Goal: Task Accomplishment & Management: Complete application form

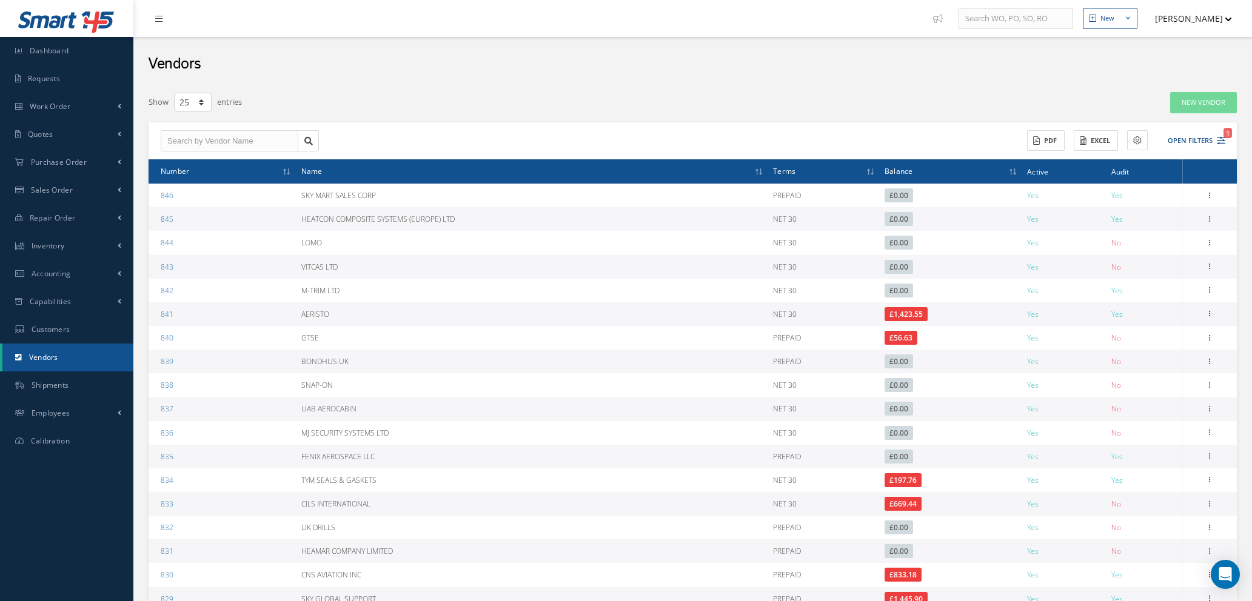
select select "25"
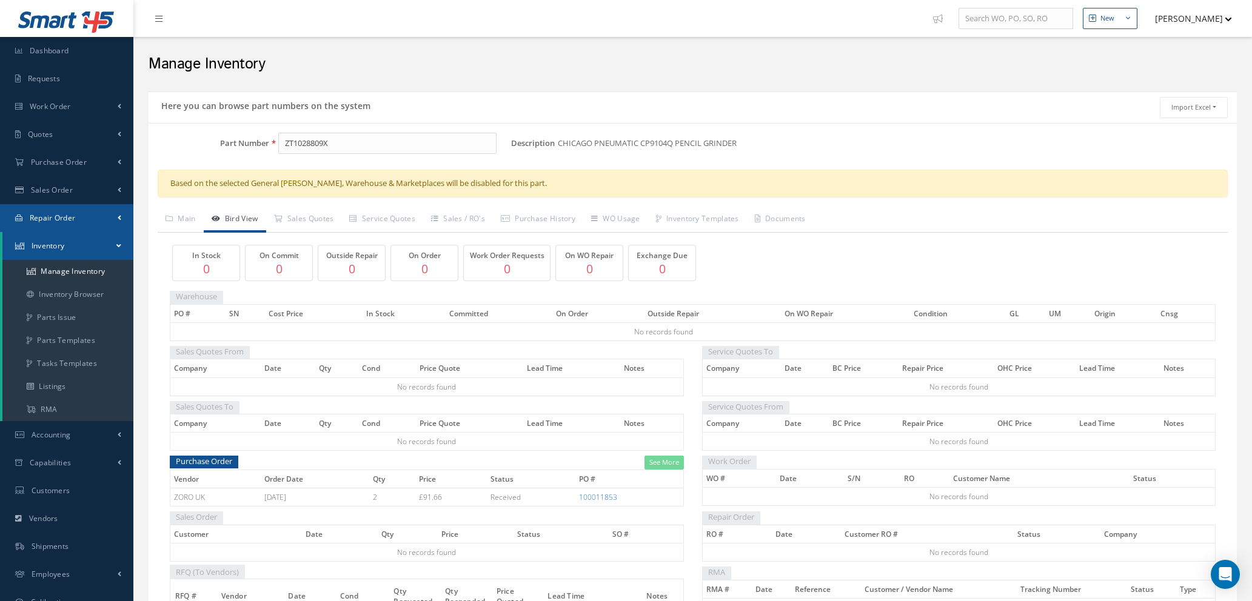
scroll to position [5, 0]
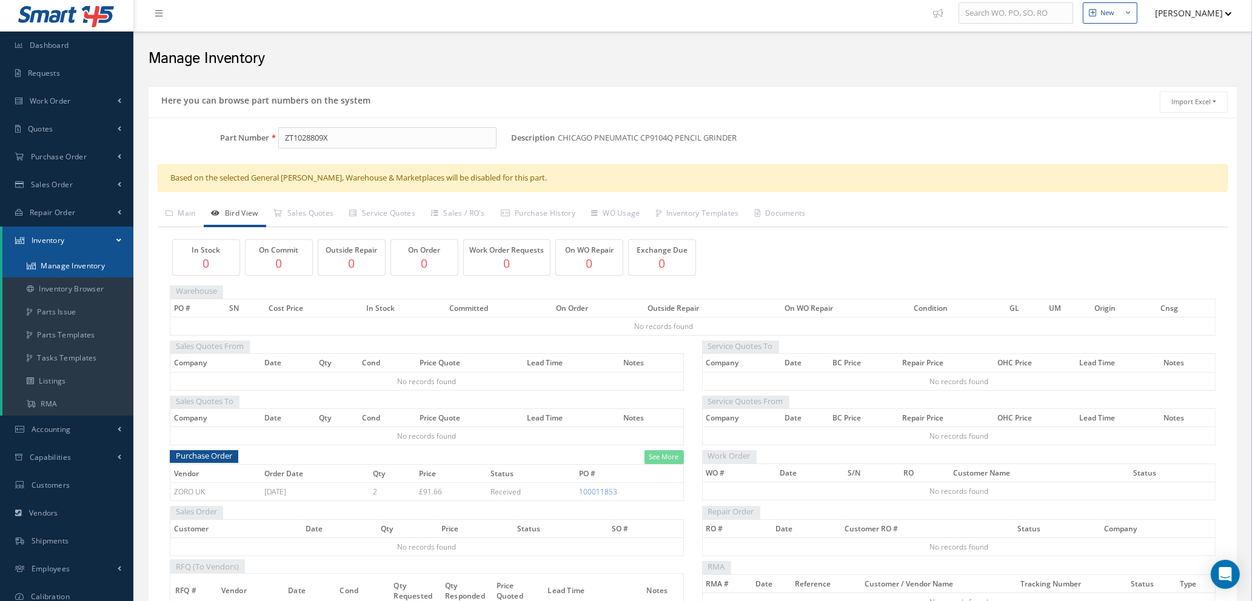
click at [72, 261] on link "Manage Inventory" at bounding box center [67, 266] width 131 height 23
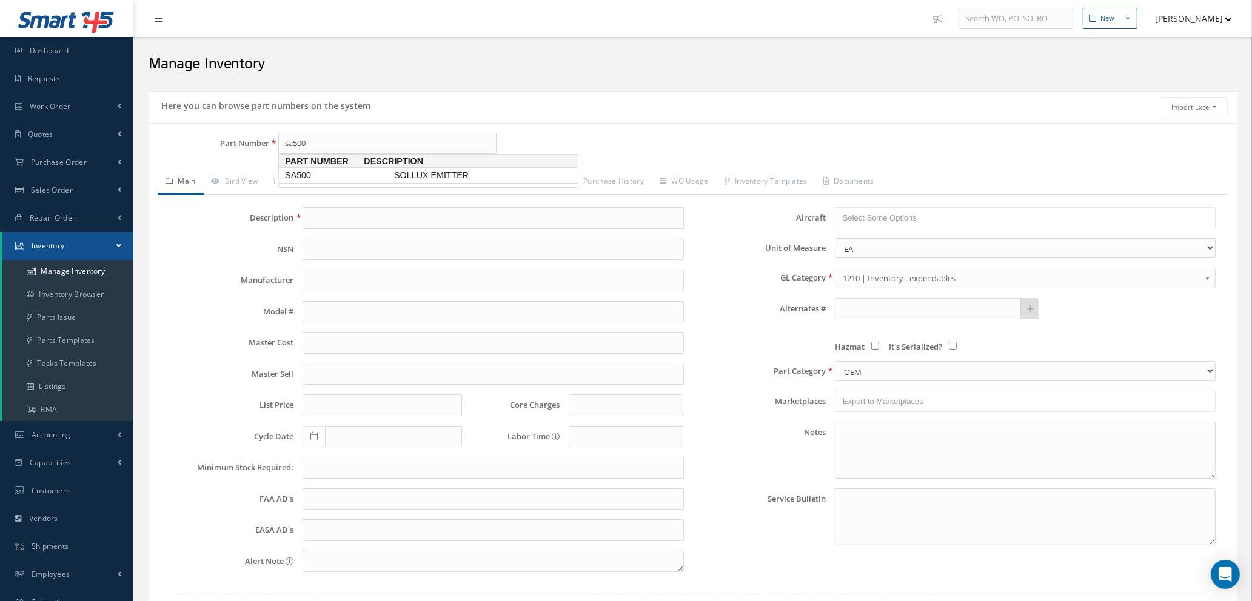
click at [298, 173] on span "SA500" at bounding box center [337, 175] width 109 height 13
type input "SA500"
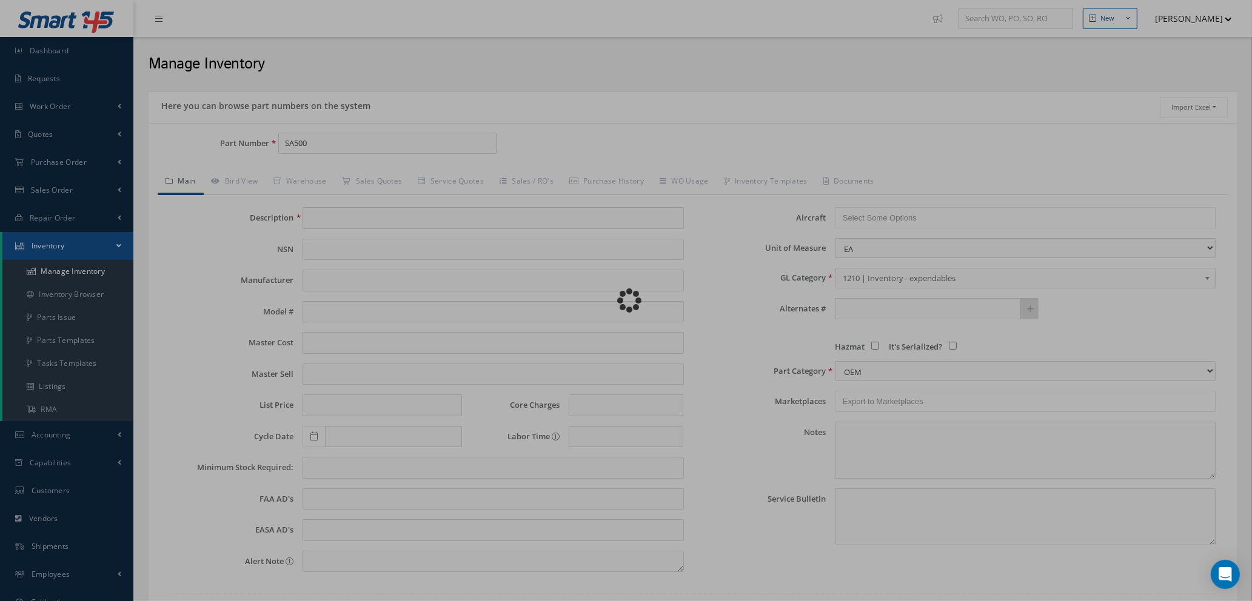
type input "SOLLUX EMITTER"
type input "MIX14"
type input "4170.00"
type input "0.00"
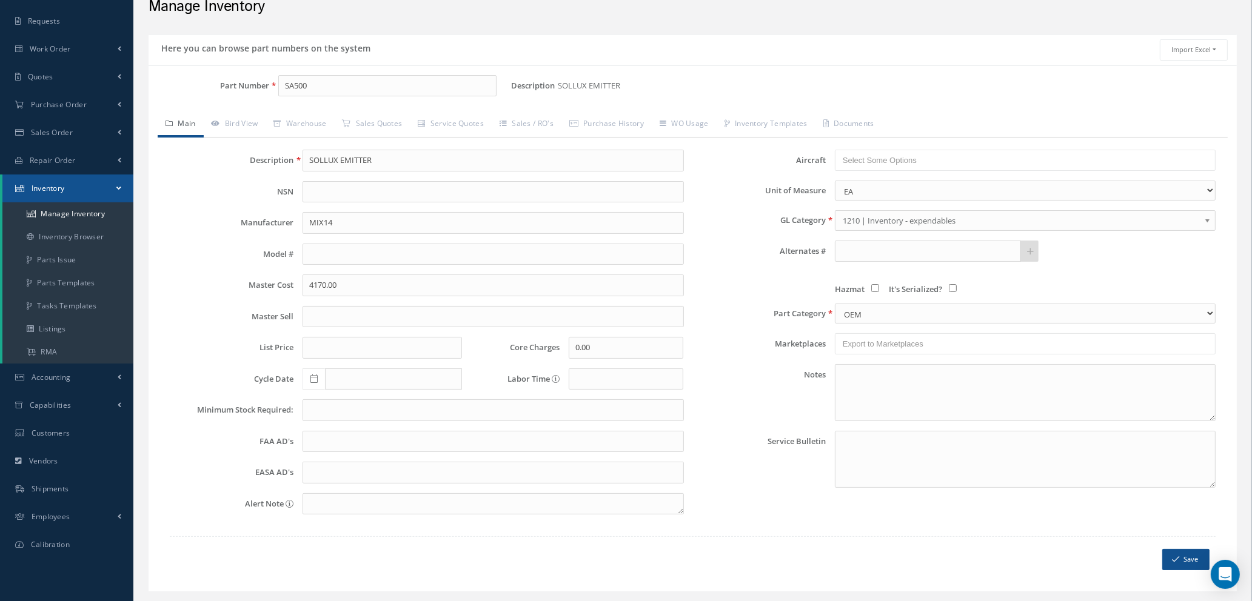
scroll to position [87, 0]
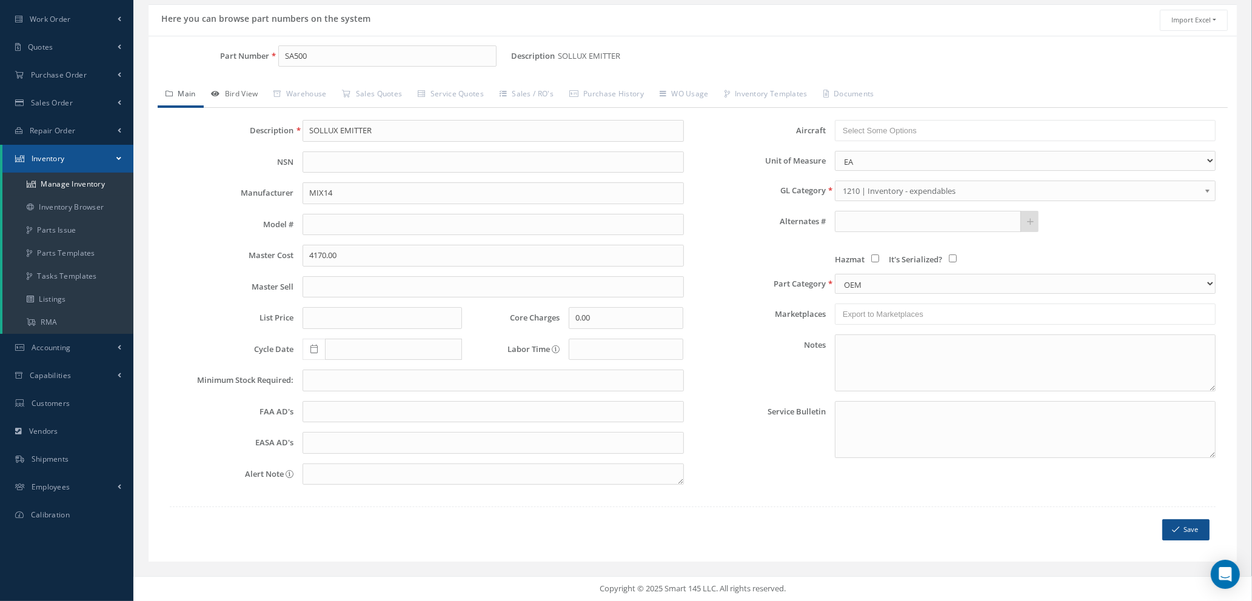
type input "SA500"
click at [235, 93] on link "Bird View" at bounding box center [235, 94] width 62 height 25
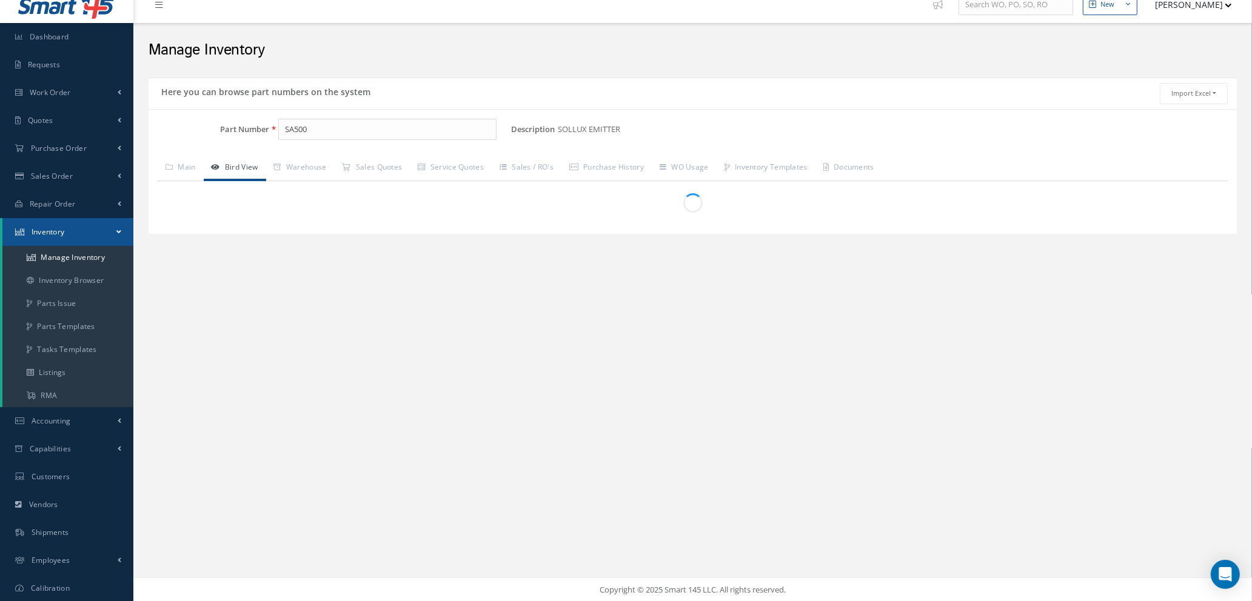
scroll to position [59, 0]
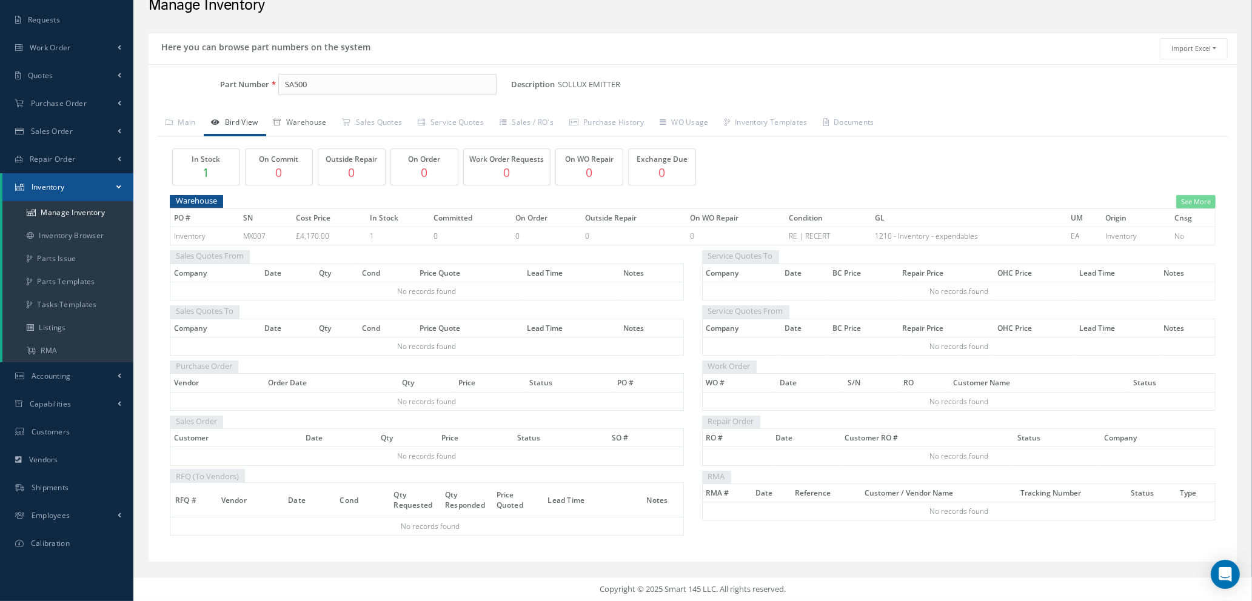
click at [322, 121] on link "Warehouse" at bounding box center [300, 123] width 69 height 25
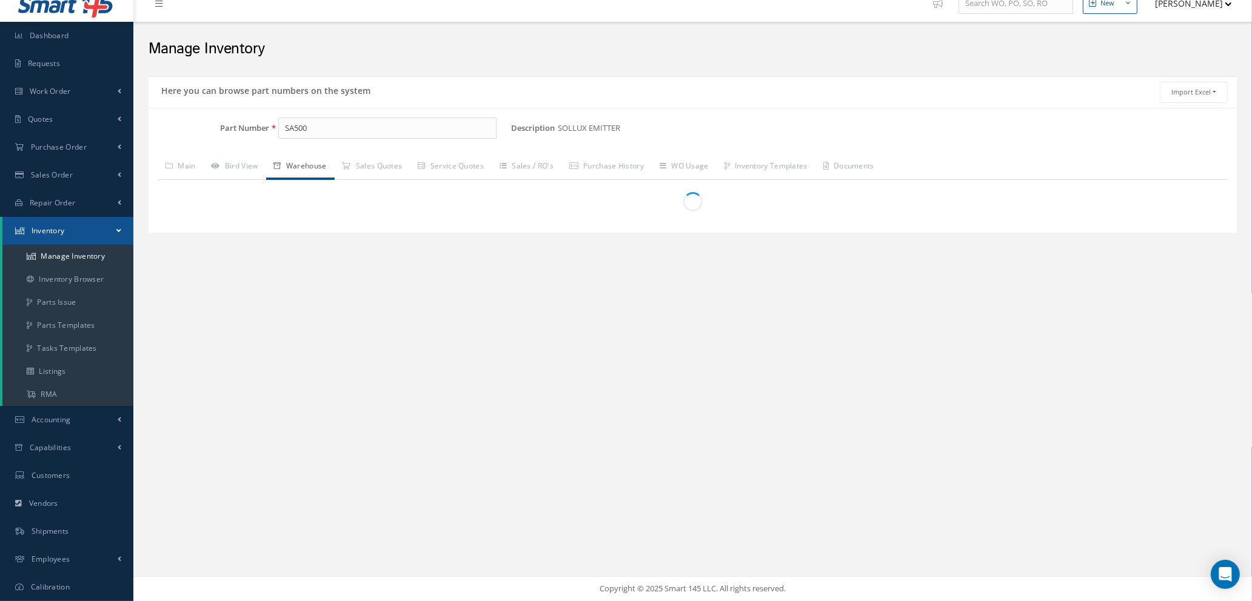
scroll to position [14, 0]
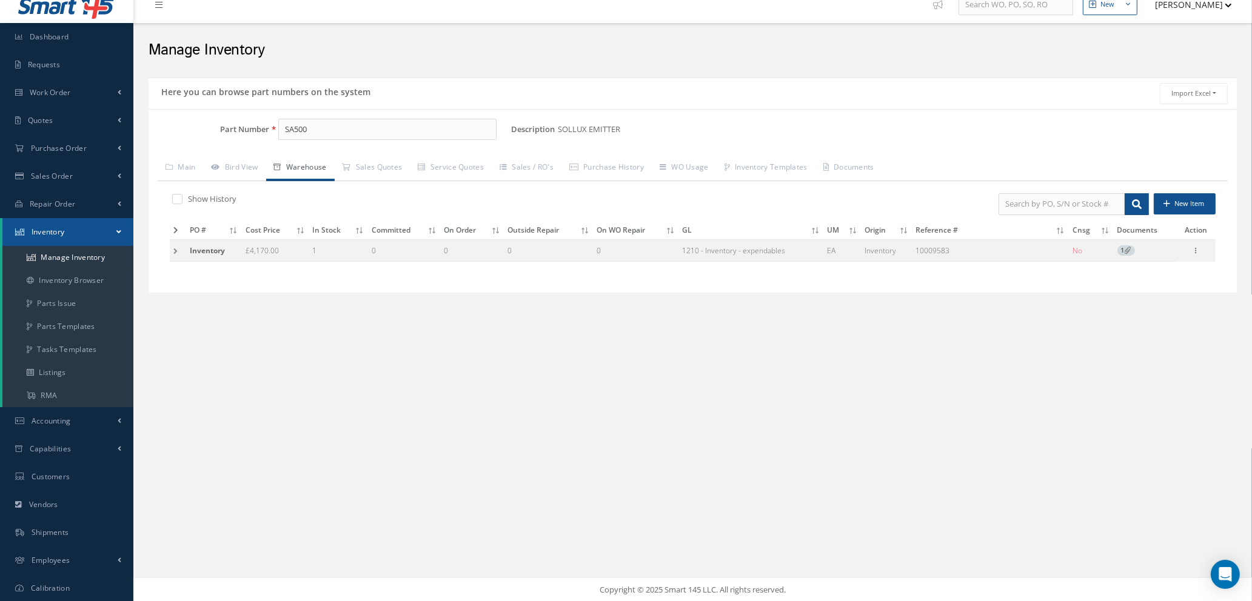
click at [175, 252] on td at bounding box center [178, 250] width 16 height 22
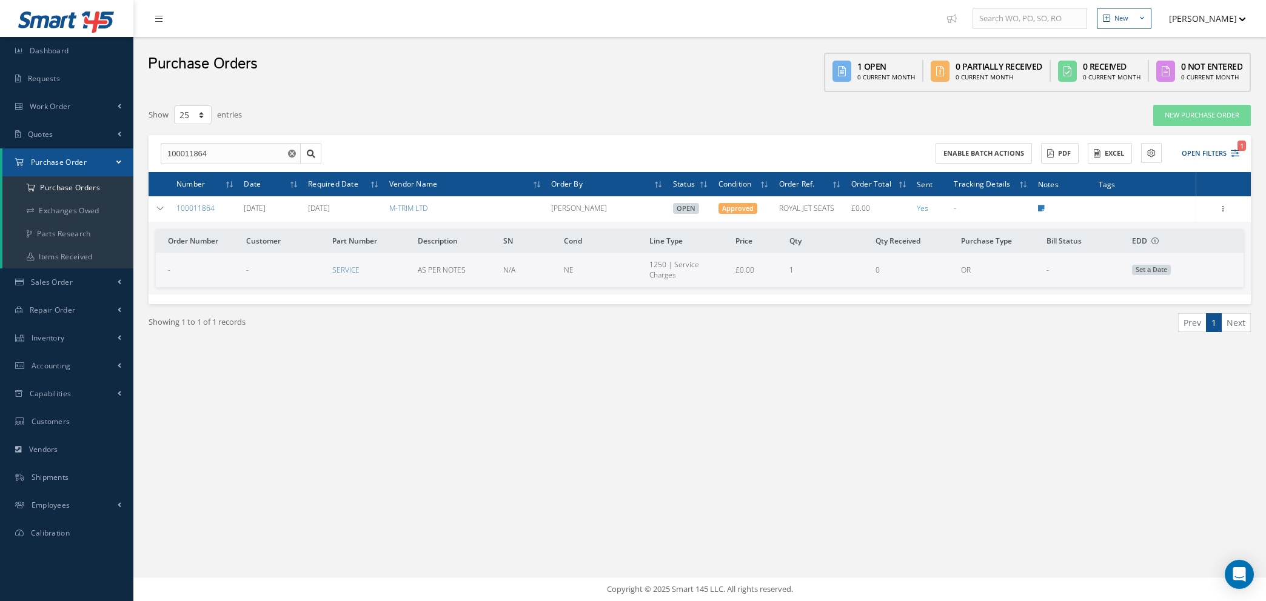
select select "25"
click at [290, 151] on use "Reset" at bounding box center [292, 154] width 8 height 8
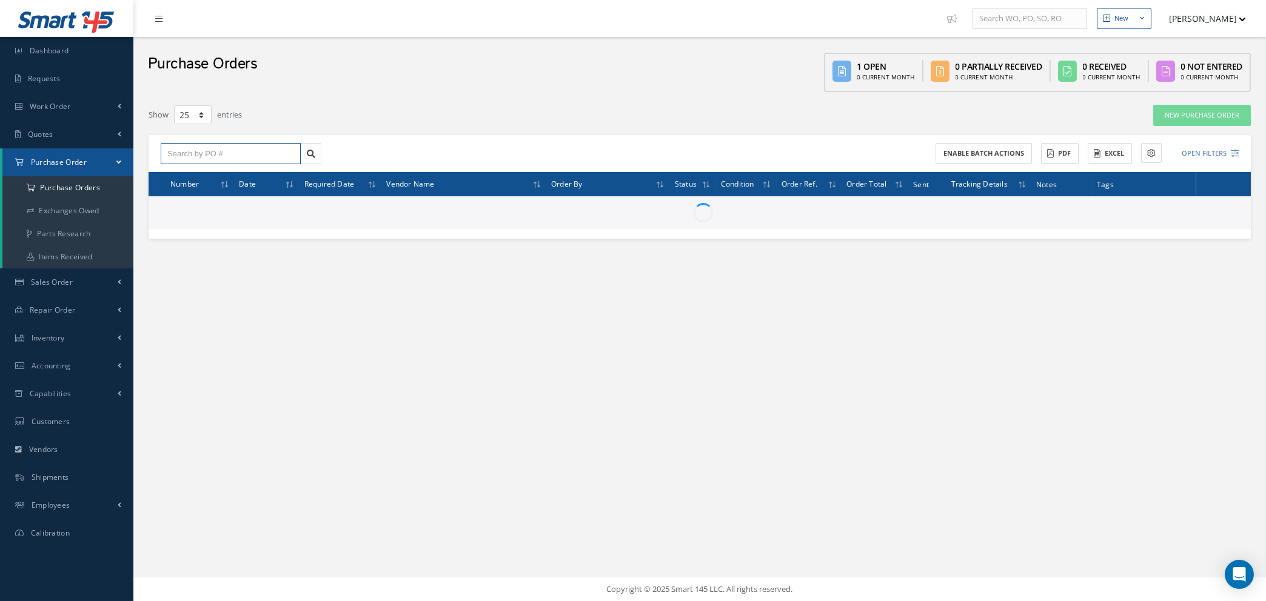
click at [255, 148] on input "text" at bounding box center [231, 154] width 140 height 22
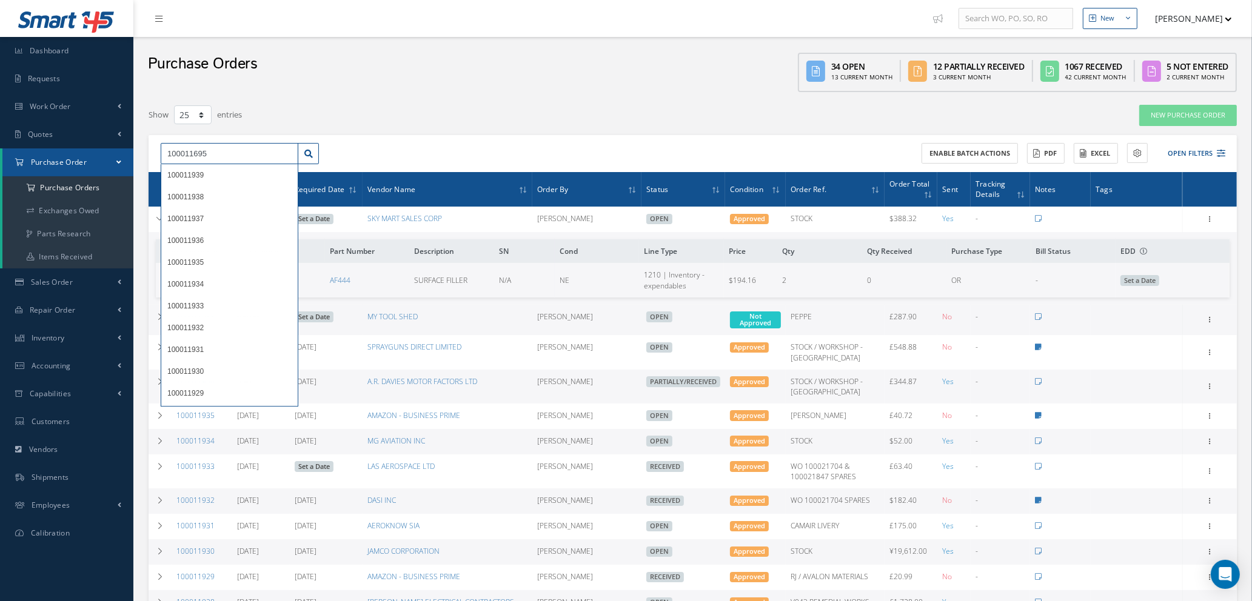
type input "100011695"
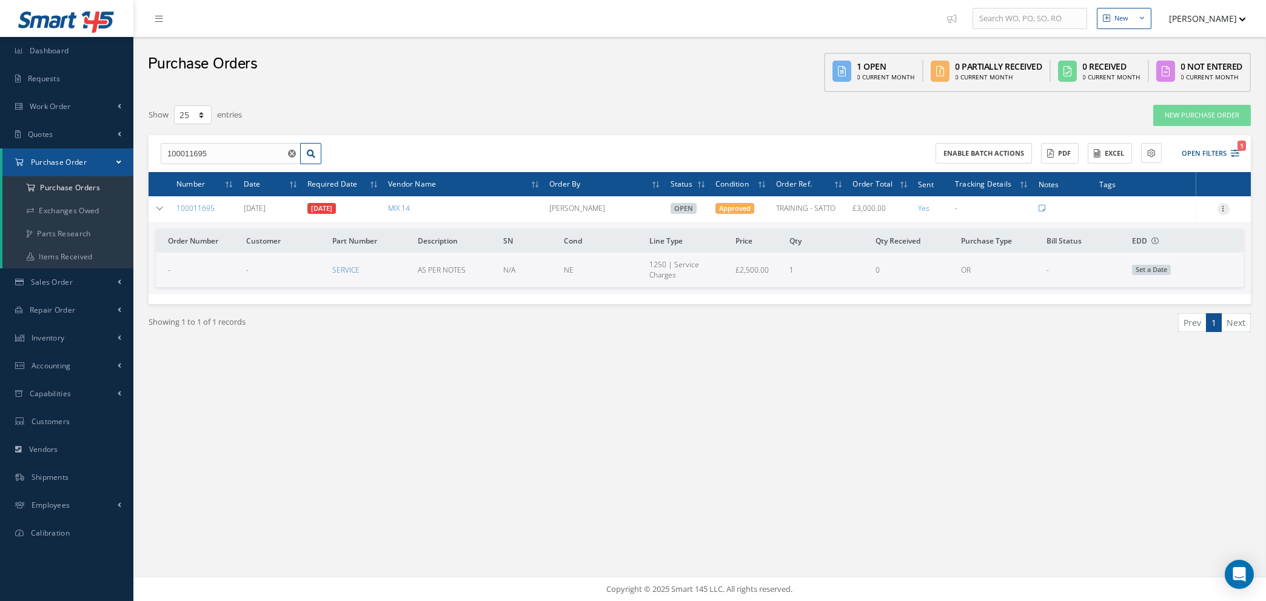
click at [1226, 207] on icon at bounding box center [1223, 208] width 12 height 10
click at [336, 207] on link "06/20/2025" at bounding box center [321, 208] width 28 height 11
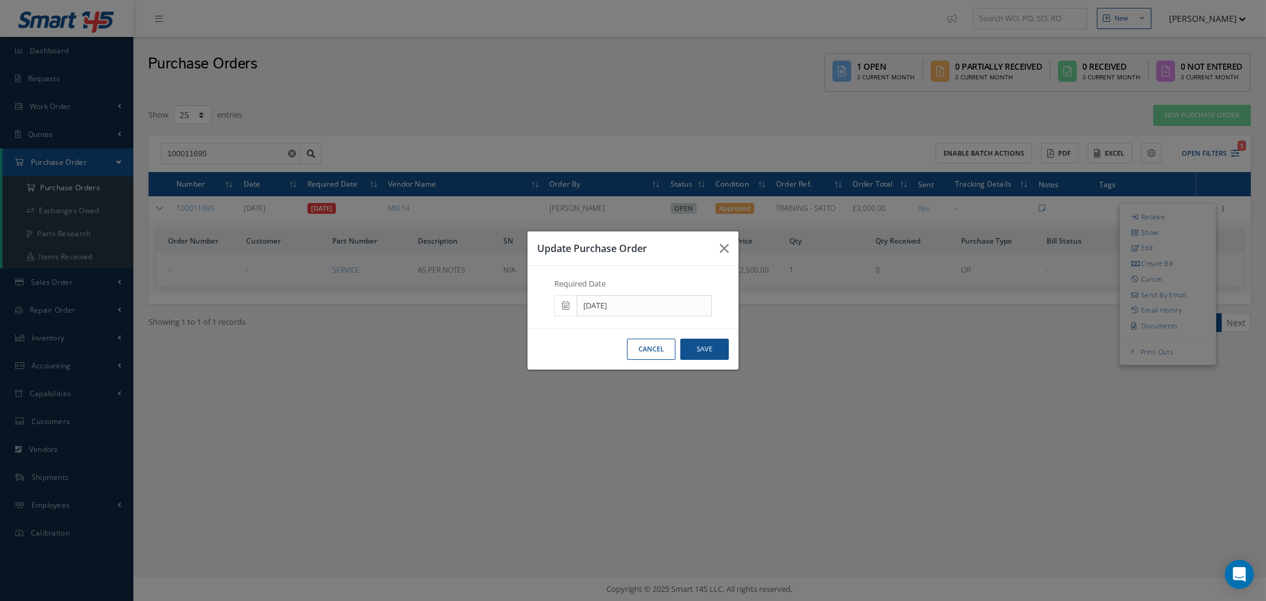
click at [566, 307] on icon at bounding box center [565, 305] width 7 height 8
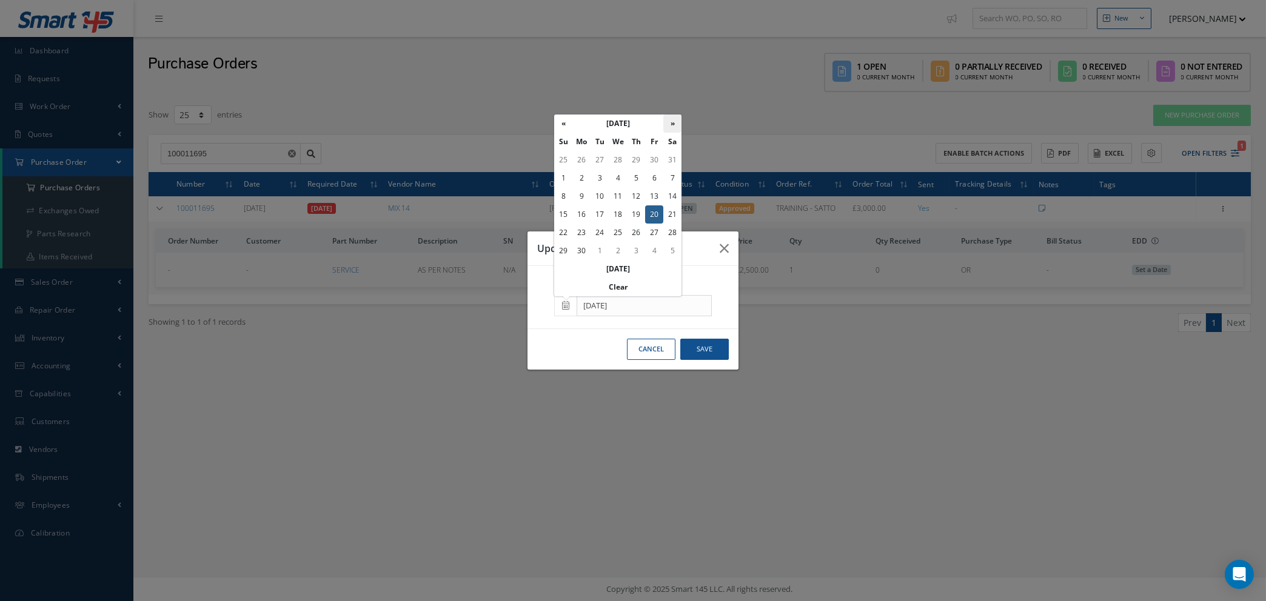
click at [674, 123] on th "»" at bounding box center [672, 124] width 18 height 18
click at [601, 230] on td "30" at bounding box center [599, 233] width 18 height 18
type input "[DATE]"
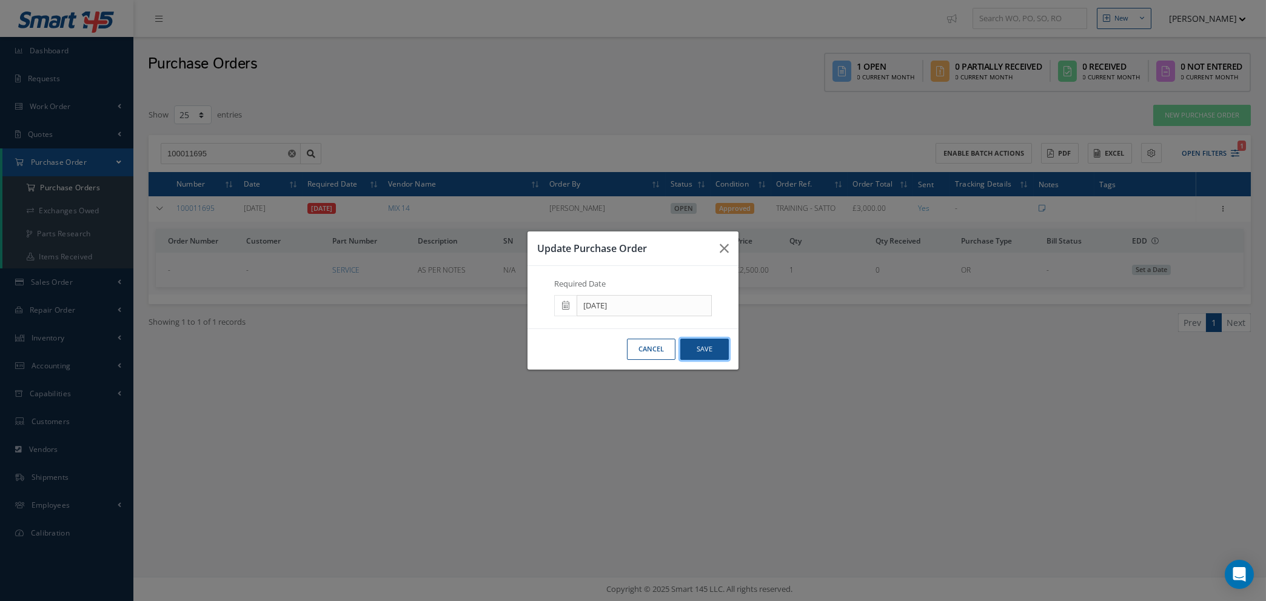
click at [705, 348] on button "Save" at bounding box center [704, 349] width 48 height 21
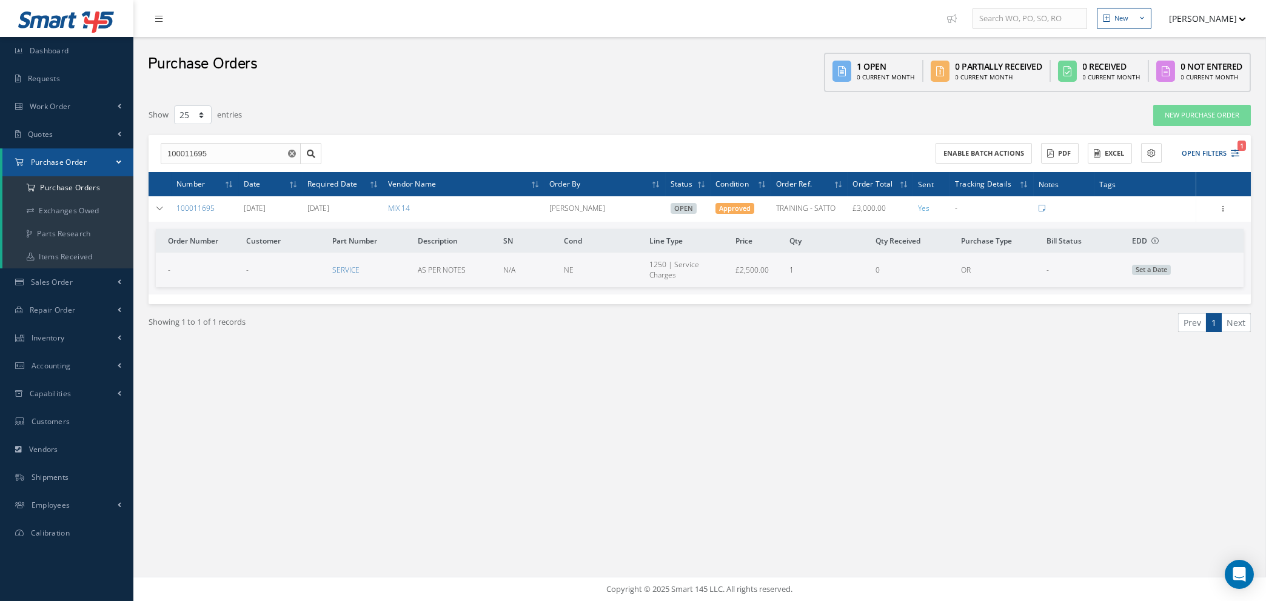
click at [290, 151] on icon "Reset" at bounding box center [292, 154] width 8 height 8
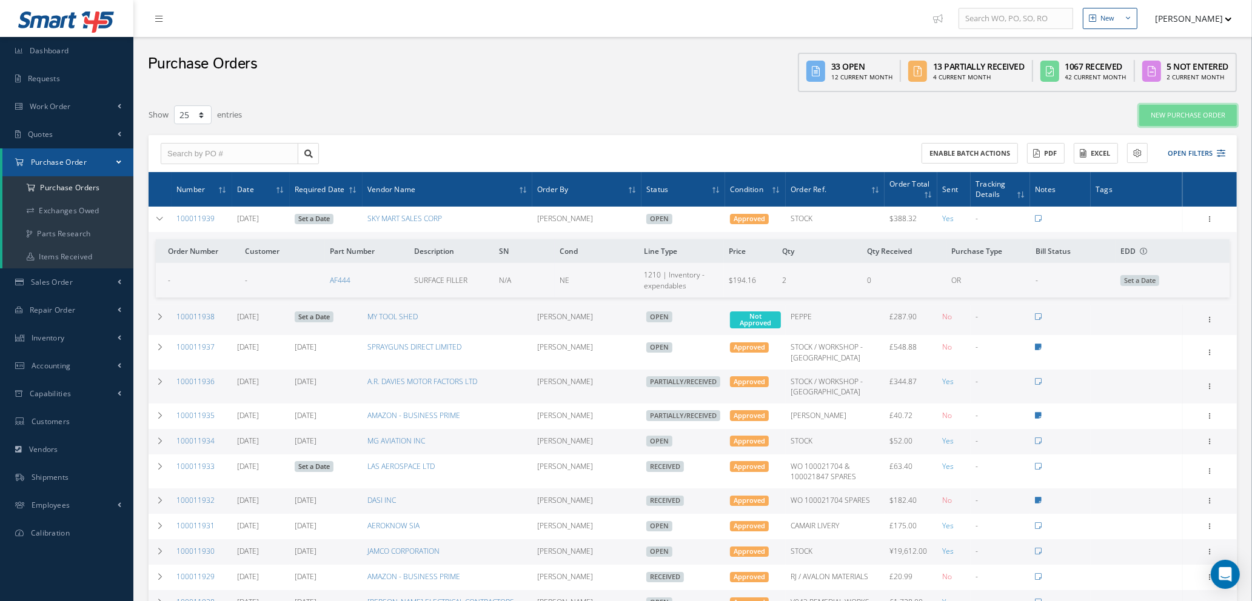
click at [1179, 117] on link "New Purchase Order" at bounding box center [1188, 115] width 98 height 21
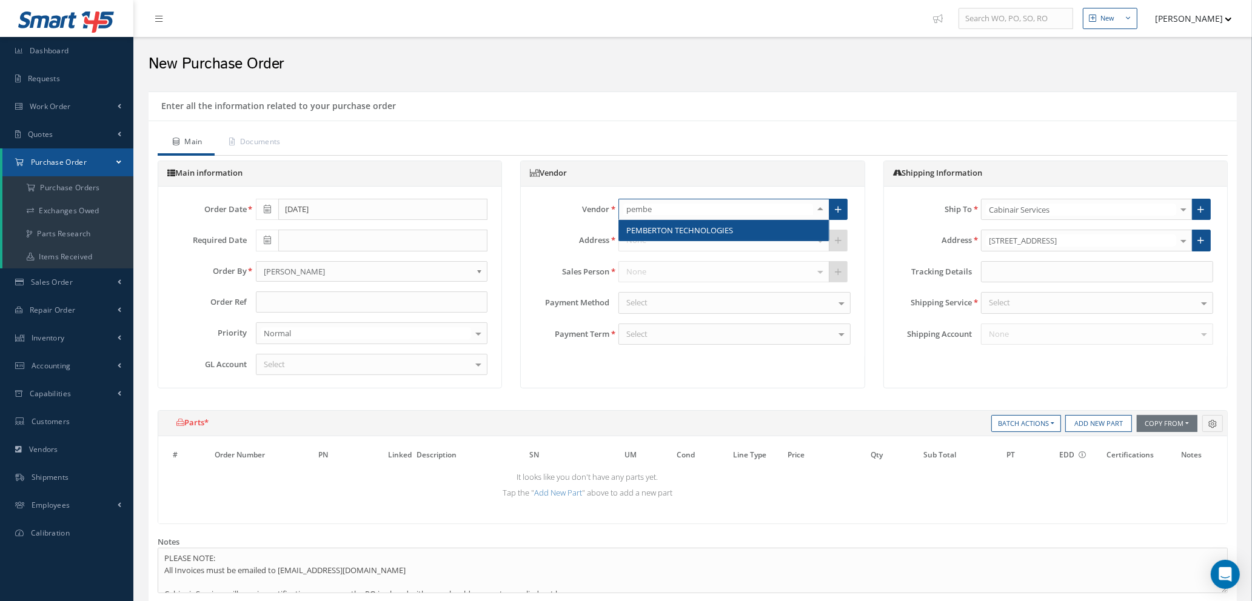
type input "pember"
click at [691, 220] on span "PEMBERTON TECHNOLOGIES" at bounding box center [724, 230] width 210 height 21
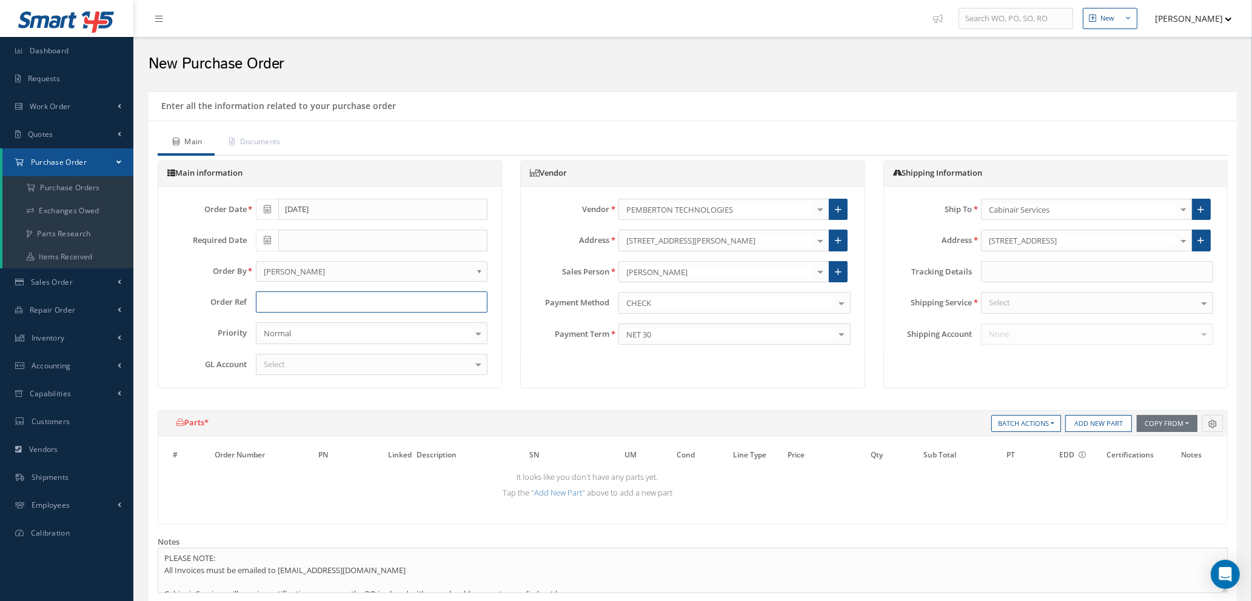
click at [308, 306] on input "text" at bounding box center [372, 303] width 232 height 22
type input "STOCK"
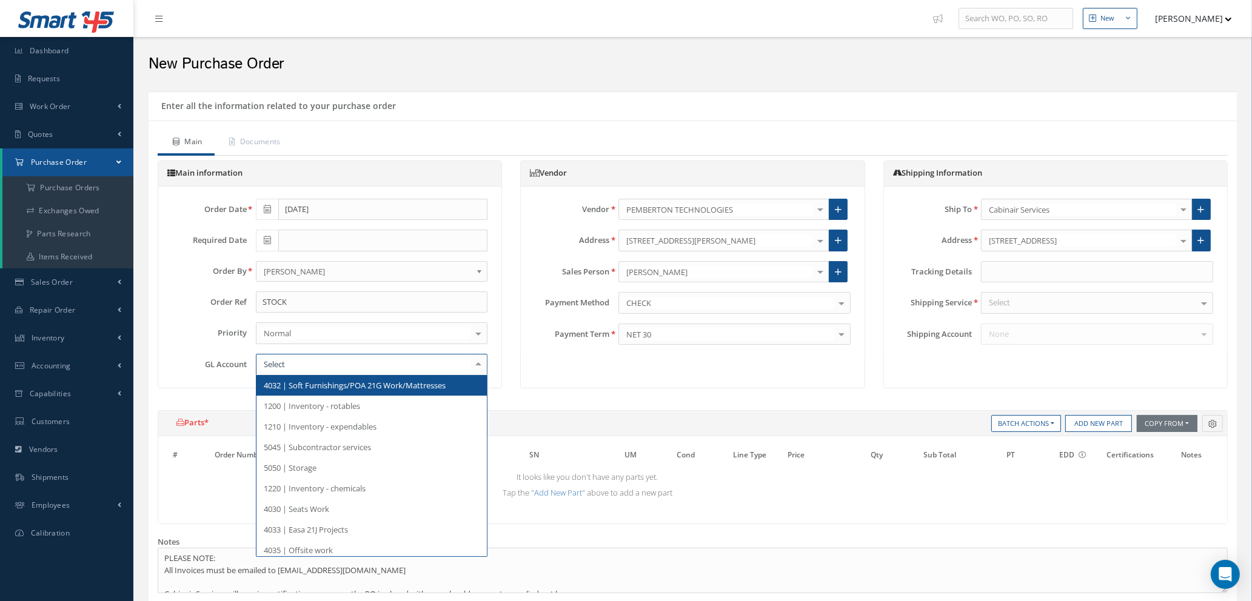
click at [369, 359] on div at bounding box center [372, 365] width 232 height 22
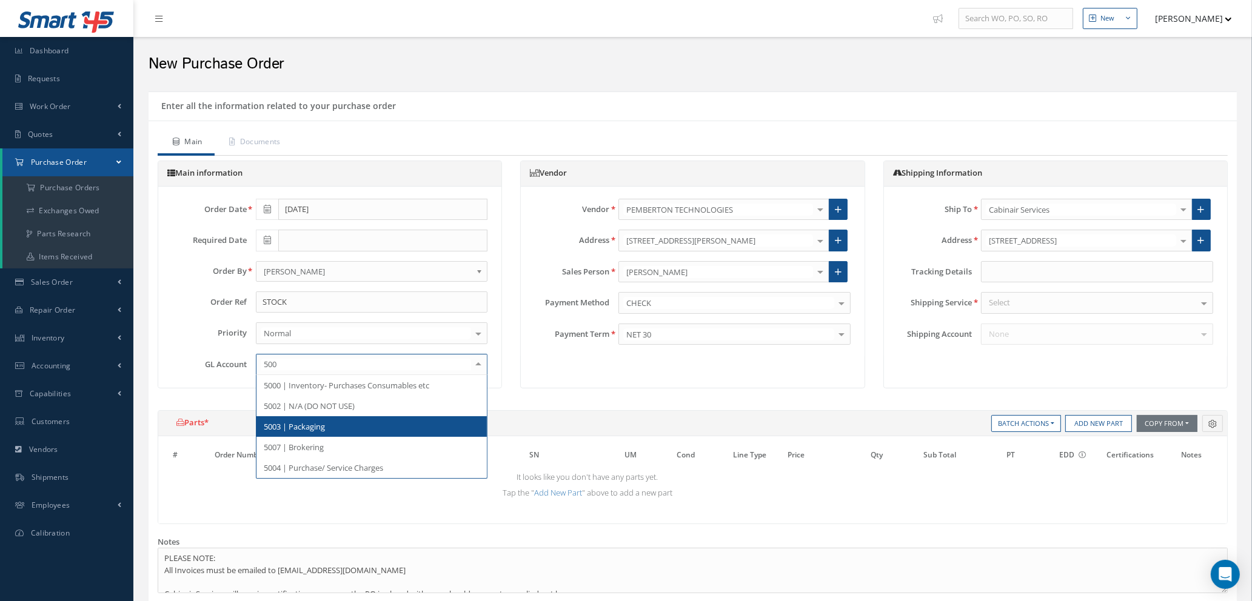
type input "5000"
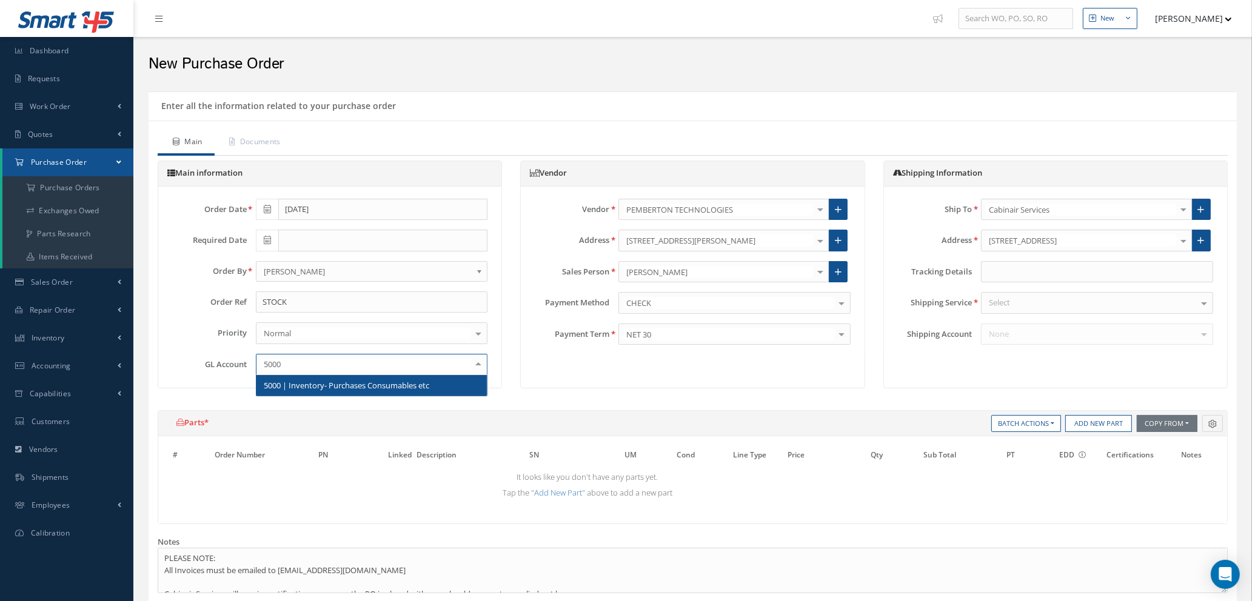
click at [388, 386] on span "5000 | Inventory- Purchases Consumables etc" at bounding box center [347, 385] width 166 height 11
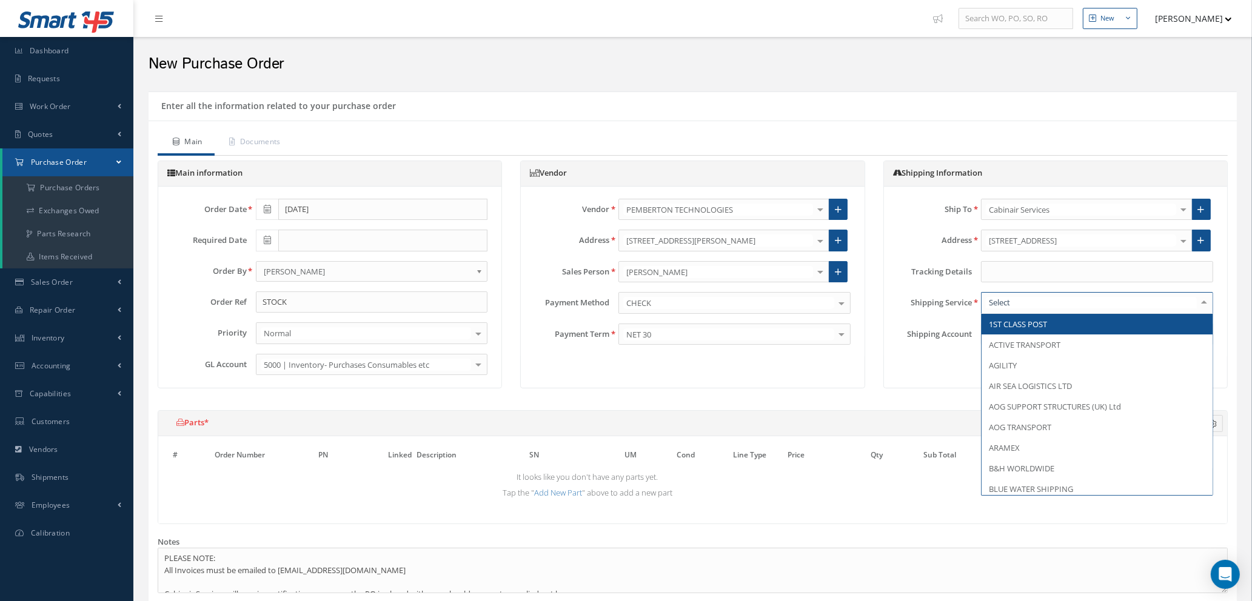
click at [1026, 306] on div at bounding box center [1097, 303] width 232 height 22
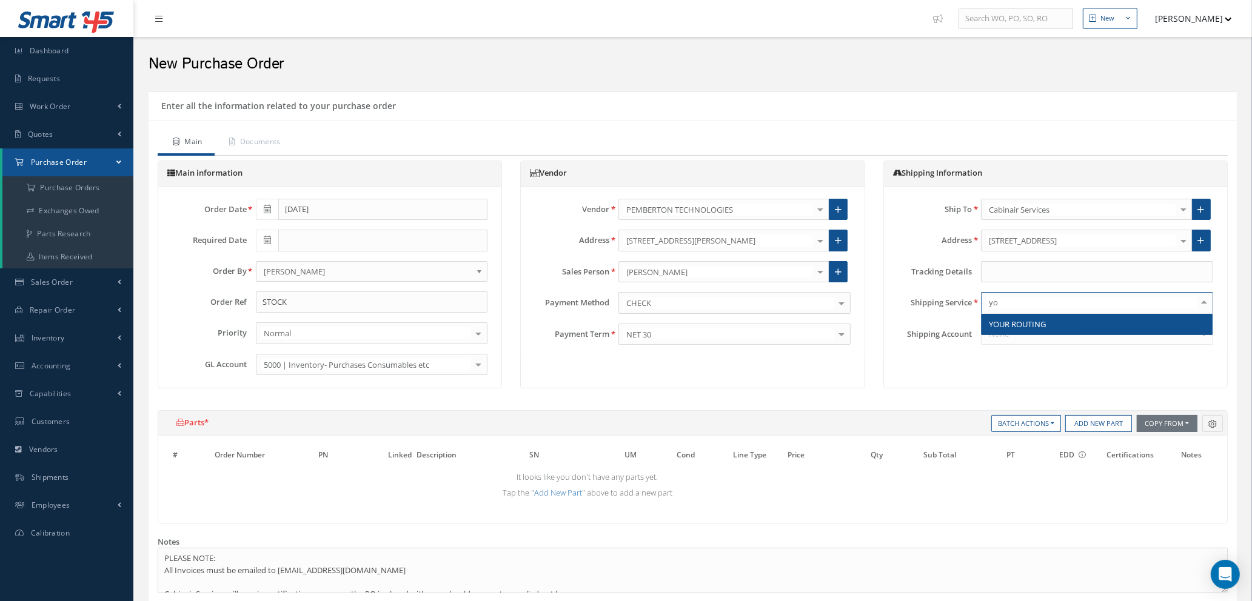
type input "you"
click at [1024, 319] on span "YOUR ROUTING" at bounding box center [1017, 324] width 57 height 11
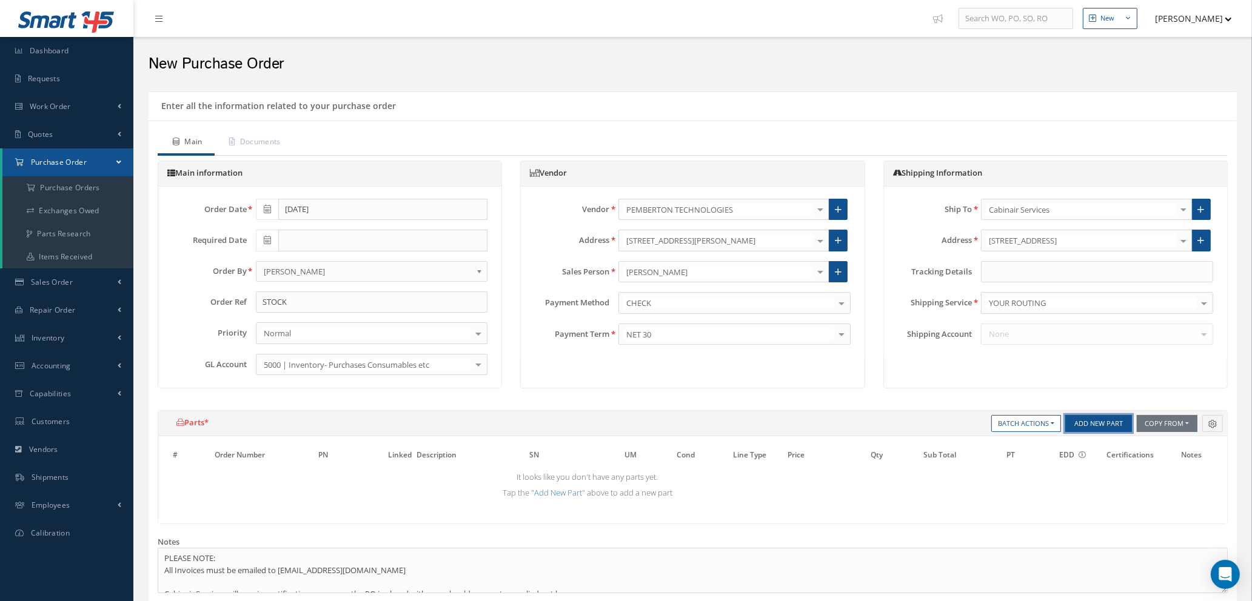
click at [1096, 420] on button "Add New Part" at bounding box center [1098, 423] width 67 height 17
select select "1"
select select "5"
select select "104"
select select "1"
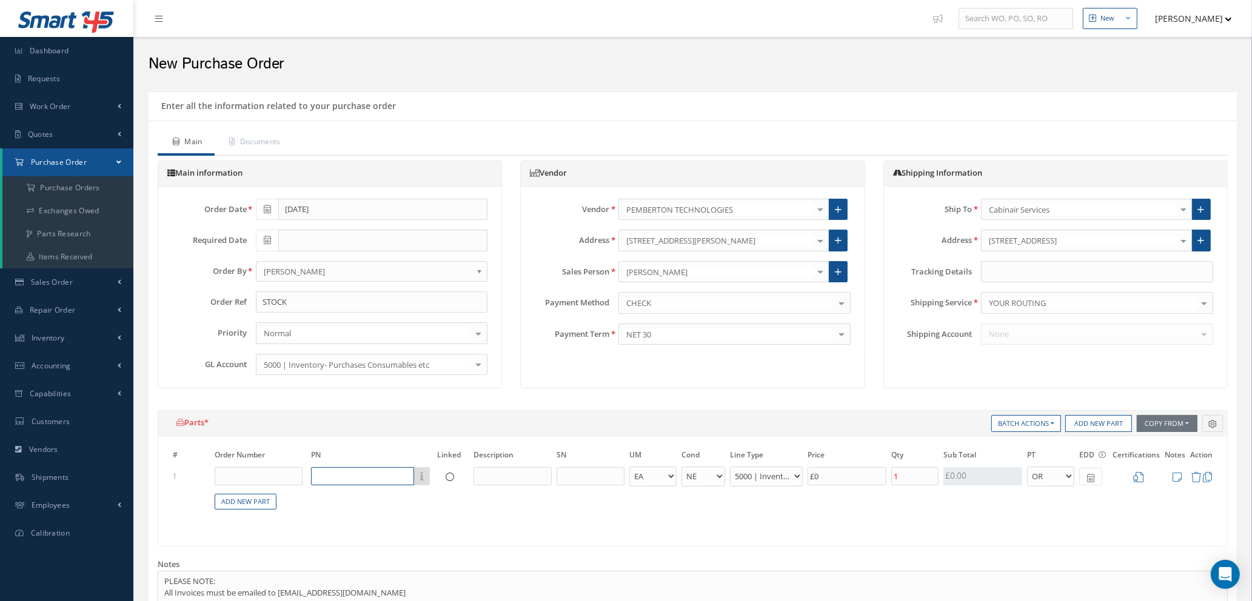
click at [393, 479] on input "text" at bounding box center [362, 476] width 103 height 18
type input "c"
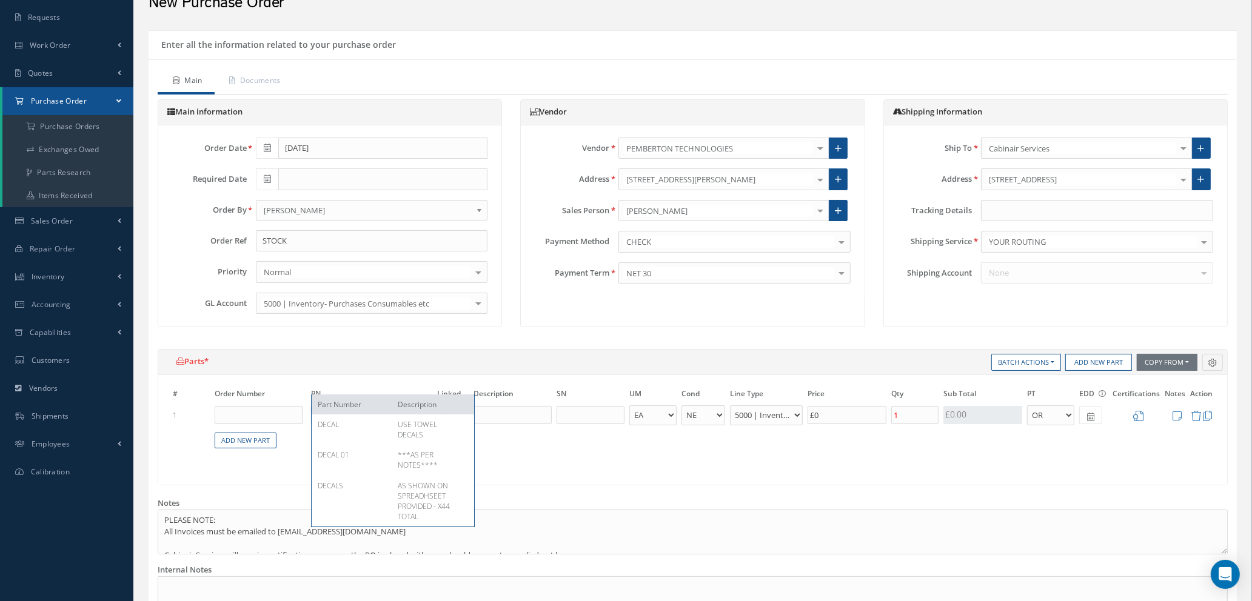
scroll to position [91, 0]
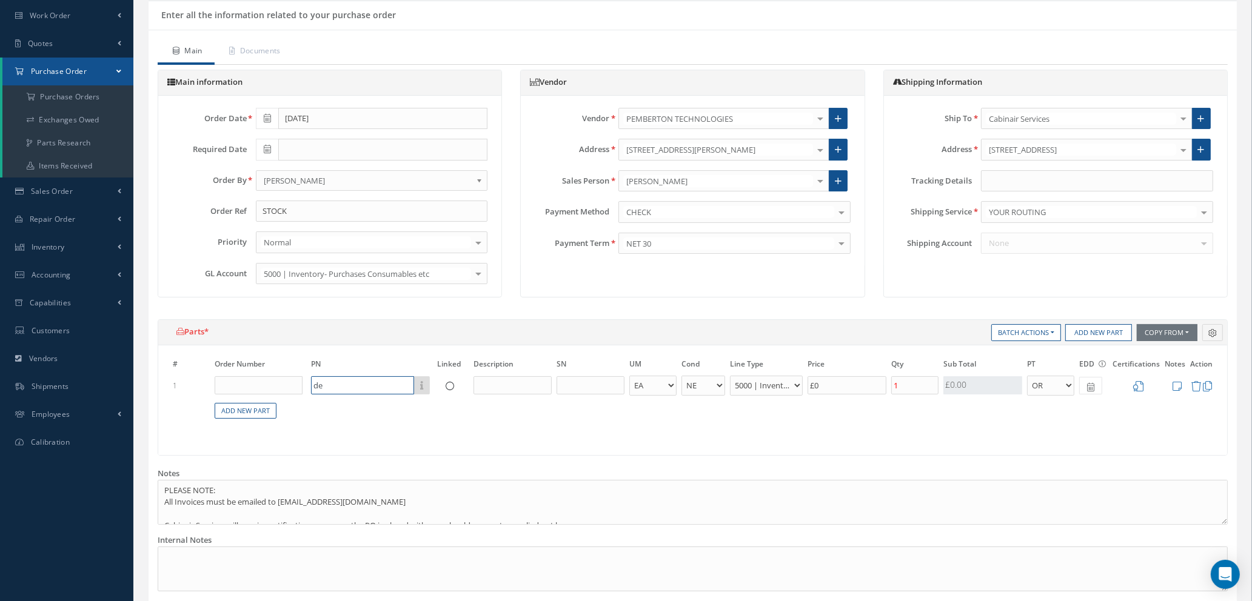
type input "d"
type input "la"
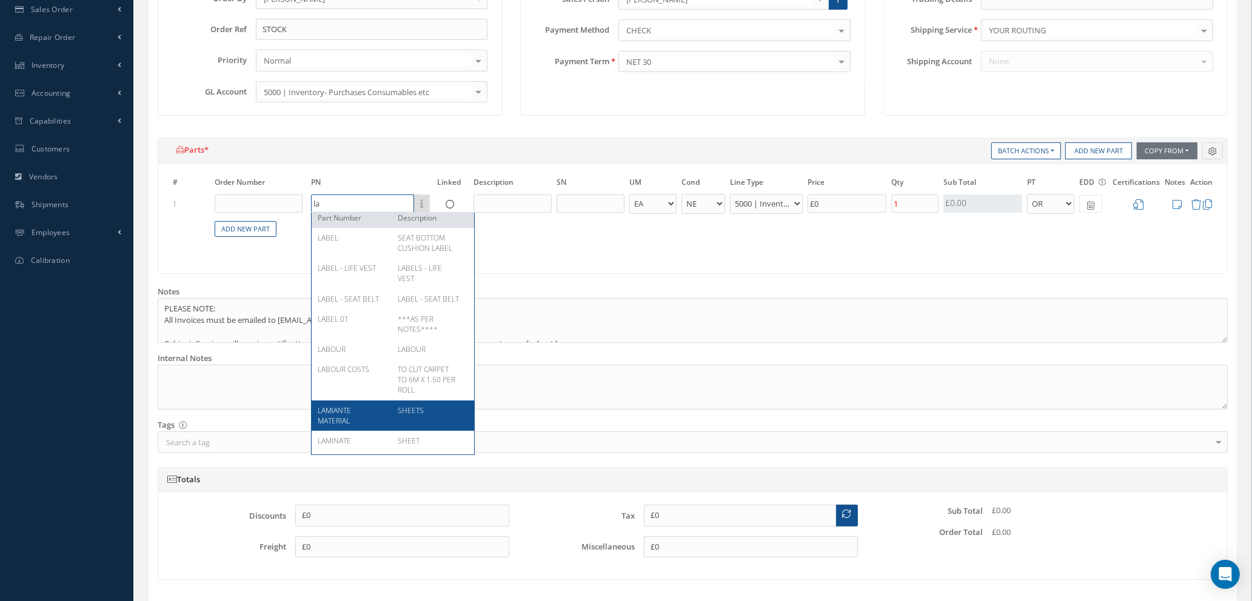
scroll to position [0, 0]
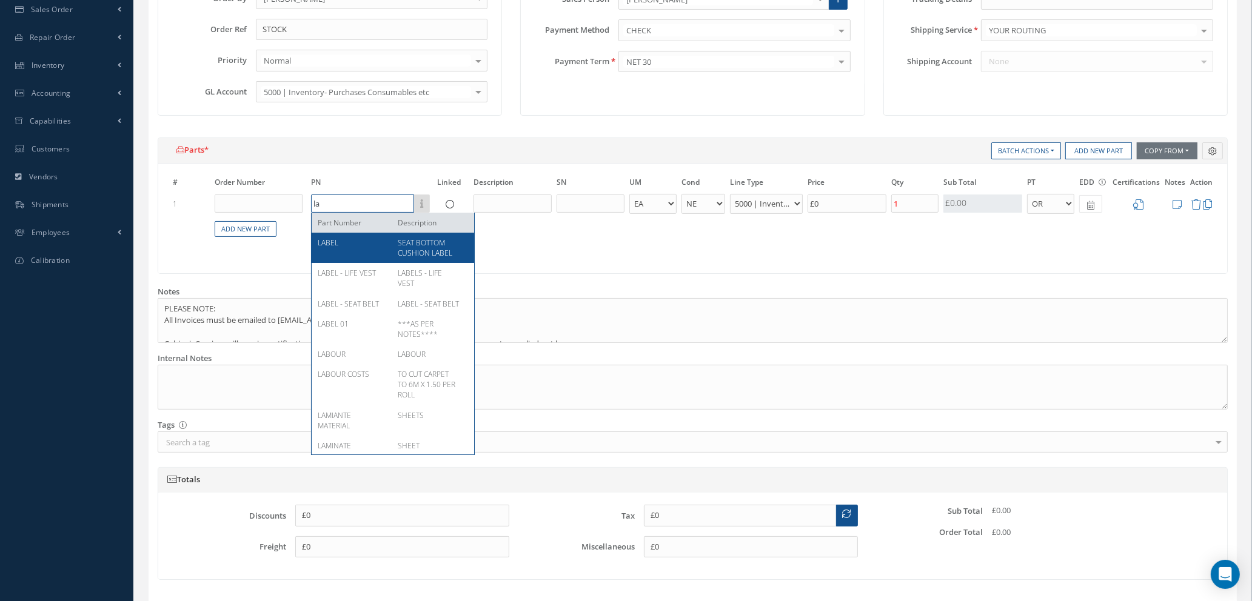
drag, startPoint x: 382, startPoint y: 201, endPoint x: 224, endPoint y: 201, distance: 158.2
click at [229, 200] on tr "1 la Part Number Description LABEL SEAT BOTTOM CUSHION LABEL LABEL - LIFE VEST …" at bounding box center [692, 204] width 1045 height 22
click at [406, 252] on span "USE TOWEL DECALS" at bounding box center [417, 248] width 39 height 21
type input "DECAL"
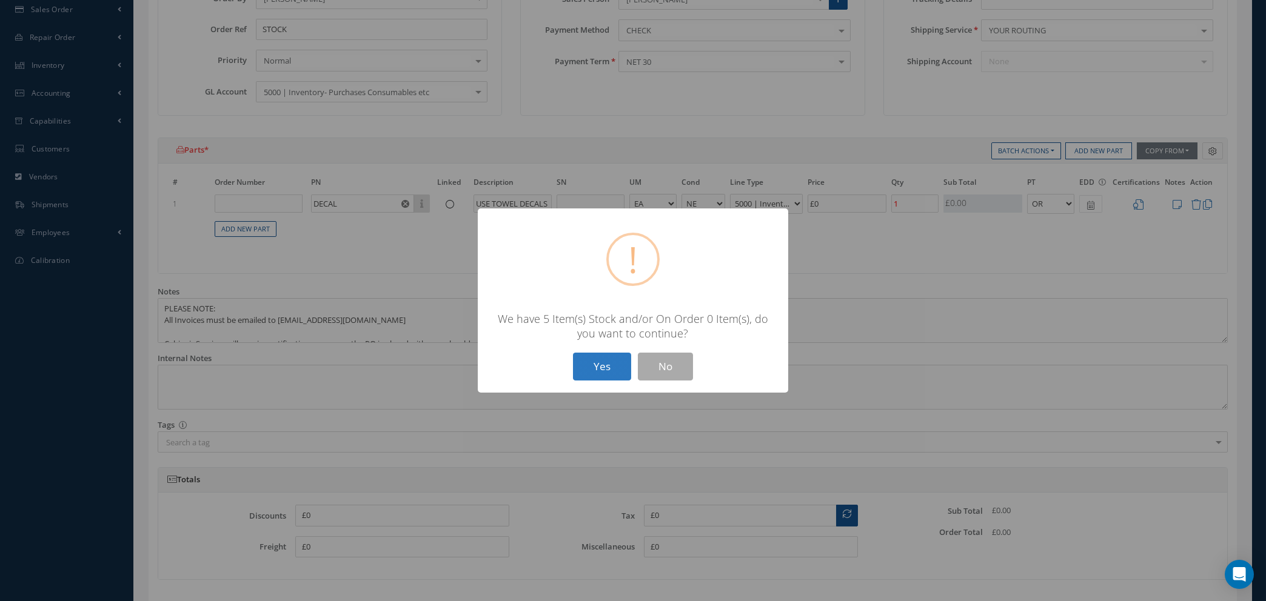
click at [598, 365] on button "Yes" at bounding box center [602, 367] width 58 height 28
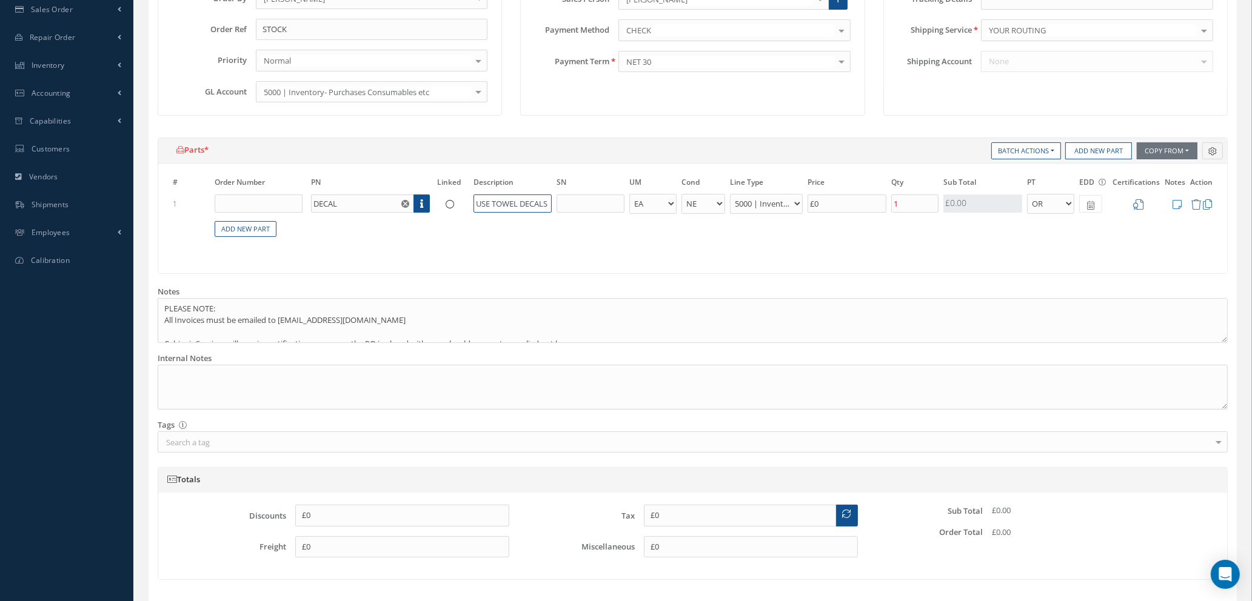
click at [476, 201] on input "USE TOWEL DECALS" at bounding box center [512, 204] width 78 height 18
type input "DECALS"
click at [403, 196] on button "button" at bounding box center [406, 204] width 15 height 18
click at [332, 203] on input "text" at bounding box center [362, 204] width 103 height 18
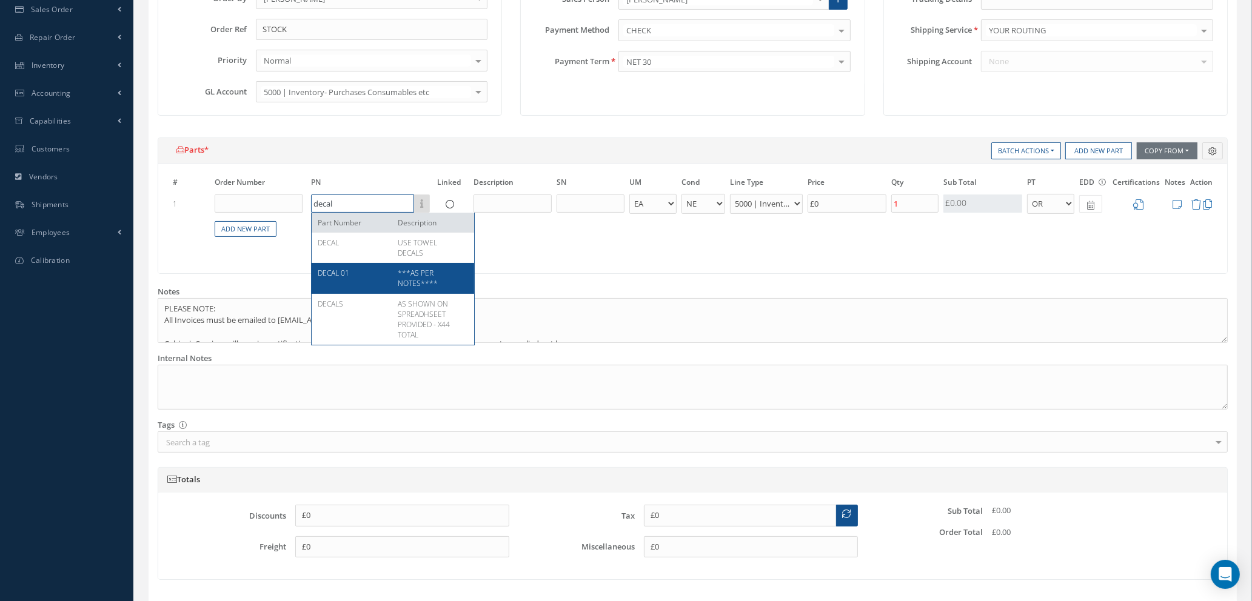
type input "decal"
click at [352, 274] on div "DECAL 01" at bounding box center [353, 278] width 71 height 21
type input "£84"
type input "DECAL 01"
type input "***AS PER NOTES****"
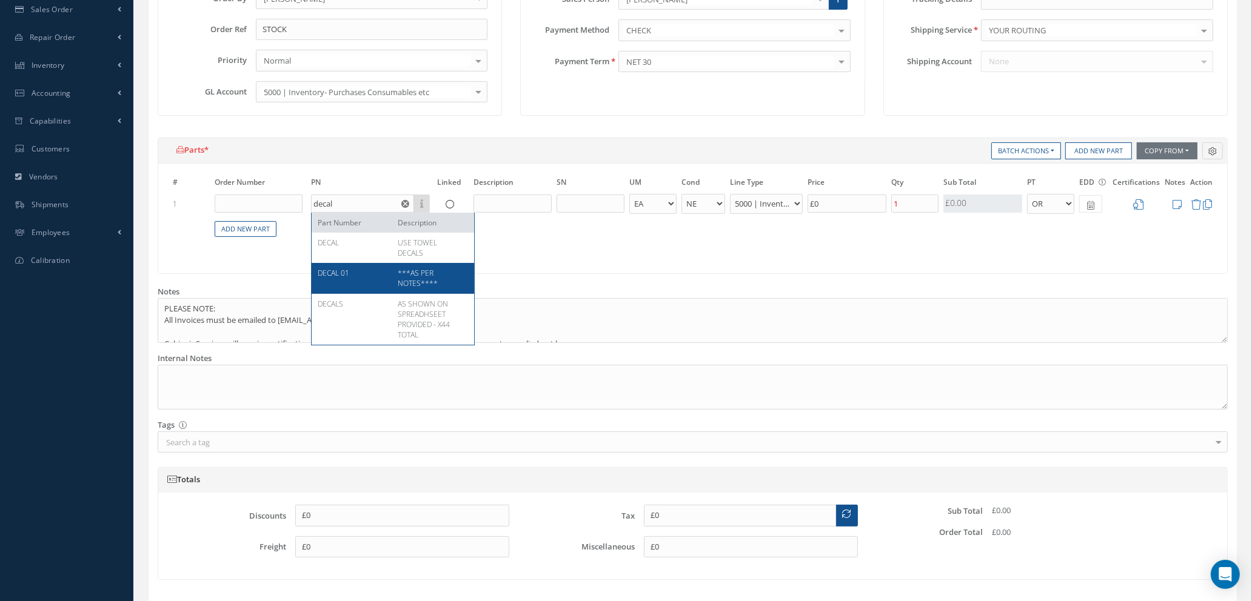
select select "114"
type input "£420"
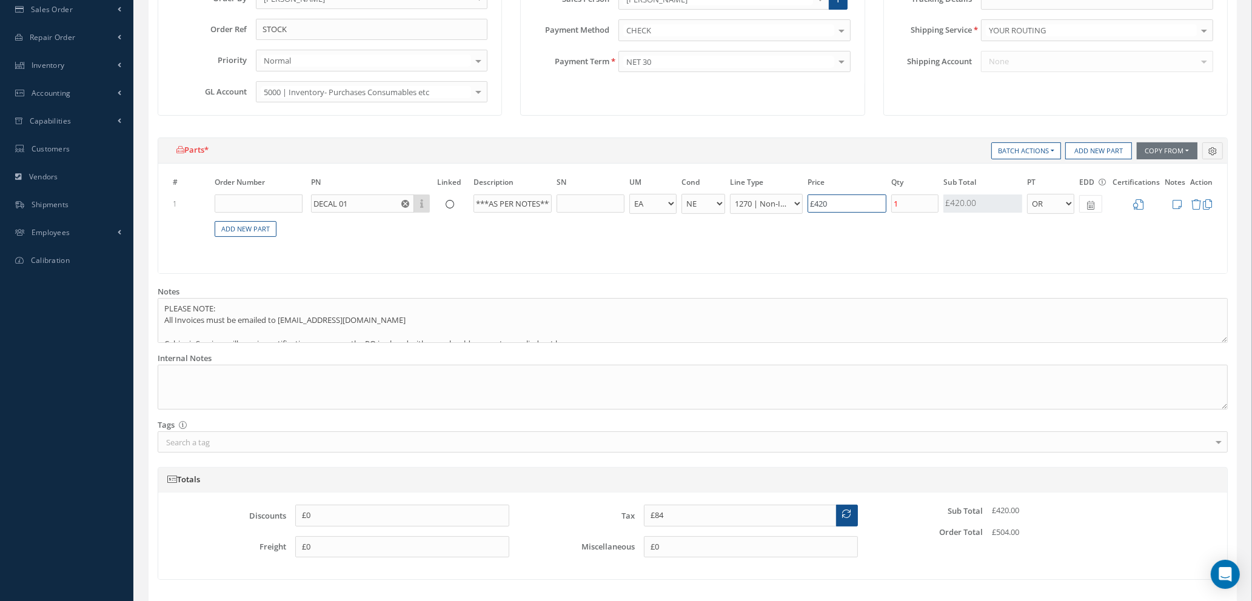
drag, startPoint x: 865, startPoint y: 204, endPoint x: 781, endPoint y: 193, distance: 85.0
click at [791, 194] on tr "1 DECAL 01 Part Number Description ***AS PER NOTES**** - BAG BX CA RL EA FT HR …" at bounding box center [692, 204] width 1045 height 22
type input "£0.2"
type input "£1"
type input "£3.2"
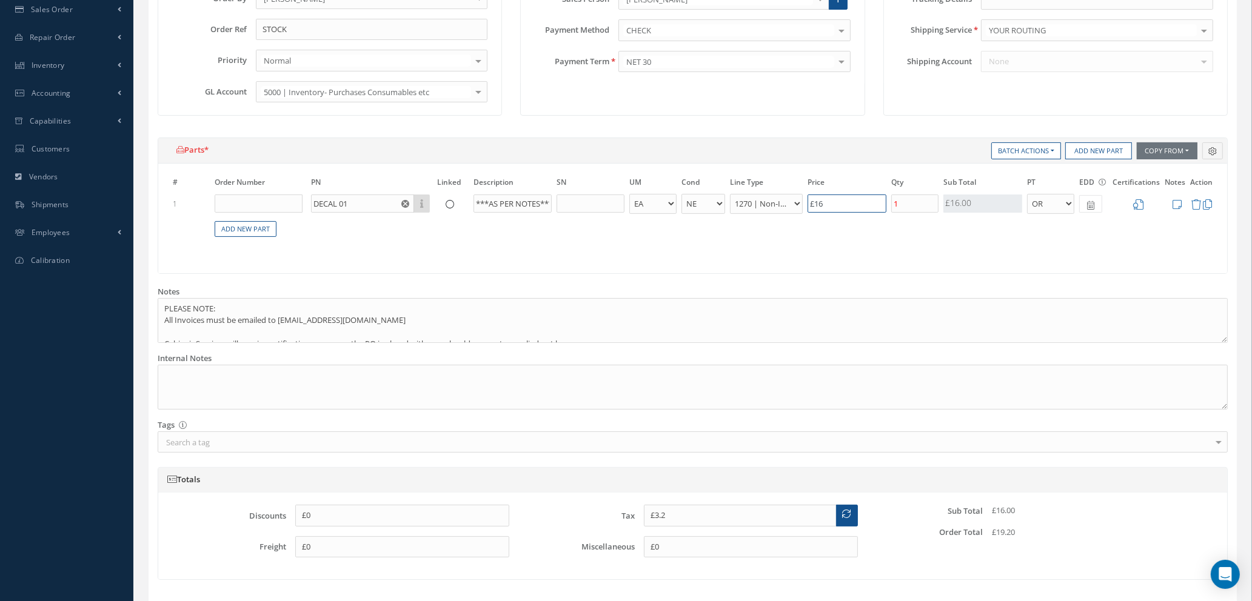
type input "£16."
type input "£3.3"
type input "£16.50"
click at [911, 199] on input "1" at bounding box center [914, 204] width 47 height 18
type input "£62.7"
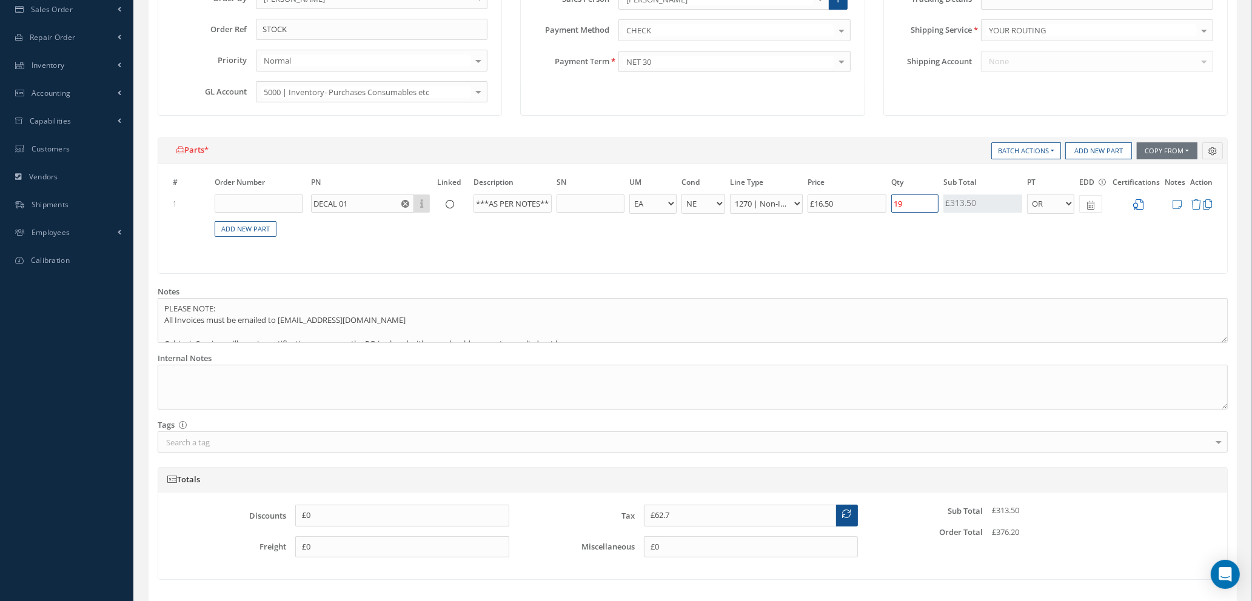
type input "19"
click at [1141, 203] on icon at bounding box center [1138, 204] width 10 height 10
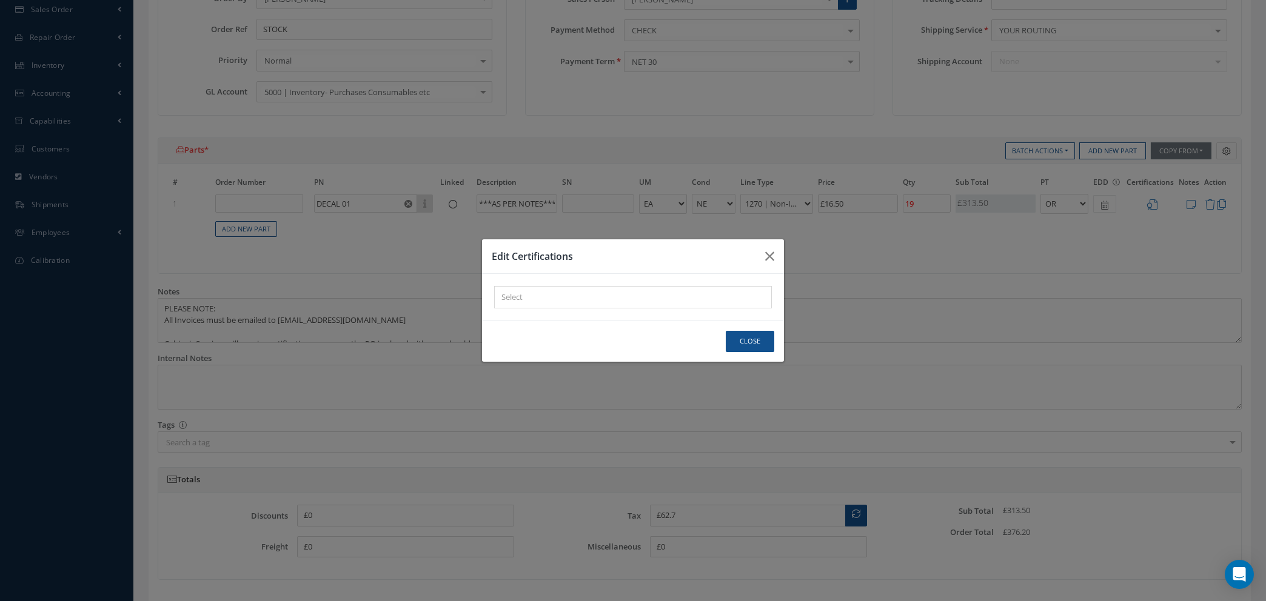
click at [529, 299] on div "× Loading..." at bounding box center [633, 297] width 278 height 22
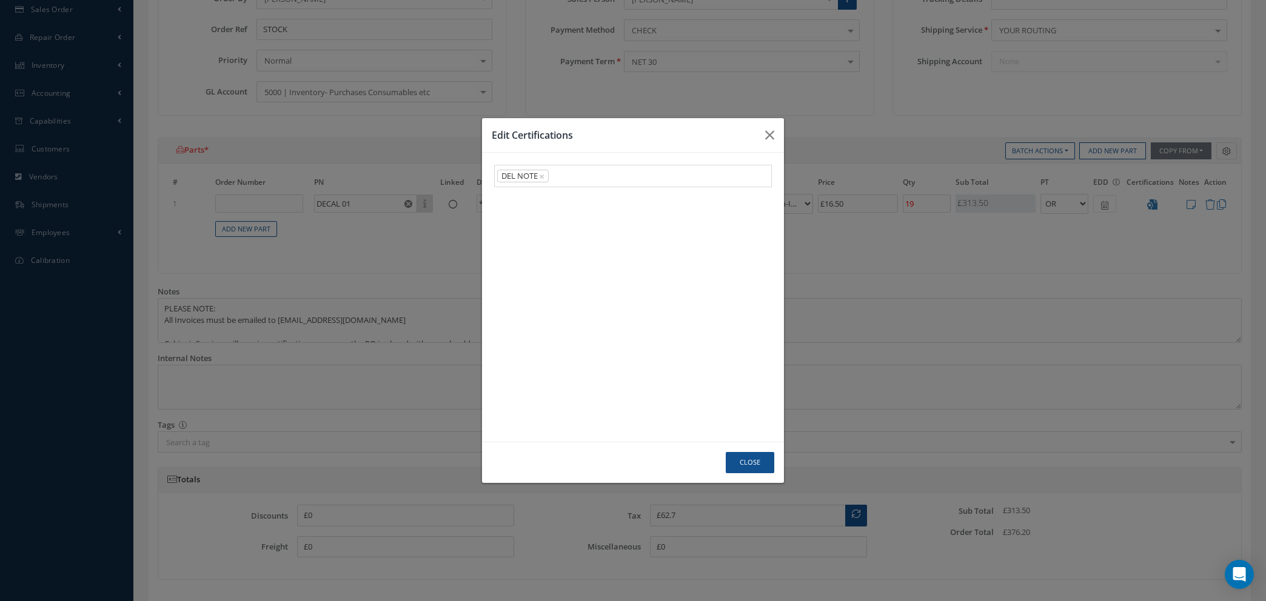
click at [546, 368] on link "DEL NOTE" at bounding box center [633, 368] width 276 height 19
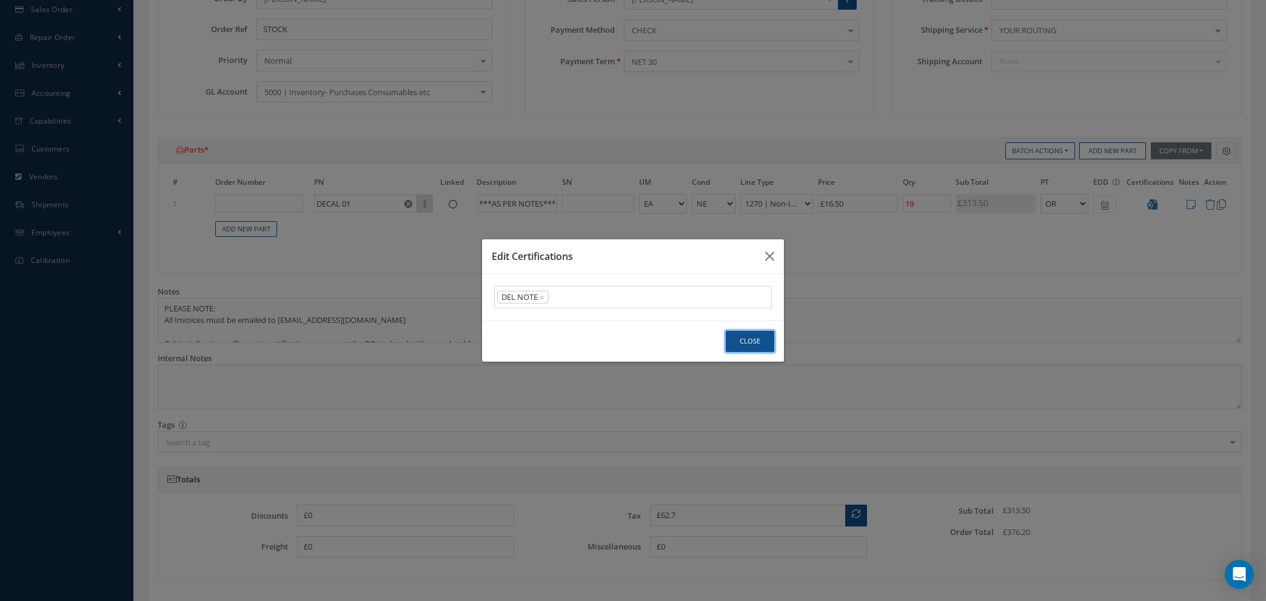
click at [747, 335] on button "Close" at bounding box center [750, 341] width 48 height 21
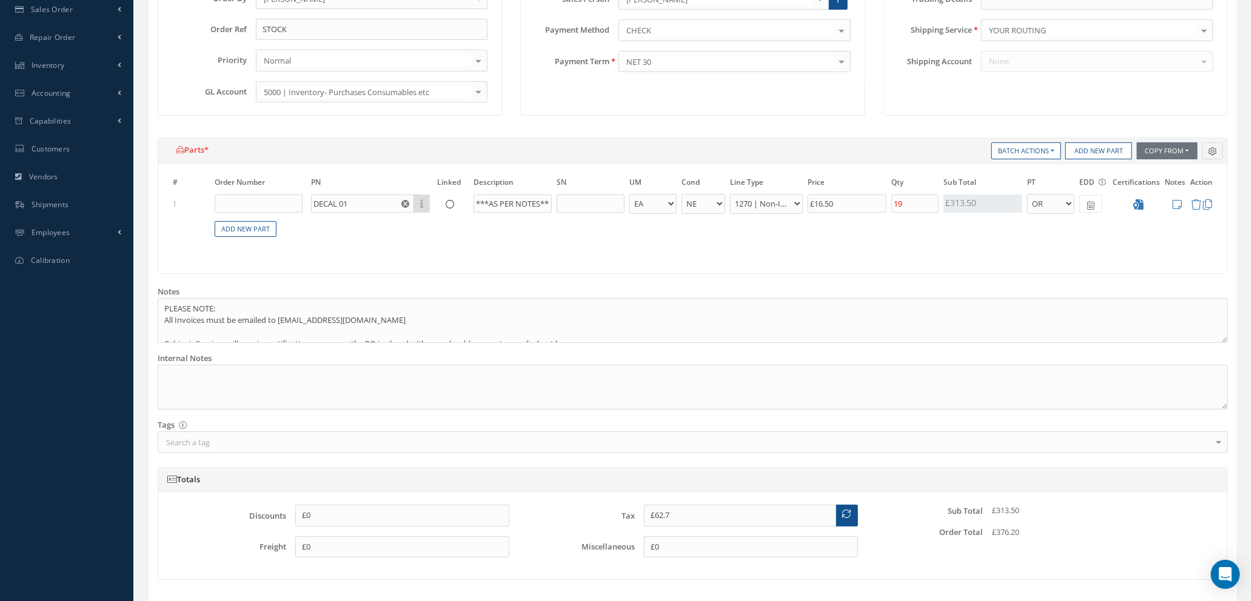
click at [1179, 201] on icon at bounding box center [1176, 204] width 9 height 10
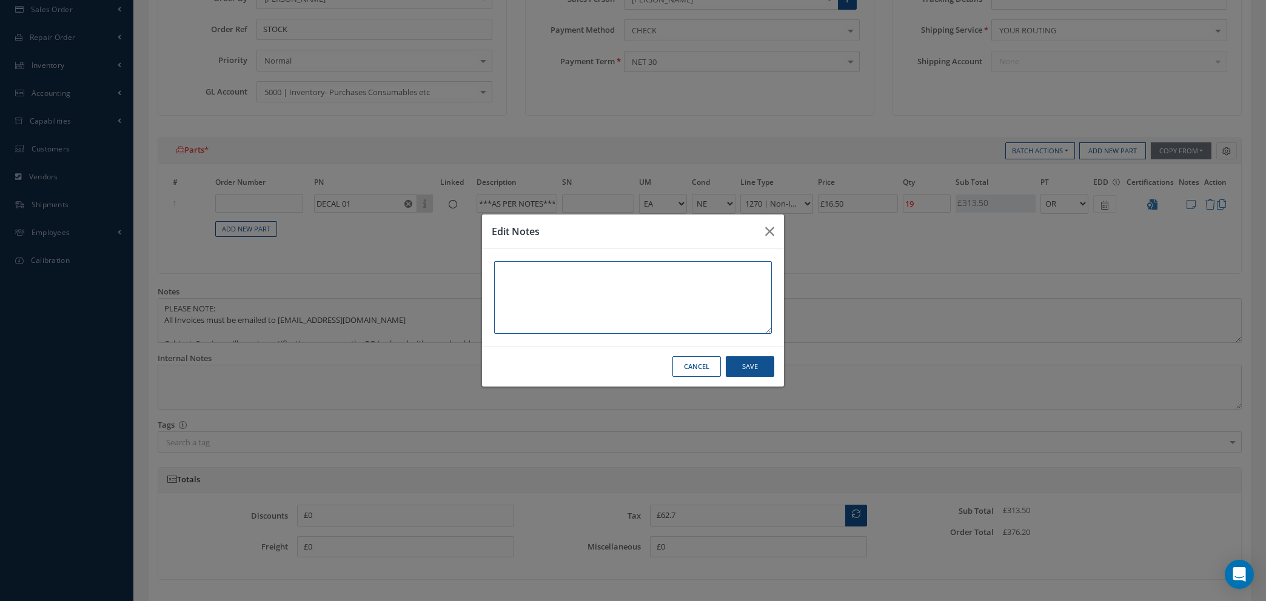
click at [569, 272] on textarea at bounding box center [633, 297] width 278 height 73
type textarea "1"
type textarea "x19 VARIOUS DECALS & CLOTH LABLES @ £16.50"
click at [745, 371] on button "Save" at bounding box center [750, 366] width 48 height 21
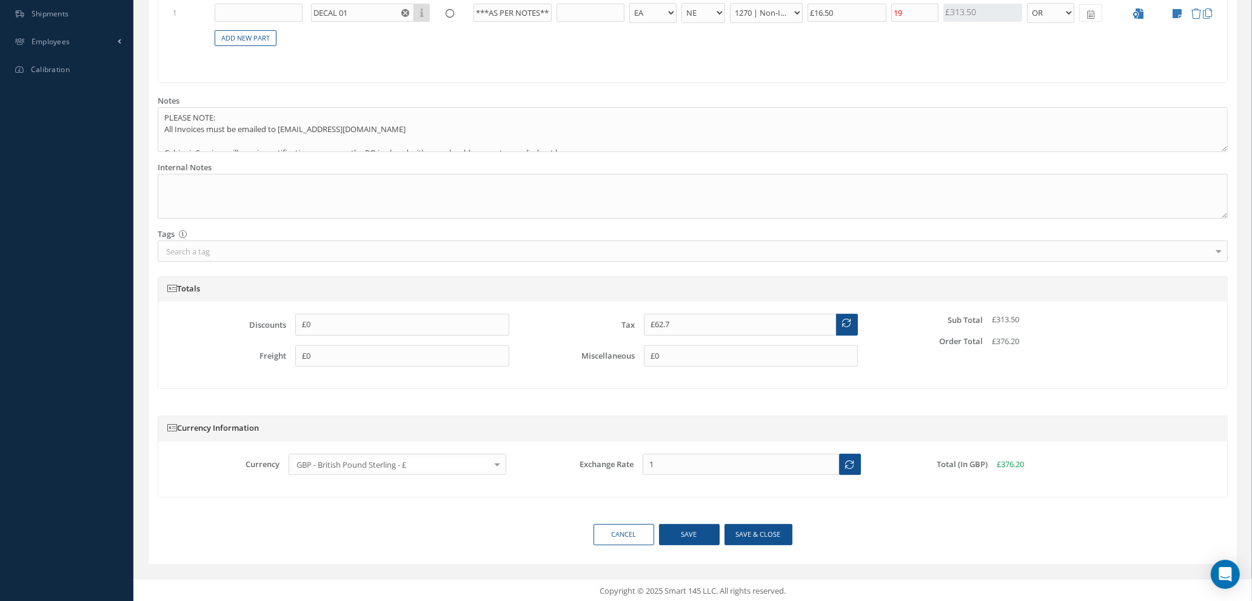
scroll to position [466, 0]
click at [741, 532] on button "Save & close" at bounding box center [758, 532] width 68 height 21
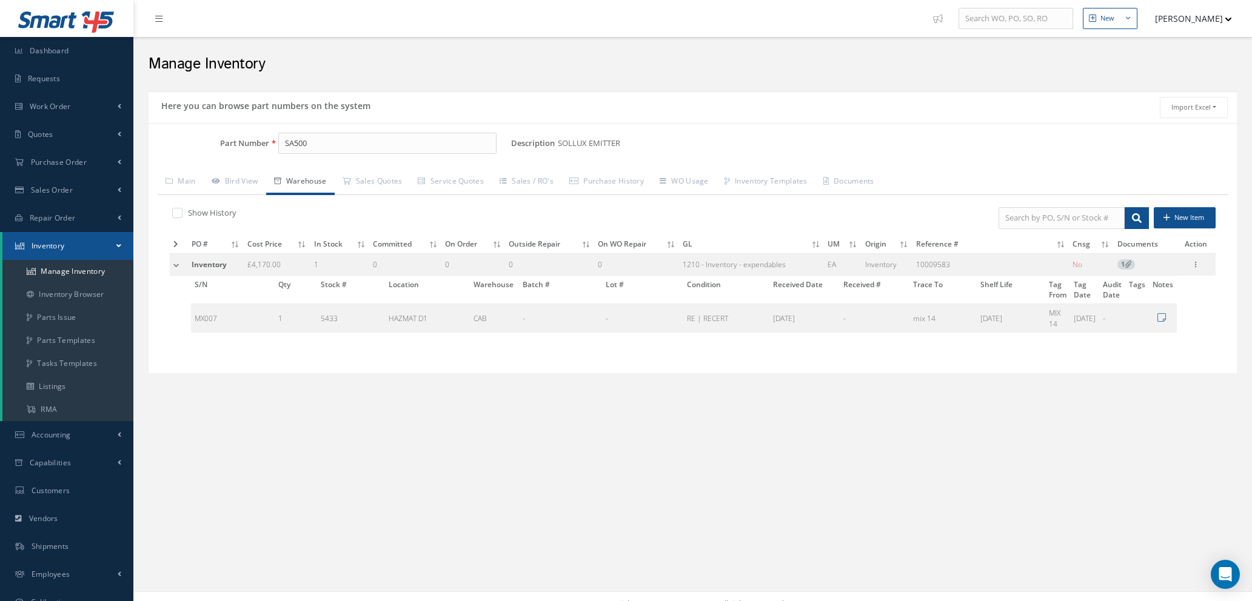
scroll to position [14, 0]
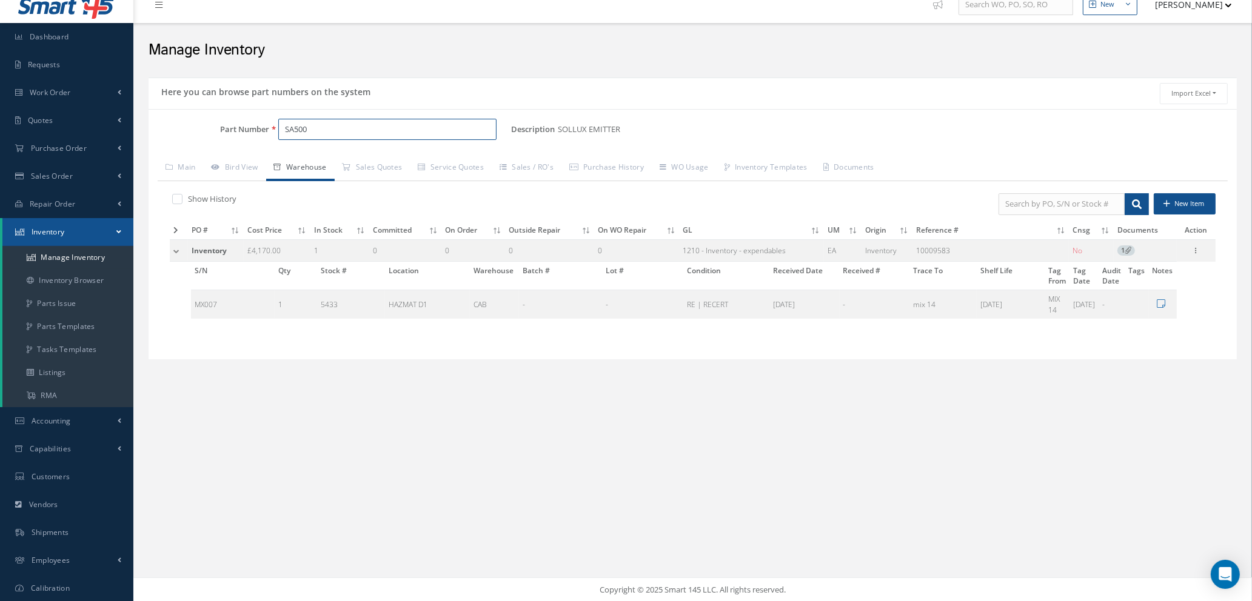
drag, startPoint x: 340, startPoint y: 131, endPoint x: 198, endPoint y: 139, distance: 142.7
click at [198, 139] on div "Part Number SA500" at bounding box center [330, 130] width 363 height 22
type input "dec"
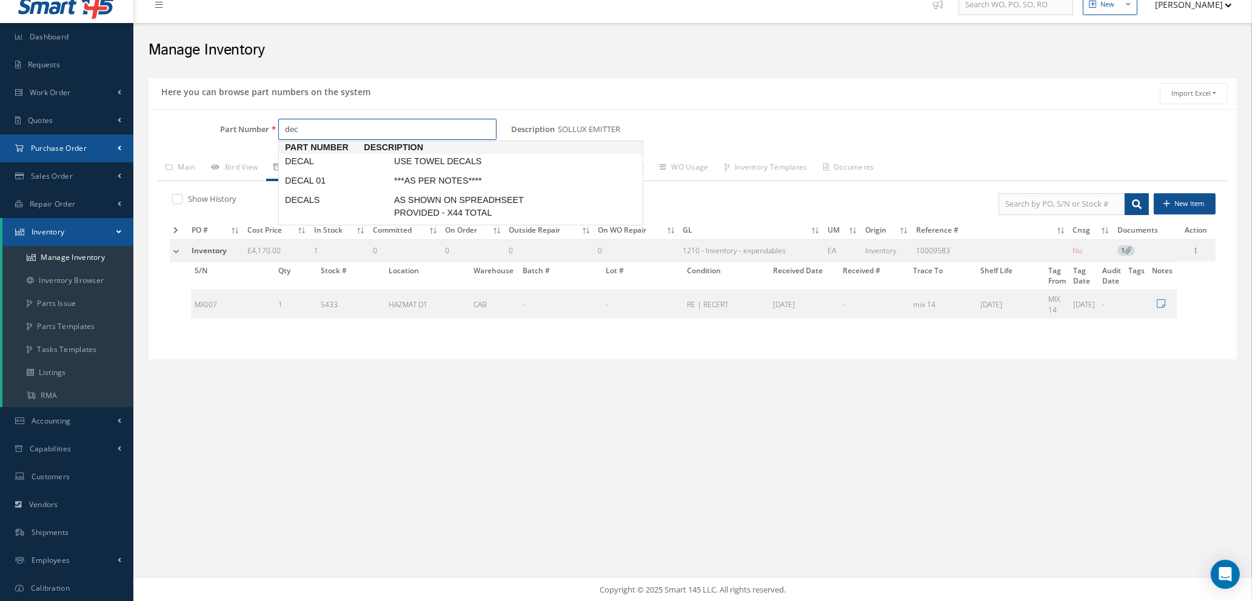
drag, startPoint x: 336, startPoint y: 126, endPoint x: 65, endPoint y: 133, distance: 270.5
click at [73, 133] on div "Smart 145 Dashboard Requests Work Order Work Order Work Order Quotes" at bounding box center [626, 294] width 1252 height 617
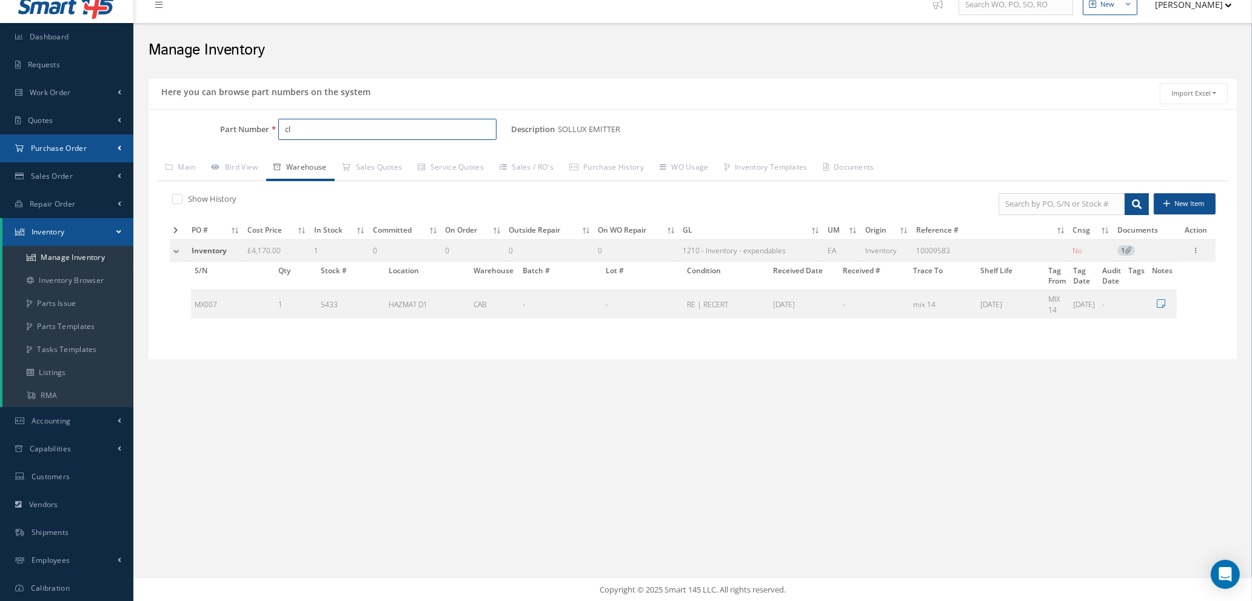
type input "c"
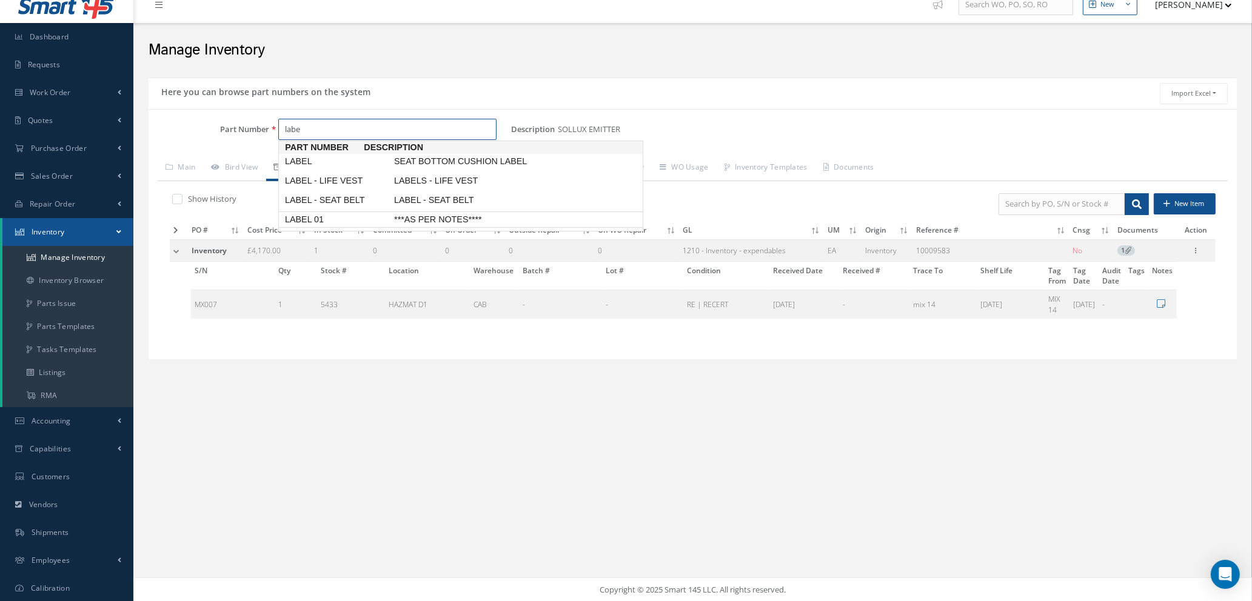
click at [463, 218] on span "***AS PER NOTES****" at bounding box center [483, 219] width 182 height 13
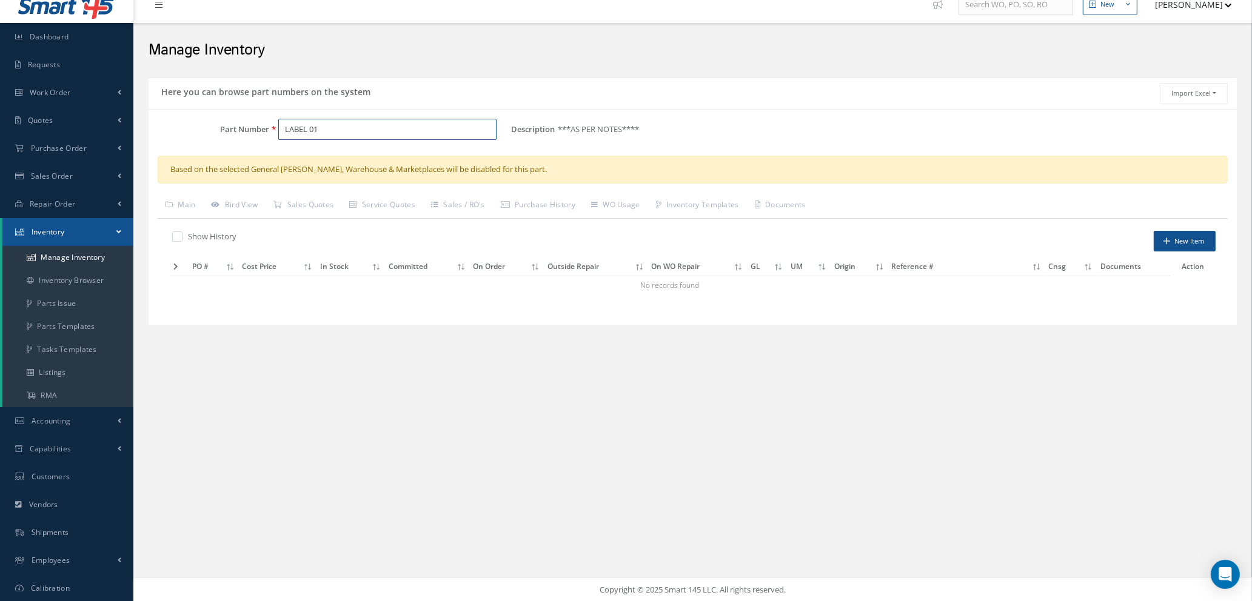
type input "LABEL 01"
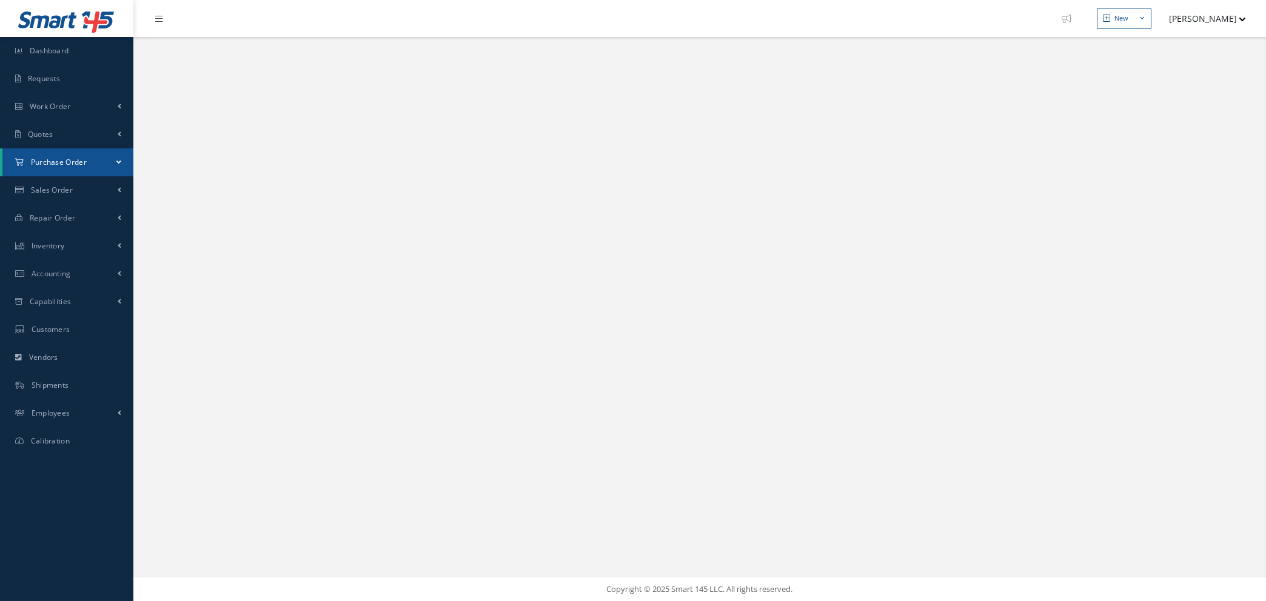
select select "25"
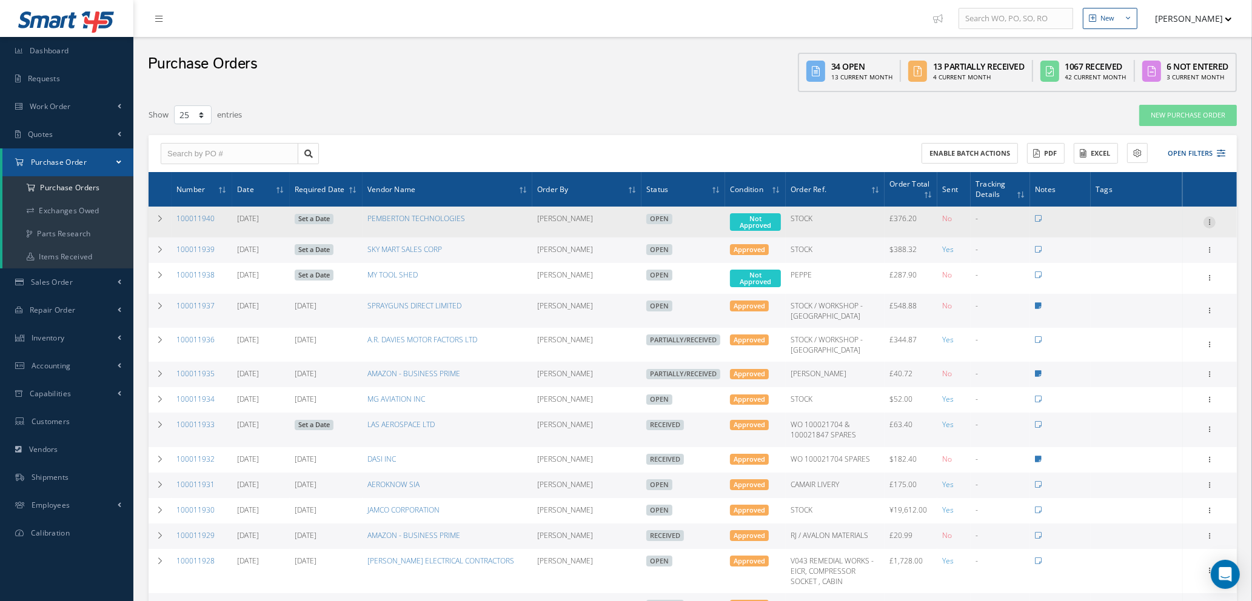
click at [1208, 219] on icon at bounding box center [1209, 221] width 12 height 10
click at [1162, 233] on link "Enter/Update" at bounding box center [1154, 230] width 96 height 16
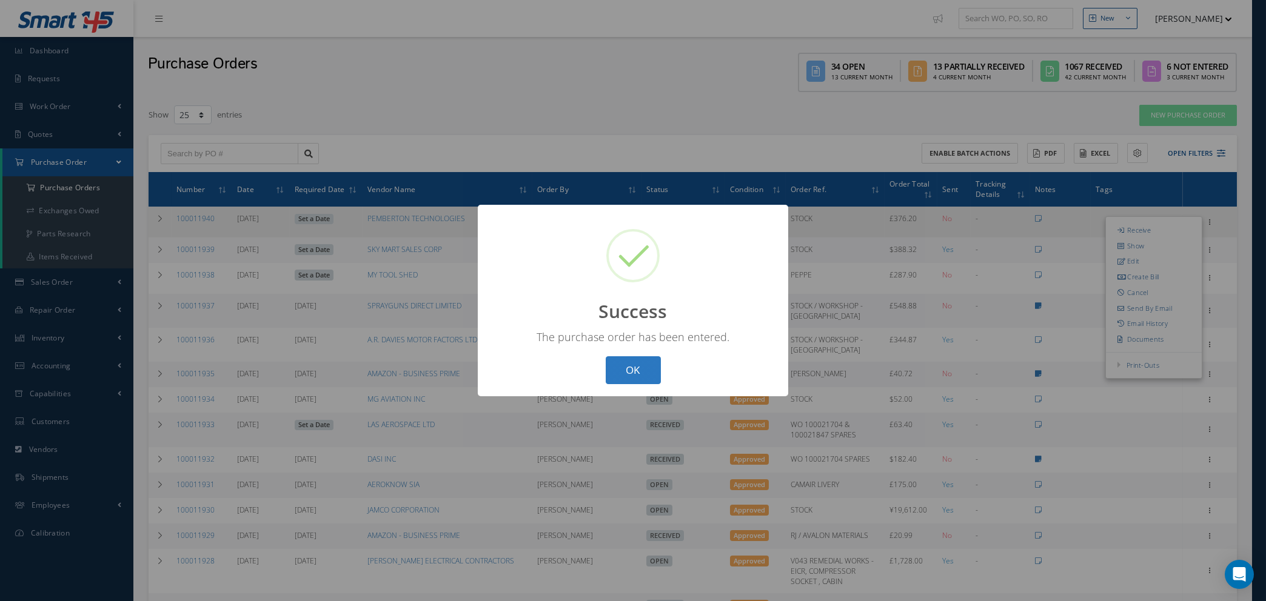
click at [613, 363] on button "OK" at bounding box center [633, 370] width 55 height 28
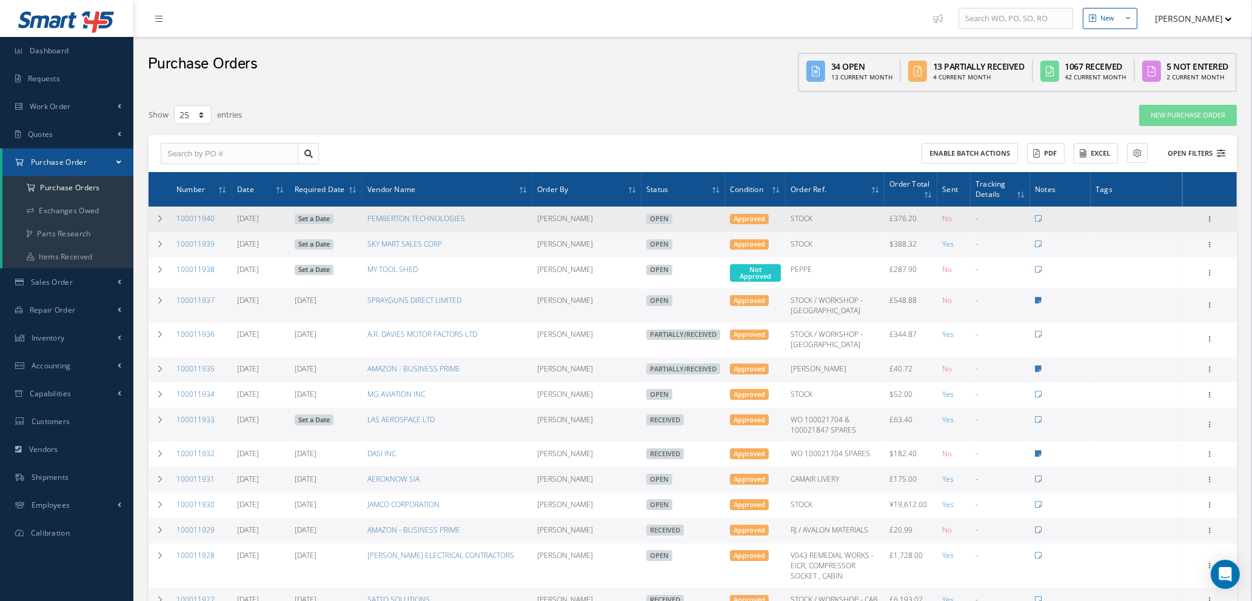
click at [1219, 151] on icon at bounding box center [1221, 153] width 8 height 8
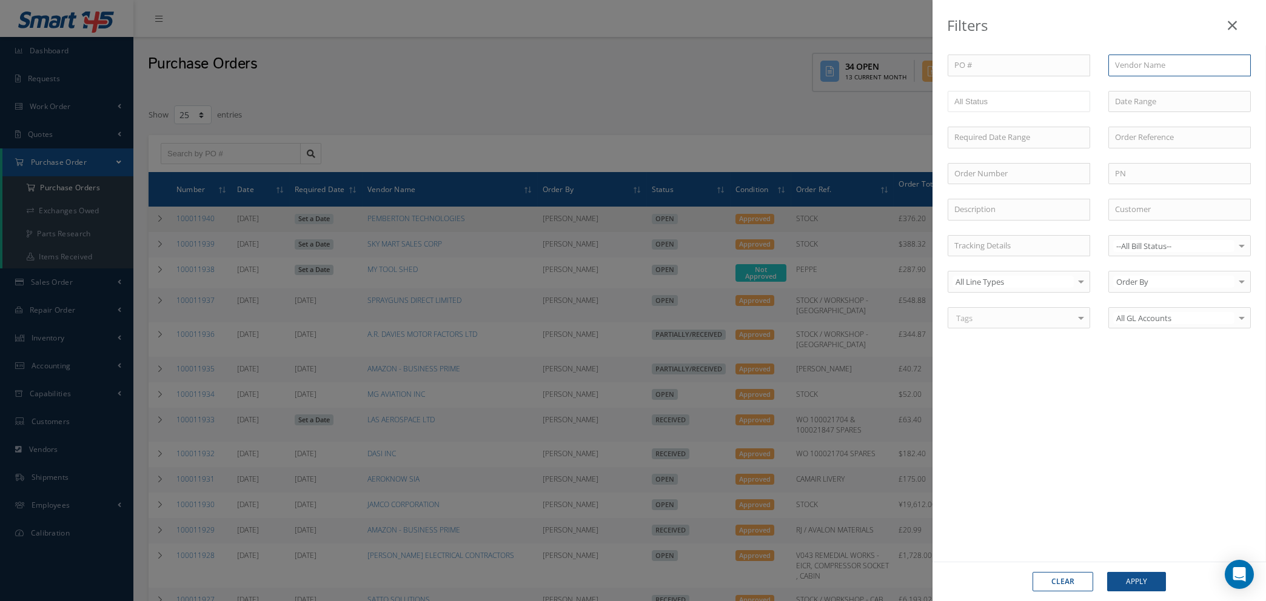
click at [1154, 66] on input "text" at bounding box center [1179, 66] width 142 height 22
click at [1149, 89] on span "PEMBERTON TECHNOLOGIES" at bounding box center [1168, 86] width 107 height 11
type input "PEMBERTON TECHNOLOGIES"
click at [1134, 587] on button "Apply" at bounding box center [1136, 581] width 59 height 19
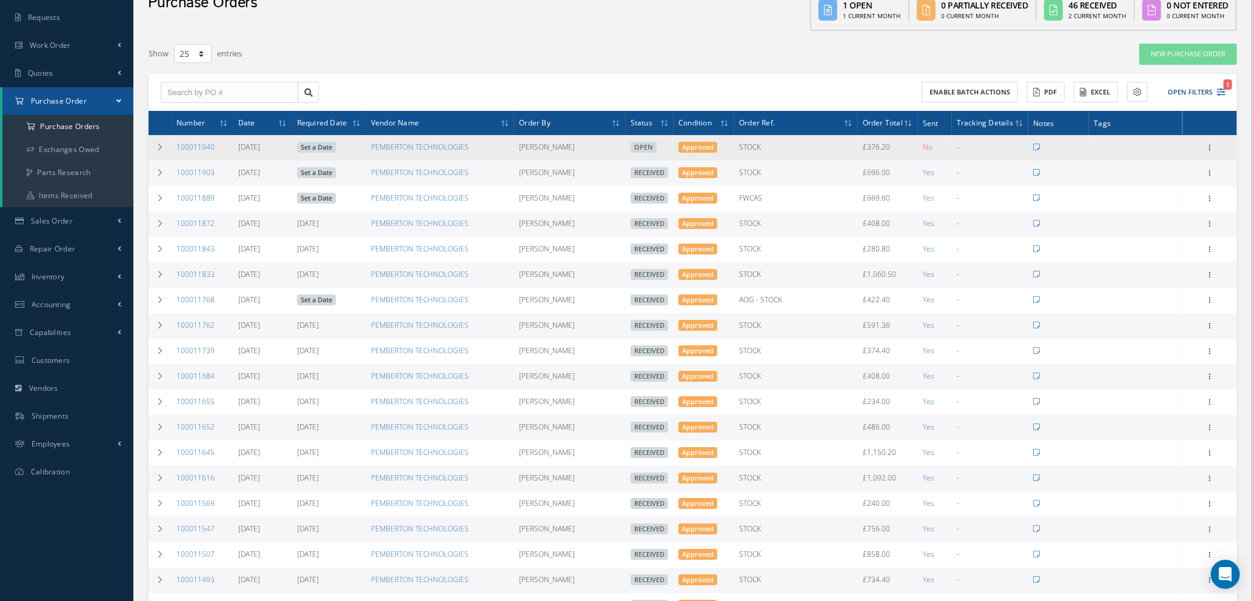
scroll to position [91, 0]
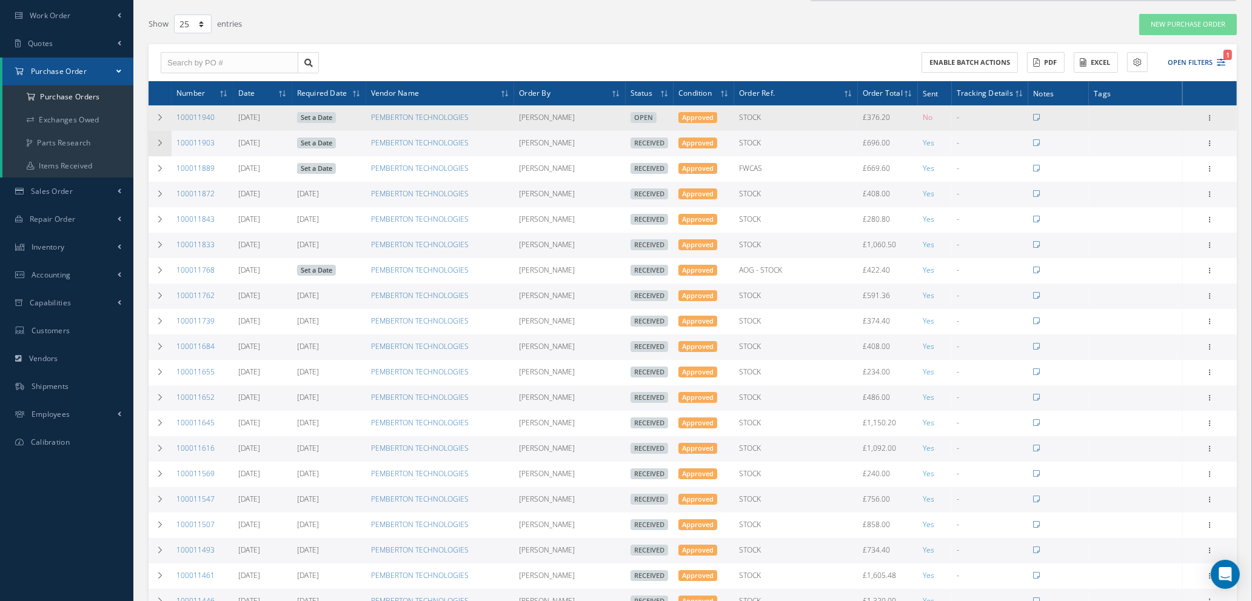
click at [162, 139] on icon at bounding box center [160, 142] width 8 height 7
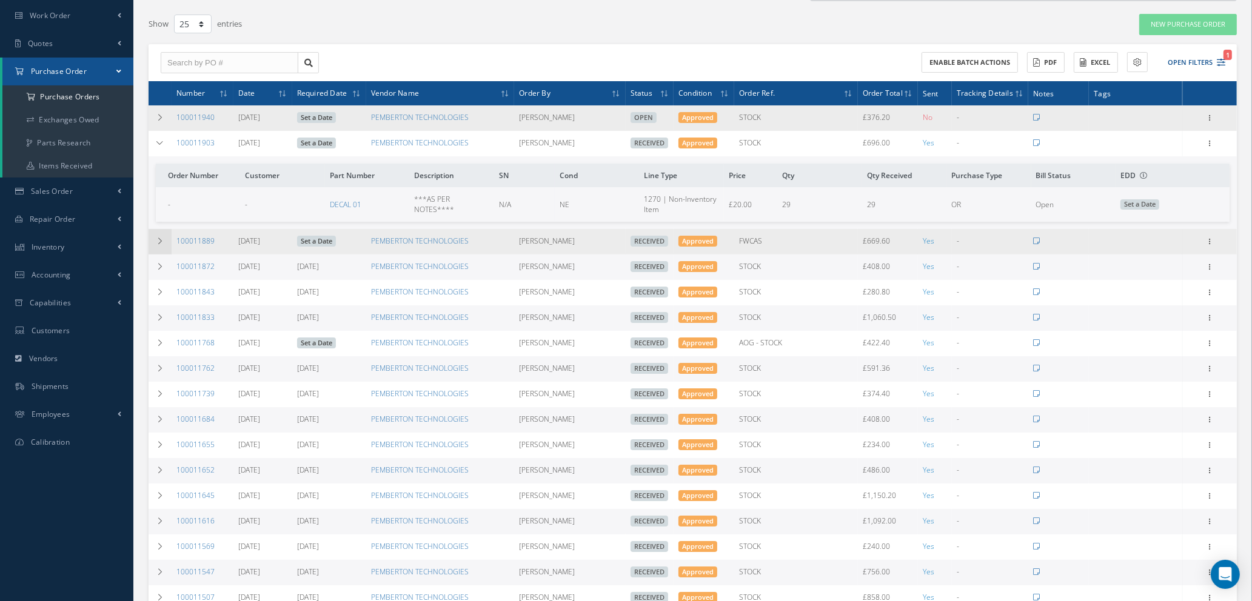
click at [156, 239] on icon at bounding box center [160, 241] width 8 height 7
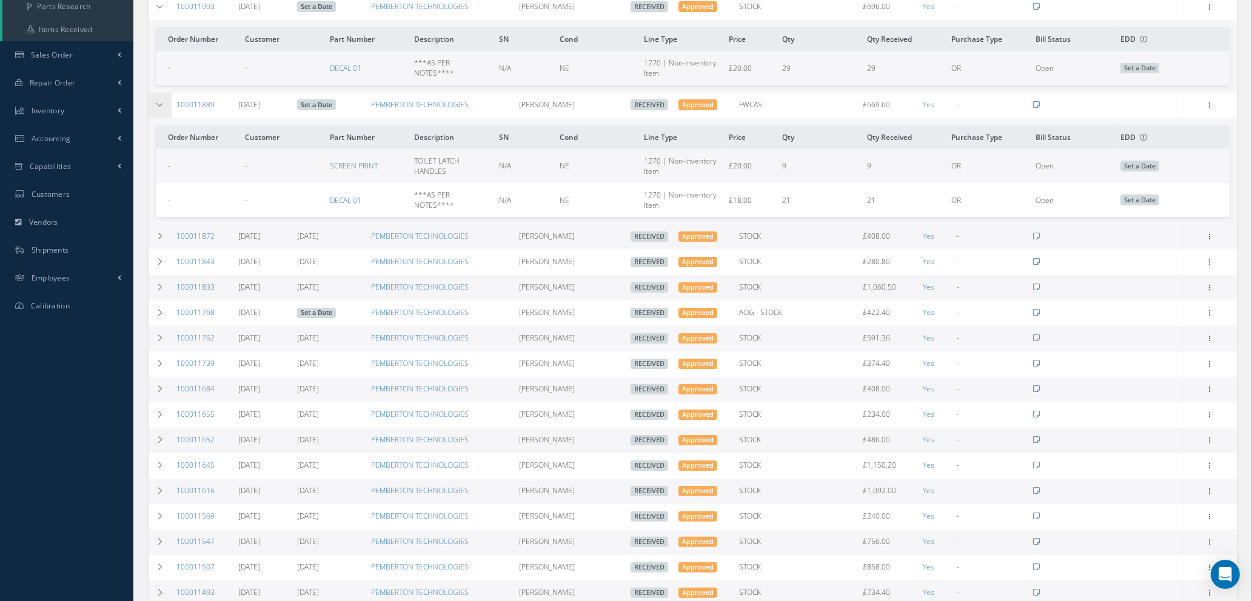
scroll to position [273, 0]
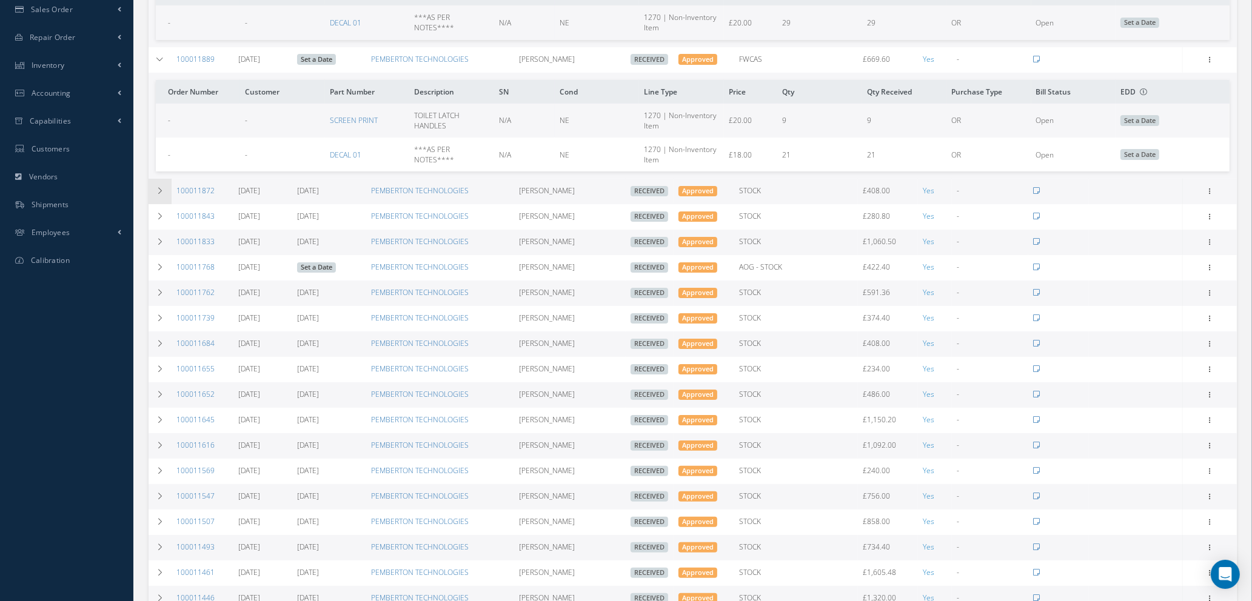
click at [156, 187] on icon at bounding box center [160, 190] width 8 height 7
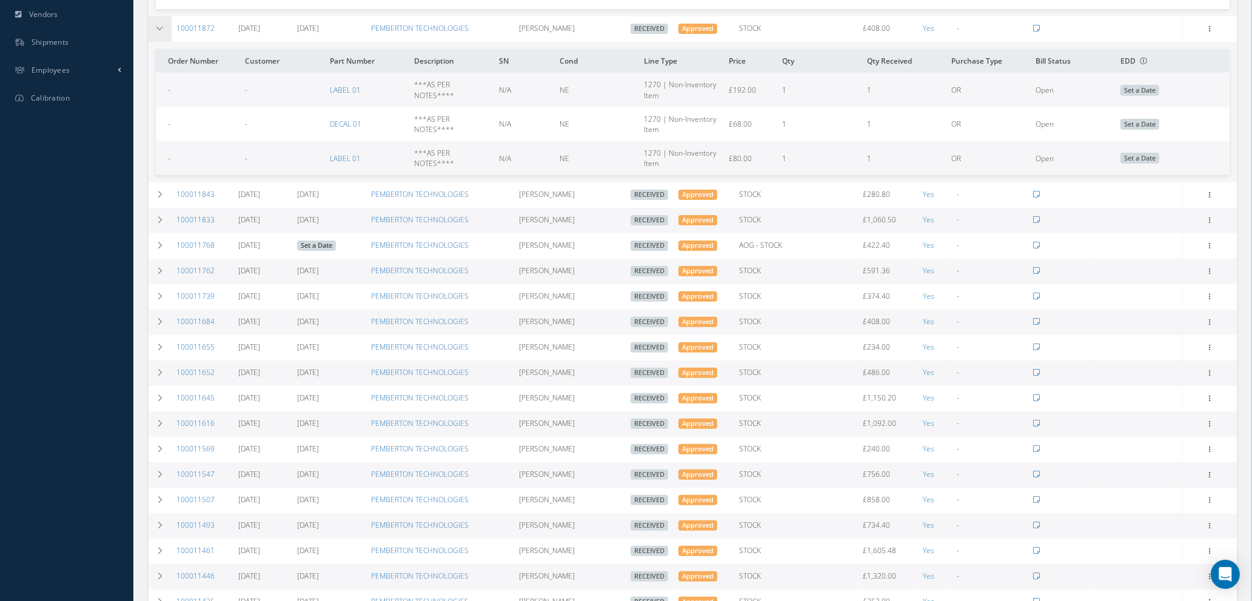
scroll to position [455, 0]
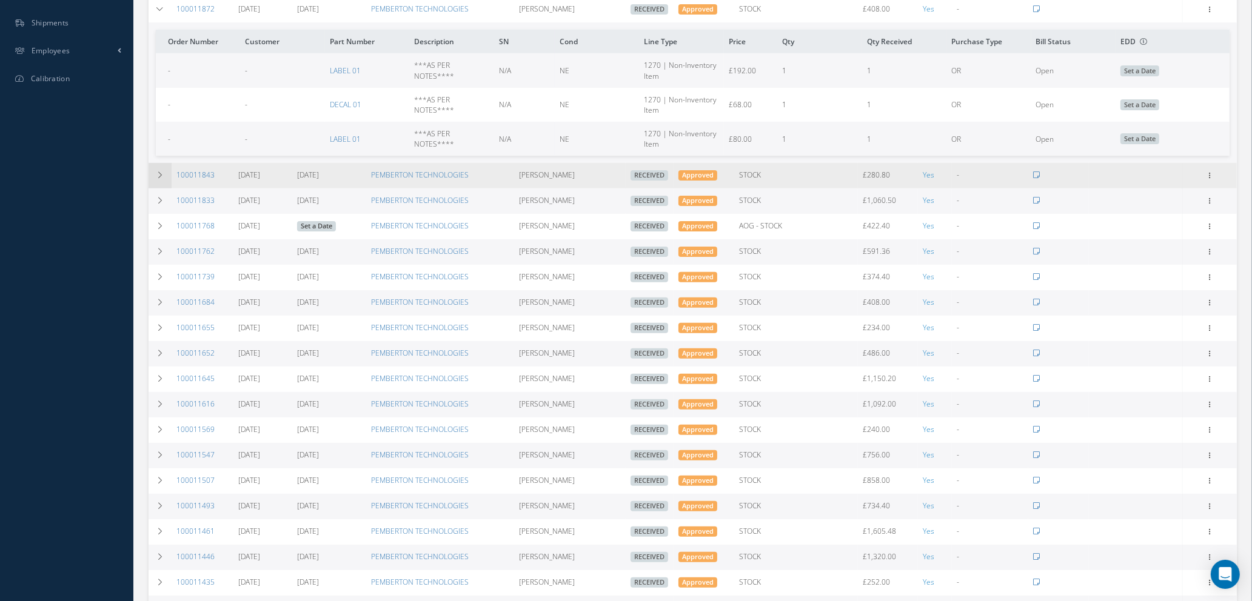
click at [159, 176] on icon at bounding box center [160, 175] width 8 height 7
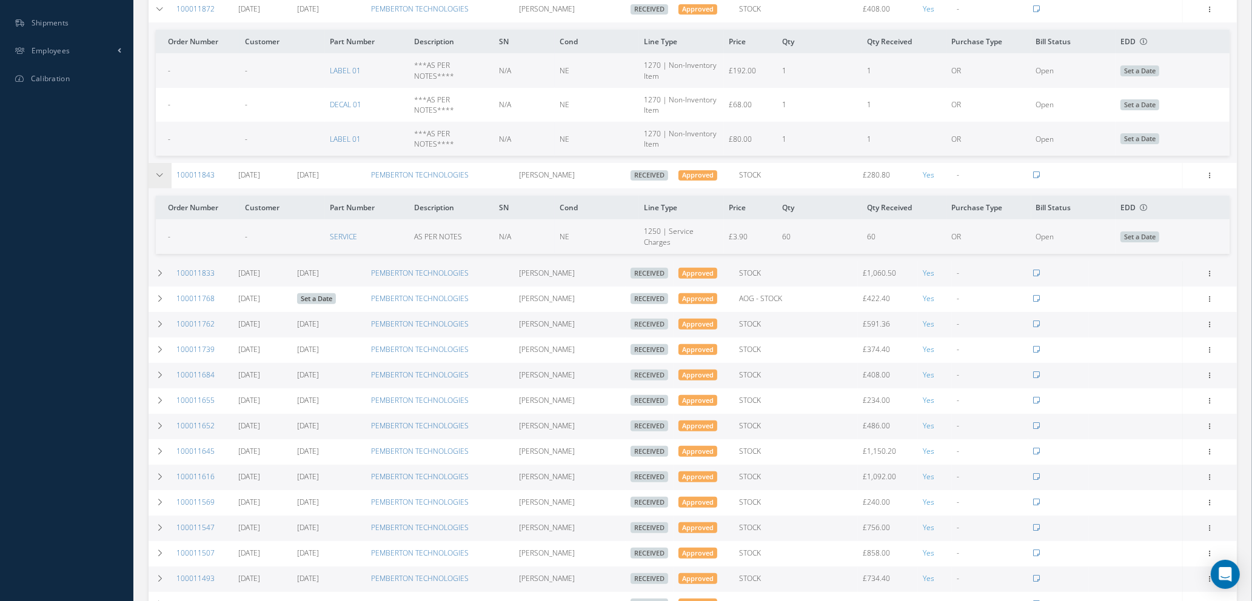
click at [156, 173] on icon at bounding box center [160, 175] width 8 height 7
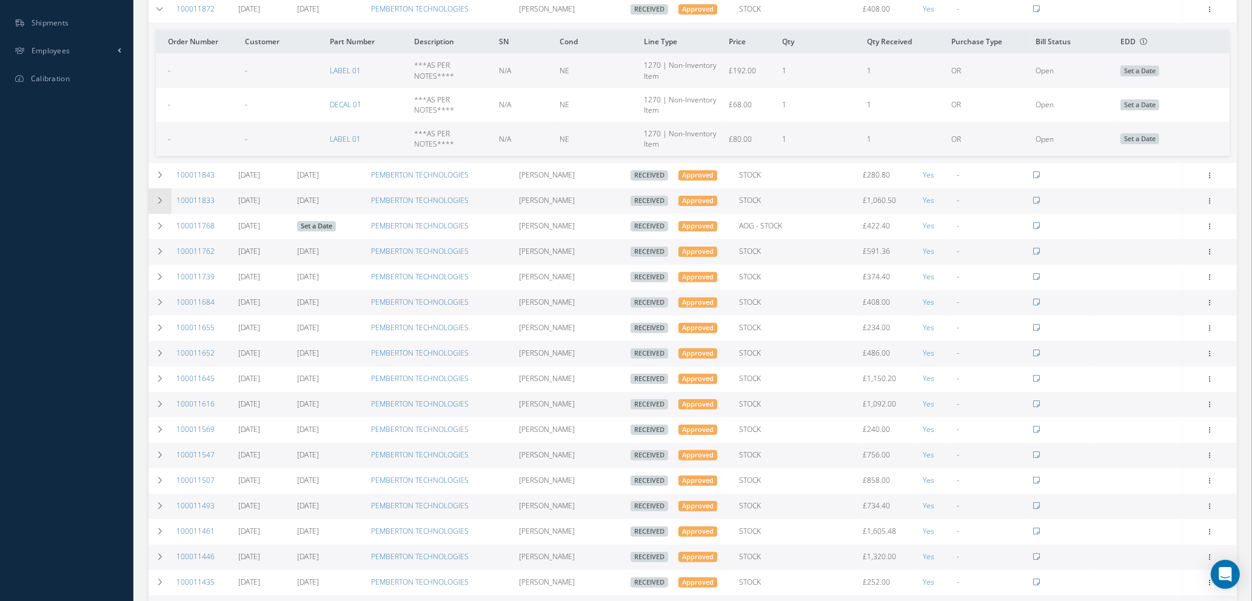
click at [161, 193] on td at bounding box center [160, 201] width 23 height 25
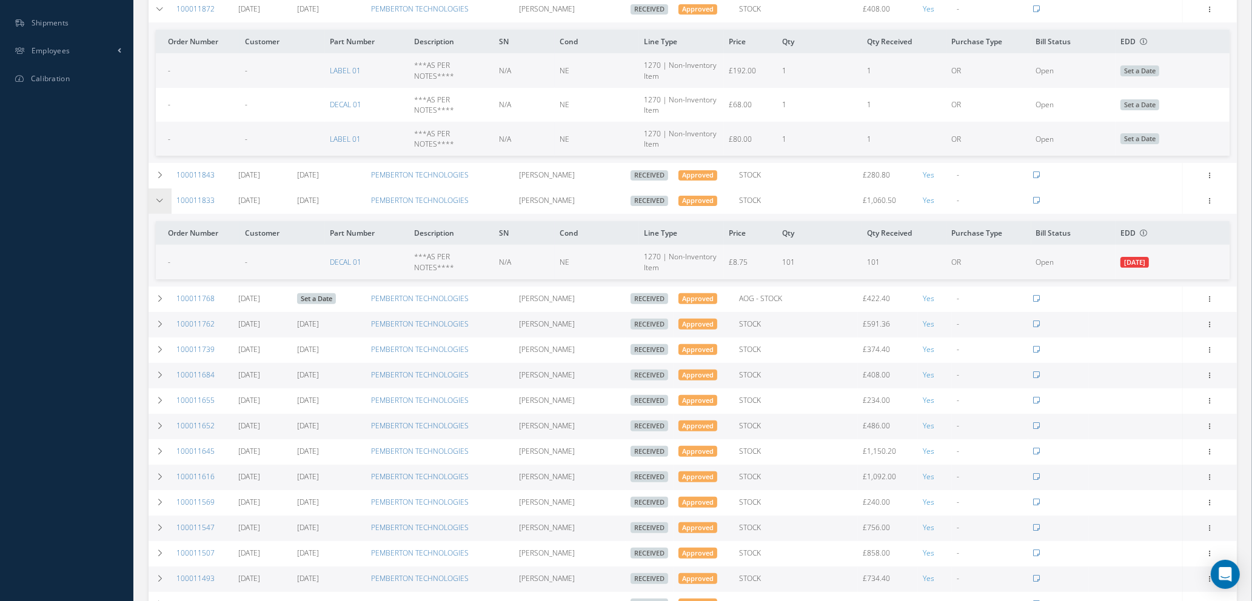
click at [161, 193] on td at bounding box center [160, 201] width 23 height 25
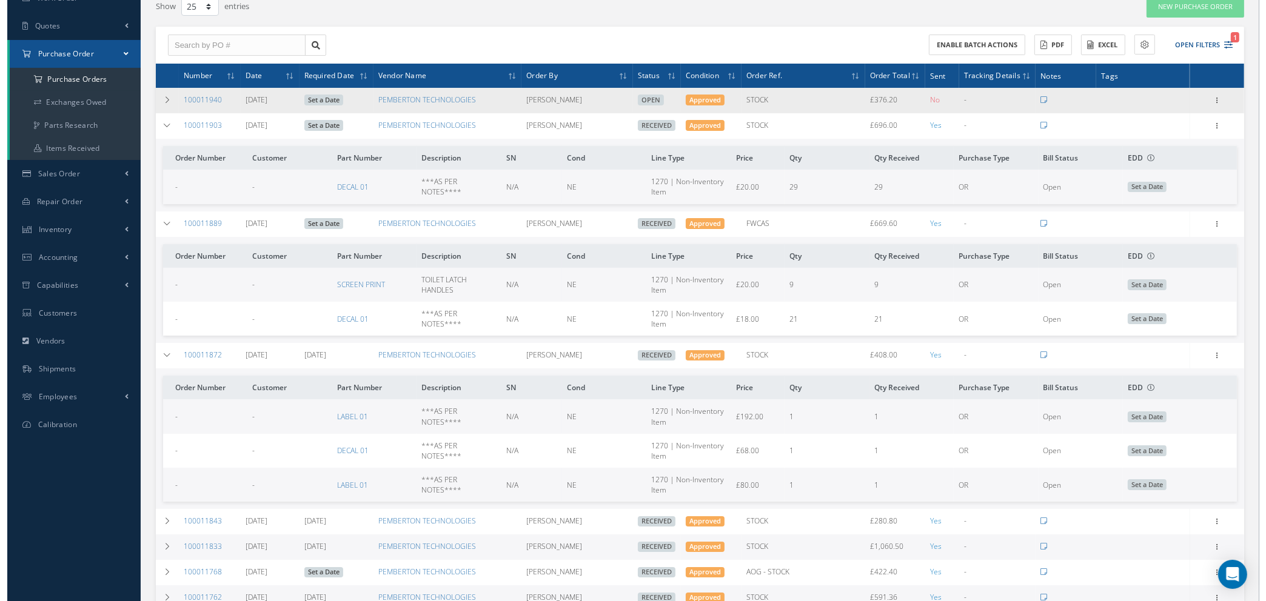
scroll to position [0, 0]
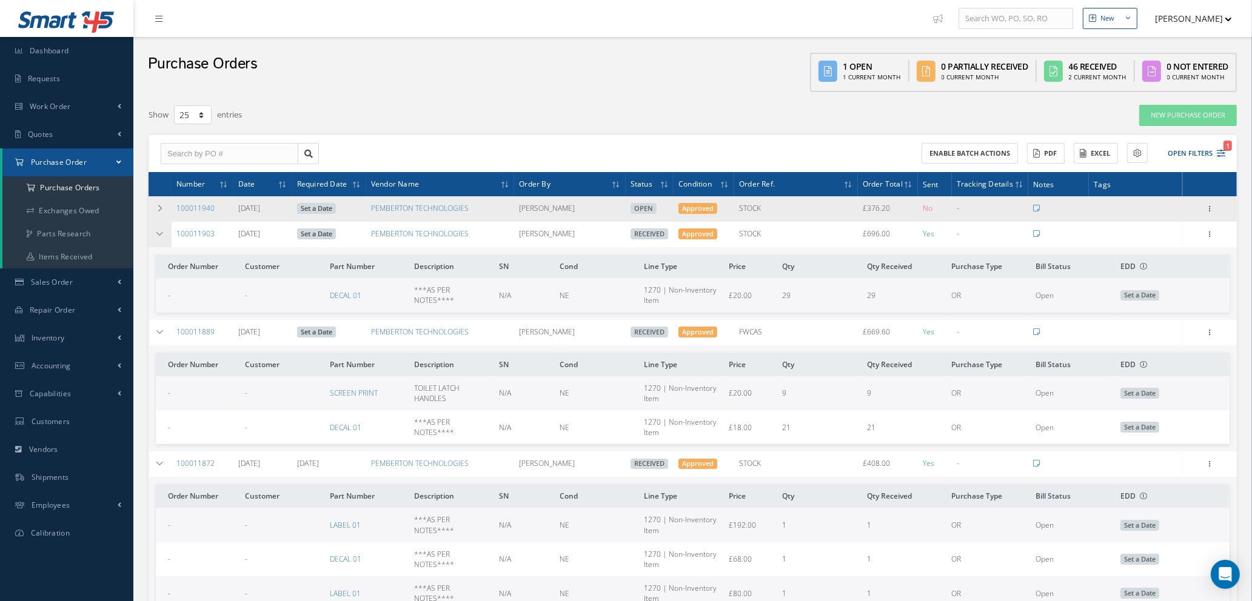
click at [159, 237] on td at bounding box center [160, 234] width 23 height 25
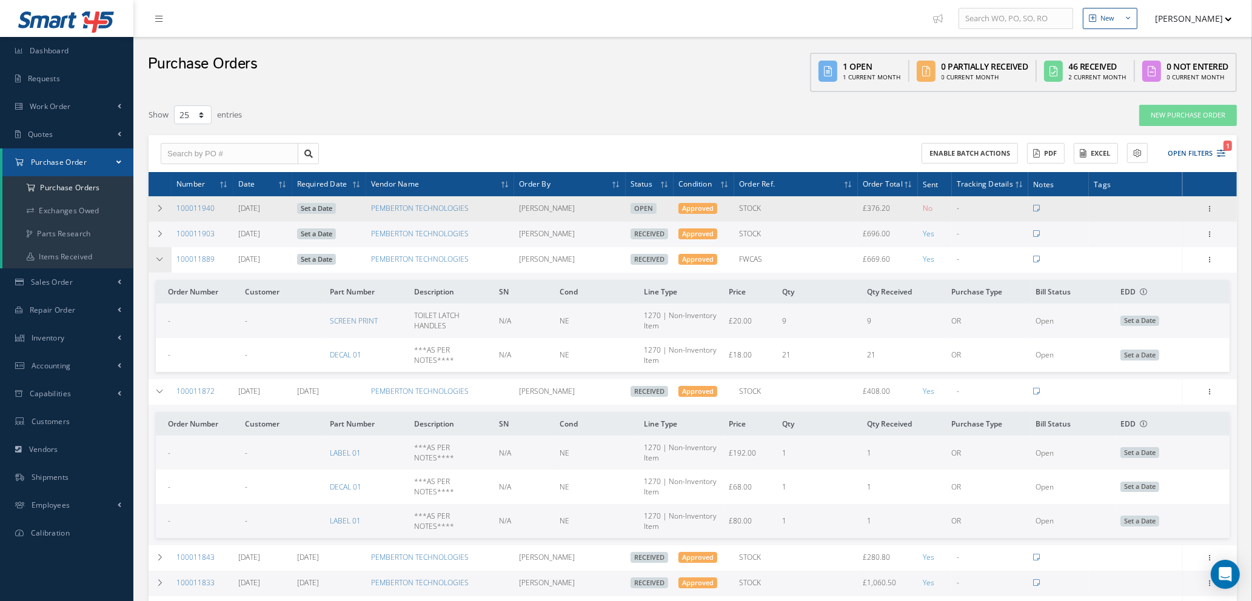
click at [161, 259] on icon at bounding box center [160, 259] width 8 height 7
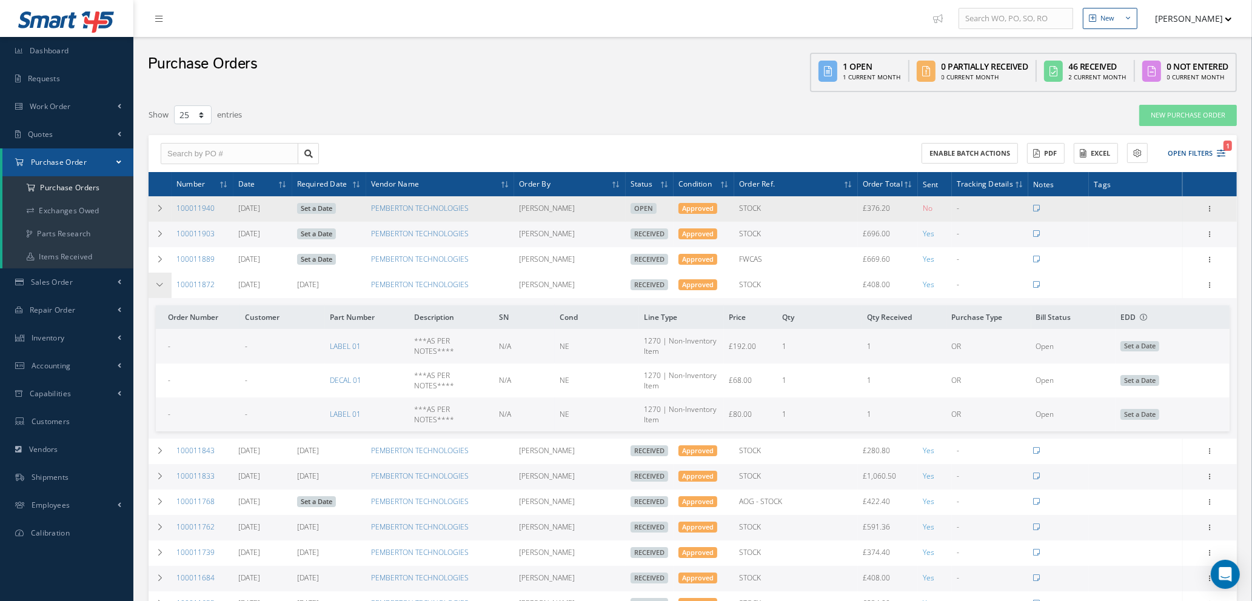
click at [161, 284] on icon at bounding box center [160, 284] width 8 height 7
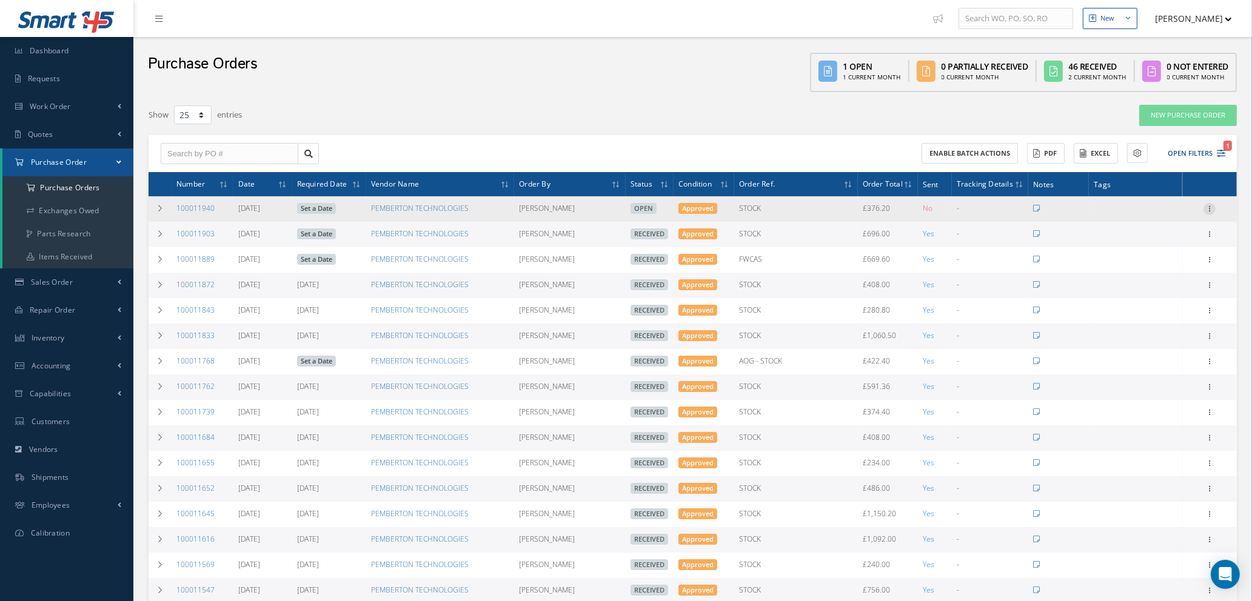
click at [1212, 203] on icon at bounding box center [1209, 208] width 12 height 10
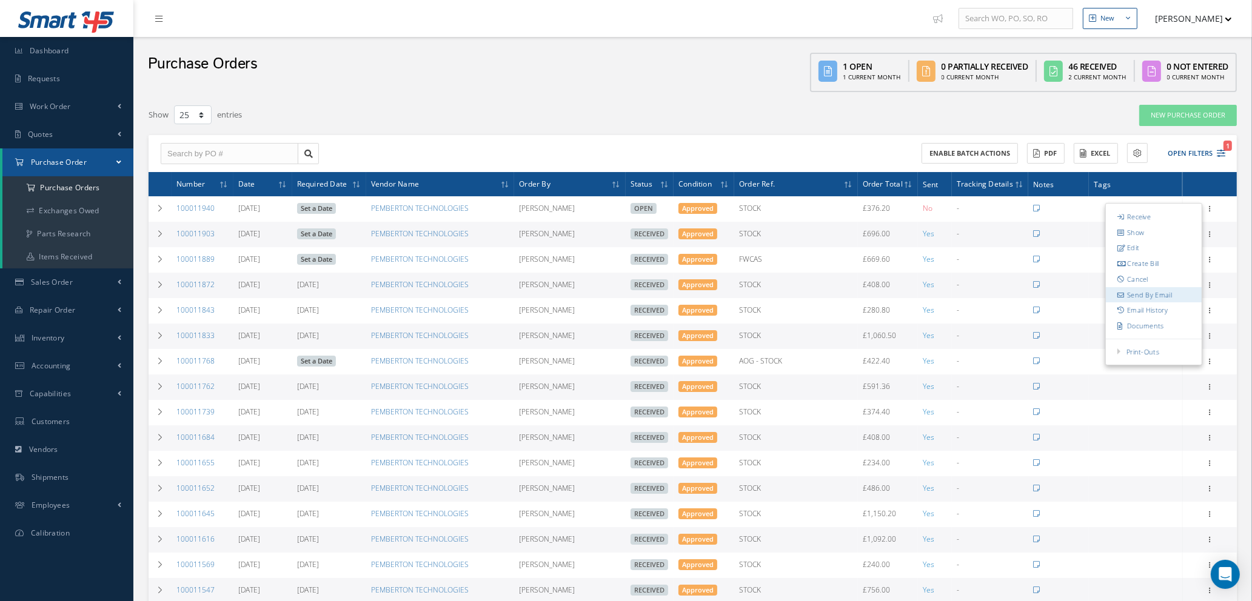
click at [1147, 292] on link "Send By Email" at bounding box center [1154, 295] width 96 height 16
type input "Reports from Purchase Order #100011940"
type textarea "Hiya, Please find Attached, our Purchase Order #100011940. If you have any ques…"
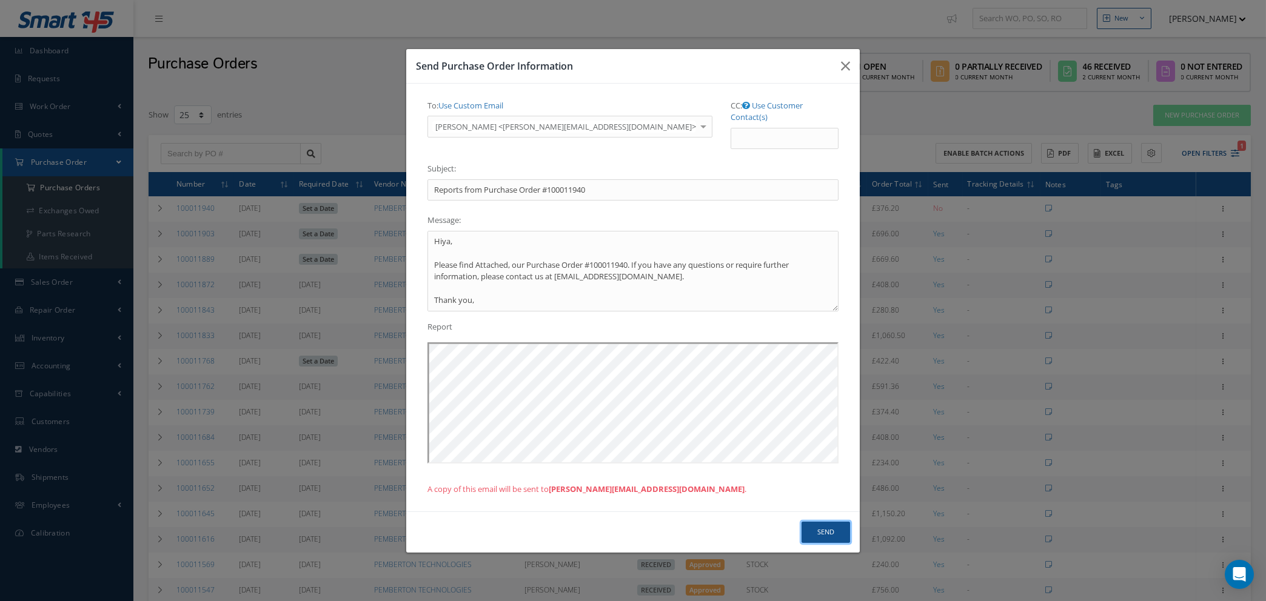
click at [827, 528] on button "Send" at bounding box center [825, 532] width 48 height 21
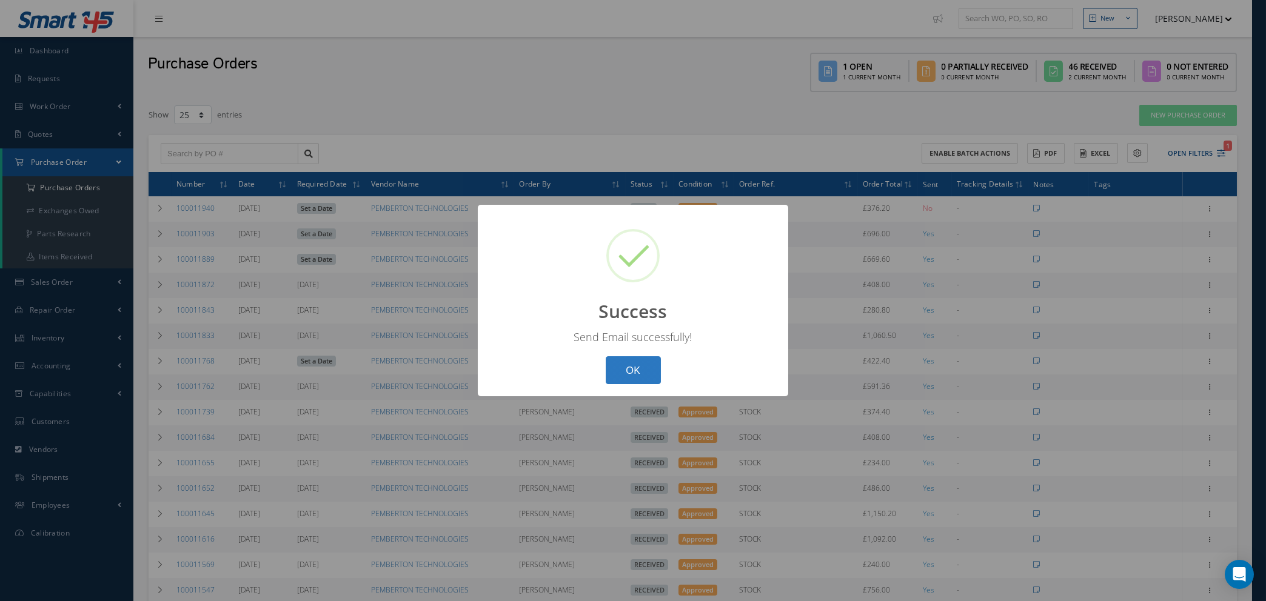
click at [635, 369] on button "OK" at bounding box center [633, 370] width 55 height 28
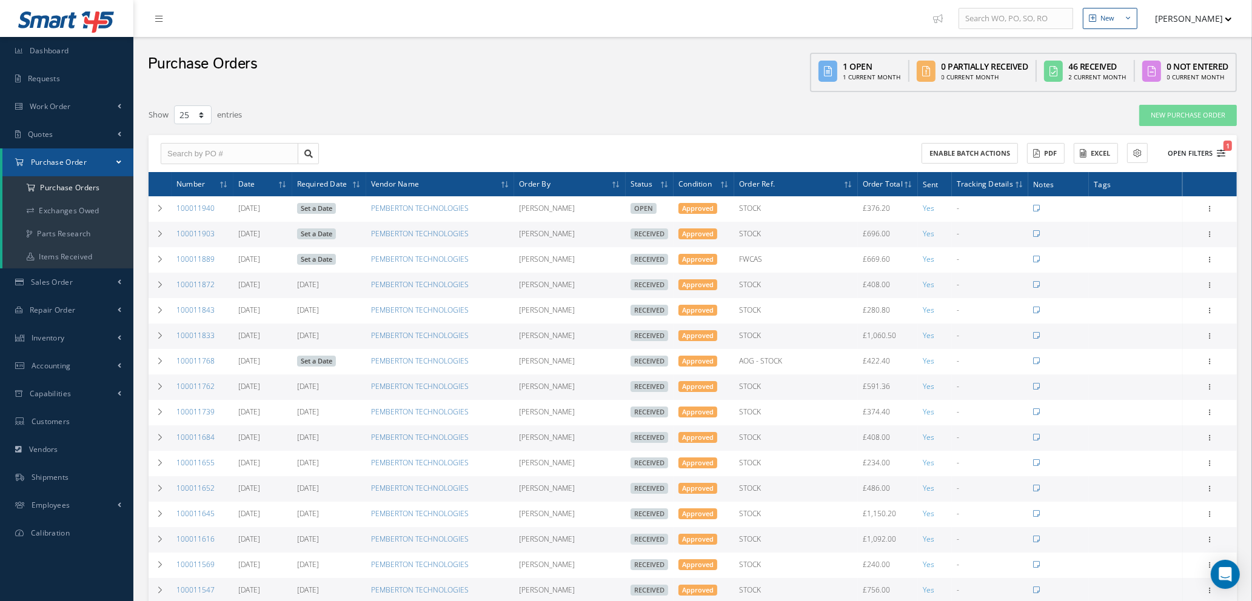
click at [1221, 149] on icon "1" at bounding box center [1221, 153] width 8 height 8
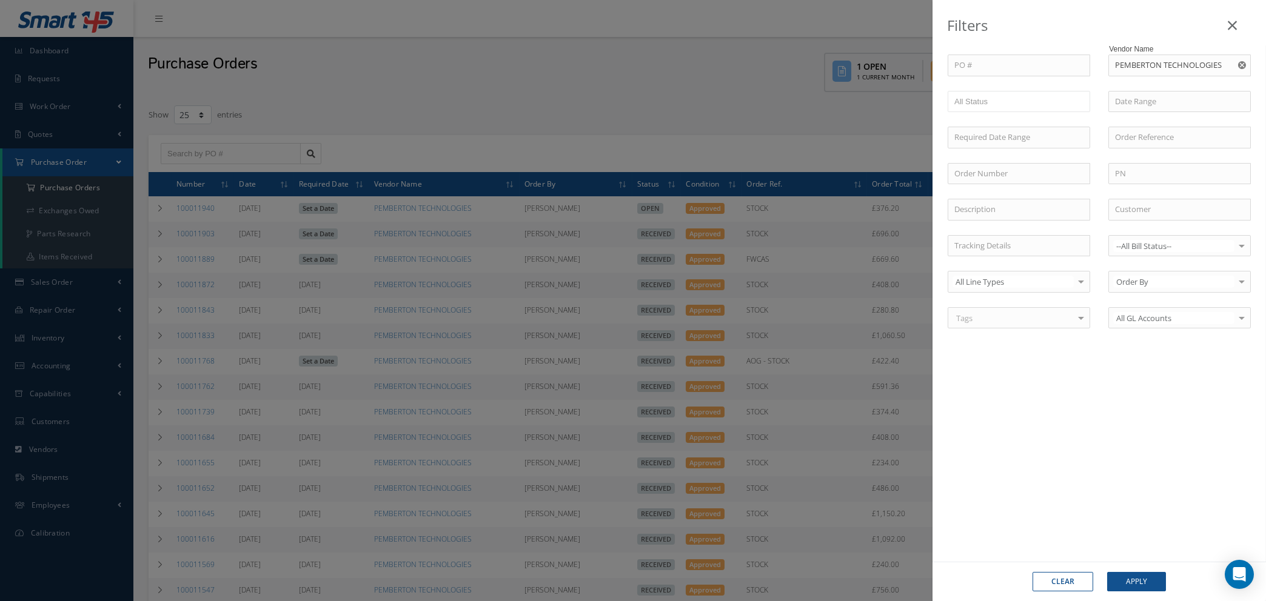
click at [1241, 65] on icon "Reset" at bounding box center [1242, 65] width 8 height 8
click at [1131, 583] on button "Apply" at bounding box center [1136, 581] width 59 height 19
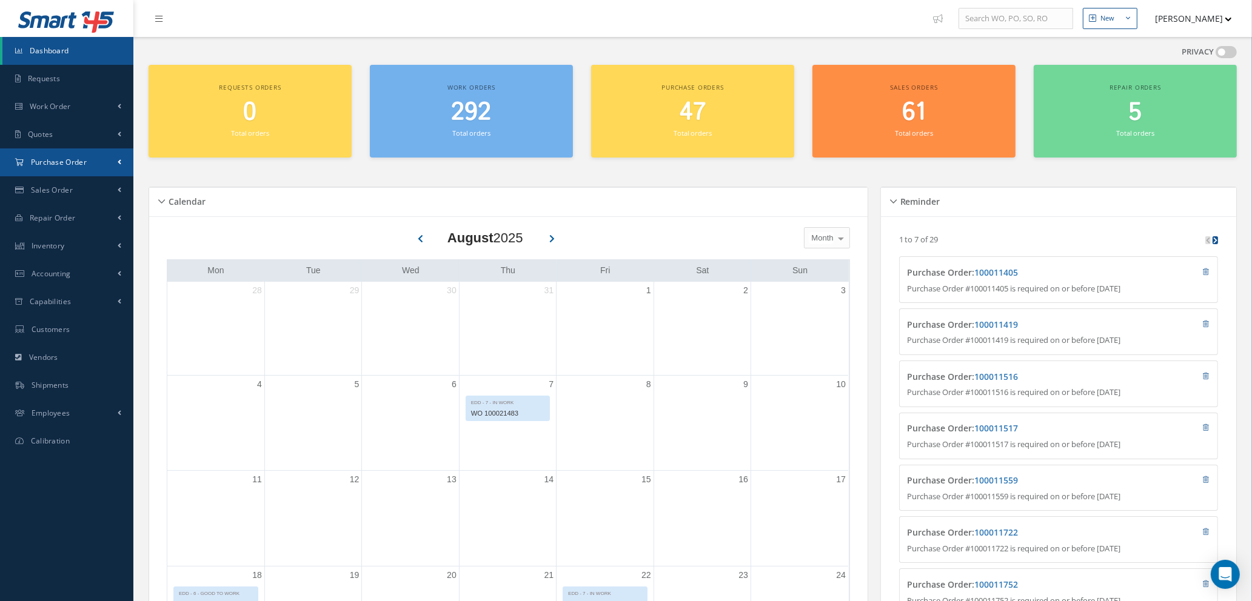
click at [70, 163] on span "Purchase Order" at bounding box center [59, 162] width 56 height 10
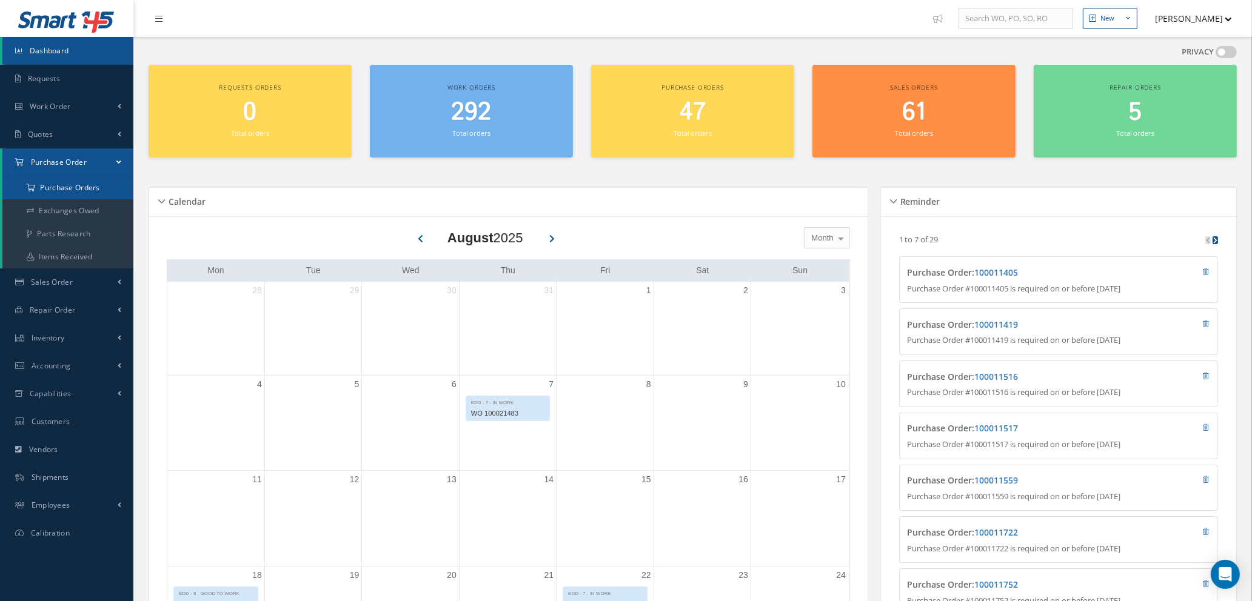
click at [84, 185] on a=1&status_id=2&status_id=3&status_id=5&collapsedFilters"] "Purchase Orders" at bounding box center [67, 187] width 131 height 23
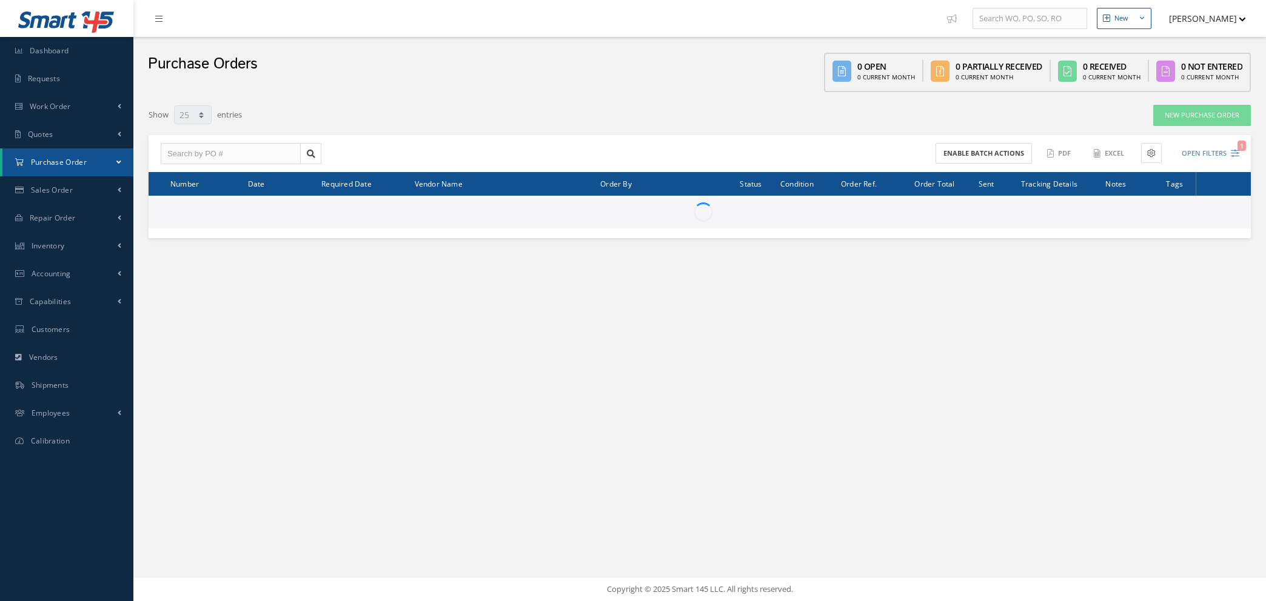
select select "25"
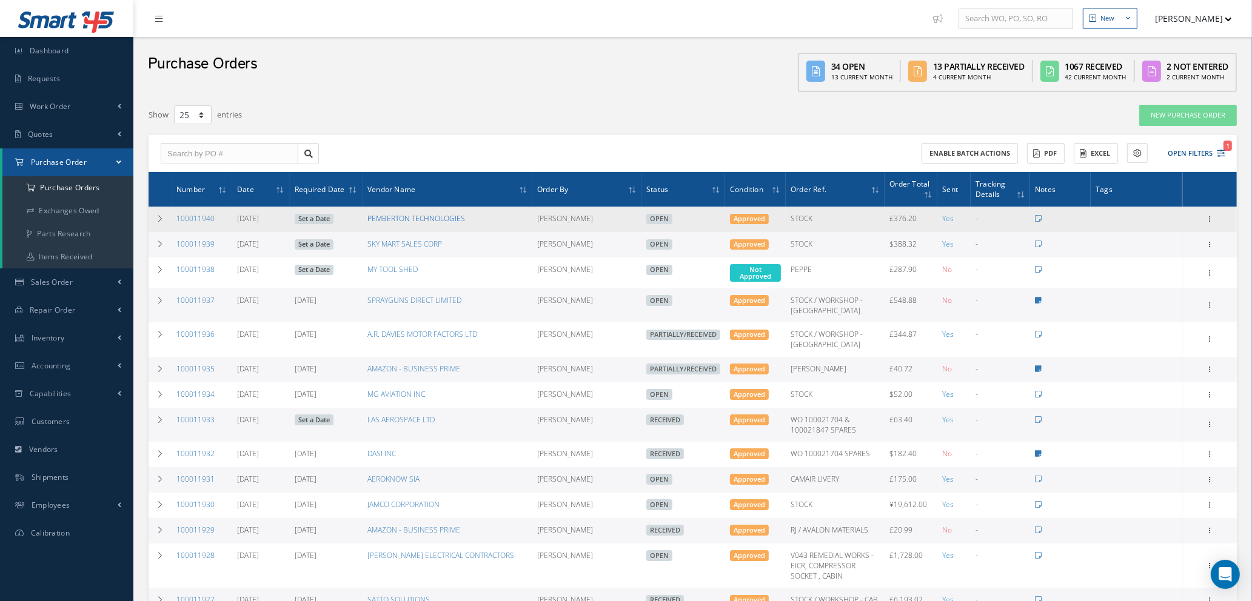
click at [436, 221] on link "PEMBERTON TECHNOLOGIES" at bounding box center [416, 218] width 98 height 10
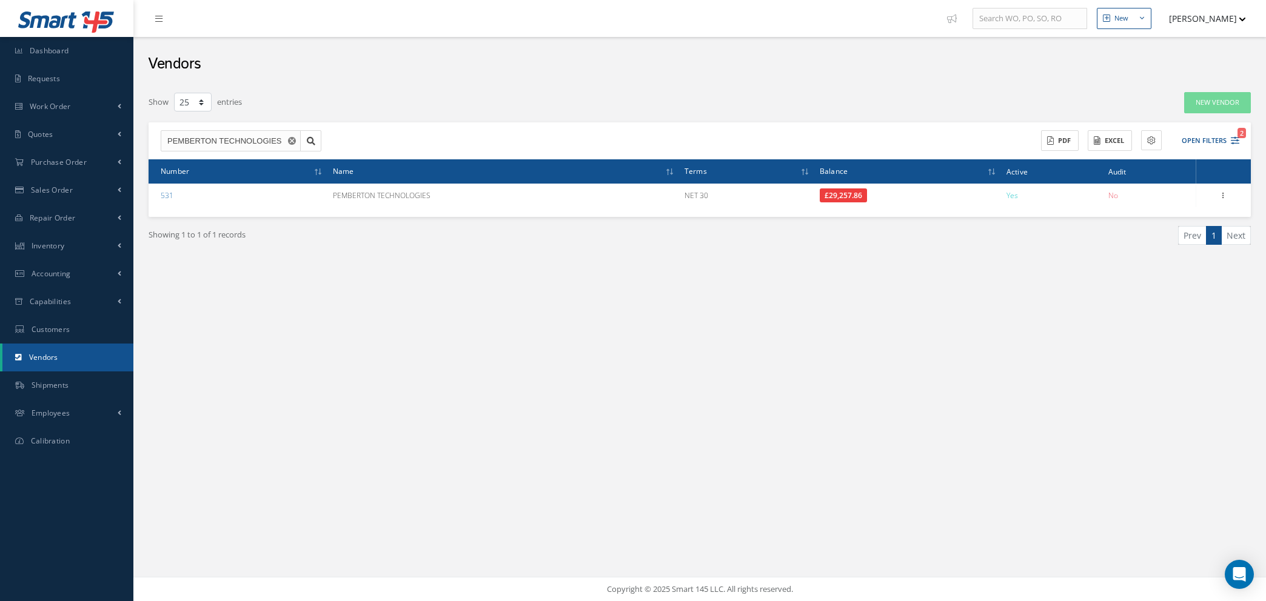
select select "25"
click at [56, 105] on span "Work Order" at bounding box center [50, 106] width 41 height 10
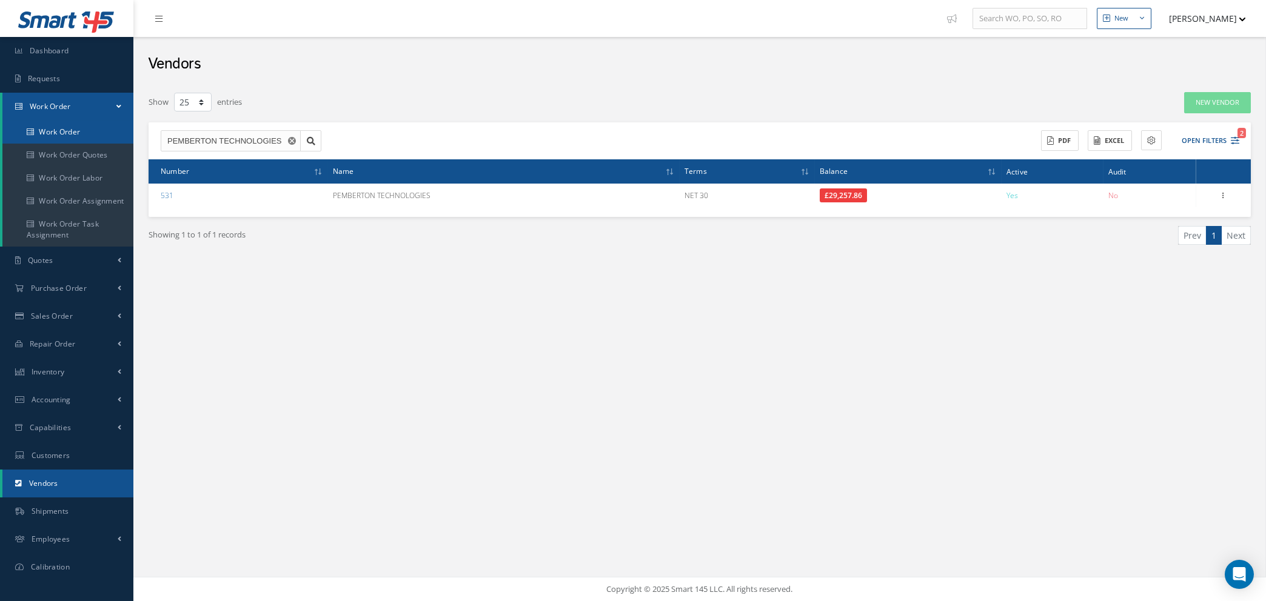
click at [52, 132] on link "Work Order" at bounding box center [67, 132] width 131 height 23
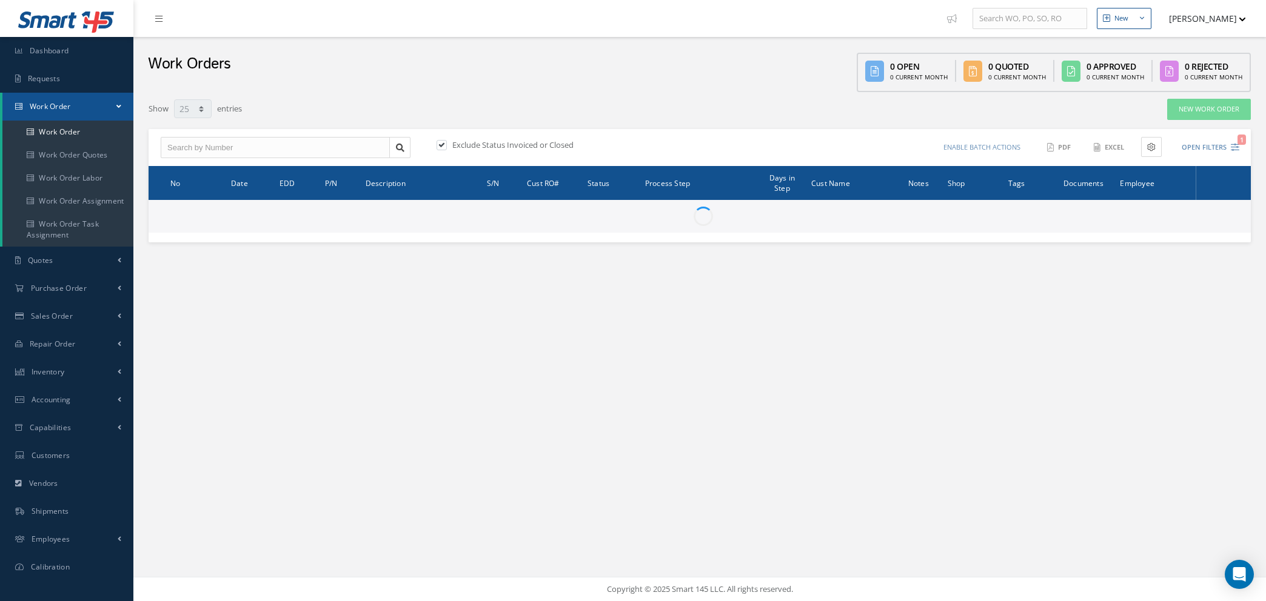
select select "25"
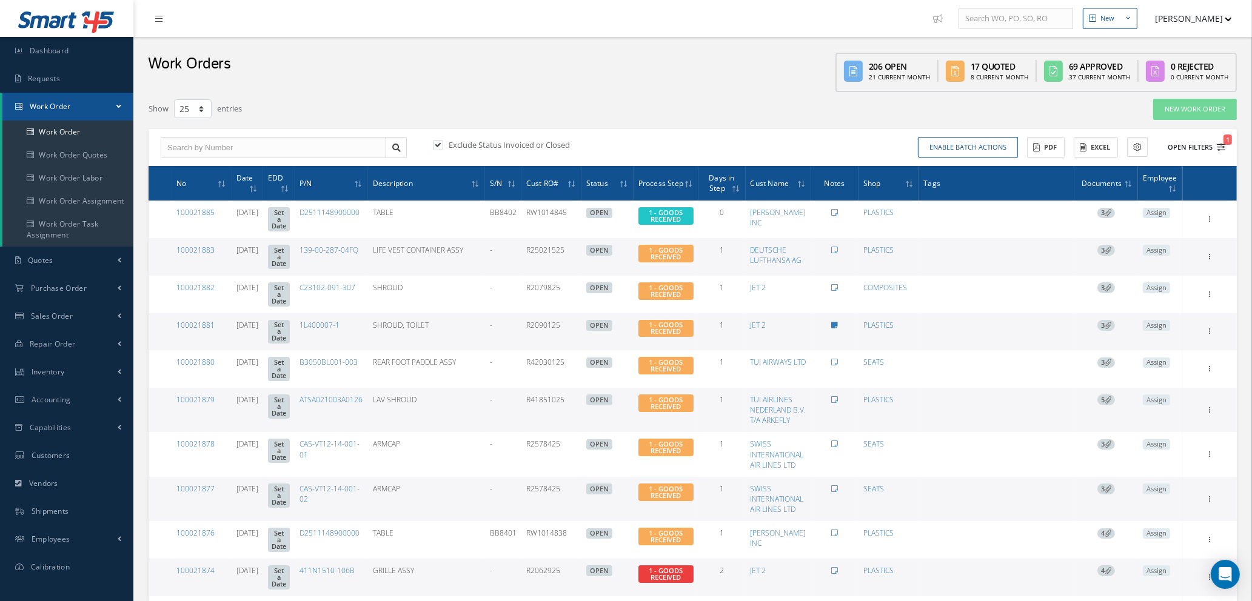
click at [1228, 142] on span "1" at bounding box center [1227, 140] width 8 height 10
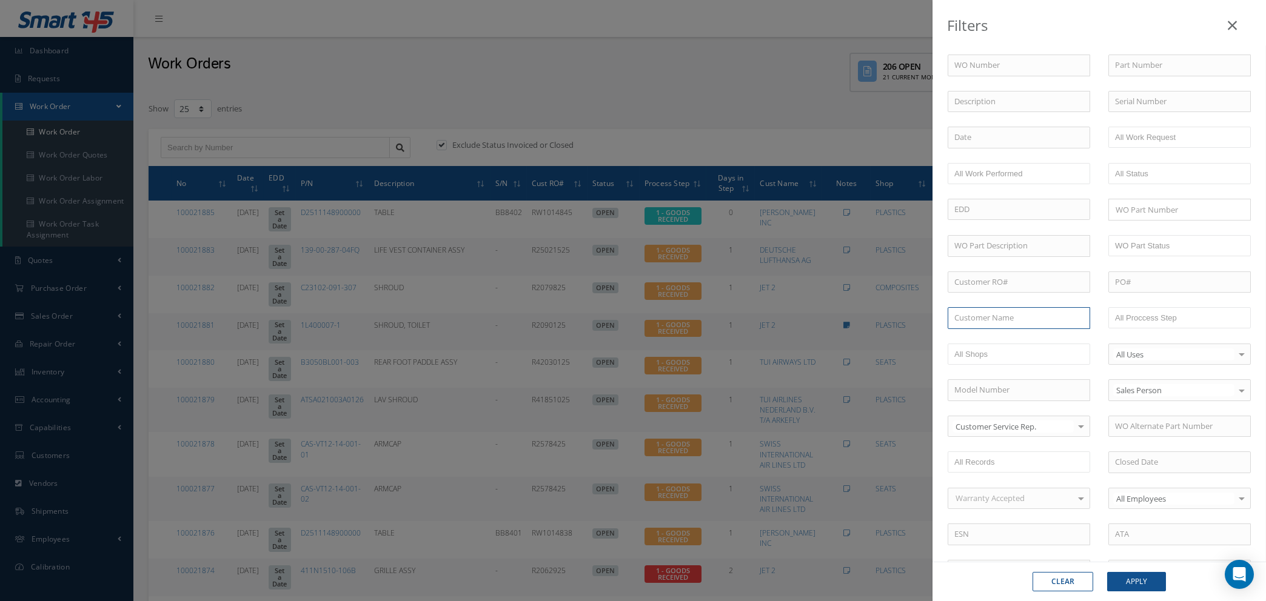
click at [1013, 322] on input "text" at bounding box center [1019, 318] width 142 height 22
click at [1006, 336] on div "SMARTWINGS" at bounding box center [1018, 340] width 129 height 12
type input "SMARTWINGS"
click at [1138, 580] on button "Apply" at bounding box center [1136, 581] width 59 height 19
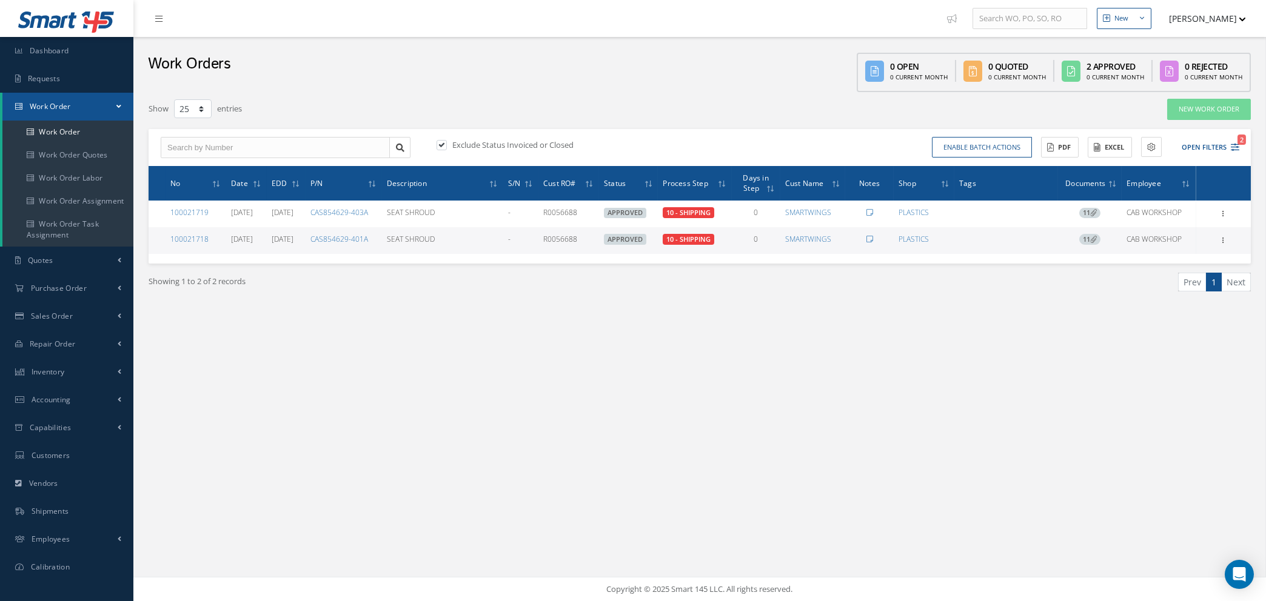
click at [446, 141] on label at bounding box center [447, 144] width 3 height 11
click at [441, 142] on input "checkbox" at bounding box center [440, 146] width 8 height 8
checkbox input "false"
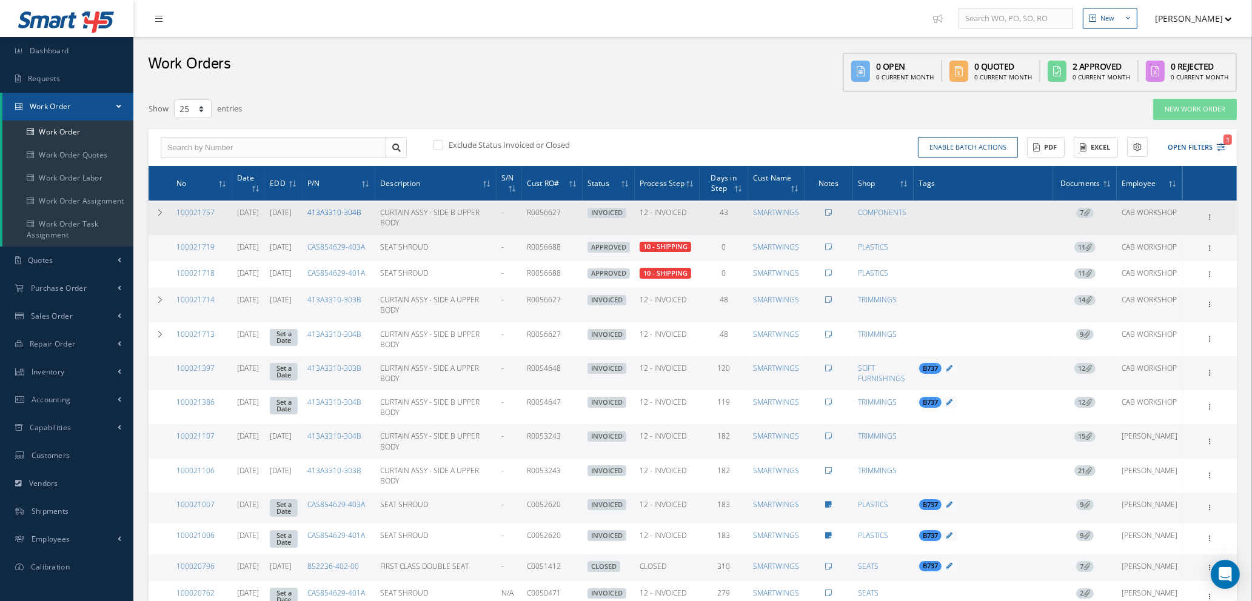
click at [336, 207] on link "413A3310-304B" at bounding box center [334, 212] width 54 height 10
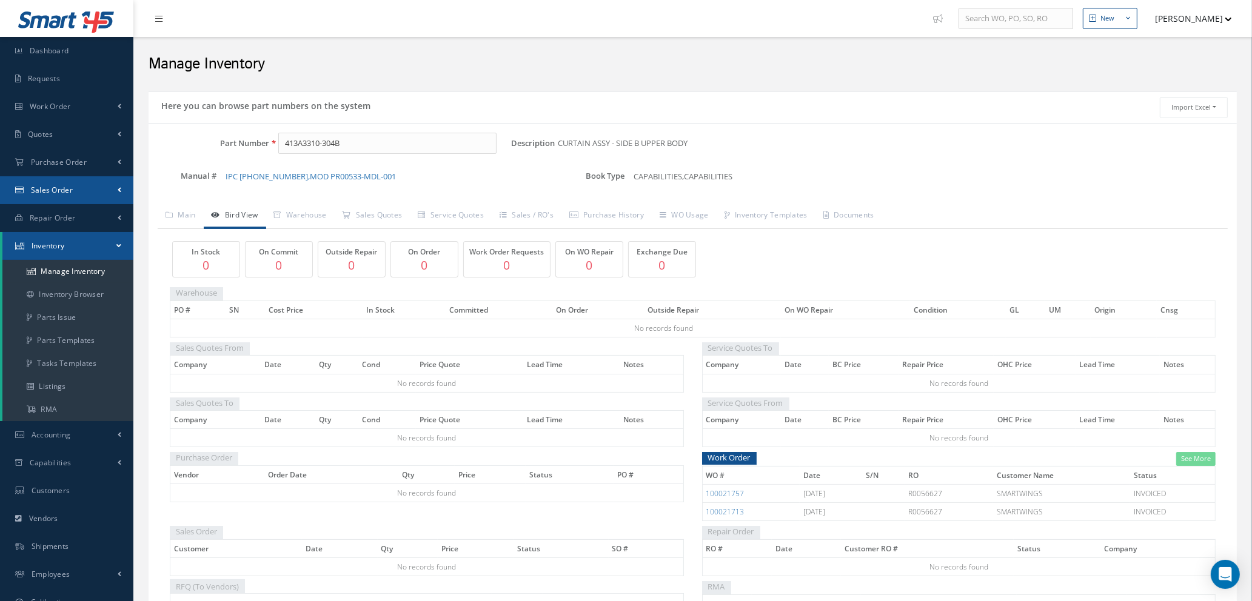
click at [72, 194] on span "Sales Order" at bounding box center [52, 190] width 42 height 10
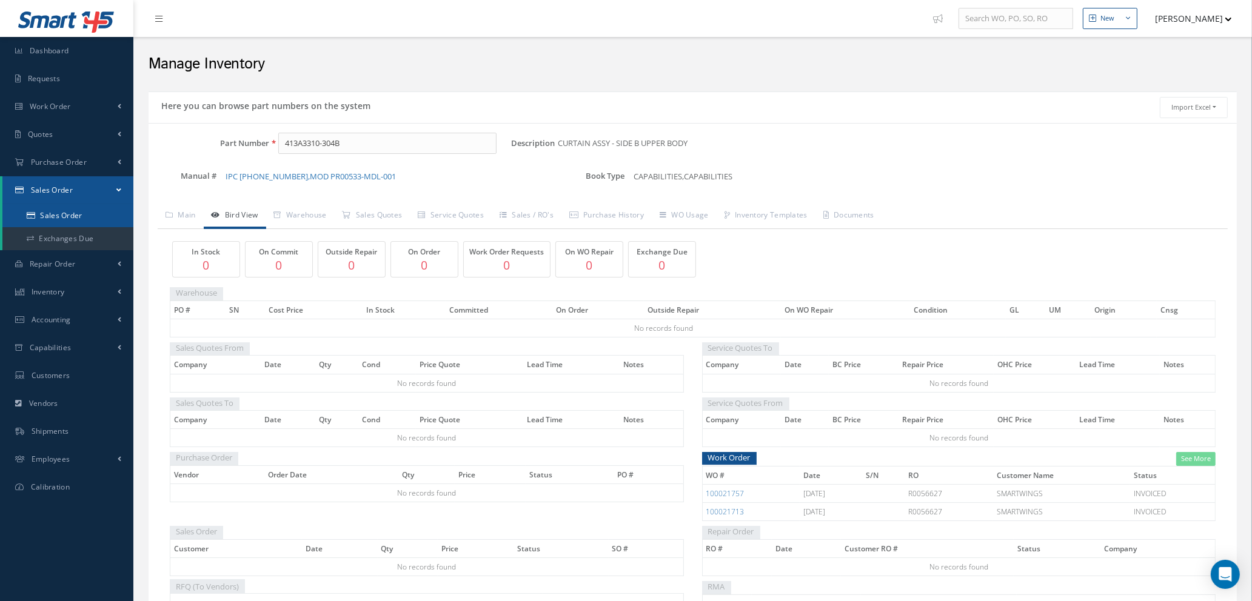
click at [73, 213] on link "Sales Order" at bounding box center [67, 215] width 131 height 23
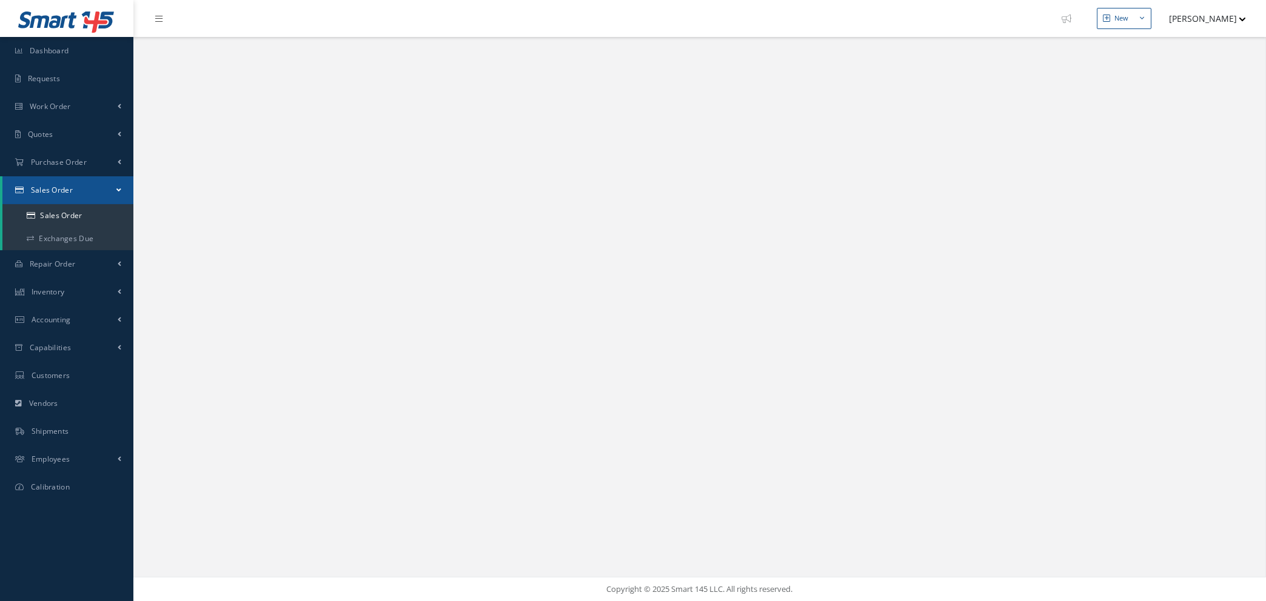
select select "25"
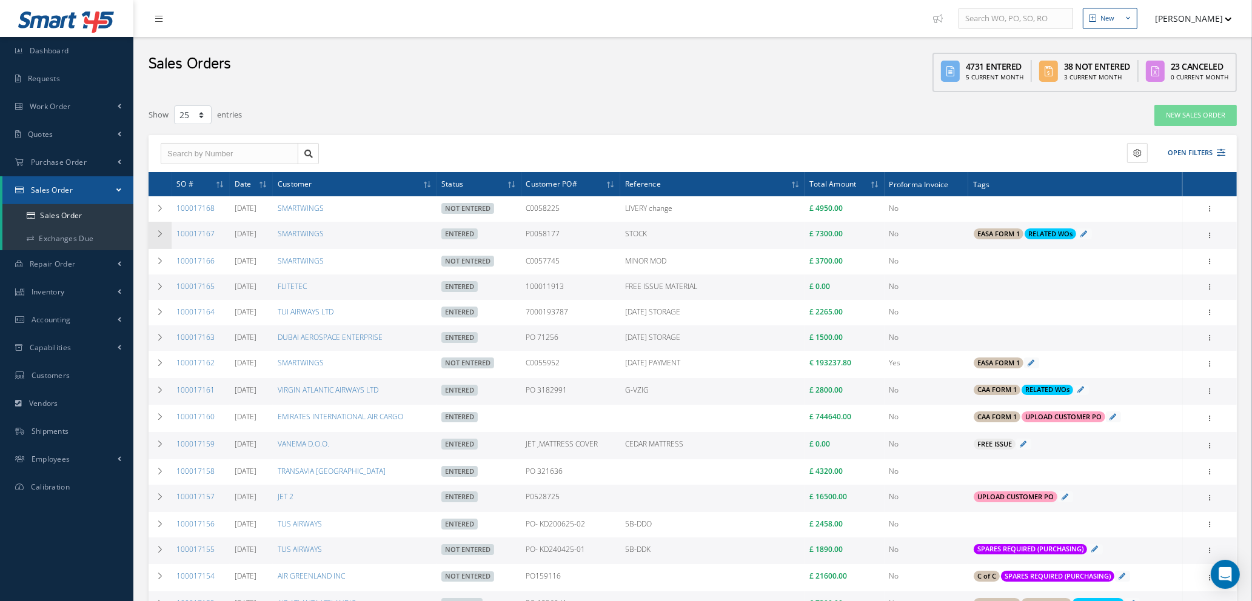
click at [158, 230] on icon at bounding box center [160, 233] width 8 height 7
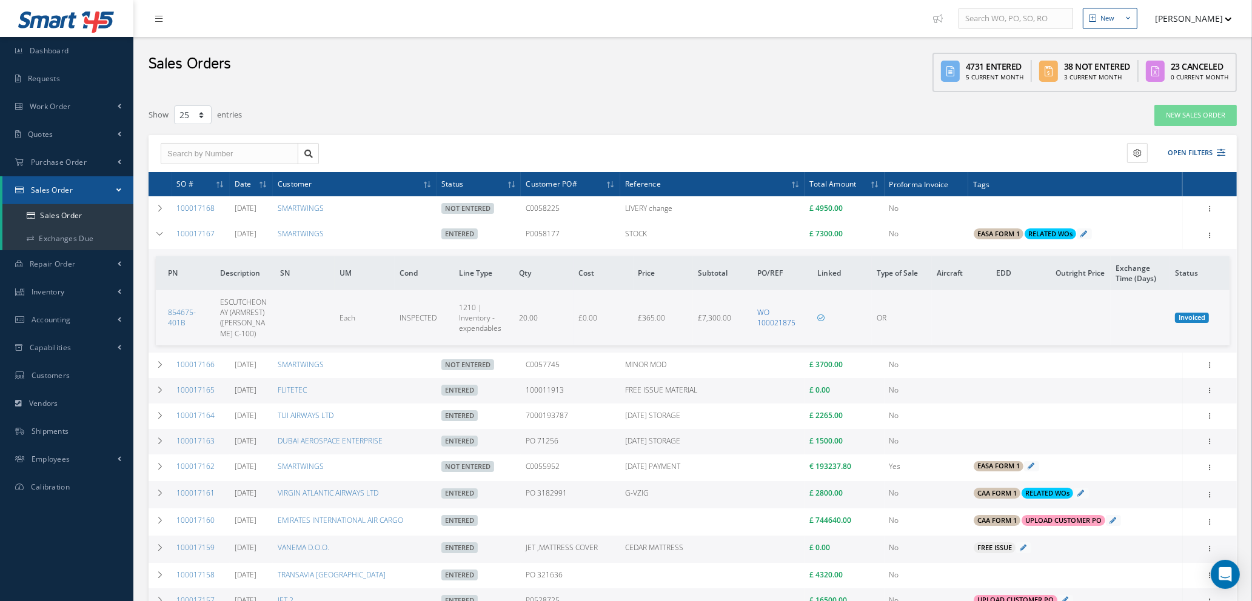
click at [774, 317] on link "WO 100021875" at bounding box center [776, 317] width 38 height 21
click at [192, 233] on link "100017167" at bounding box center [195, 234] width 38 height 10
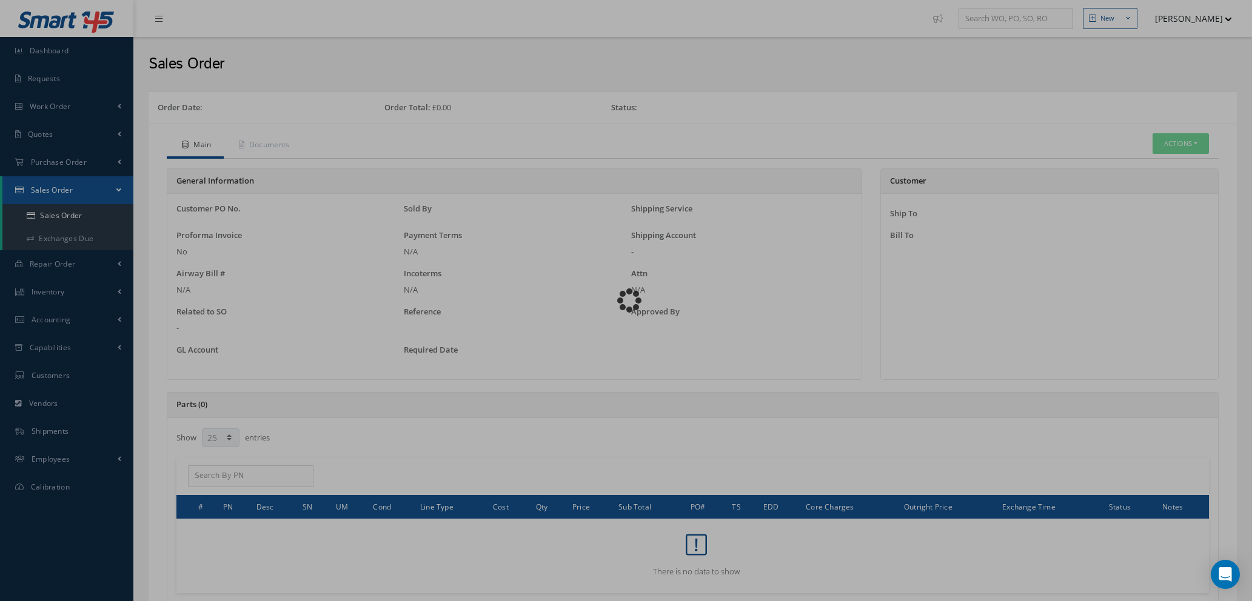
select select "25"
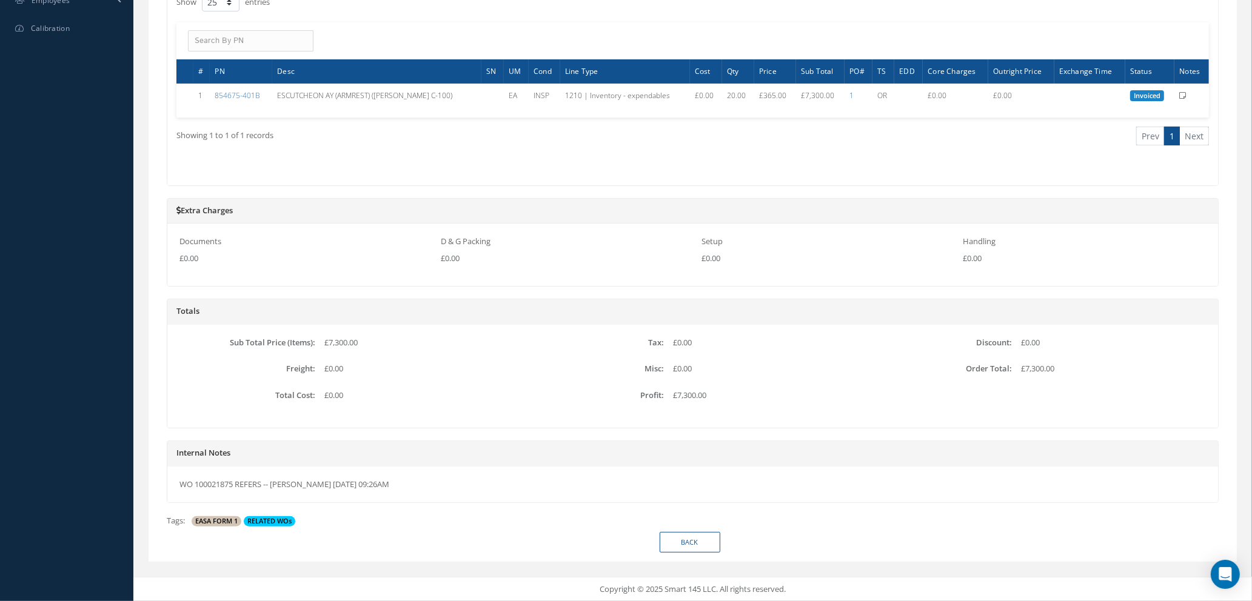
scroll to position [4, 0]
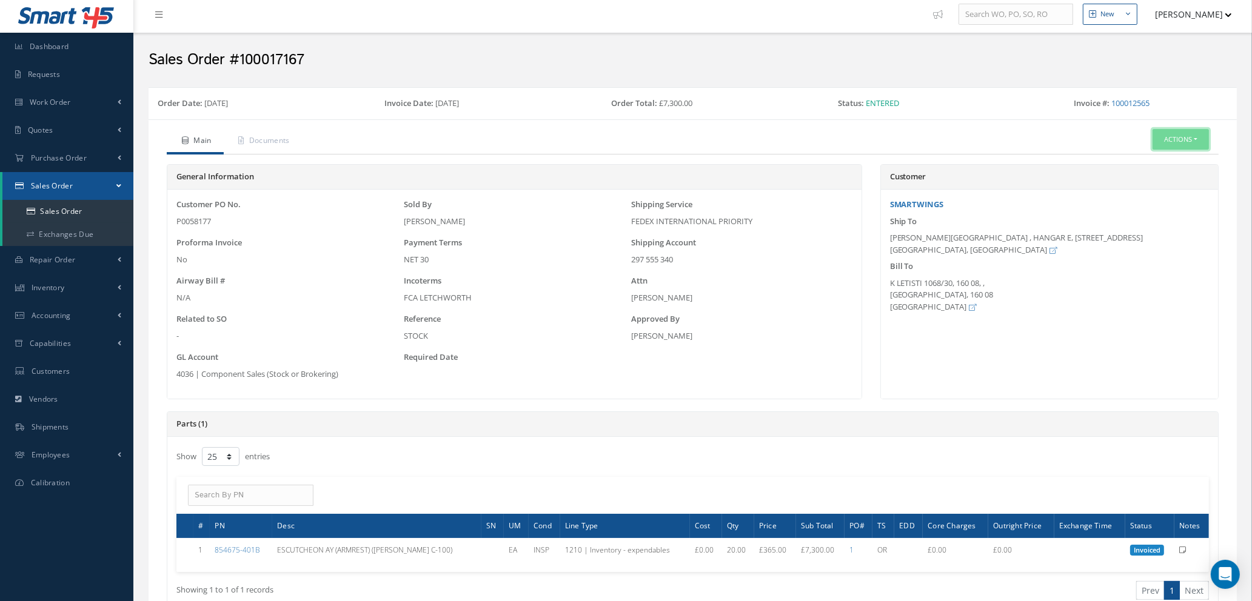
click at [1194, 133] on button "Actions" at bounding box center [1180, 139] width 56 height 21
click at [1143, 201] on link "Documents" at bounding box center [1162, 193] width 97 height 16
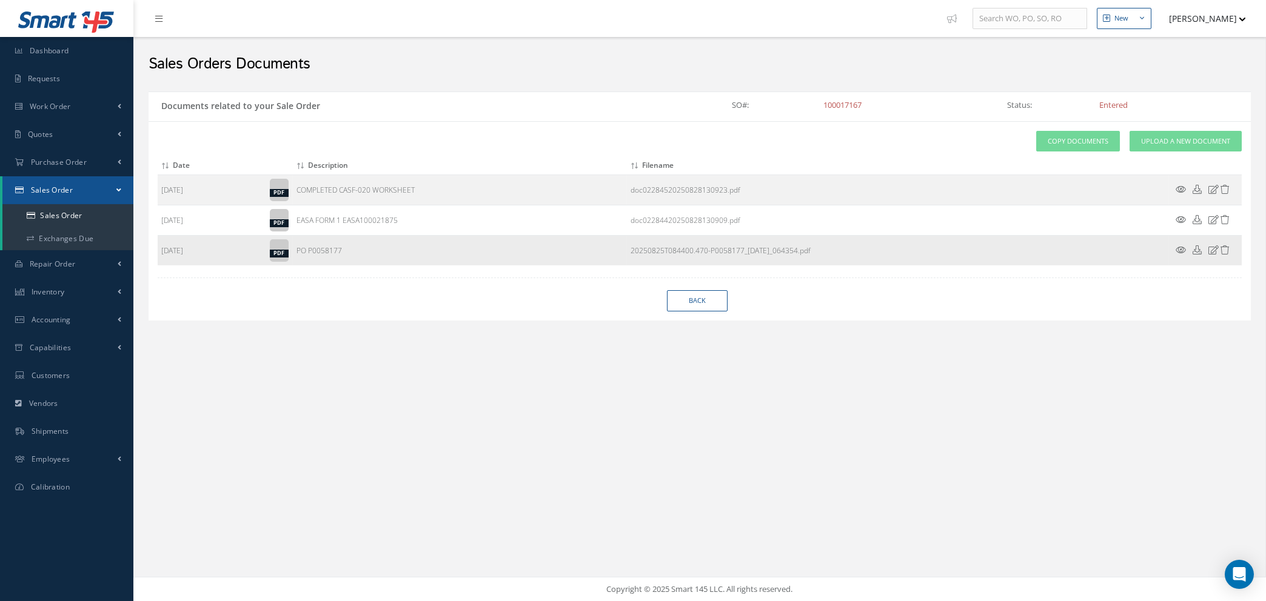
click at [1181, 247] on icon at bounding box center [1181, 250] width 10 height 9
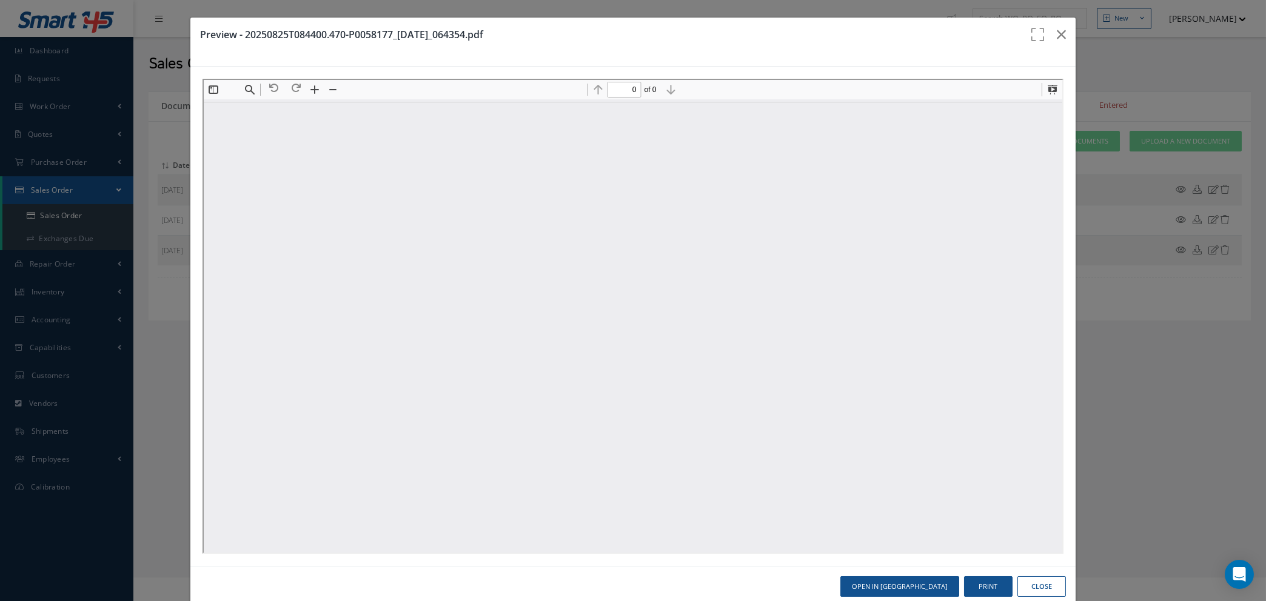
type input "1"
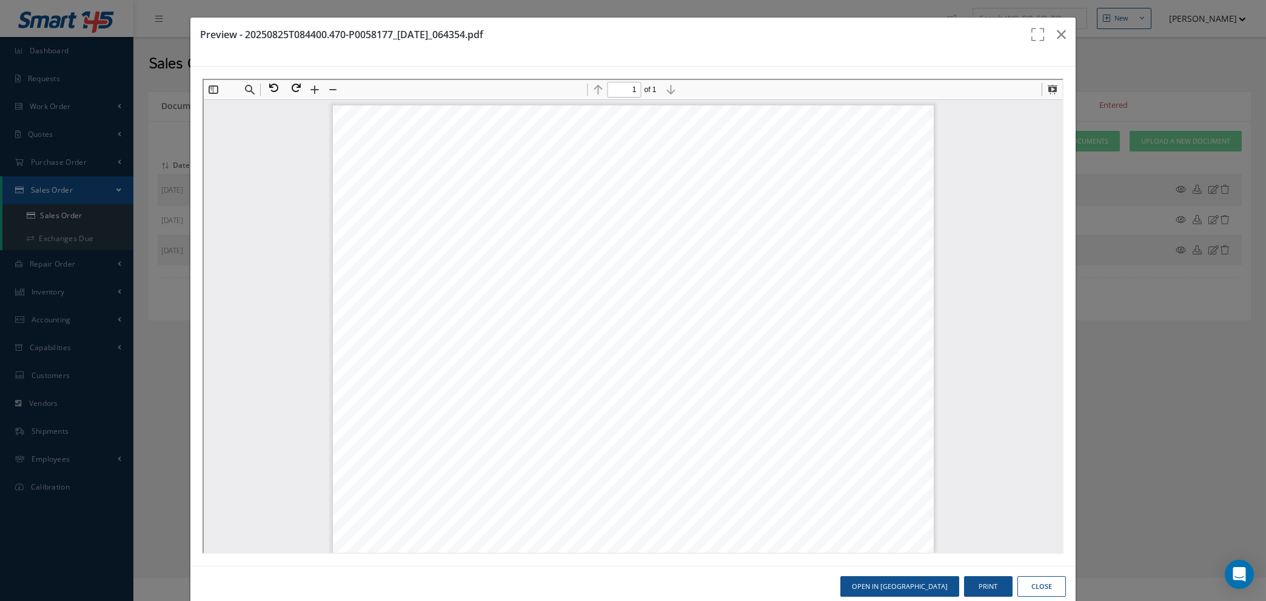
click at [1022, 586] on button "Close" at bounding box center [1041, 587] width 48 height 21
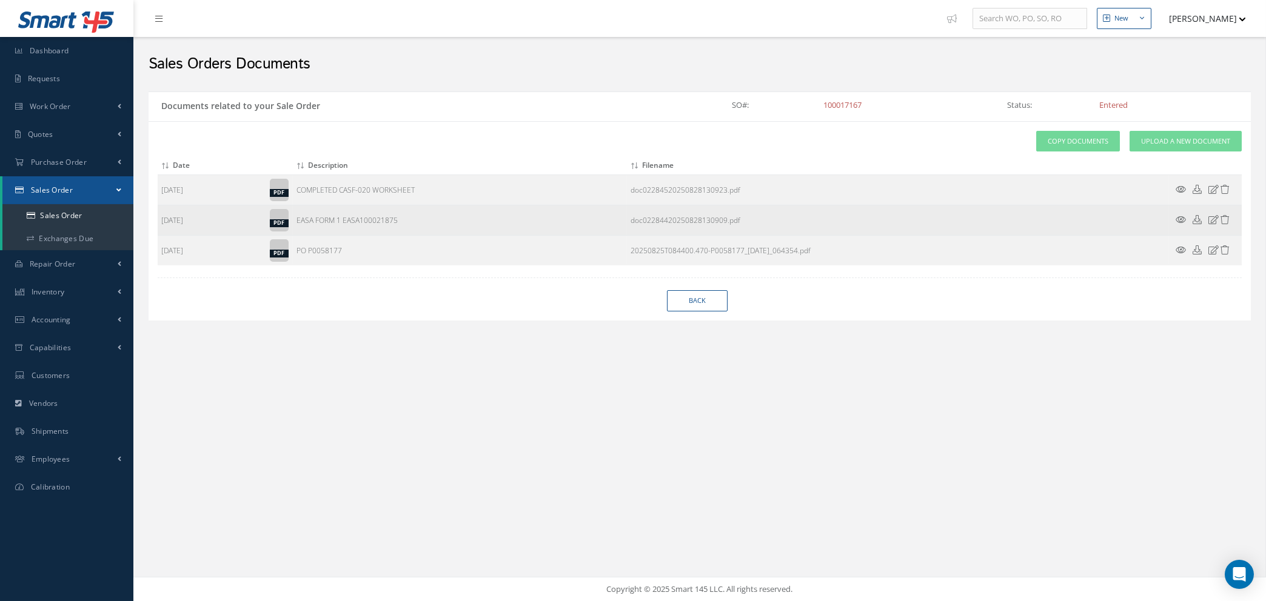
click at [1185, 215] on td at bounding box center [1205, 221] width 73 height 30
click at [1180, 219] on icon at bounding box center [1181, 219] width 10 height 9
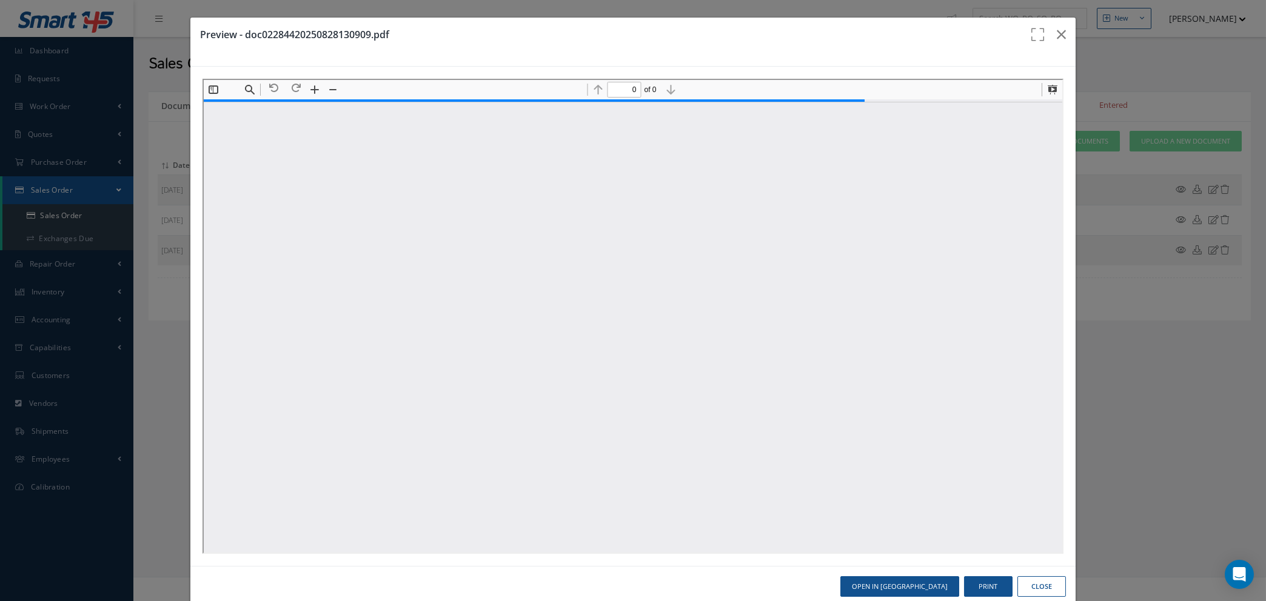
type input "1"
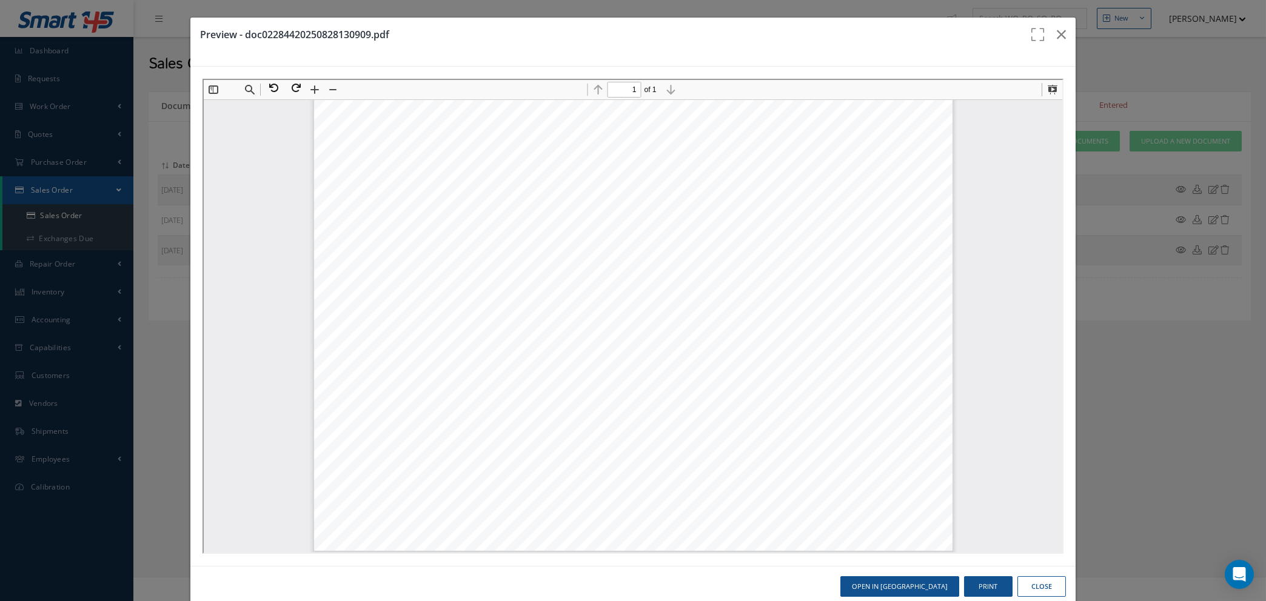
click at [1028, 587] on button "Close" at bounding box center [1041, 587] width 48 height 21
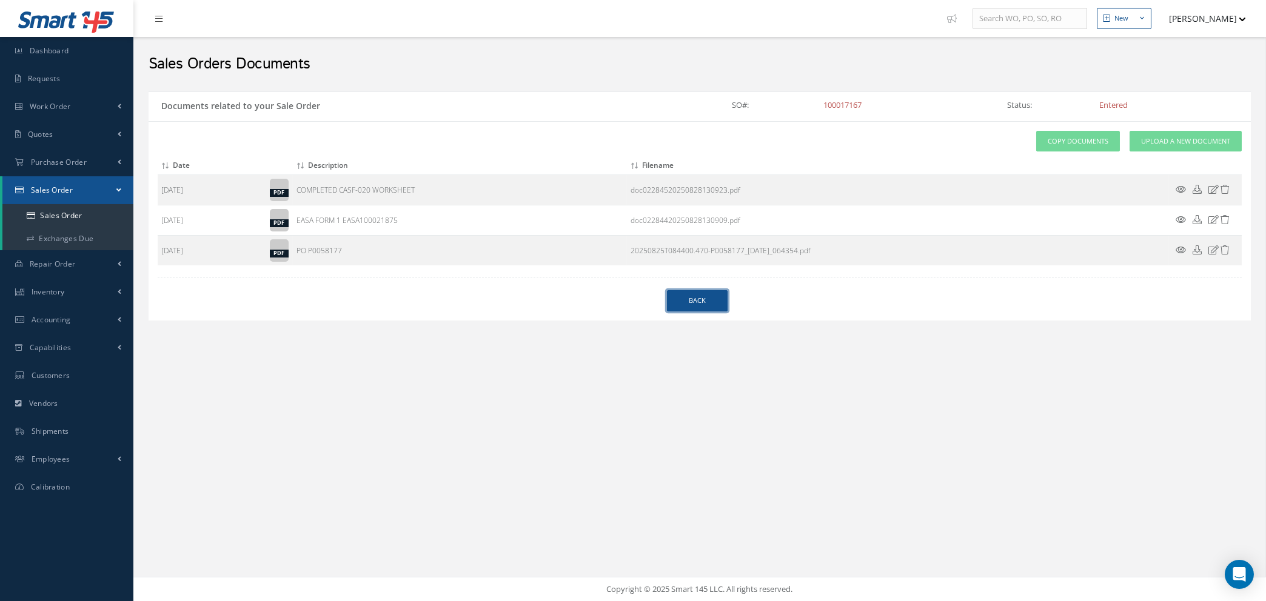
click at [683, 304] on link "Back" at bounding box center [697, 300] width 61 height 21
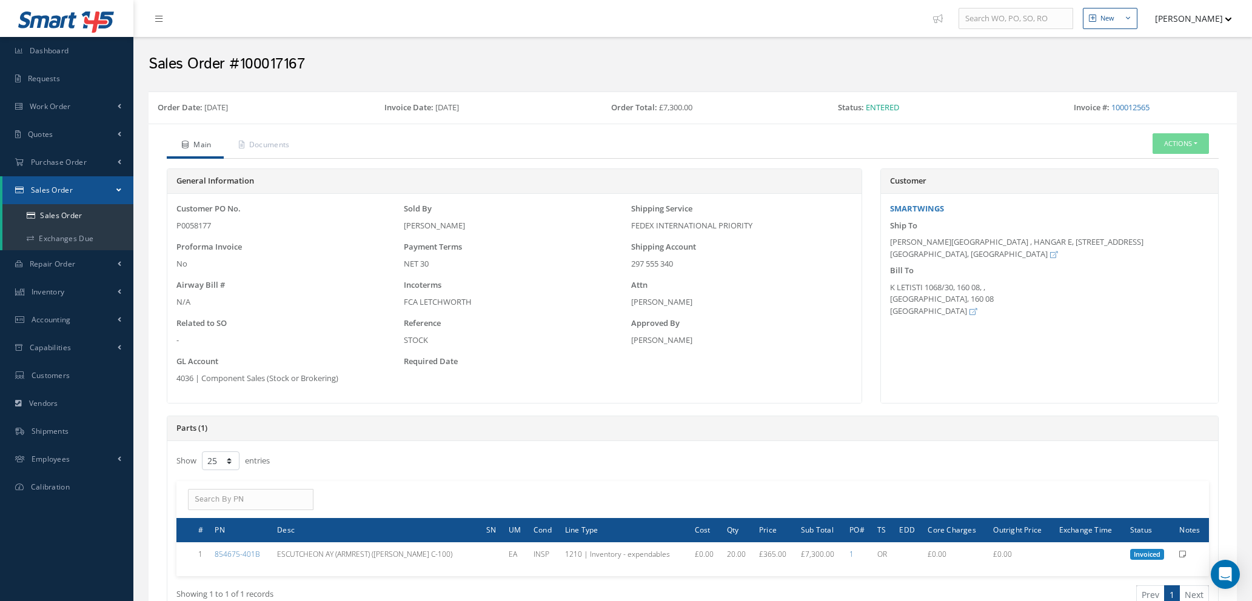
select select "25"
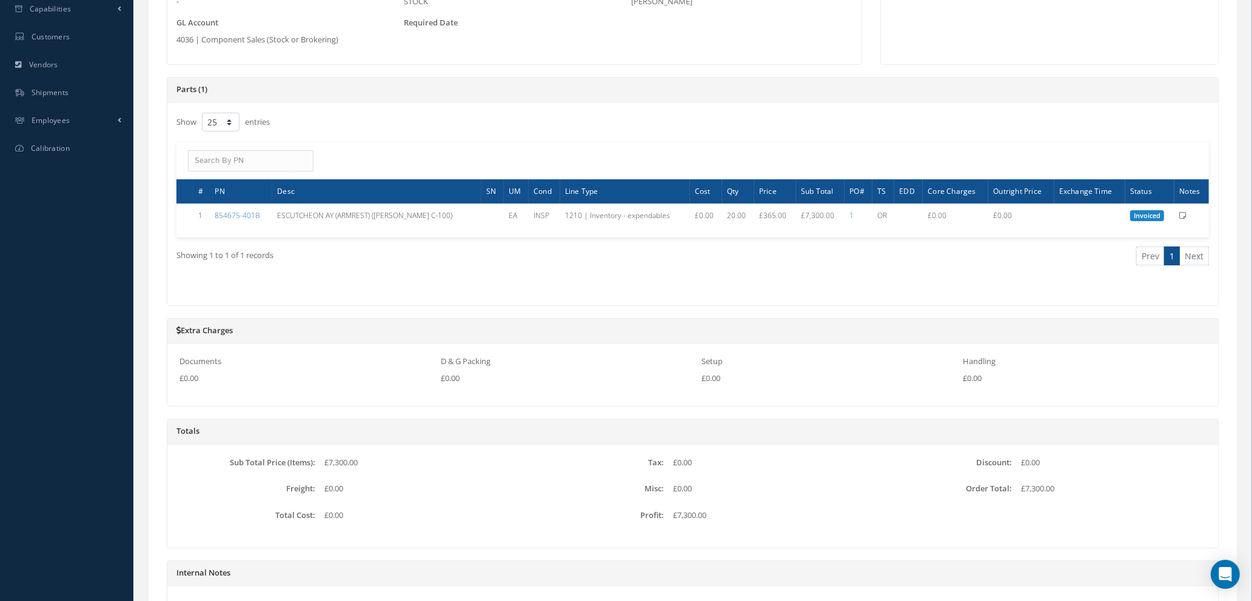
scroll to position [364, 0]
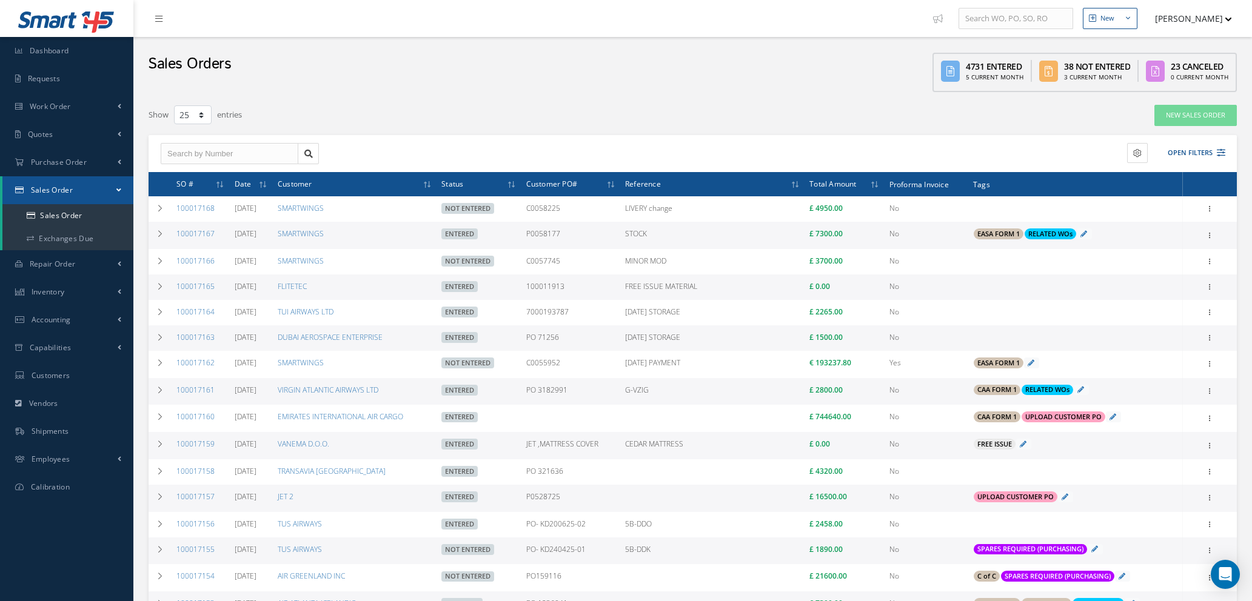
select select "25"
click at [1221, 149] on icon at bounding box center [1221, 153] width 8 height 8
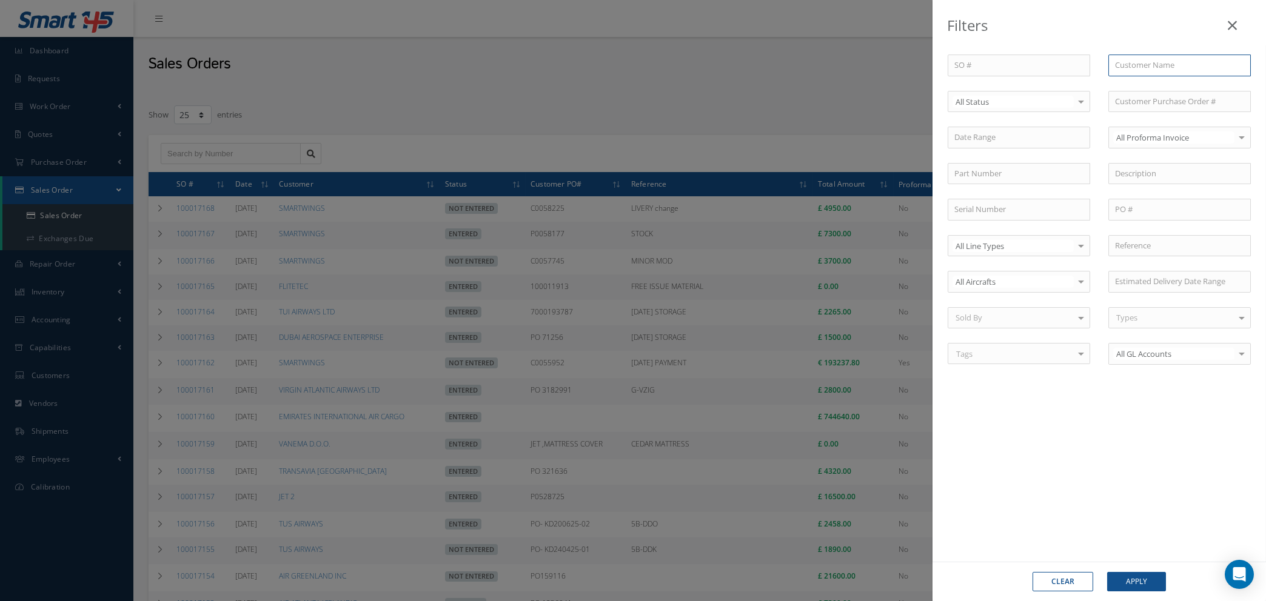
click at [1154, 63] on input "text" at bounding box center [1179, 66] width 142 height 22
click at [1155, 81] on span "SMARTWINGS" at bounding box center [1140, 86] width 51 height 11
type input "SMARTWINGS"
click at [1123, 583] on button "Apply" at bounding box center [1136, 581] width 59 height 19
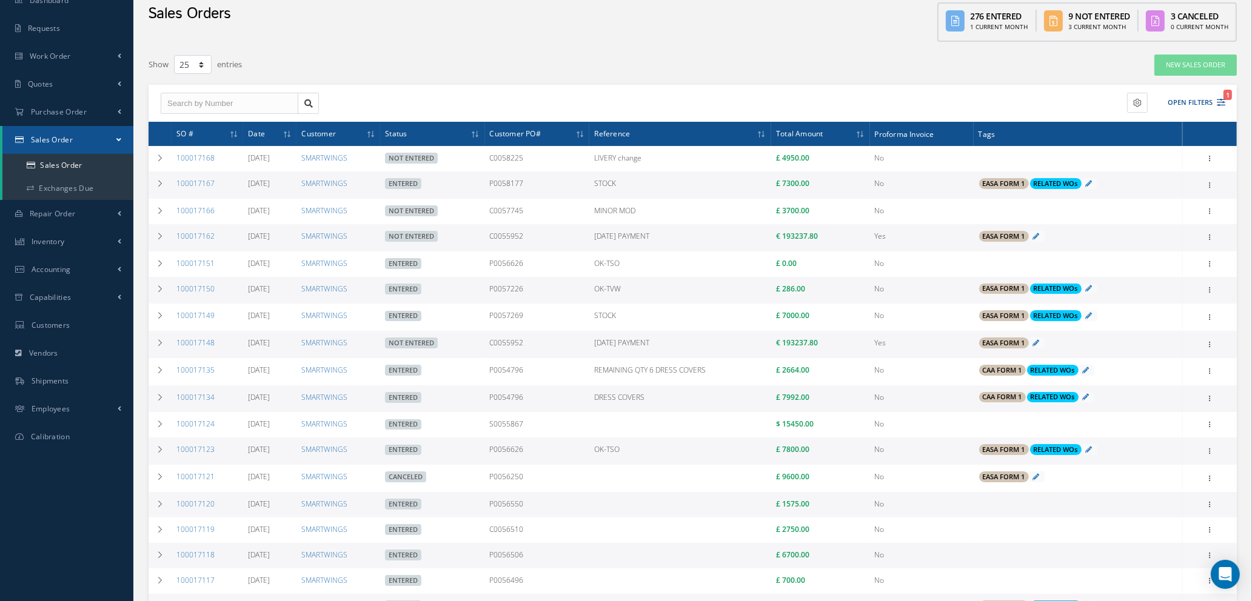
scroll to position [91, 0]
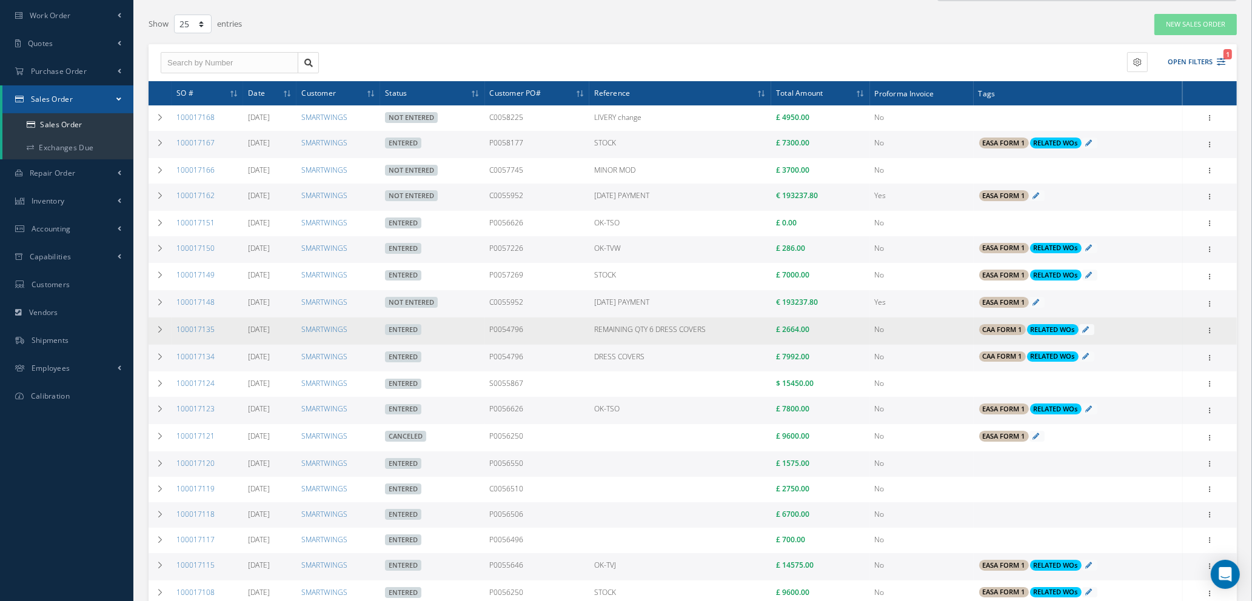
click at [540, 332] on td "P0054796" at bounding box center [537, 331] width 105 height 27
click at [192, 324] on link "100017135" at bounding box center [195, 329] width 38 height 10
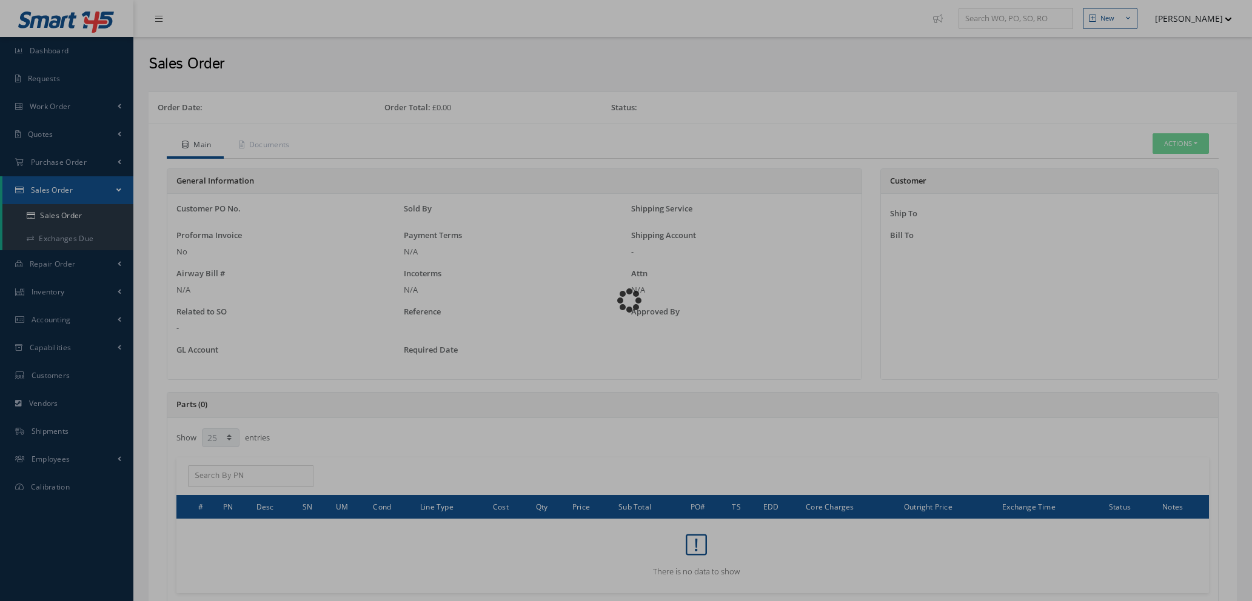
select select "25"
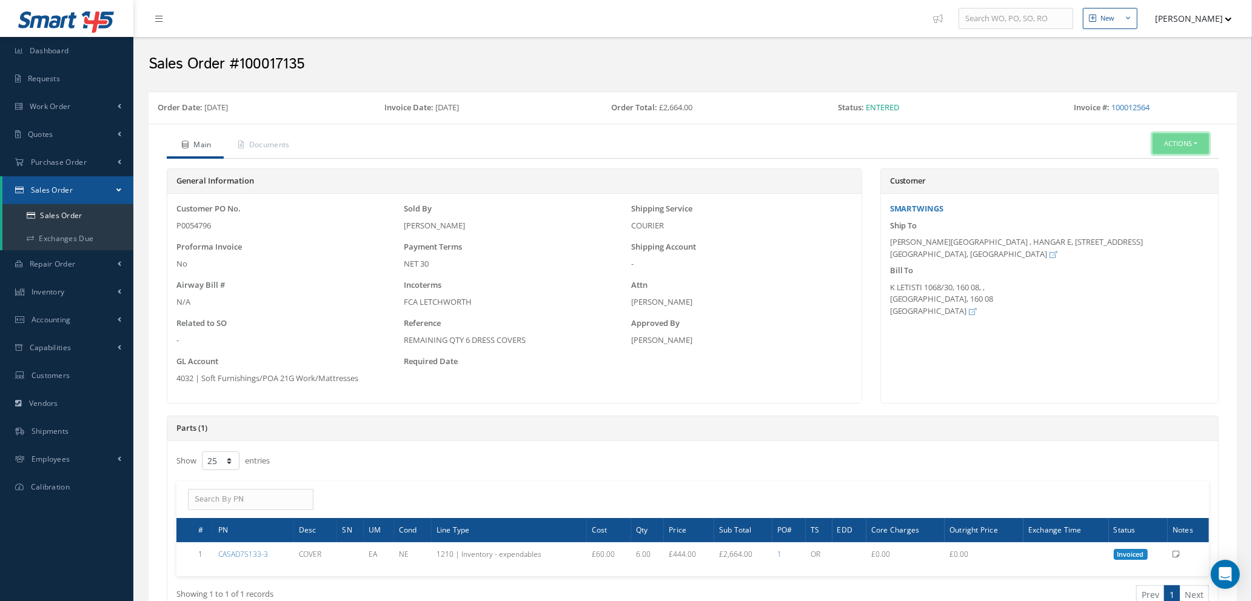
click at [1186, 145] on button "Actions" at bounding box center [1180, 143] width 56 height 21
click at [1160, 206] on link "Documents" at bounding box center [1162, 197] width 97 height 16
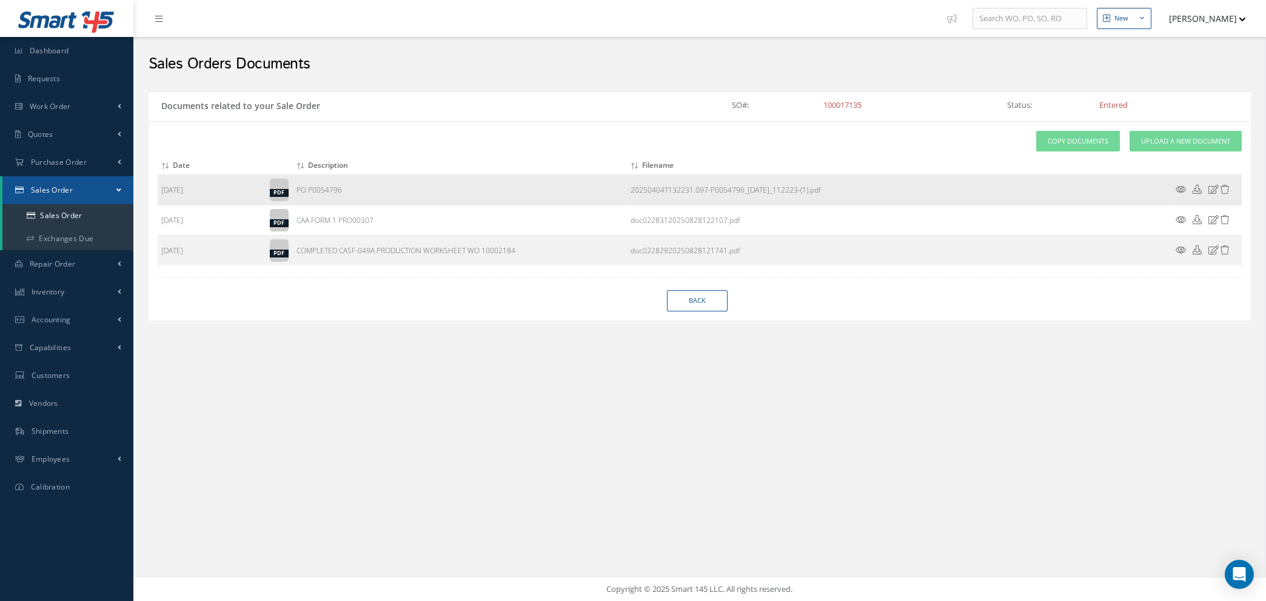
click at [1182, 185] on icon at bounding box center [1181, 189] width 10 height 9
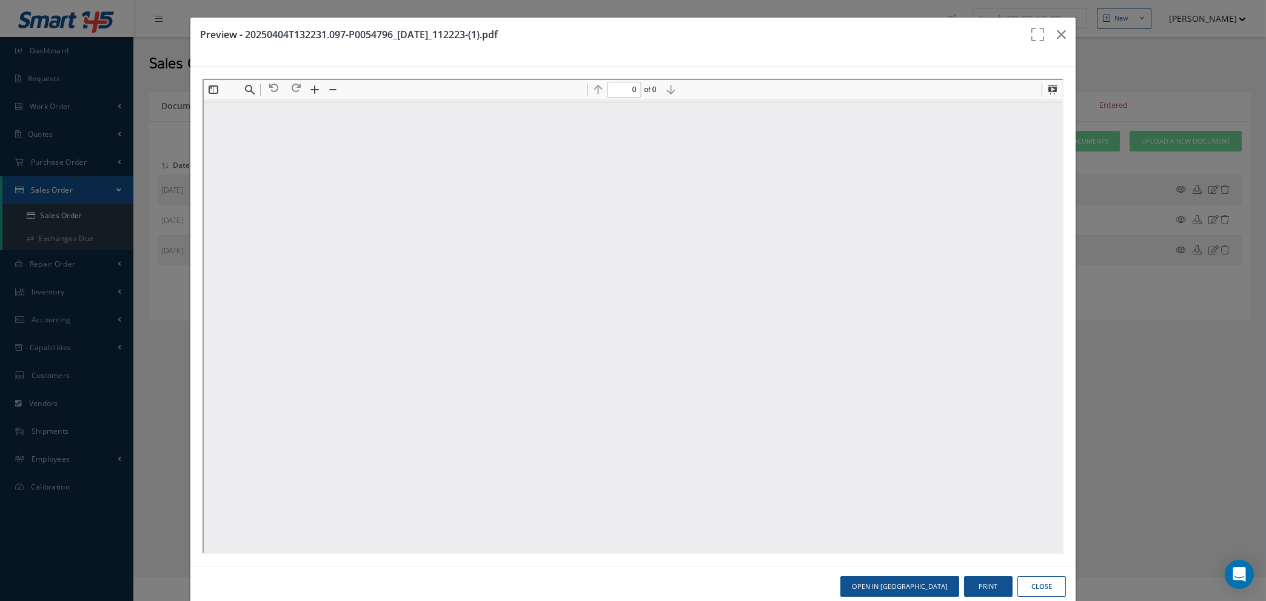
type input "1"
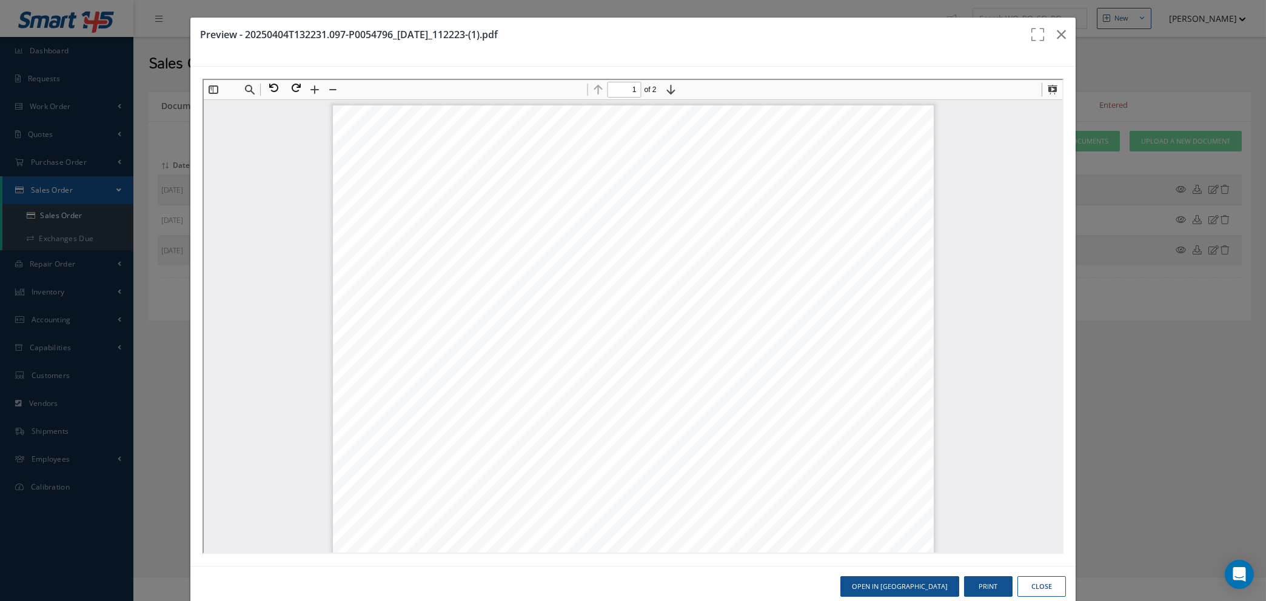
scroll to position [273, 0]
click at [1018, 590] on button "Close" at bounding box center [1041, 587] width 48 height 21
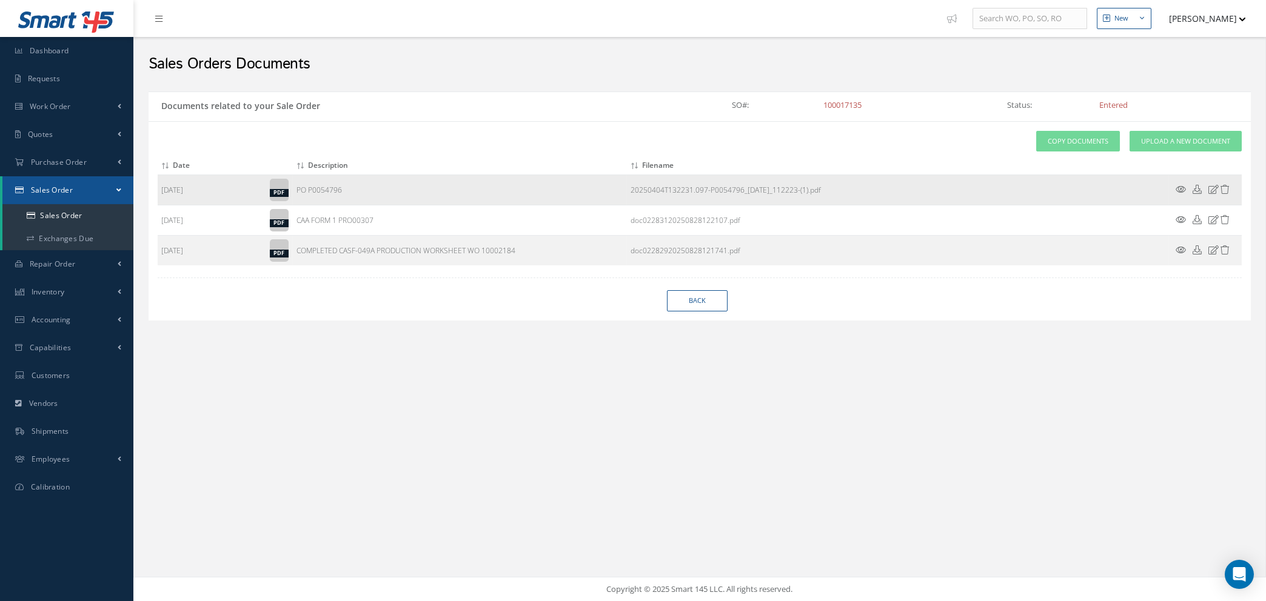
click at [427, 187] on td "PO P0054796" at bounding box center [460, 190] width 334 height 30
click at [1180, 186] on icon at bounding box center [1181, 189] width 10 height 9
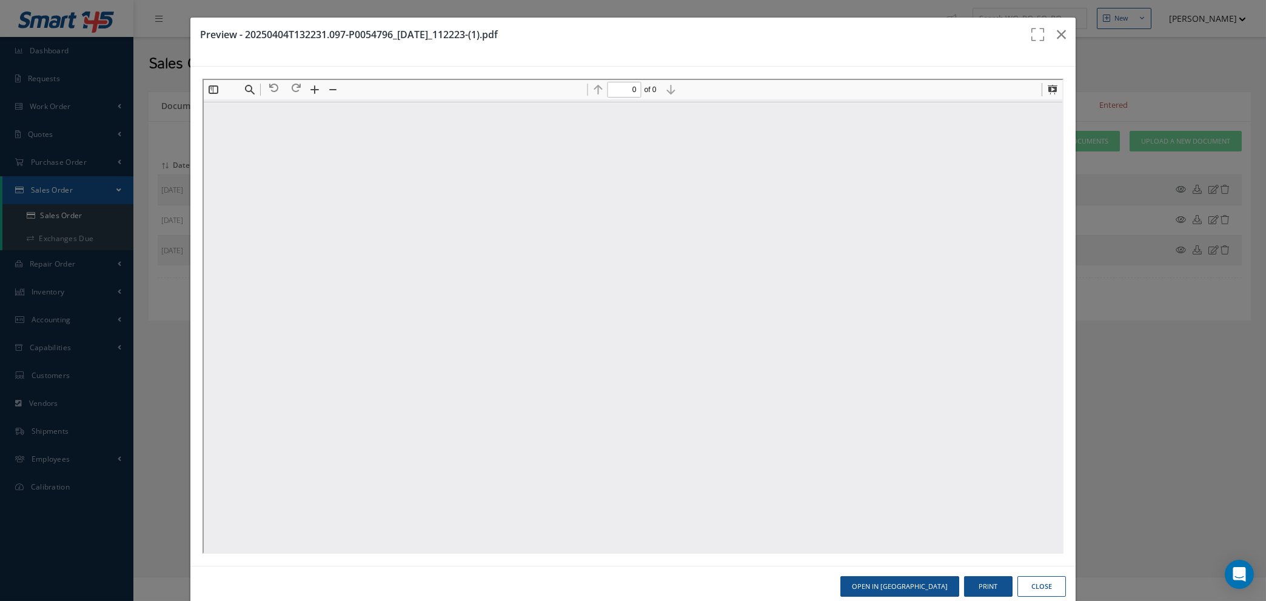
scroll to position [0, 0]
type input "1"
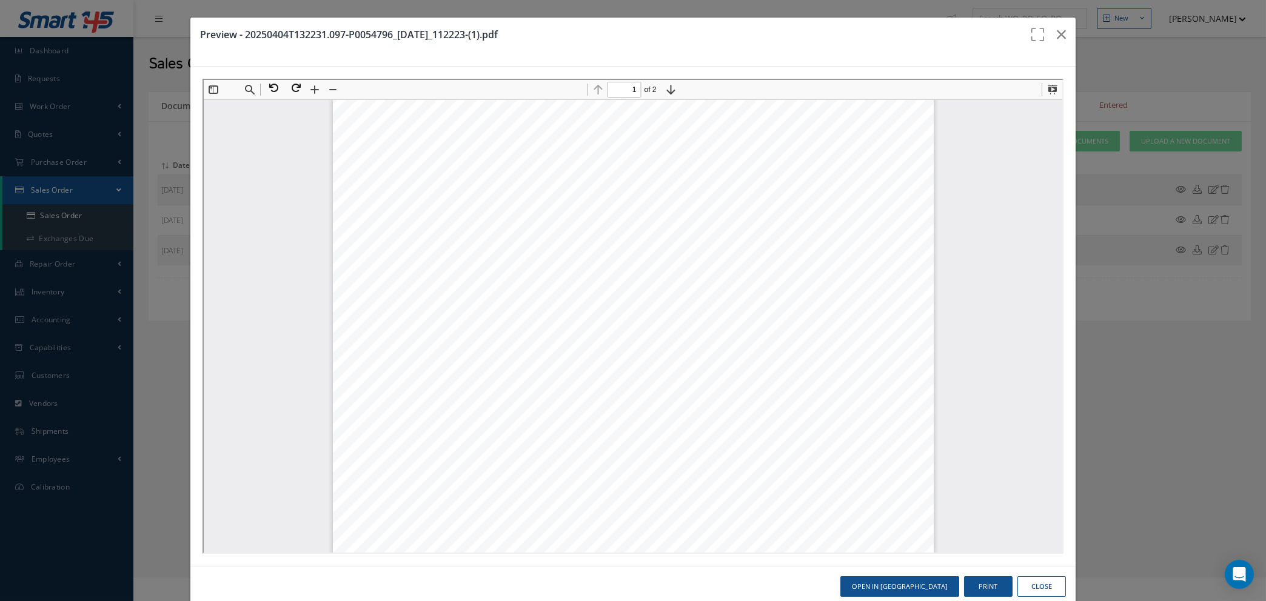
click at [743, 37] on h3 "Preview - 20250404T132231.097-P0054796_04Apr2025_112223-(1).pdf" at bounding box center [609, 34] width 818 height 15
click at [696, 469] on div "PURCHASE ORDER SMARTWINGS, A.S. a company organized and existing under the law …" at bounding box center [632, 347] width 601 height 851
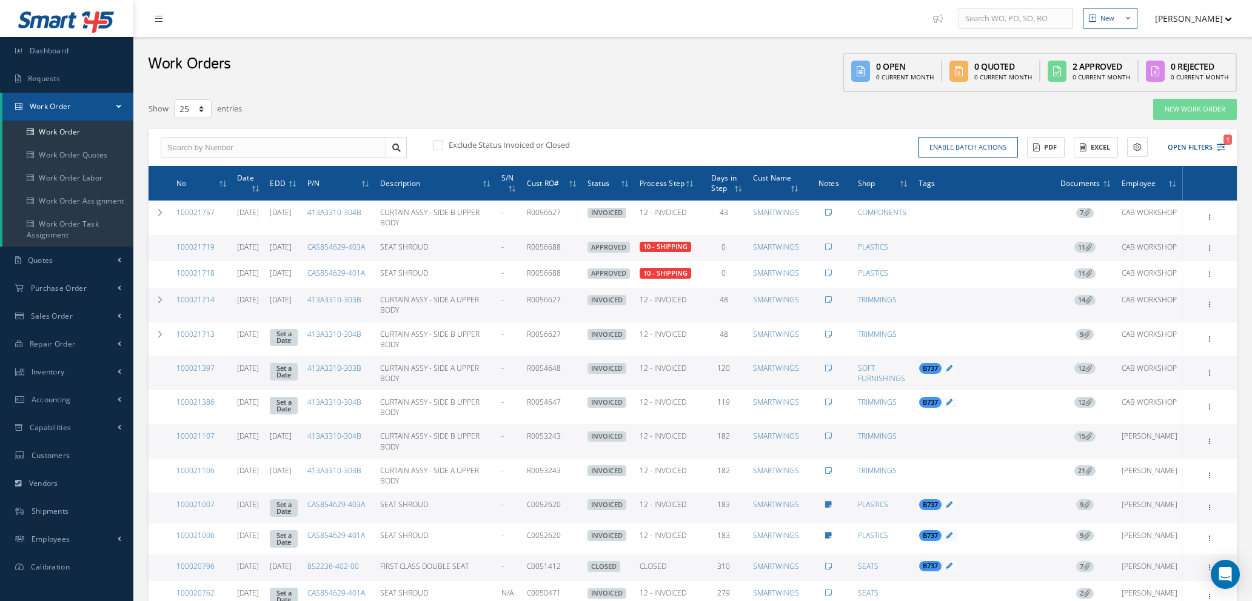
select select "25"
click at [255, 138] on input "text" at bounding box center [274, 148] width 226 height 22
click at [287, 146] on input "text" at bounding box center [274, 148] width 226 height 22
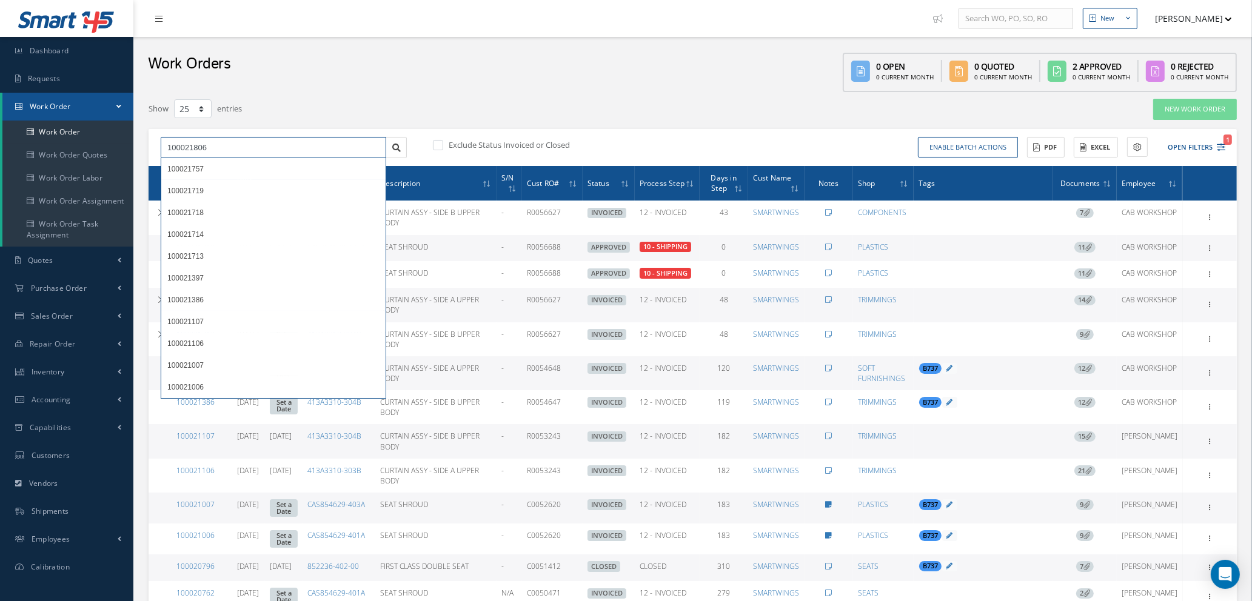
type input "100021806"
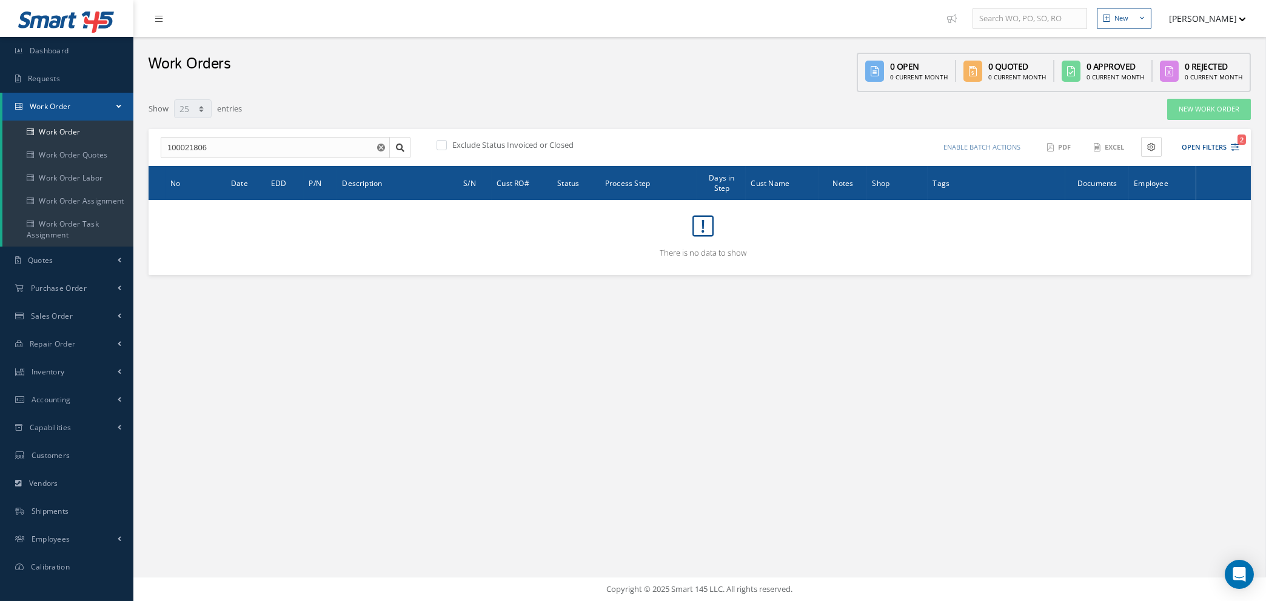
click at [446, 143] on label at bounding box center [447, 144] width 3 height 11
click at [437, 143] on input "checkbox" at bounding box center [440, 146] width 8 height 8
click at [446, 142] on label at bounding box center [447, 144] width 3 height 11
click at [440, 142] on input "checkbox" at bounding box center [440, 146] width 8 height 8
checkbox input "false"
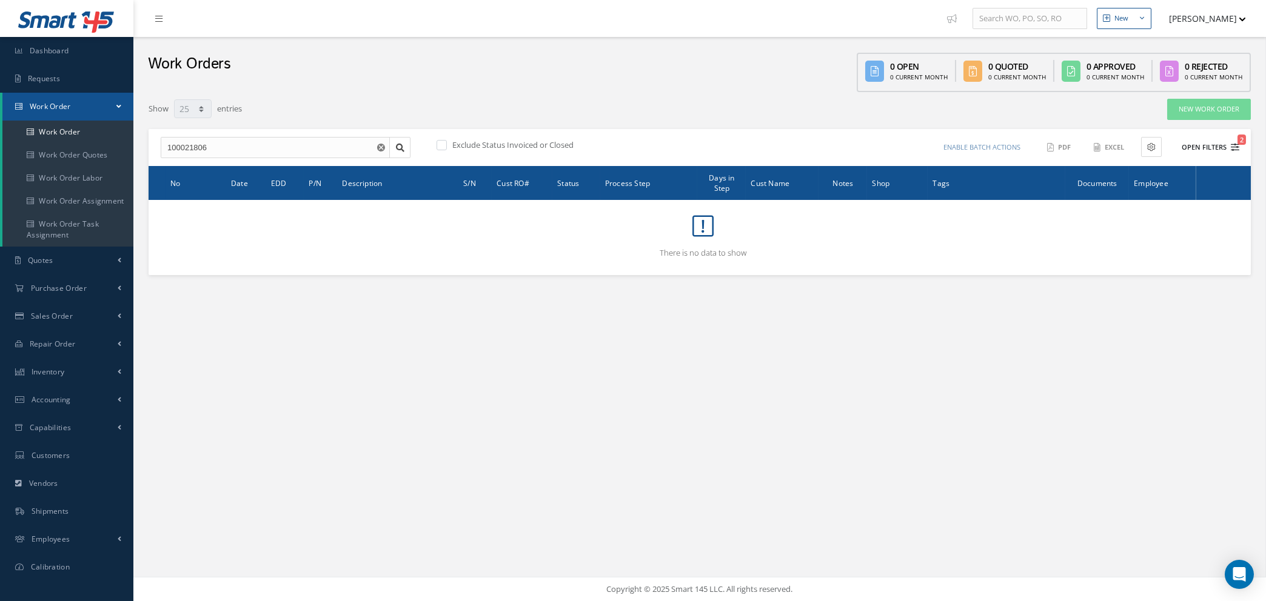
click at [1240, 143] on span "2" at bounding box center [1241, 140] width 8 height 10
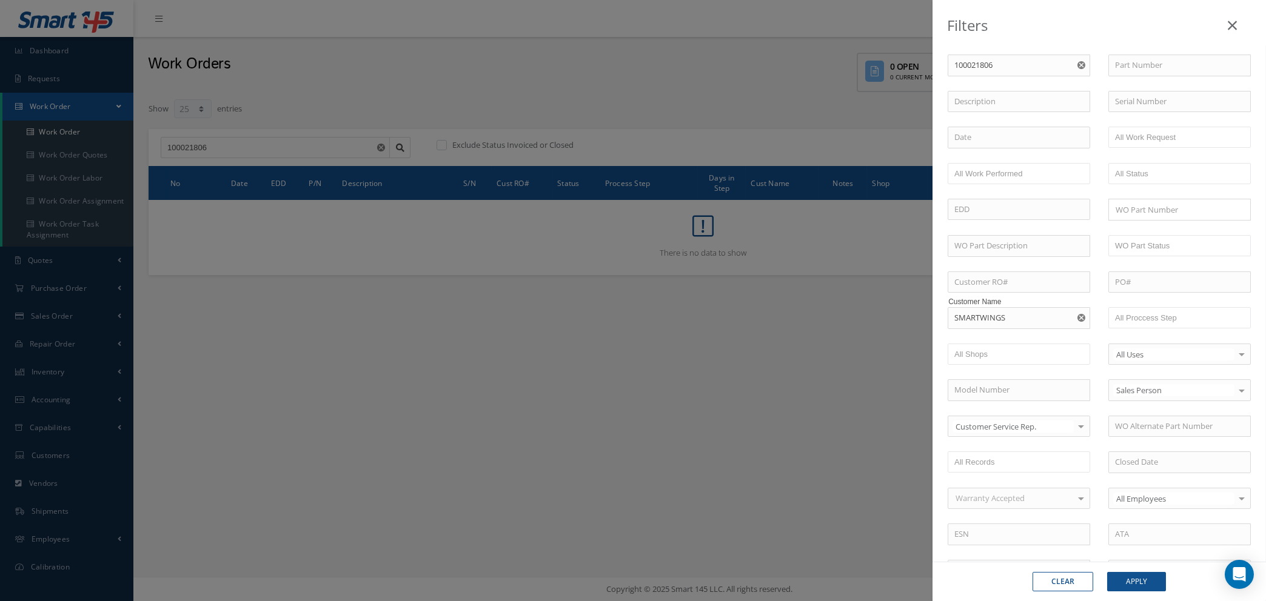
click at [1077, 318] on use "Reset" at bounding box center [1081, 318] width 8 height 8
click at [1122, 580] on button "Apply" at bounding box center [1136, 581] width 59 height 19
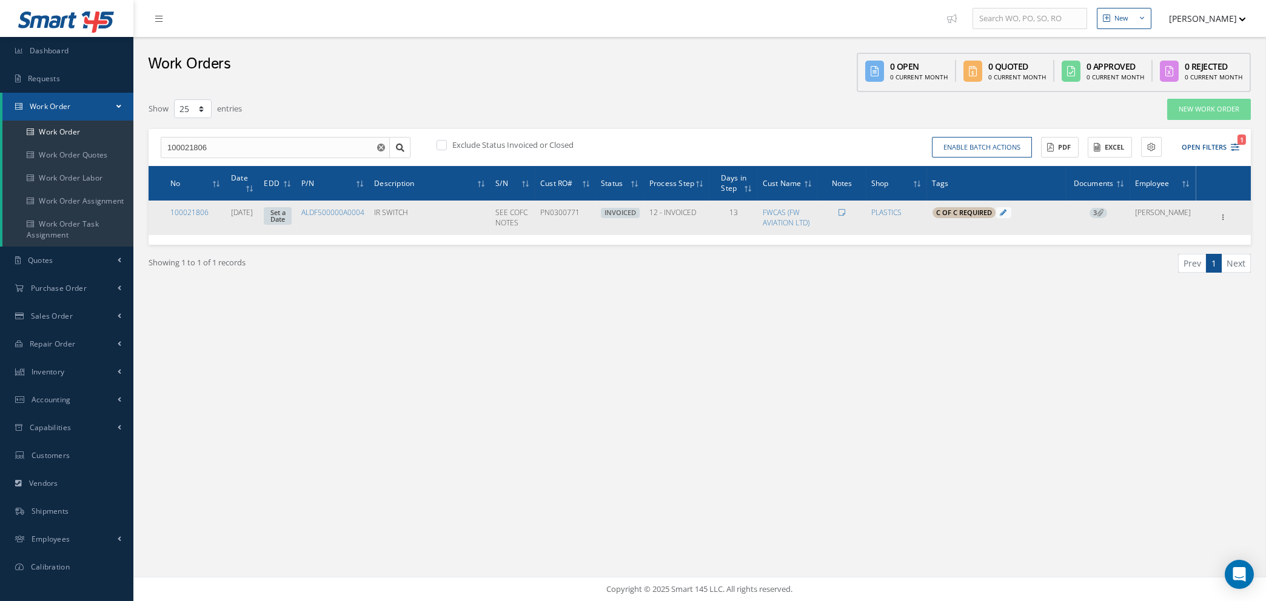
drag, startPoint x: 596, startPoint y: 211, endPoint x: 555, endPoint y: 213, distance: 41.3
click at [555, 213] on td "PN0300771" at bounding box center [565, 218] width 61 height 34
copy td "PN0300771"
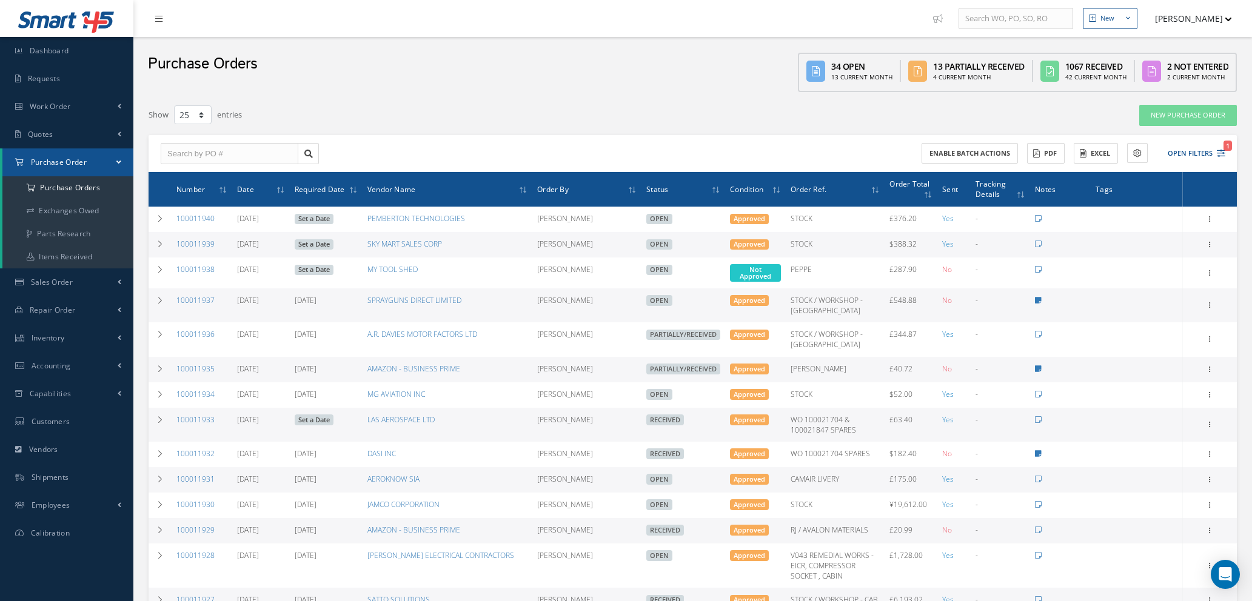
select select "25"
click at [1188, 113] on link "New Purchase Order" at bounding box center [1188, 115] width 98 height 21
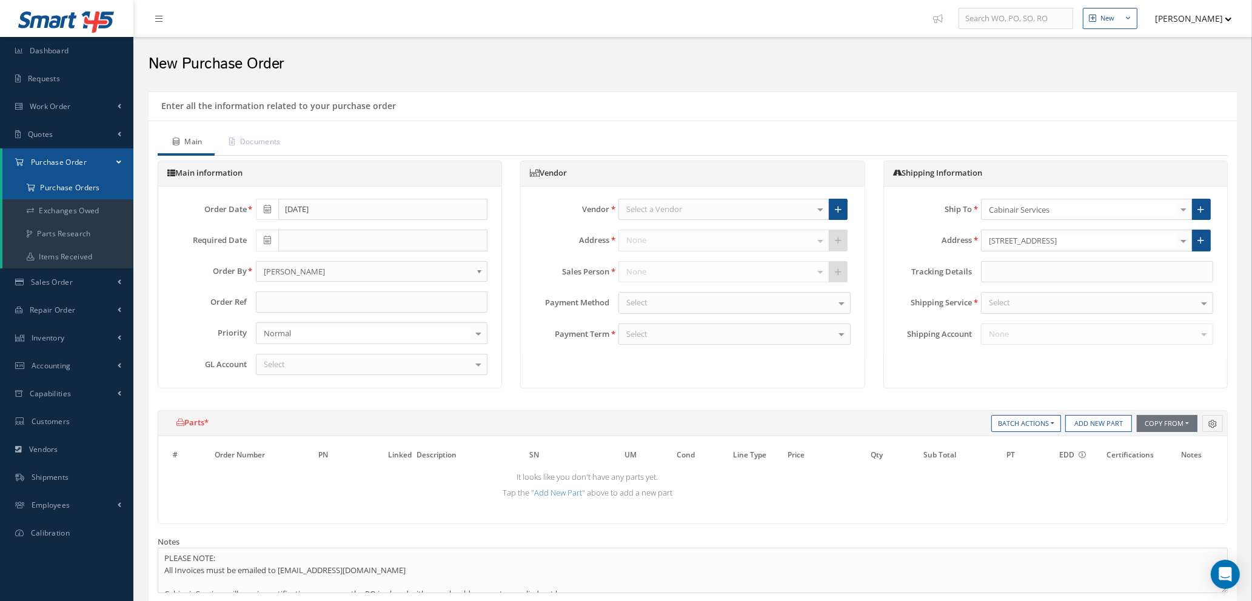
click at [87, 187] on a=1&status_id=2&status_id=3&status_id=5&collapsedFilters"] "Purchase Orders" at bounding box center [67, 187] width 131 height 23
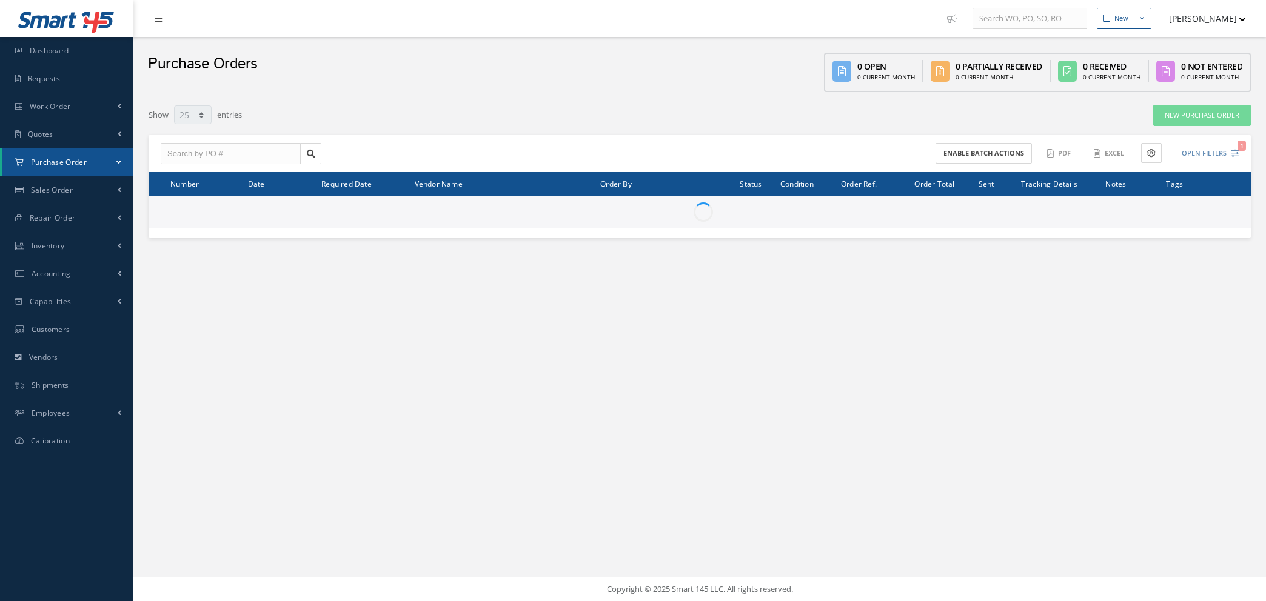
select select "25"
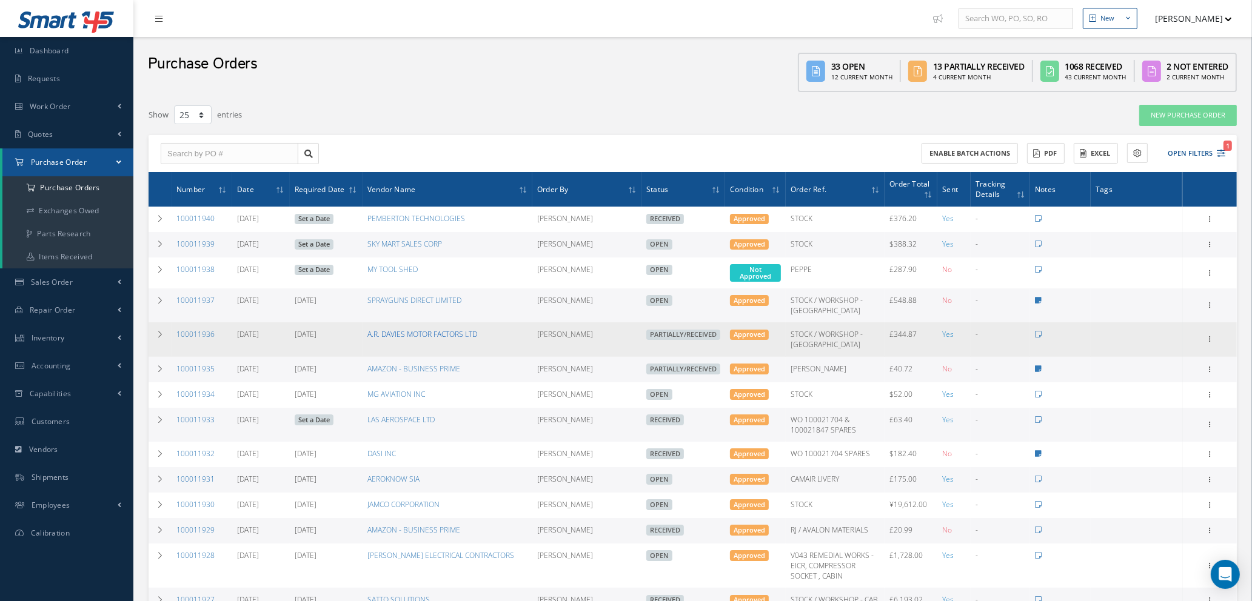
scroll to position [91, 0]
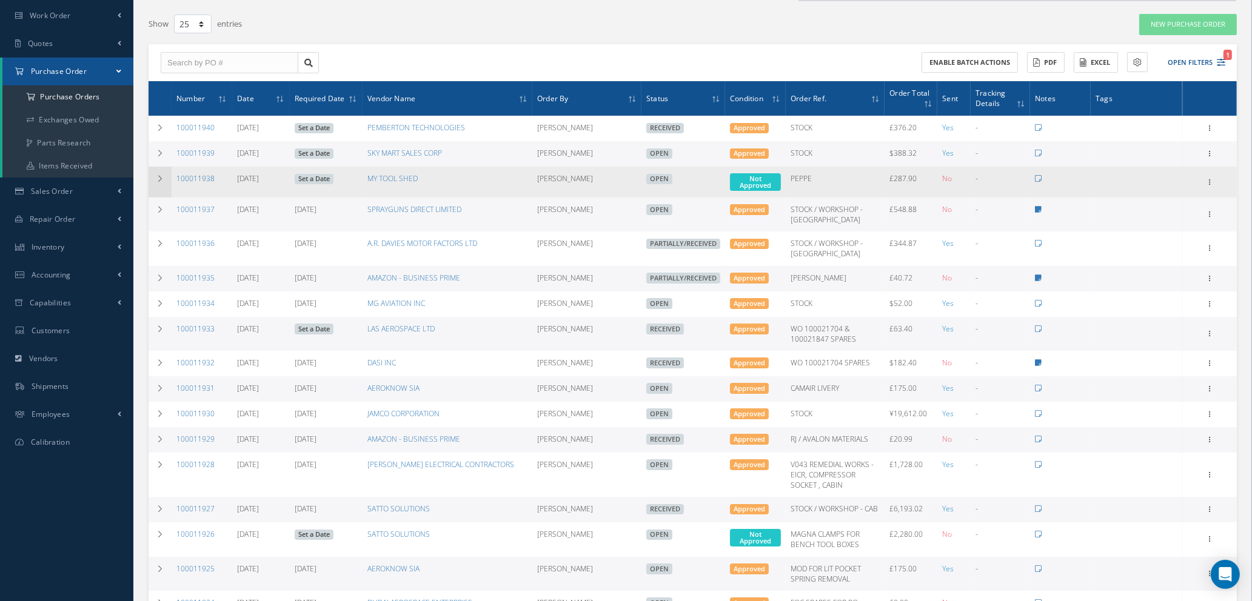
click at [161, 179] on icon at bounding box center [160, 178] width 8 height 7
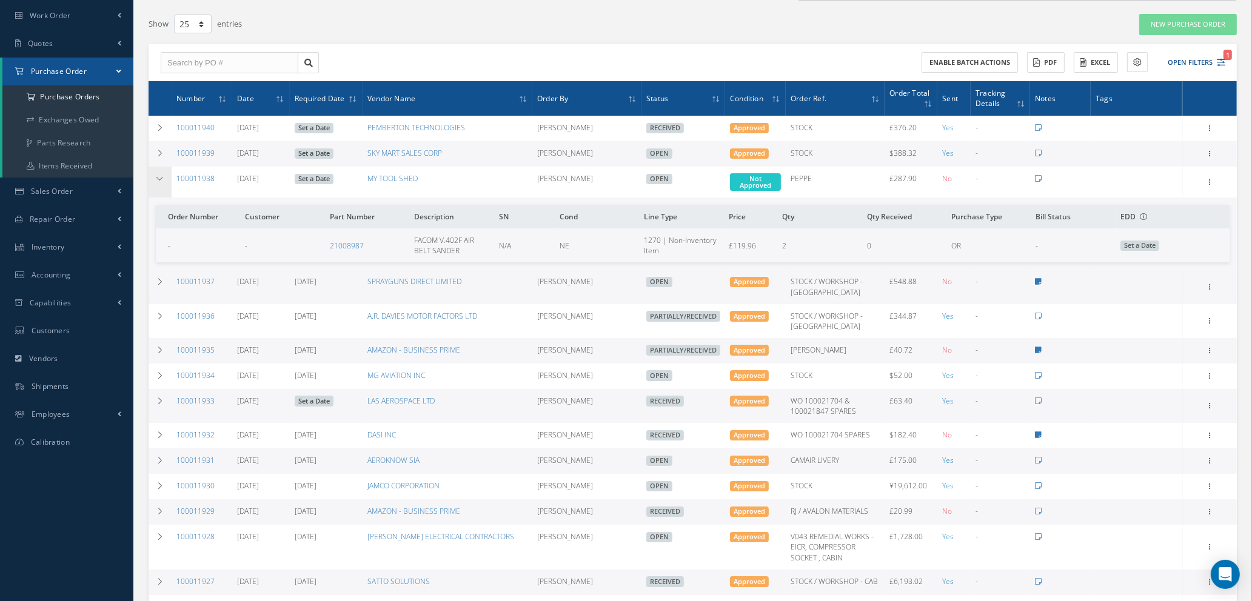
click at [161, 179] on icon at bounding box center [160, 178] width 8 height 7
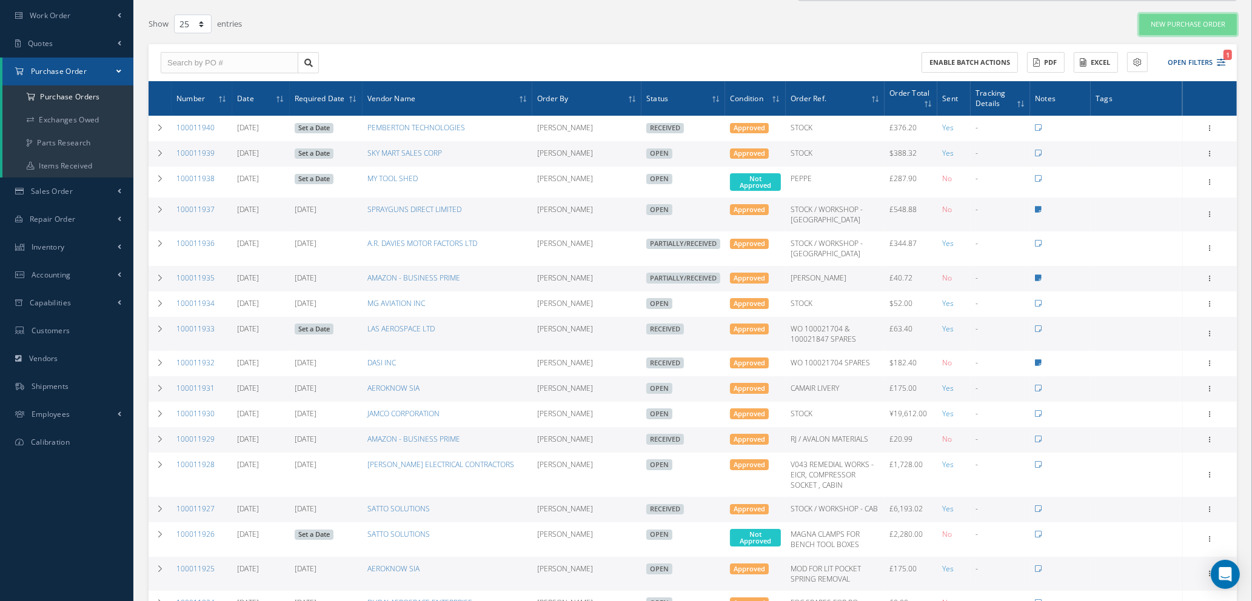
click at [1189, 16] on link "New Purchase Order" at bounding box center [1188, 24] width 98 height 21
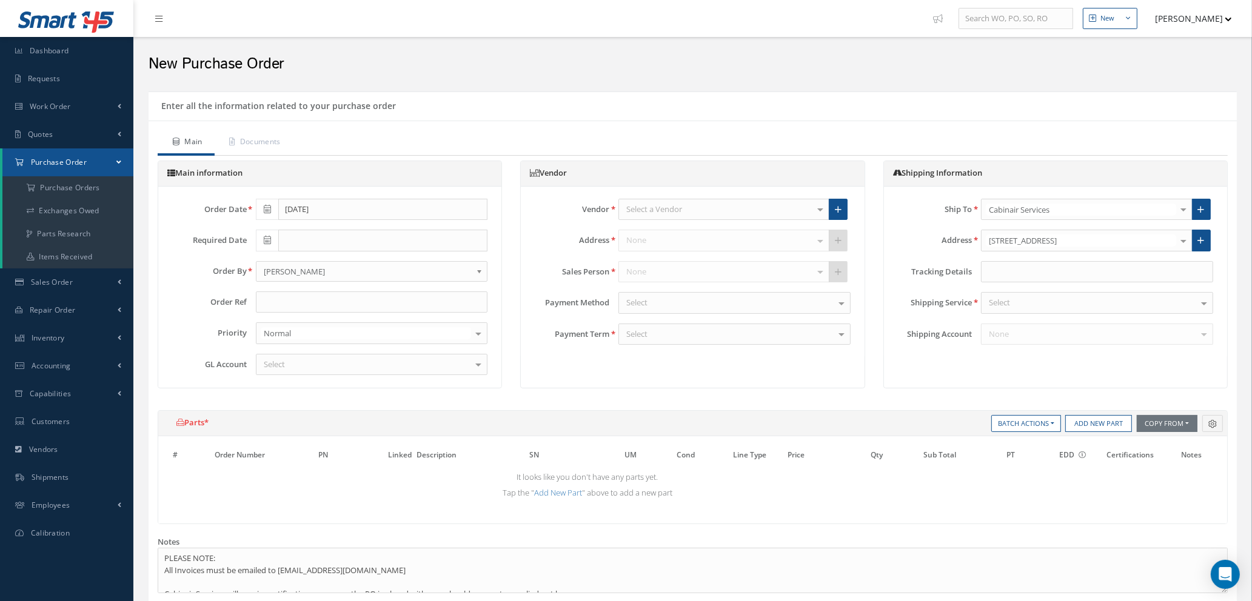
click at [707, 203] on div "Select a Vendor" at bounding box center [723, 210] width 211 height 22
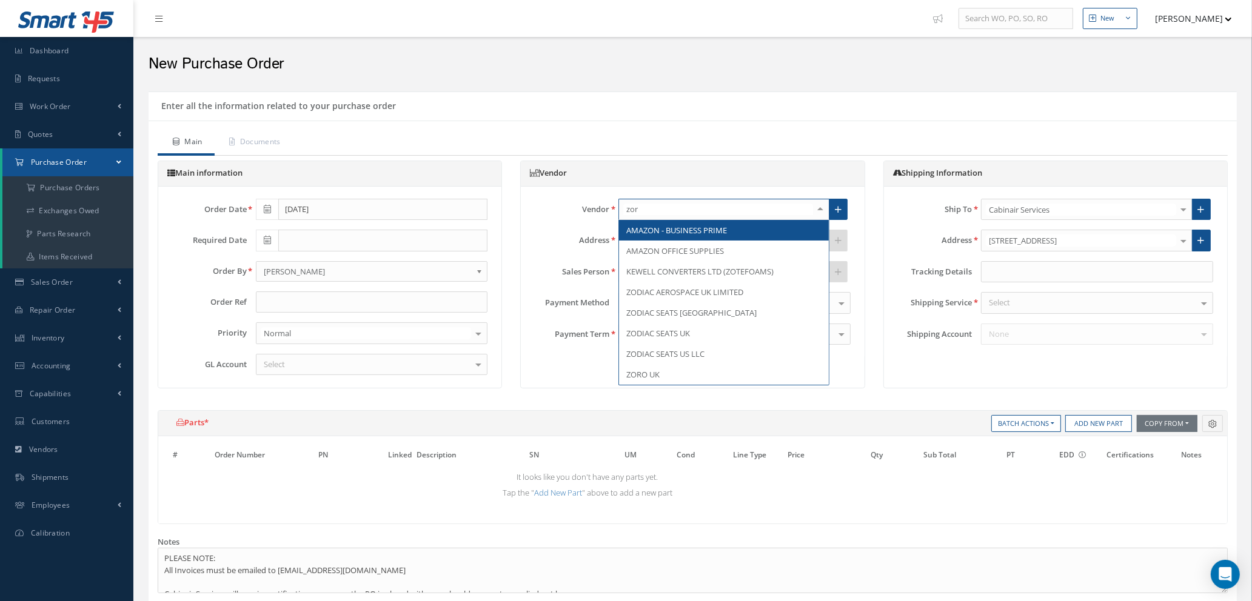
type input "zoro"
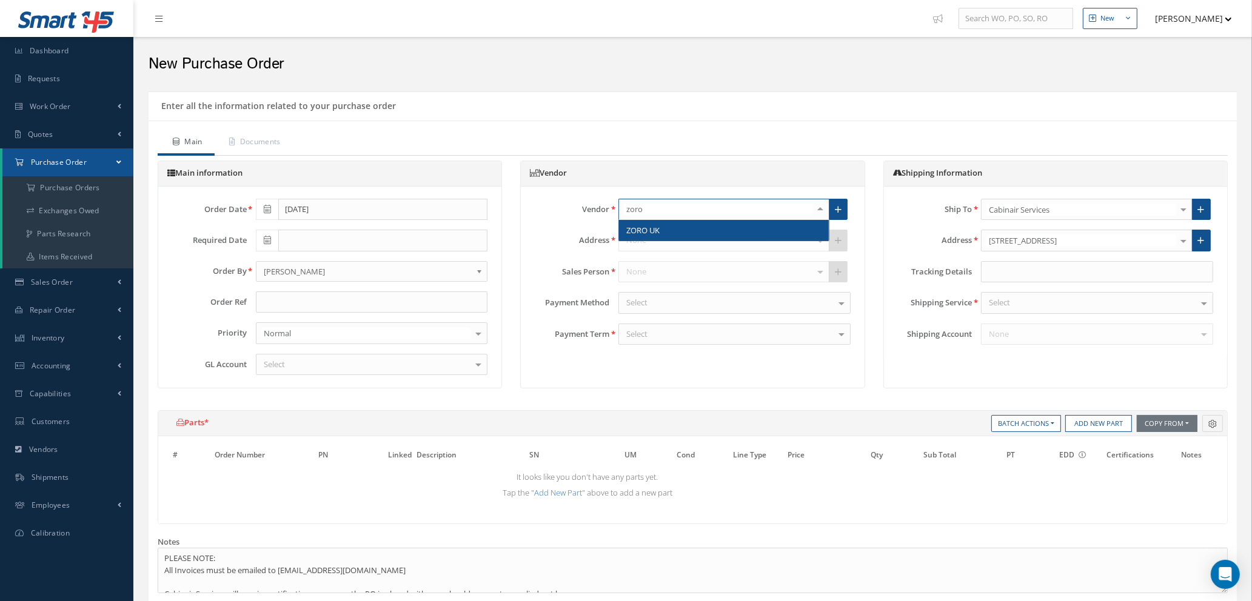
click at [746, 229] on span "ZORO UK" at bounding box center [724, 230] width 210 height 21
click at [296, 301] on input "text" at bounding box center [372, 303] width 232 height 22
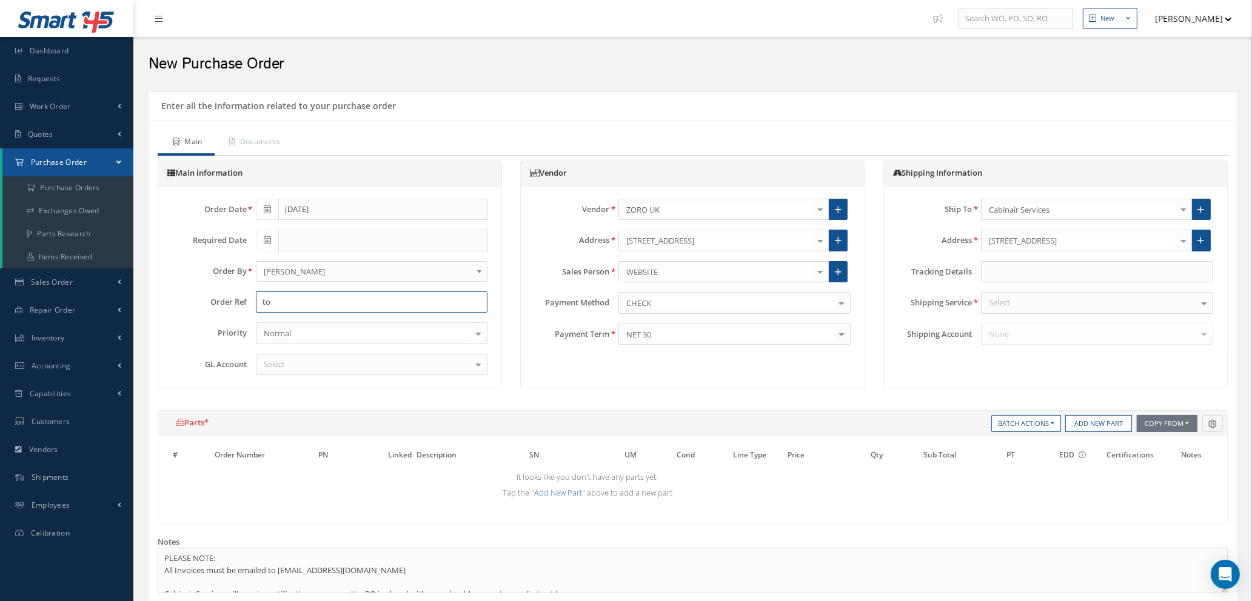
type input "t"
type input "PEPPE - TOOLS"
click at [346, 367] on div "Select" at bounding box center [372, 365] width 232 height 22
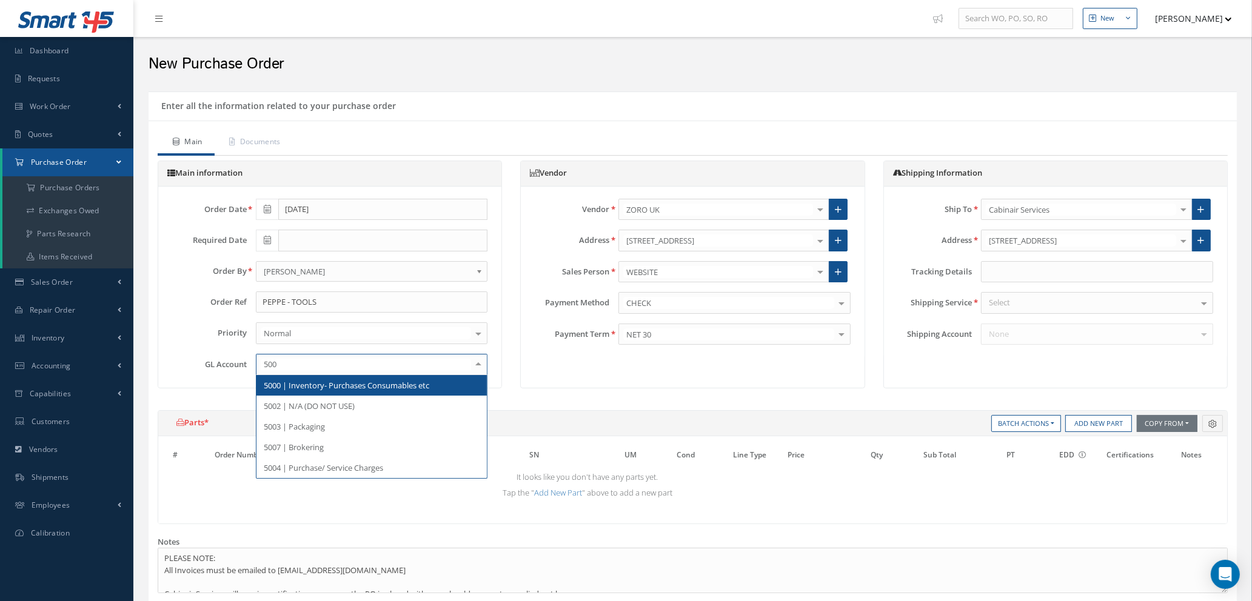
type input "5000"
click at [380, 382] on span "5000 | Inventory- Purchases Consumables etc" at bounding box center [347, 385] width 166 height 11
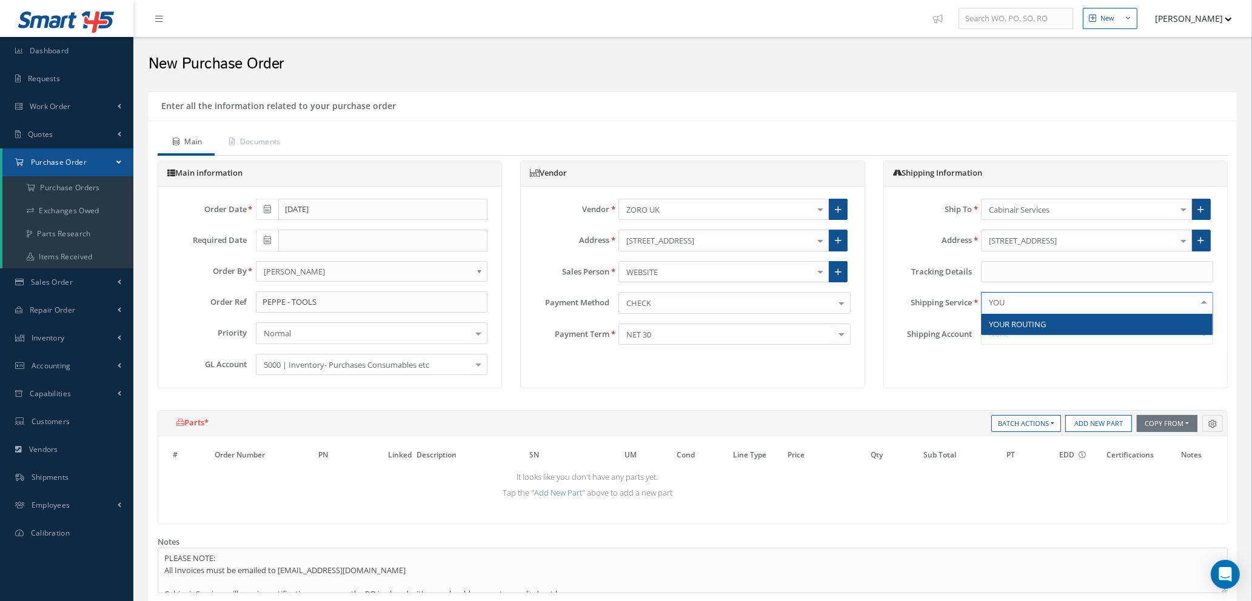
type input "YOUR"
click at [1015, 325] on span "YOUR ROUTING" at bounding box center [1017, 324] width 57 height 11
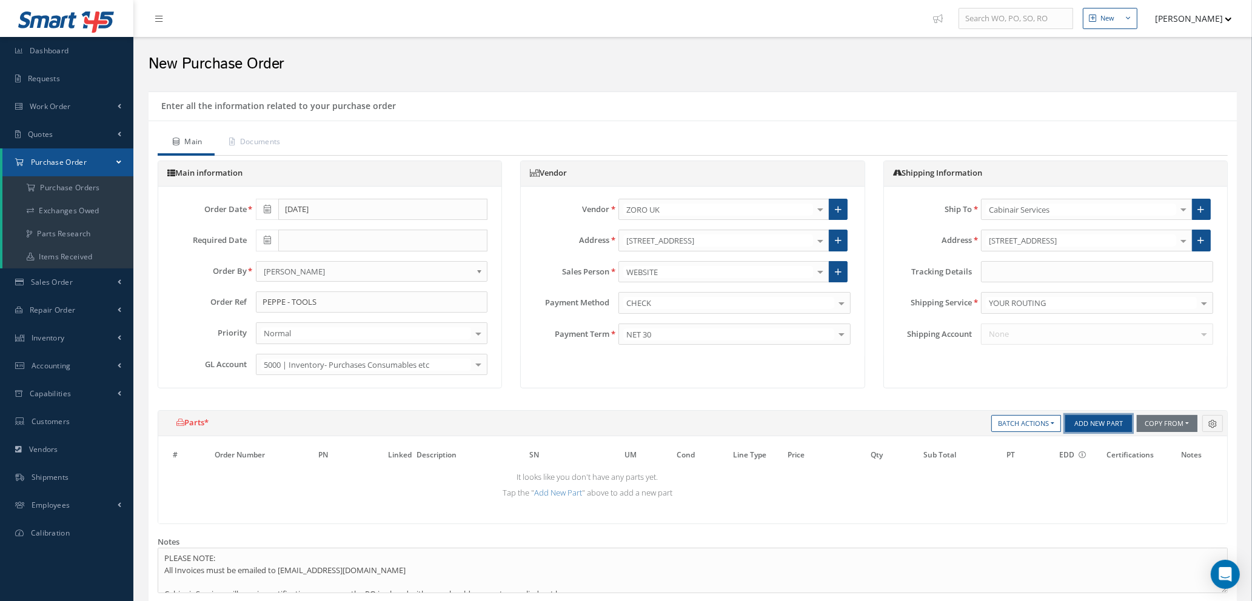
click at [1075, 426] on button "Add New Part" at bounding box center [1098, 423] width 67 height 17
select select "1"
select select "5"
select select "104"
select select "1"
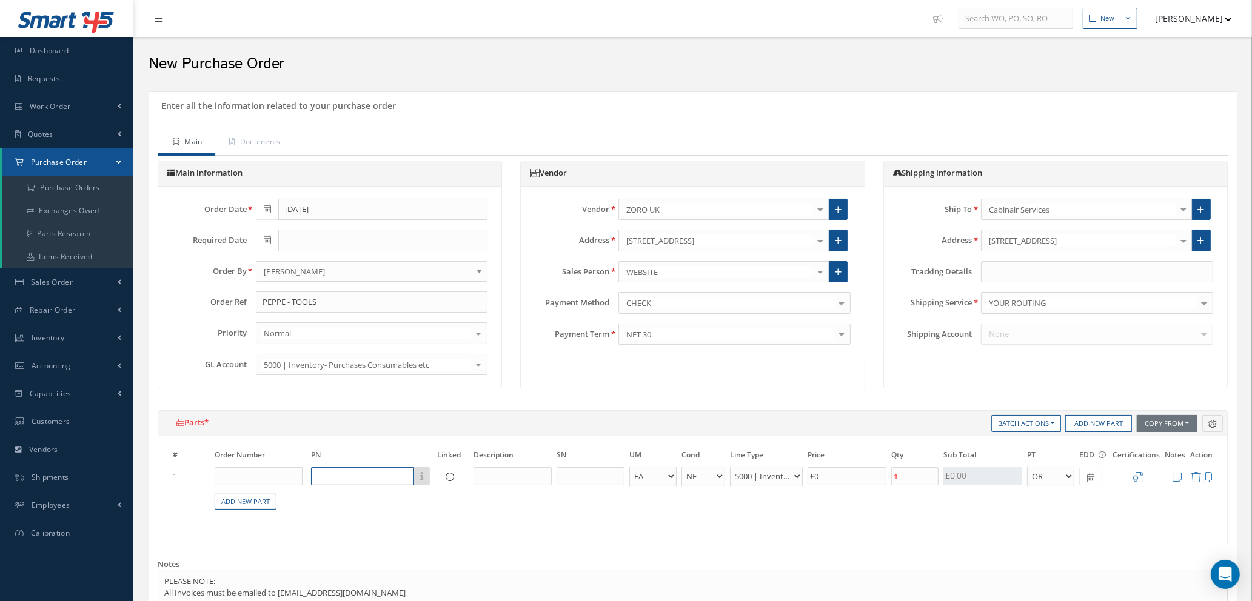
click at [395, 472] on input "text" at bounding box center [362, 476] width 103 height 18
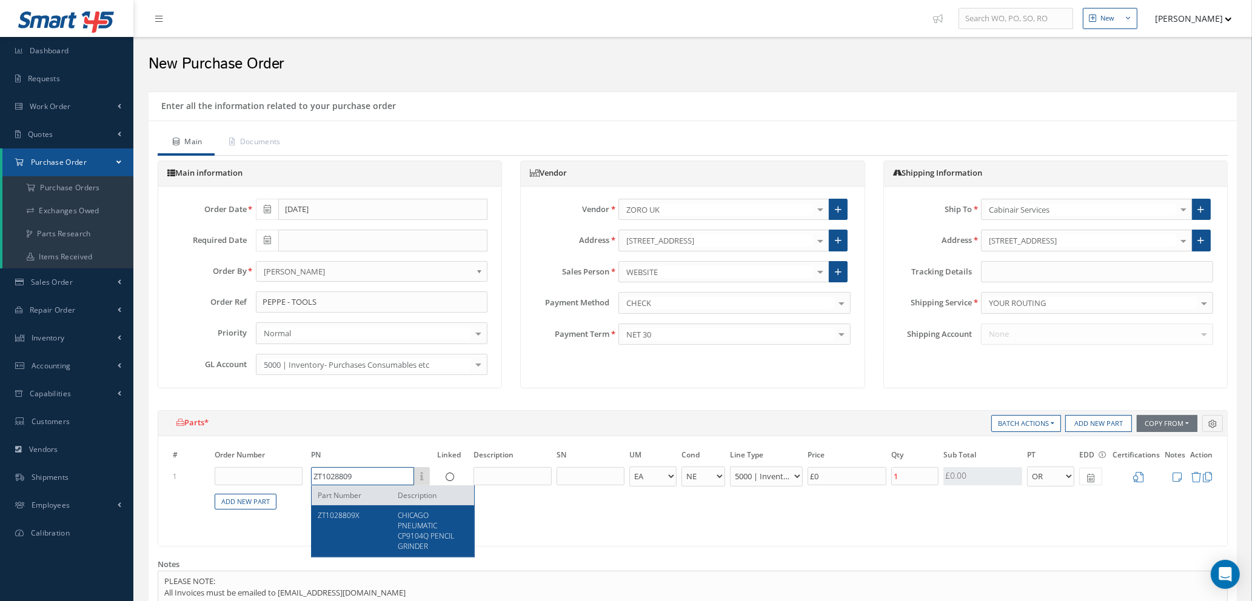
type input "ZT1028809"
click at [384, 522] on div "ZT1028809X" at bounding box center [353, 531] width 71 height 42
type input "£18.33"
type input "ZT1028809X"
type input "CHICAGO PNEUMATIC CP9104Q PENCIL GRINDER"
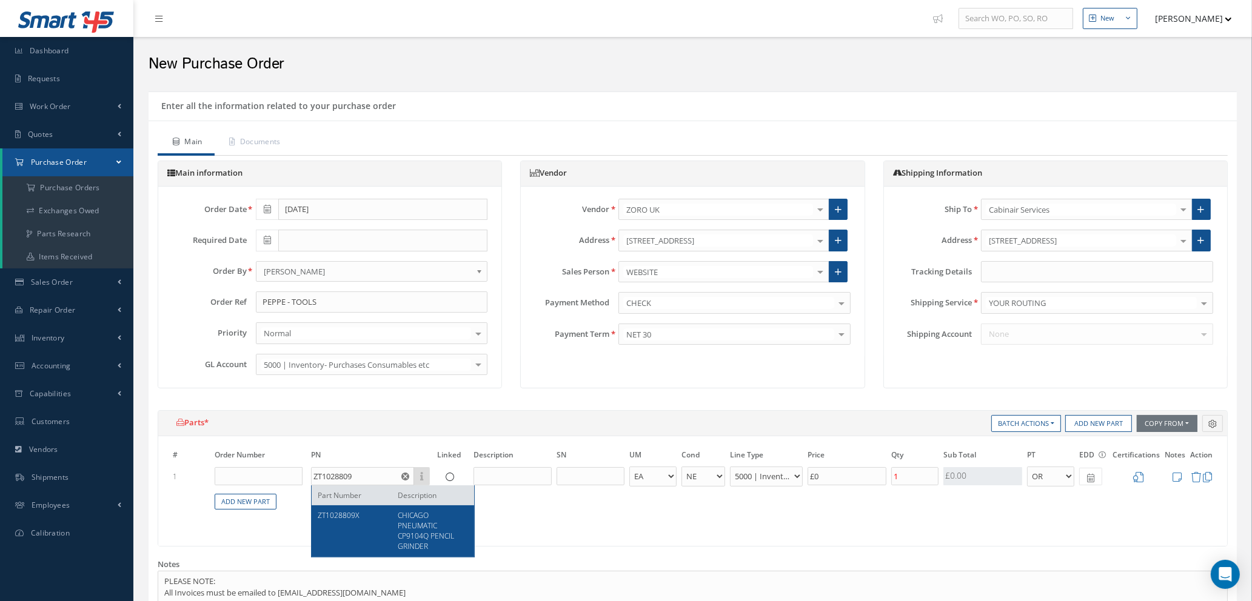
select select "114"
type input "£91.66"
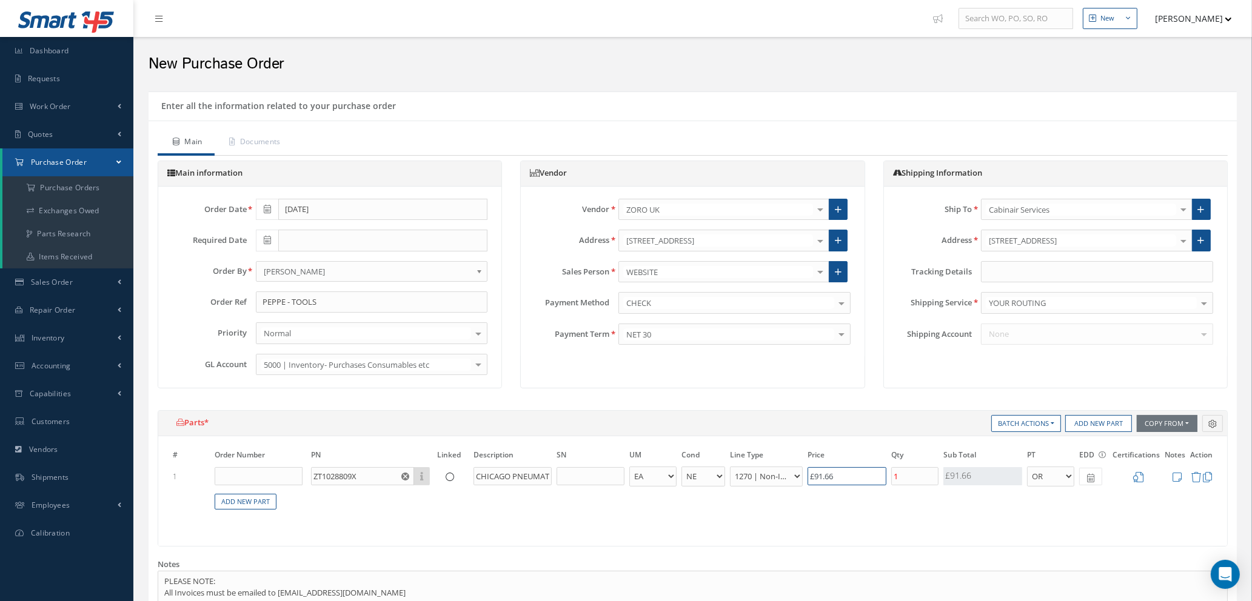
drag, startPoint x: 857, startPoint y: 478, endPoint x: 741, endPoint y: 472, distance: 115.4
click at [741, 472] on tr "1 ZT1028809X Part Number Description CHICAGO PNEUMATIC CP9104Q PENCIL GRINDER -…" at bounding box center [692, 477] width 1045 height 22
type input "£1.6"
type input "£8"
type input "£17.8"
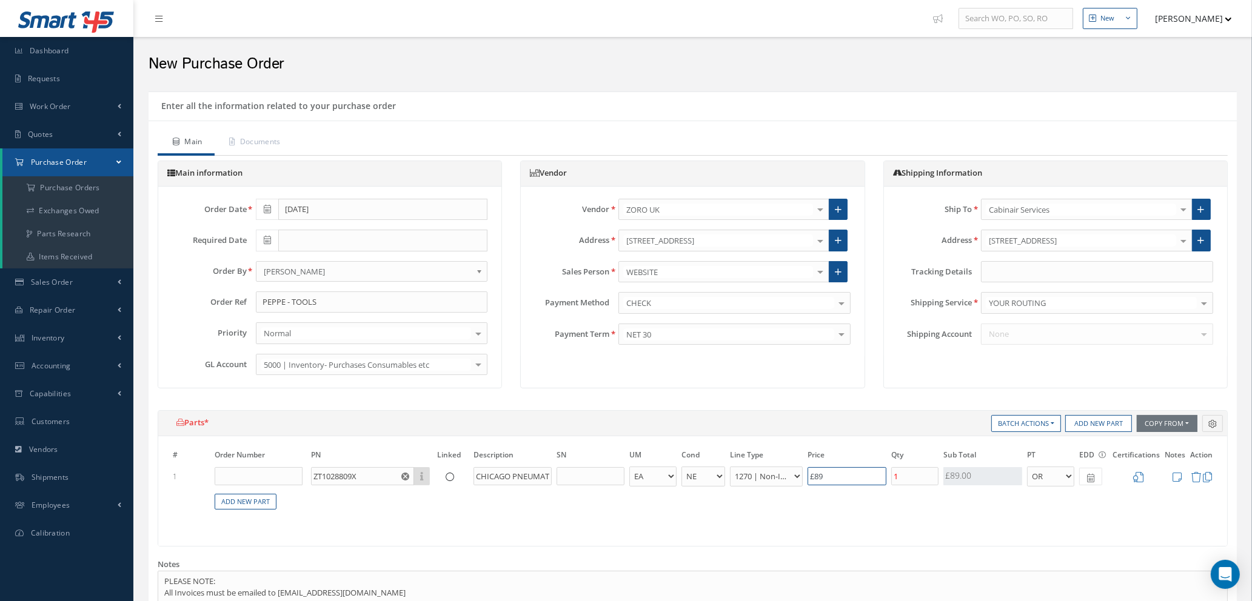
type input "£89."
type input "£17.86"
type input "£89.3"
type input "£17.87"
type input "£89.37"
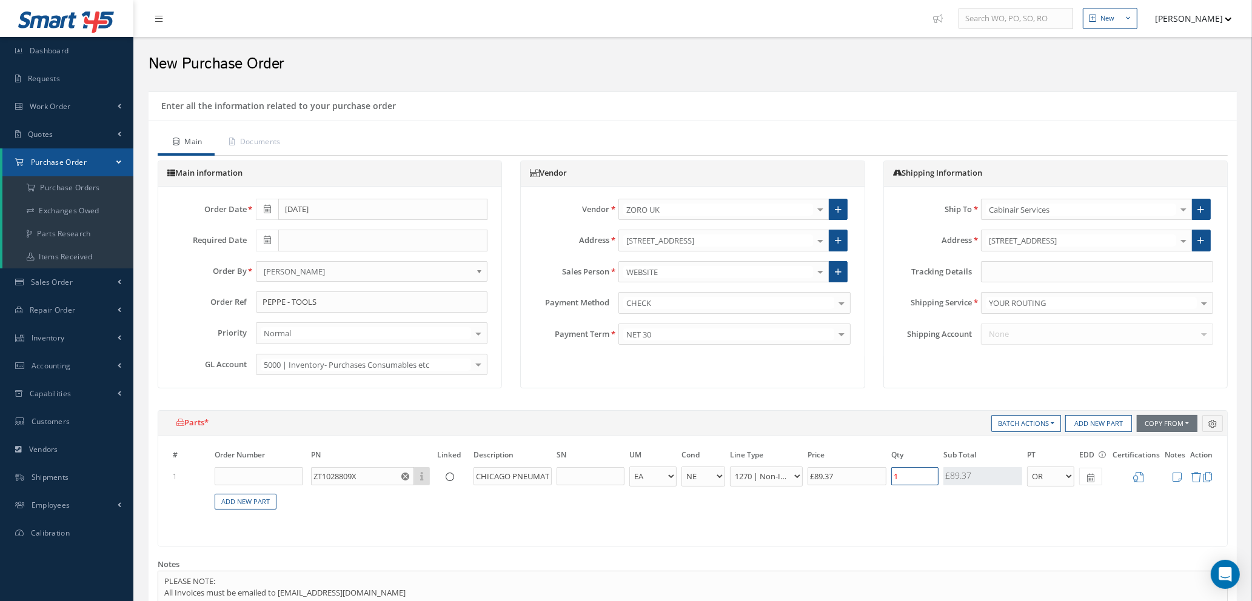
type input "£35.75"
type input "2"
click at [1141, 477] on icon at bounding box center [1138, 477] width 10 height 10
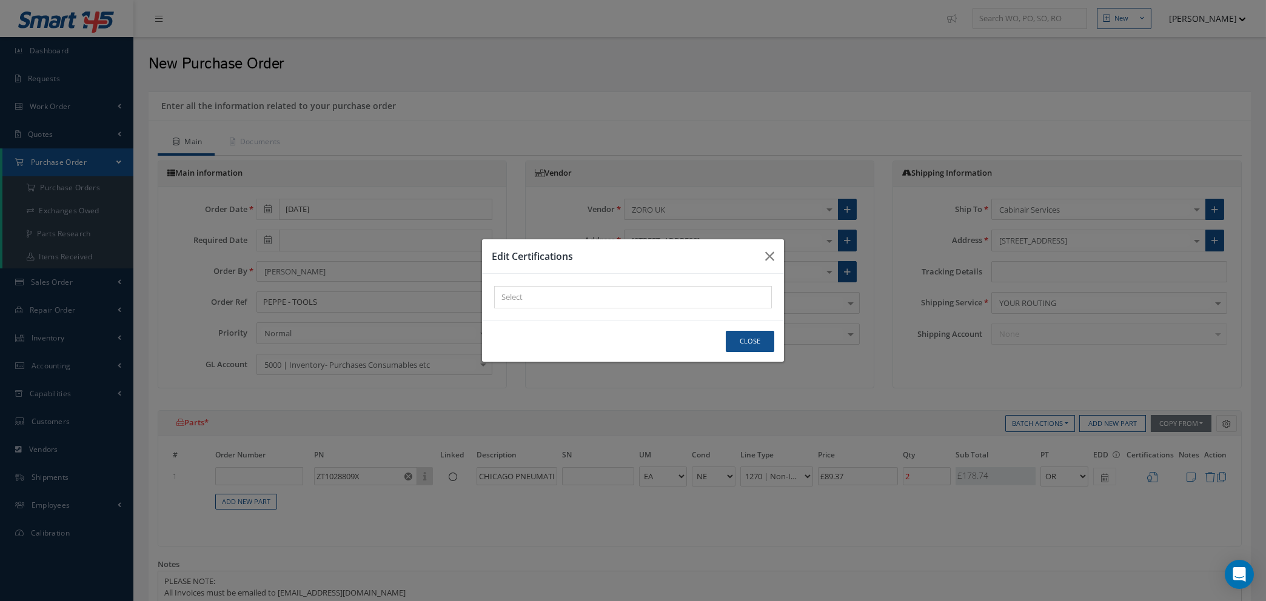
click at [530, 298] on div "× Loading..." at bounding box center [633, 297] width 278 height 22
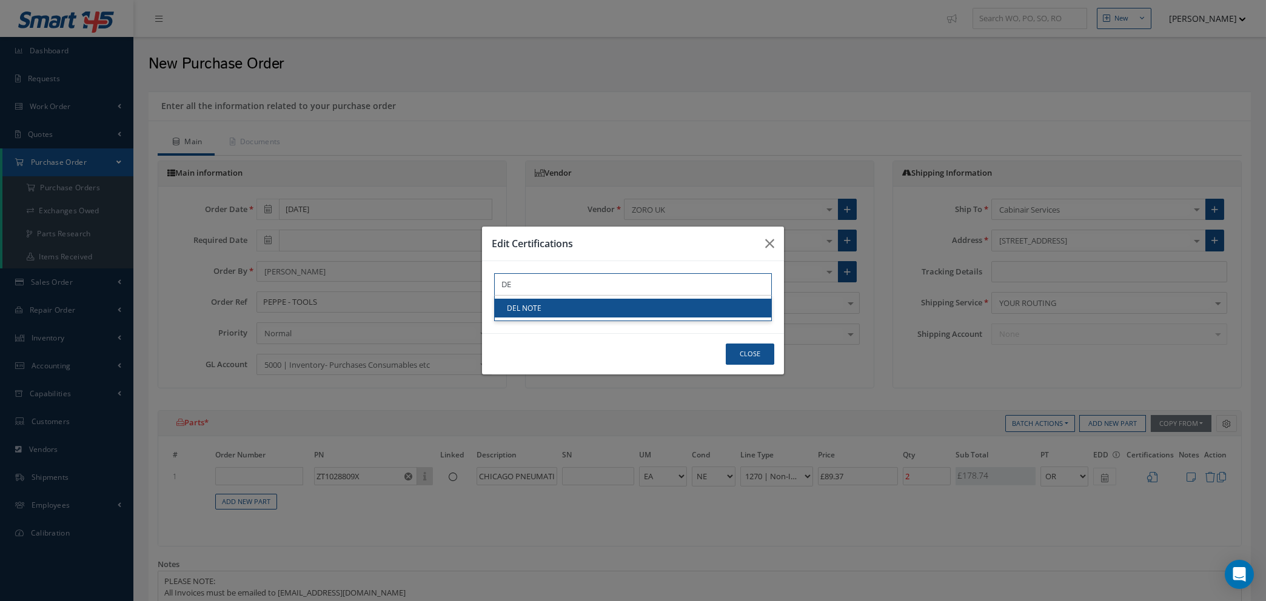
type input "DE"
click at [534, 312] on link "DEL NOTE" at bounding box center [633, 308] width 276 height 19
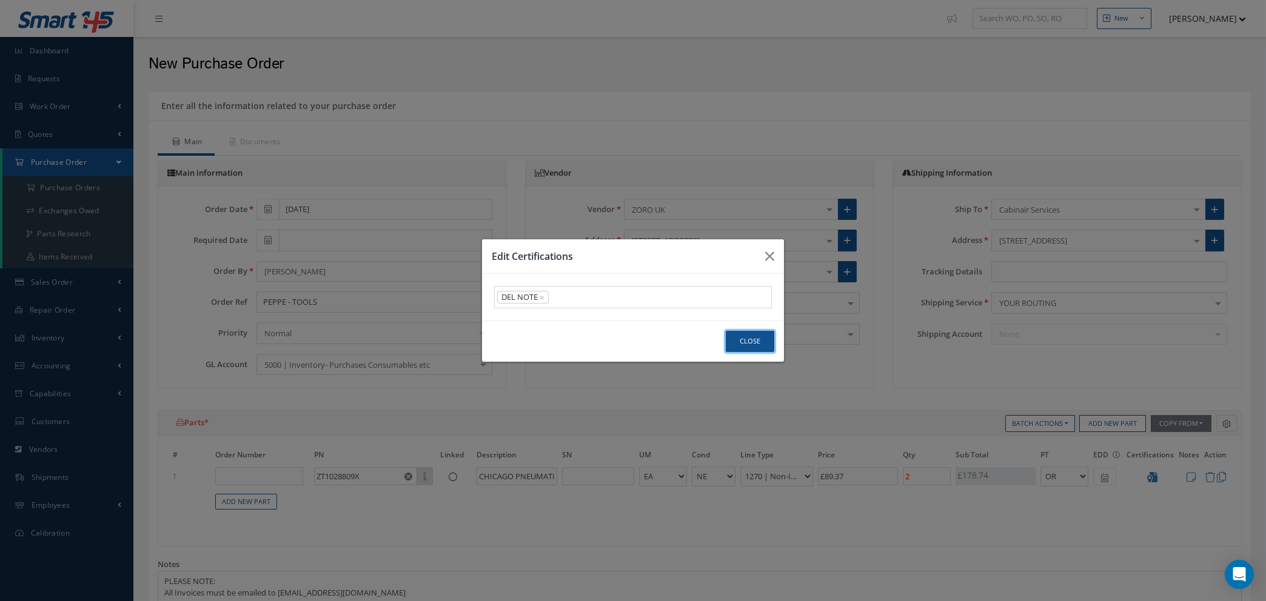
click at [751, 346] on button "Close" at bounding box center [750, 341] width 48 height 21
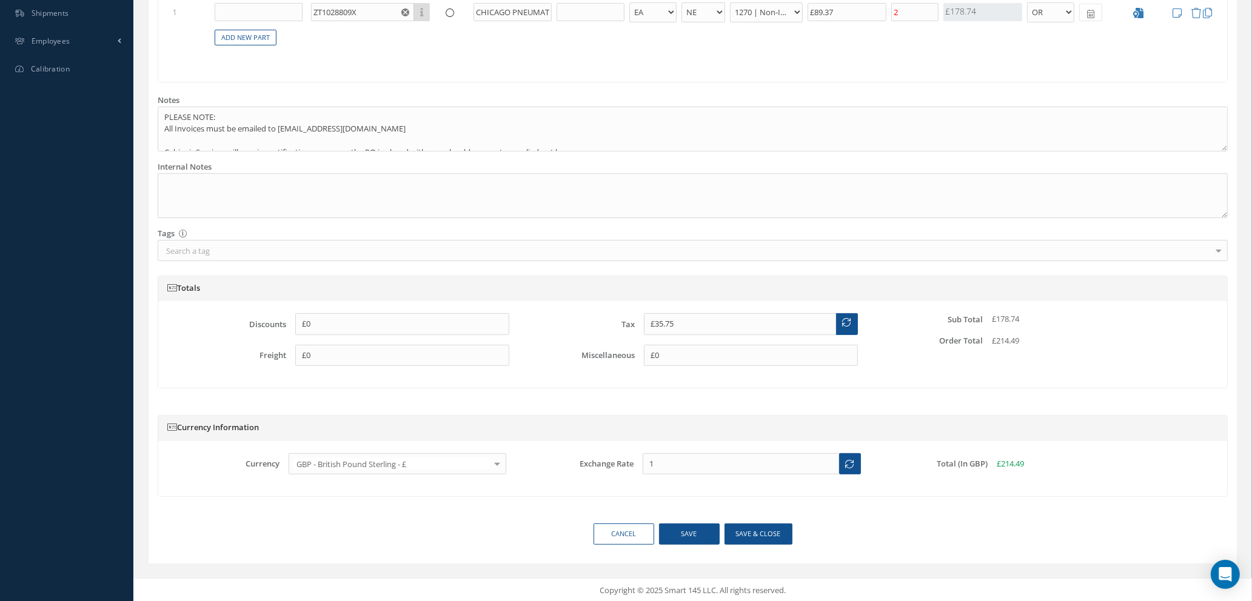
scroll to position [466, 0]
click at [682, 535] on button "Save" at bounding box center [689, 532] width 61 height 21
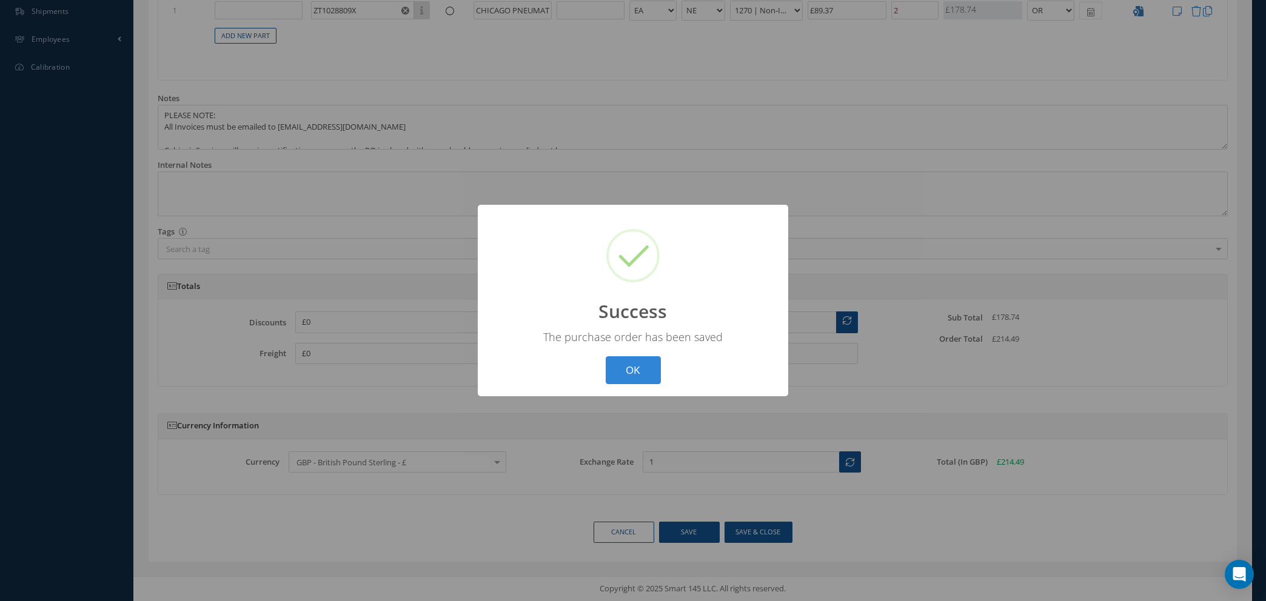
click at [619, 373] on button "OK" at bounding box center [633, 370] width 55 height 28
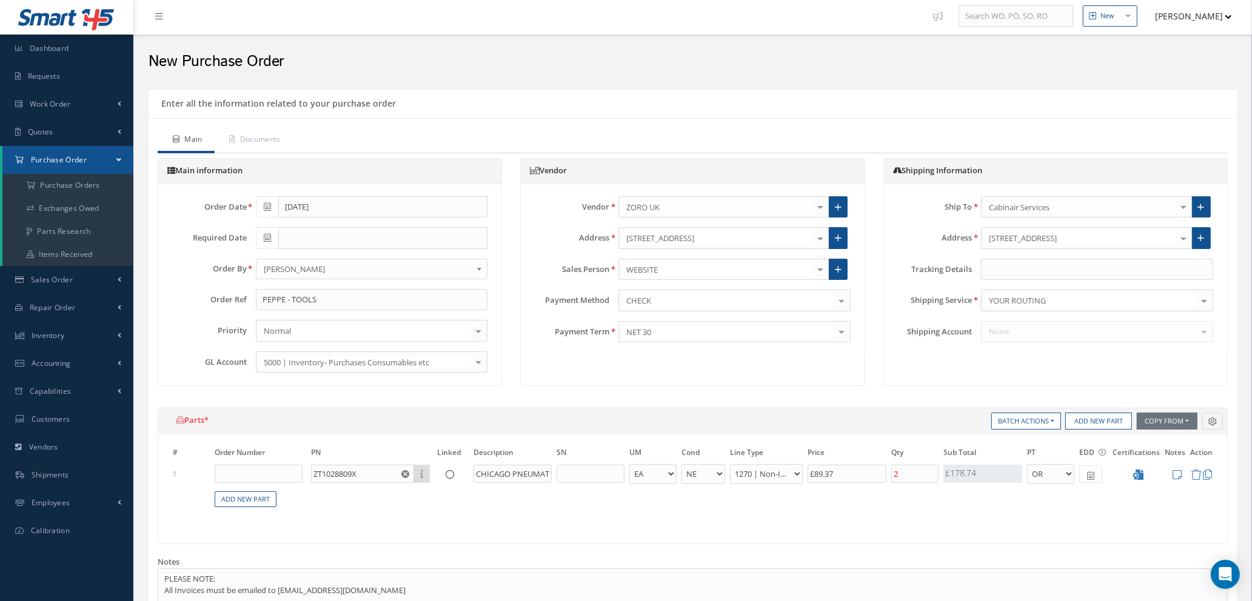
scroll to position [0, 0]
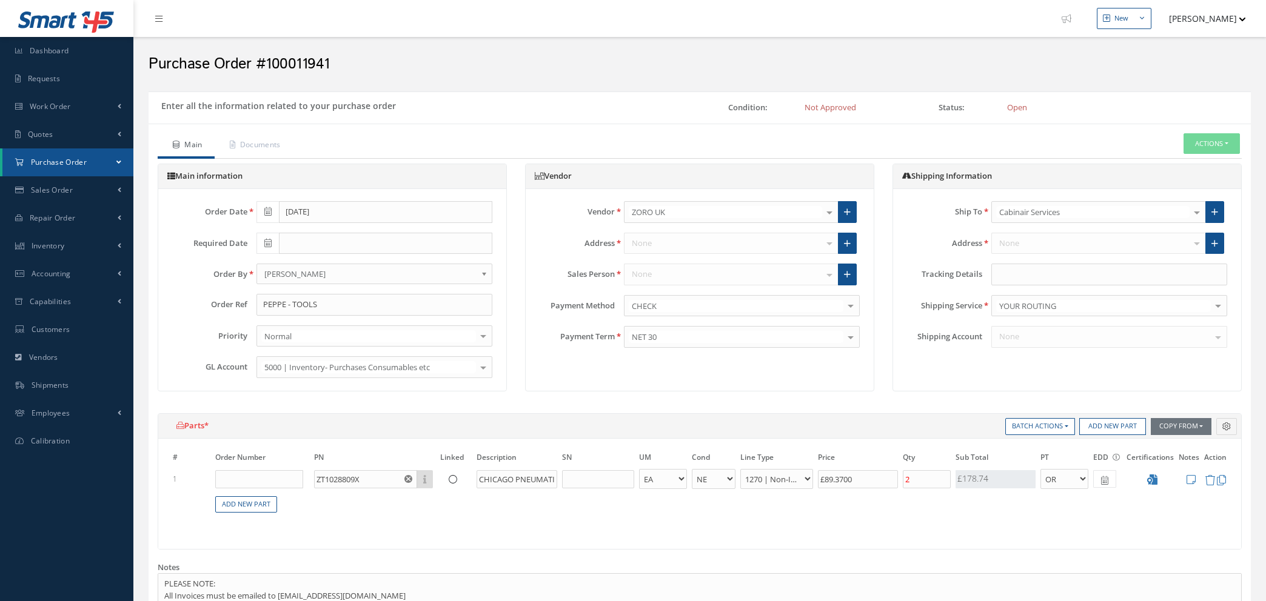
select select "1"
select select "5"
select select "114"
select select "1"
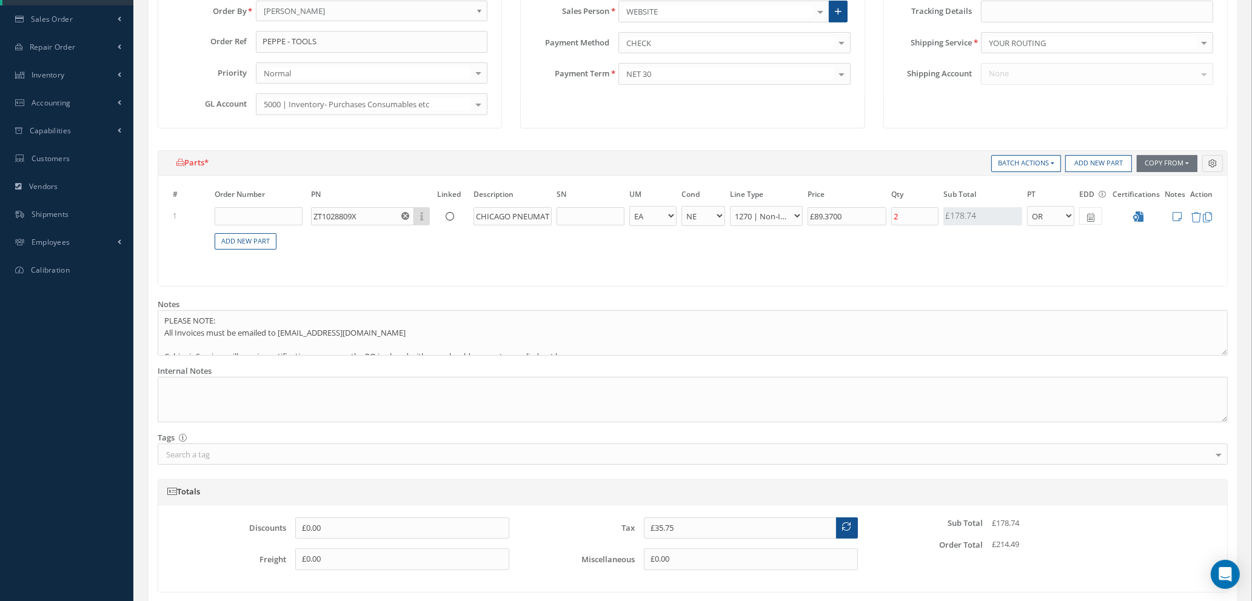
scroll to position [469, 0]
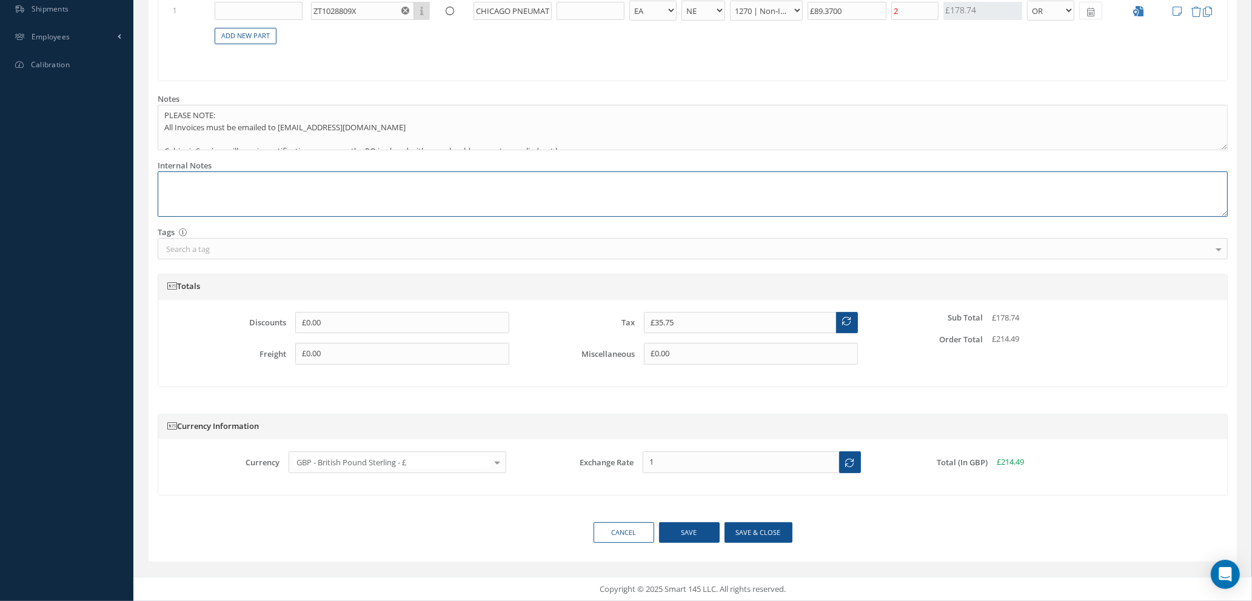
click at [289, 192] on textarea at bounding box center [693, 194] width 1070 height 45
type textarea "r"
paste textarea "CD-222401-188442"
click at [739, 529] on button "Save & close" at bounding box center [758, 533] width 68 height 21
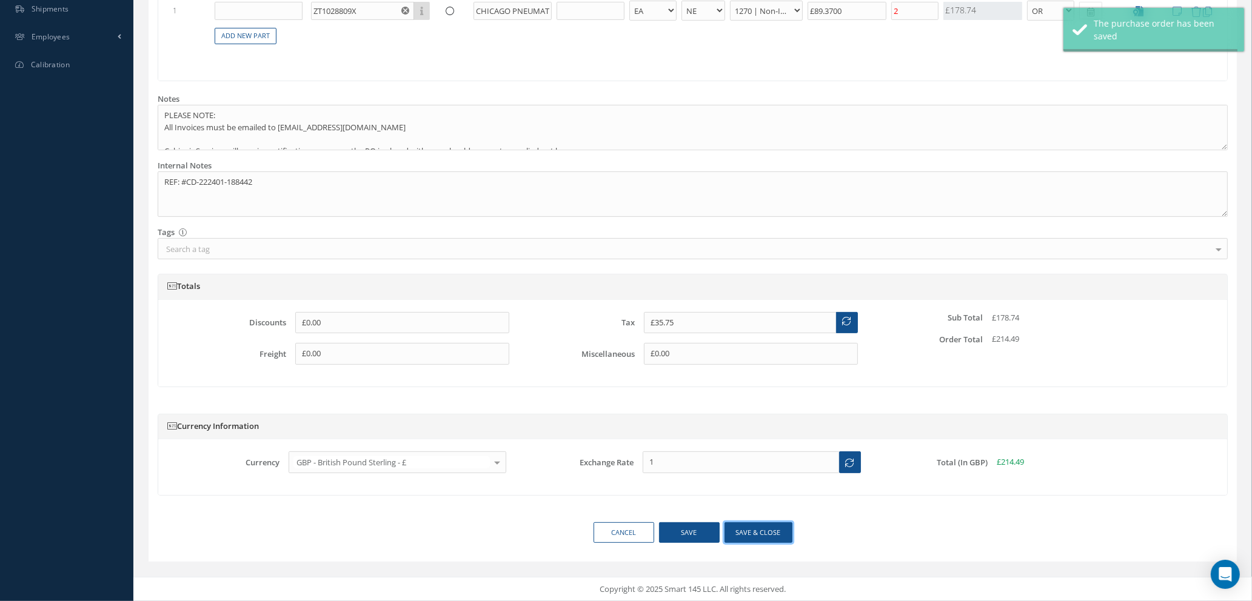
type textarea "REF: #CD-222401-188442 -- Natasha Lewis 08/28/2025 09:43AM"
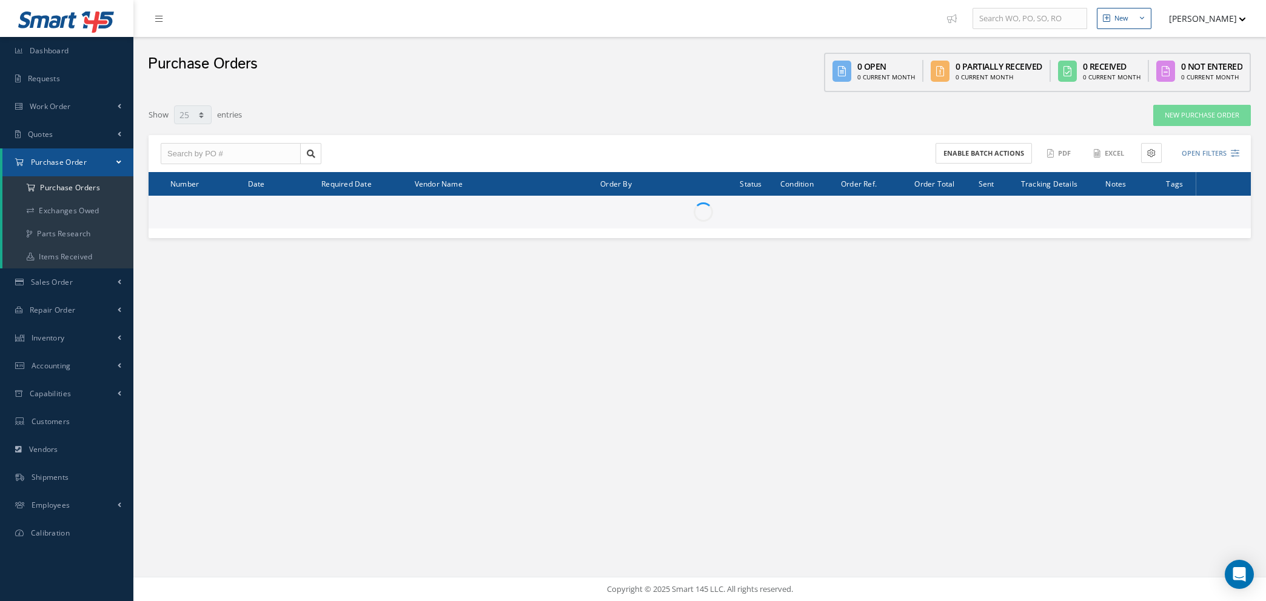
select select "25"
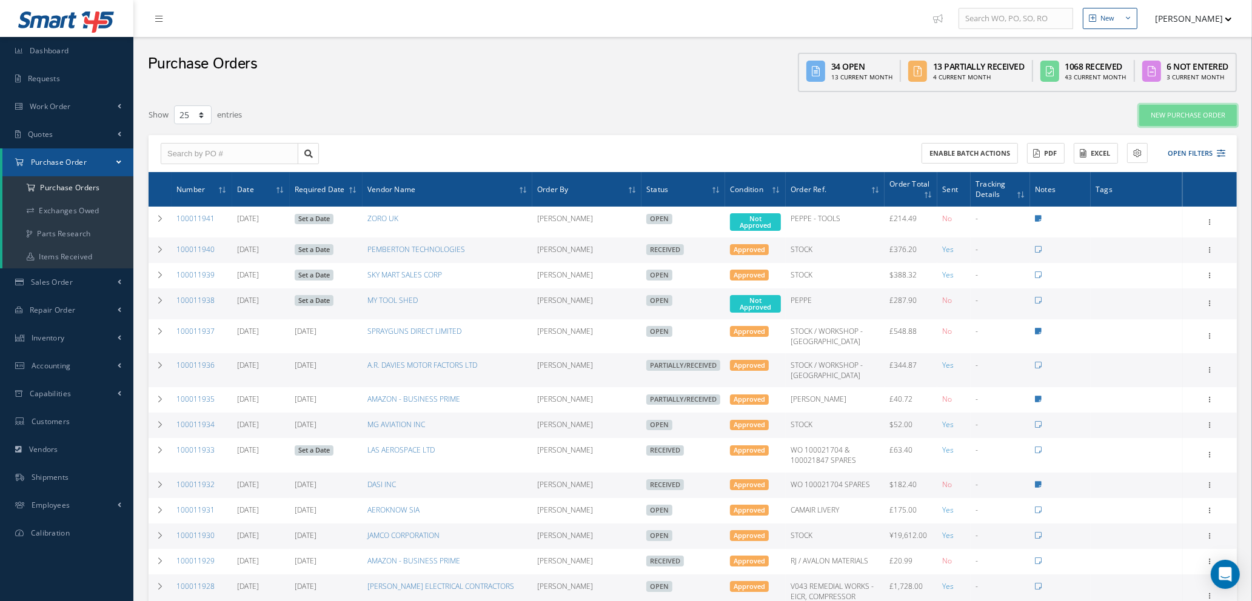
click at [1180, 115] on link "New Purchase Order" at bounding box center [1188, 115] width 98 height 21
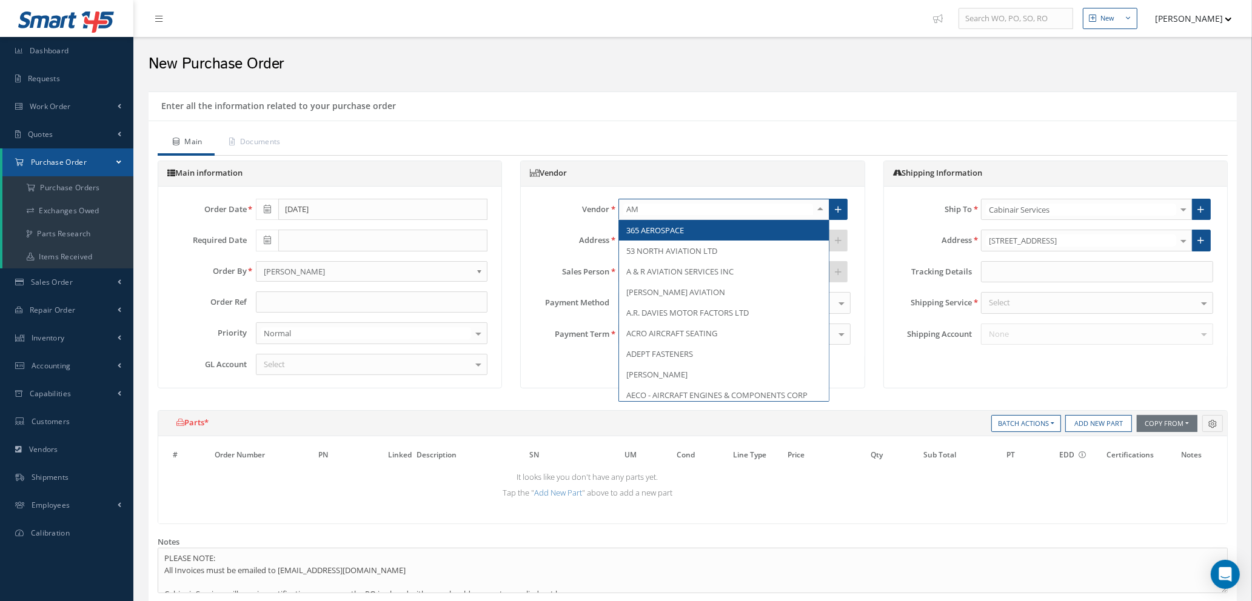
type input "AMA"
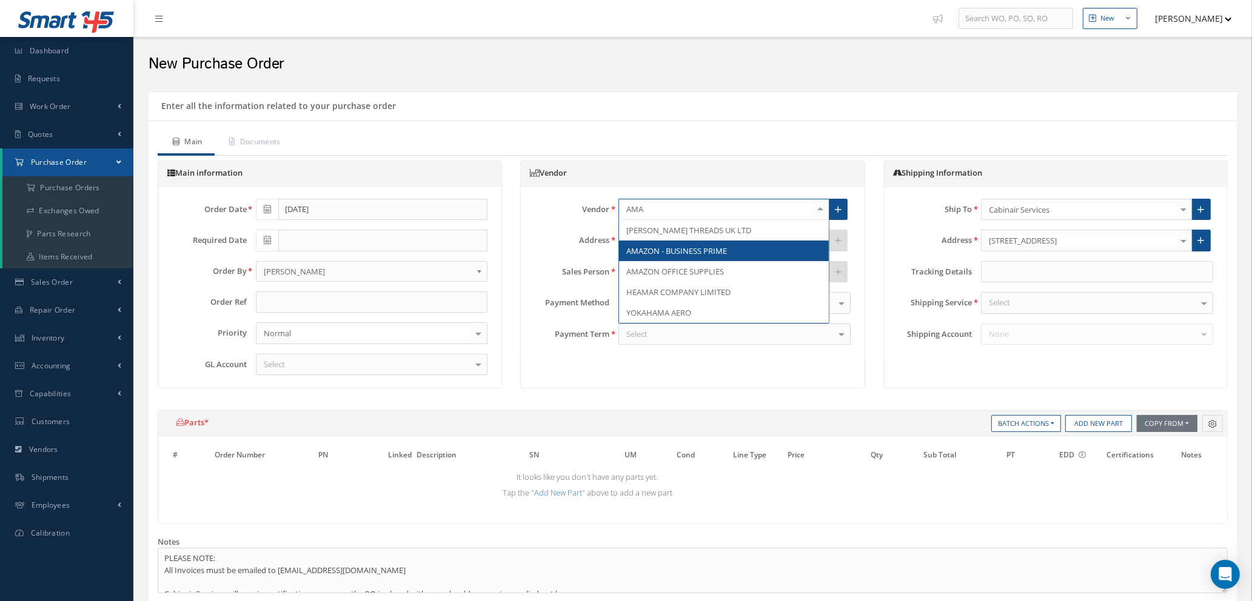
click at [672, 249] on span "AMAZON - BUSINESS PRIME" at bounding box center [676, 251] width 101 height 11
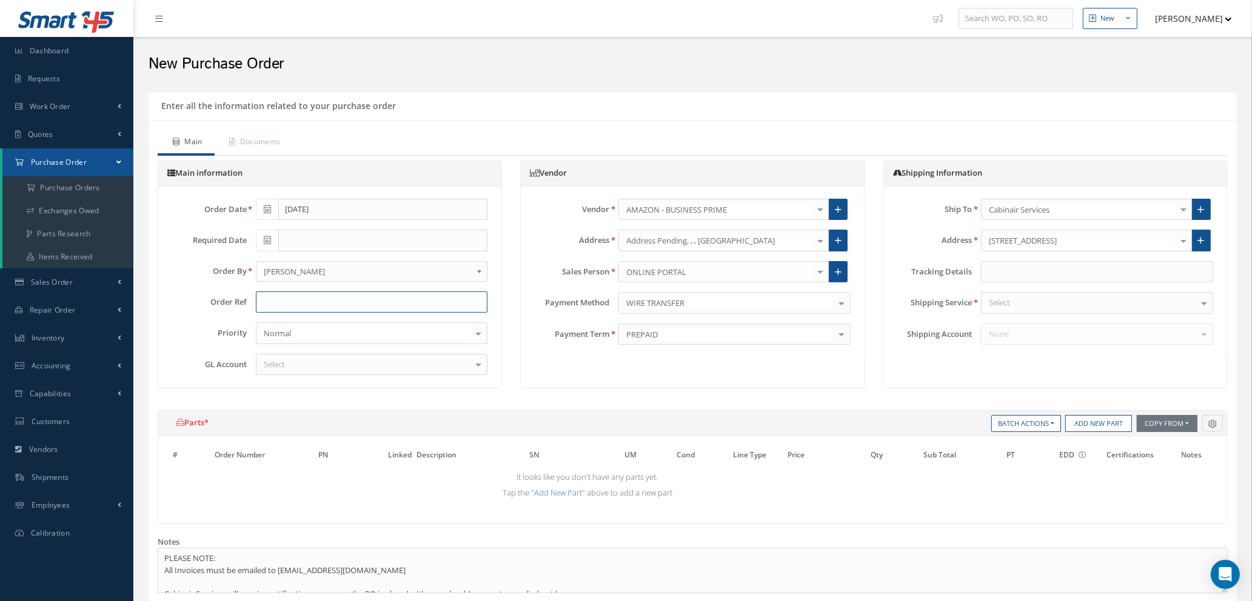
click at [310, 302] on input "text" at bounding box center [372, 303] width 232 height 22
type input "PEPPE STOCK"
click at [367, 361] on div "Select" at bounding box center [372, 365] width 232 height 22
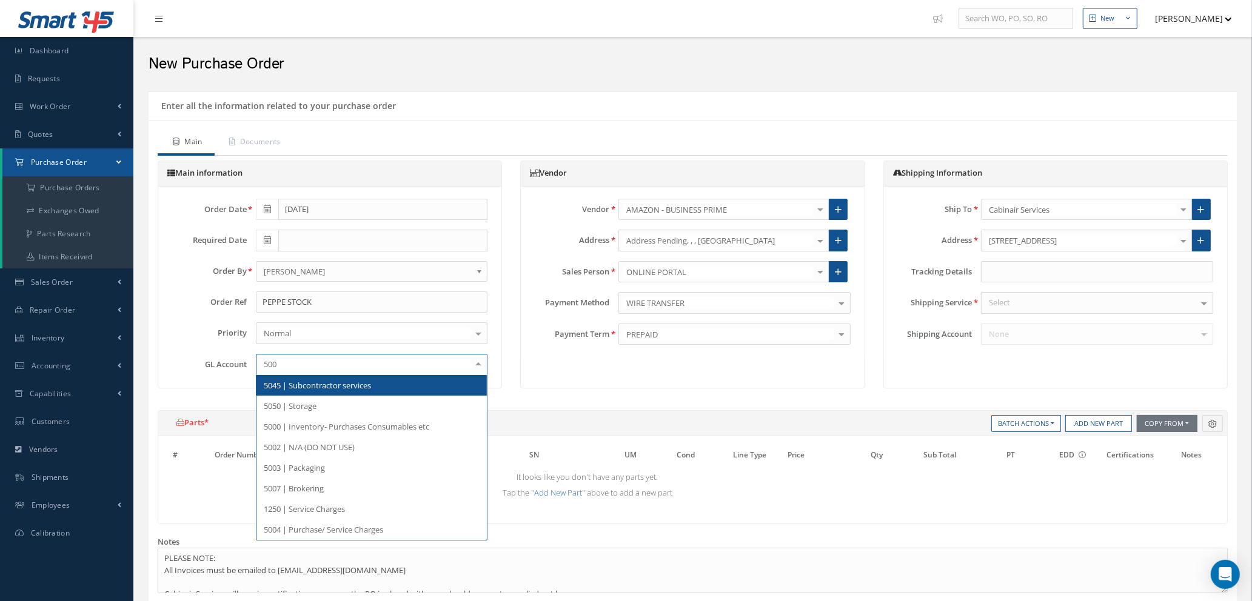
type input "5000"
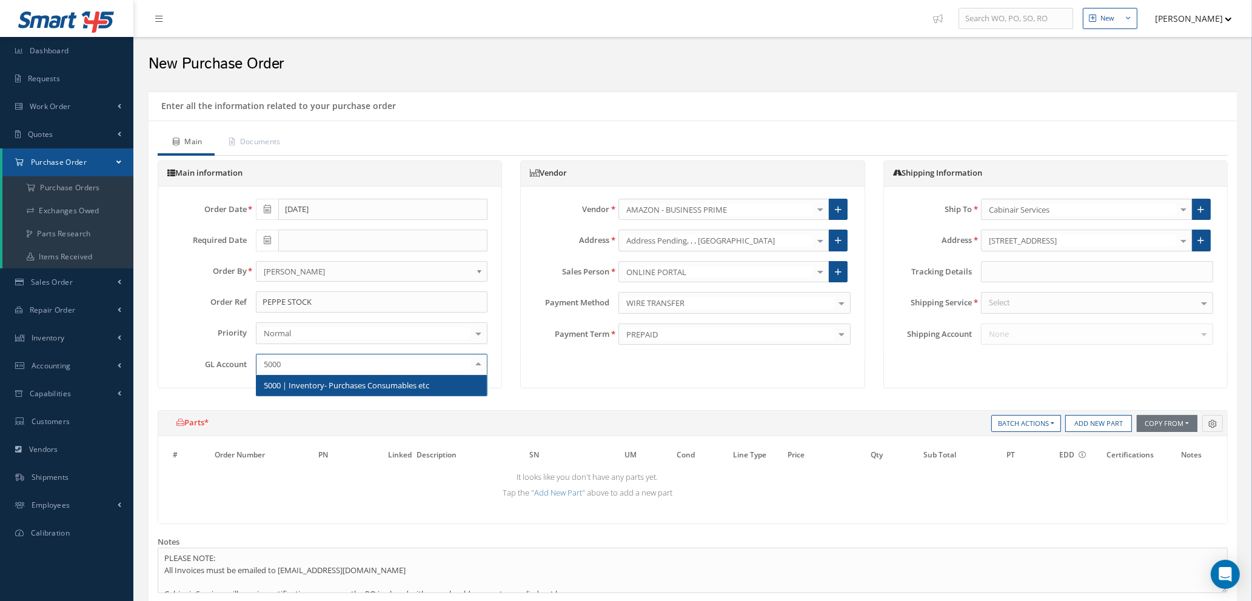
click at [367, 384] on span "5000 | Inventory- Purchases Consumables etc" at bounding box center [347, 385] width 166 height 11
drag, startPoint x: 311, startPoint y: 298, endPoint x: 323, endPoint y: 297, distance: 11.5
click at [313, 298] on input "PEPPE STOCK" at bounding box center [372, 303] width 232 height 22
type input "PEPPE - TOOLS"
click at [1018, 303] on div "Select" at bounding box center [1097, 303] width 232 height 22
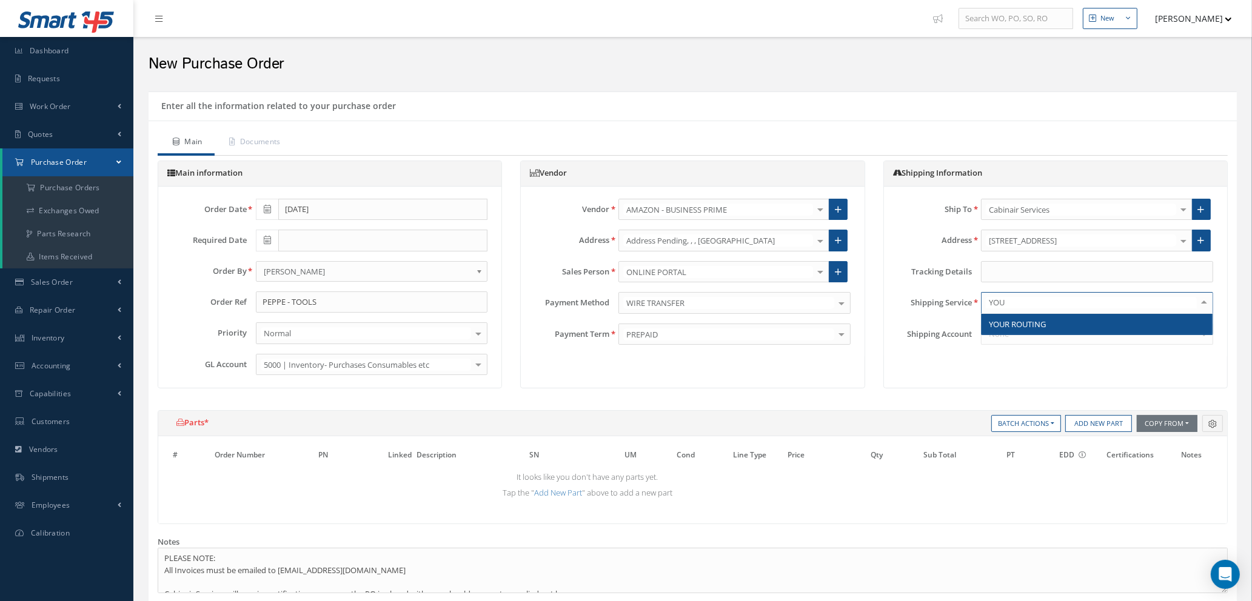
type input "YOUR"
click at [1071, 323] on span "YOUR ROUTING" at bounding box center [1096, 324] width 231 height 21
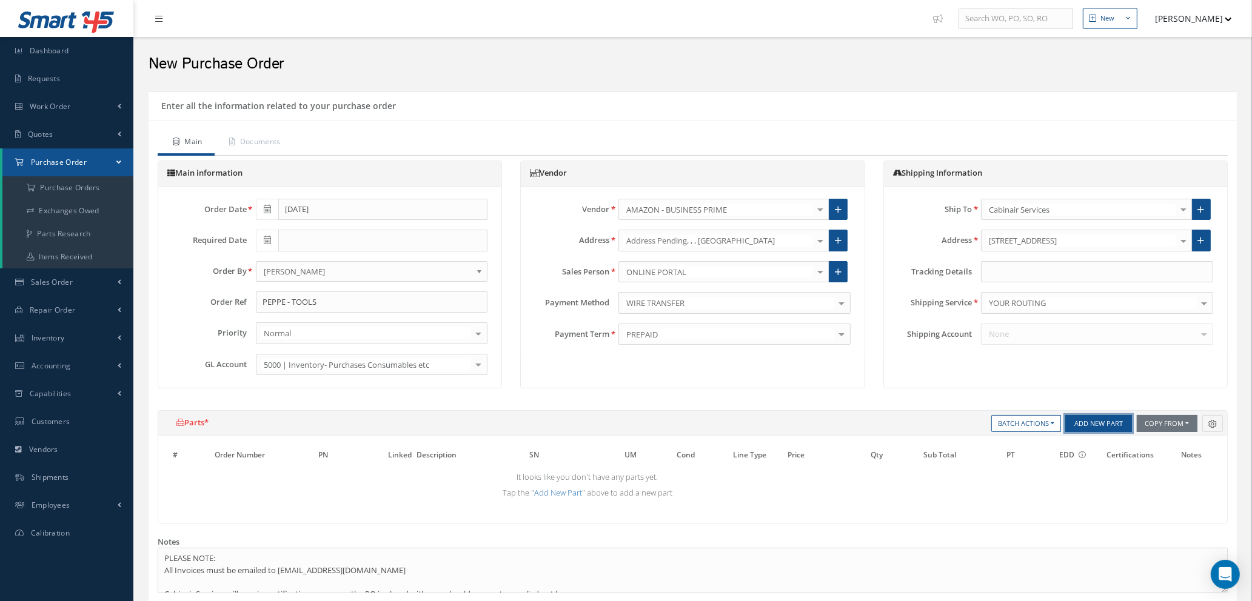
click at [1082, 423] on button "Add New Part" at bounding box center [1098, 423] width 67 height 17
select select "1"
select select "5"
select select "114"
select select "1"
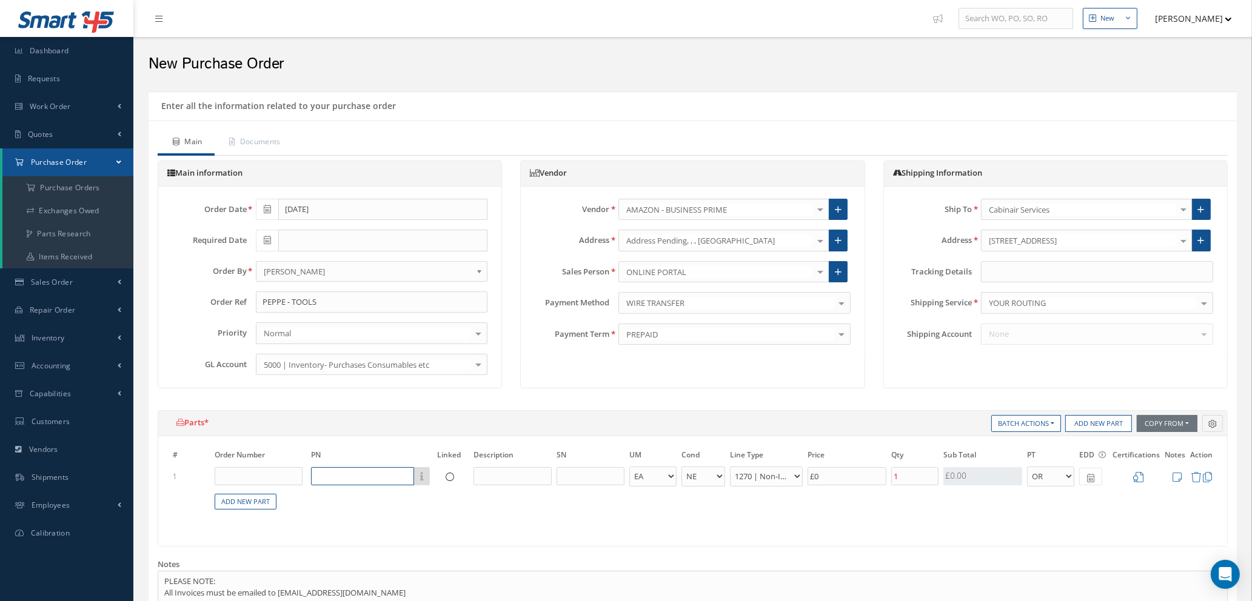
click at [378, 480] on input "text" at bounding box center [362, 476] width 103 height 18
drag, startPoint x: 835, startPoint y: 475, endPoint x: 757, endPoint y: 475, distance: 78.2
click at [757, 475] on tr "1 Part Number Description - BAG BX CA RL EA FT HR IN KG LM LY ME LB RM SF SH SM…" at bounding box center [692, 477] width 1045 height 22
type input "£1.8"
type input "£9."
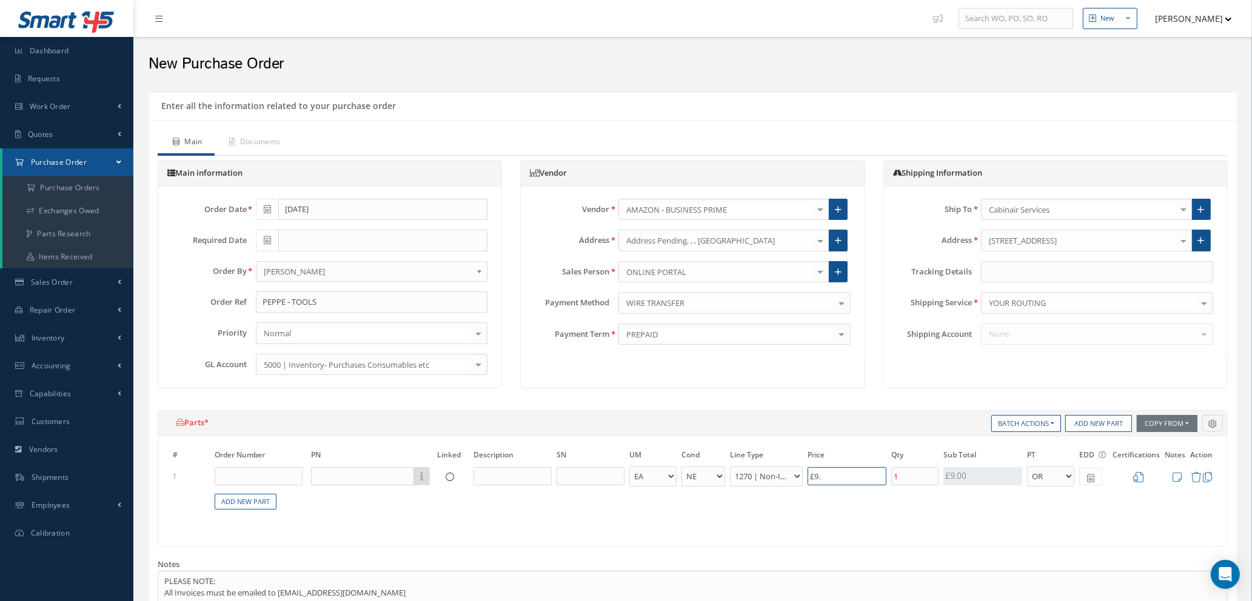
type input "£1.98"
type input "£9.9"
type input "£2"
type input "£9.99"
type input "£4"
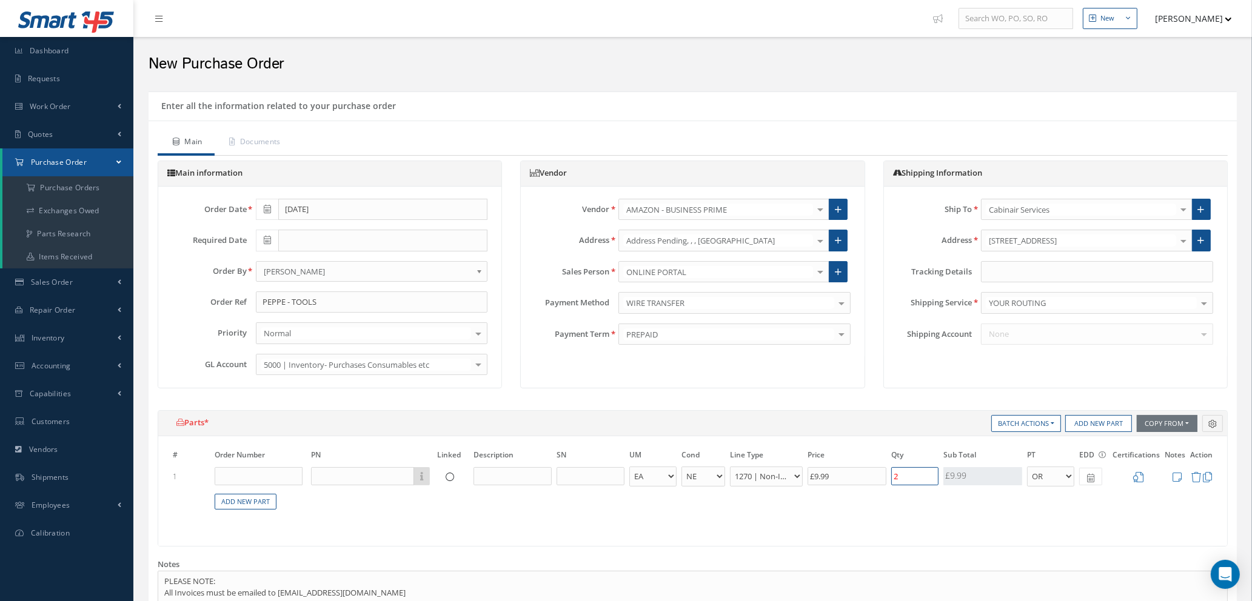
type input "2"
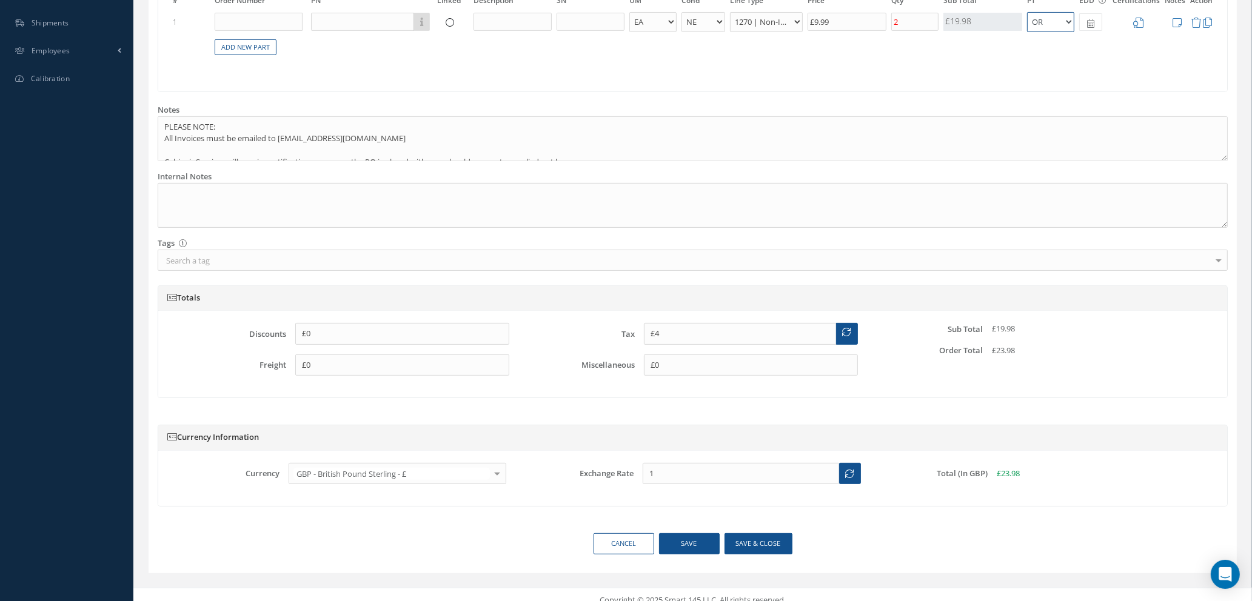
scroll to position [466, 0]
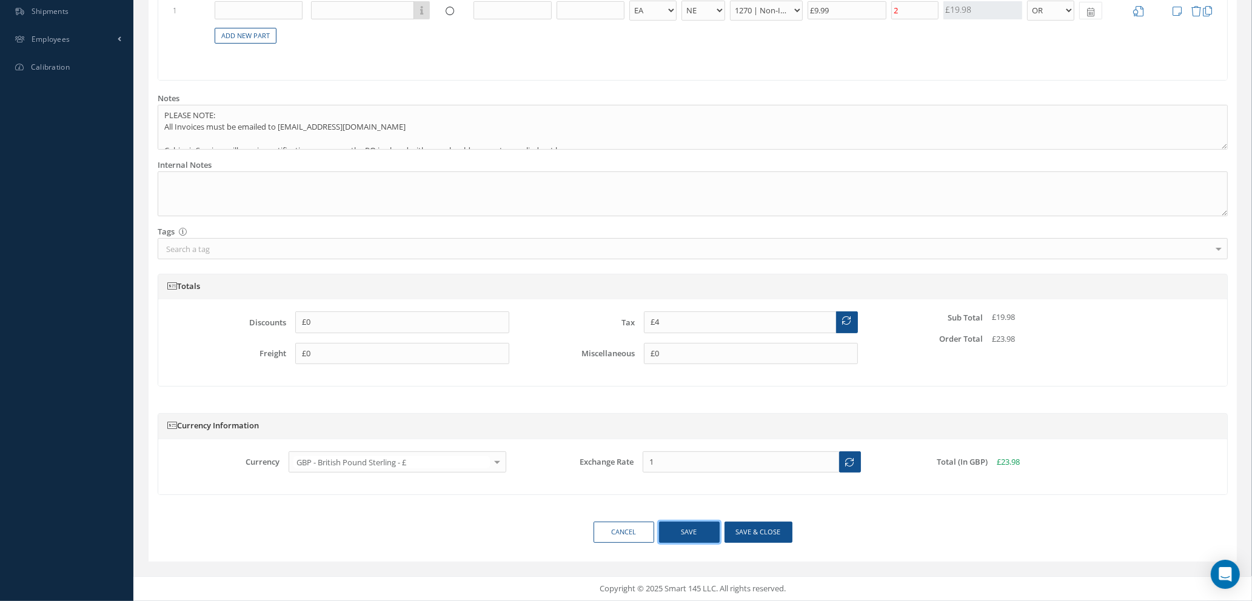
click at [684, 532] on button "Save" at bounding box center [689, 532] width 61 height 21
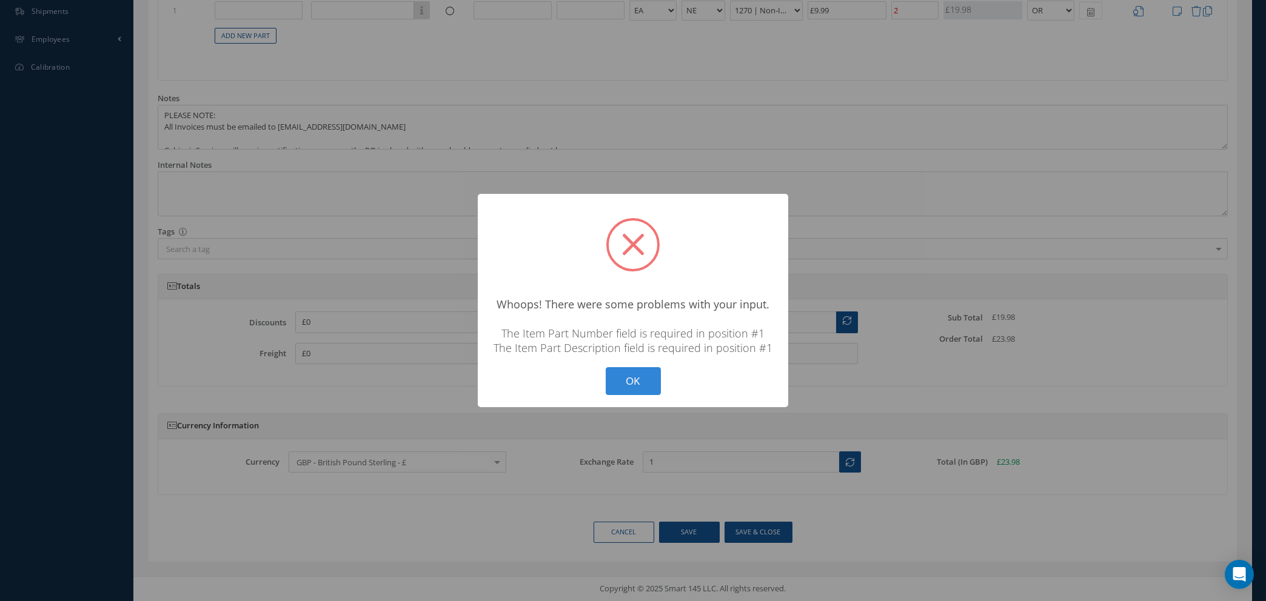
drag, startPoint x: 615, startPoint y: 378, endPoint x: 637, endPoint y: 367, distance: 24.4
click at [615, 378] on button "OK" at bounding box center [633, 381] width 55 height 28
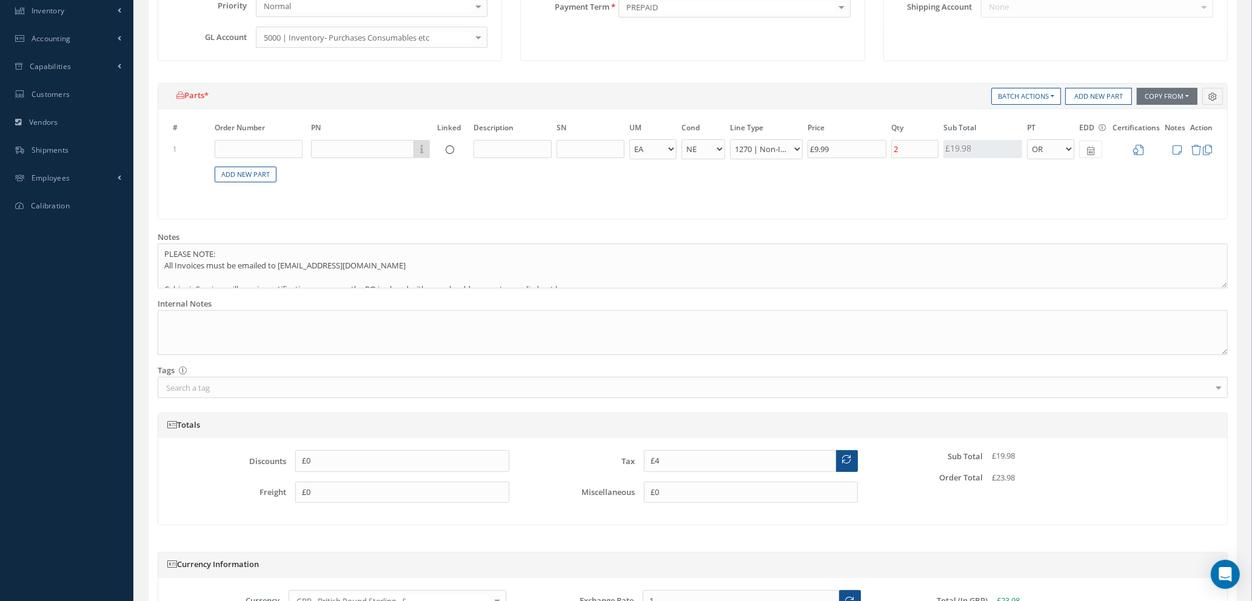
scroll to position [284, 0]
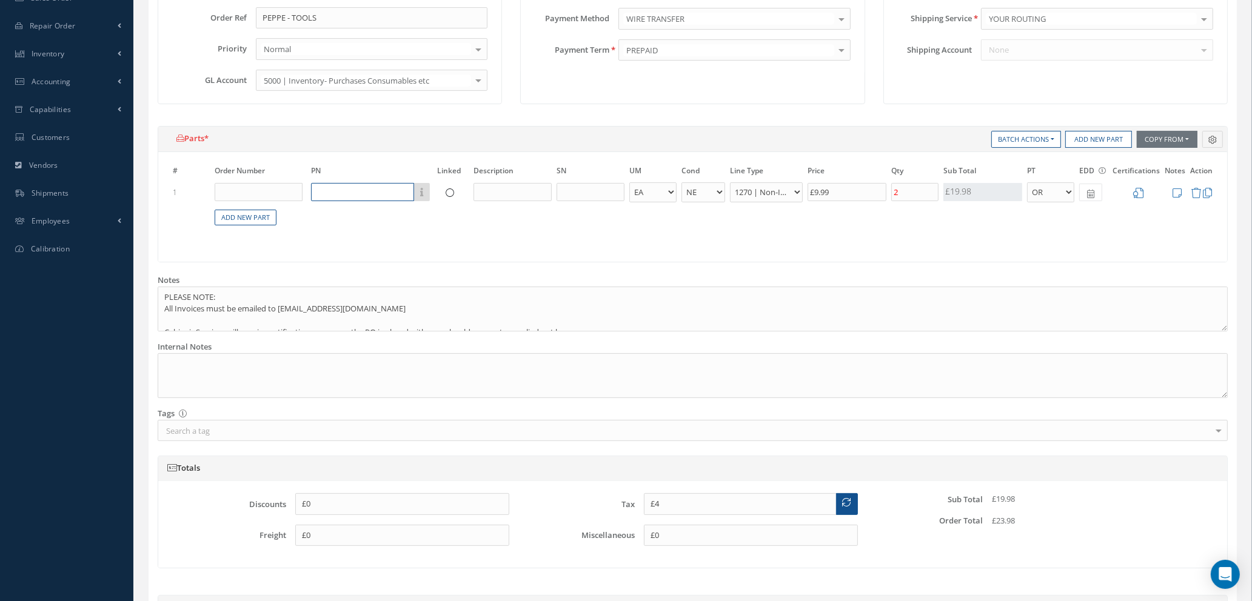
click at [335, 189] on input "text" at bounding box center [362, 192] width 103 height 18
type input "£0"
type input "F"
type input "£0"
type input "1"
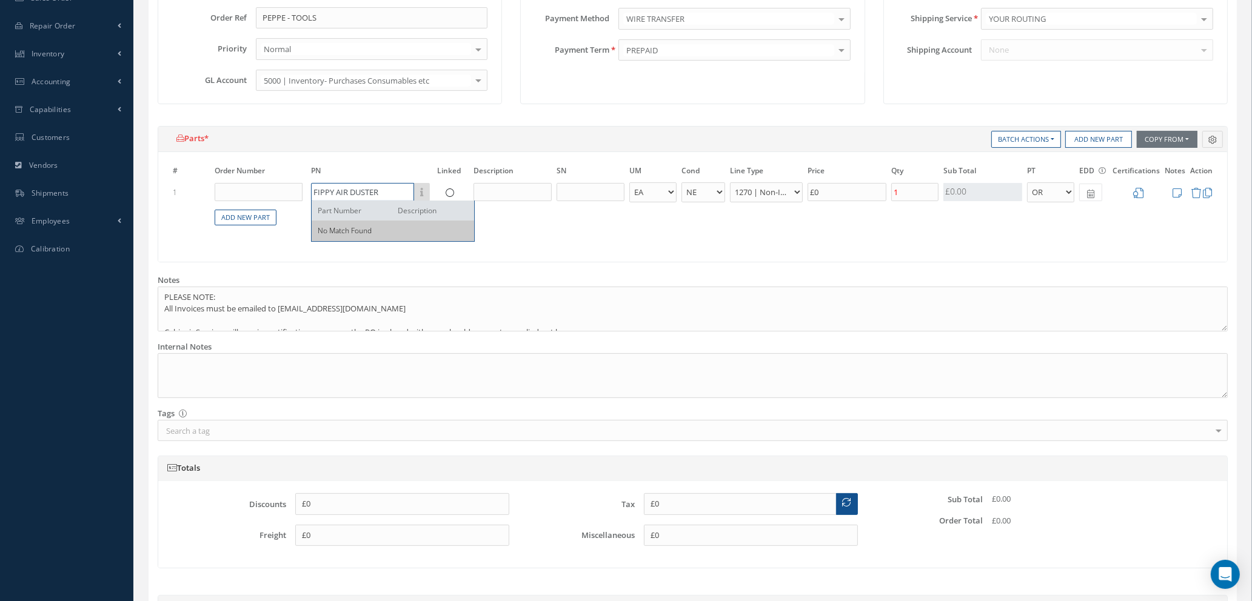
type input "FIPPY AIR DUSTER"
click at [510, 195] on input "text" at bounding box center [512, 192] width 78 height 18
type input "AIR DUSTER GUN"
click at [835, 191] on input "£0" at bounding box center [847, 192] width 79 height 18
type input "£1.8"
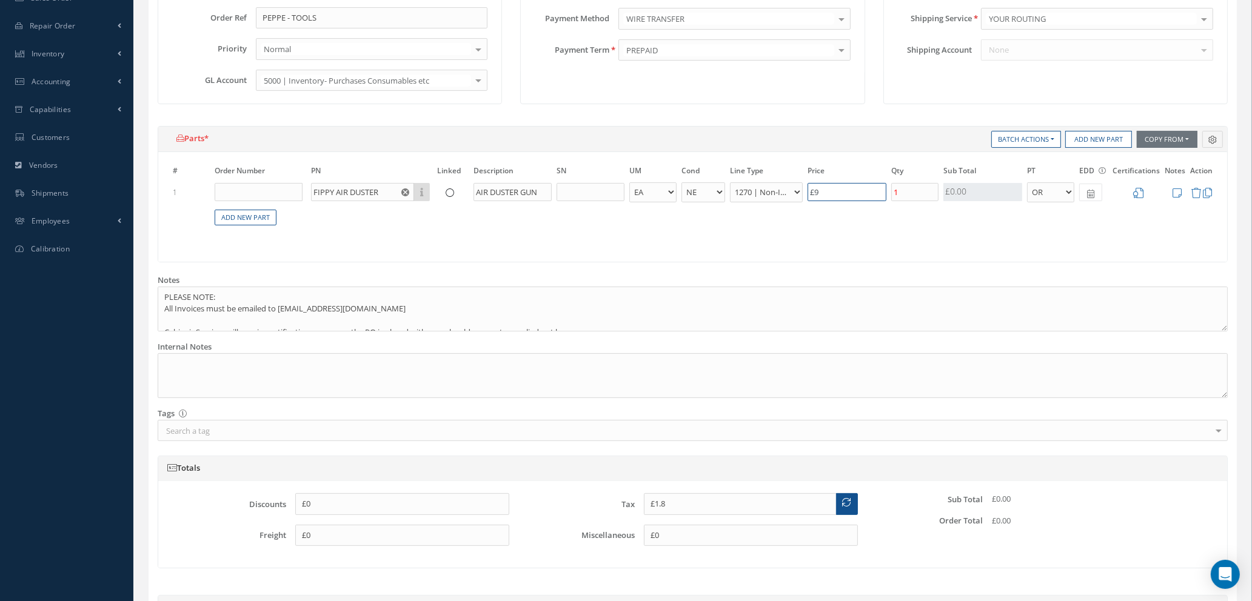
type input "£9."
type input "£1.98"
type input "£9.9"
type input "£2"
type input "£9.99"
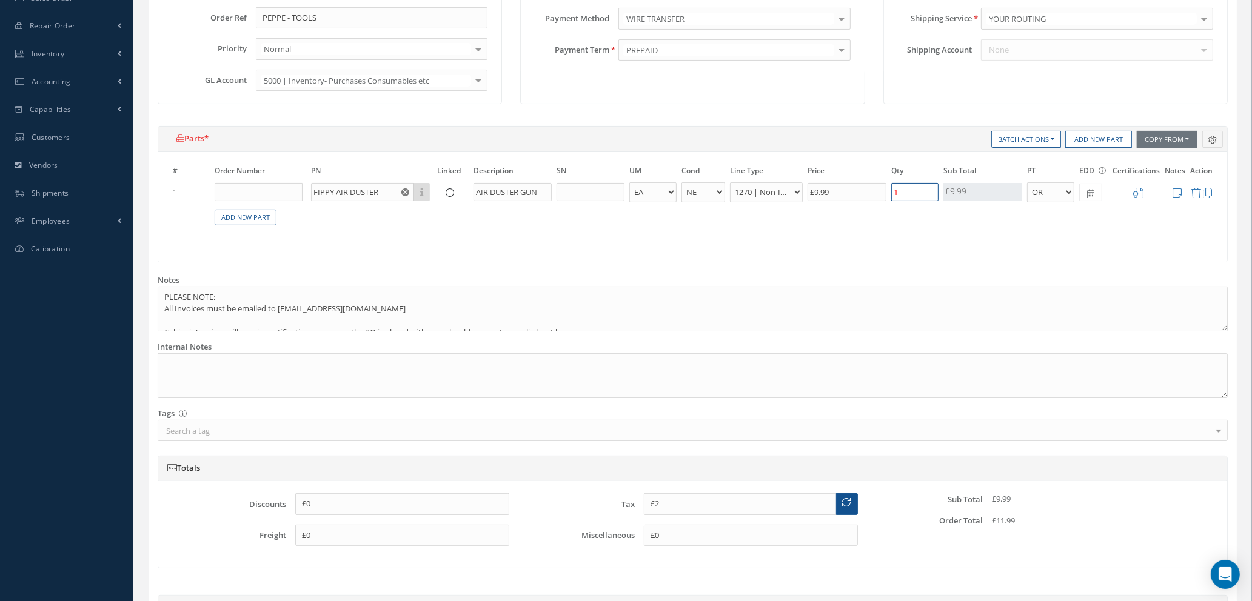
type input "£4"
type input "2"
click at [1142, 193] on icon at bounding box center [1138, 193] width 10 height 10
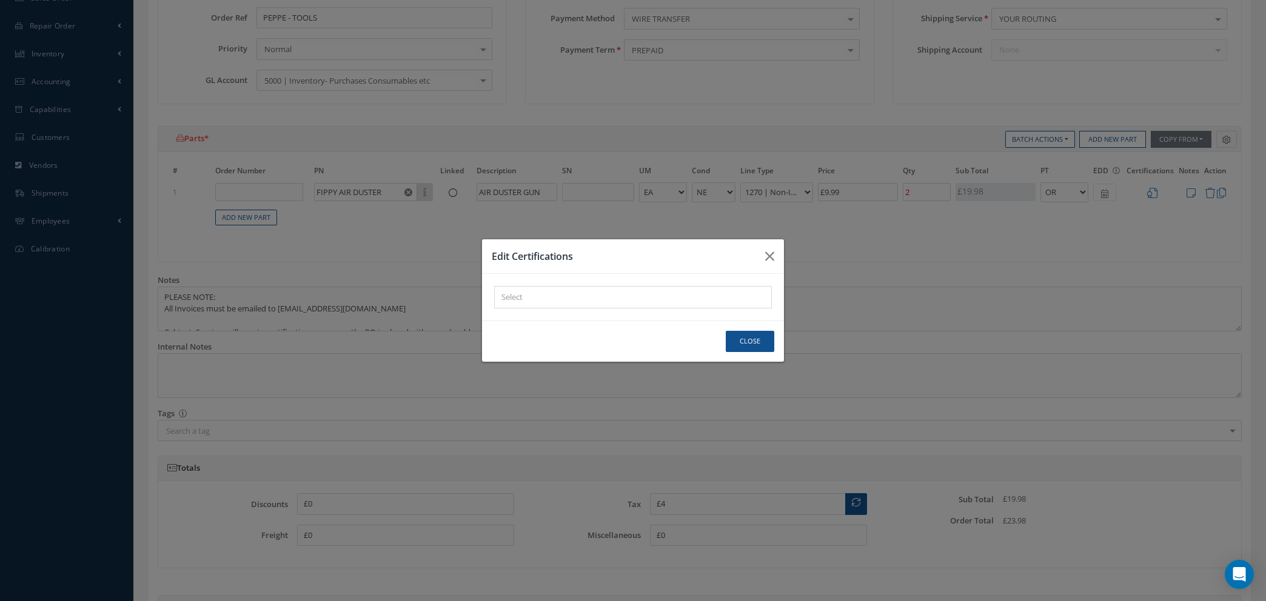
click at [667, 301] on div "× Loading..." at bounding box center [633, 297] width 278 height 22
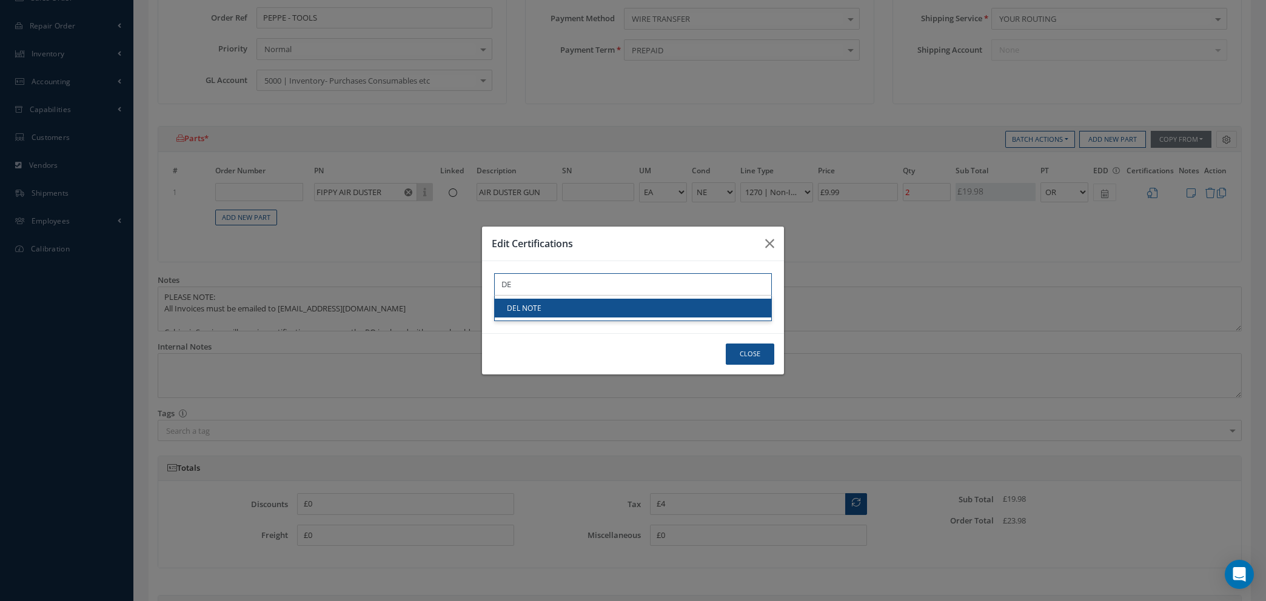
type input "DE"
click at [661, 305] on link "DEL NOTE" at bounding box center [633, 308] width 276 height 19
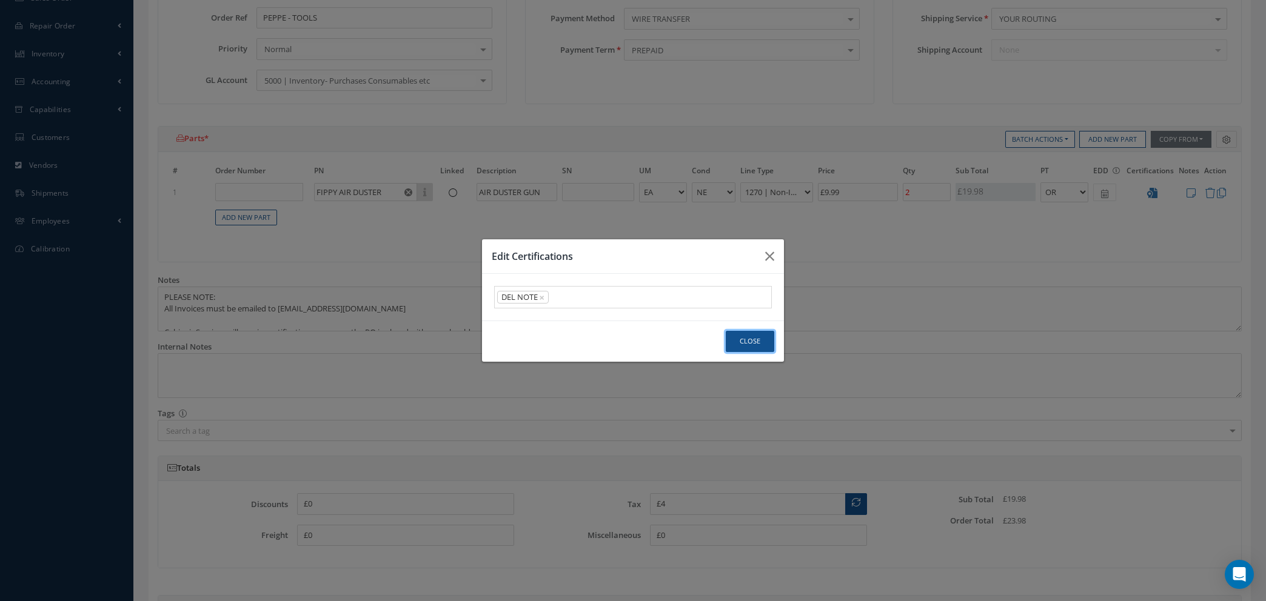
click at [749, 343] on button "Close" at bounding box center [750, 341] width 48 height 21
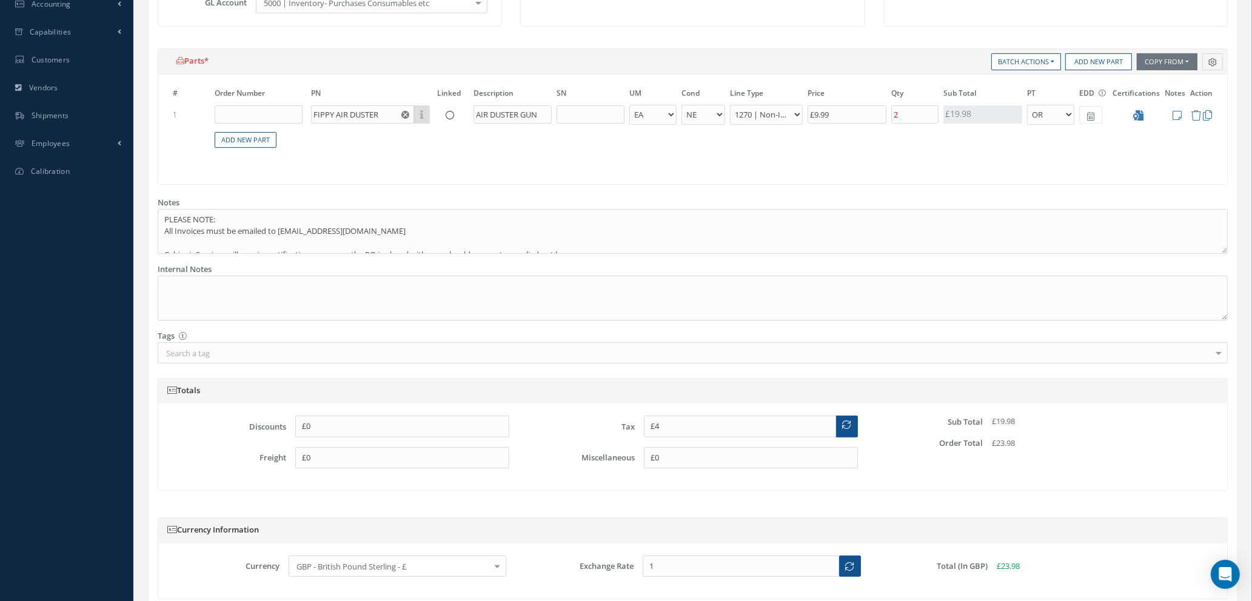
scroll to position [466, 0]
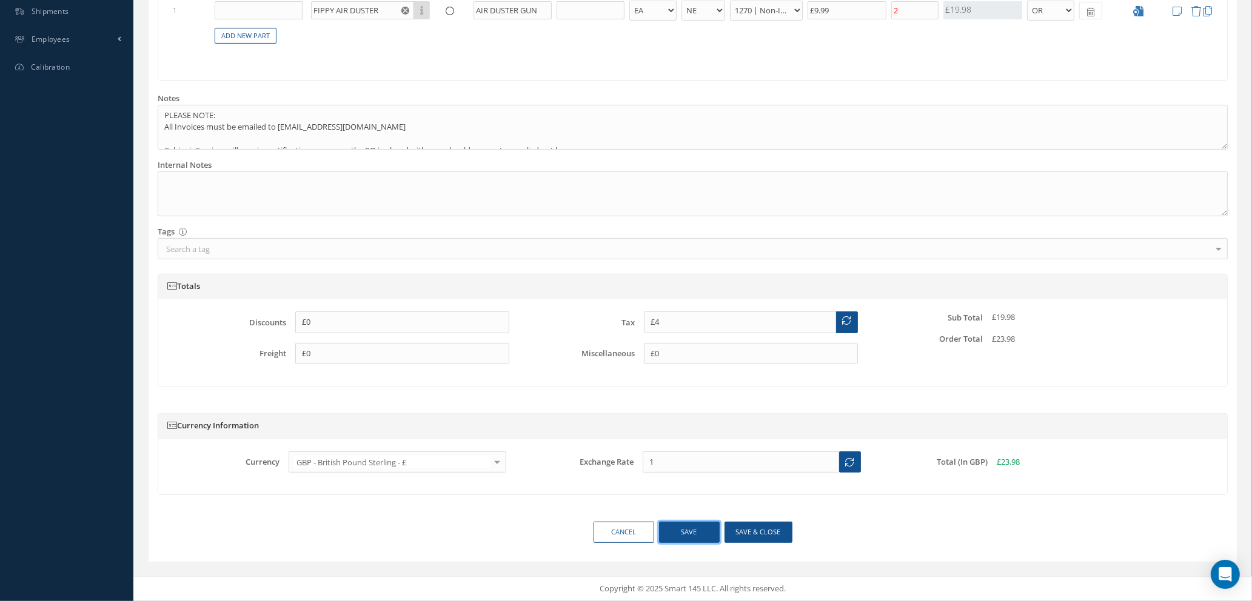
click at [687, 529] on button "Save" at bounding box center [689, 532] width 61 height 21
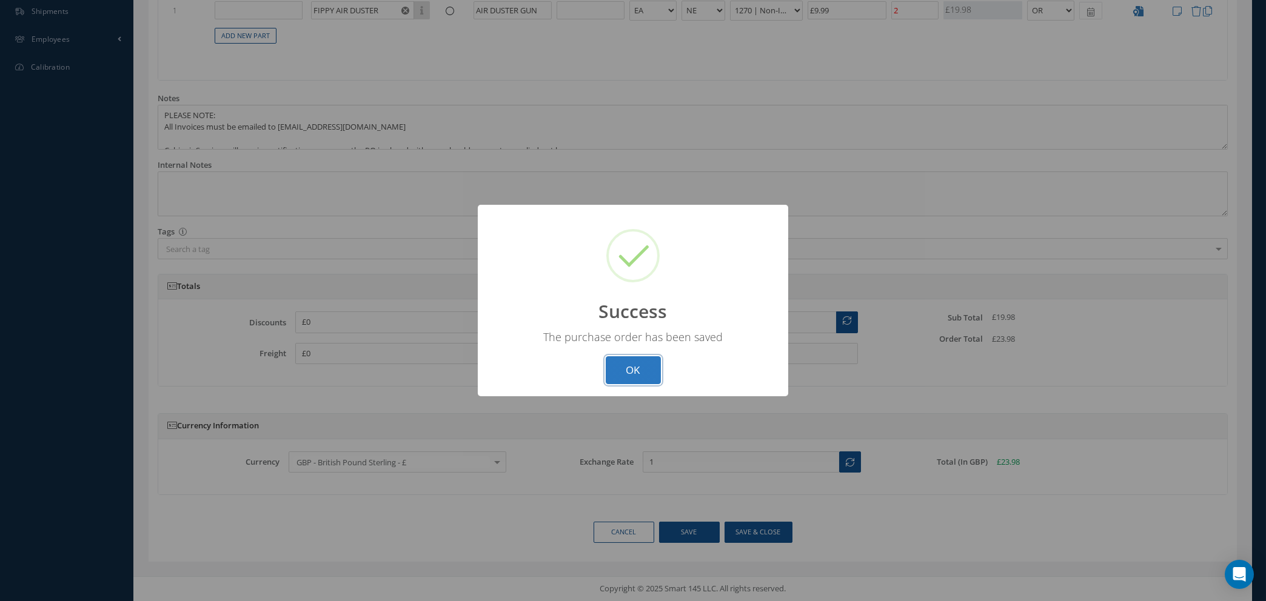
drag, startPoint x: 632, startPoint y: 363, endPoint x: 800, endPoint y: 338, distance: 169.8
click at [632, 362] on button "OK" at bounding box center [633, 370] width 55 height 28
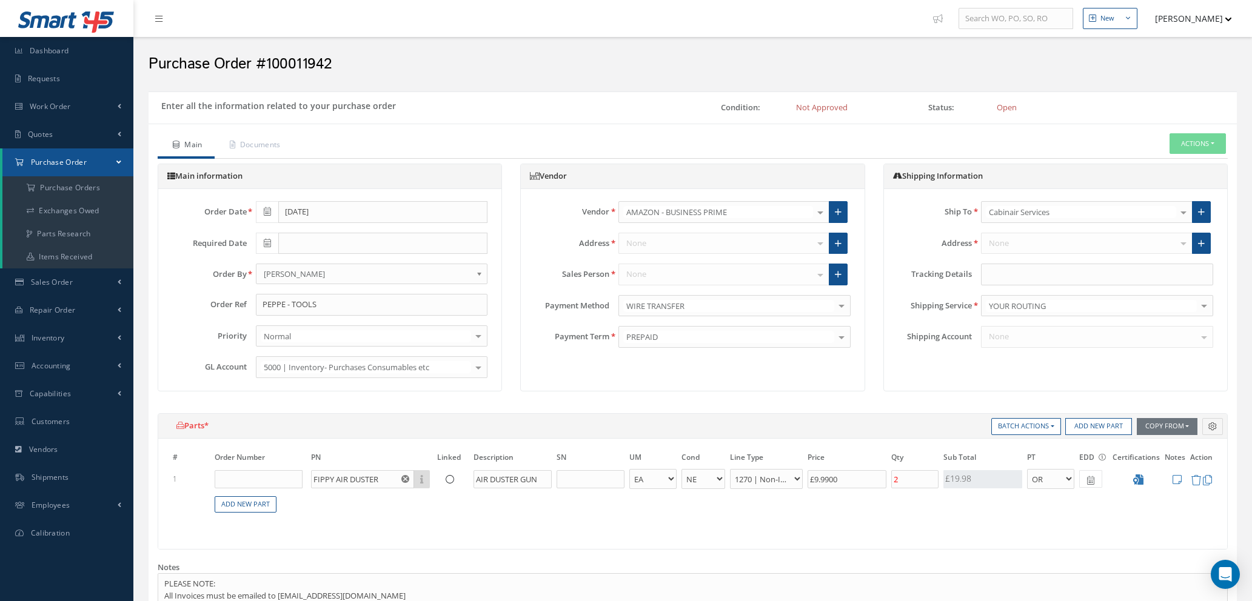
select select "1"
select select "5"
select select "114"
select select "1"
click at [1093, 479] on icon at bounding box center [1090, 481] width 7 height 8
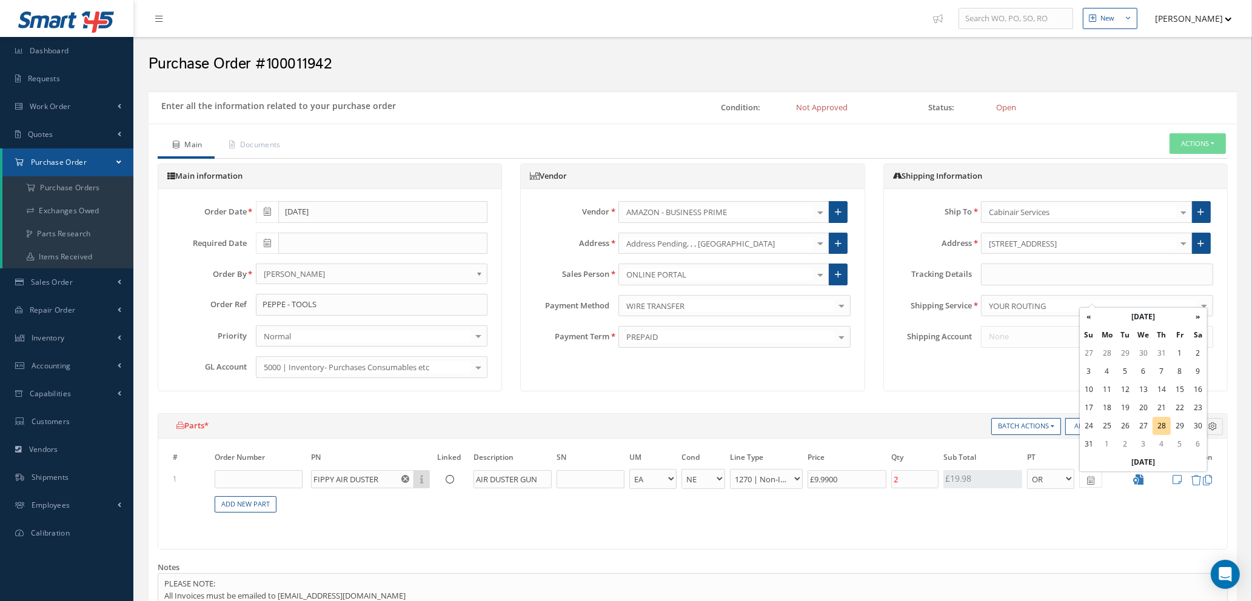
click at [1177, 423] on td "29" at bounding box center [1180, 426] width 18 height 18
type input "[DATE]"
click at [1180, 475] on icon at bounding box center [1177, 480] width 9 height 10
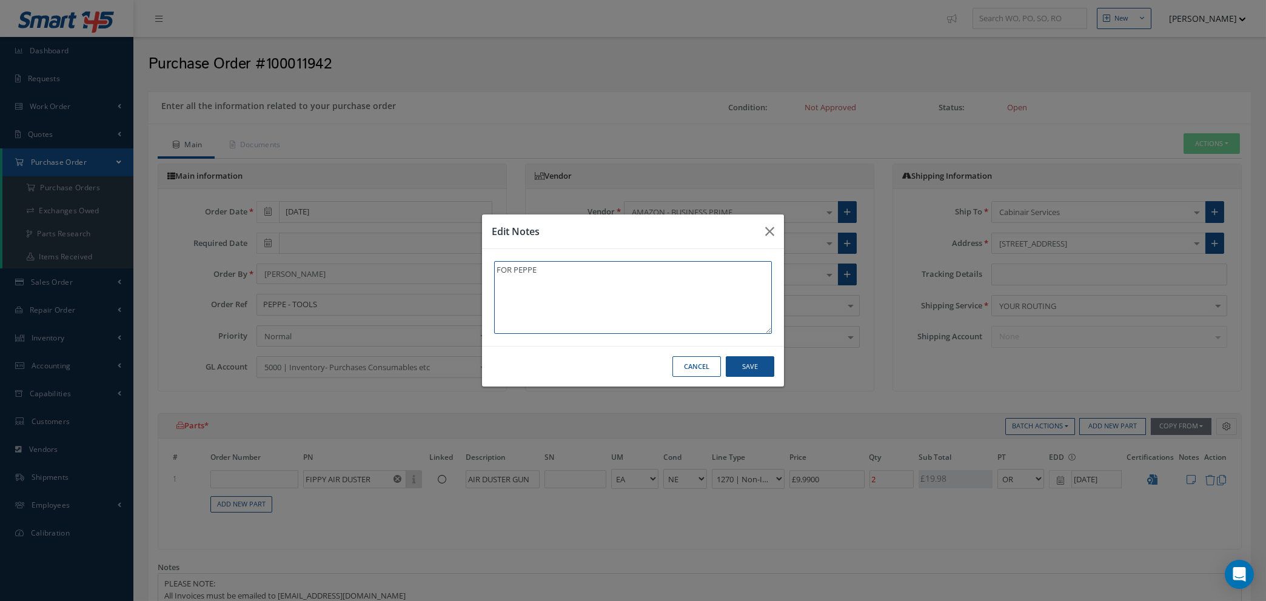
type textarea "FOR PEPPE"
click at [760, 361] on button "Save" at bounding box center [750, 366] width 48 height 21
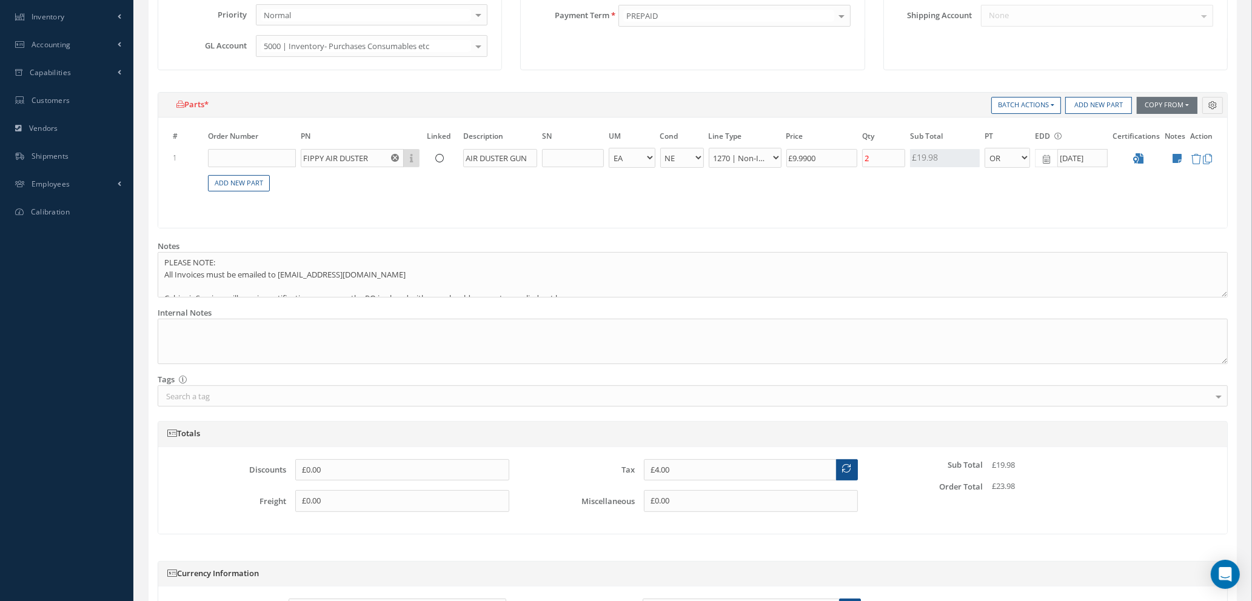
scroll to position [469, 0]
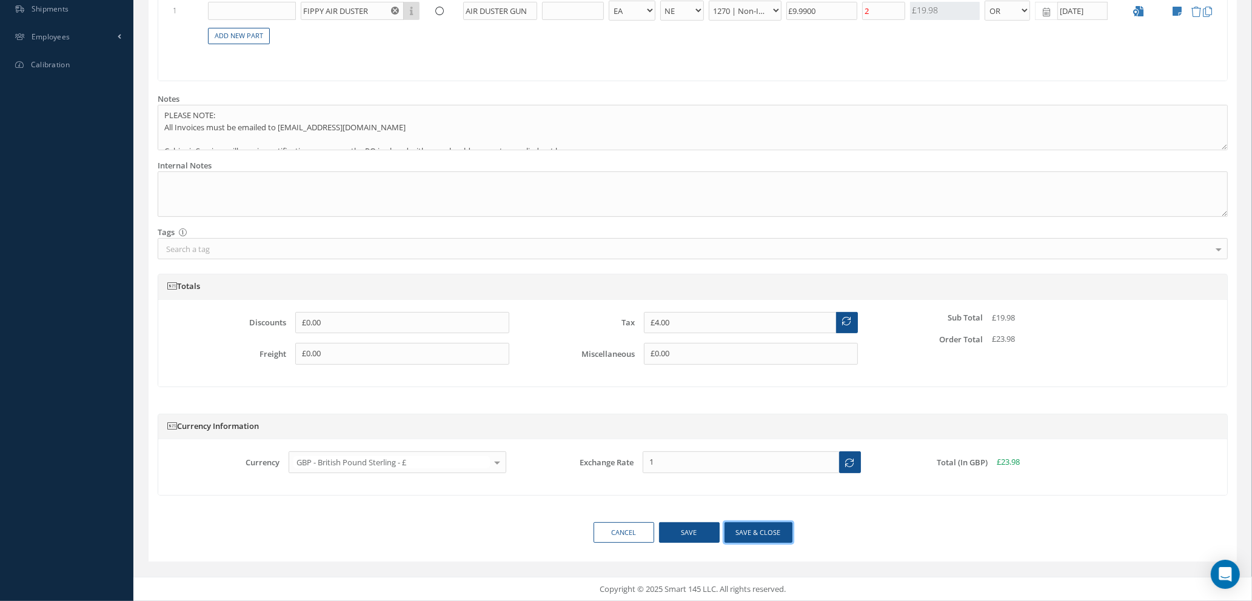
click at [758, 533] on button "Save & close" at bounding box center [758, 533] width 68 height 21
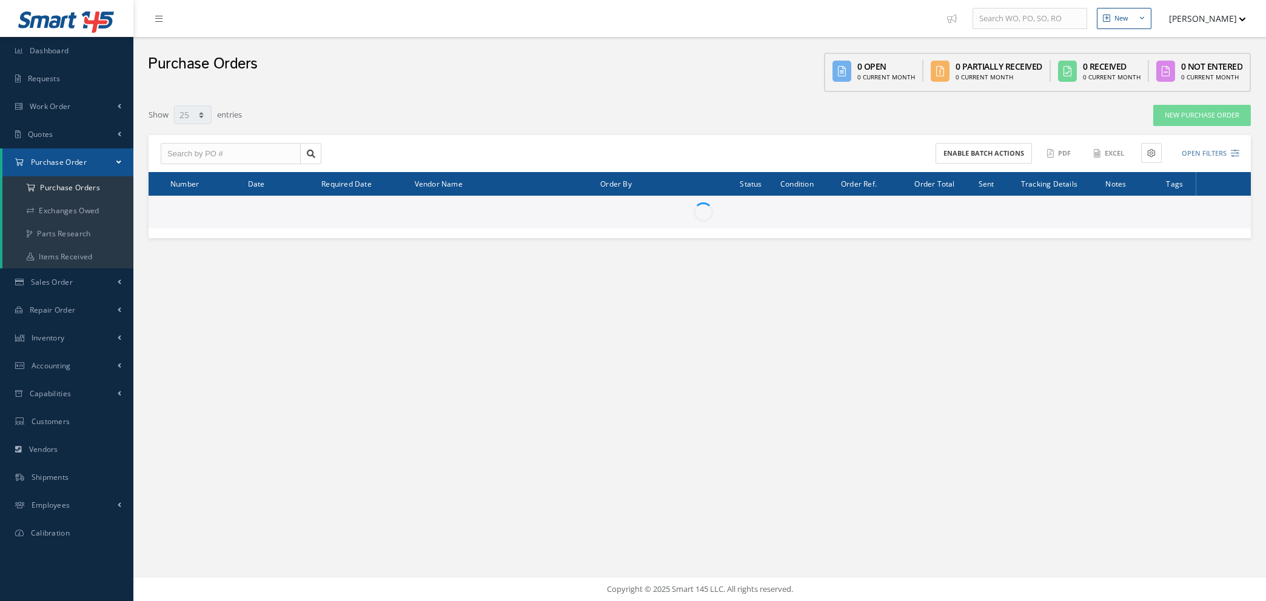
select select "25"
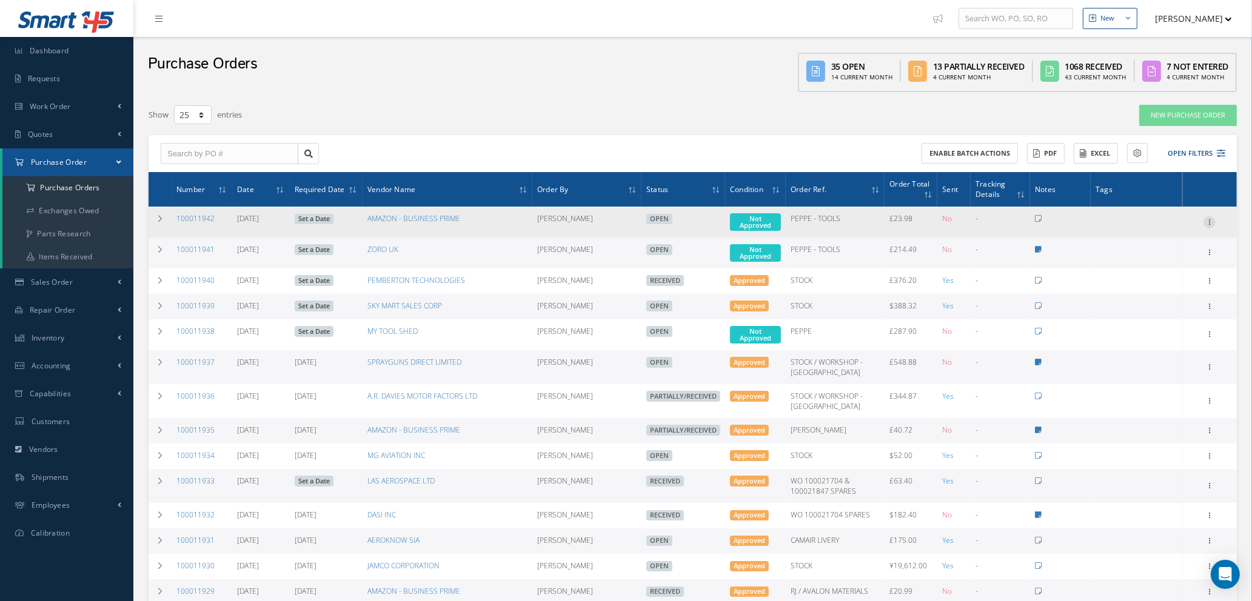
click at [1208, 216] on icon at bounding box center [1209, 221] width 12 height 10
click at [1147, 231] on link "Enter/Update" at bounding box center [1154, 230] width 96 height 16
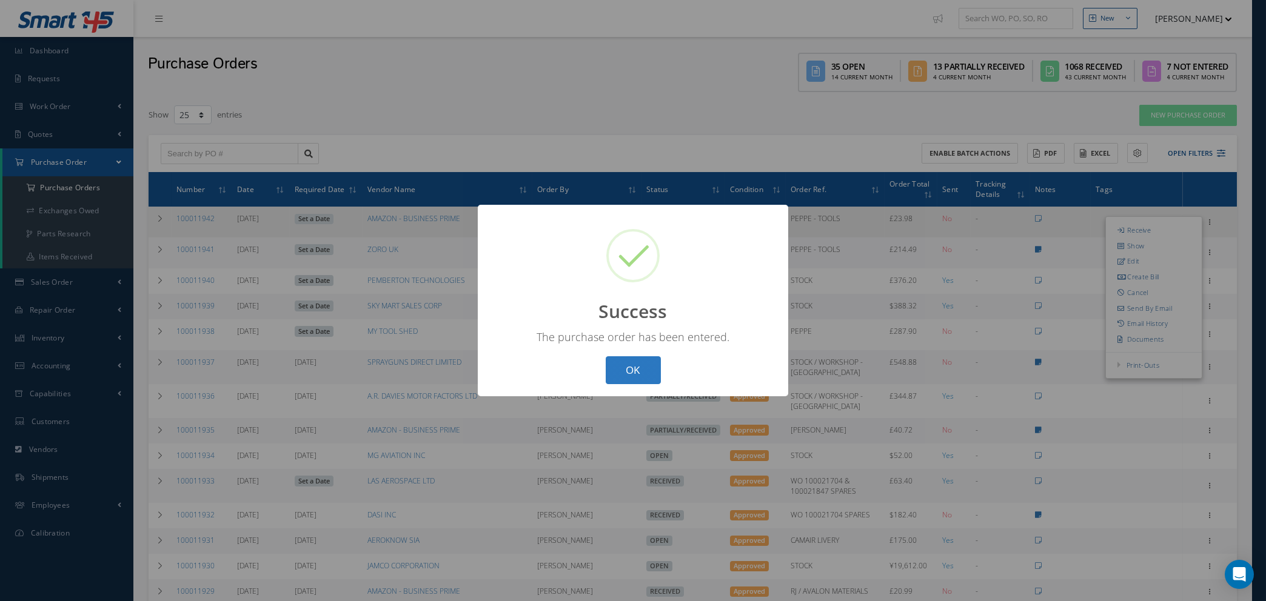
click at [641, 373] on button "OK" at bounding box center [633, 370] width 55 height 28
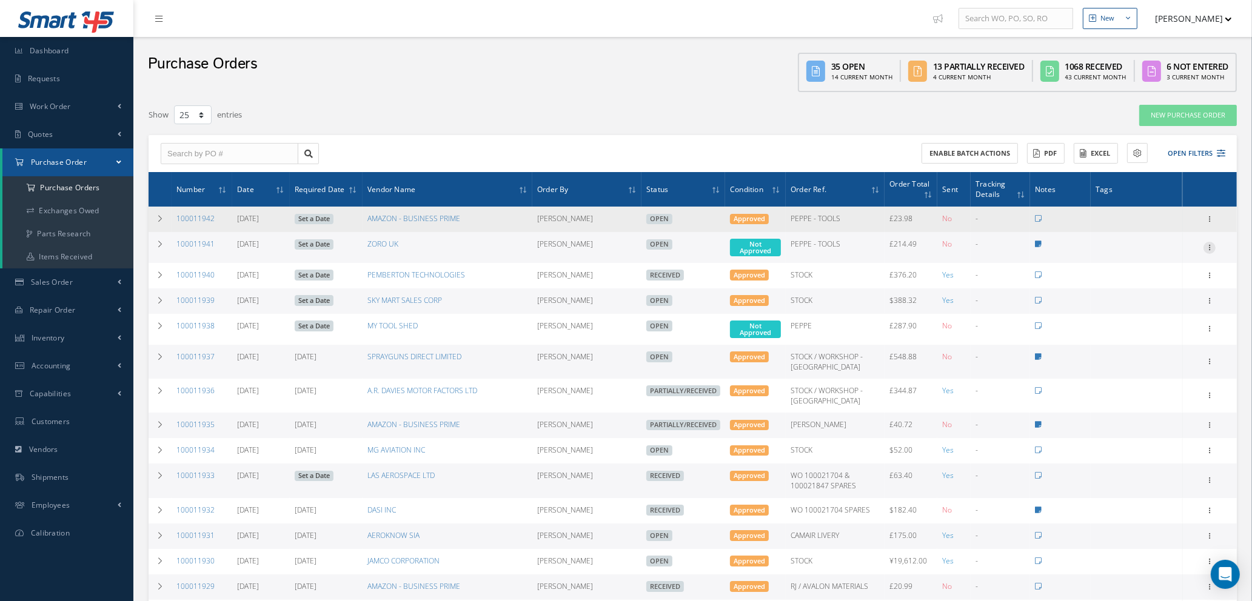
click at [1210, 245] on icon at bounding box center [1209, 247] width 12 height 10
click at [1140, 252] on link "Enter/Update" at bounding box center [1154, 256] width 96 height 16
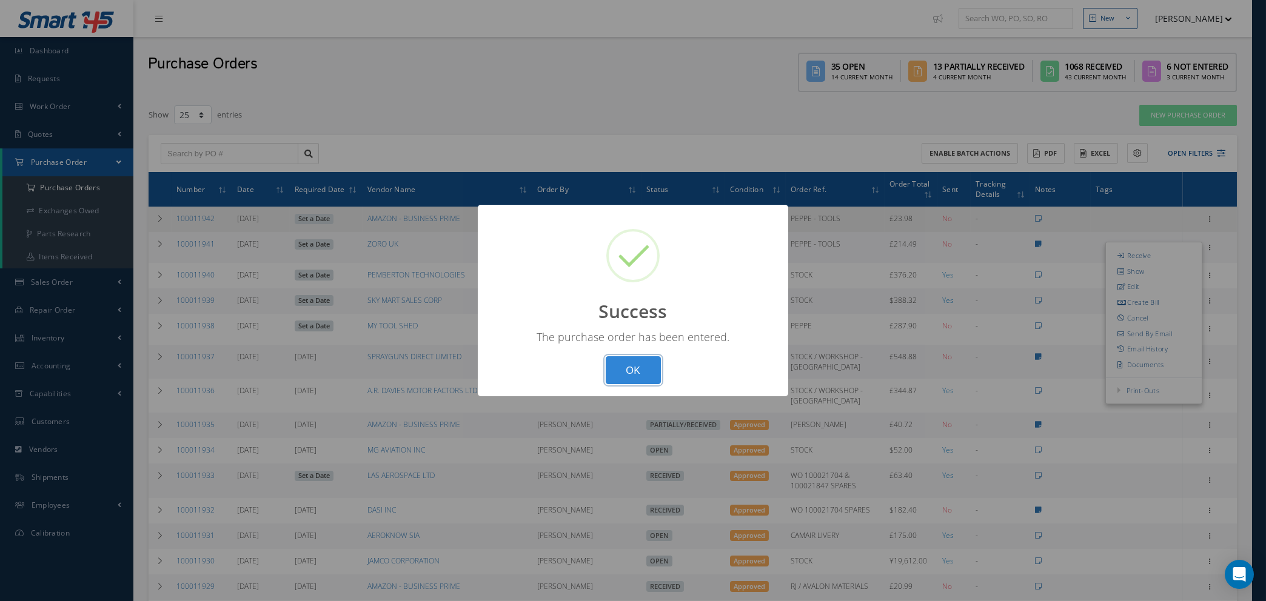
click at [644, 371] on button "OK" at bounding box center [633, 370] width 55 height 28
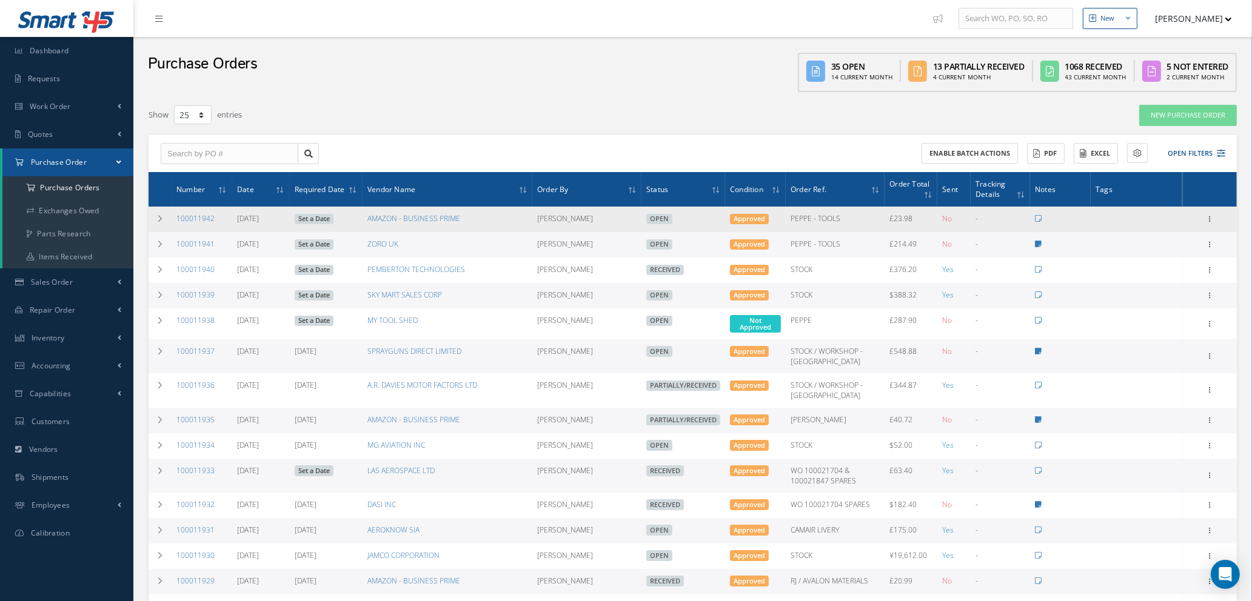
click at [323, 219] on link "Set a Date" at bounding box center [314, 219] width 39 height 11
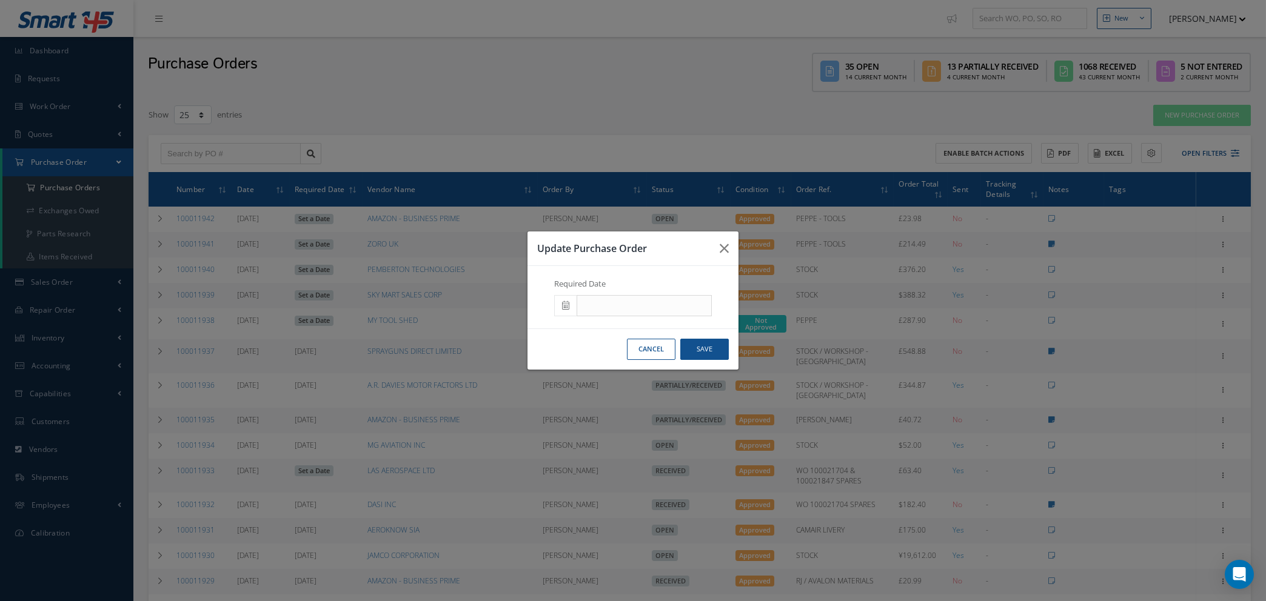
click at [565, 304] on icon at bounding box center [565, 305] width 7 height 8
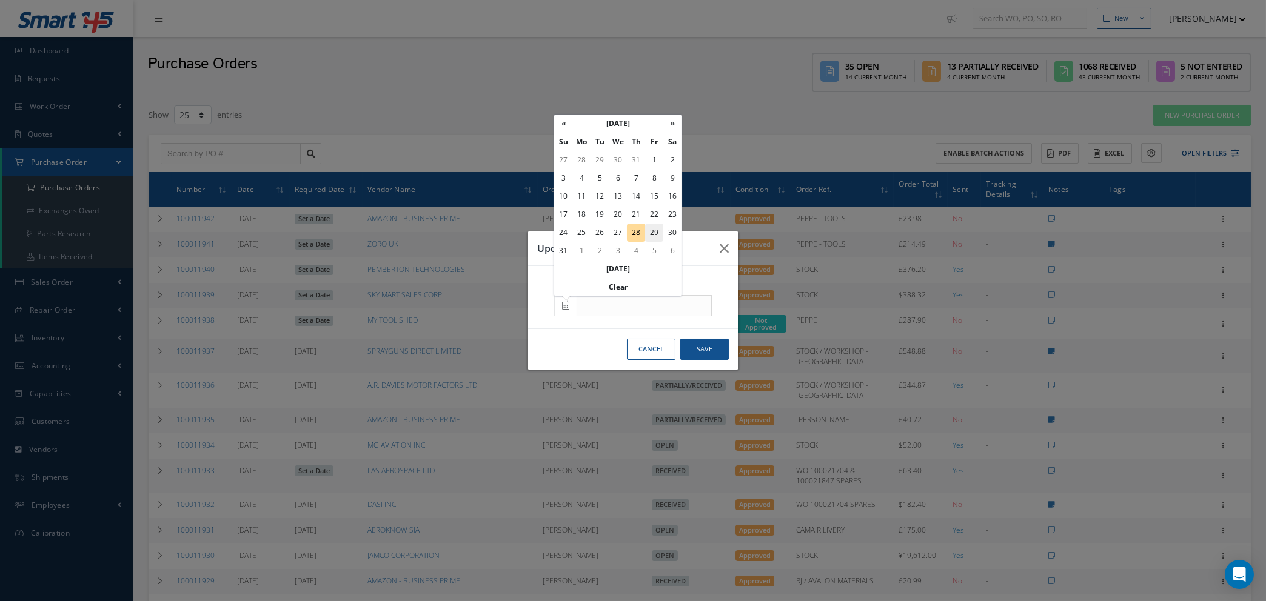
click at [658, 229] on td "29" at bounding box center [654, 233] width 18 height 18
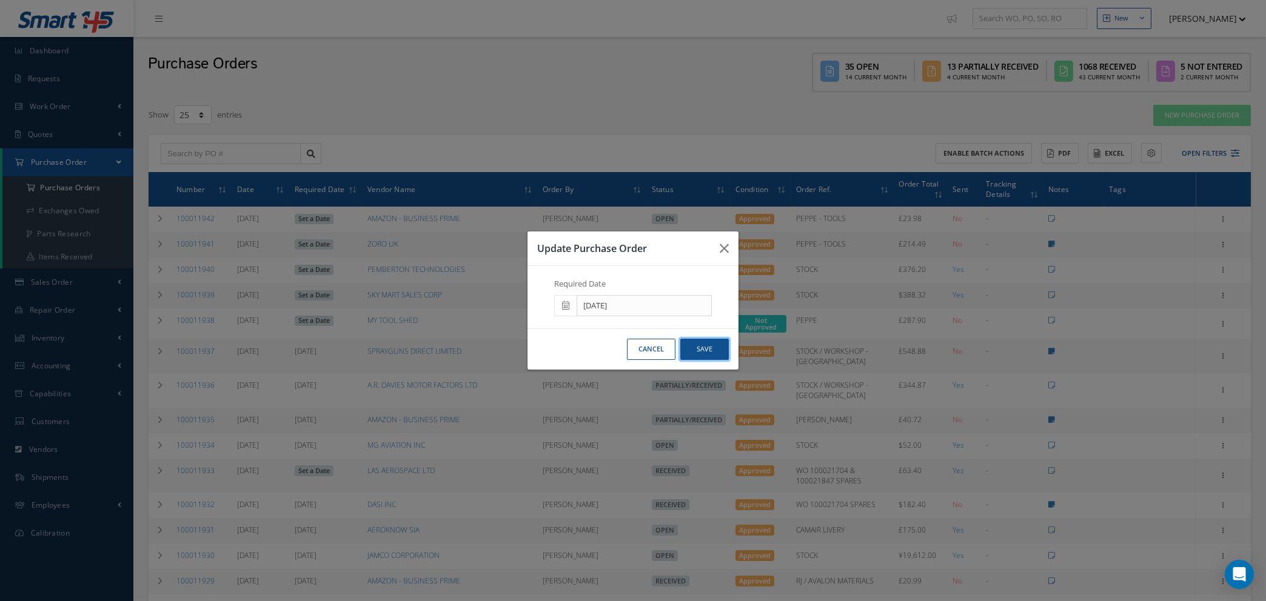
click at [706, 350] on button "Save" at bounding box center [704, 349] width 48 height 21
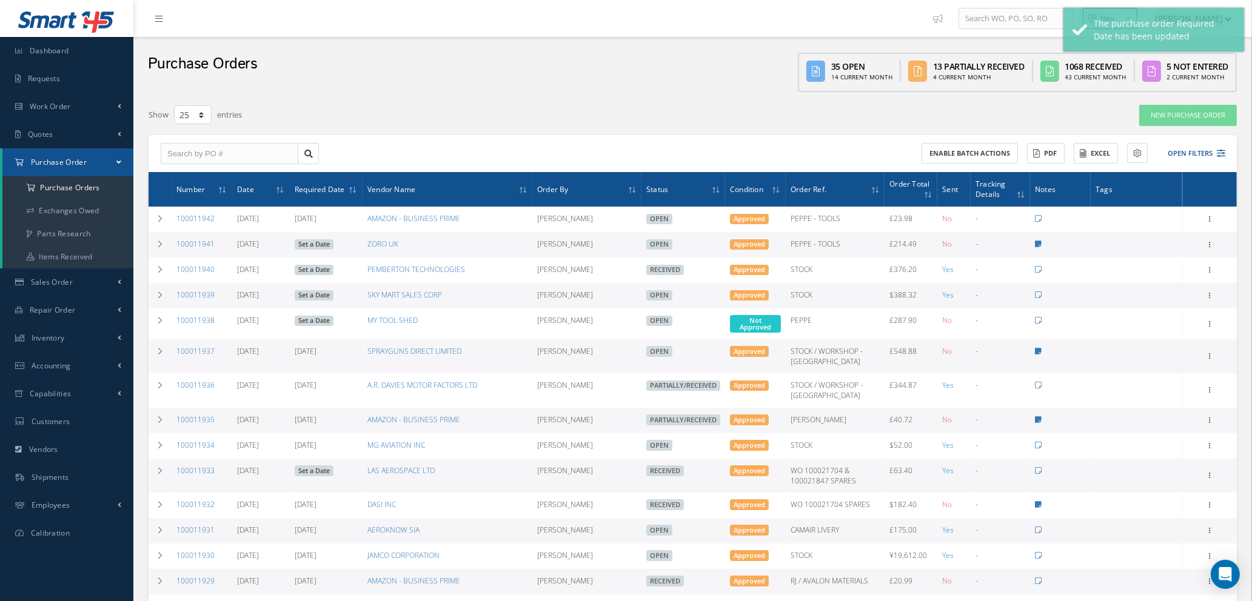
click at [323, 245] on link "Set a Date" at bounding box center [314, 244] width 39 height 11
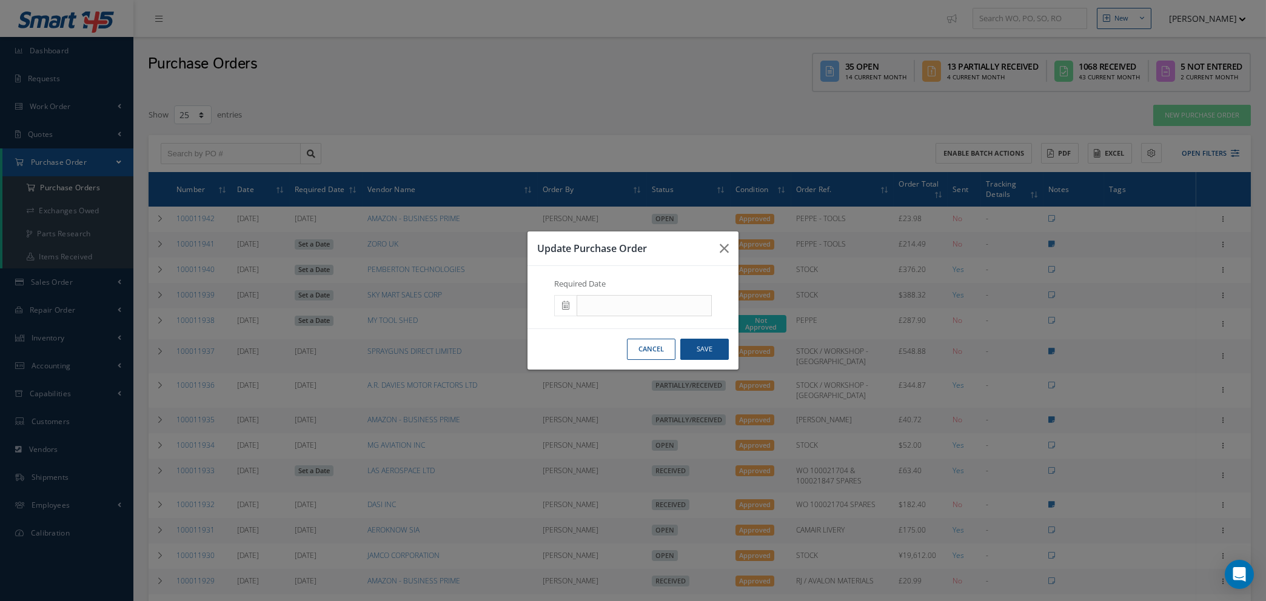
click at [567, 306] on icon at bounding box center [565, 305] width 7 height 8
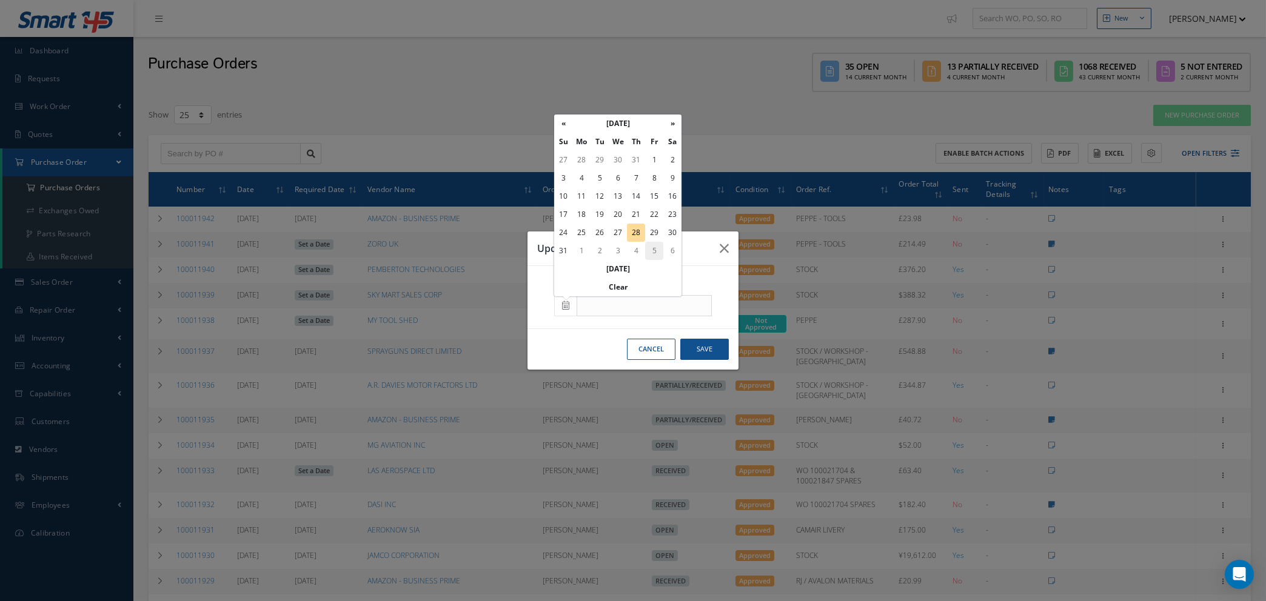
click at [653, 246] on td "5" at bounding box center [654, 251] width 18 height 18
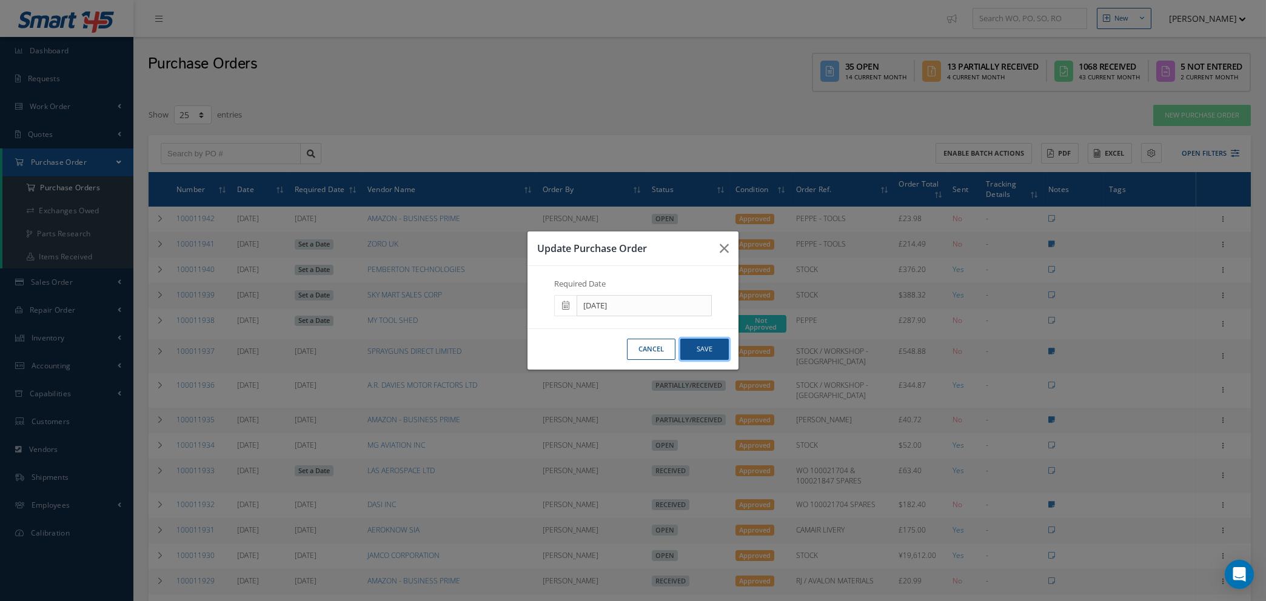
click at [696, 343] on button "Save" at bounding box center [704, 349] width 48 height 21
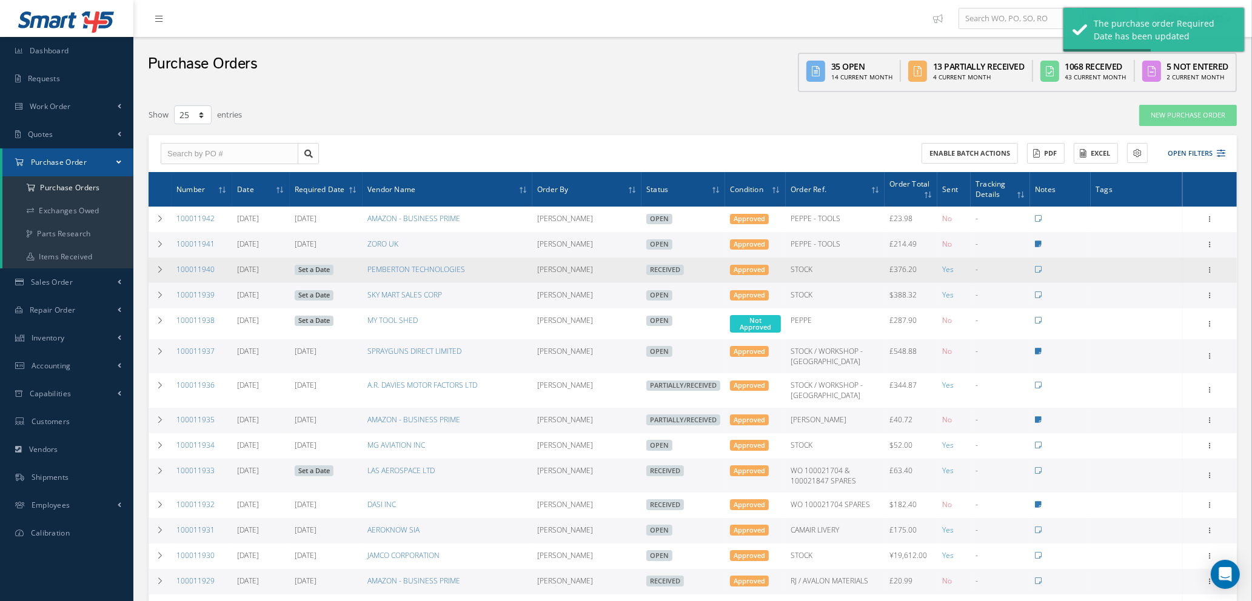
click at [322, 272] on link "Set a Date" at bounding box center [314, 270] width 39 height 11
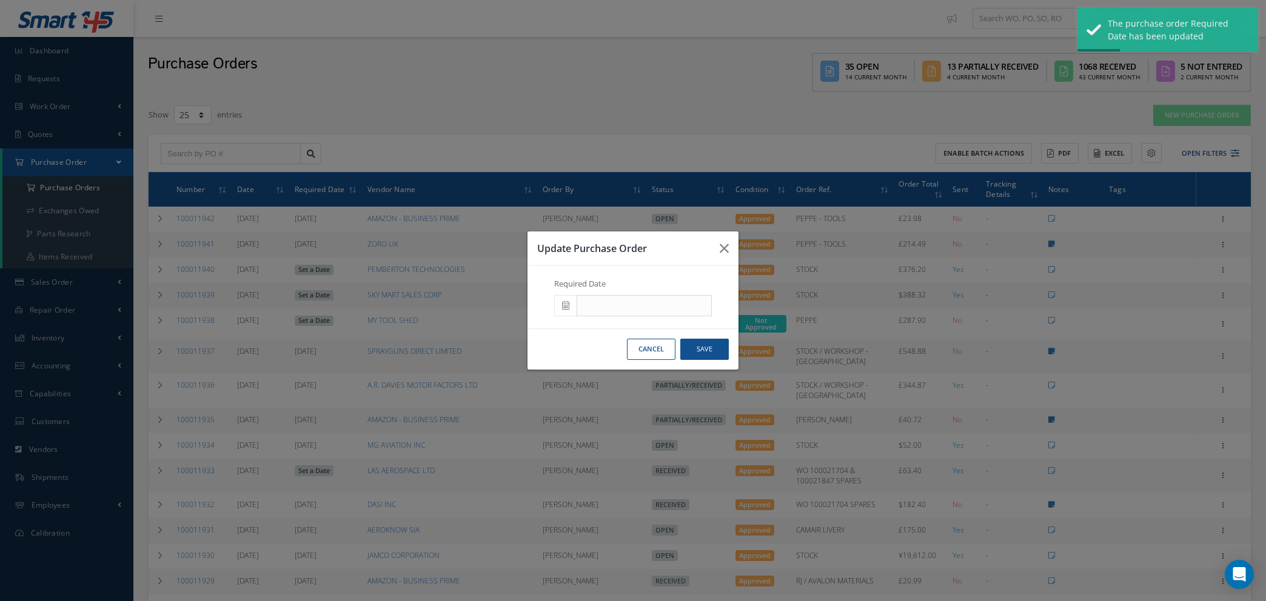
click at [565, 304] on icon at bounding box center [565, 305] width 7 height 8
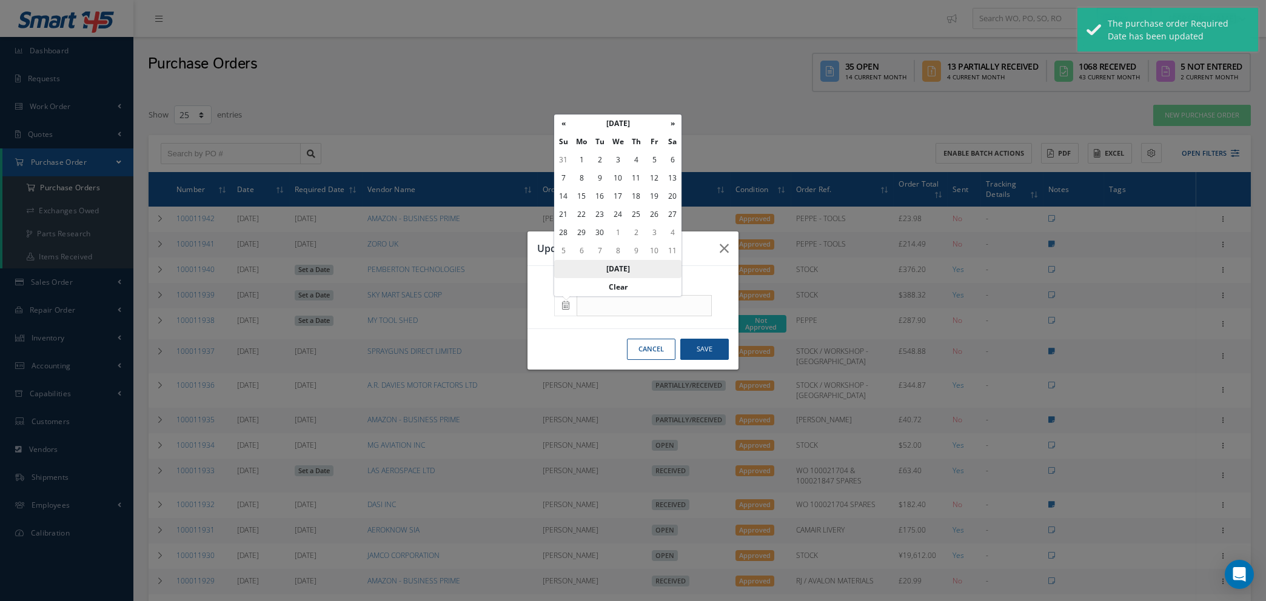
click at [620, 272] on th "Today" at bounding box center [617, 269] width 127 height 18
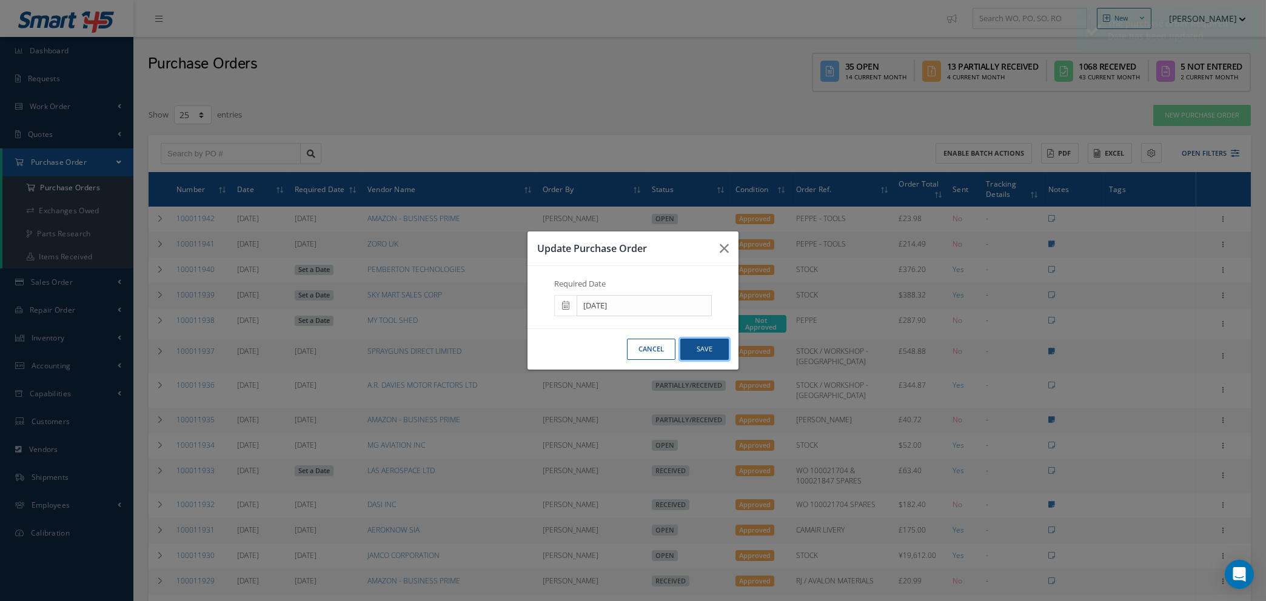
click at [705, 352] on button "Save" at bounding box center [704, 349] width 48 height 21
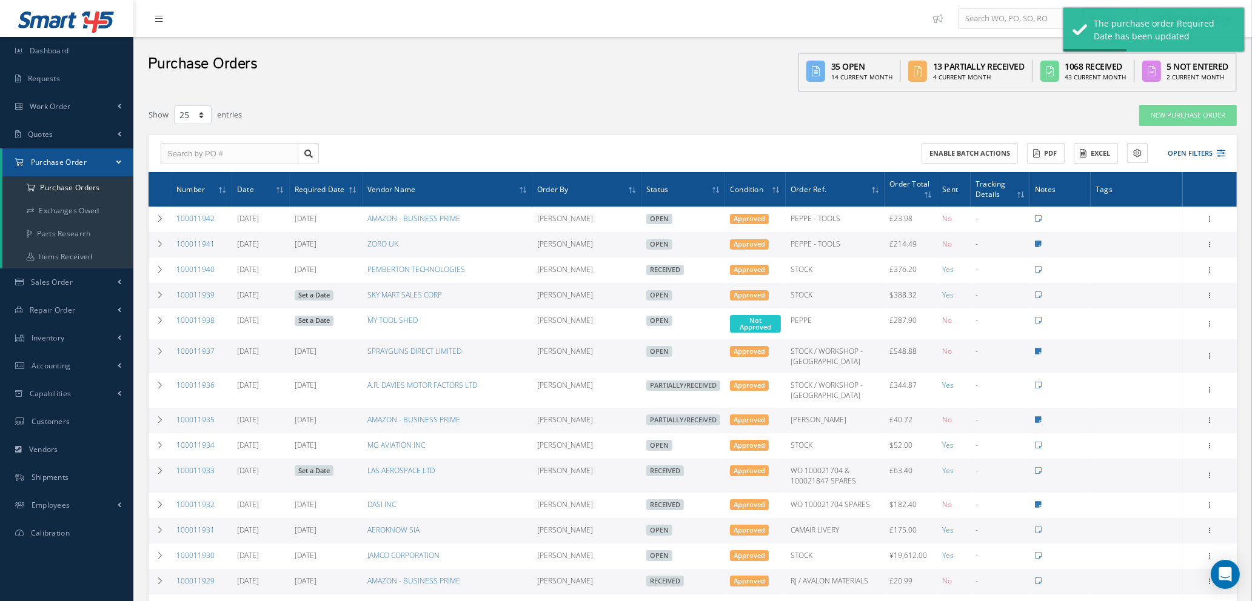
click at [324, 292] on link "Set a Date" at bounding box center [314, 295] width 39 height 11
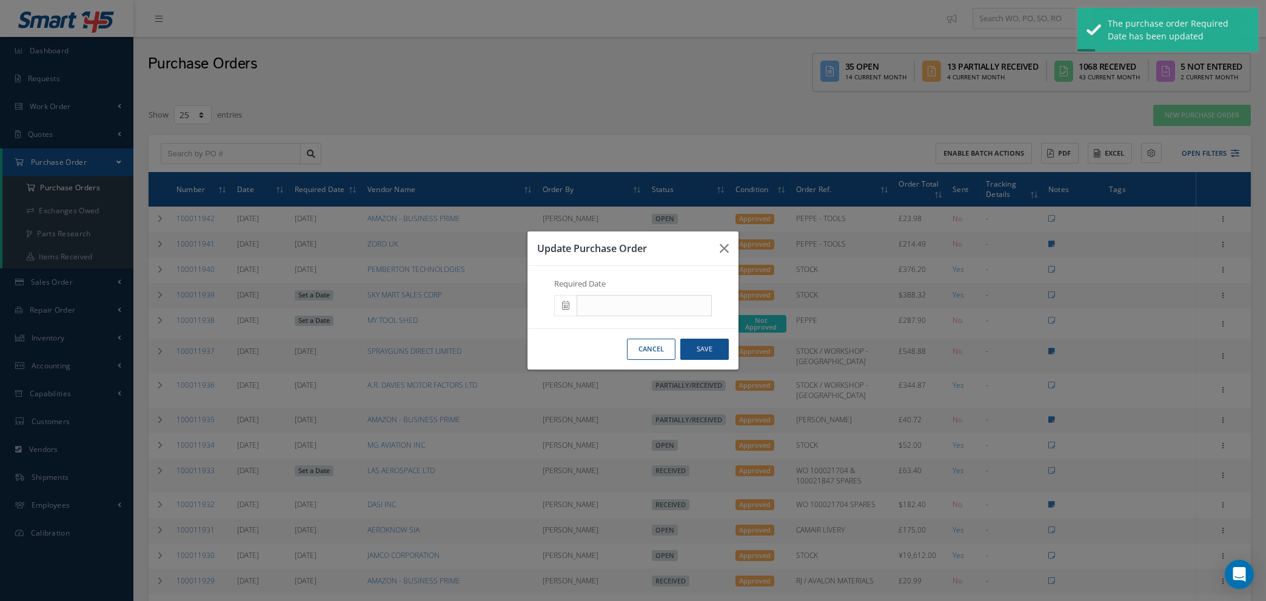
click at [566, 304] on icon at bounding box center [565, 305] width 7 height 8
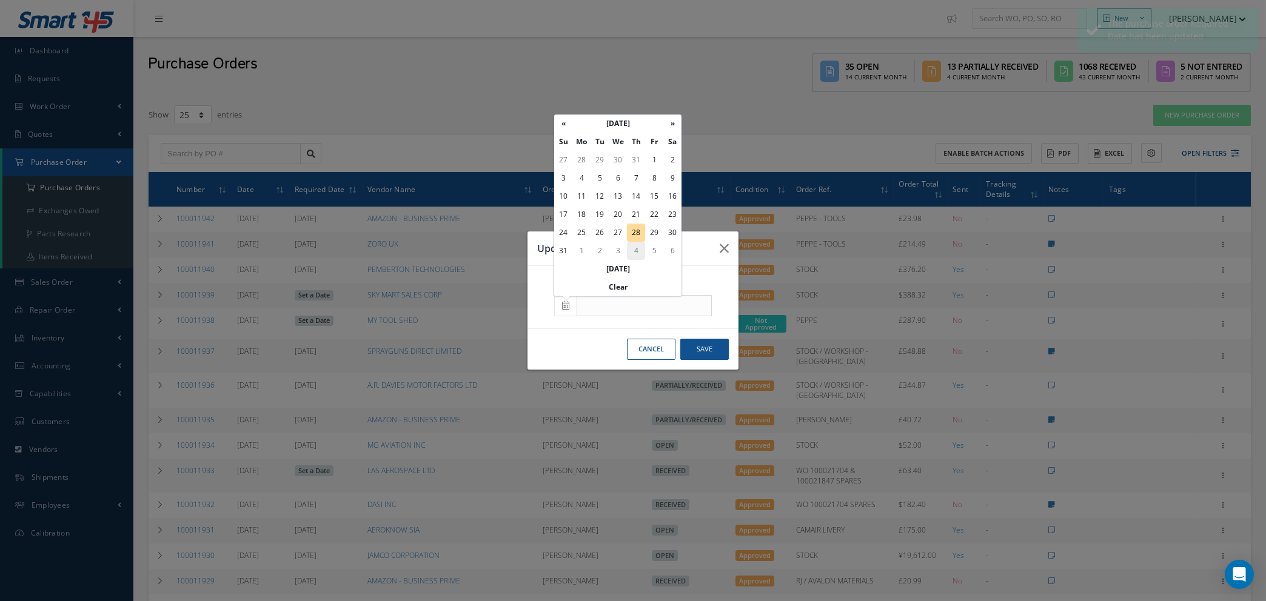
click at [638, 251] on td "4" at bounding box center [636, 251] width 18 height 18
type input "[DATE]"
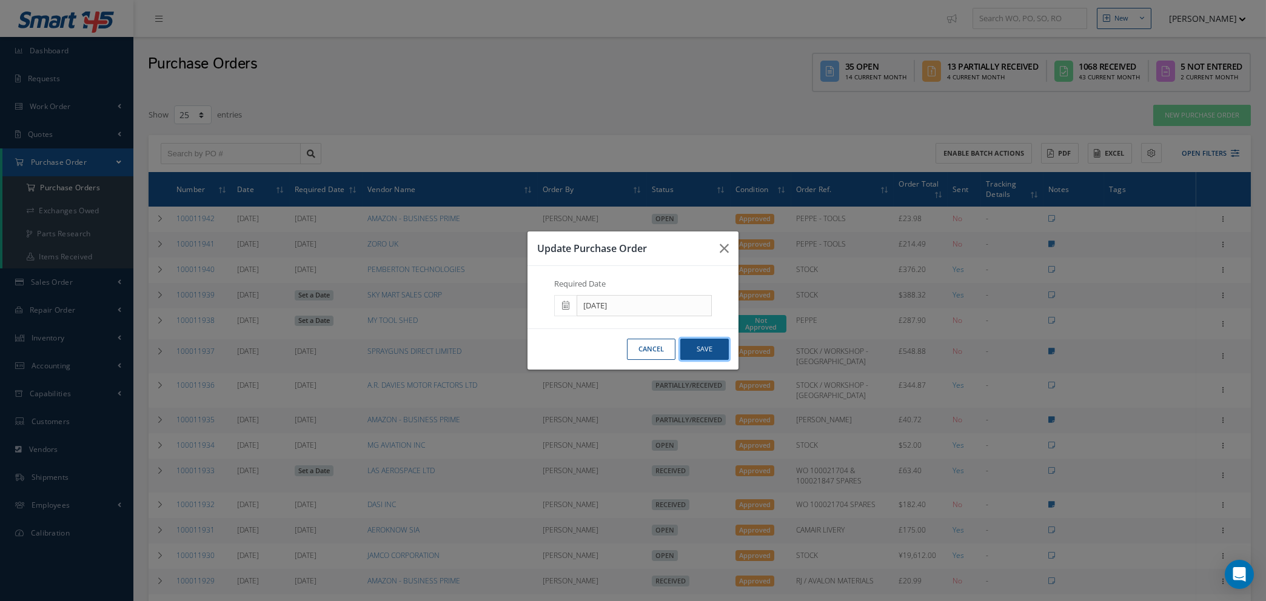
click at [706, 349] on button "Save" at bounding box center [704, 349] width 48 height 21
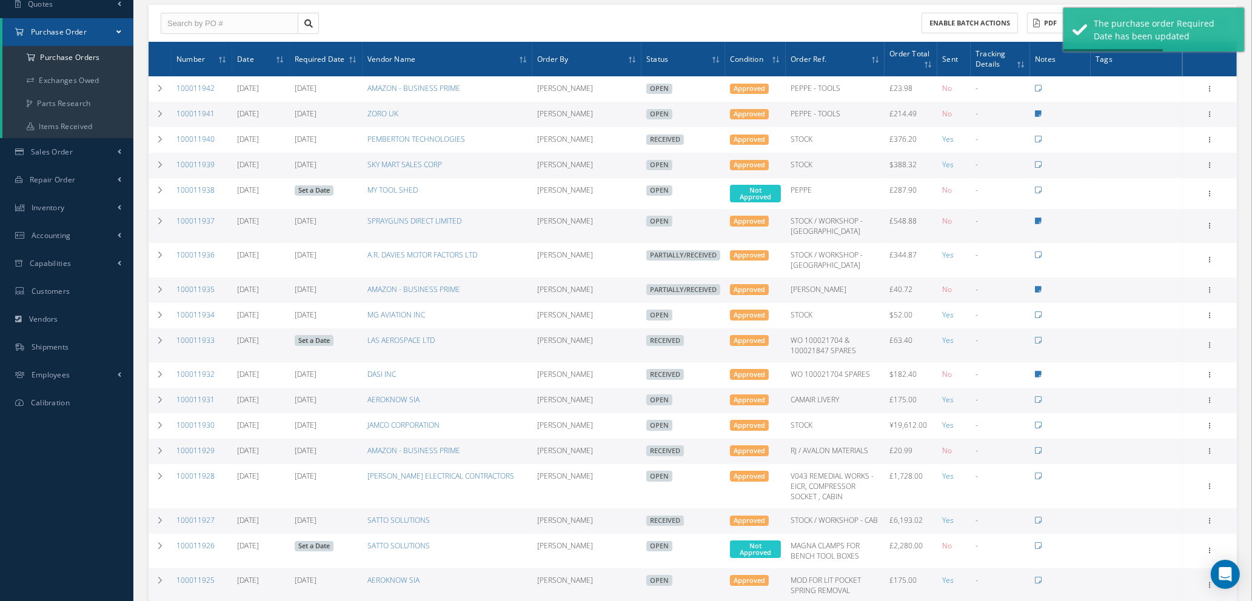
scroll to position [182, 0]
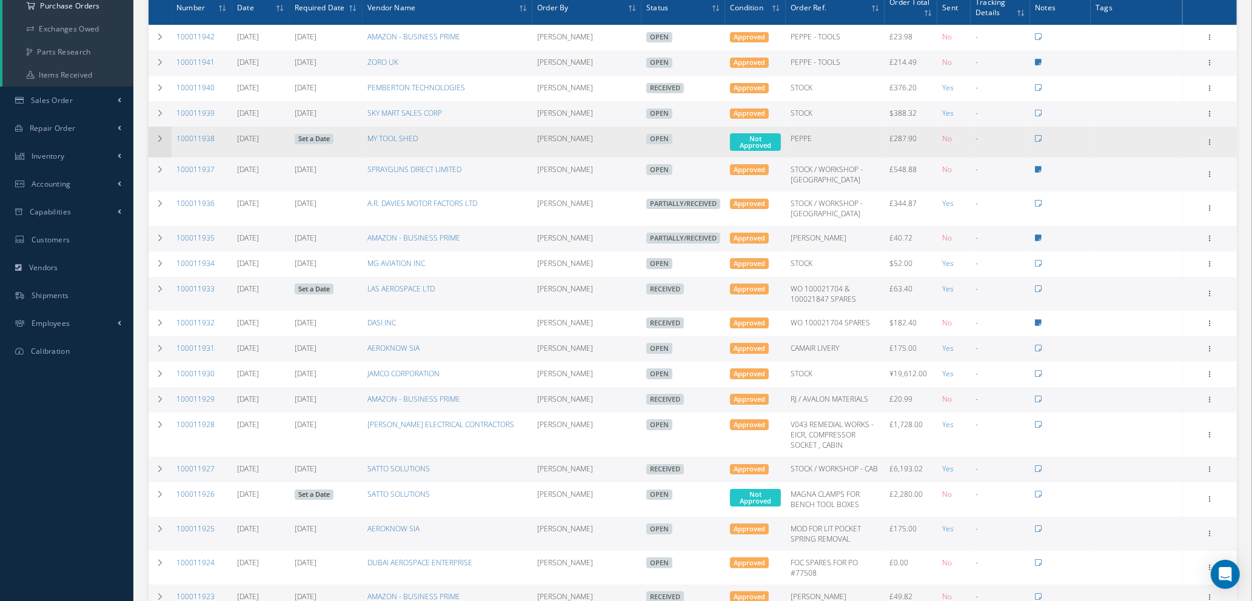
click at [156, 139] on icon at bounding box center [160, 138] width 8 height 7
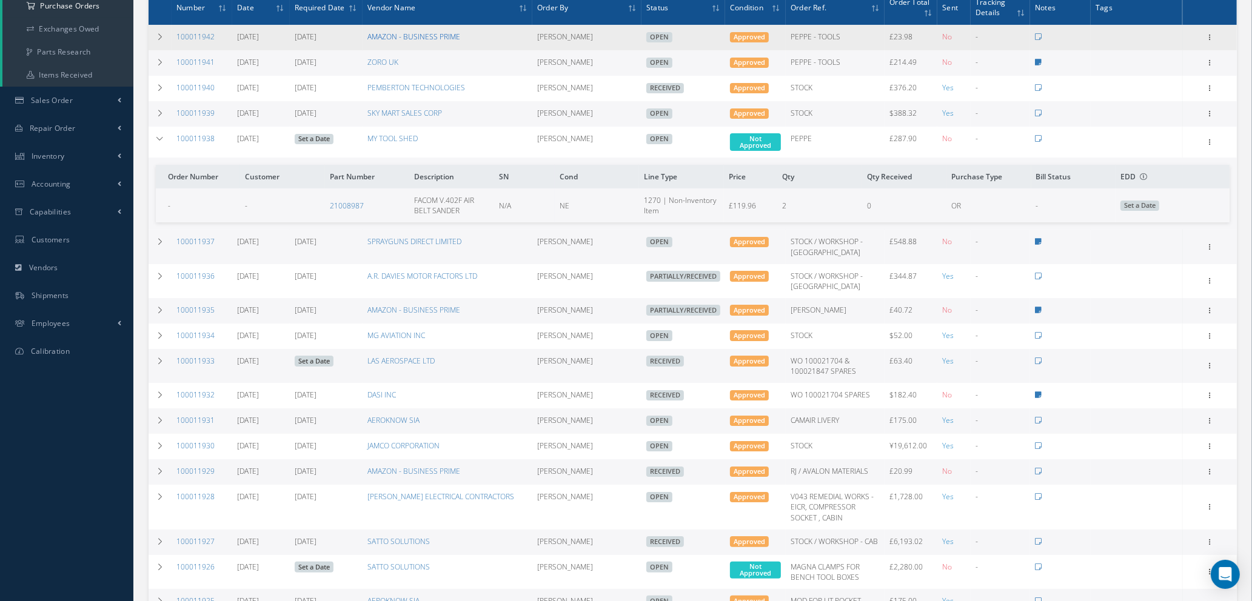
click at [406, 35] on link "AMAZON - BUSINESS PRIME" at bounding box center [413, 37] width 93 height 10
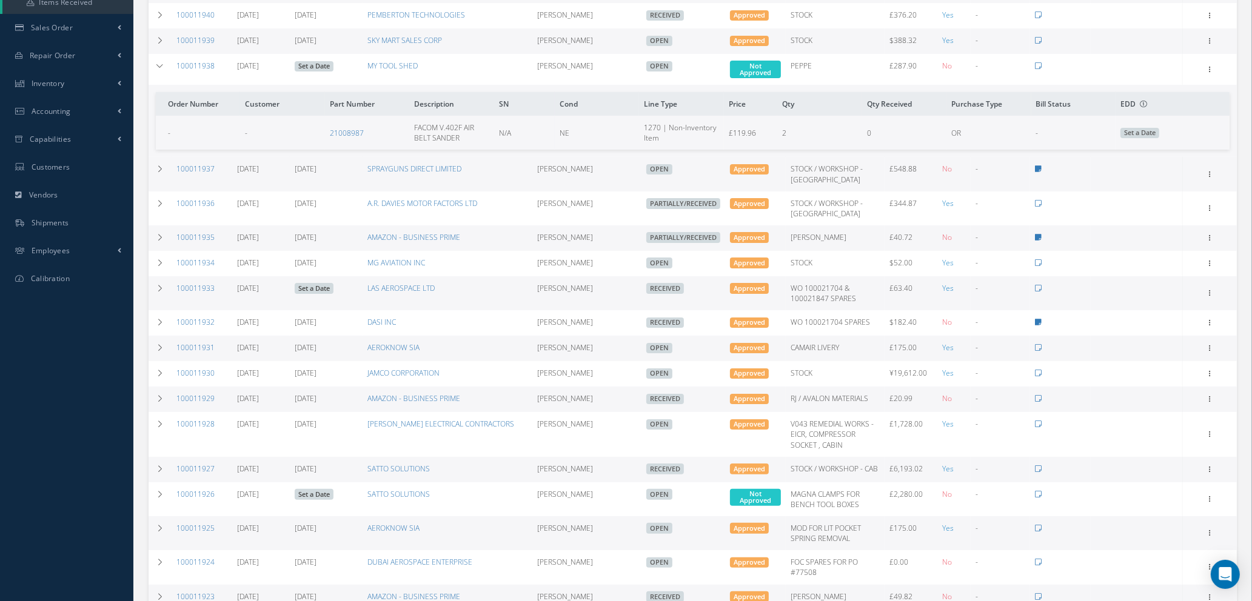
scroll to position [273, 0]
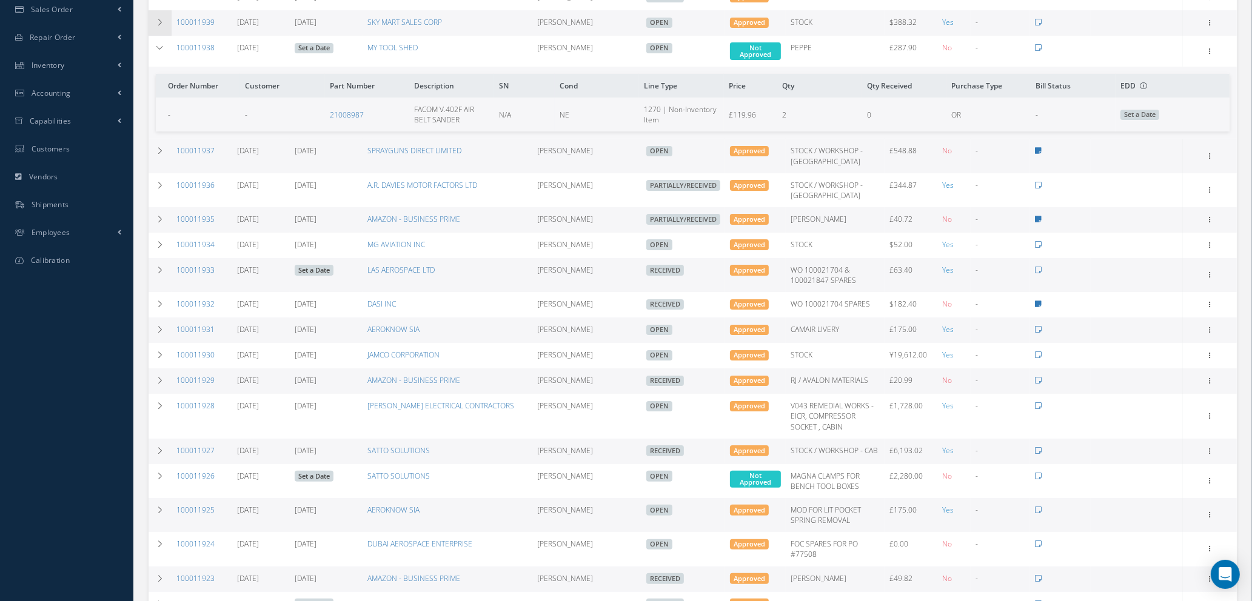
click at [156, 20] on icon at bounding box center [160, 22] width 8 height 7
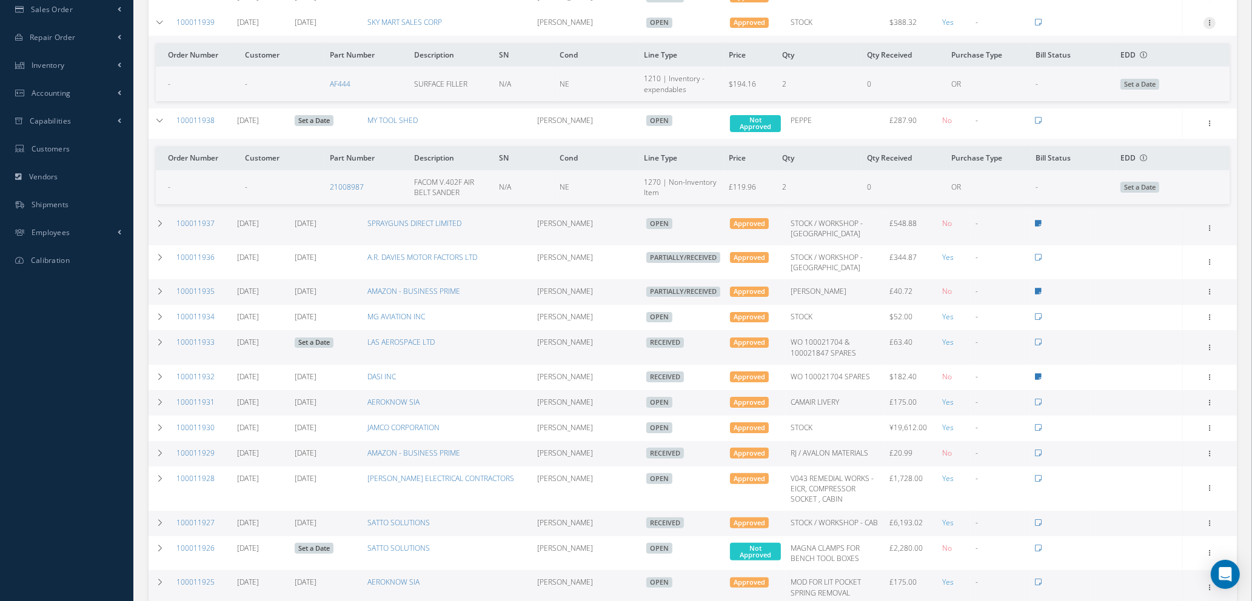
click at [1208, 19] on icon at bounding box center [1209, 22] width 12 height 10
click at [1142, 59] on link "Edit" at bounding box center [1154, 63] width 96 height 16
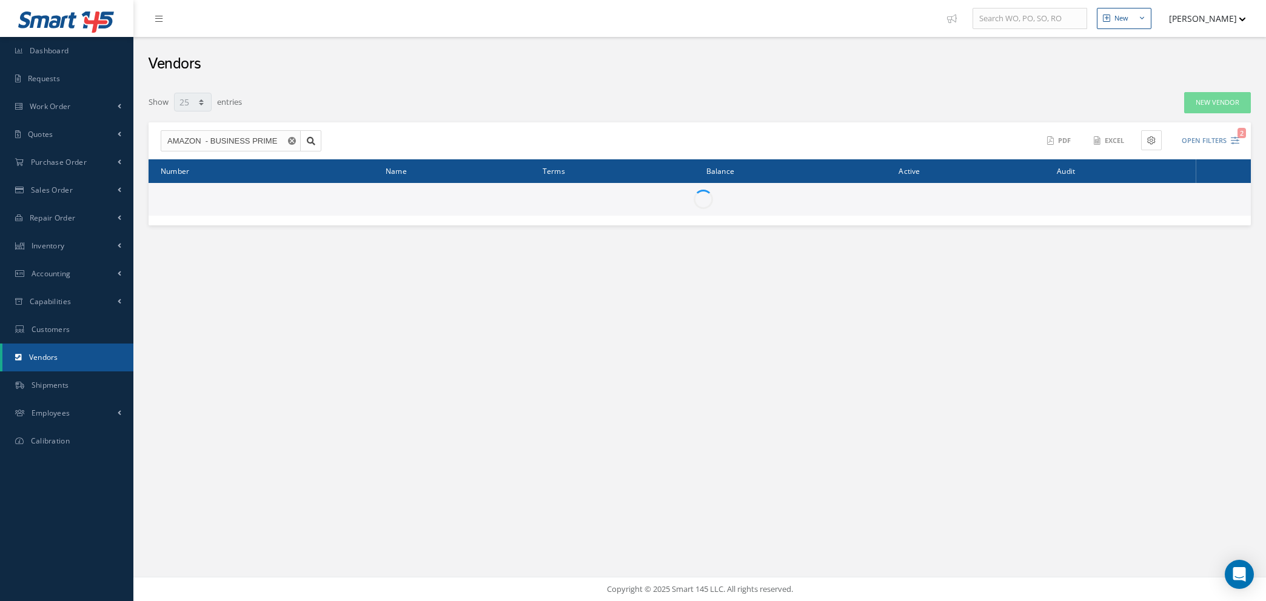
select select "25"
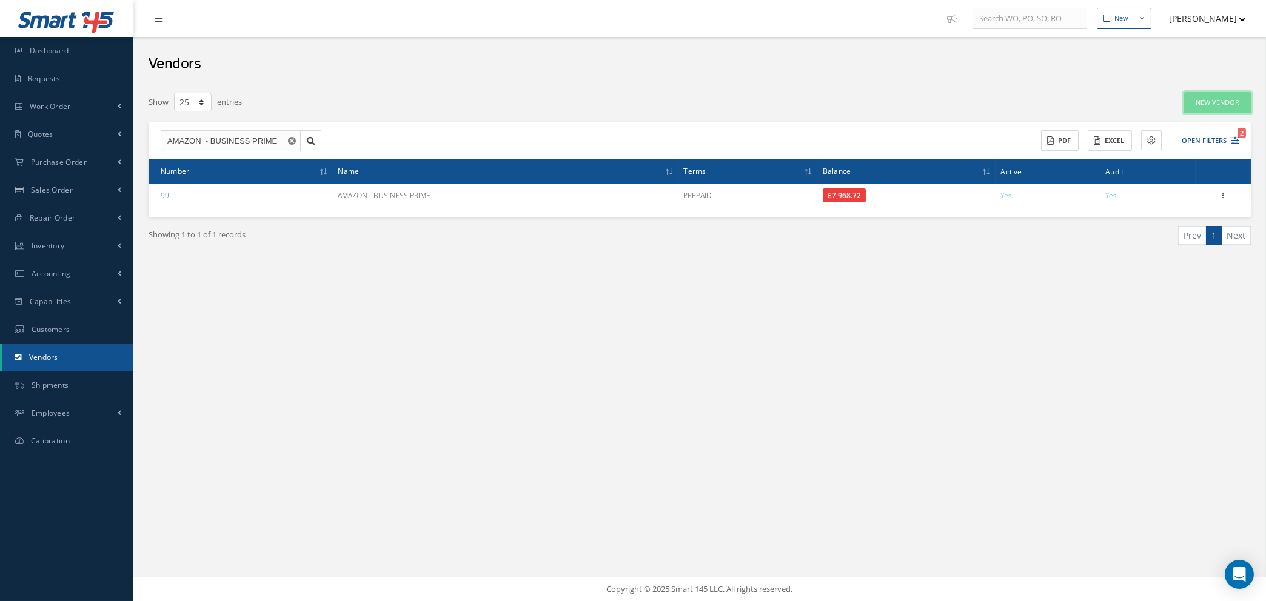
click at [1193, 103] on link "New Vendor" at bounding box center [1217, 102] width 67 height 21
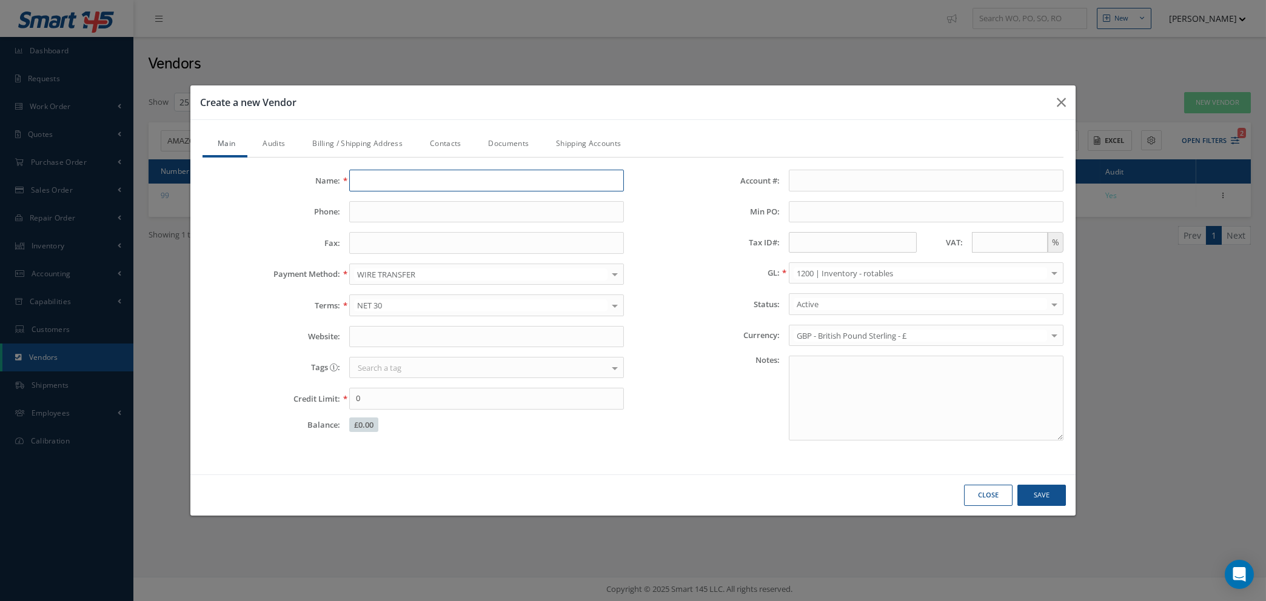
click at [425, 173] on input "Name:" at bounding box center [486, 181] width 275 height 22
type input "DTC - DIRECT TOOL COMPANY LTD"
click at [423, 216] on input "Phone:" at bounding box center [486, 212] width 275 height 22
type input "02380 251 100"
click at [416, 242] on input "Fax:" at bounding box center [486, 243] width 275 height 22
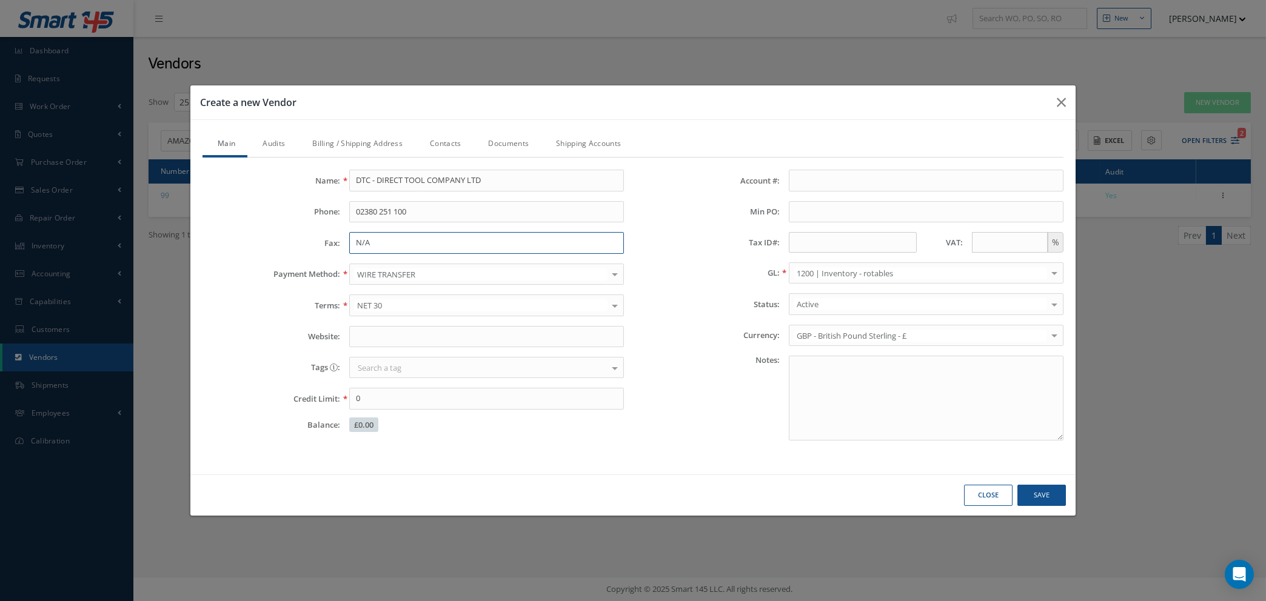
type input "N/A"
click at [464, 339] on input "Website:" at bounding box center [486, 337] width 275 height 22
type input "[DOMAIN_NAME]"
click at [1022, 246] on input "text" at bounding box center [1010, 242] width 76 height 21
type input "20"
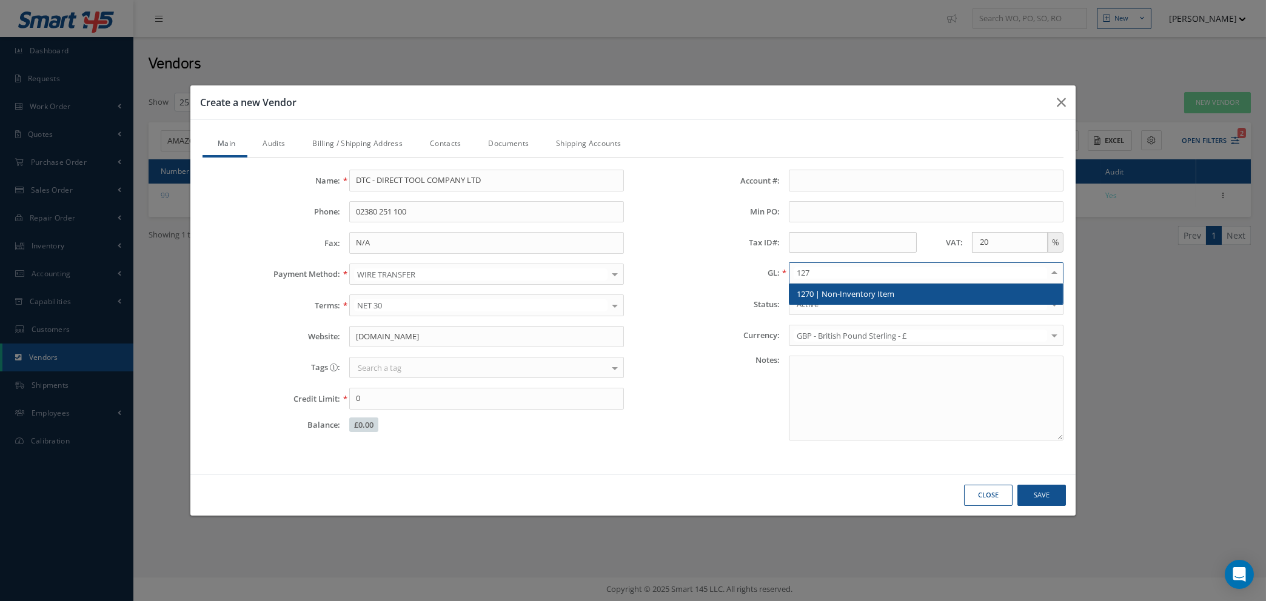
type input "1270"
click at [941, 302] on span "1270 | Non-Inventory Item" at bounding box center [925, 294] width 273 height 21
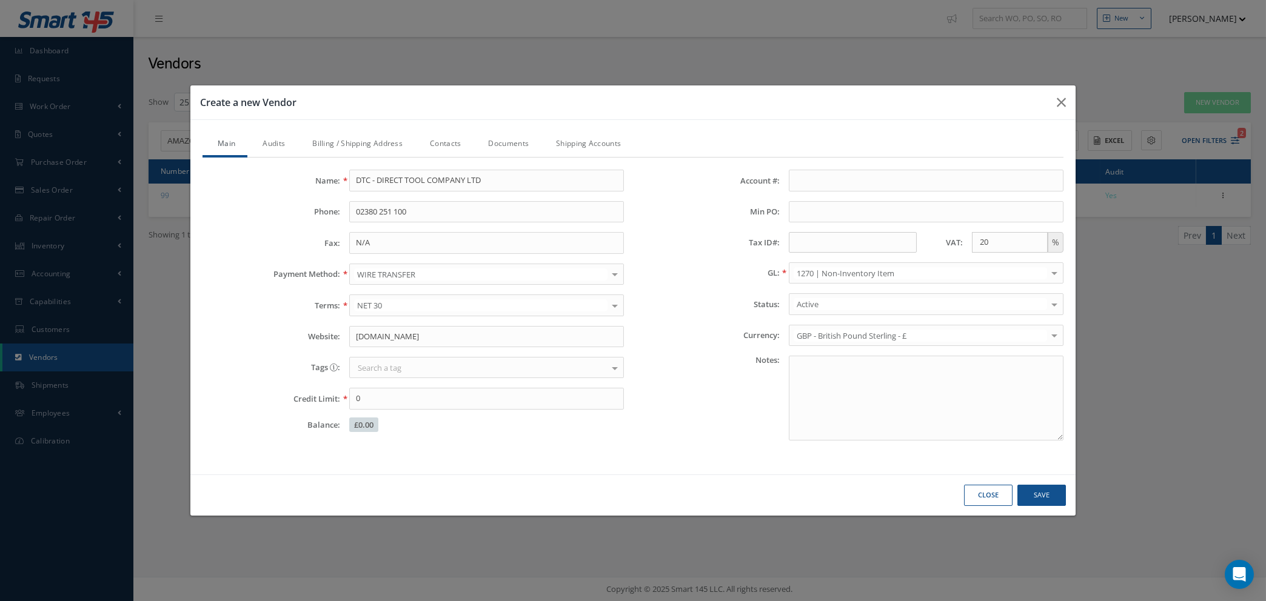
click at [268, 143] on link "Audits" at bounding box center [272, 144] width 50 height 25
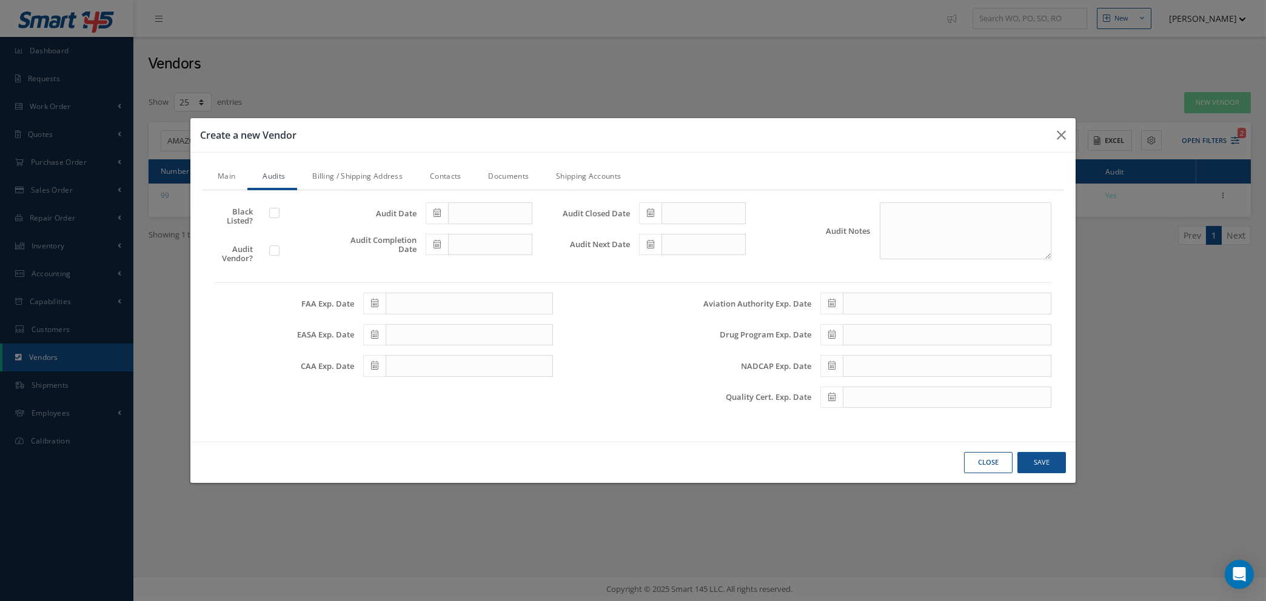
click at [333, 176] on link "Billing / Shipping Address" at bounding box center [356, 177] width 118 height 25
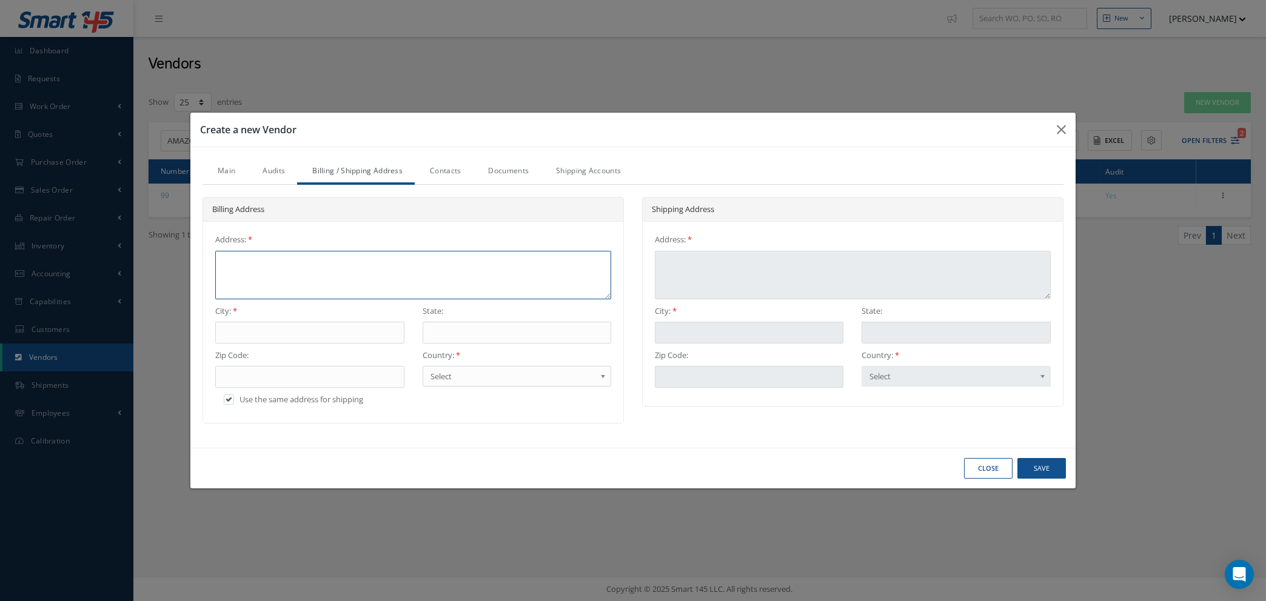
click at [304, 264] on textarea at bounding box center [413, 275] width 396 height 48
type textarea "c"
type textarea "ca"
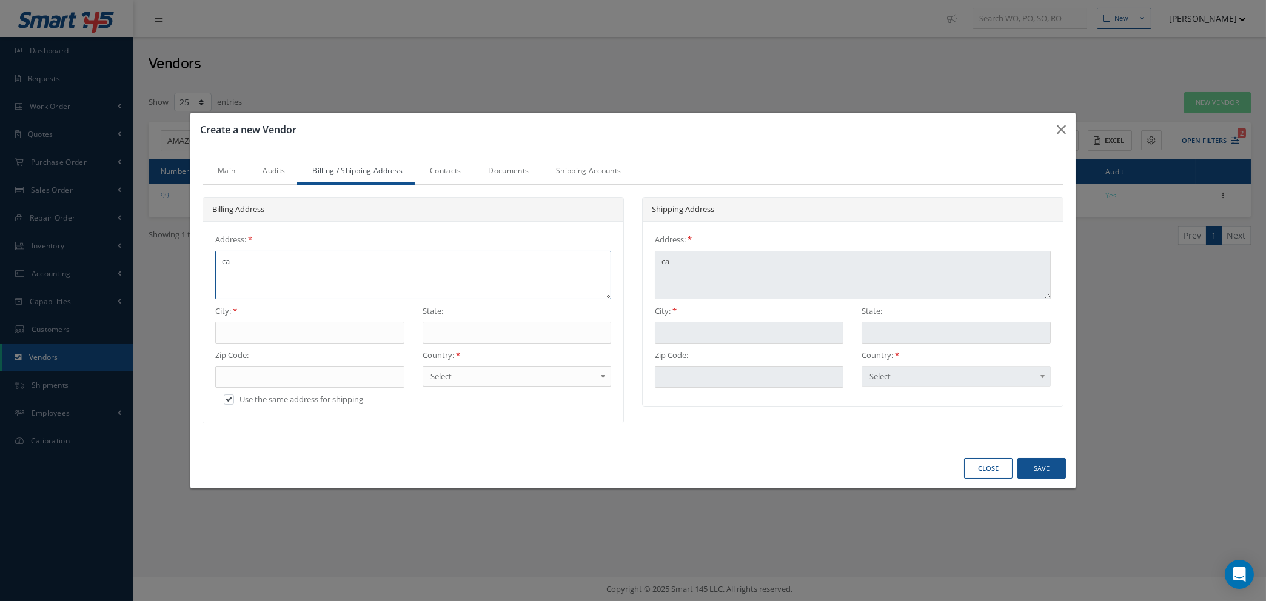
type textarea "cas"
type textarea "cast"
type textarea "castl"
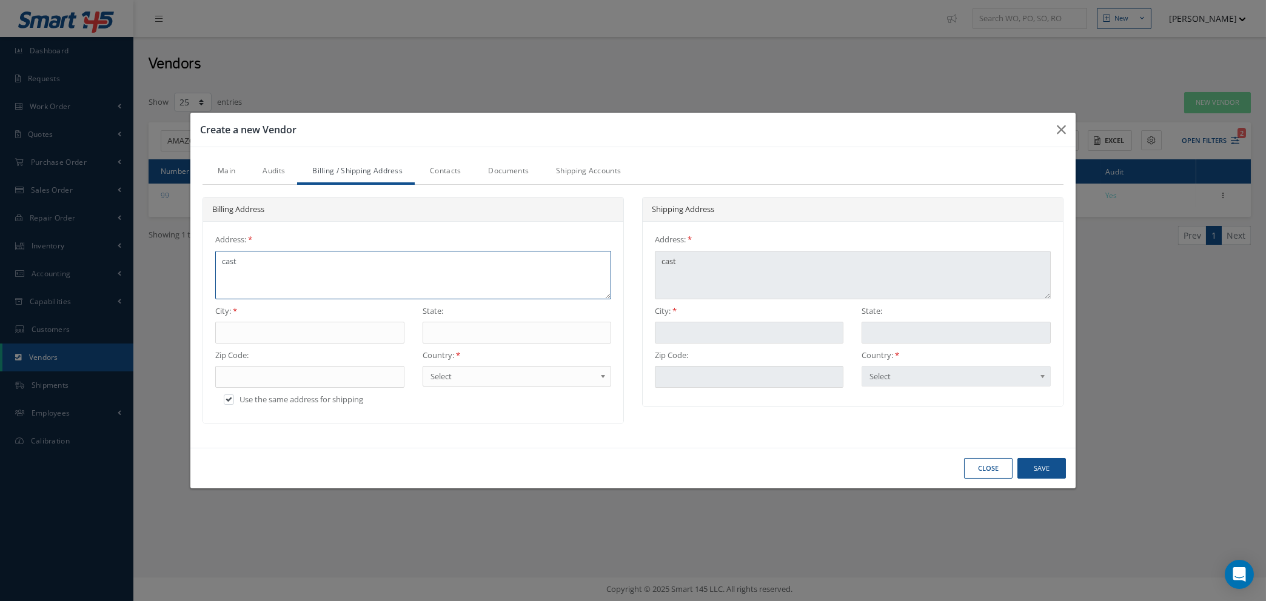
type textarea "castl"
type textarea "castle"
type textarea "castleh"
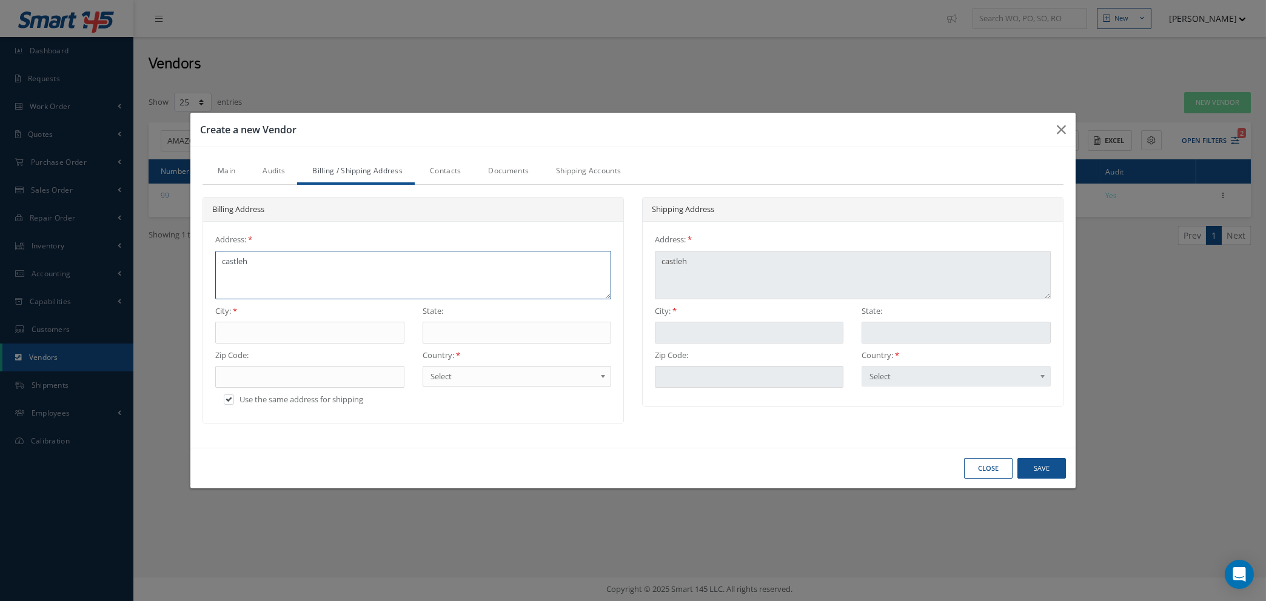
type textarea "castlehi"
type textarea "castlehil"
type textarea "castlehill"
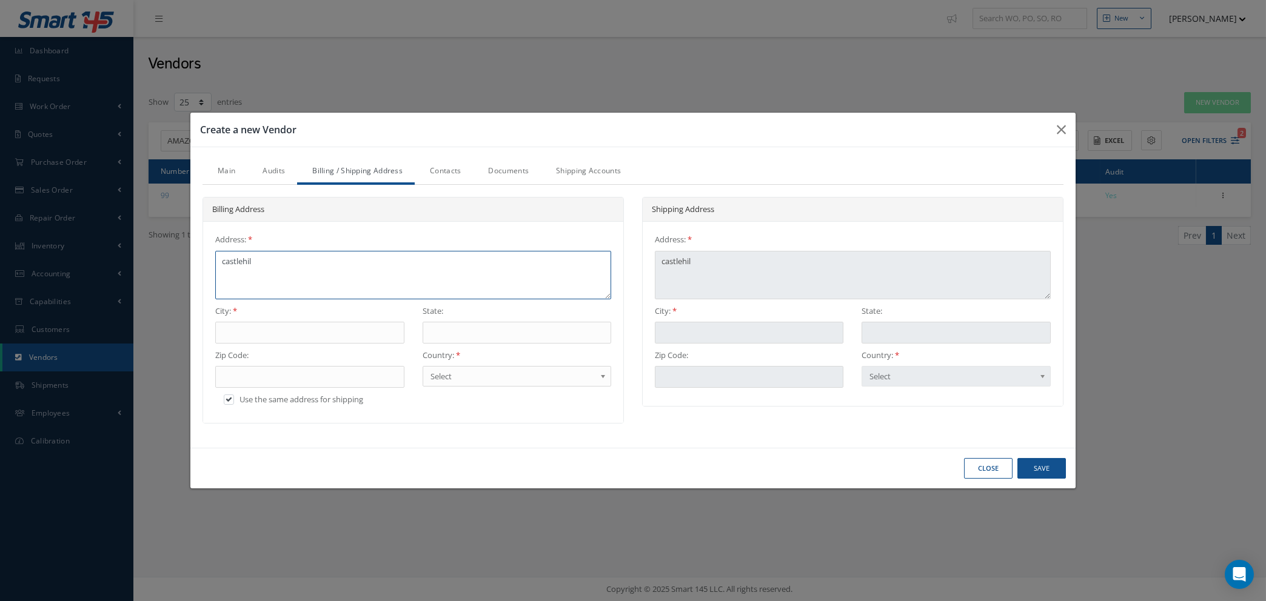
type textarea "castlehill"
type textarea "castlehill b"
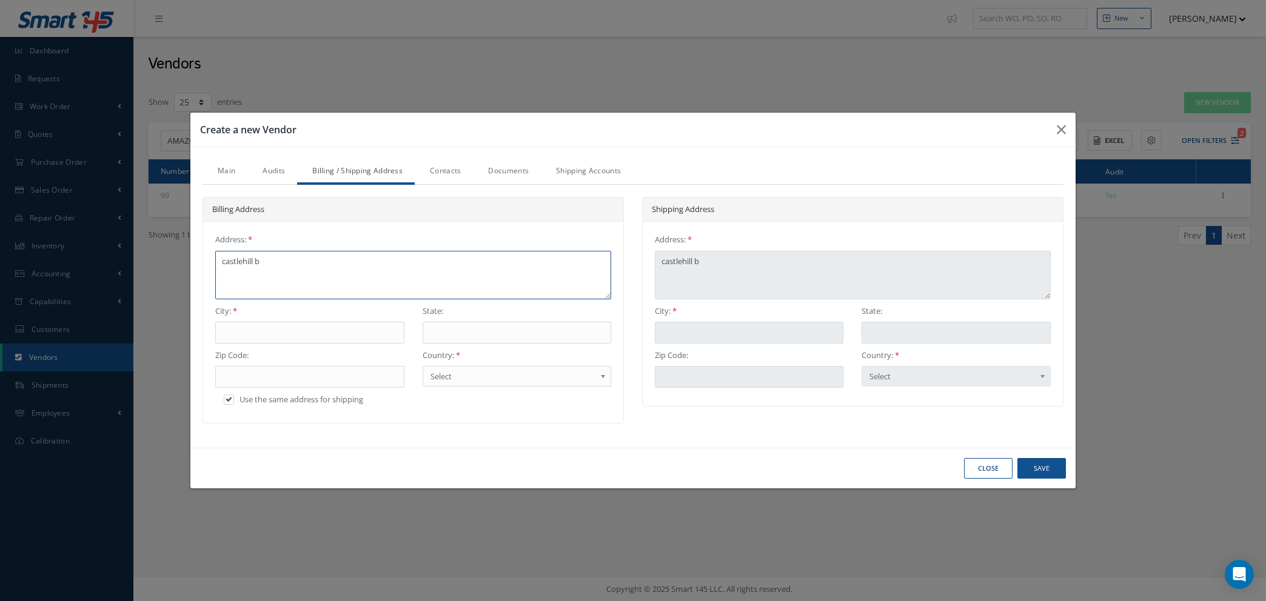
type textarea "castlehill bu"
type textarea "castlehill bus"
type textarea "castlehill busi"
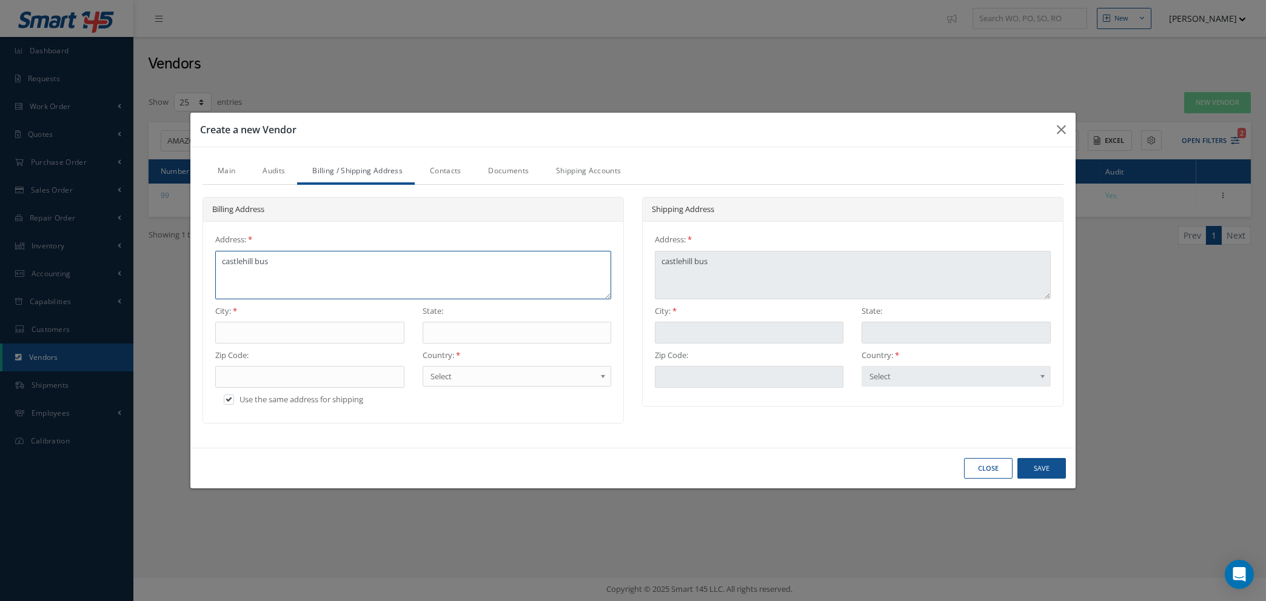
type textarea "castlehill busi"
type textarea "castlehill busin"
type textarea "castlehill busine"
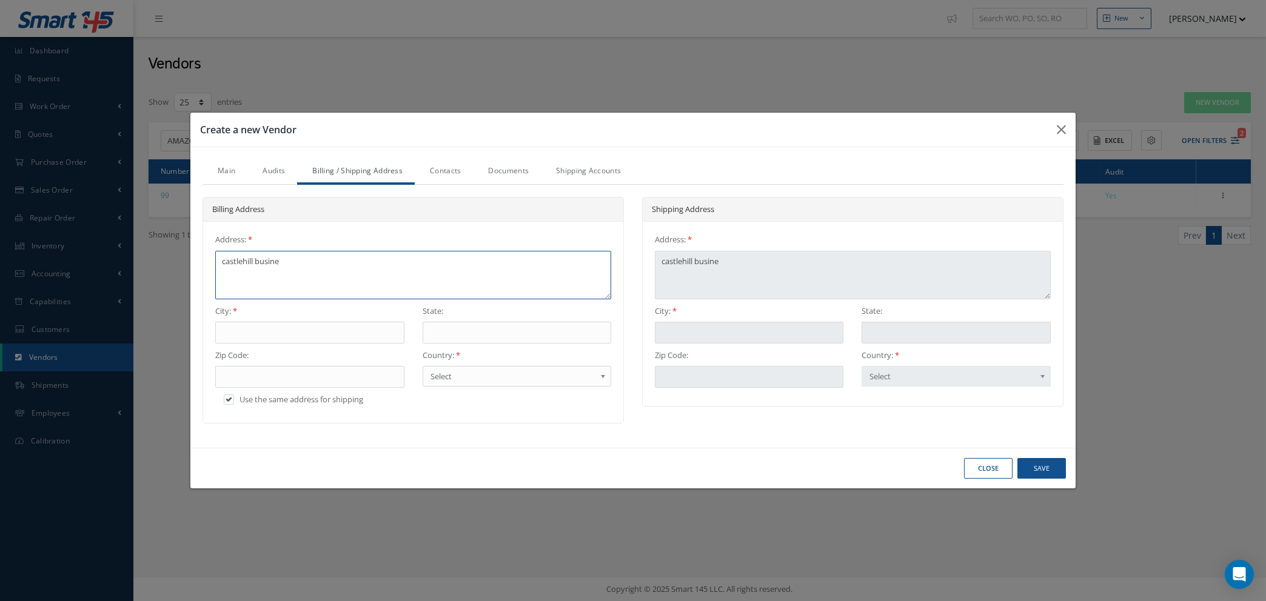
type textarea "castlehill busines"
type textarea "castlehill business"
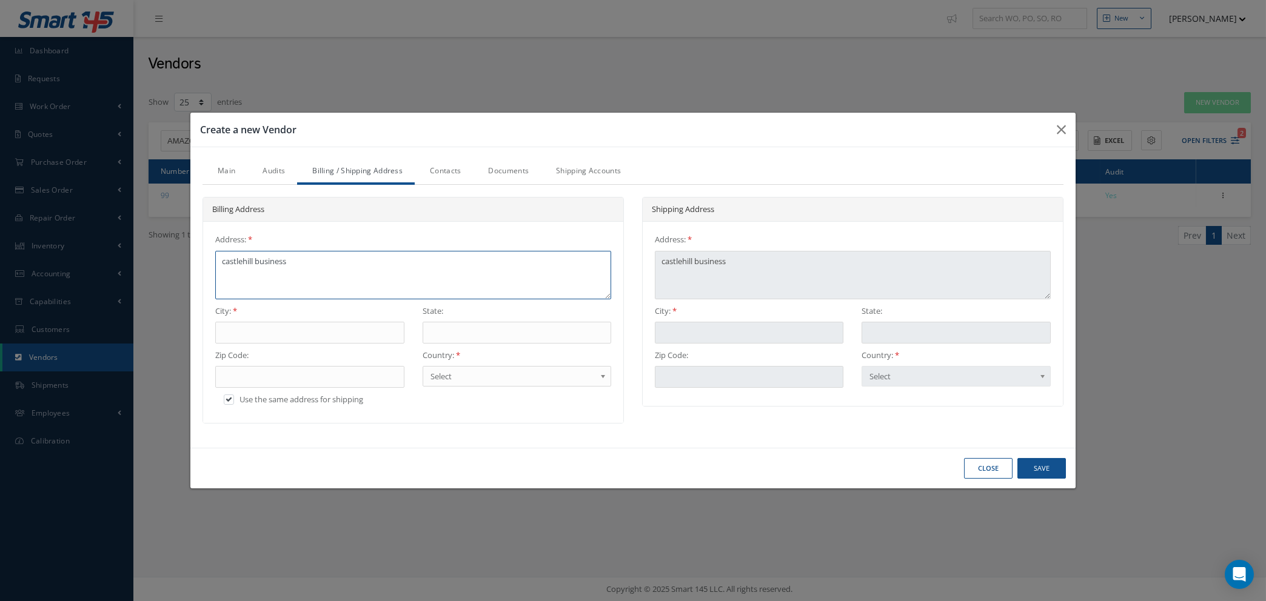
type textarea "castlehill business"
type textarea "castlehill business p"
type textarea "castlehill business pa"
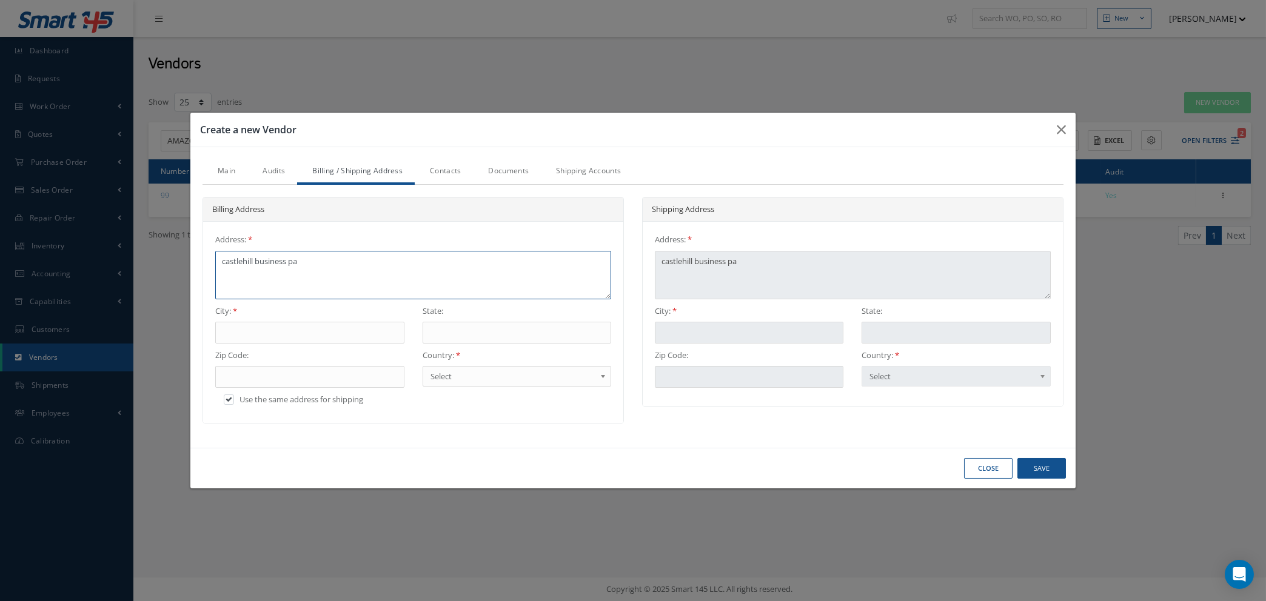
type textarea "castlehill business par"
type textarea "castlehill business park"
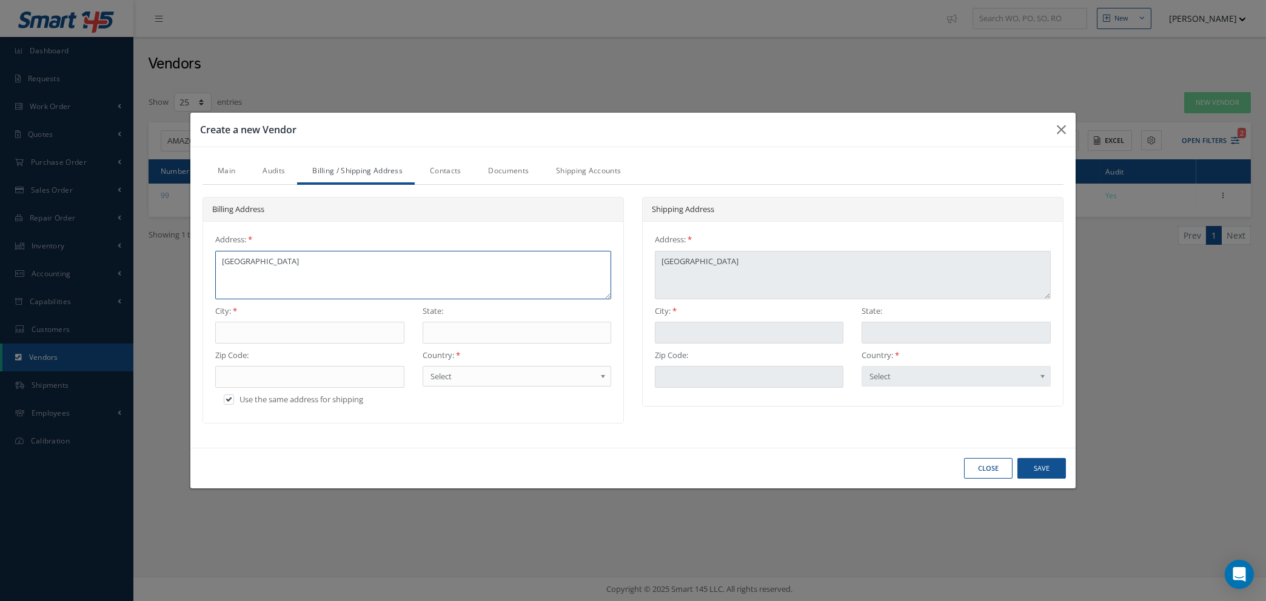
type textarea "castlehill business park"
type textarea "castlehill business par"
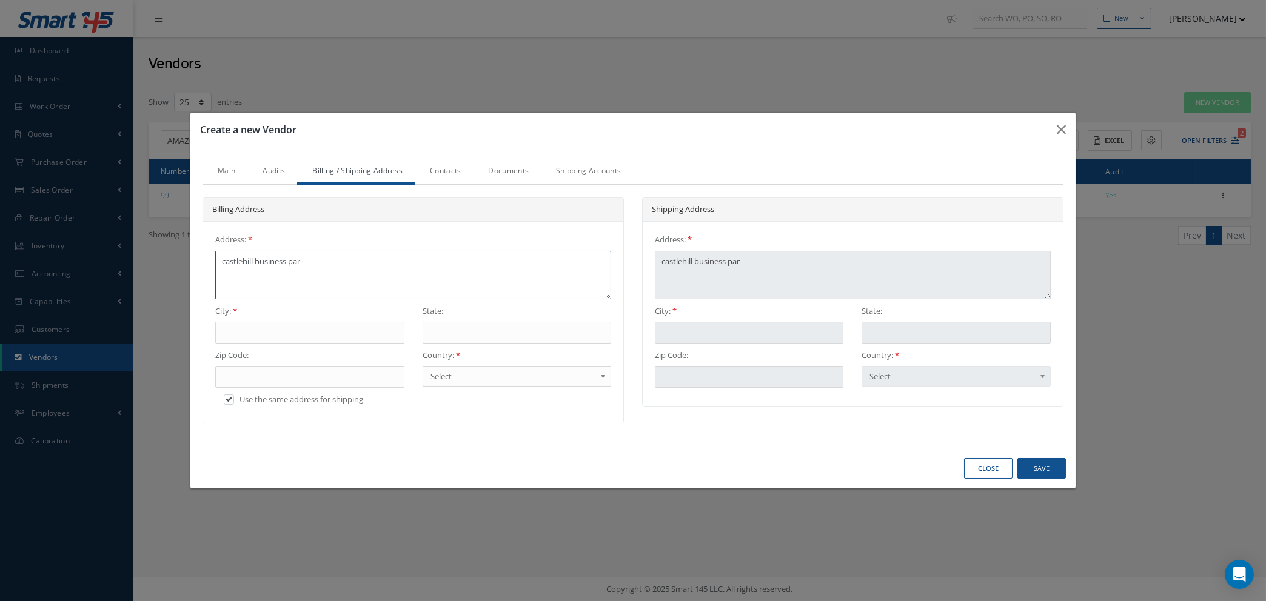
type textarea "castlehill business pa"
type textarea "castlehill business p"
type textarea "castlehill business"
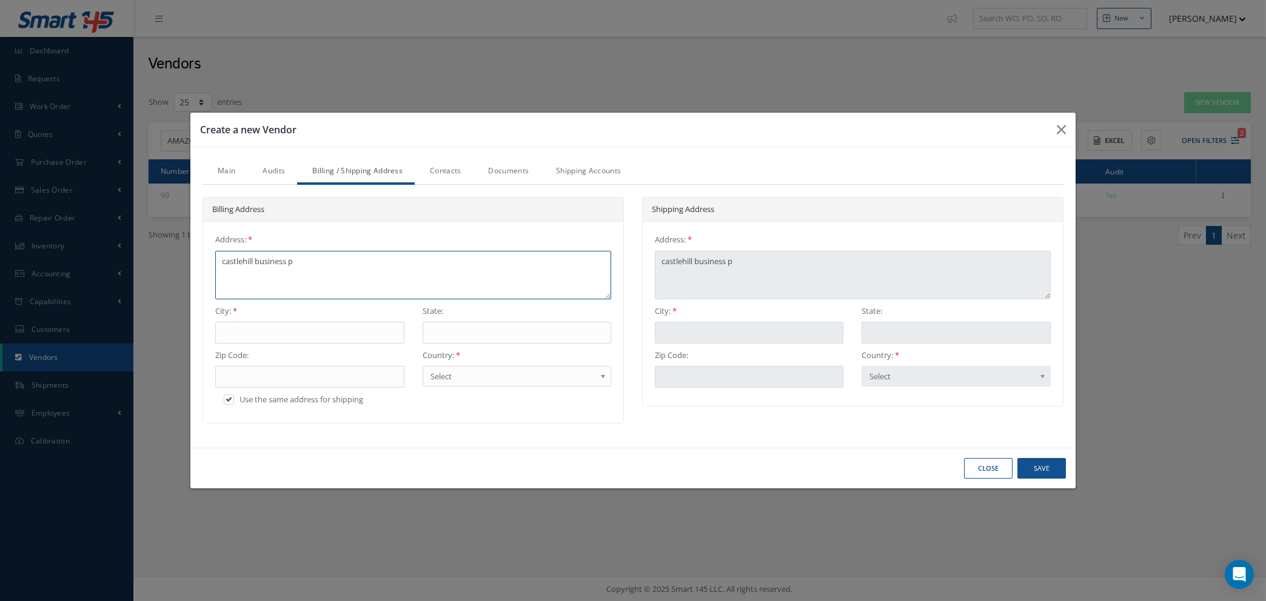
type textarea "castlehill business"
type textarea "castlehill busines"
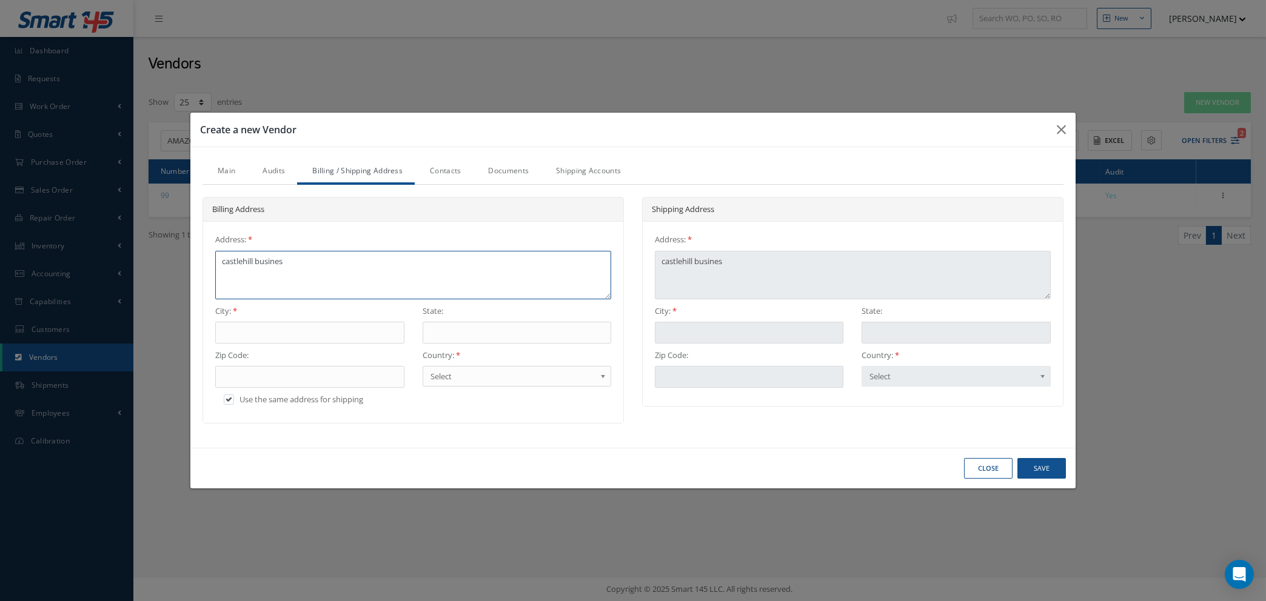
type textarea "castlehill busine"
type textarea "castlehill busin"
type textarea "castlehill busi"
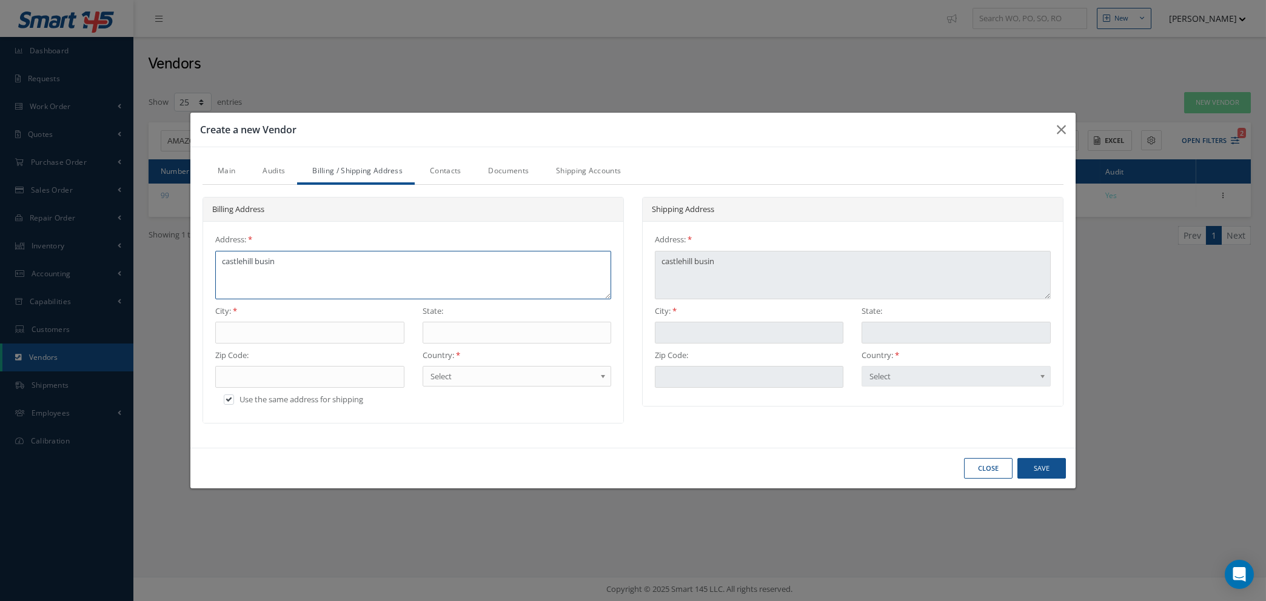
type textarea "castlehill busi"
type textarea "castlehill bus"
type textarea "castlehill bu"
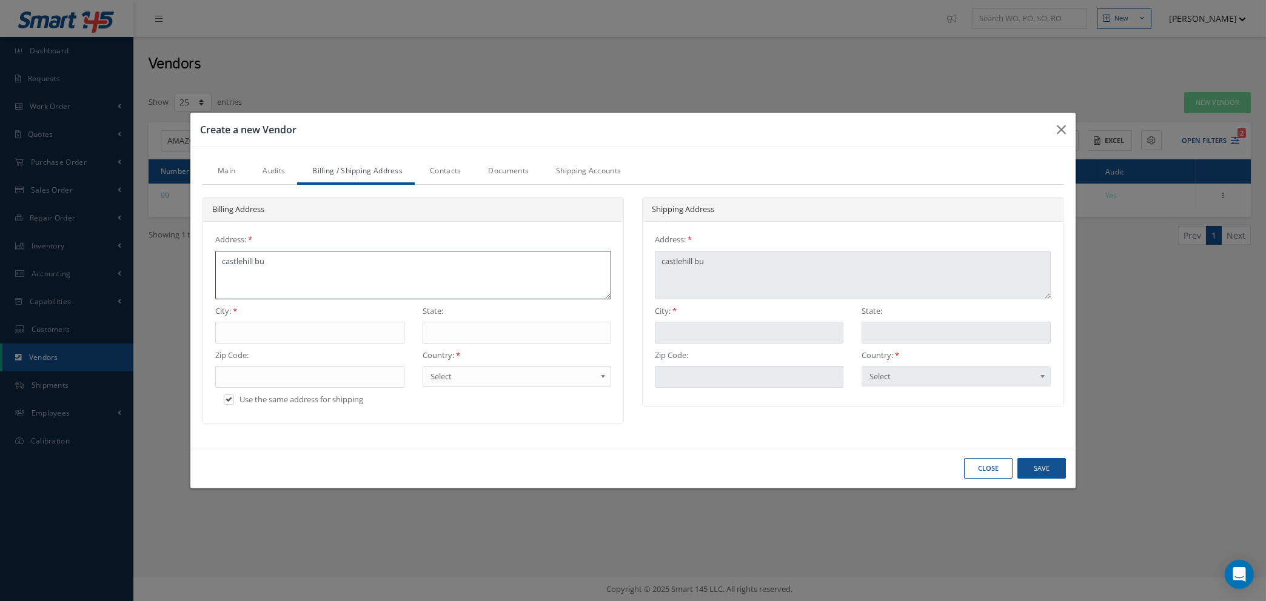
type textarea "castlehill b"
type textarea "castlehill"
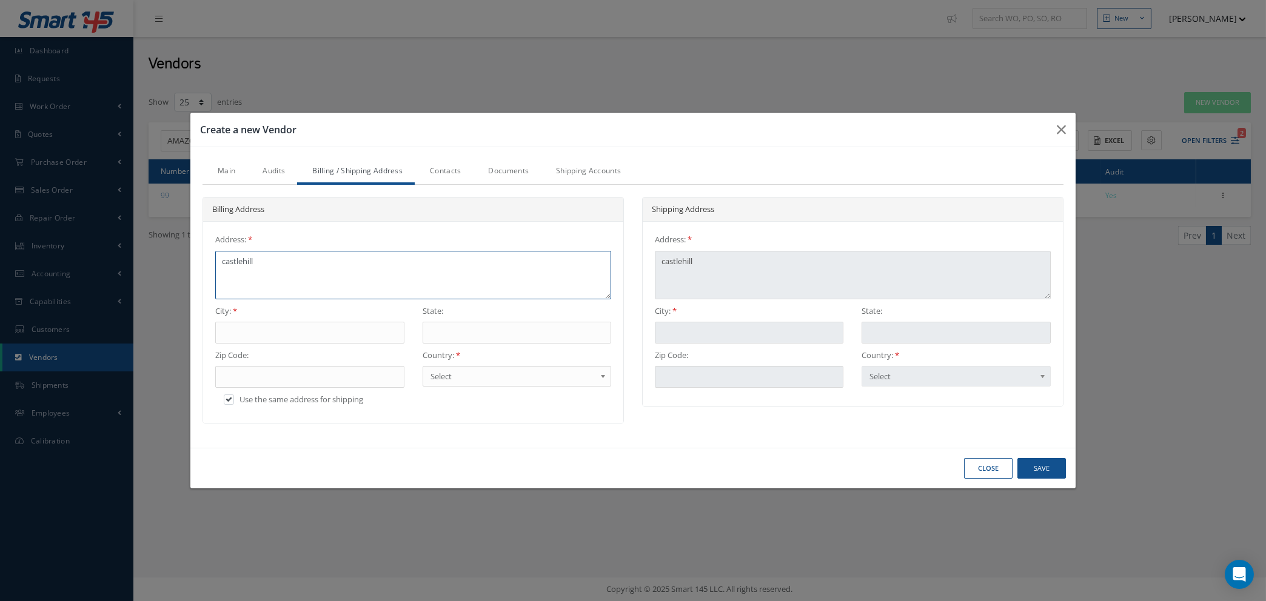
type textarea "castlehill"
type textarea "castlehil"
type textarea "castlehi"
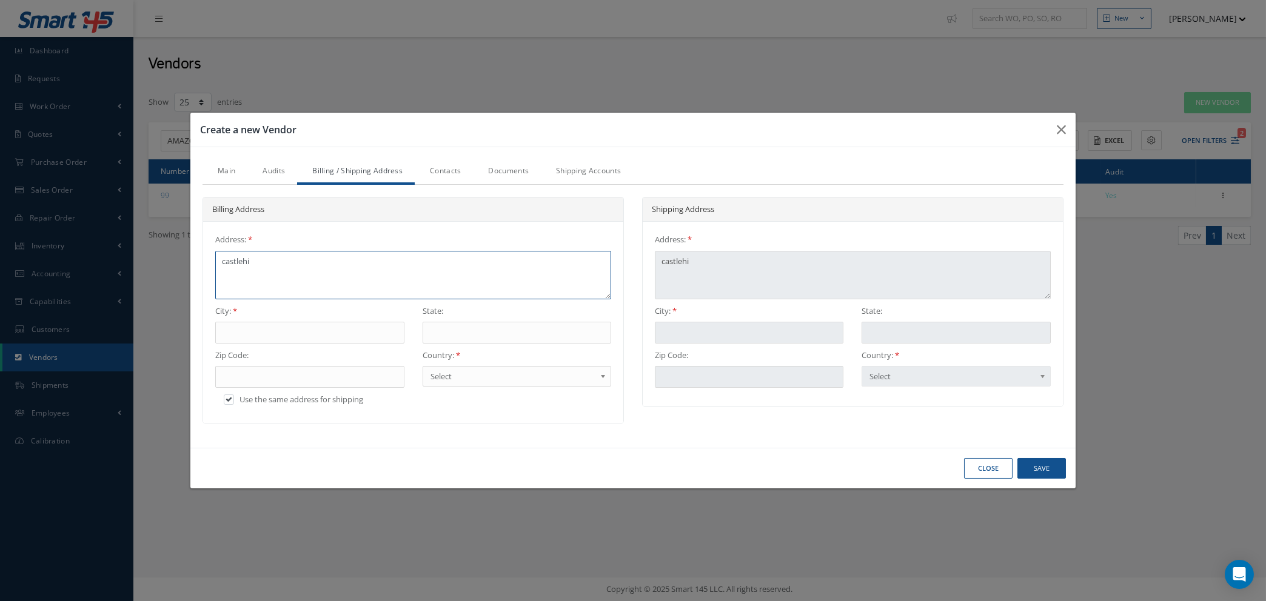
type textarea "castleh"
type textarea "castle"
type textarea "castl"
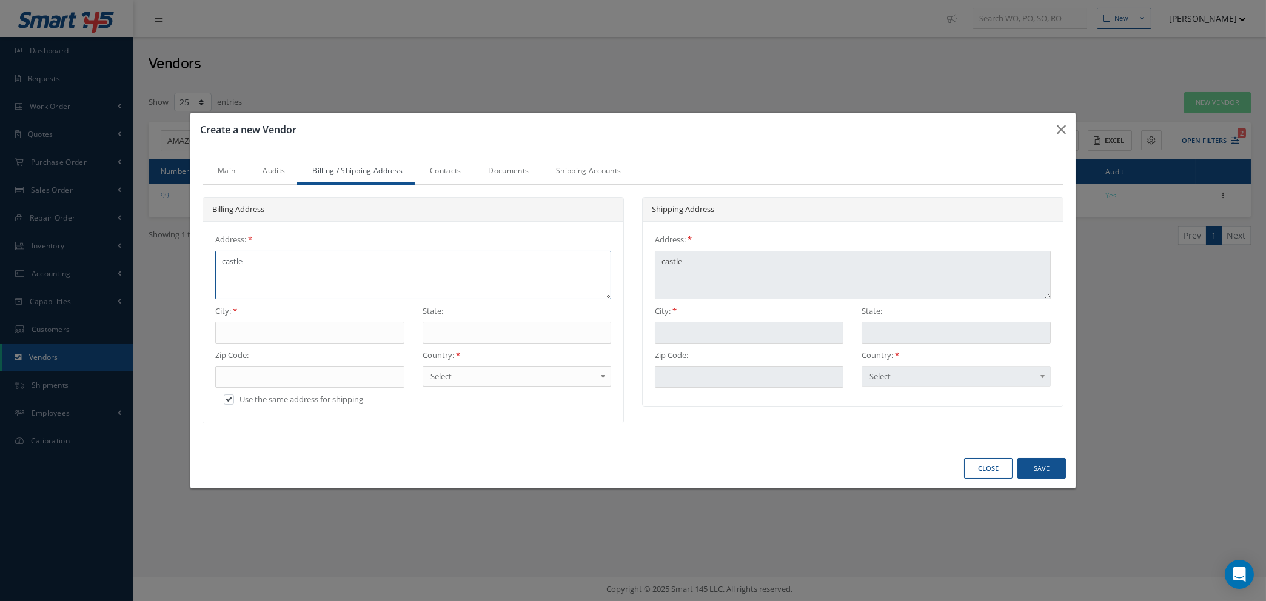
type textarea "castl"
type textarea "cast"
type textarea "cas"
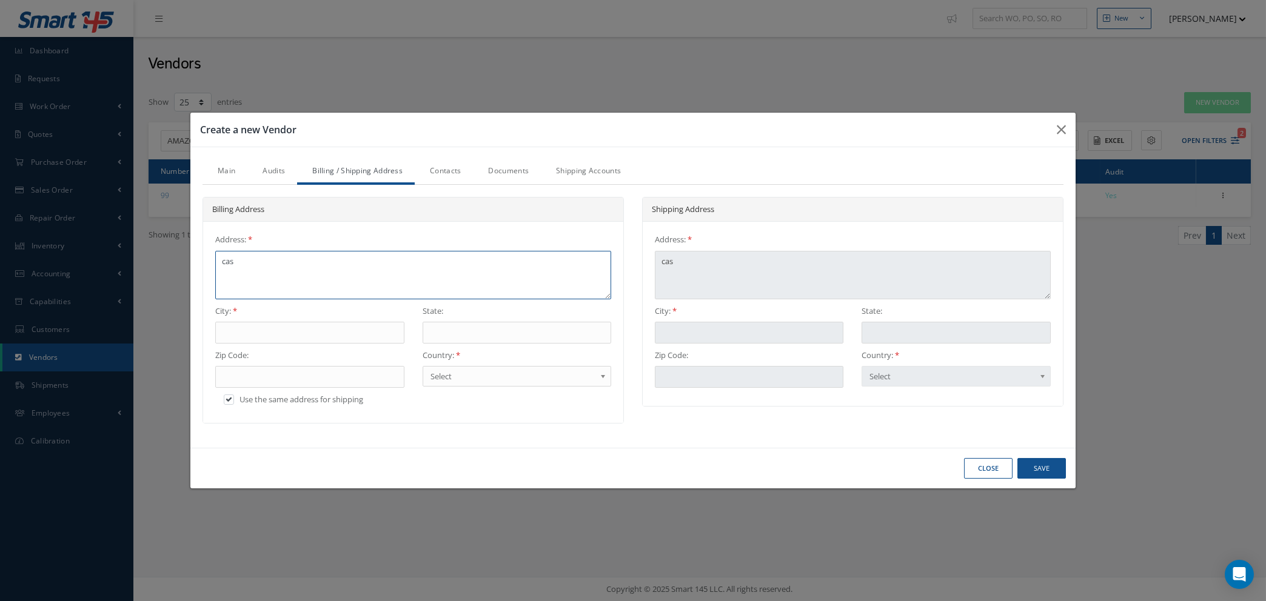
type textarea "ca"
type textarea "c"
type textarea "C"
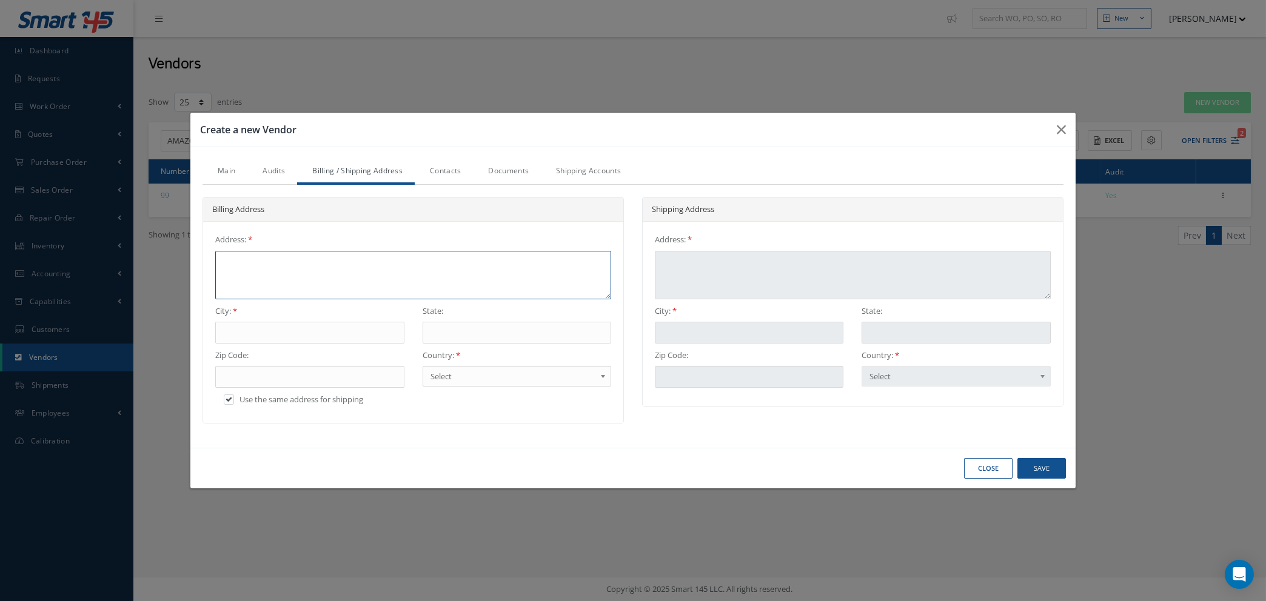
type textarea "C"
type textarea "CA"
type textarea "CAS"
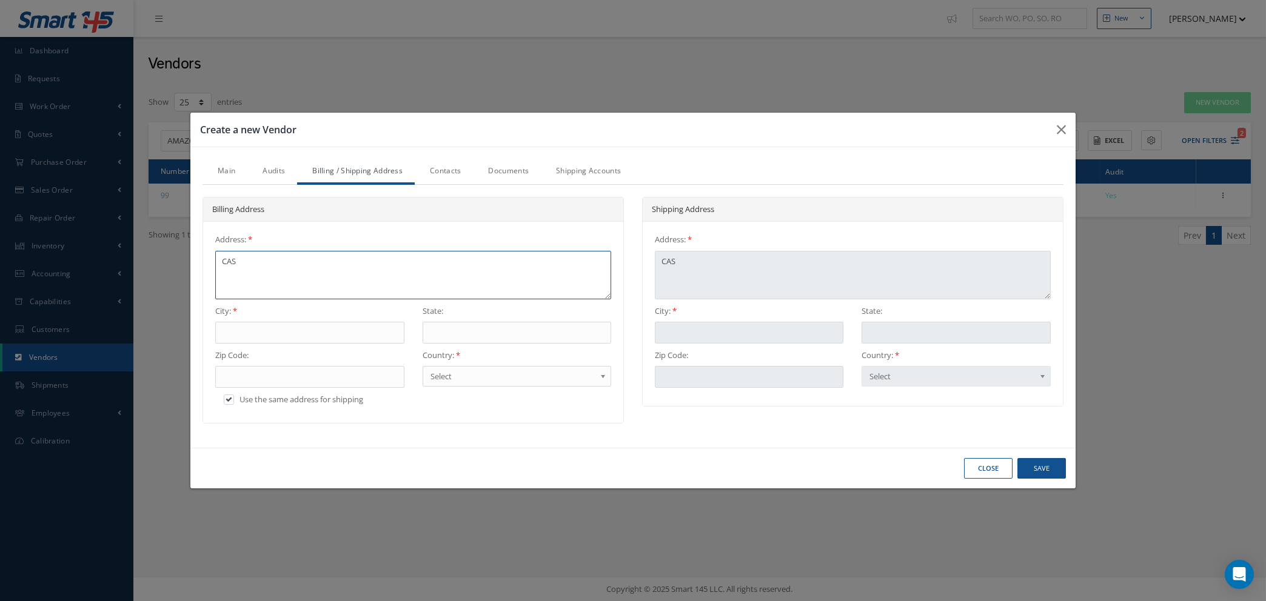
type textarea "CAST"
type textarea "CASTL"
type textarea "CASTLE"
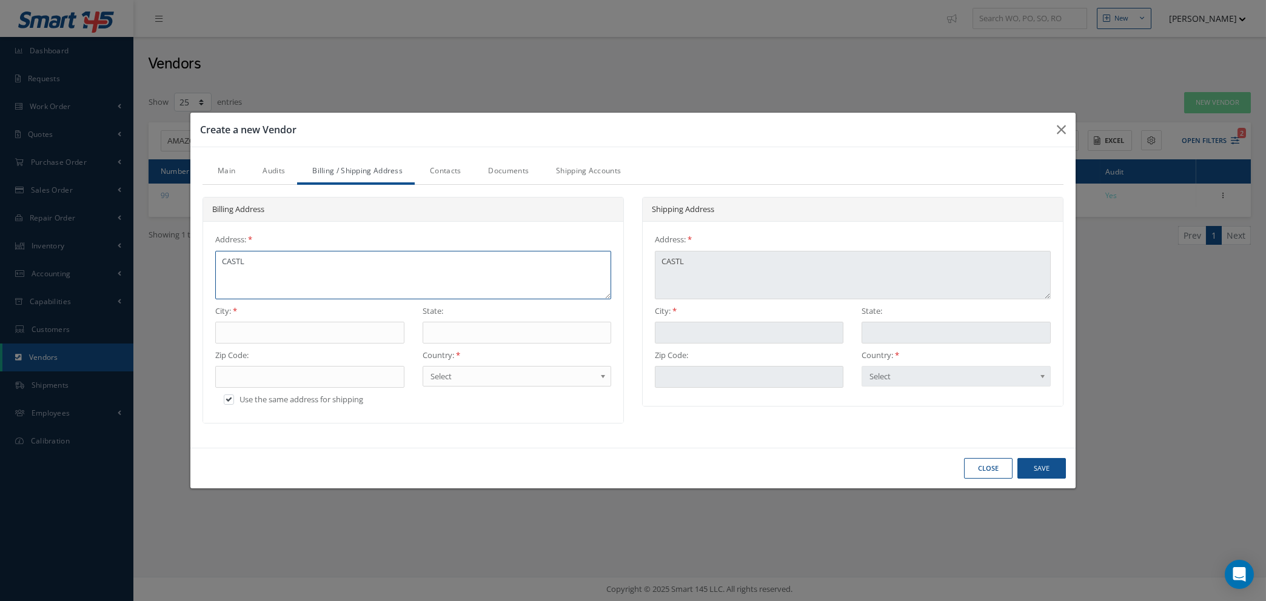
type textarea "CASTLE"
type textarea "CASTLEH"
type textarea "CASTLEHI"
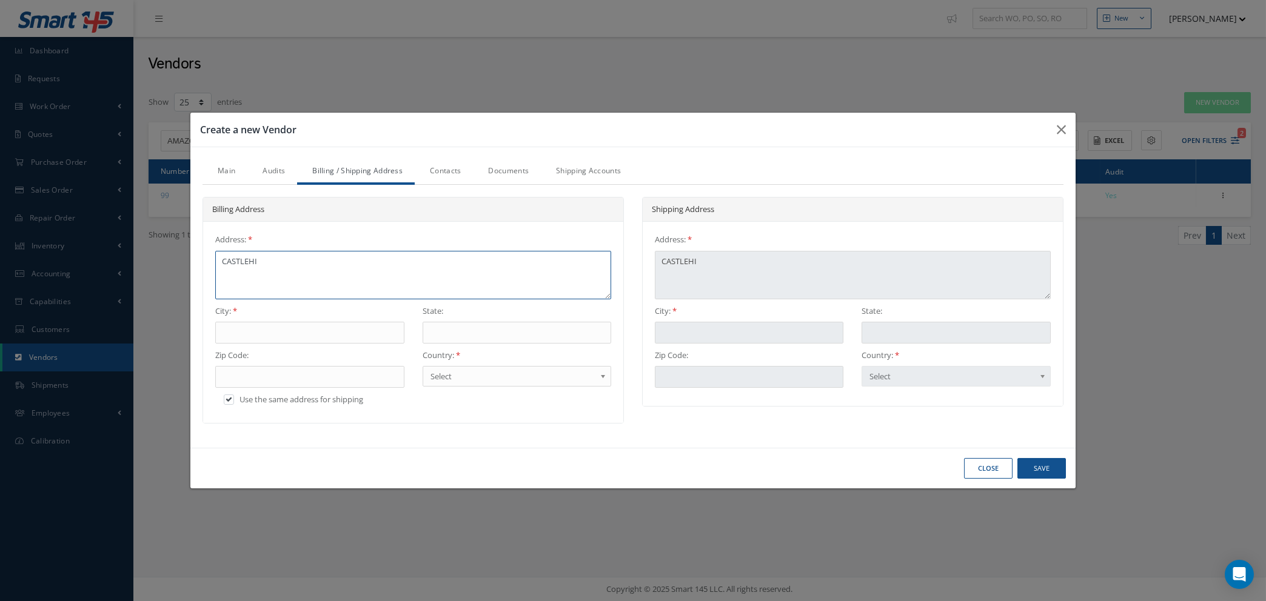
type textarea "CASTLEHIL"
type textarea "CASTLEHILL"
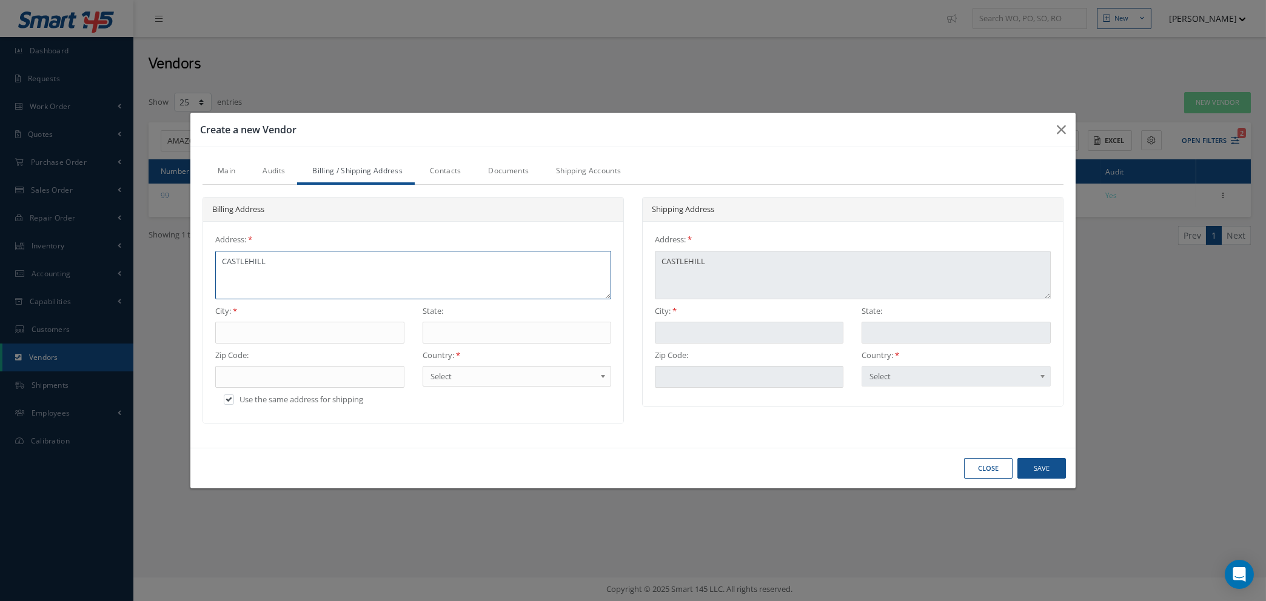
type textarea "CASTLEHILL"
type textarea "CASTLEHILL B"
type textarea "CASTLEHILL BU"
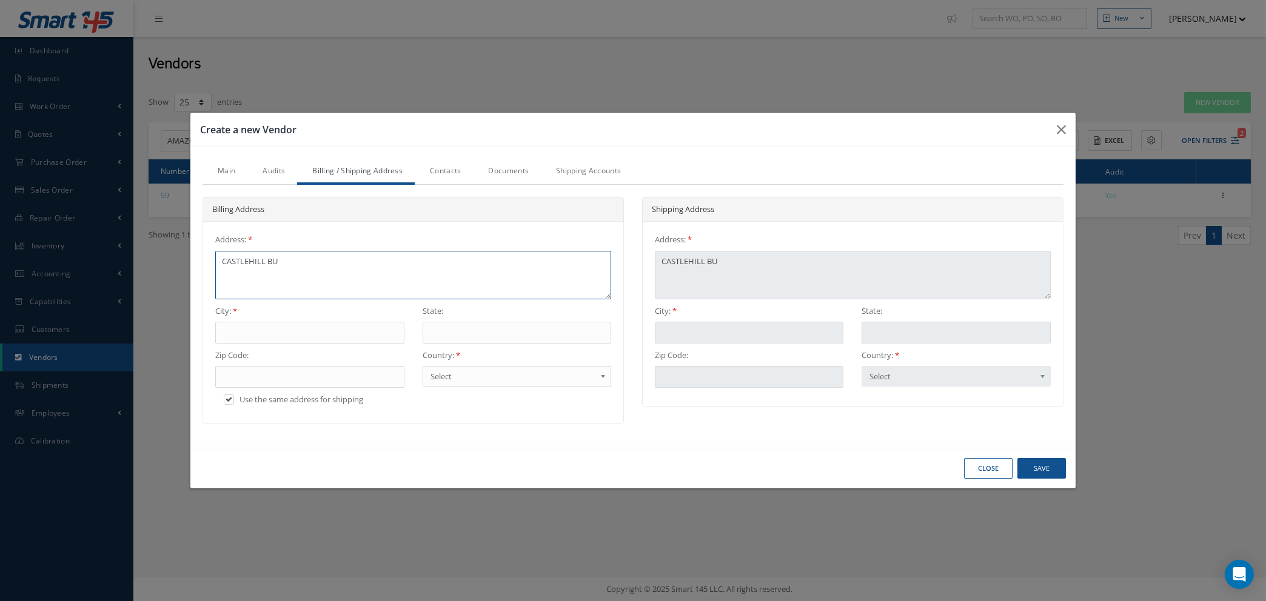
type textarea "CASTLEHILL BUS"
type textarea "CASTLEHILL BUSI"
type textarea "CASTLEHILL BUSIN"
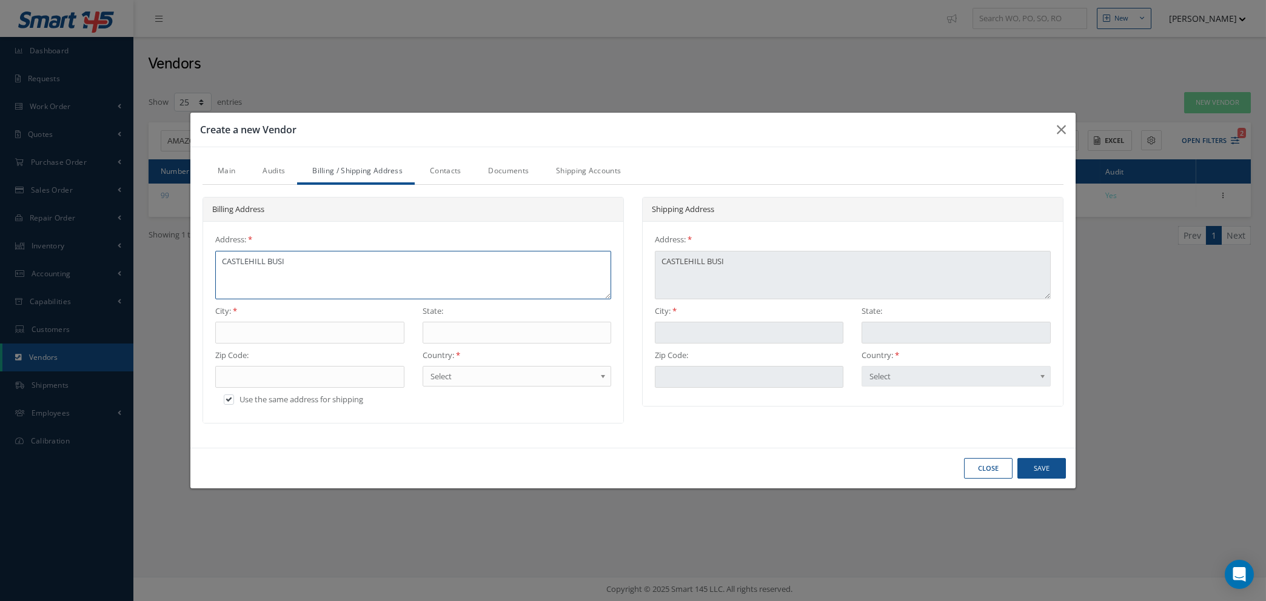
type textarea "CASTLEHILL BUSIN"
type textarea "CASTLEHILL BUSINE"
type textarea "CASTLEHILL BUSINES"
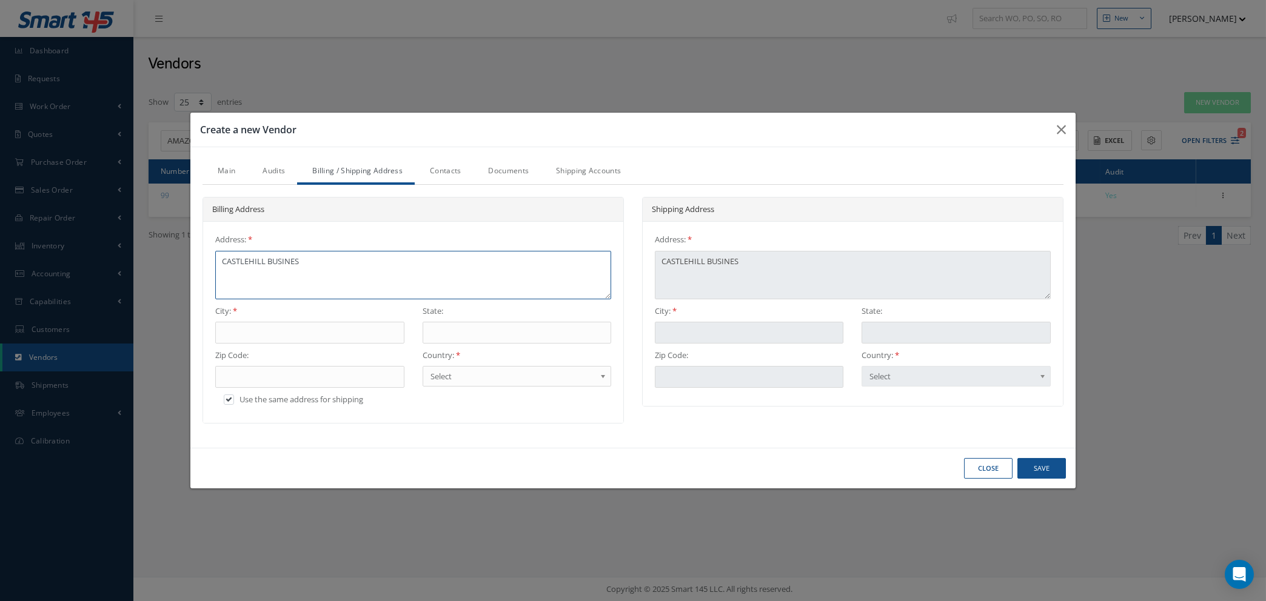
type textarea "CASTLEHILL BUSINESS"
type textarea "CASTLEHILL BUSINESS P"
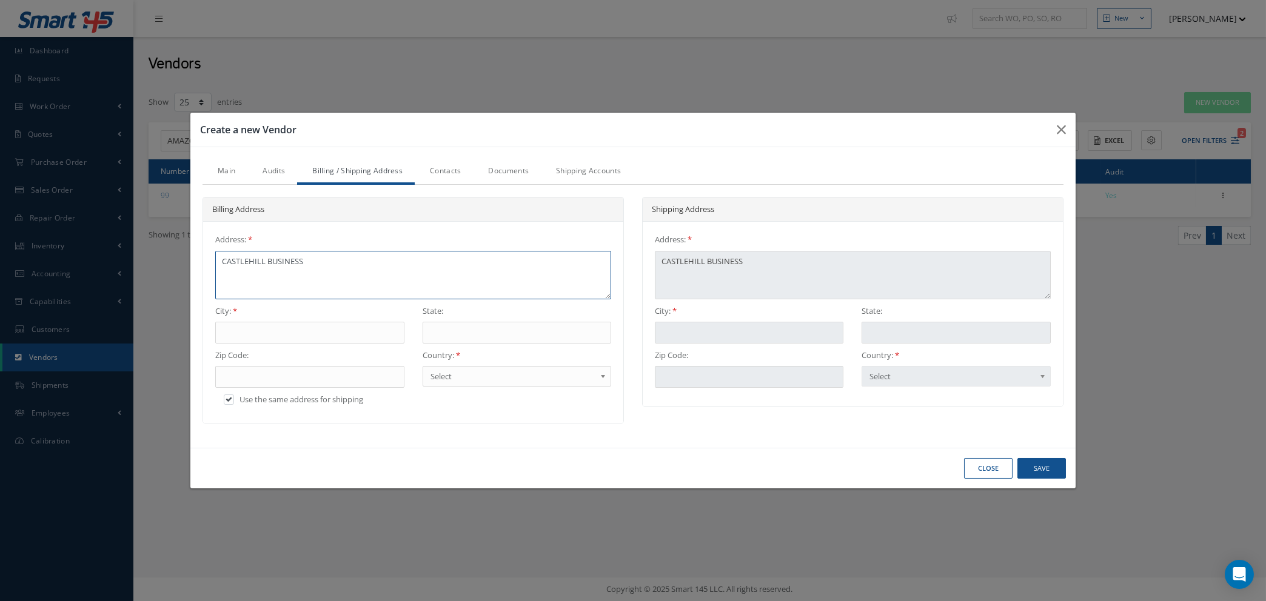
type textarea "CASTLEHILL BUSINESS P"
type textarea "CASTLEHILL BUSINESS PA"
type textarea "CASTLEHILL BUSINESS PAR"
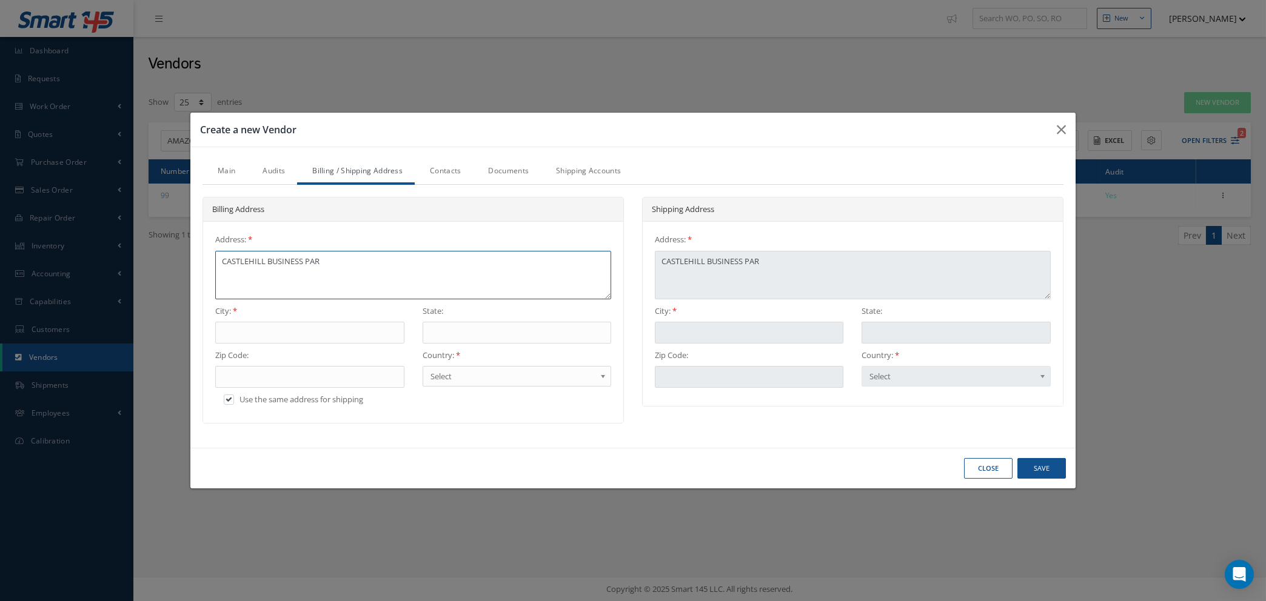
type textarea "CASTLEHILL BUSINESS PARK"
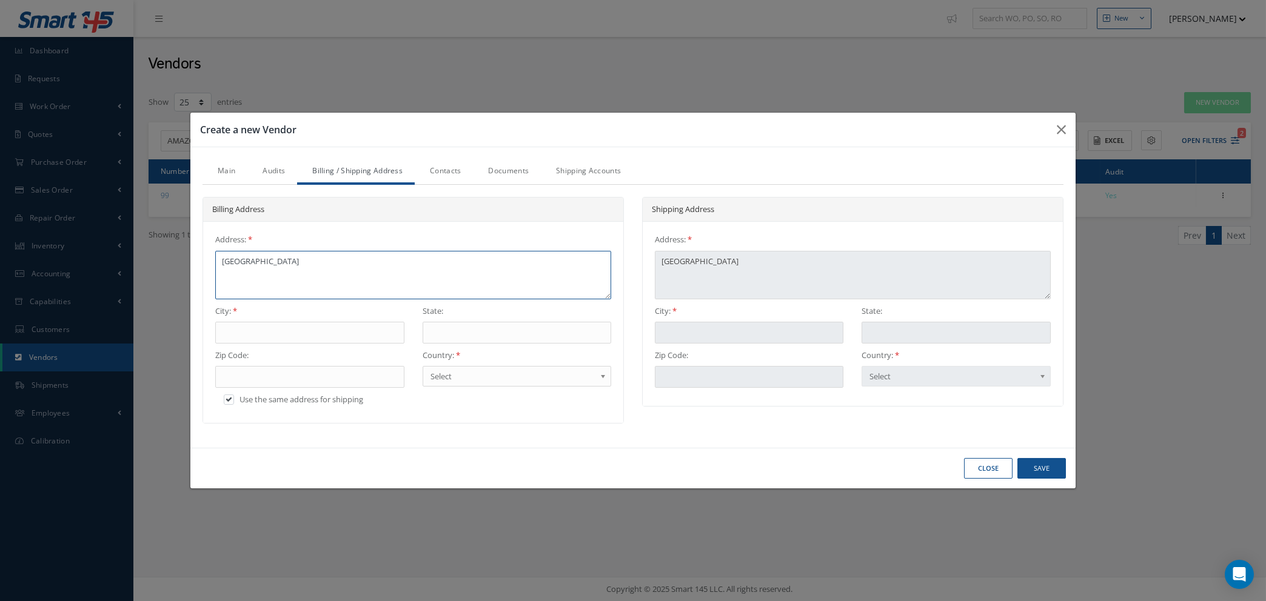
type textarea "CASTLEHILL BUSINESS PARK"
type textarea "CASTLEHILL BUSINESS PARK F"
type textarea "CASTLEHILL BUSINESS PARK FL"
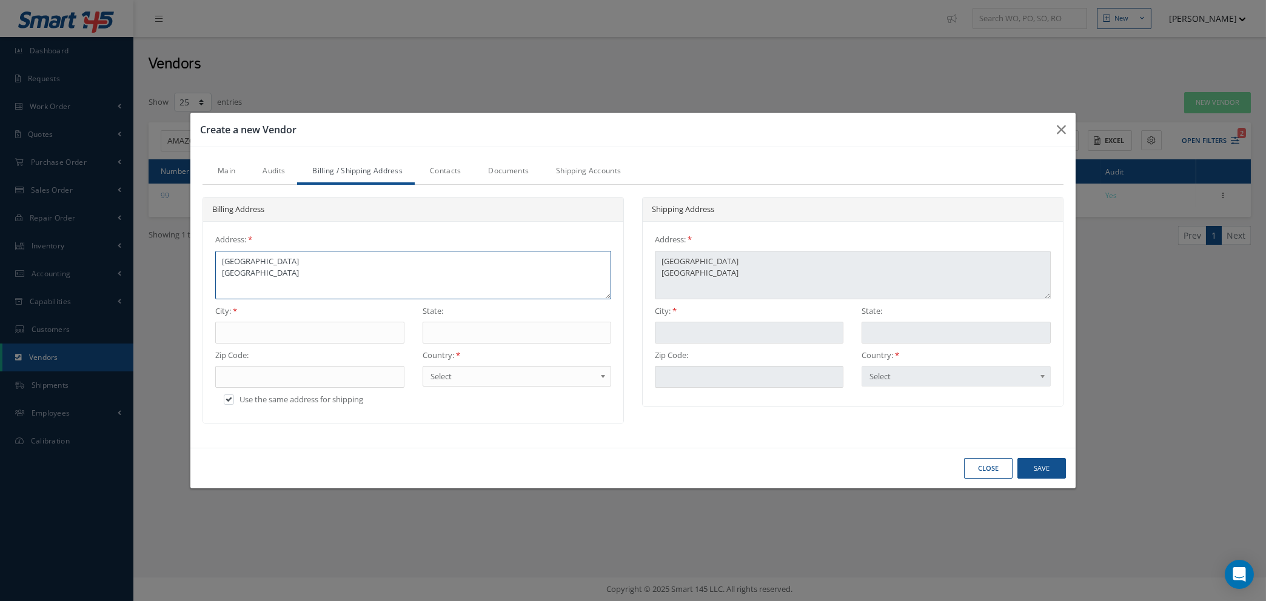
type textarea "CASTLEHILL BUSINESS PARK FLE"
type textarea "CASTLEHILL BUSINESS PARK FLEX"
type textarea "CASTLEHILL BUSINESS PARK FLEXF"
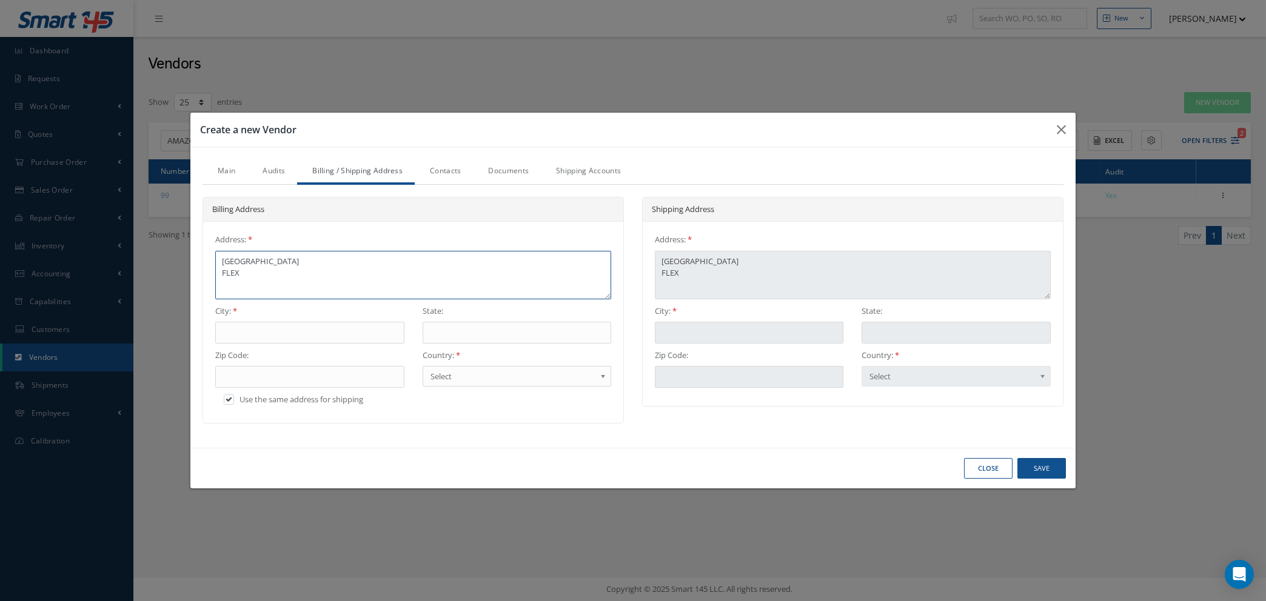
type textarea "CASTLEHILL BUSINESS PARK FLEXF"
type textarea "CASTLEHILL BUSINESS PARK FLEXFO"
type textarea "CASTLEHILL BUSINESS PARK FLEXFOR"
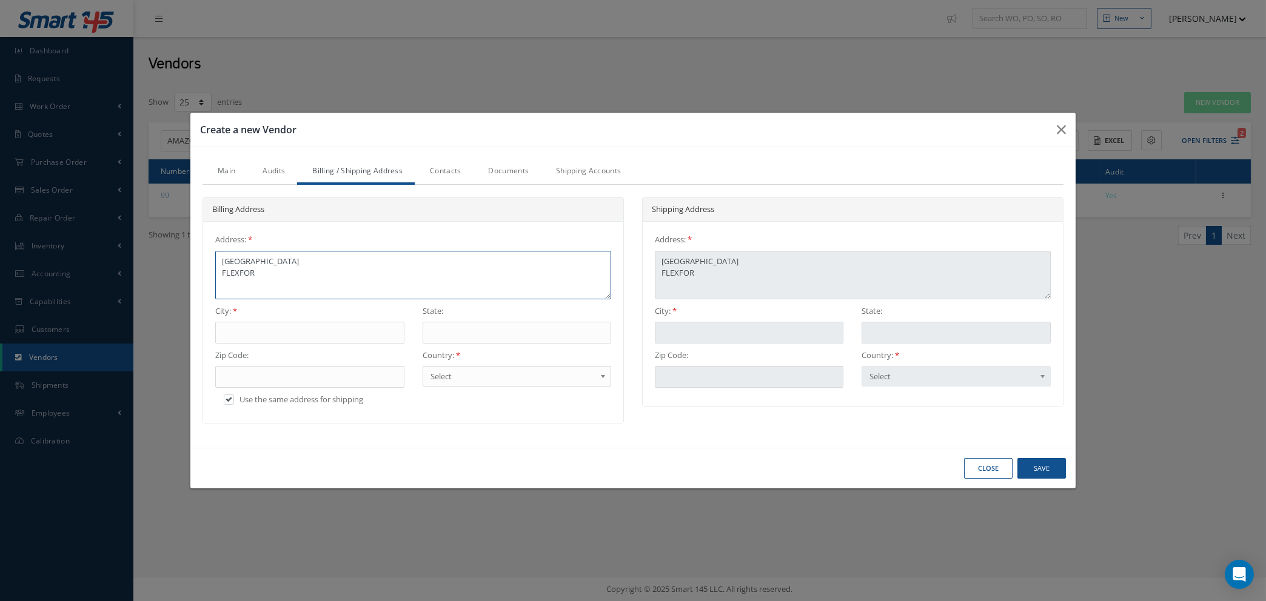
type textarea "CASTLEHILL BUSINESS PARK FLEXFORD"
type textarea "CASTLEHILL BUSINESS PARK FLEXFORD R"
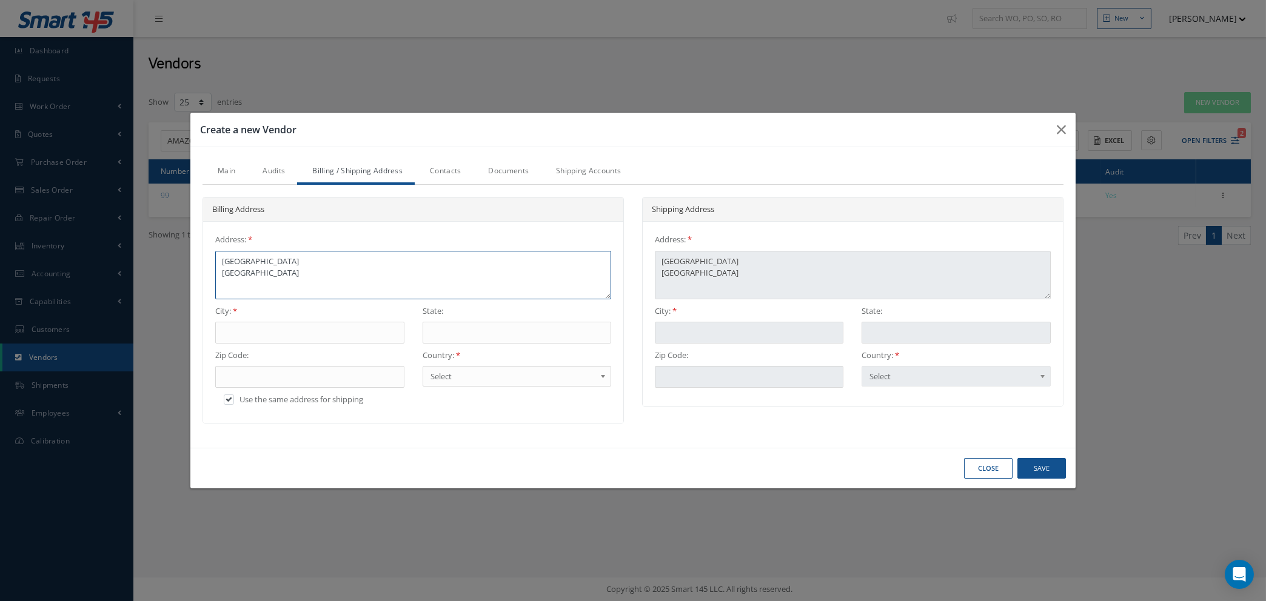
type textarea "CASTLEHILL BUSINESS PARK FLEXFORD R"
type textarea "CASTLEHILL BUSINESS PARK FLEXFORD RO"
type textarea "CASTLEHILL BUSINESS PARK FLEXFORD ROA"
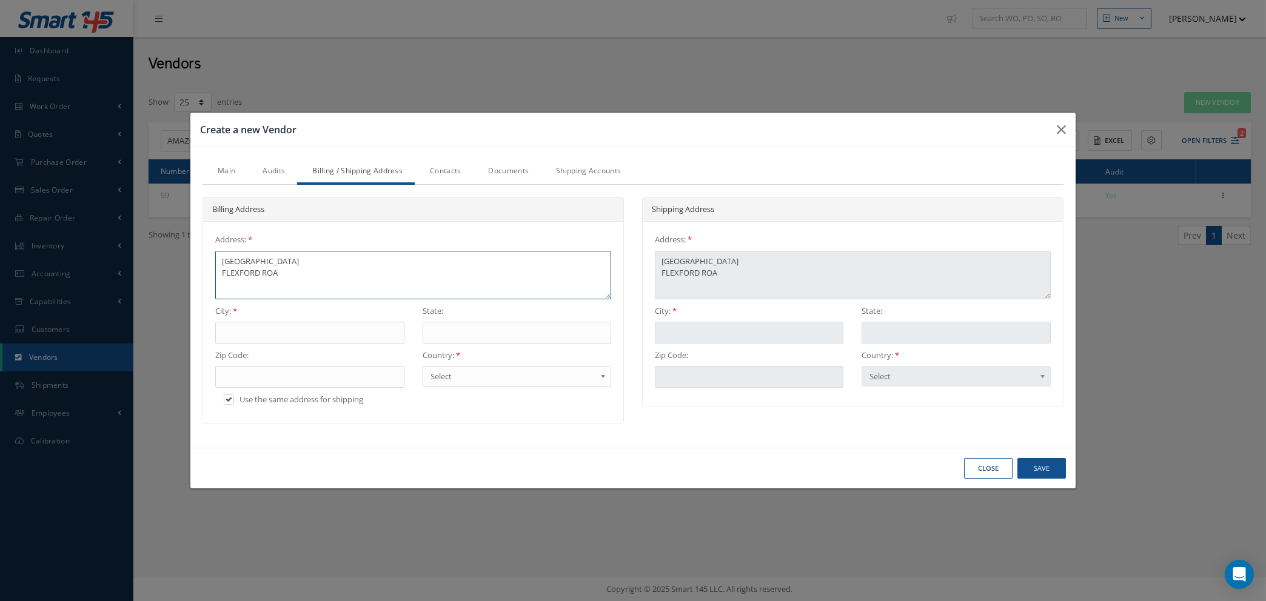
type textarea "CASTLEHILL BUSINESS PARK FLEXFORD ROAD"
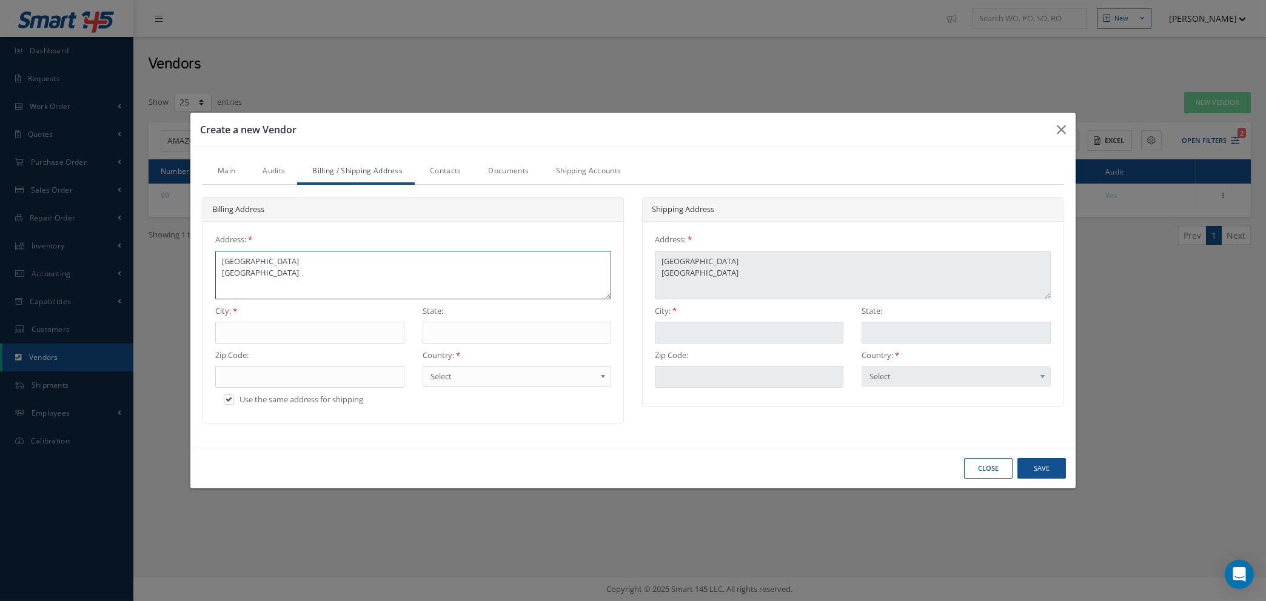
type textarea "CASTLEHILL BUSINESS PARK FLEXFORD ROAD"
type textarea "CASTLEHILL BUSINESS PARK FLEXFORD ROAD N"
type textarea "CASTLEHILL BUSINESS PARK FLEXFORD ROAD NO"
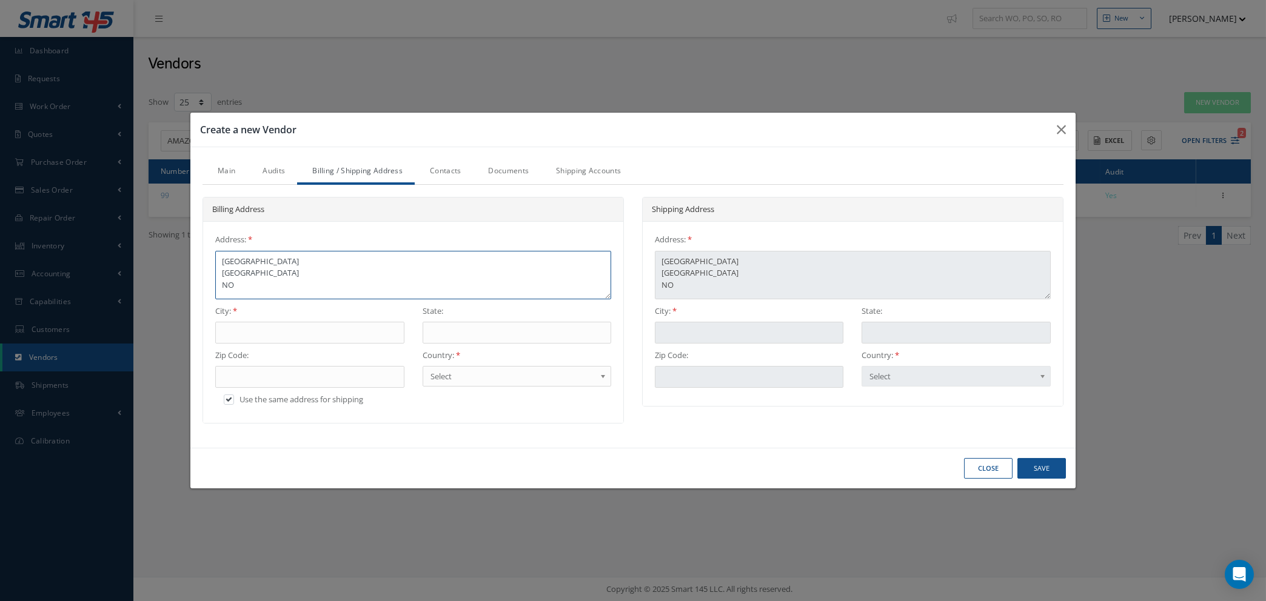
type textarea "CASTLEHILL BUSINESS PARK FLEXFORD ROAD NOR"
type textarea "CASTLEHILL BUSINESS PARK FLEXFORD ROAD NORT"
type textarea "CASTLEHILL BUSINESS PARK FLEXFORD ROAD NORTH"
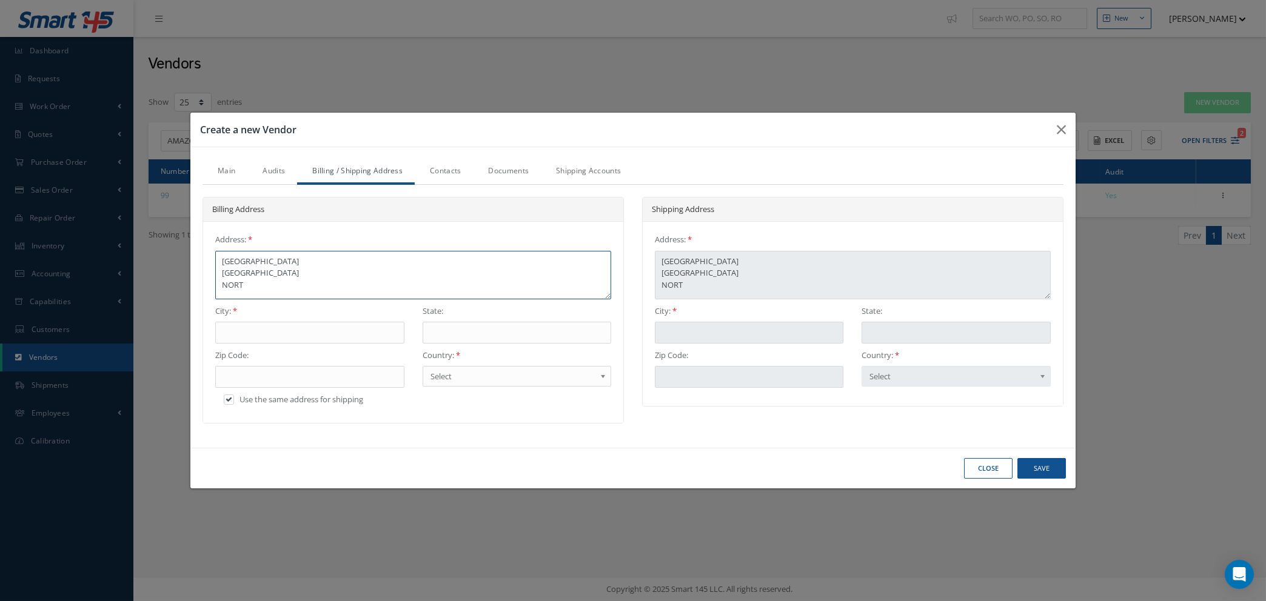
type textarea "CASTLEHILL BUSINESS PARK FLEXFORD ROAD NORTH"
click at [358, 327] on input "text" at bounding box center [309, 333] width 189 height 22
click at [470, 327] on input "text" at bounding box center [517, 333] width 189 height 22
click at [394, 378] on input "text" at bounding box center [309, 377] width 189 height 22
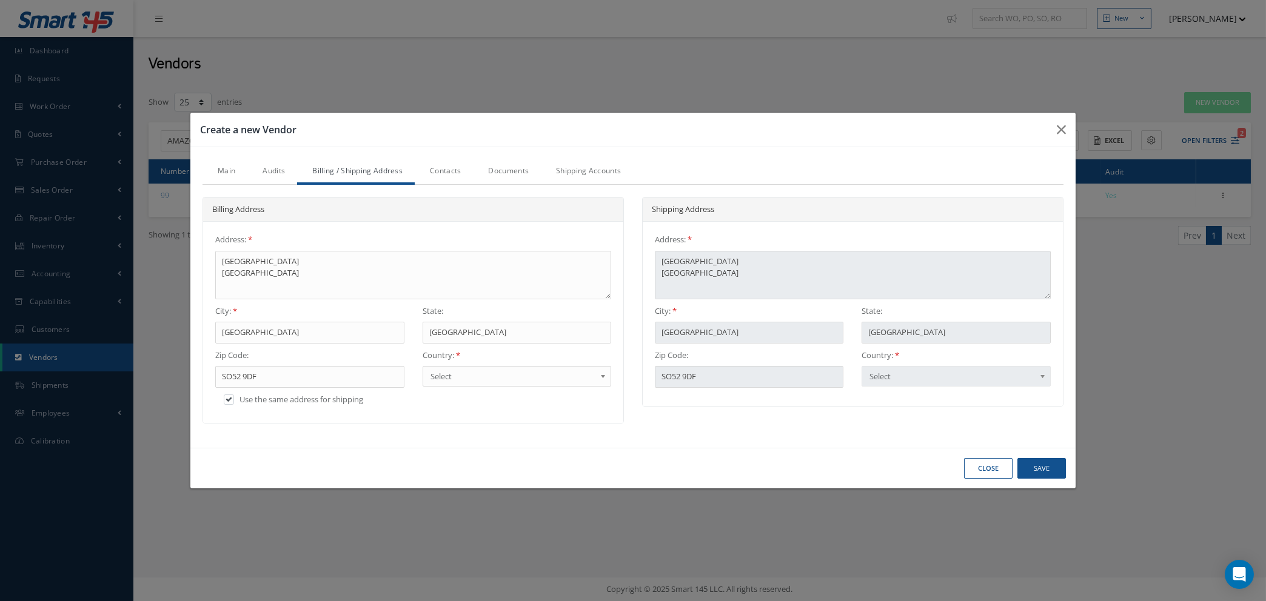
click at [498, 380] on span "Select" at bounding box center [512, 376] width 165 height 15
click at [456, 172] on link "Contacts" at bounding box center [444, 171] width 58 height 25
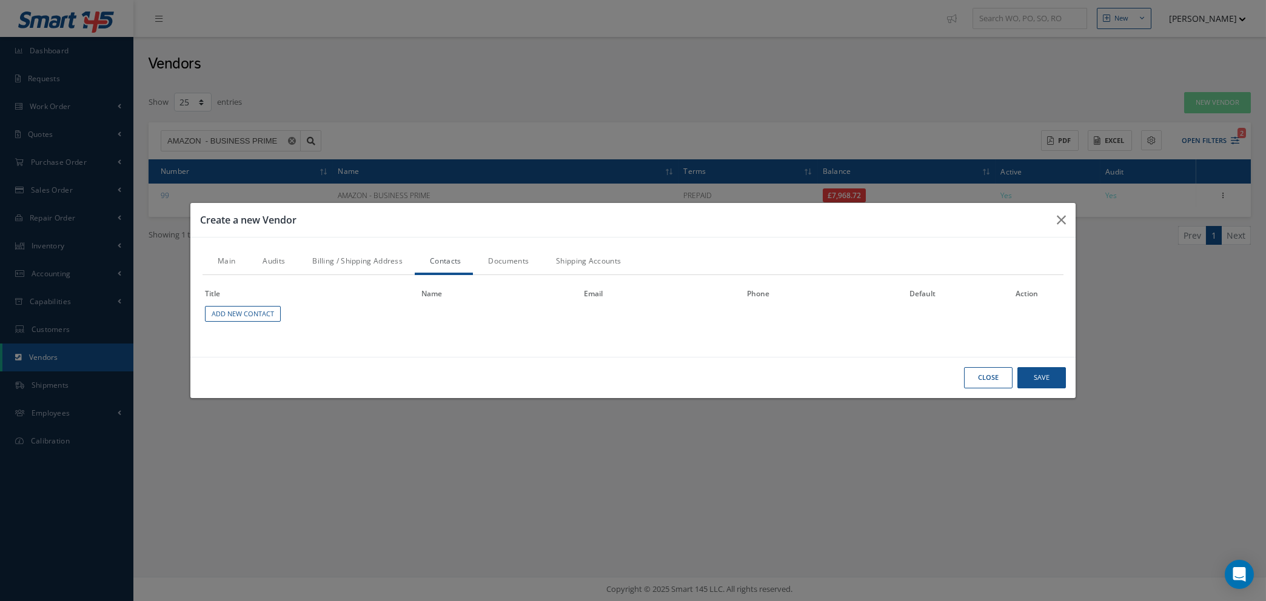
click at [504, 263] on link "Documents" at bounding box center [507, 262] width 68 height 25
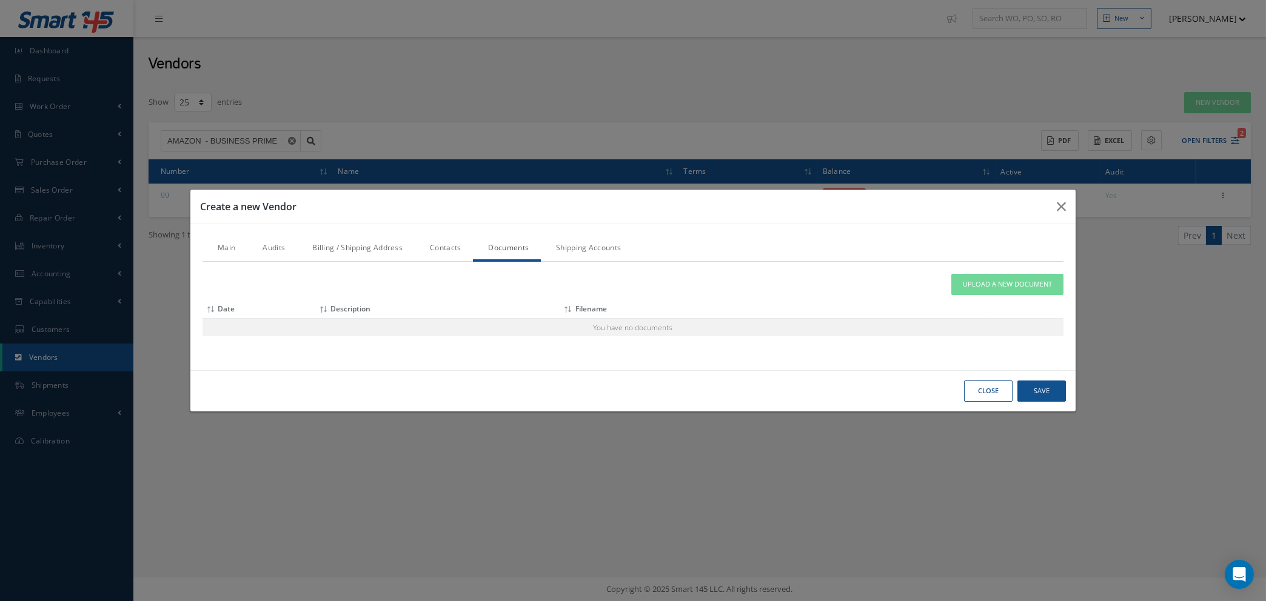
click at [575, 251] on link "Shipping Accounts" at bounding box center [587, 248] width 92 height 25
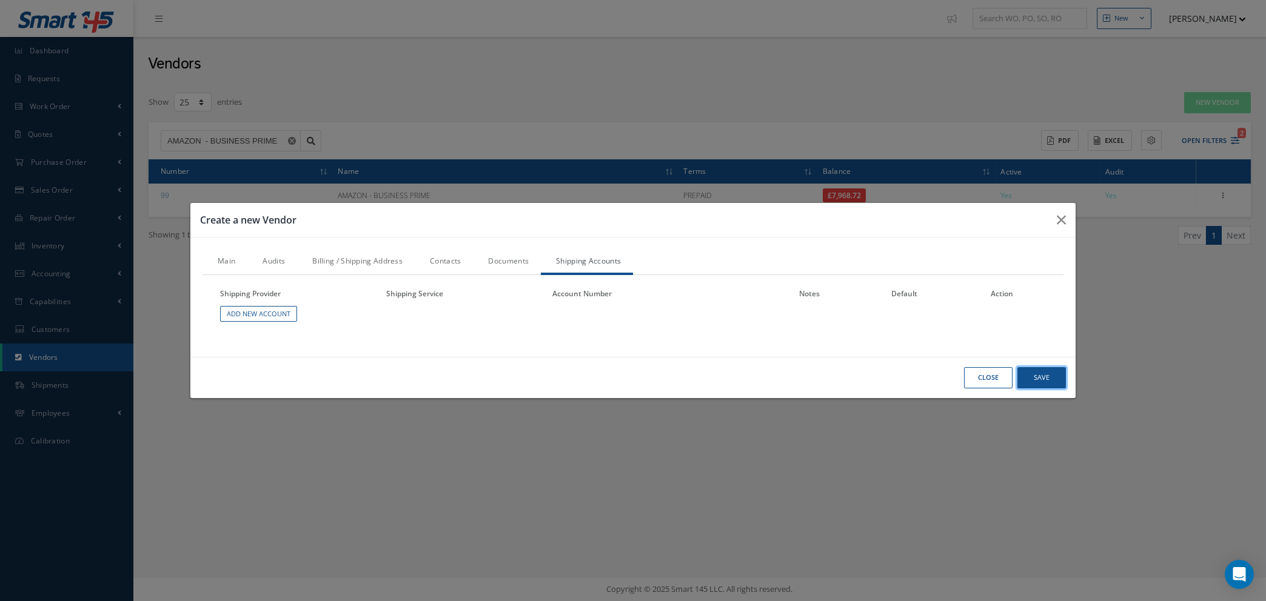
click at [0, 0] on button "Save" at bounding box center [0, 0] width 0 height 0
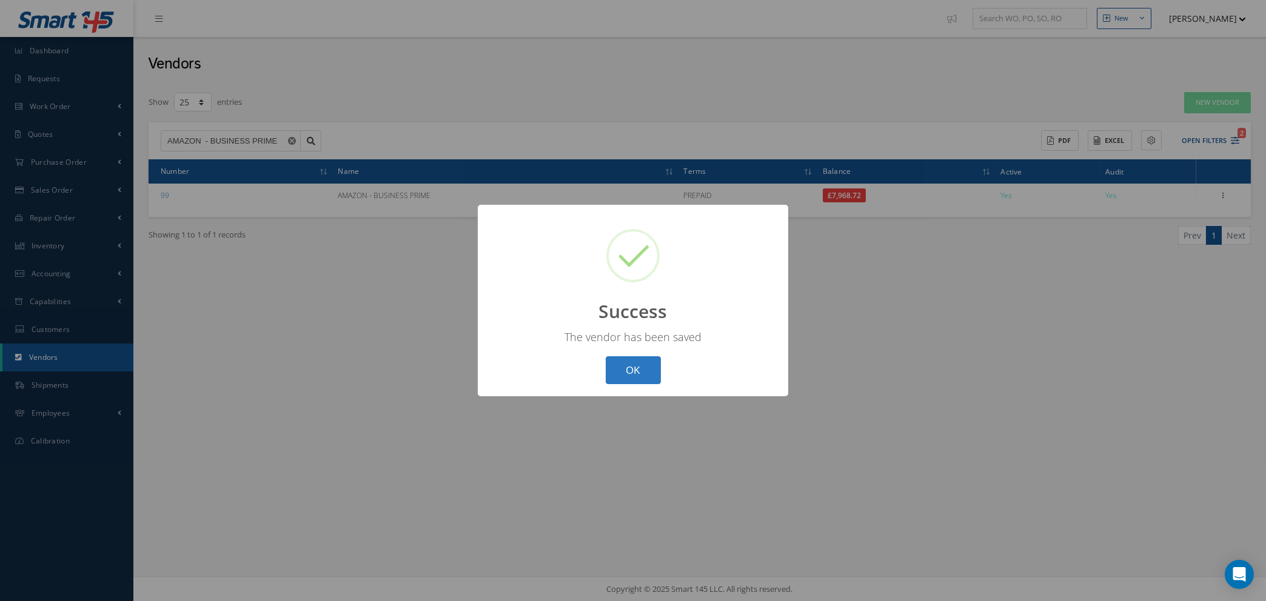
click at [647, 367] on button "OK" at bounding box center [633, 370] width 55 height 28
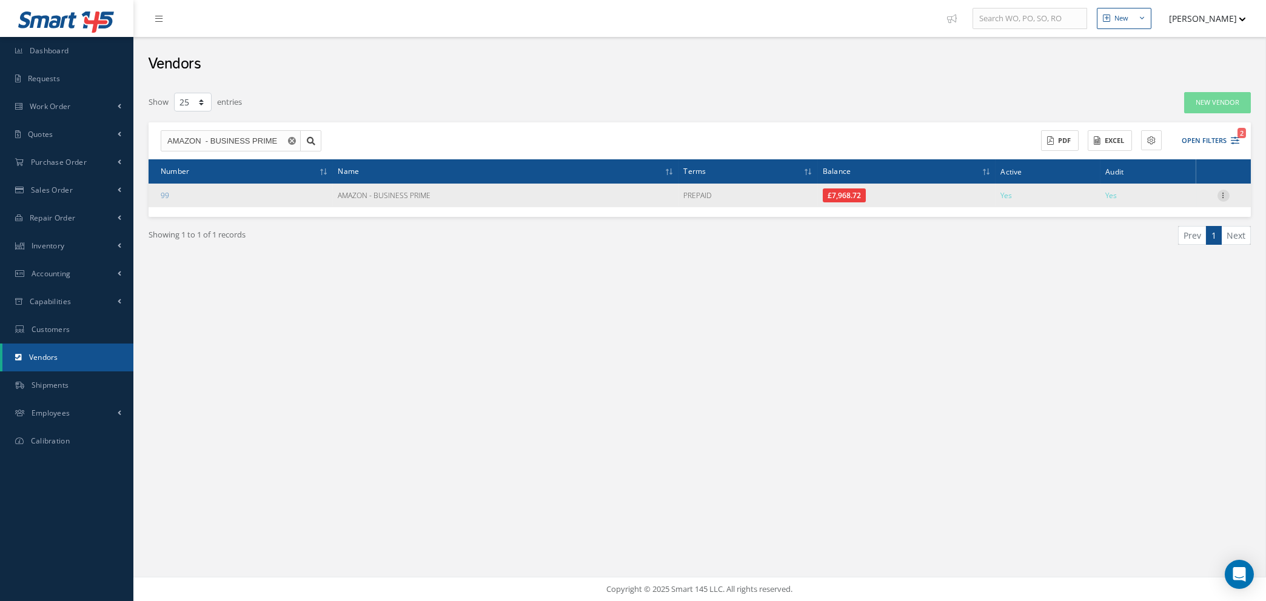
click at [1222, 195] on icon at bounding box center [1223, 195] width 12 height 10
click at [1181, 216] on link "Edit" at bounding box center [1168, 219] width 96 height 16
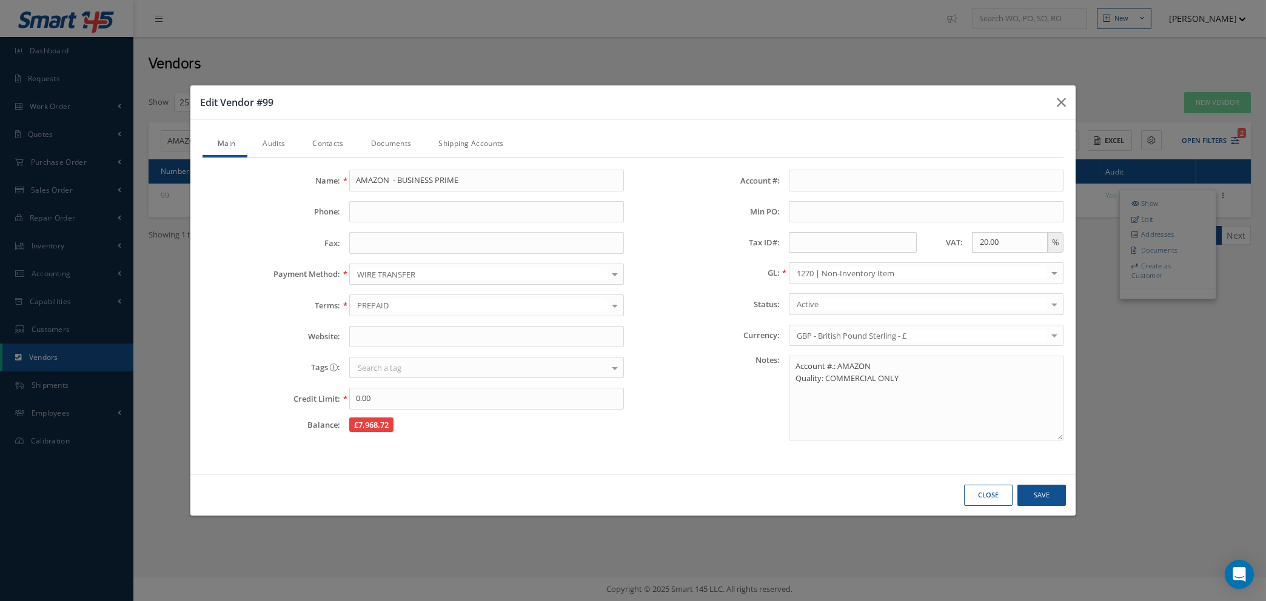
click at [0, 0] on button "Close" at bounding box center [0, 0] width 0 height 0
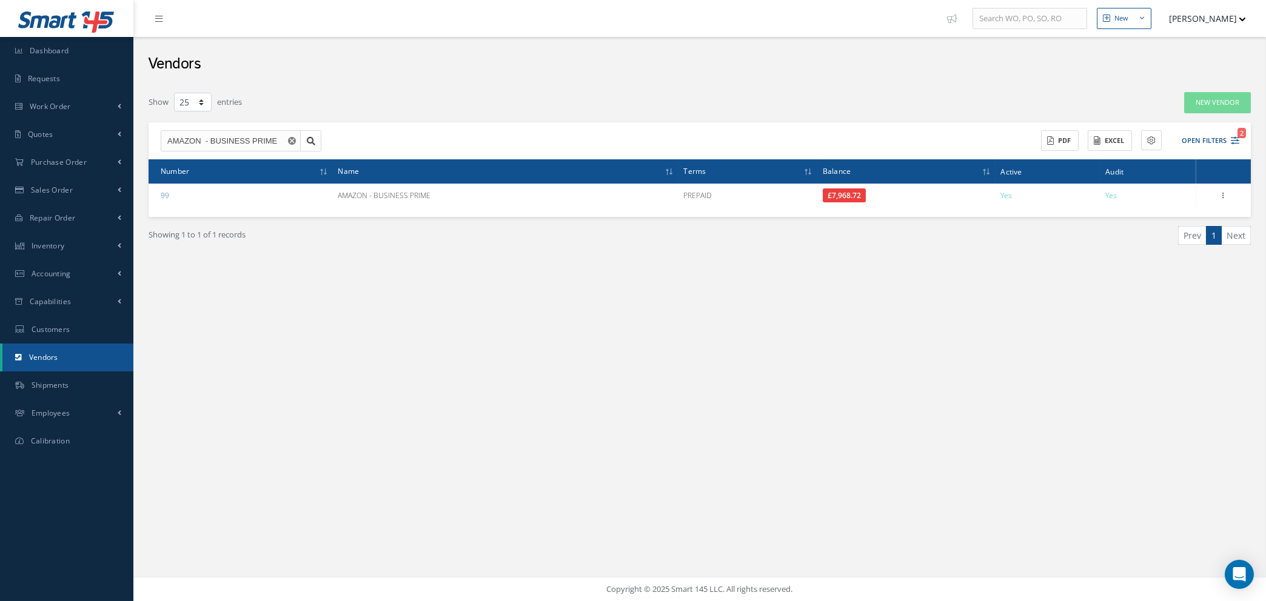
click at [290, 139] on icon "Reset" at bounding box center [292, 141] width 8 height 8
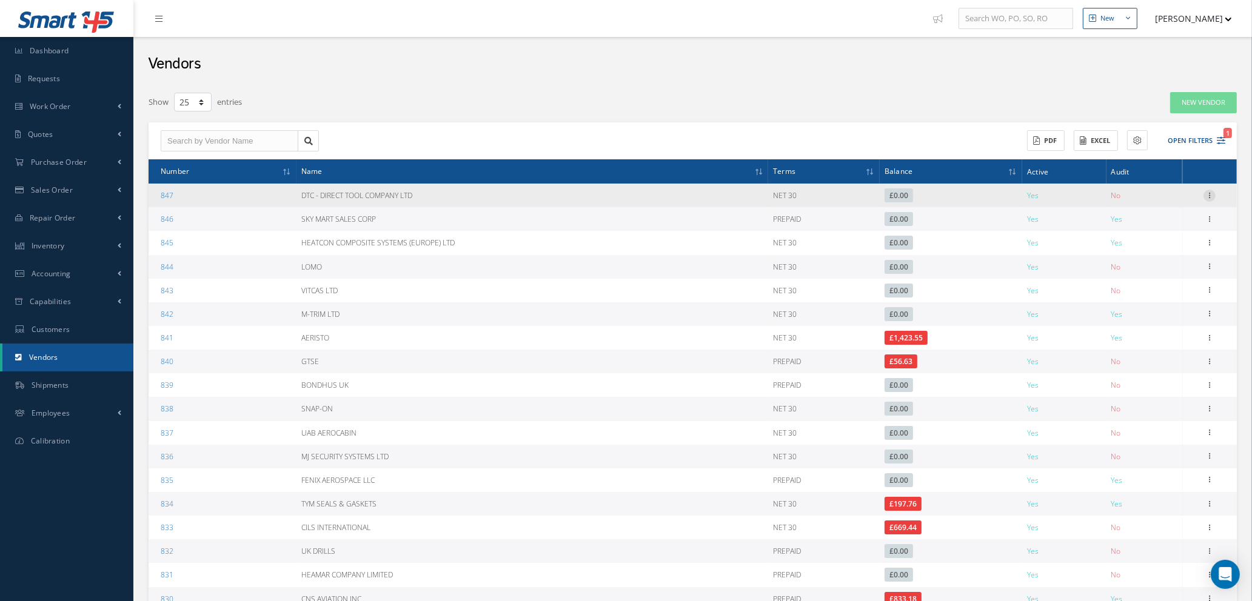
click at [1210, 190] on icon at bounding box center [1209, 195] width 12 height 10
click at [1149, 217] on link "Edit" at bounding box center [1154, 219] width 96 height 16
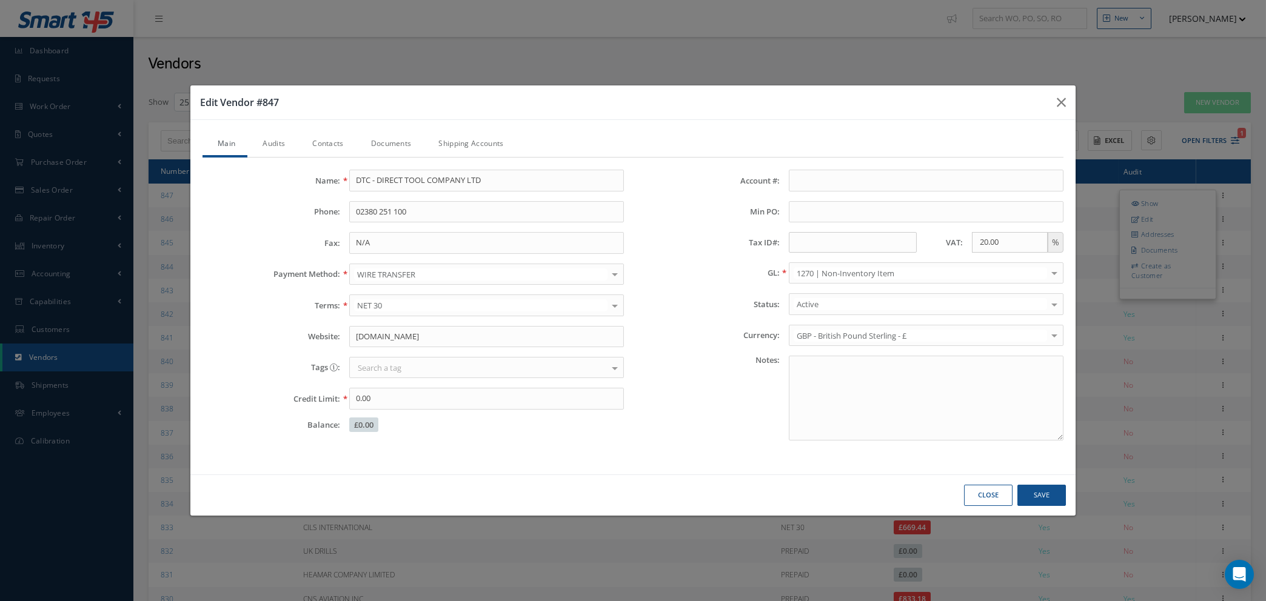
click at [267, 138] on link "Audits" at bounding box center [272, 144] width 50 height 25
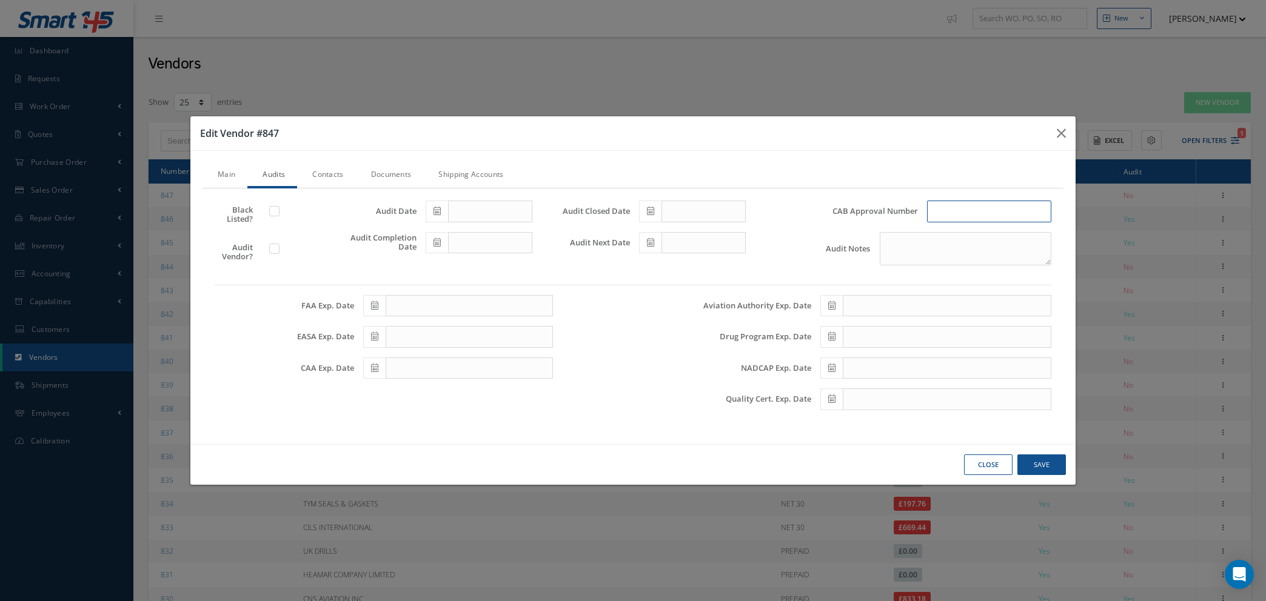
click at [961, 210] on input "text" at bounding box center [989, 212] width 124 height 22
click at [329, 176] on link "Contacts" at bounding box center [326, 175] width 58 height 25
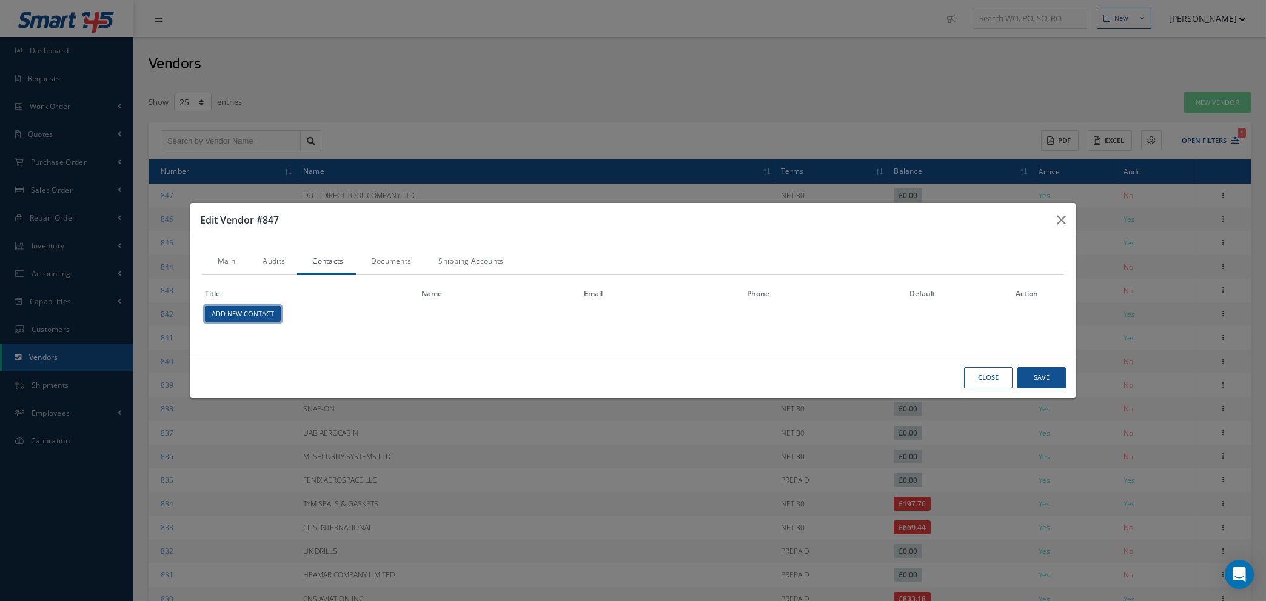
click at [247, 316] on link "Add New Contact" at bounding box center [243, 314] width 76 height 16
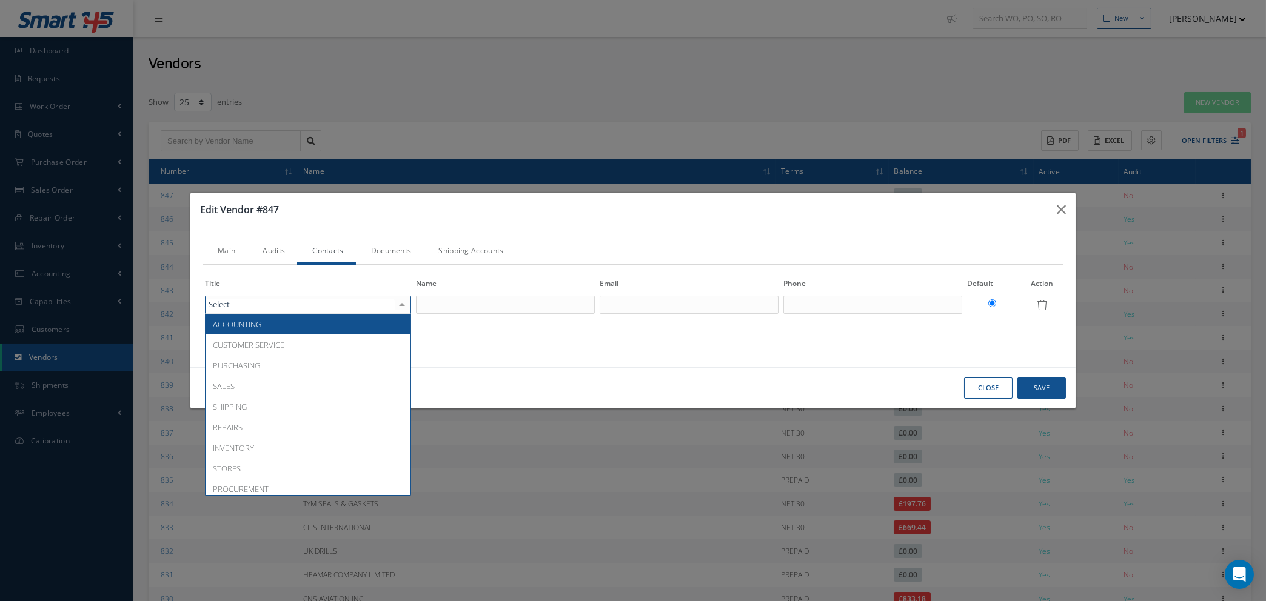
click at [298, 306] on div at bounding box center [308, 305] width 206 height 18
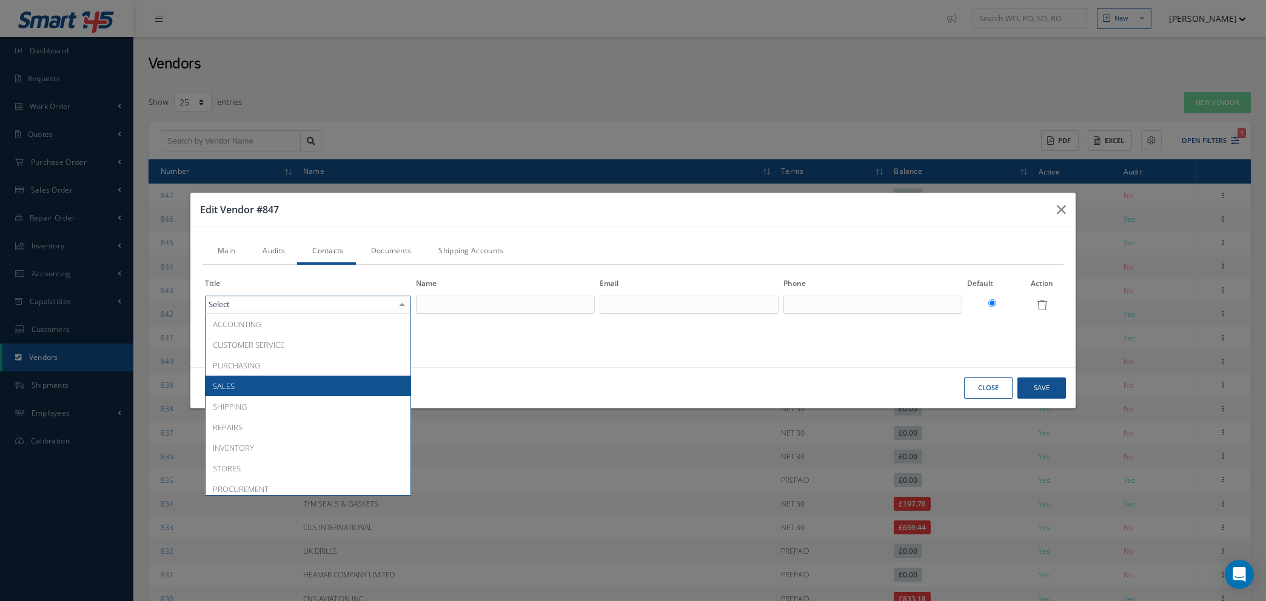
click at [274, 388] on span "SALES" at bounding box center [308, 386] width 205 height 21
click at [360, 298] on div "ACCOUNTING CUSTOMER SERVICE PURCHASING SALES SHIPPING REPAIRS INVENTORY STORES …" at bounding box center [308, 305] width 206 height 18
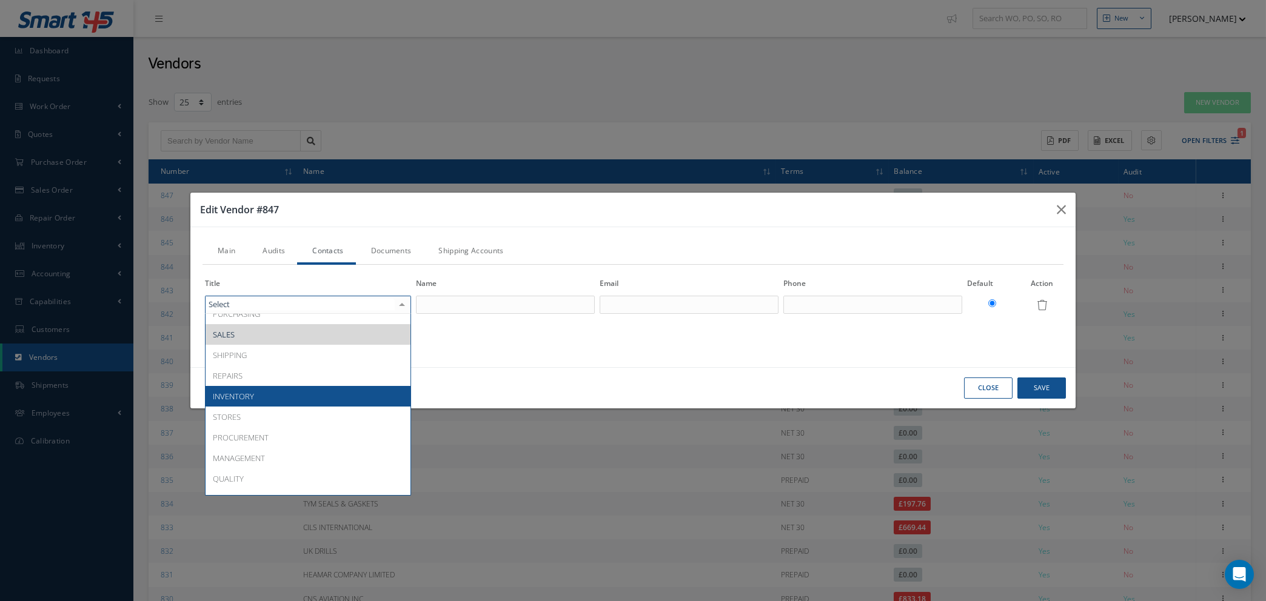
scroll to position [127, 0]
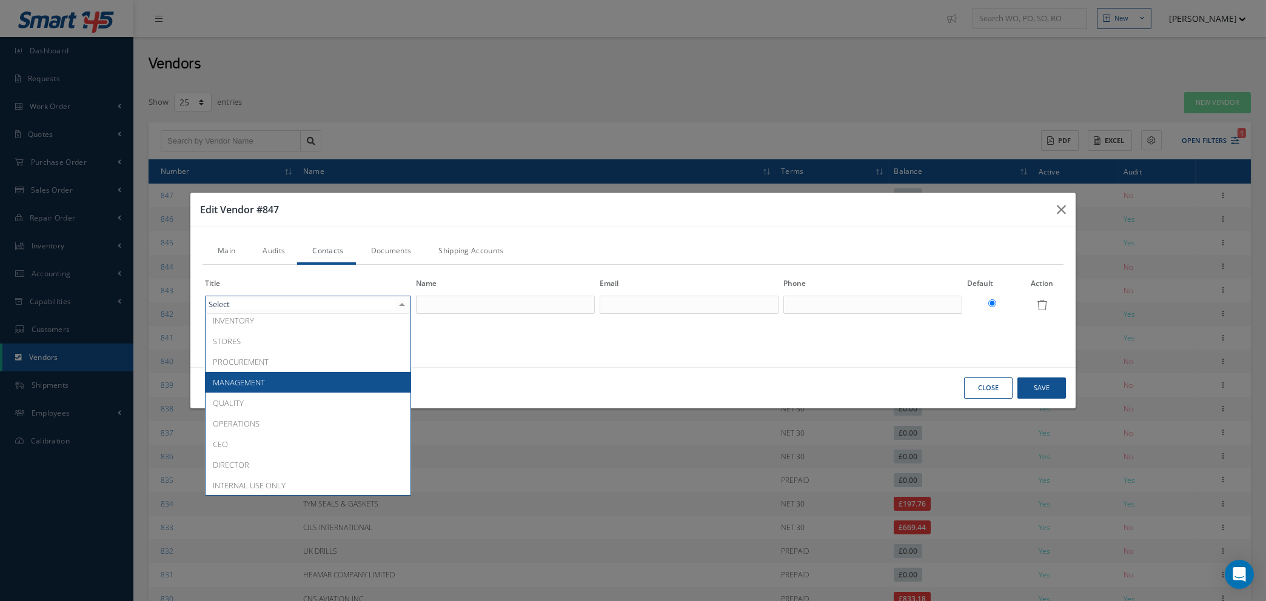
click at [279, 380] on span "MANAGEMENT" at bounding box center [308, 382] width 205 height 21
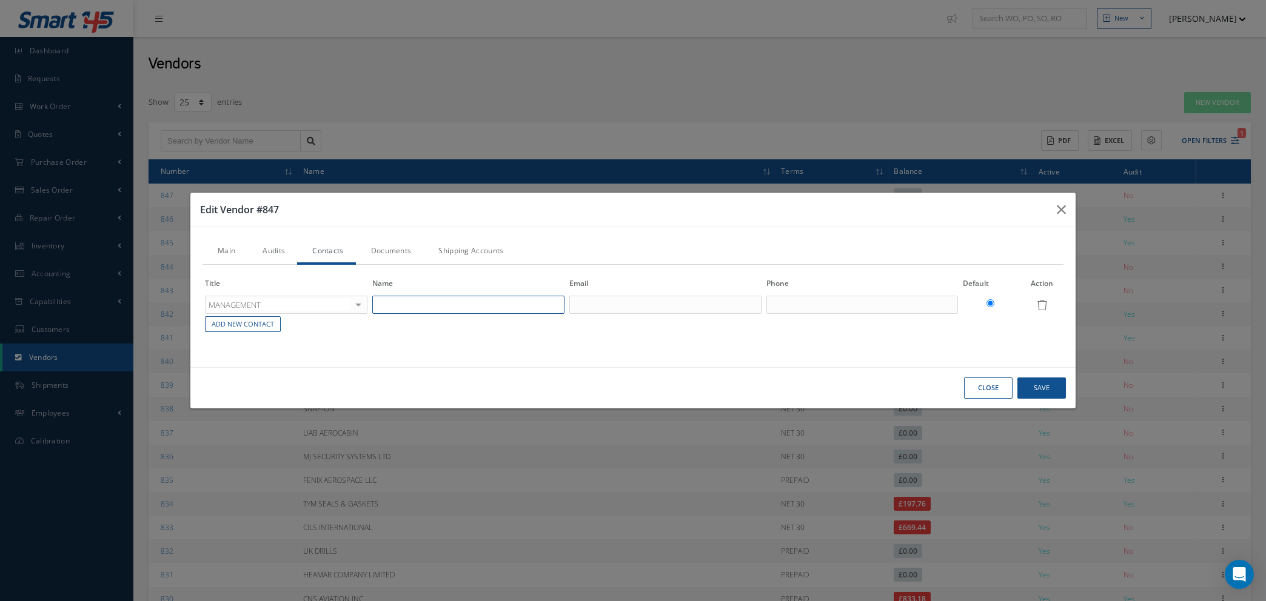
click at [421, 306] on input "text" at bounding box center [468, 305] width 192 height 18
click at [616, 306] on input "text" at bounding box center [665, 305] width 192 height 18
paste input "Isaiah Ojo | DTC <Isaiah.Ojo@dtc-uk.com>"
drag, startPoint x: 638, startPoint y: 302, endPoint x: 260, endPoint y: 308, distance: 377.7
click at [261, 309] on tr "MANAGEMENT ACCOUNTING CUSTOMER SERVICE PURCHASING SALES SHIPPING REPAIRS INVENT…" at bounding box center [632, 305] width 861 height 21
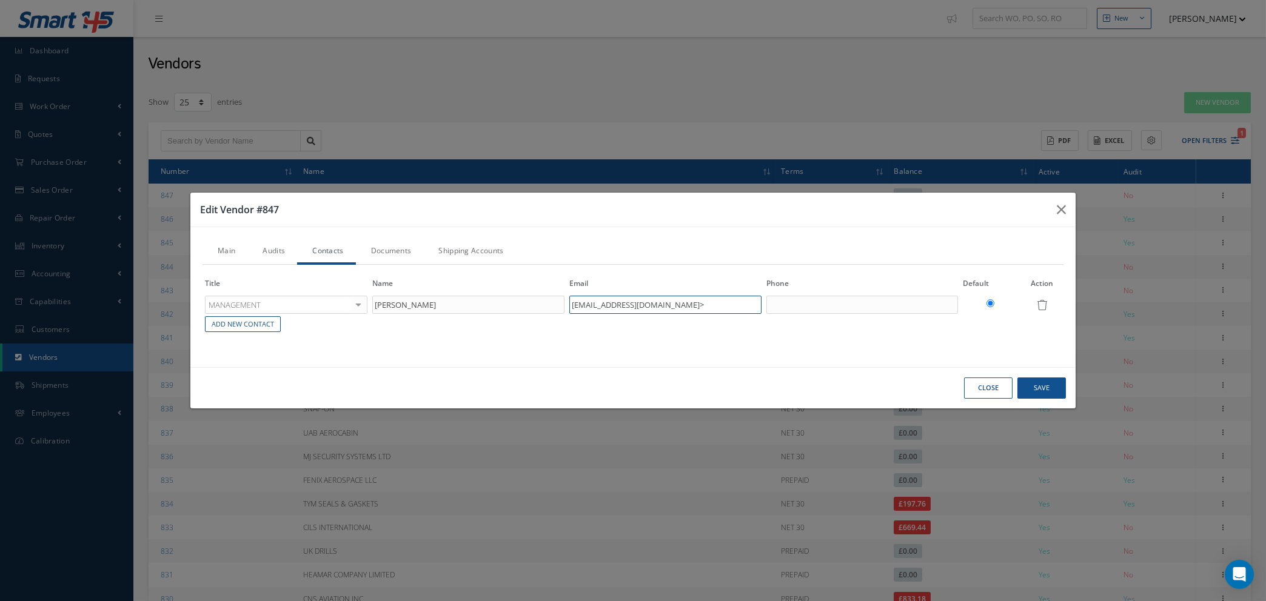
click at [664, 304] on input "Isaiah.Ojo@dtc-uk.com>" at bounding box center [665, 305] width 192 height 18
click at [844, 301] on input "text" at bounding box center [862, 305] width 192 height 18
click at [259, 324] on link "Add New Contact" at bounding box center [243, 324] width 76 height 16
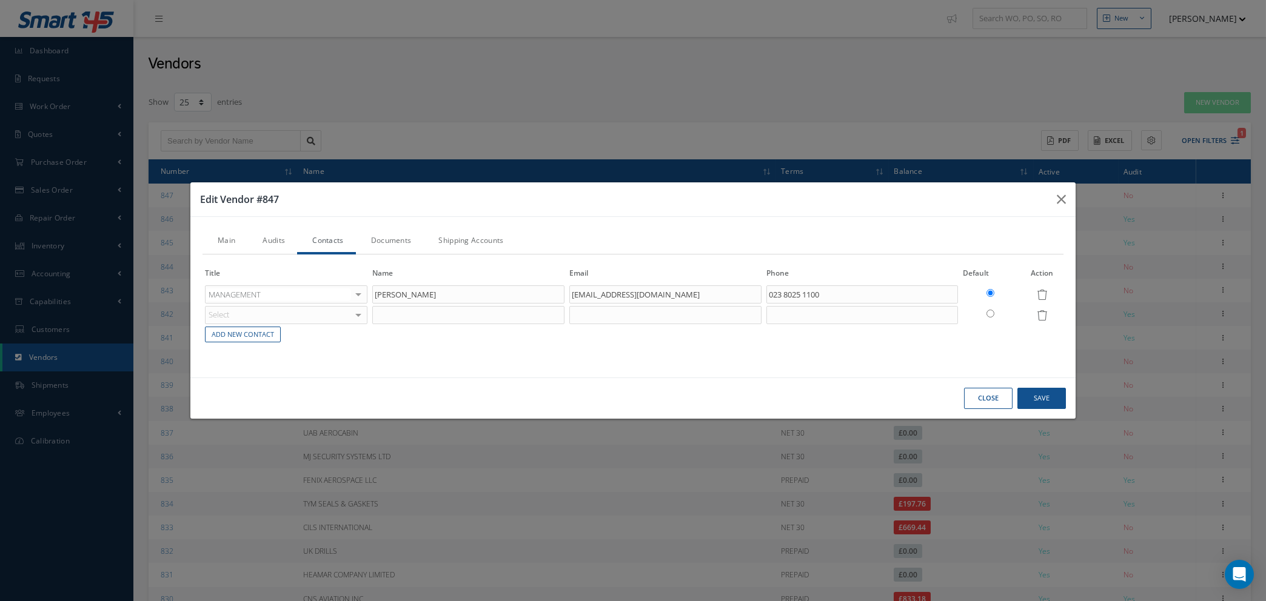
click at [350, 321] on div "Select" at bounding box center [286, 315] width 162 height 18
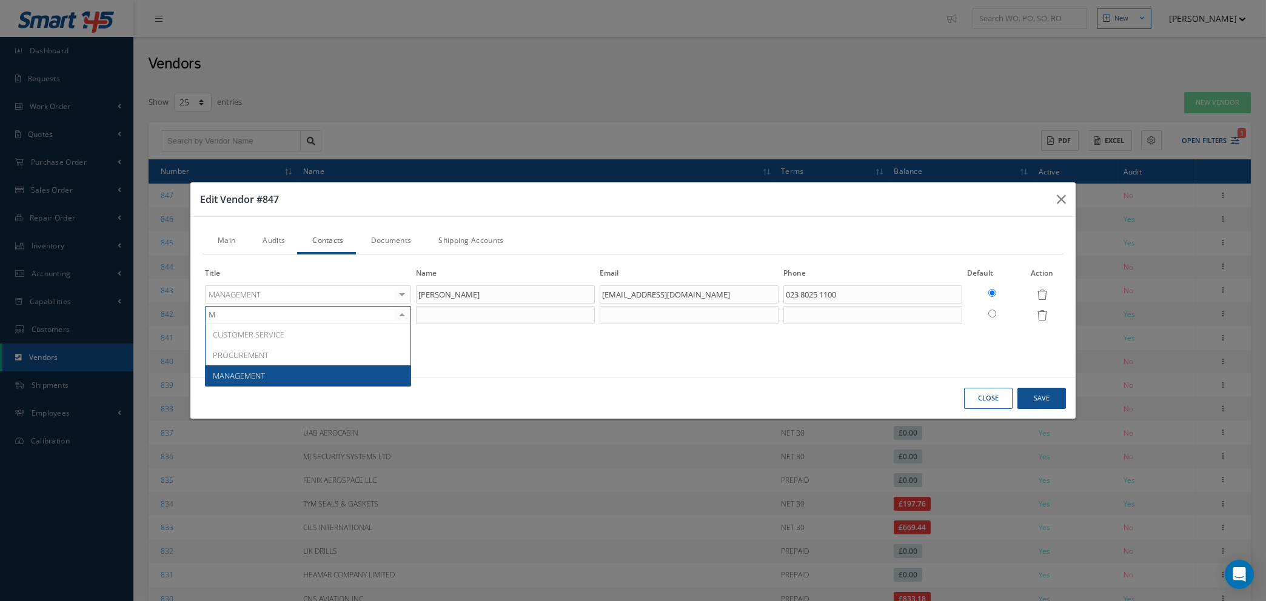
click at [299, 369] on span "MANAGEMENT" at bounding box center [308, 376] width 205 height 21
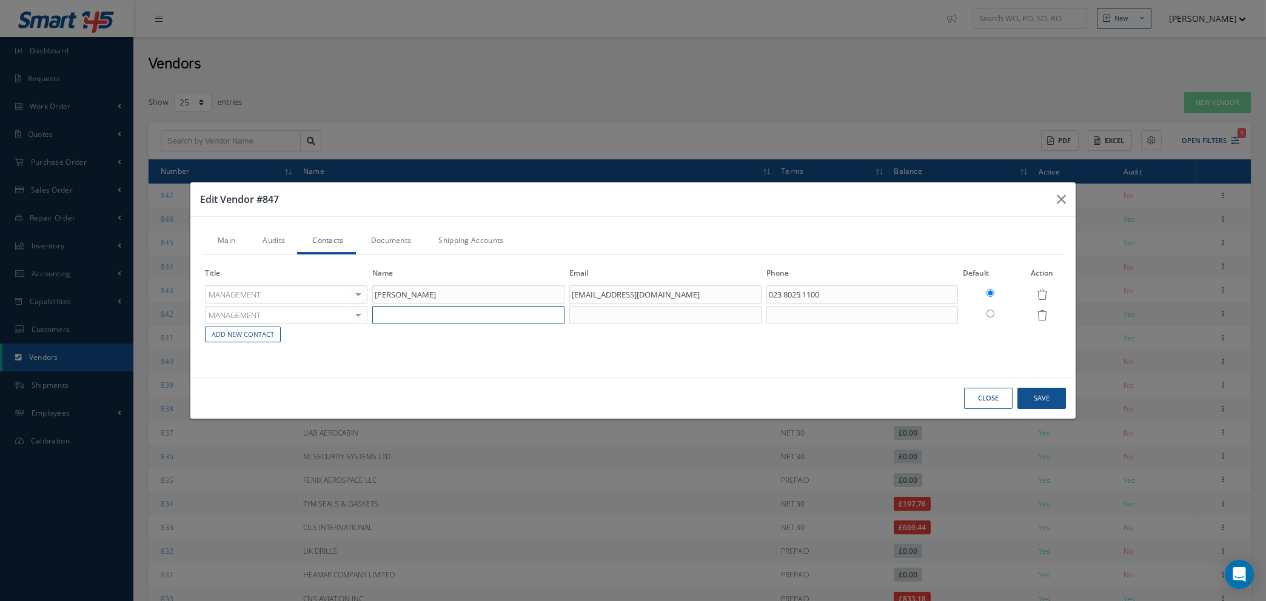
click at [418, 316] on input "text" at bounding box center [468, 315] width 192 height 18
click at [590, 314] on input "text" at bounding box center [665, 315] width 192 height 18
paste input "Dermott Moggach | DTC <dermott.moggach@dtc-uk.com>"
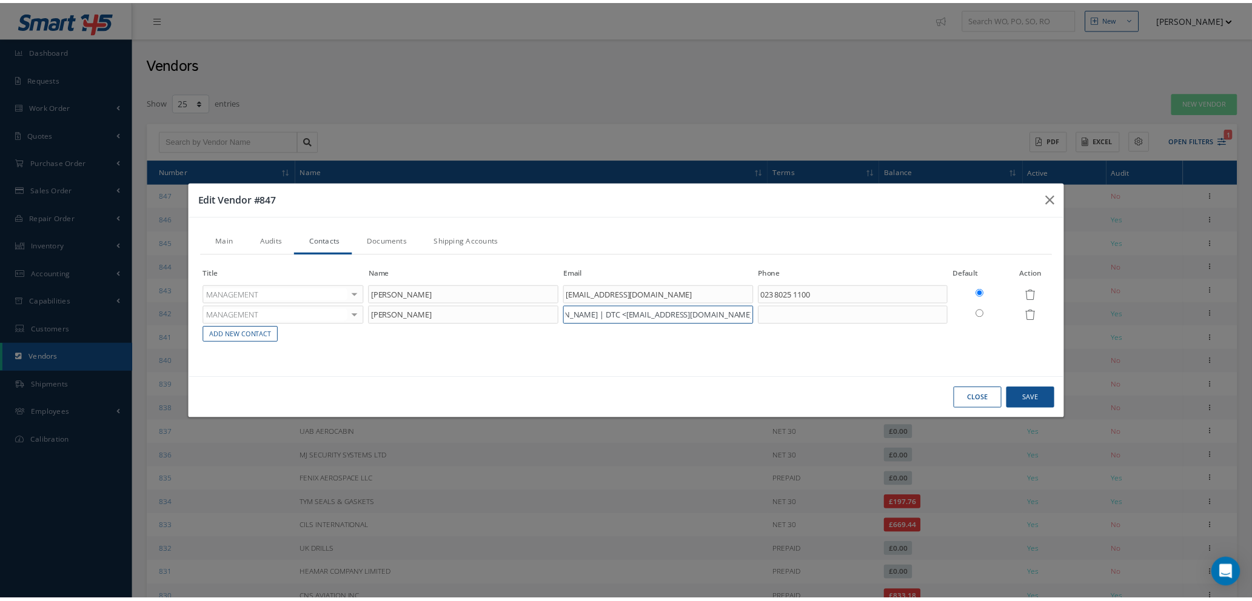
scroll to position [0, 0]
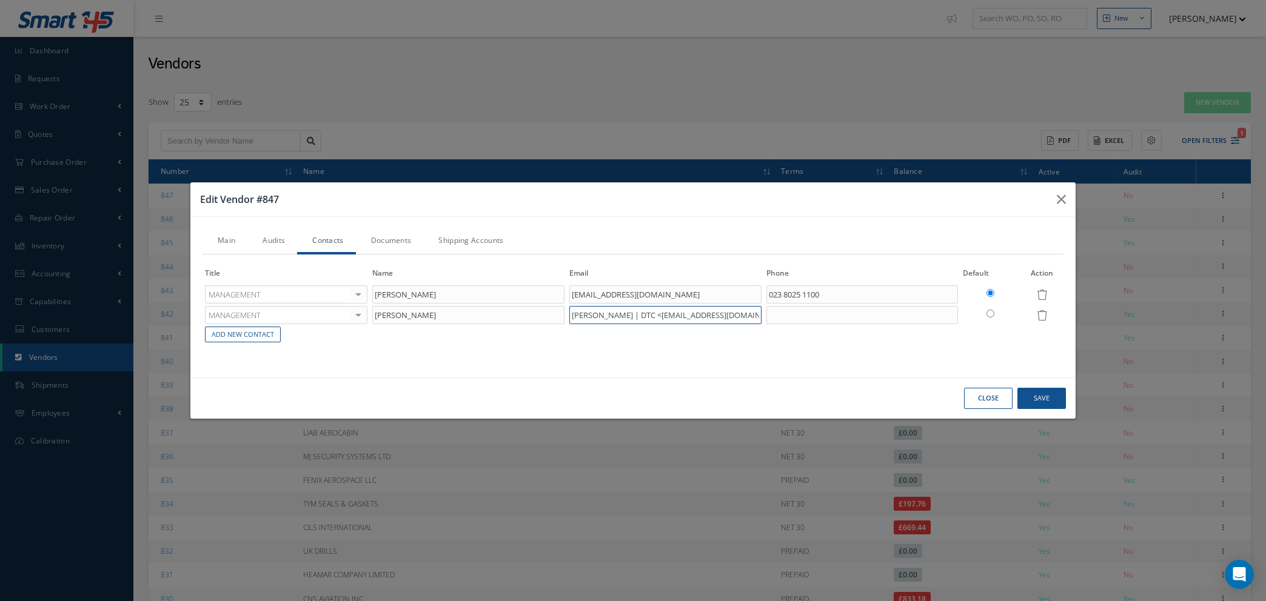
drag, startPoint x: 641, startPoint y: 314, endPoint x: 0, endPoint y: 285, distance: 641.5
click at [0, 285] on div "Edit Vendor #847 Main Audits Contacts Documents Shipping Accounts Name: DTC - D…" at bounding box center [633, 300] width 1266 height 601
click at [717, 315] on input "dermott.moggach@dtc-uk.com>" at bounding box center [665, 315] width 192 height 18
click at [860, 320] on input "text" at bounding box center [862, 315] width 192 height 18
click at [238, 327] on link "Add New Contact" at bounding box center [243, 335] width 76 height 16
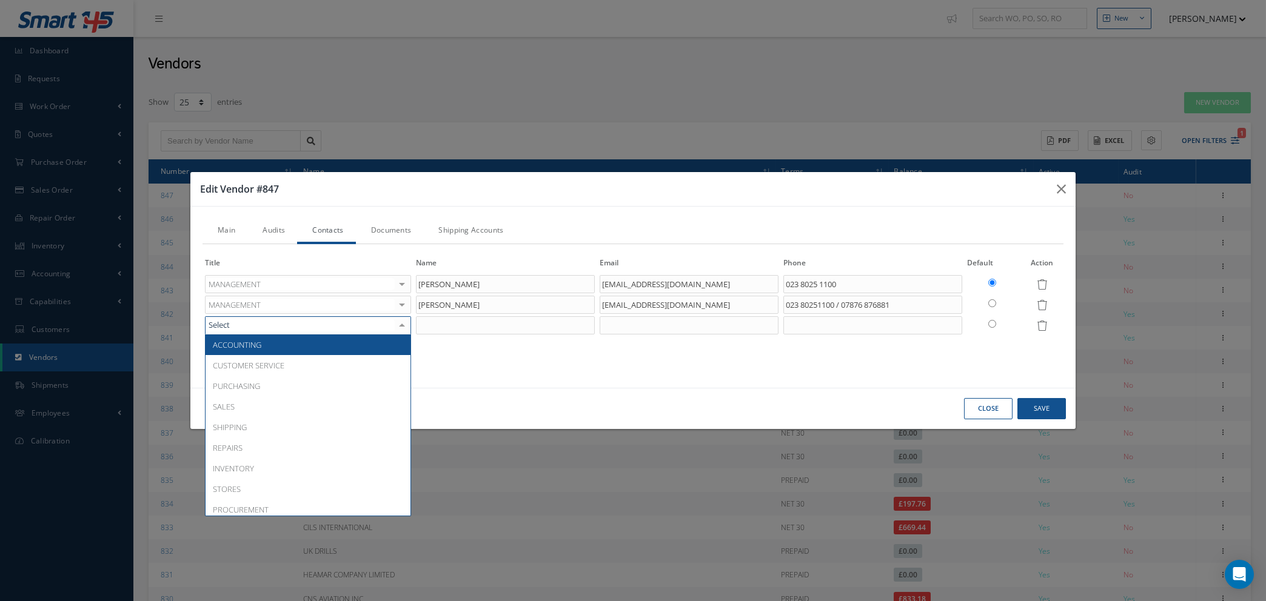
click at [294, 329] on div at bounding box center [308, 325] width 206 height 18
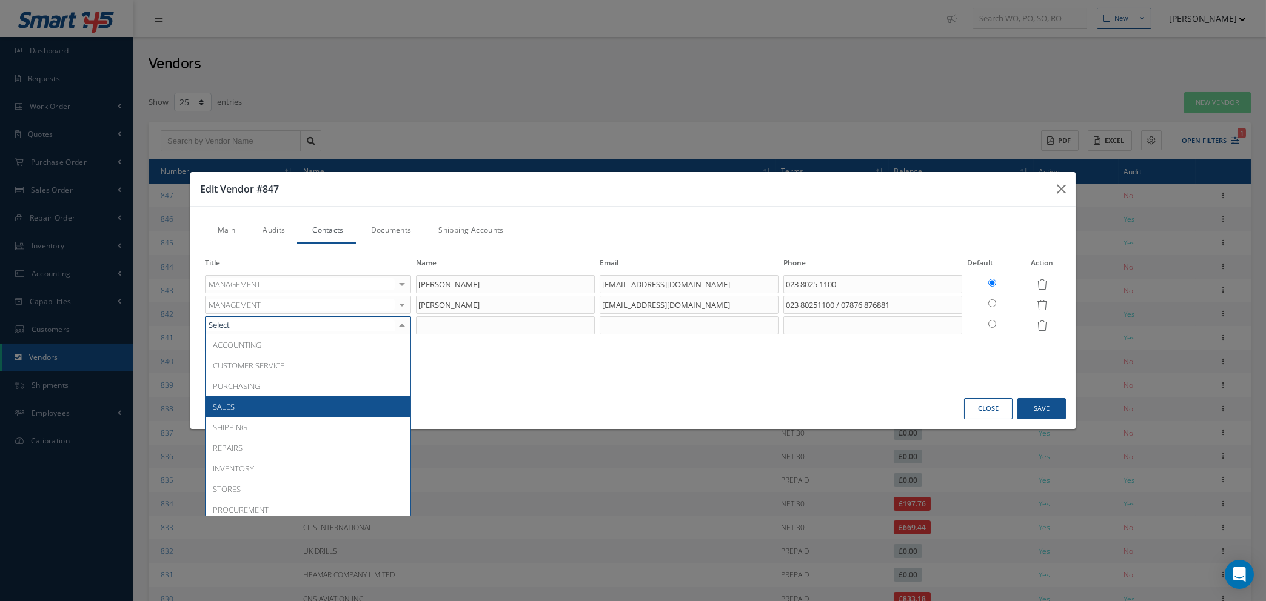
click at [278, 409] on span "SALES" at bounding box center [308, 406] width 205 height 21
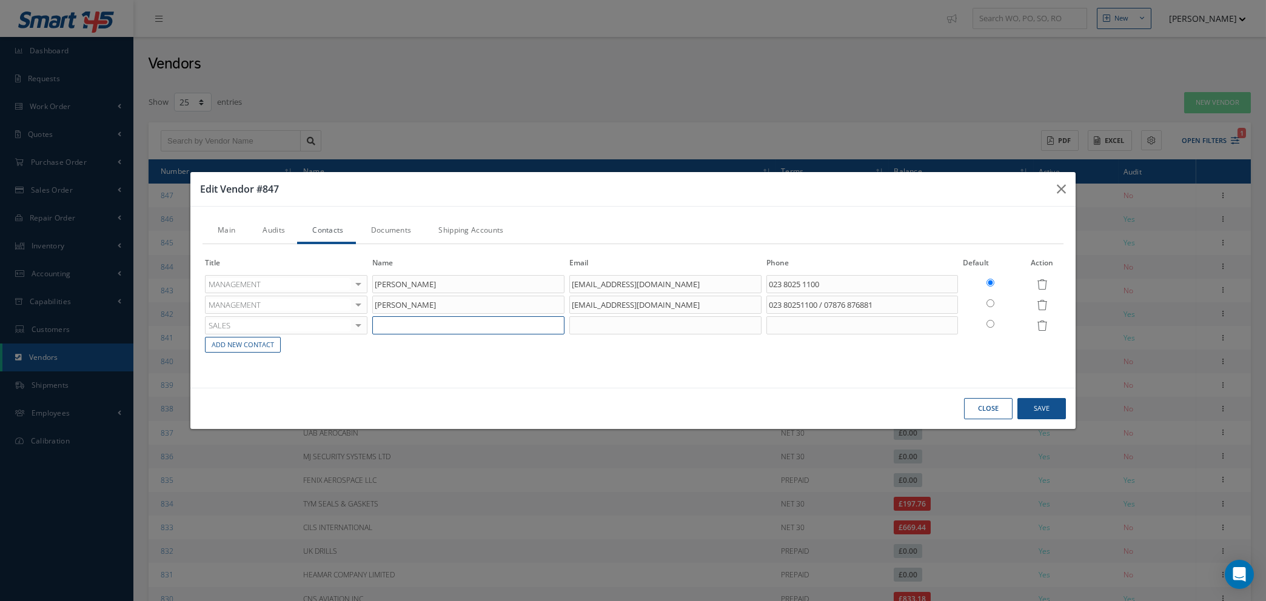
click at [425, 328] on input "text" at bounding box center [468, 325] width 192 height 18
paste input "Quotes | DTC <quotes@dtc-uk.com>"
drag, startPoint x: 632, startPoint y: 321, endPoint x: 113, endPoint y: 386, distance: 523.0
click at [119, 386] on div "Edit Vendor #847 Main Audits Contacts Documents Shipping Accounts Name: DTC - D…" at bounding box center [633, 300] width 1266 height 601
click at [652, 324] on input "quotes@dtc-uk.com>" at bounding box center [665, 325] width 192 height 18
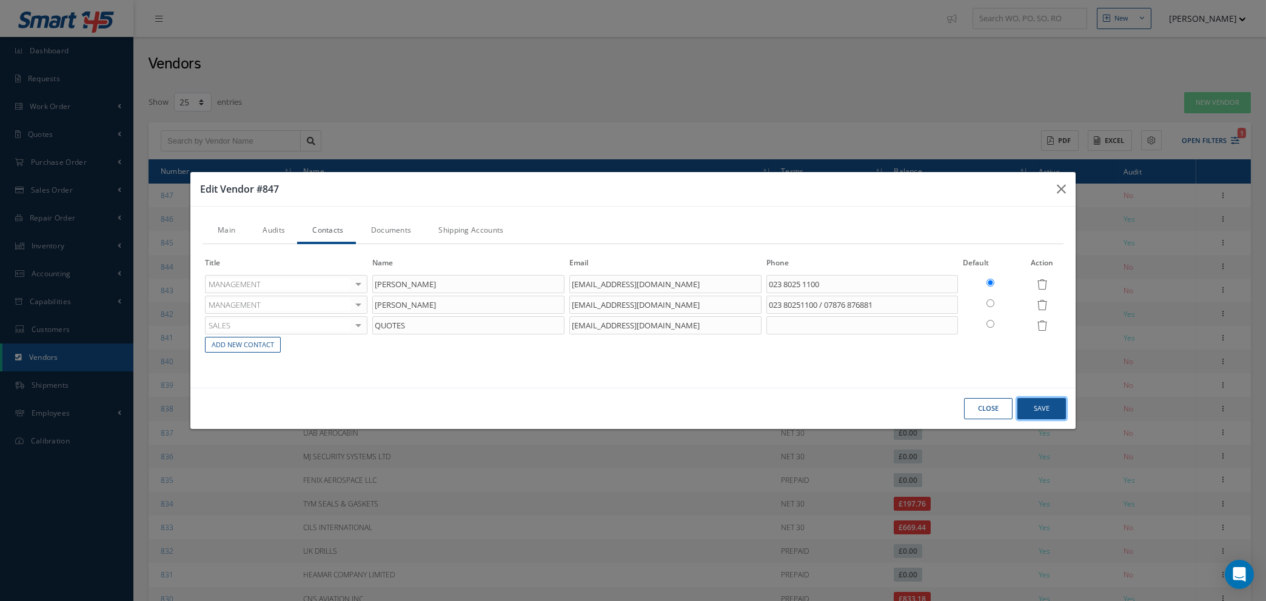
click at [0, 0] on button "Save" at bounding box center [0, 0] width 0 height 0
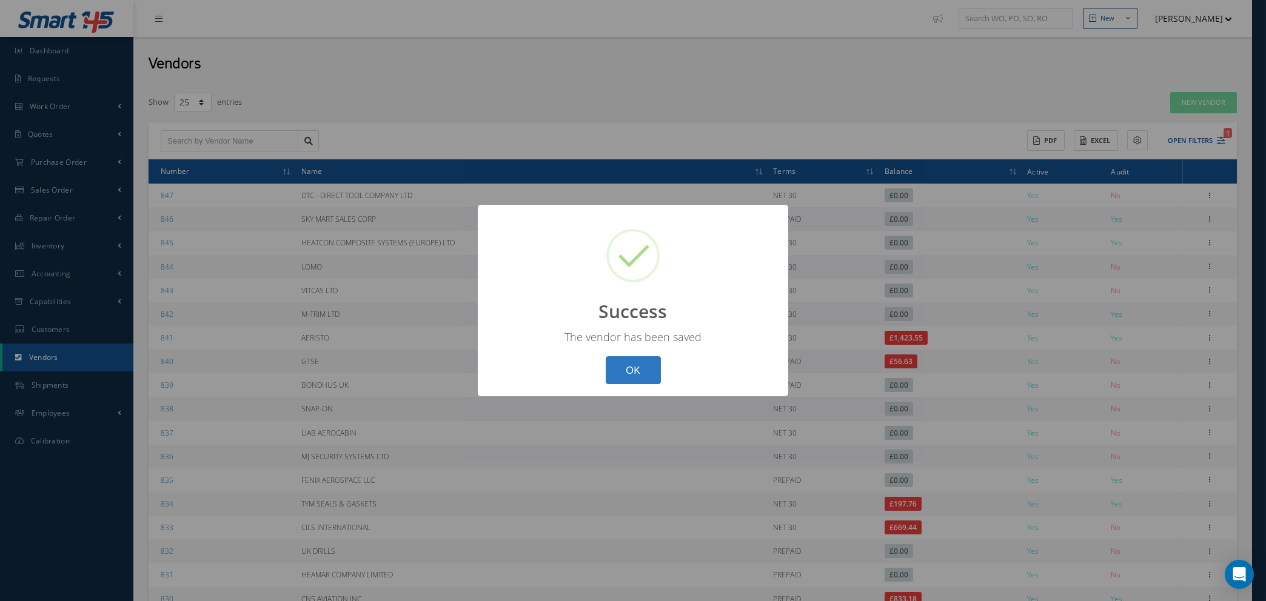
click at [647, 378] on button "OK" at bounding box center [633, 370] width 55 height 28
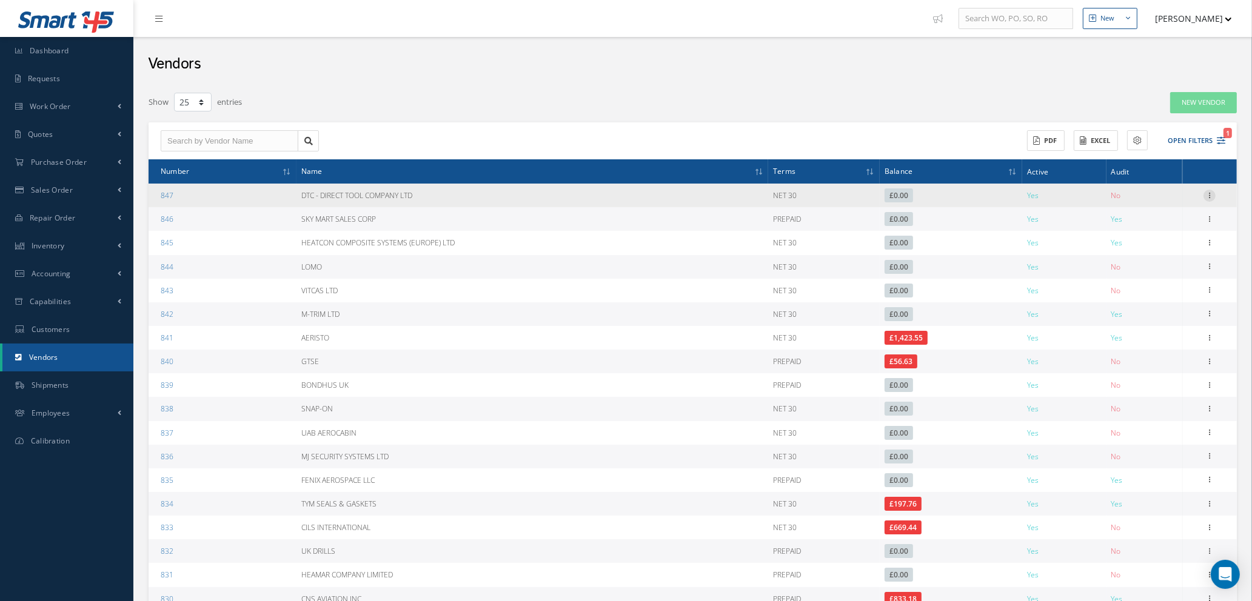
click at [1210, 196] on icon at bounding box center [1209, 195] width 12 height 10
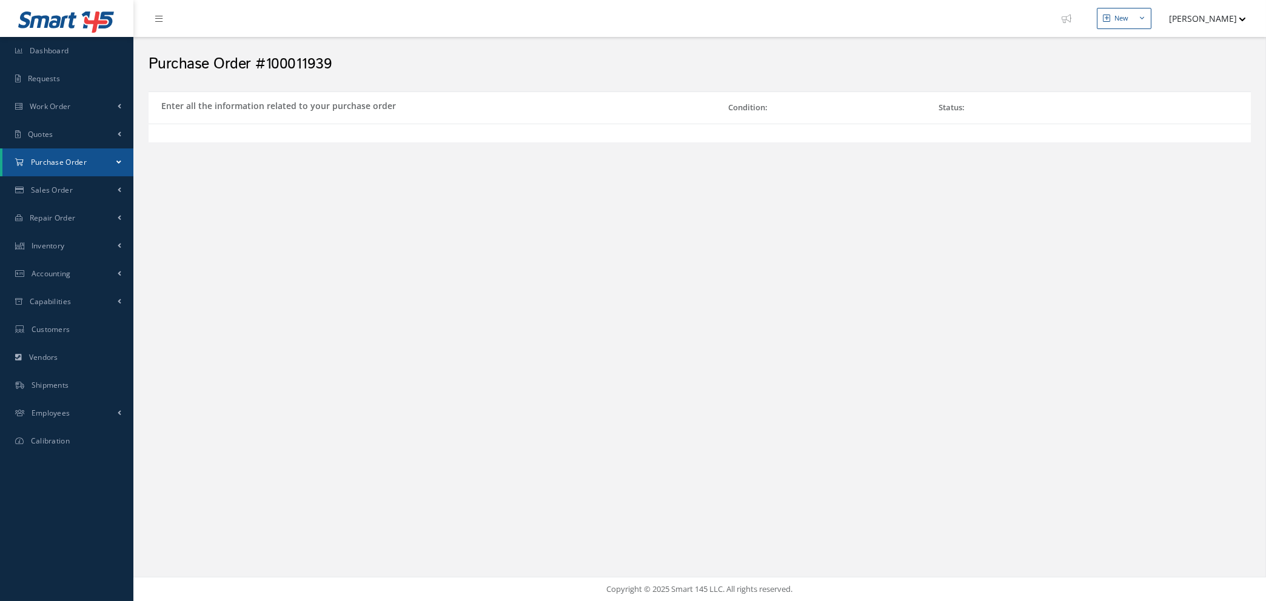
select select "1"
select select "5"
select select "7"
select select "1"
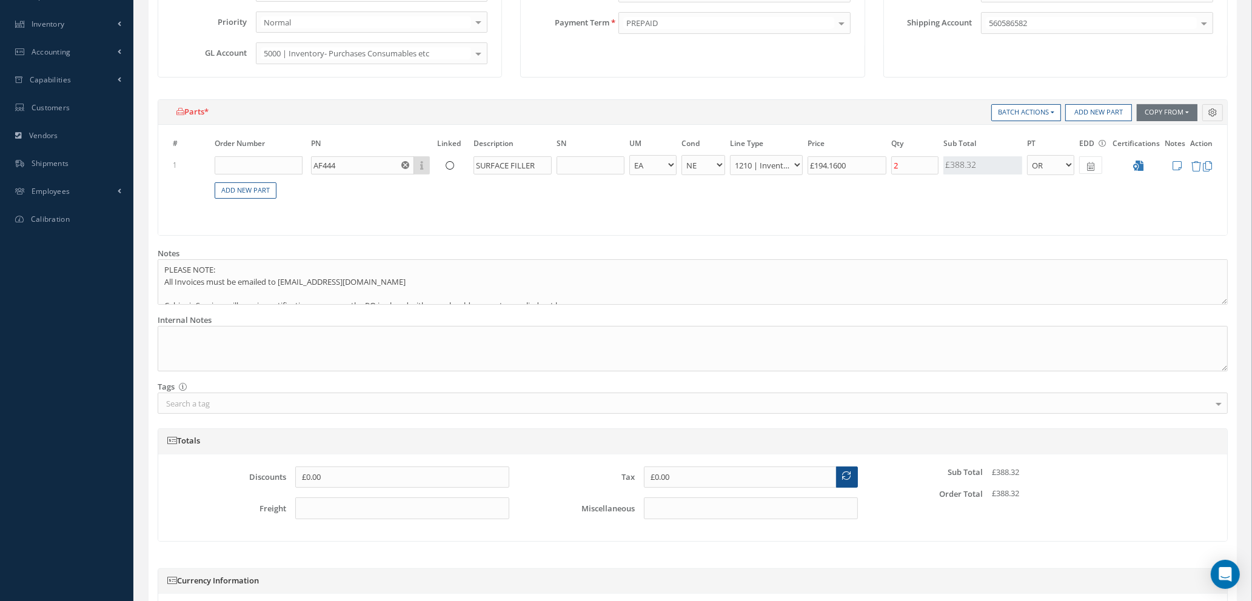
scroll to position [449, 0]
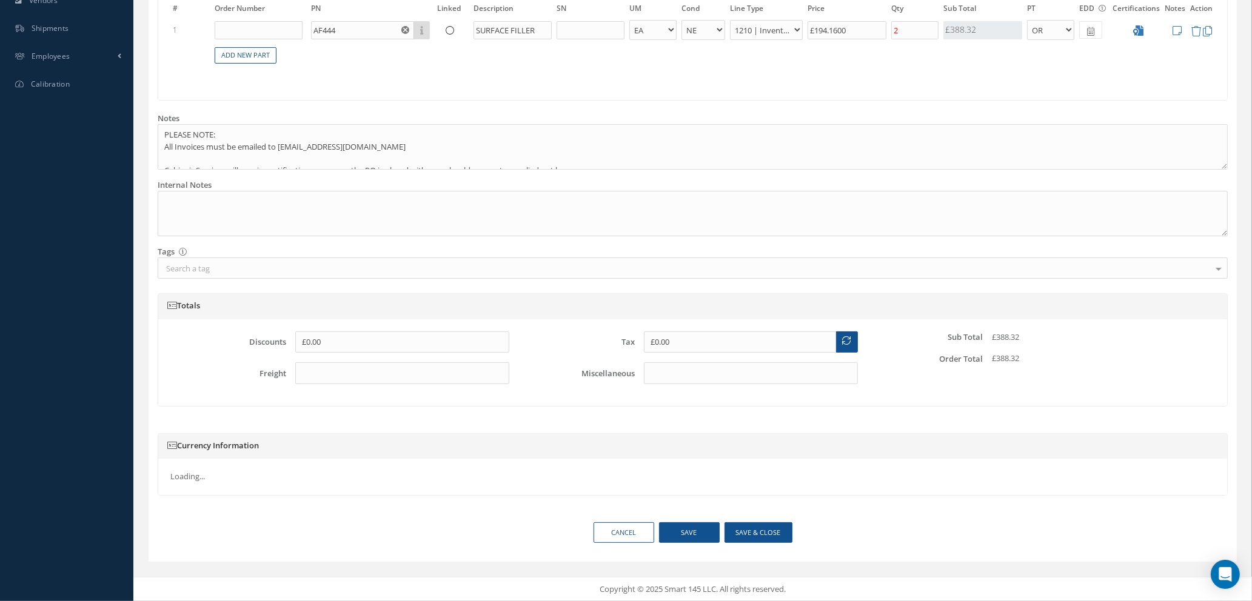
type input "$194.16"
type input "$0"
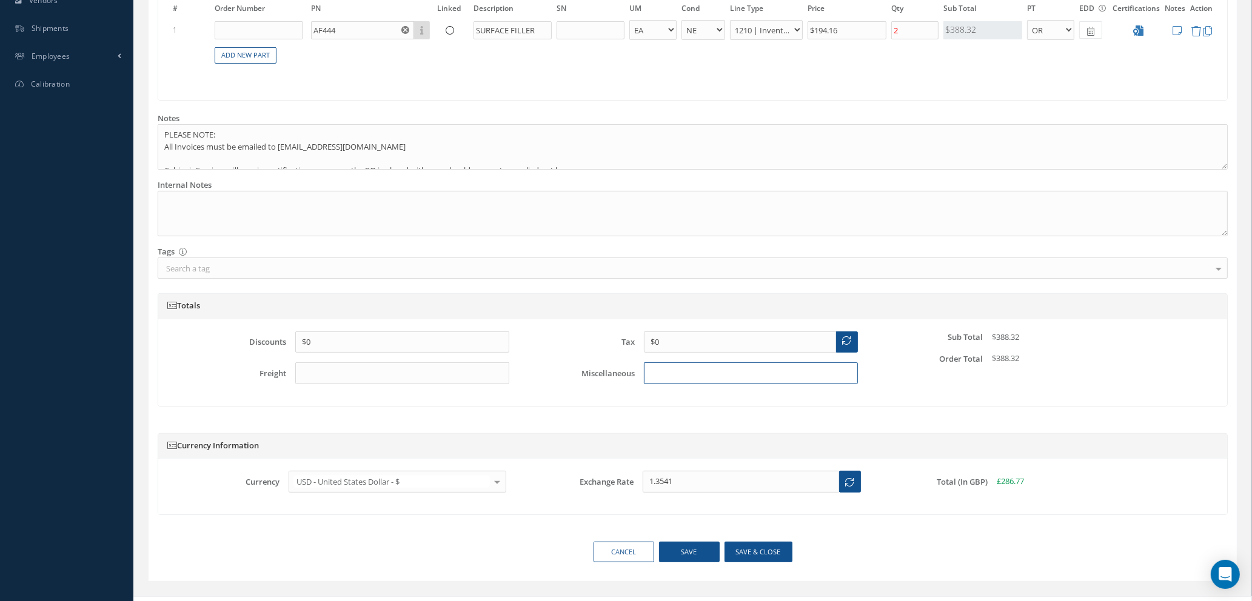
click at [760, 375] on input "text" at bounding box center [751, 374] width 214 height 22
type input "$11.65"
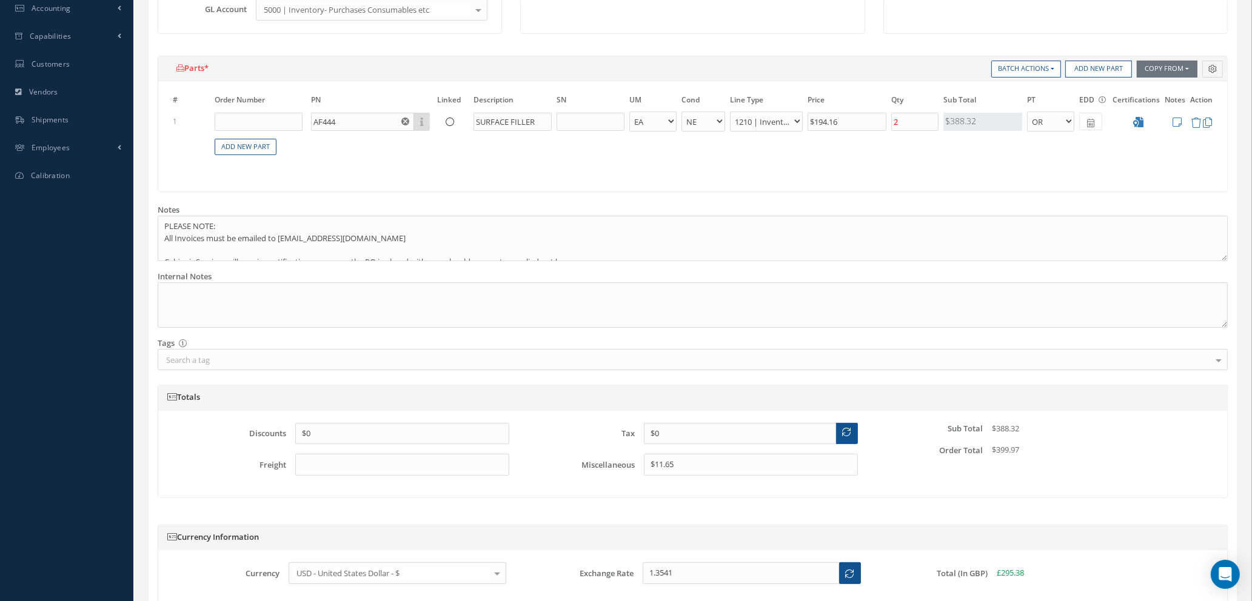
scroll to position [469, 0]
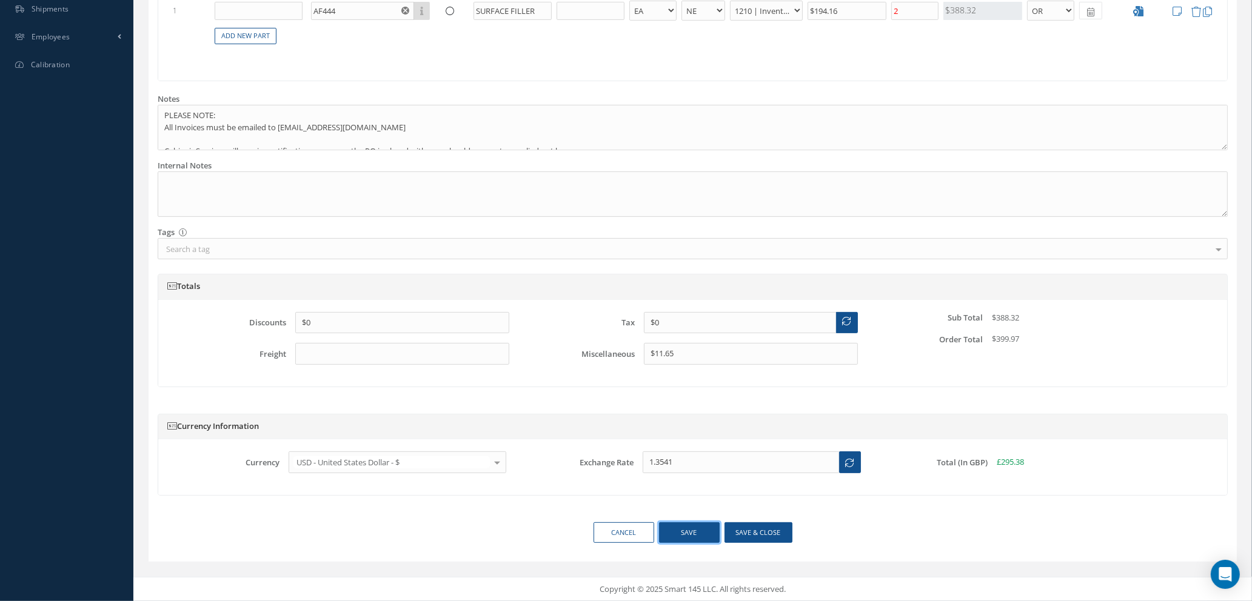
click at [687, 533] on button "Save" at bounding box center [689, 533] width 61 height 21
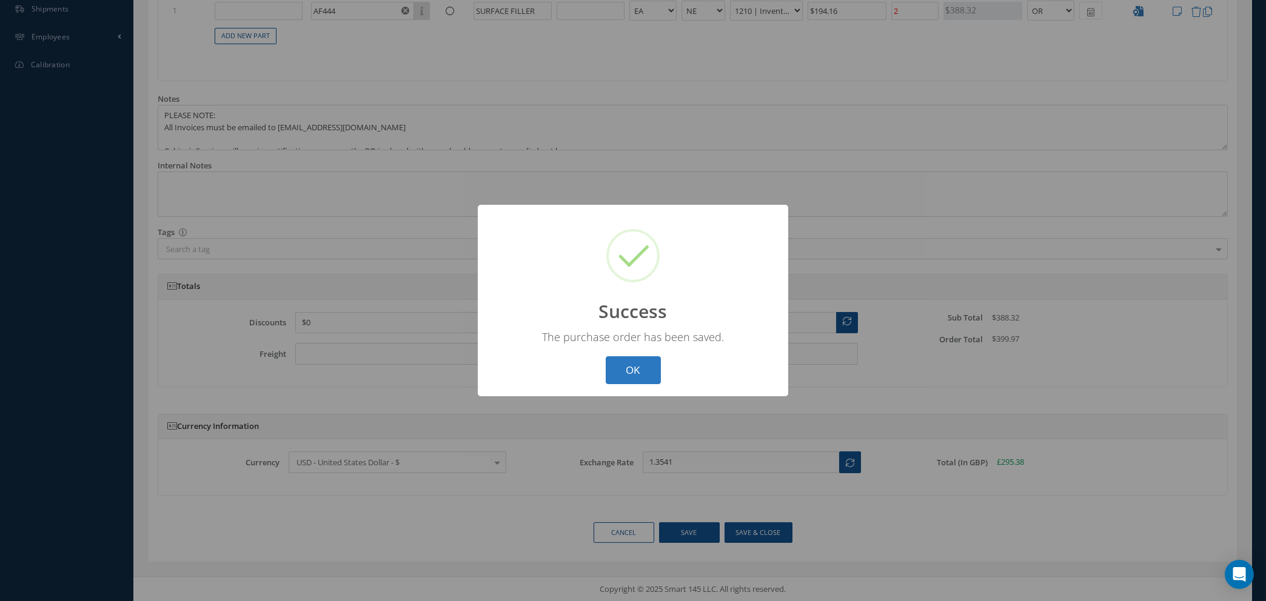
click at [638, 370] on button "OK" at bounding box center [633, 370] width 55 height 28
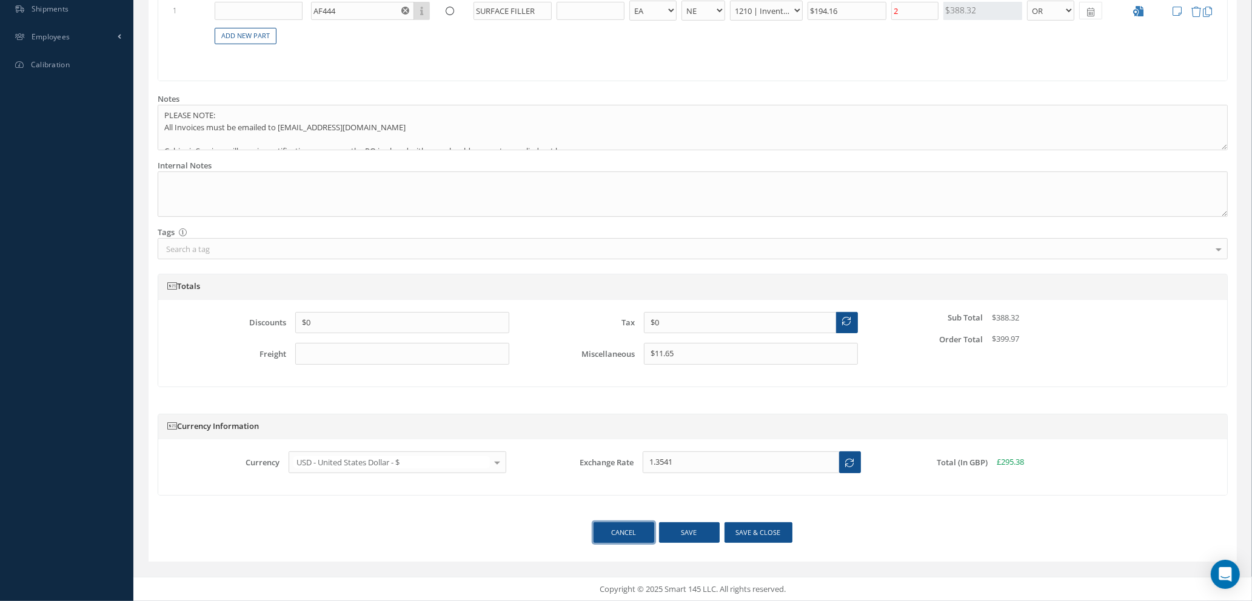
click at [638, 541] on link "Cancel" at bounding box center [624, 533] width 61 height 21
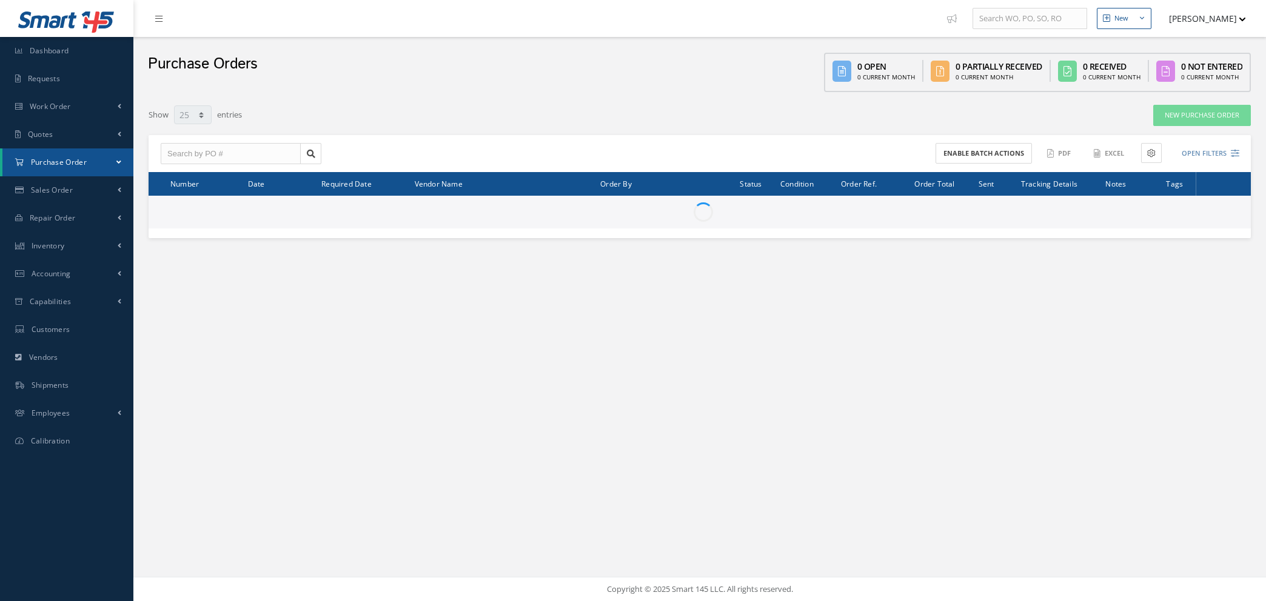
select select "25"
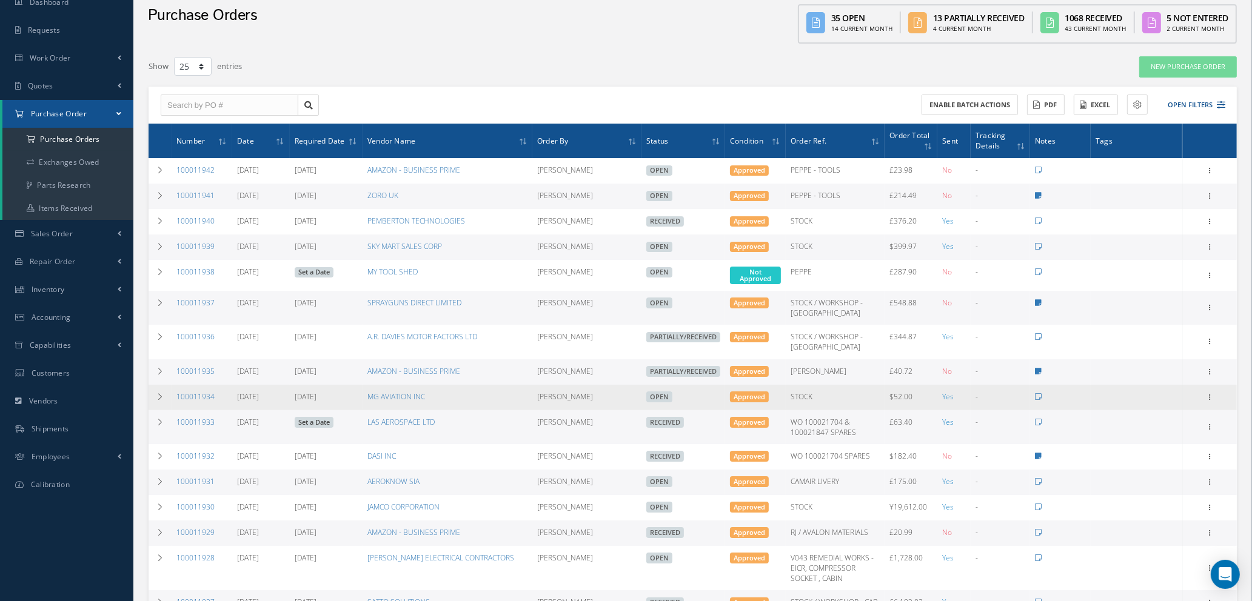
scroll to position [91, 0]
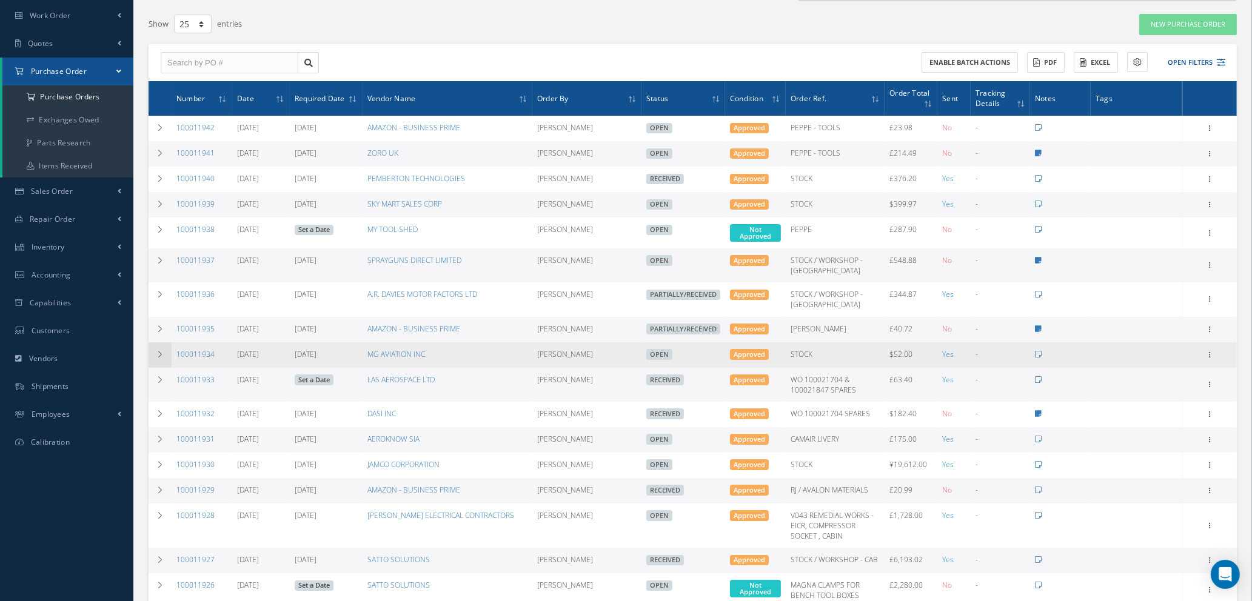
click at [156, 351] on icon at bounding box center [160, 354] width 8 height 7
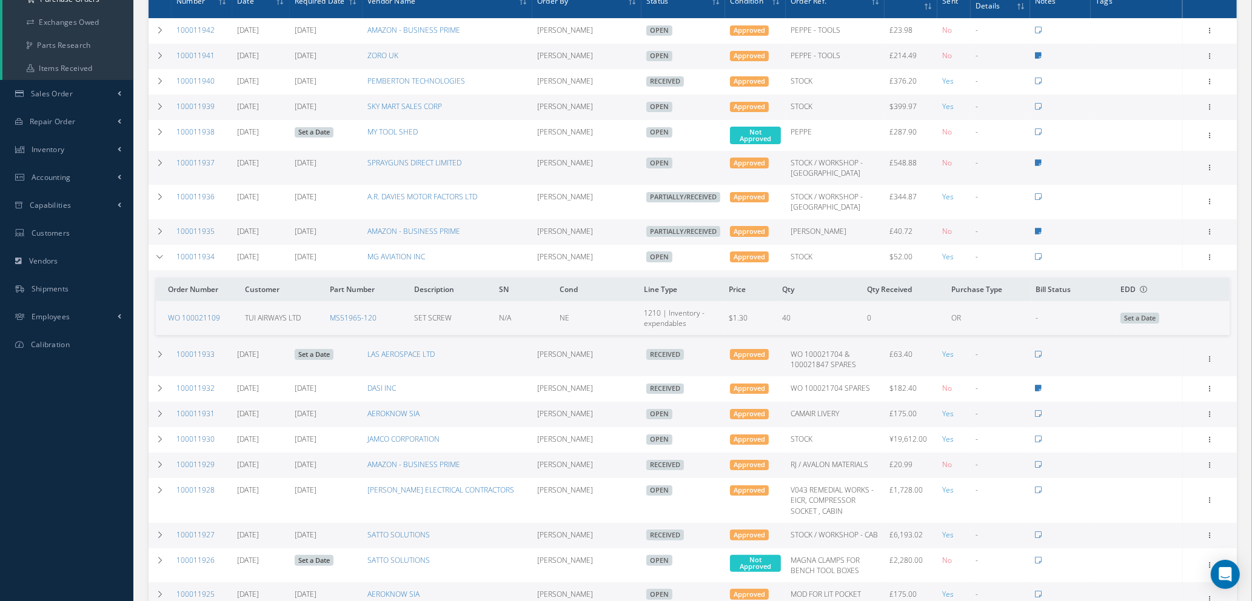
scroll to position [0, 0]
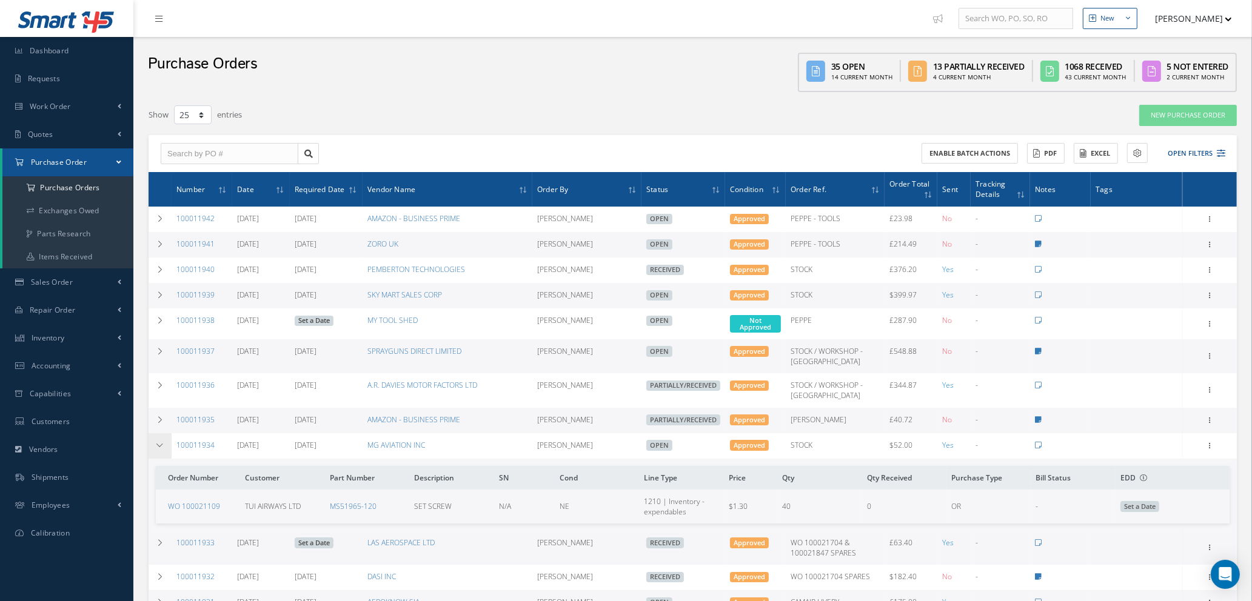
click at [160, 442] on icon at bounding box center [160, 445] width 8 height 7
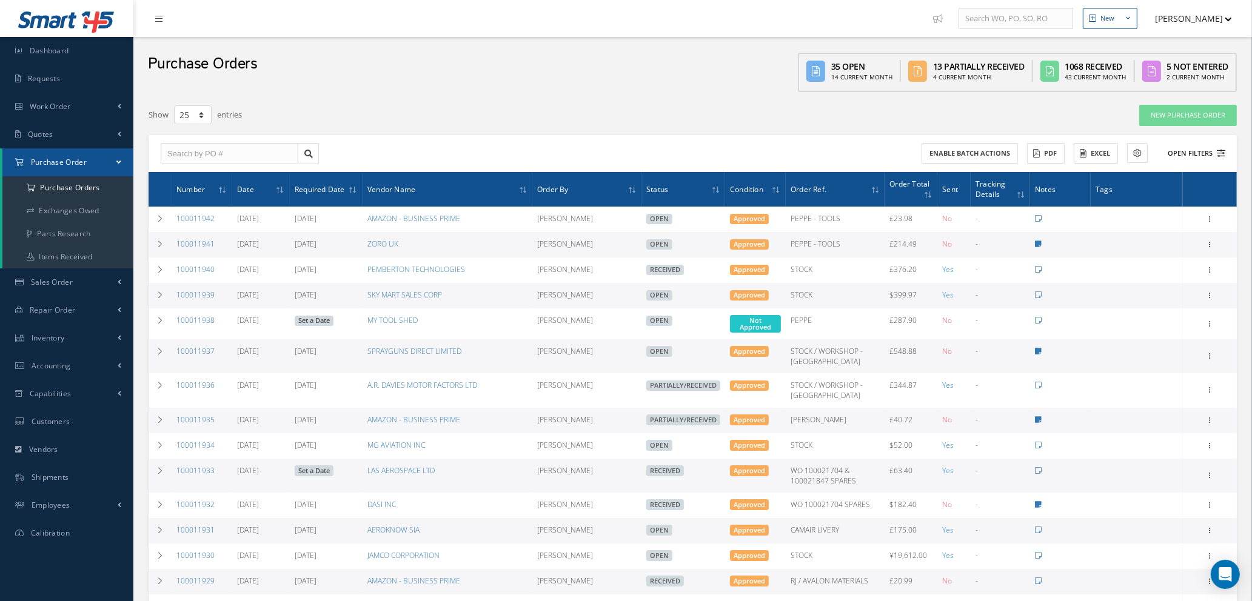
click at [1219, 149] on icon at bounding box center [1221, 153] width 8 height 8
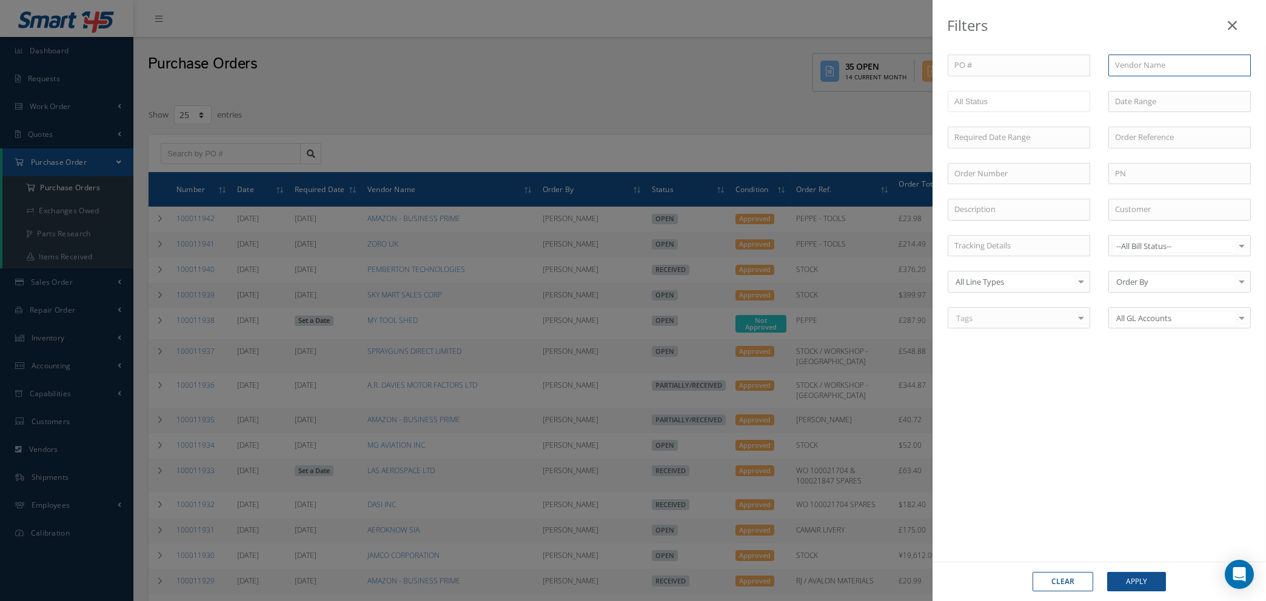
click at [1176, 65] on input "text" at bounding box center [1179, 66] width 142 height 22
click at [1155, 82] on span "PRIME DRY CLEANERS" at bounding box center [1154, 86] width 79 height 11
type input "PRIME DRY CLEANERS"
click at [1133, 577] on button "Apply" at bounding box center [1136, 581] width 59 height 19
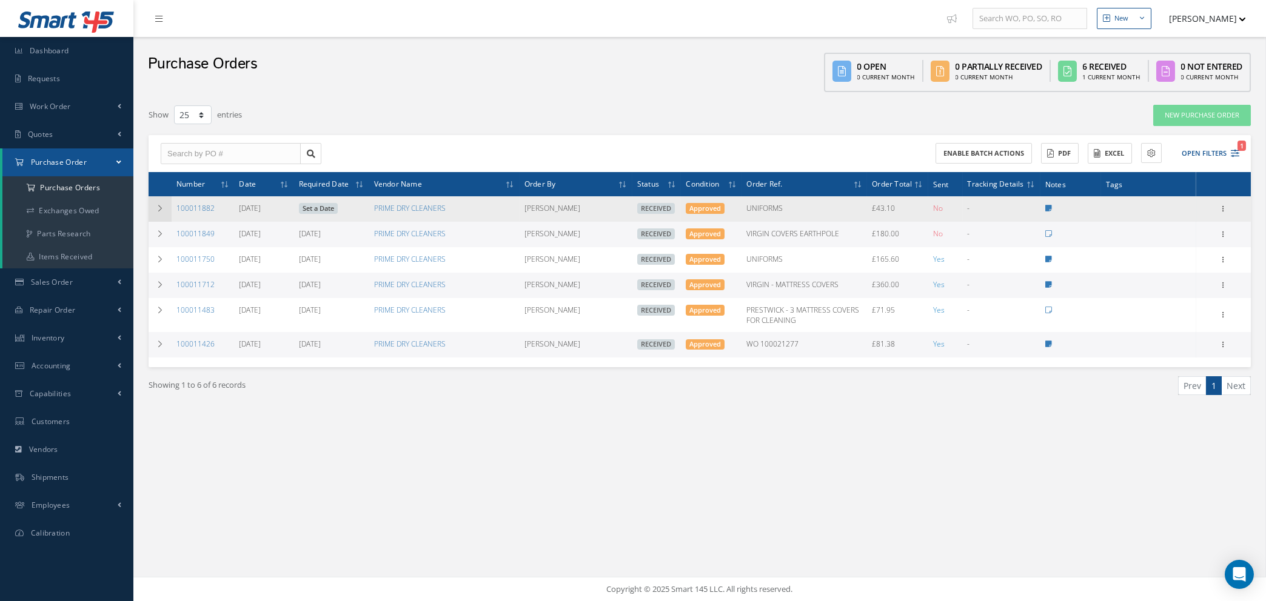
click at [155, 207] on td at bounding box center [160, 208] width 23 height 25
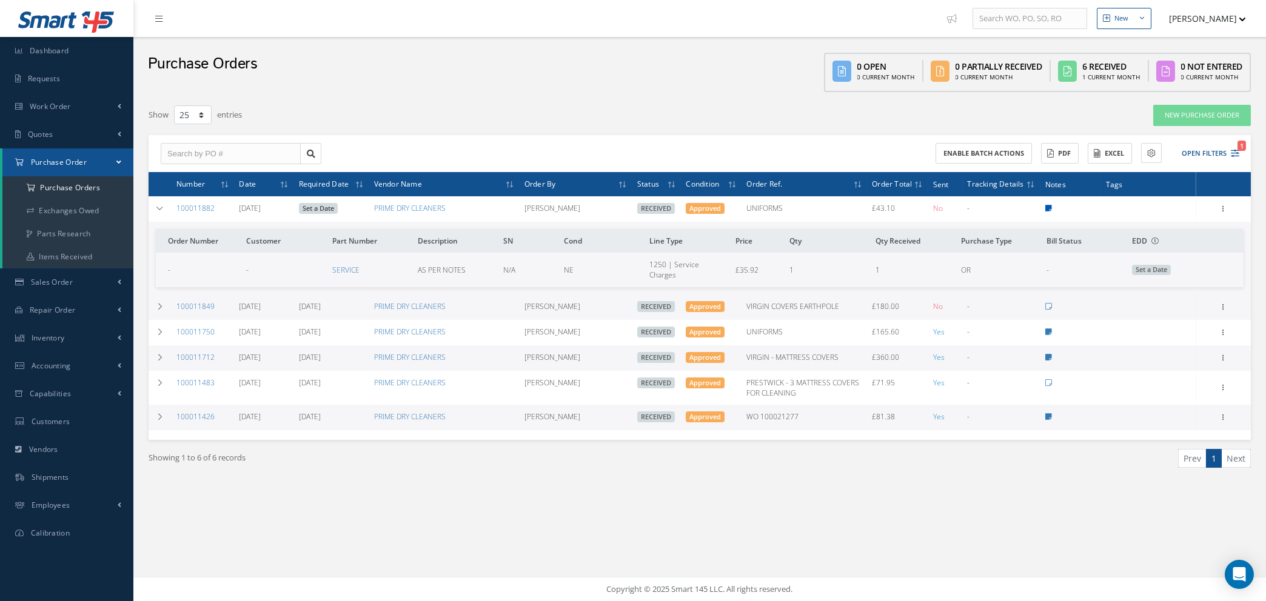
click at [1046, 208] on icon at bounding box center [1048, 208] width 7 height 7
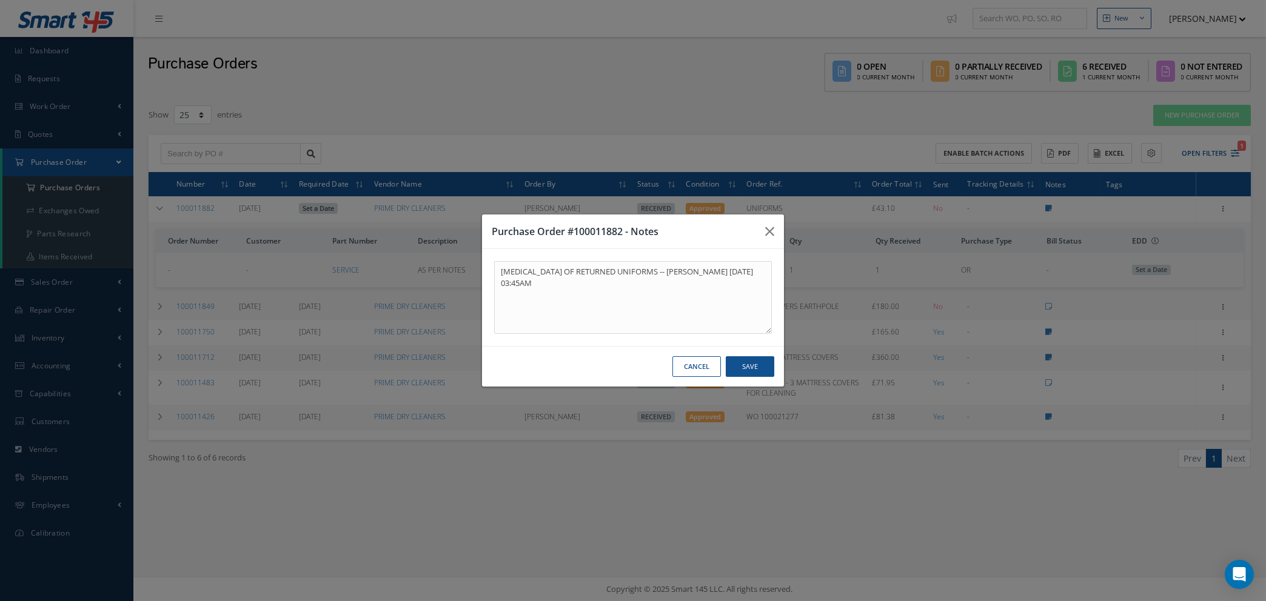
click at [705, 371] on button "Cancel" at bounding box center [696, 366] width 48 height 21
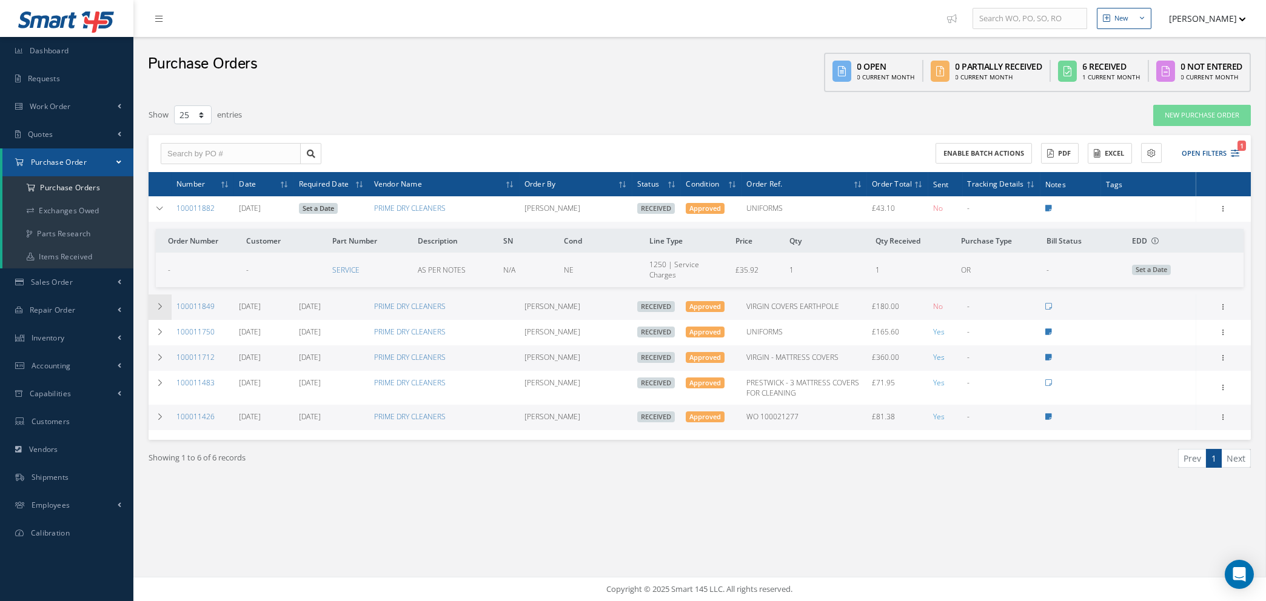
click at [157, 305] on icon at bounding box center [160, 306] width 8 height 7
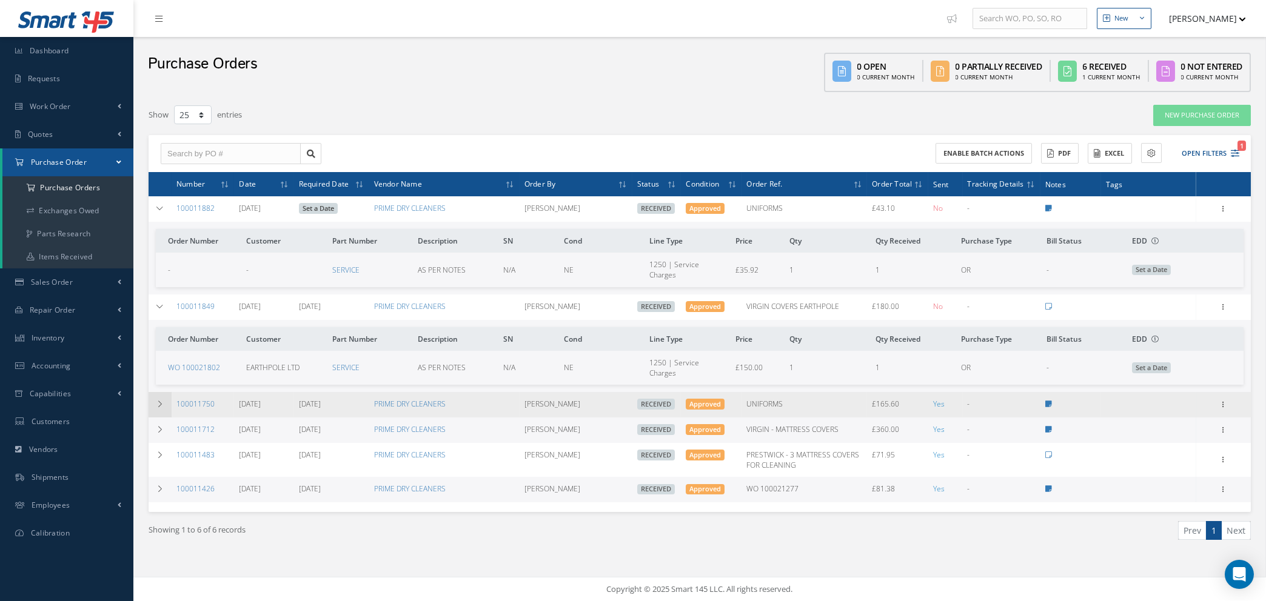
click at [158, 401] on icon at bounding box center [160, 404] width 8 height 7
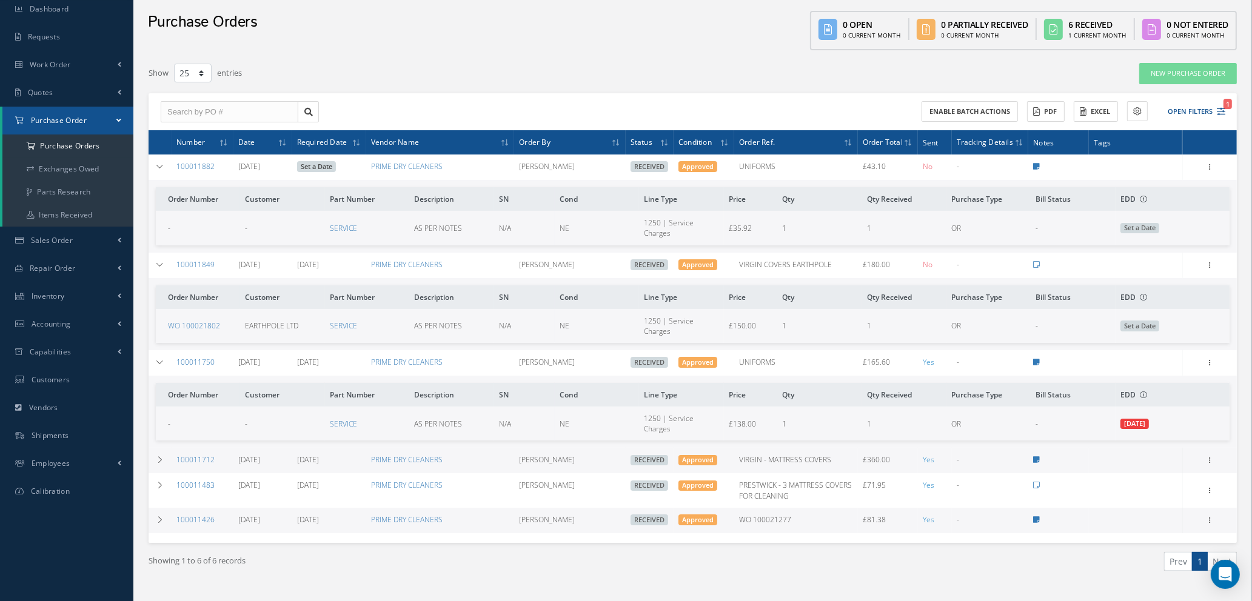
scroll to position [65, 0]
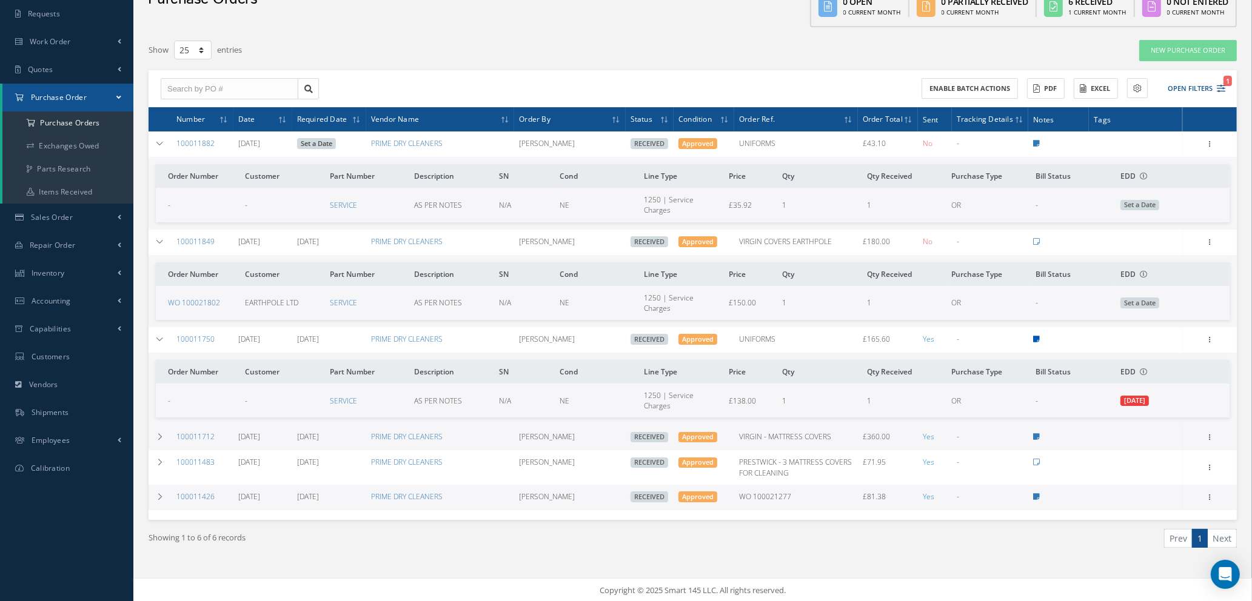
click at [1038, 339] on icon at bounding box center [1036, 339] width 7 height 7
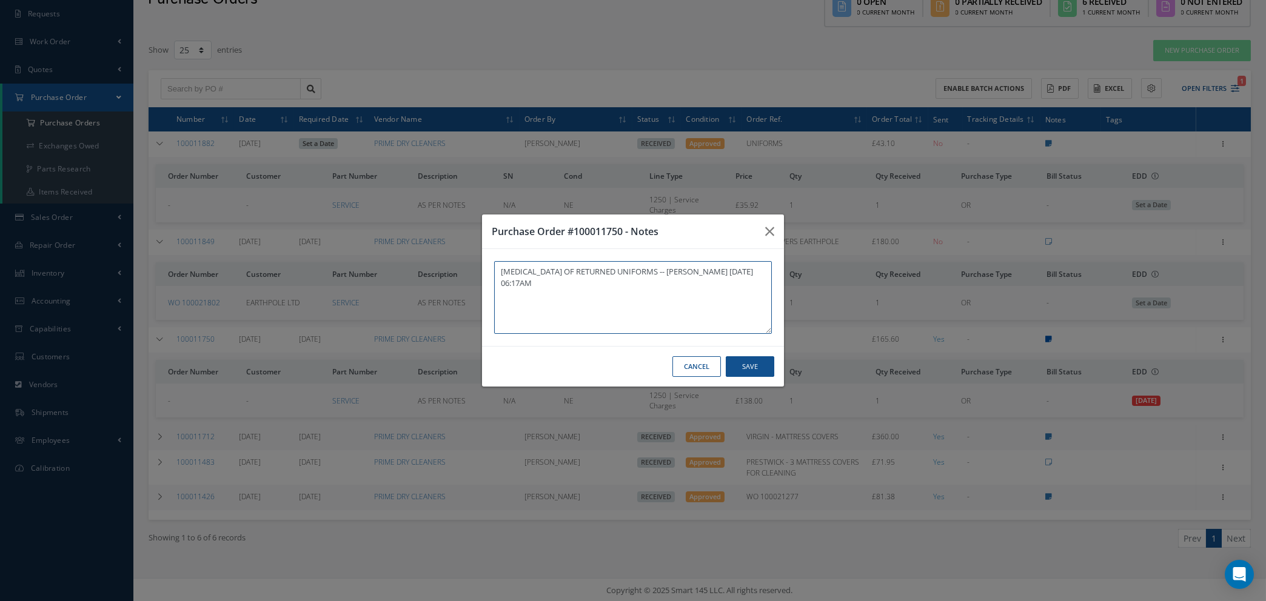
type textarea "DRY CLEANING OF RETURNED UNIFORMS -- Natasha Lewis 06/23/2025 06:17AM"
click at [706, 368] on button "Cancel" at bounding box center [696, 366] width 48 height 21
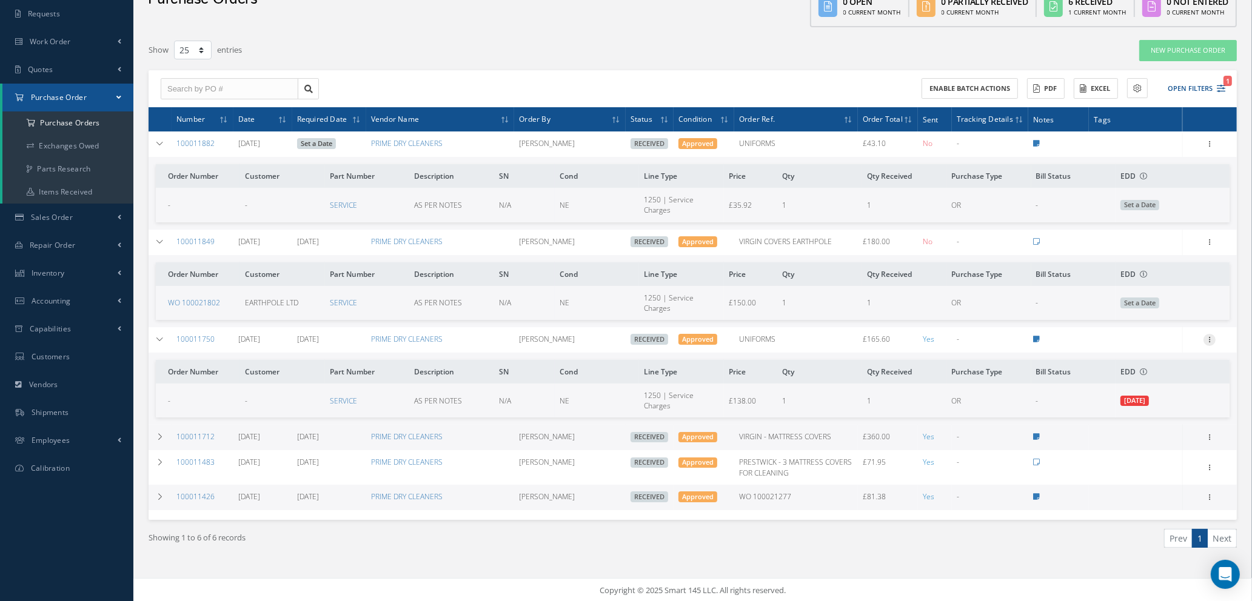
click at [1208, 336] on icon at bounding box center [1209, 339] width 12 height 10
click at [1146, 363] on link "Show" at bounding box center [1154, 364] width 96 height 16
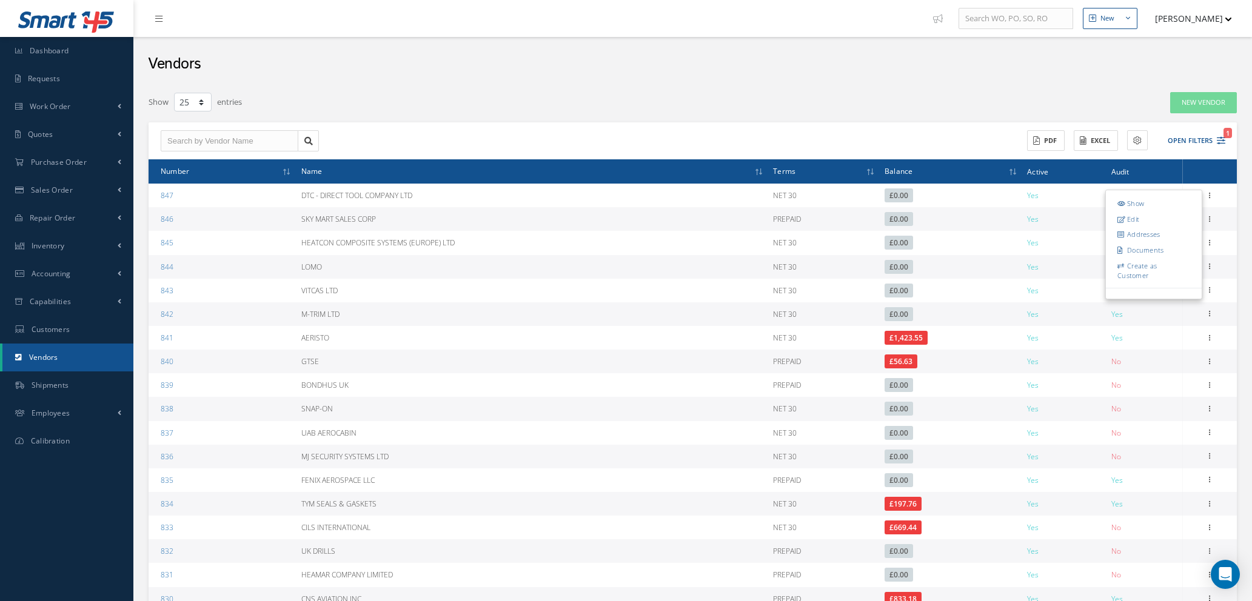
select select "25"
click at [65, 130] on link "Quotes" at bounding box center [66, 135] width 133 height 28
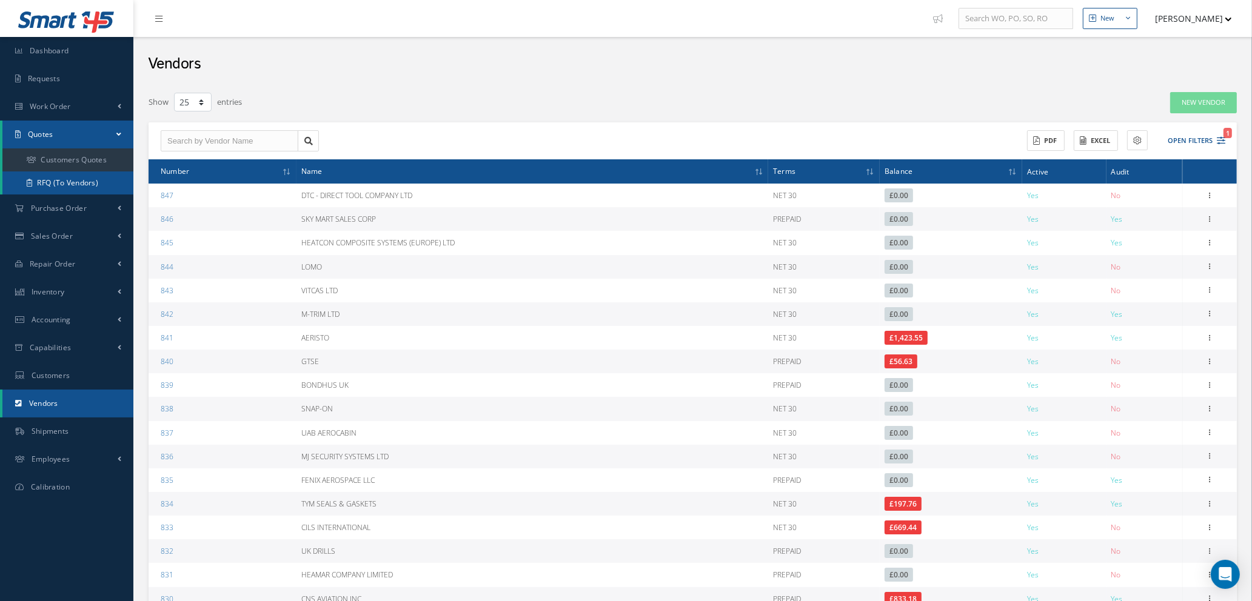
click at [78, 180] on link "RFQ (To Vendors)" at bounding box center [67, 183] width 131 height 23
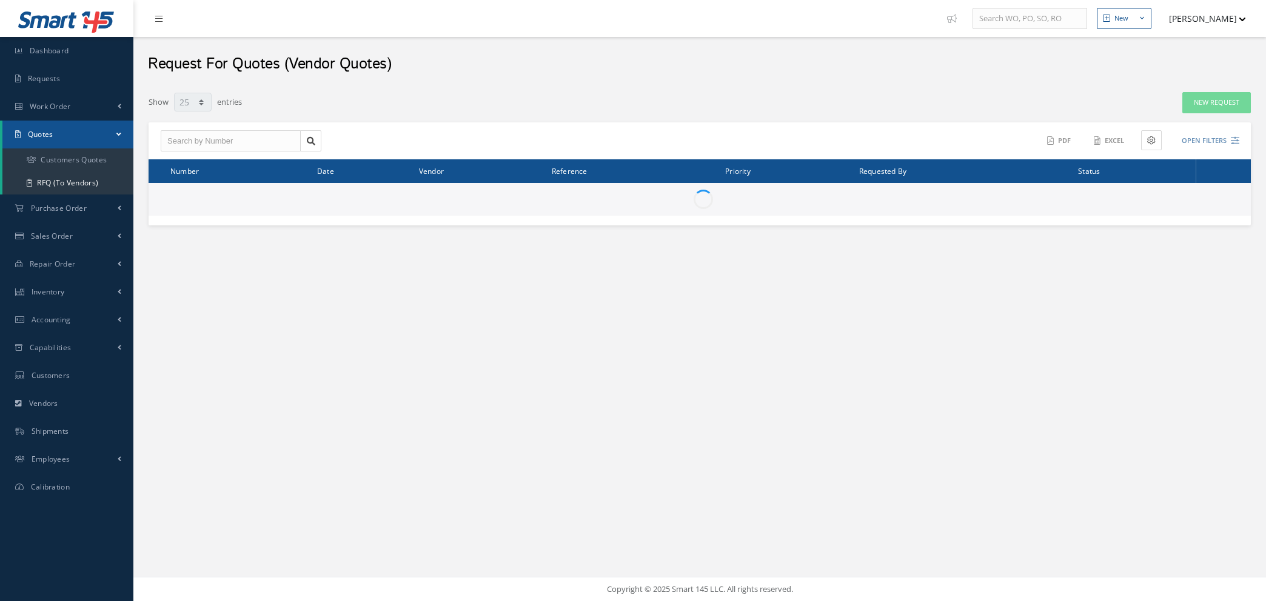
select select "25"
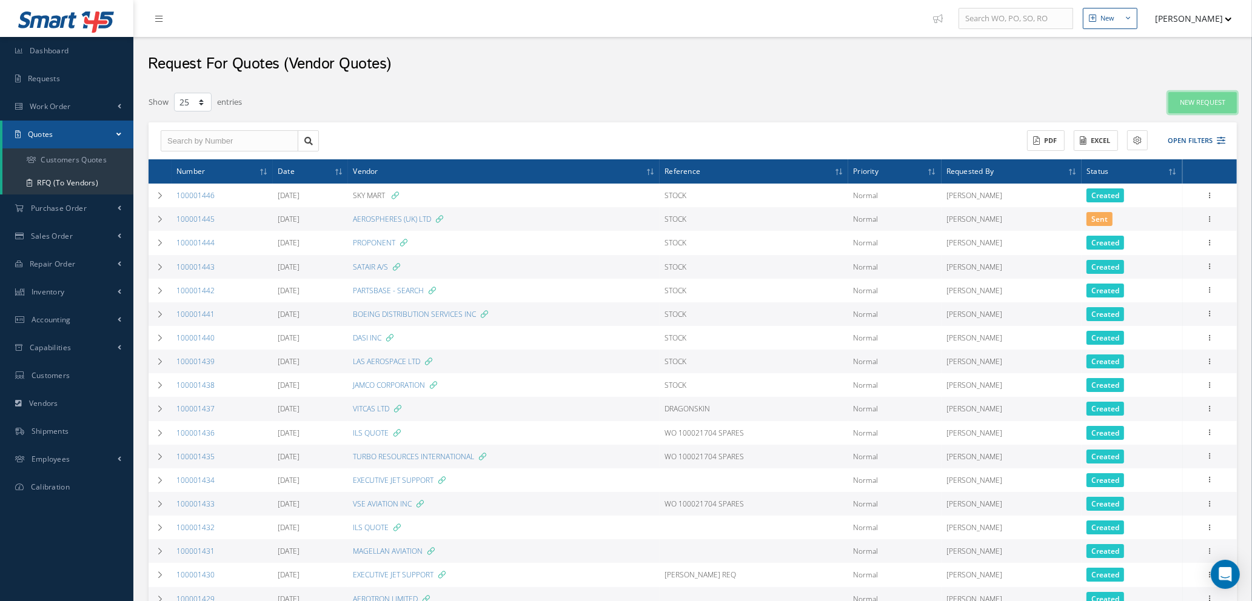
click at [1188, 100] on link "New Request" at bounding box center [1202, 102] width 69 height 21
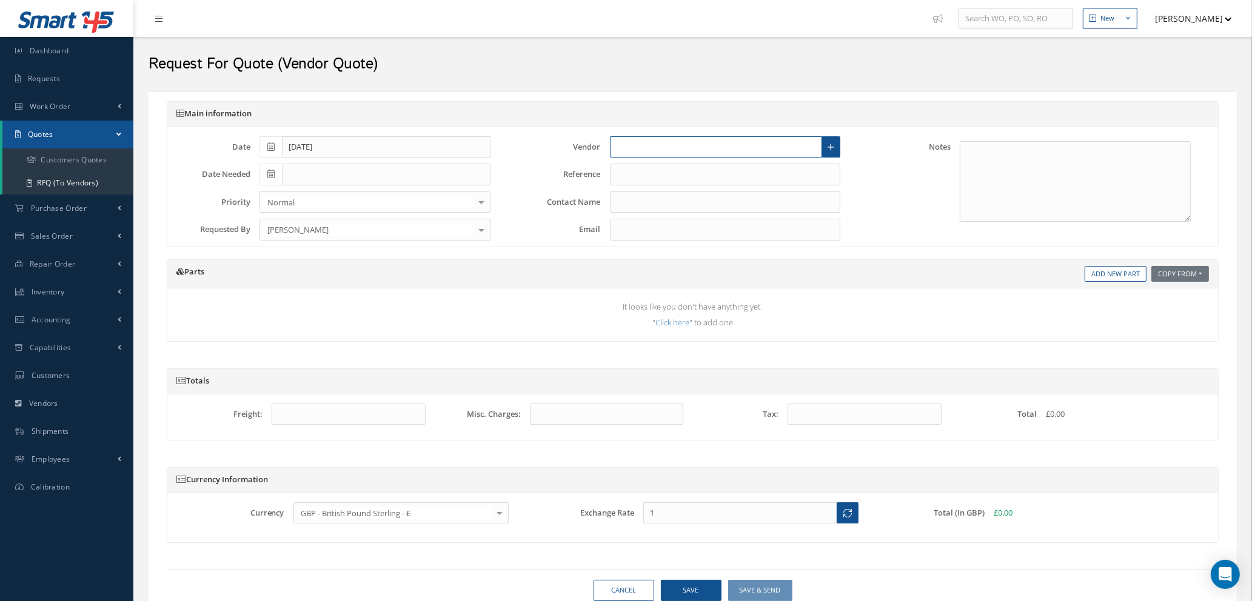
click at [751, 144] on input "text" at bounding box center [716, 147] width 213 height 22
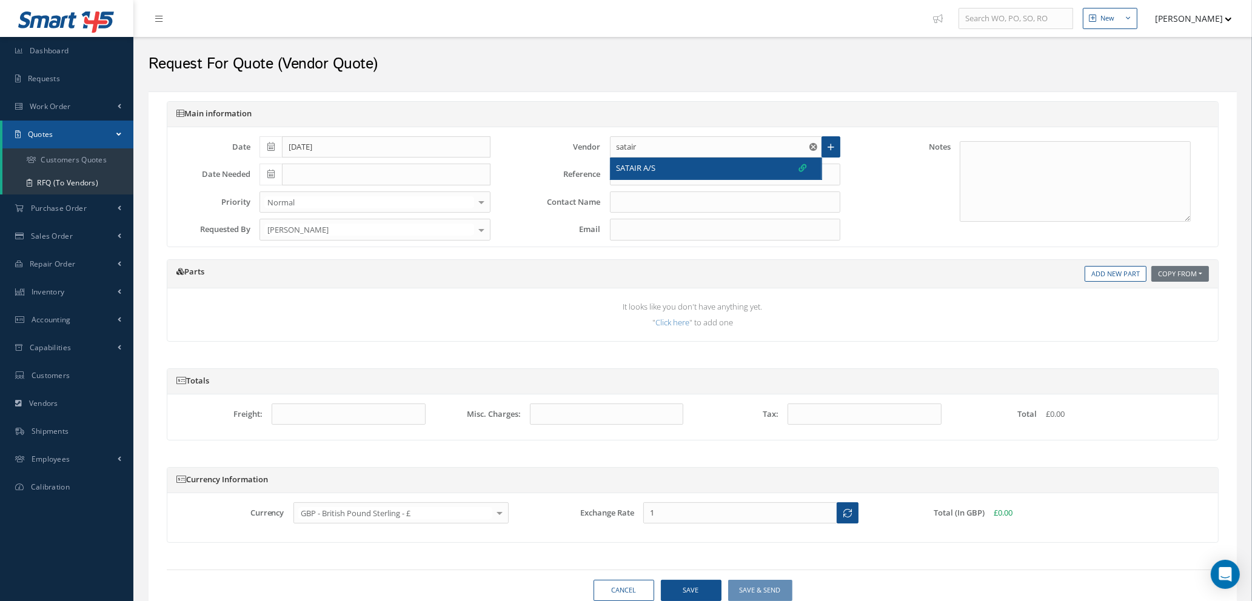
click at [725, 173] on div "SATAIR A/S" at bounding box center [712, 168] width 190 height 12
type input "SATAIR A/S"
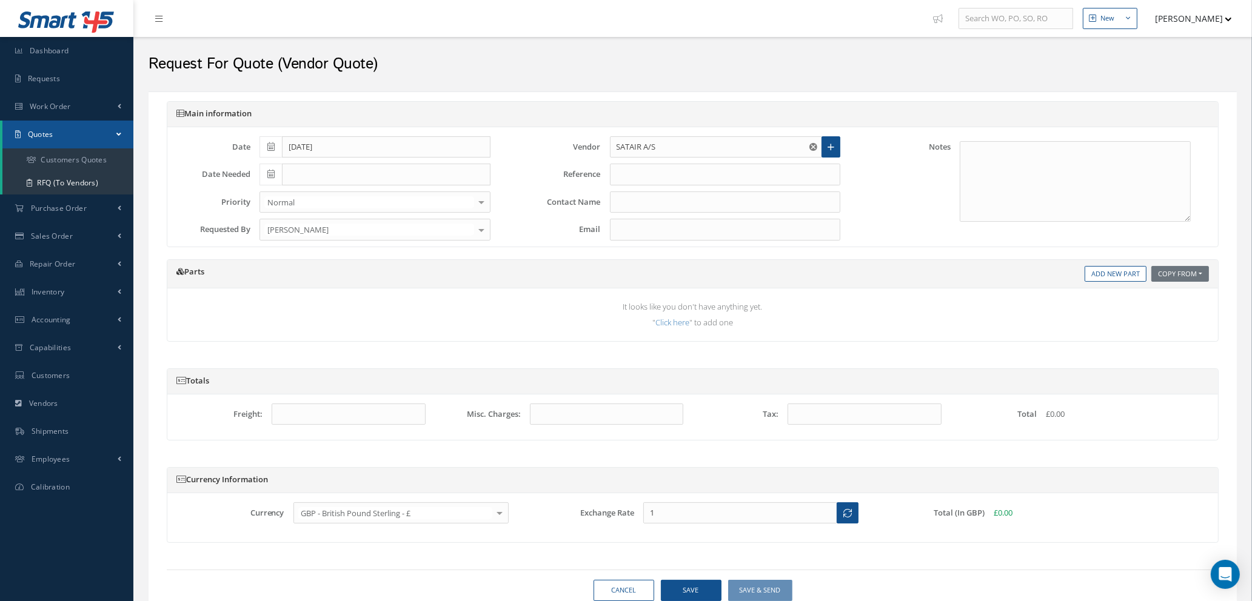
type input "TREVOR JOHN REYNOLDS"
type input "spares.emea@satair.com"
type input "1.3541"
click at [721, 173] on input "text" at bounding box center [725, 175] width 231 height 22
type input "m"
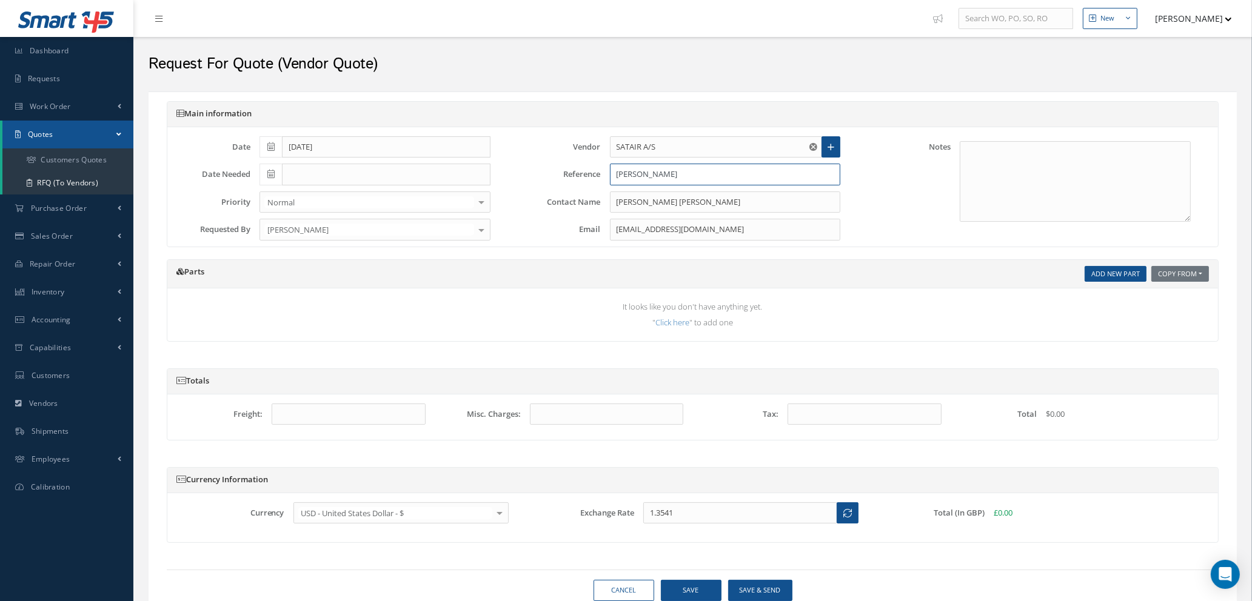
type input "MIRKO REQ"
click at [1108, 278] on link "Add New Part" at bounding box center [1116, 274] width 62 height 16
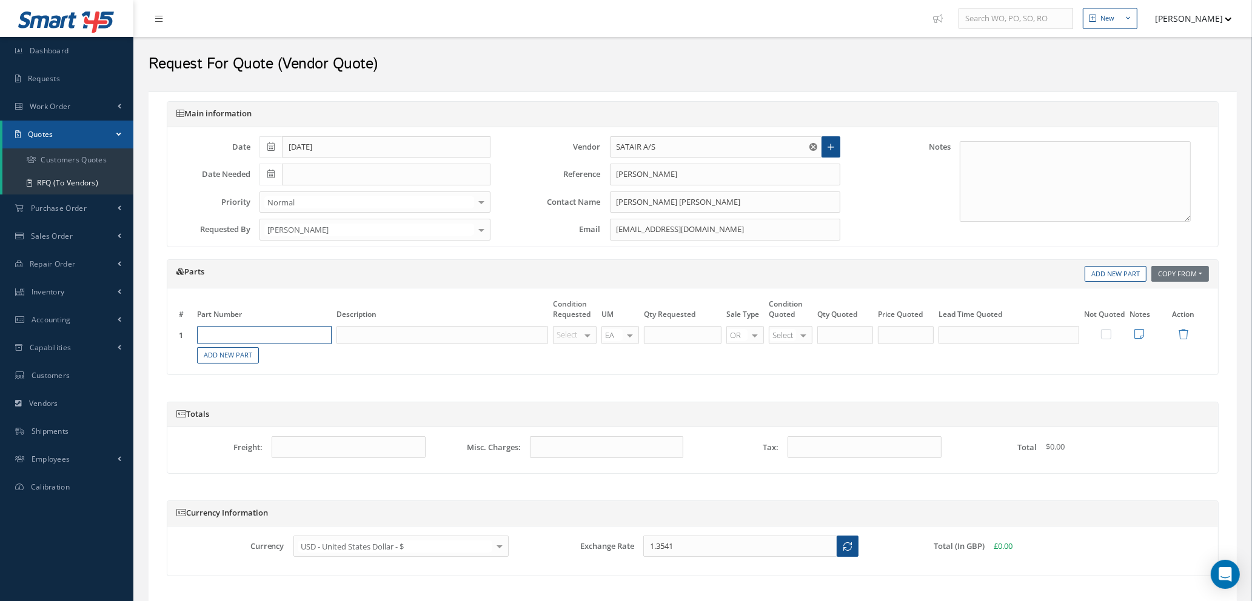
click at [269, 340] on input "text" at bounding box center [264, 335] width 135 height 18
type input "1016667-051ACH"
click at [369, 335] on input "text" at bounding box center [442, 335] width 212 height 18
type input "ARMREST"
click at [587, 340] on div at bounding box center [587, 336] width 17 height 18
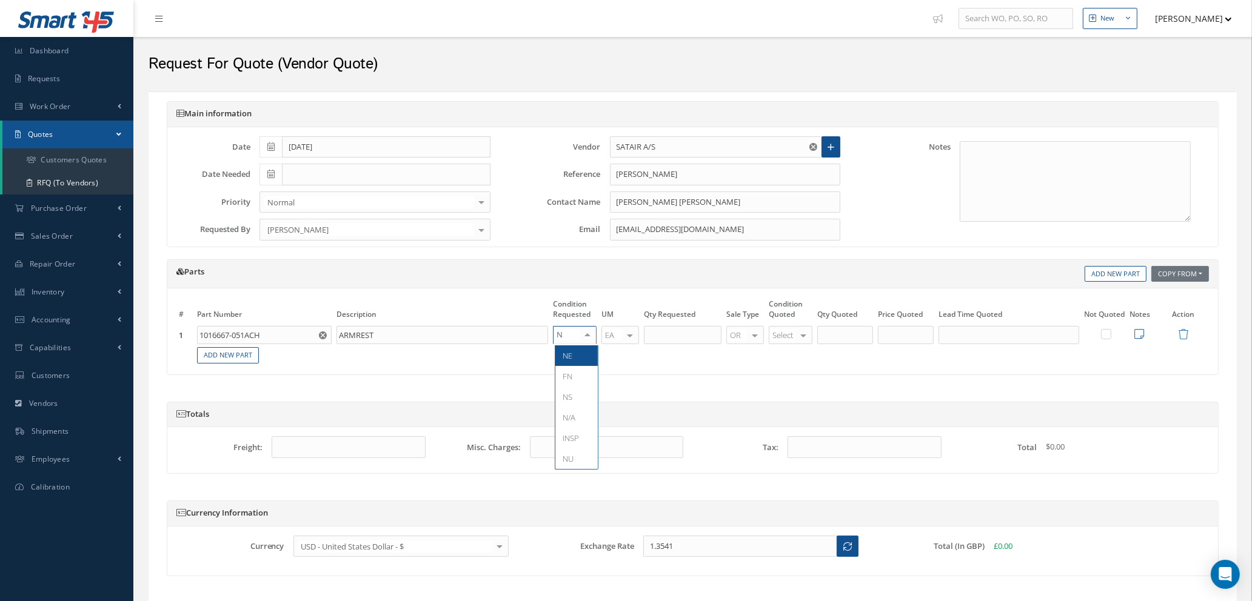
type input "NE"
click at [584, 358] on span "NE" at bounding box center [576, 356] width 42 height 21
click at [683, 344] on input "text" at bounding box center [683, 335] width 78 height 18
type input "50"
click at [220, 363] on link "Add New Part" at bounding box center [228, 355] width 62 height 16
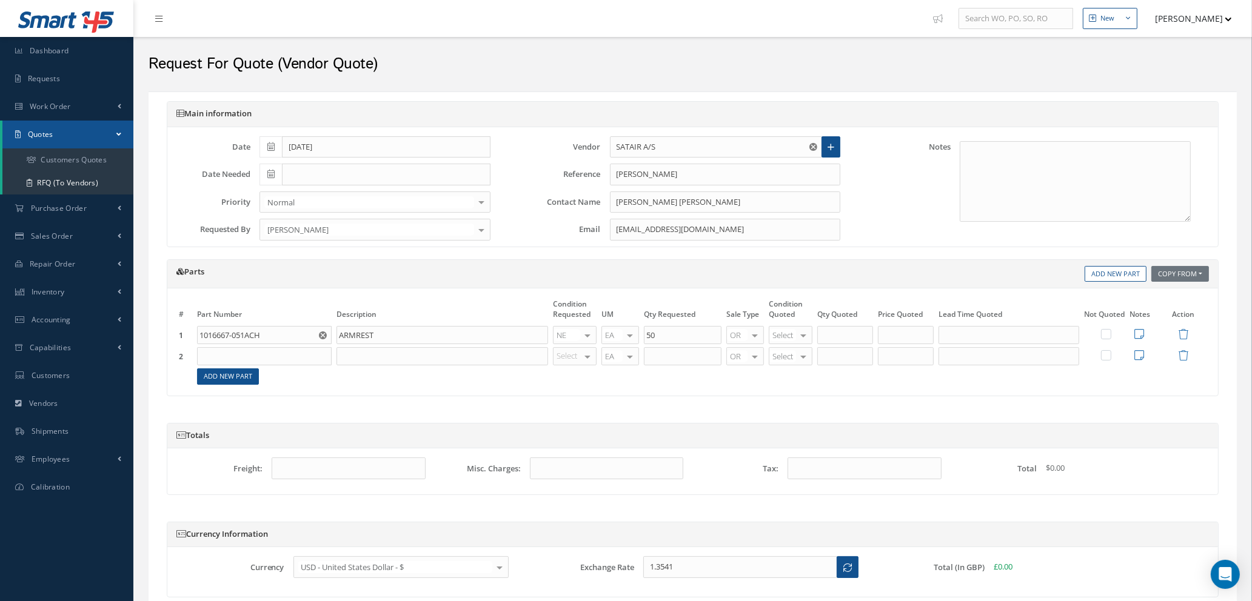
click at [218, 358] on input "text" at bounding box center [264, 356] width 135 height 18
type input "1016667-055ACH"
click at [394, 355] on input "text" at bounding box center [442, 356] width 212 height 18
type input "ARMREST"
type input "NE"
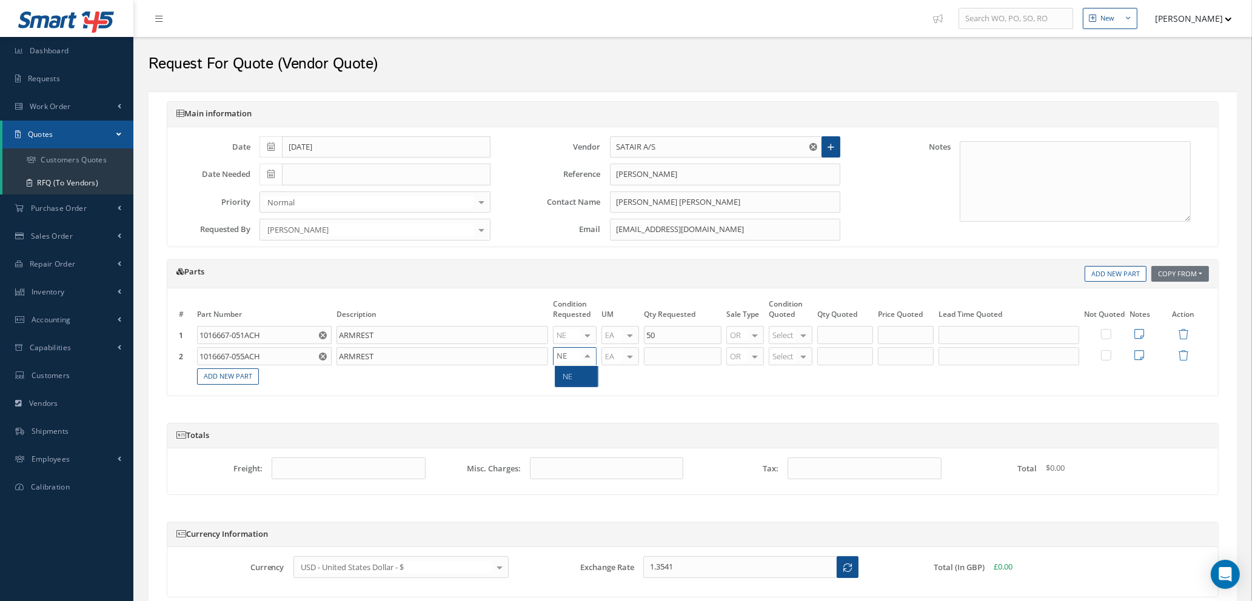
click at [586, 378] on span "NE" at bounding box center [576, 376] width 42 height 21
click at [667, 355] on input "text" at bounding box center [683, 356] width 78 height 18
type input "50"
click at [802, 333] on div at bounding box center [803, 336] width 17 height 18
click at [687, 391] on div "Parts Copy From Work Orders Add New Part # Part Number Description Condition Re…" at bounding box center [693, 327] width 1052 height 137
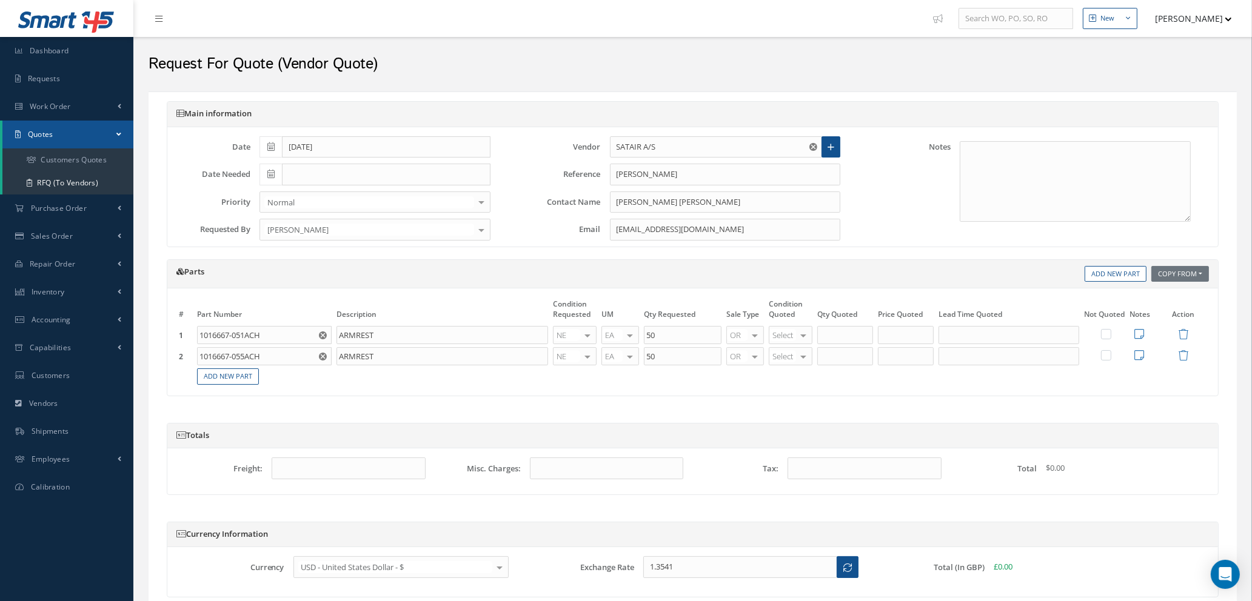
click at [801, 354] on div at bounding box center [803, 357] width 17 height 18
type input "NE"
click at [801, 383] on span "NE" at bounding box center [793, 376] width 42 height 21
type input "50"
click at [846, 361] on input "50" at bounding box center [845, 356] width 56 height 18
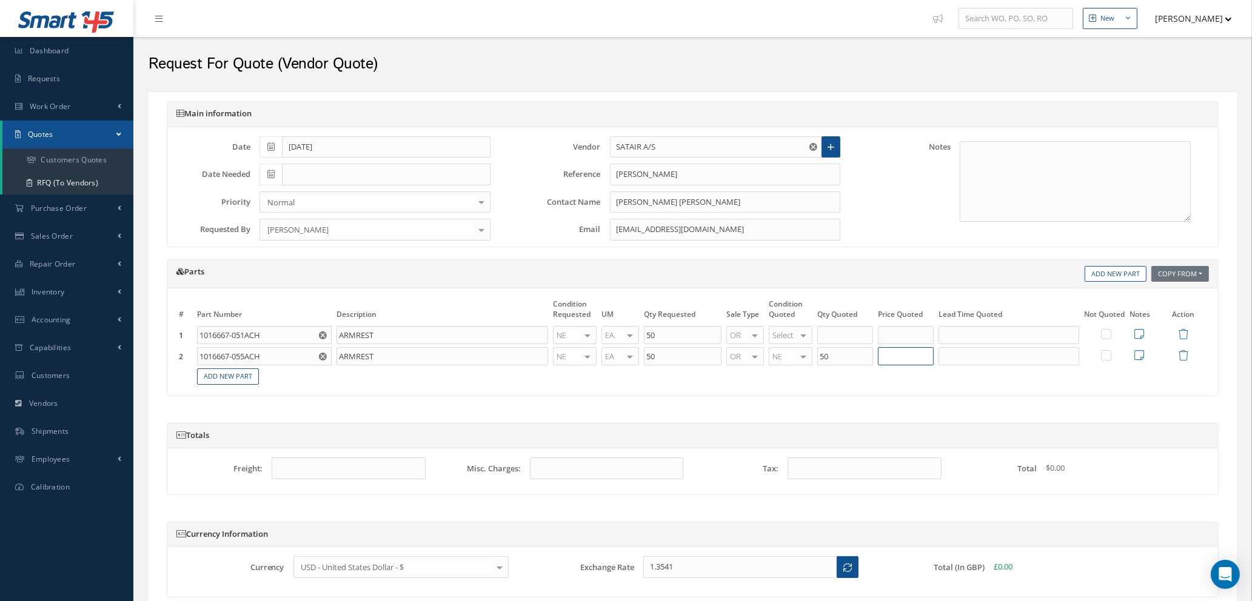
click at [910, 355] on input "text" at bounding box center [906, 356] width 56 height 18
type input "$405.37"
click at [975, 366] on input "text" at bounding box center [1008, 356] width 141 height 18
type input "50"
click at [857, 336] on input "50" at bounding box center [845, 335] width 56 height 18
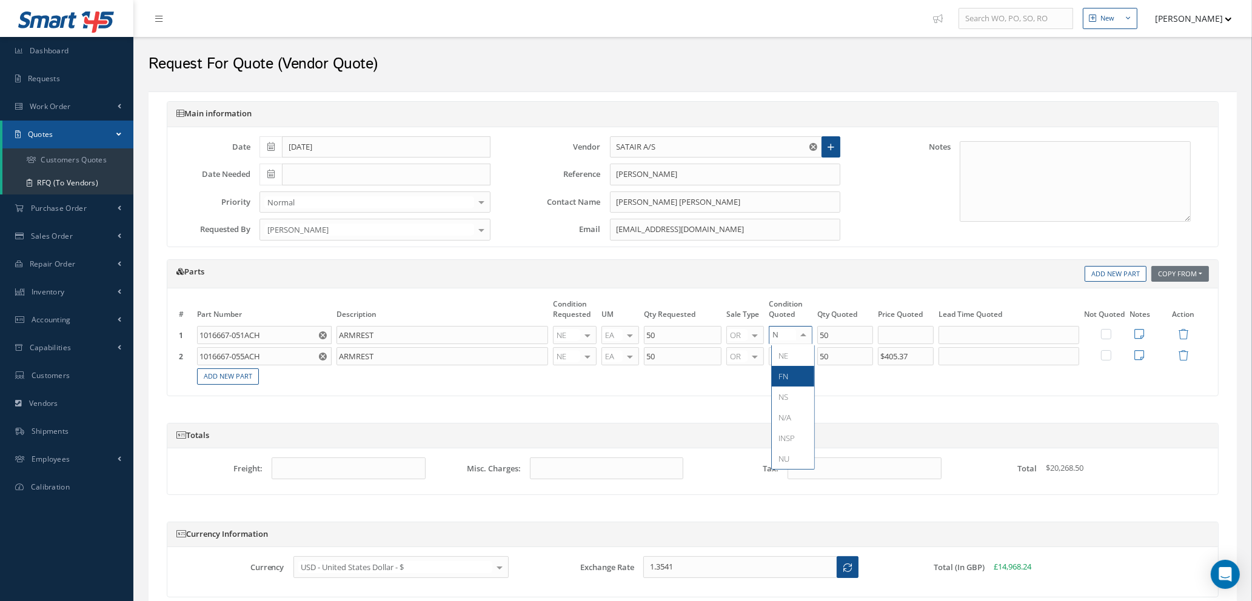
type input "NE"
click at [796, 357] on span "NE" at bounding box center [793, 356] width 42 height 21
click at [909, 334] on input "text" at bounding box center [906, 335] width 56 height 18
type input "$405.37"
click at [968, 337] on input "text" at bounding box center [1008, 335] width 141 height 18
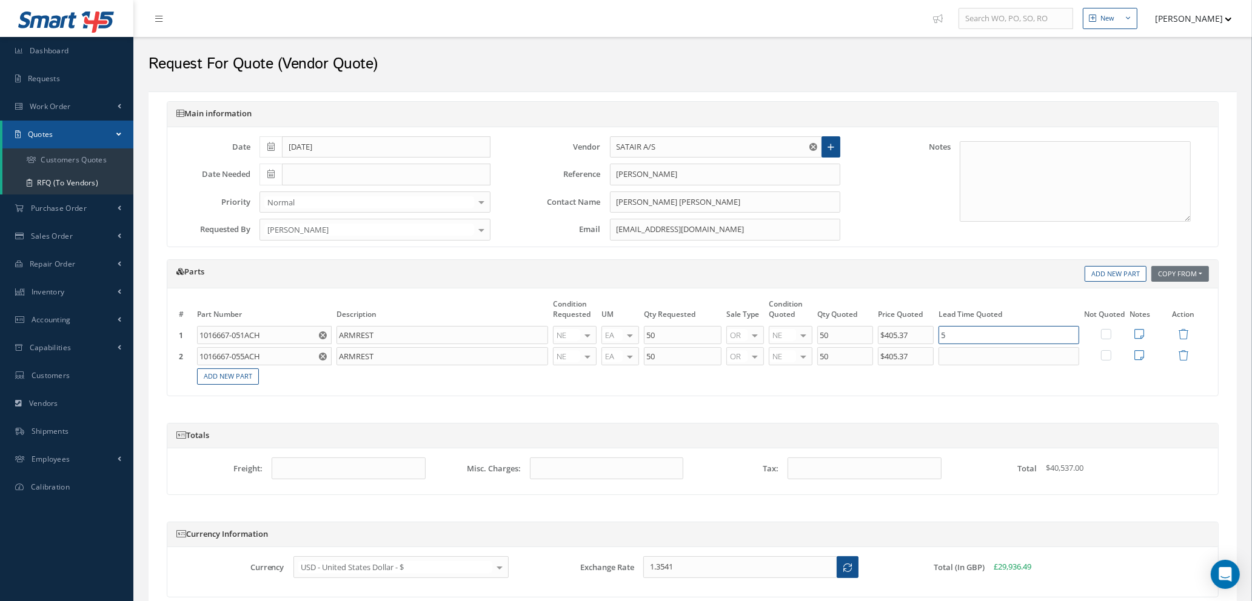
type input "5"
click at [1137, 333] on icon at bounding box center [1139, 334] width 10 height 11
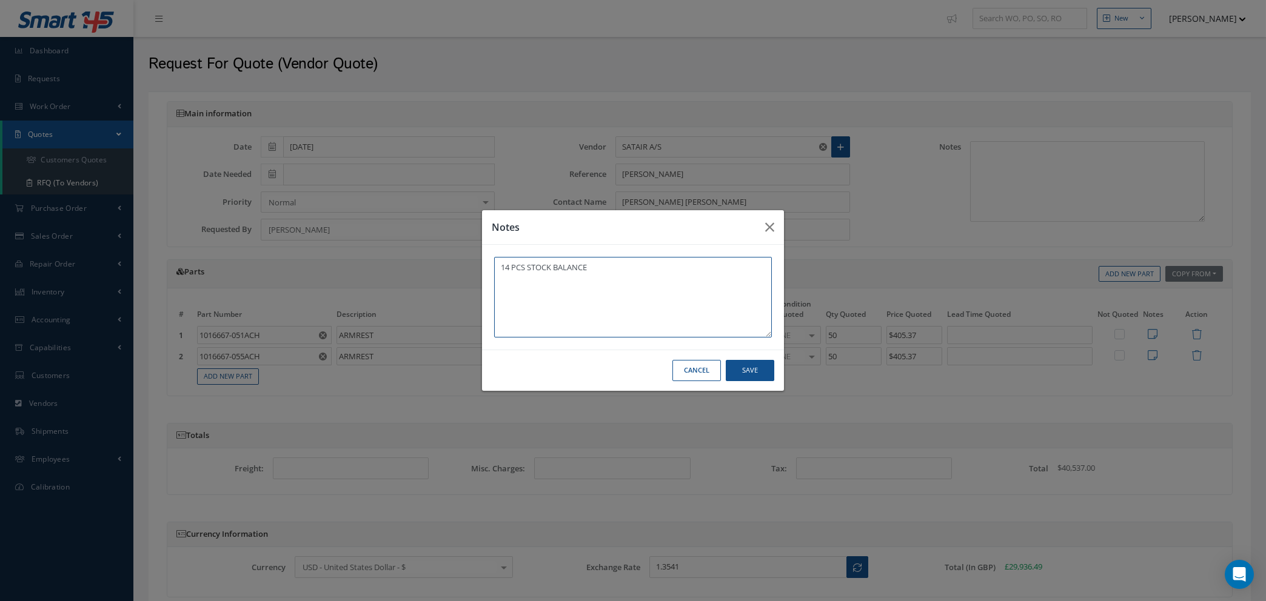
click at [613, 267] on textarea "14 PCS STOCK BALANCE" at bounding box center [633, 297] width 278 height 81
click at [609, 275] on textarea "14 PCS STOCK BALANCE" at bounding box center [633, 297] width 278 height 81
type textarea "14 PCS STOCK BALANCE DUE 10TH DEC 2025"
click at [0, 0] on button "Save" at bounding box center [0, 0] width 0 height 0
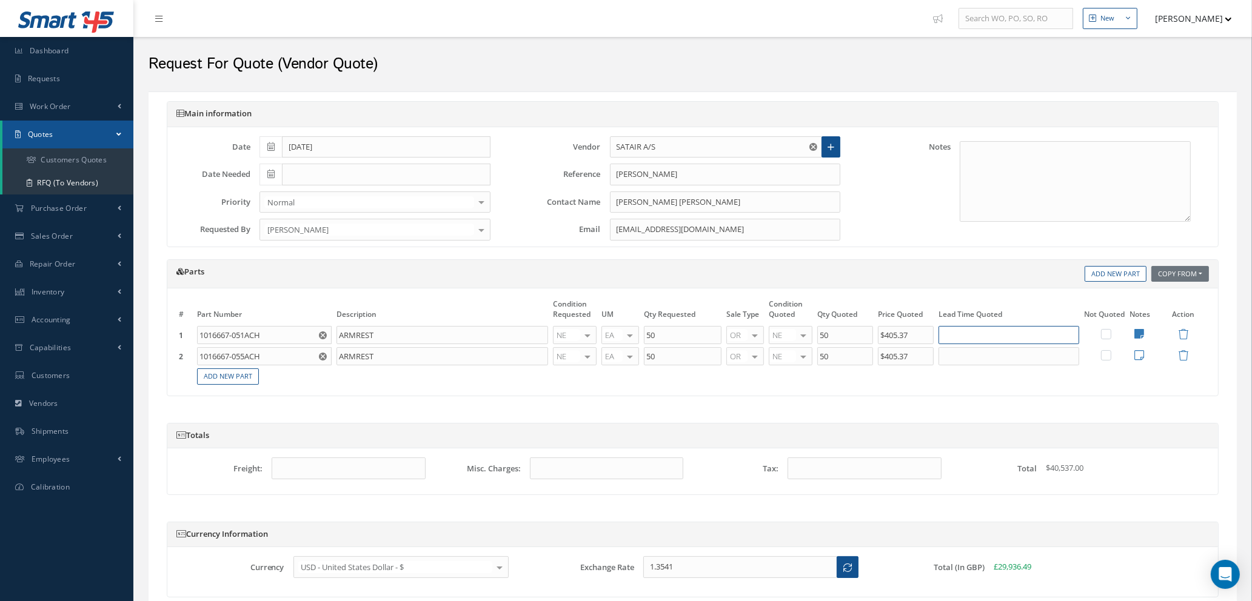
click at [960, 336] on input "text" at bounding box center [1008, 335] width 141 height 18
type input "80 DAYS"
click at [958, 355] on input "text" at bounding box center [1008, 356] width 141 height 18
type input "80 DAYS"
click at [1139, 351] on icon at bounding box center [1139, 355] width 10 height 11
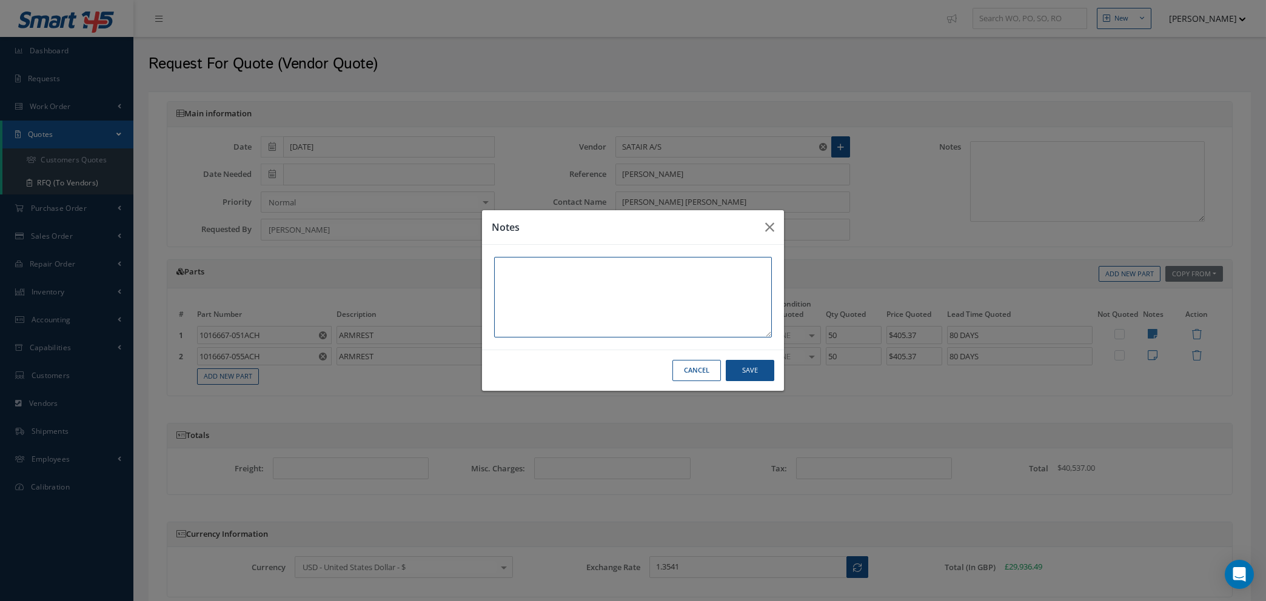
click at [650, 285] on textarea at bounding box center [633, 297] width 278 height 81
type textarea "N"
type textarea "NO STOCK DUE 10TH DEC 2025"
click at [0, 0] on button "Save" at bounding box center [0, 0] width 0 height 0
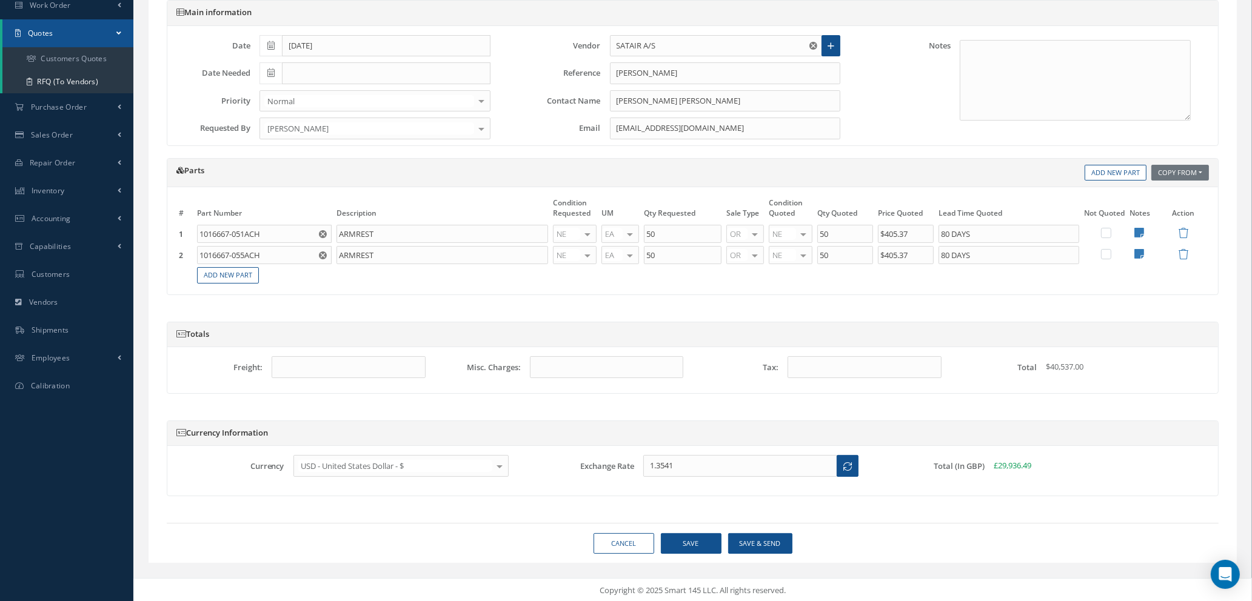
scroll to position [103, 0]
click at [689, 543] on button "Save" at bounding box center [691, 542] width 61 height 21
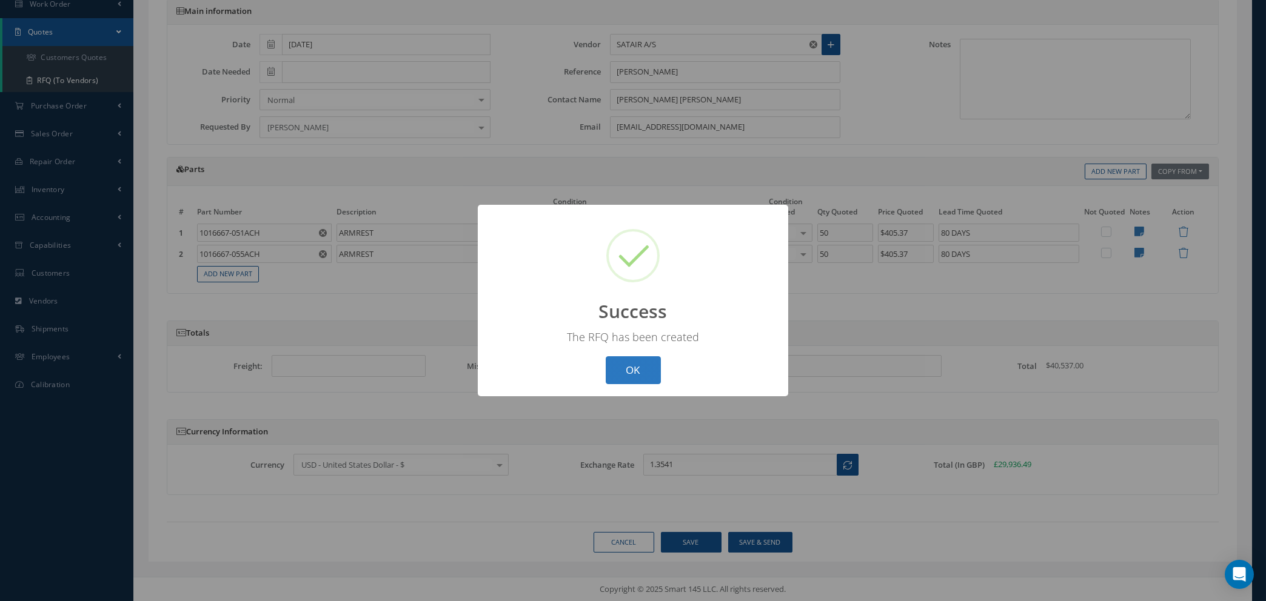
click at [630, 366] on button "OK" at bounding box center [633, 370] width 55 height 28
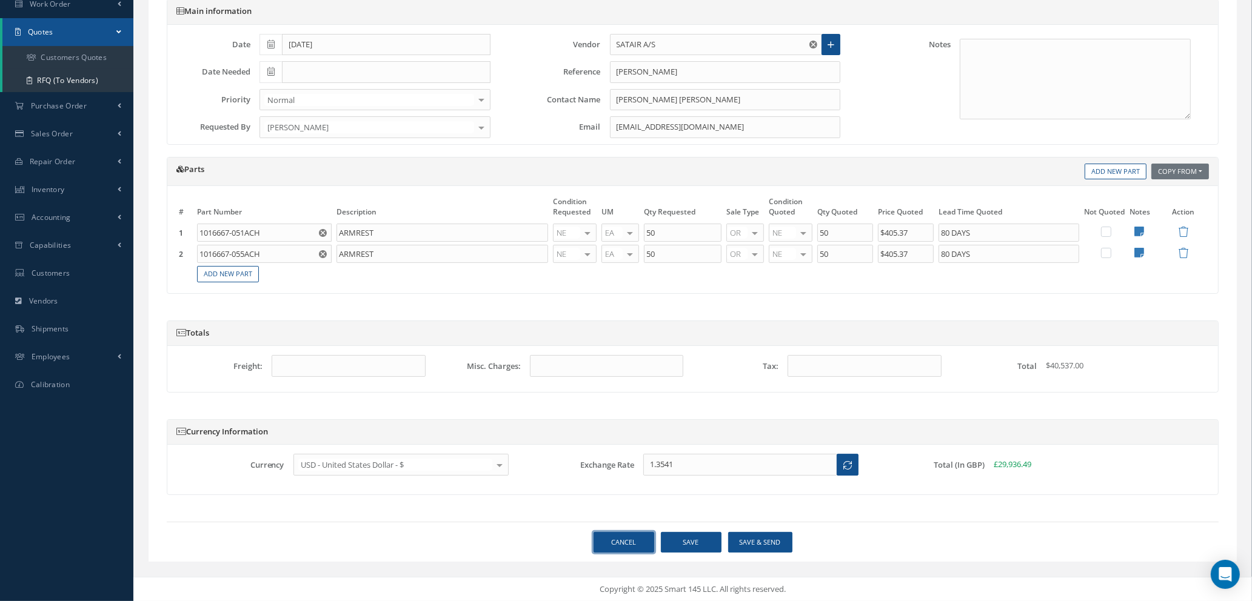
click at [638, 539] on link "Cancel" at bounding box center [624, 542] width 61 height 21
select select "25"
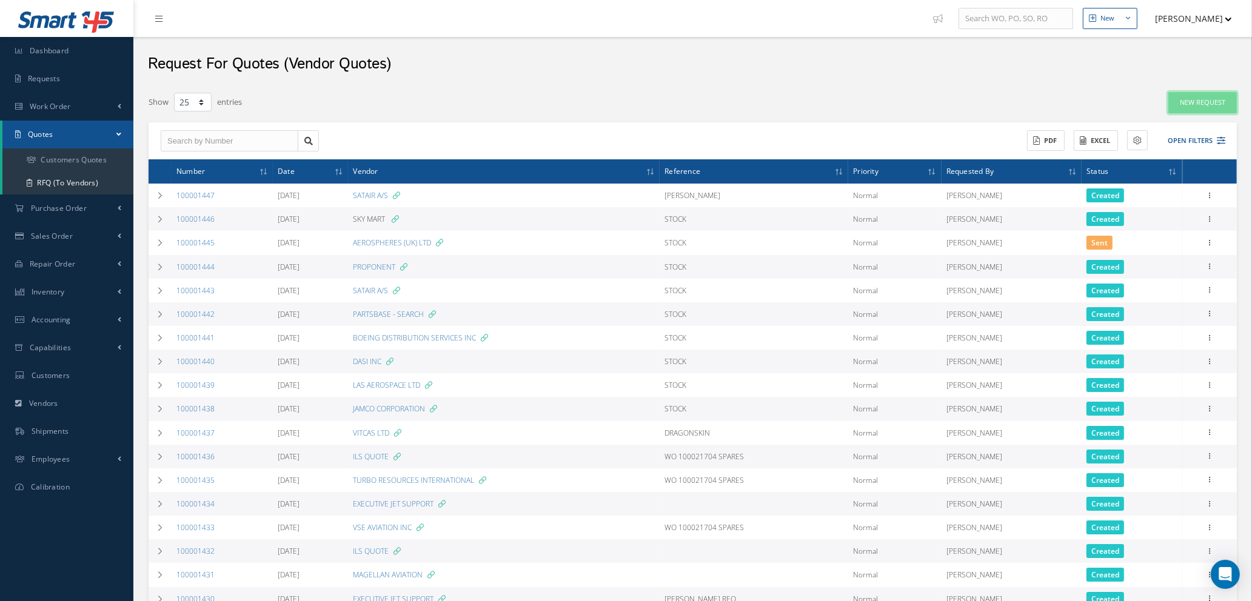
click at [1191, 98] on link "New Request" at bounding box center [1202, 102] width 69 height 21
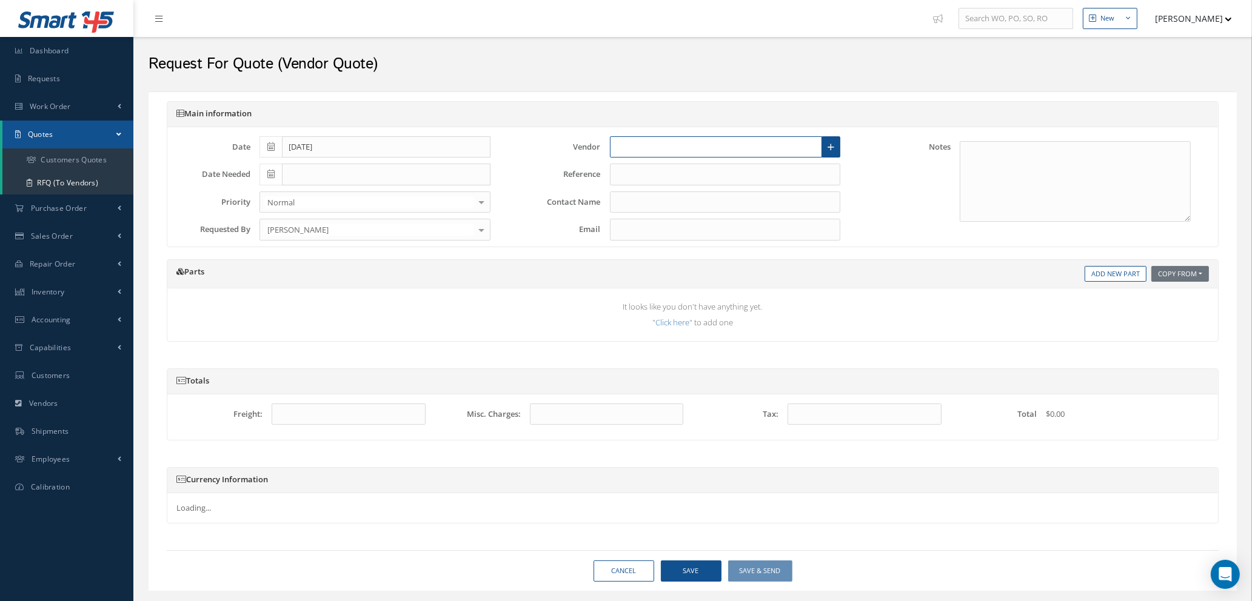
click at [699, 145] on input "text" at bounding box center [716, 147] width 213 height 22
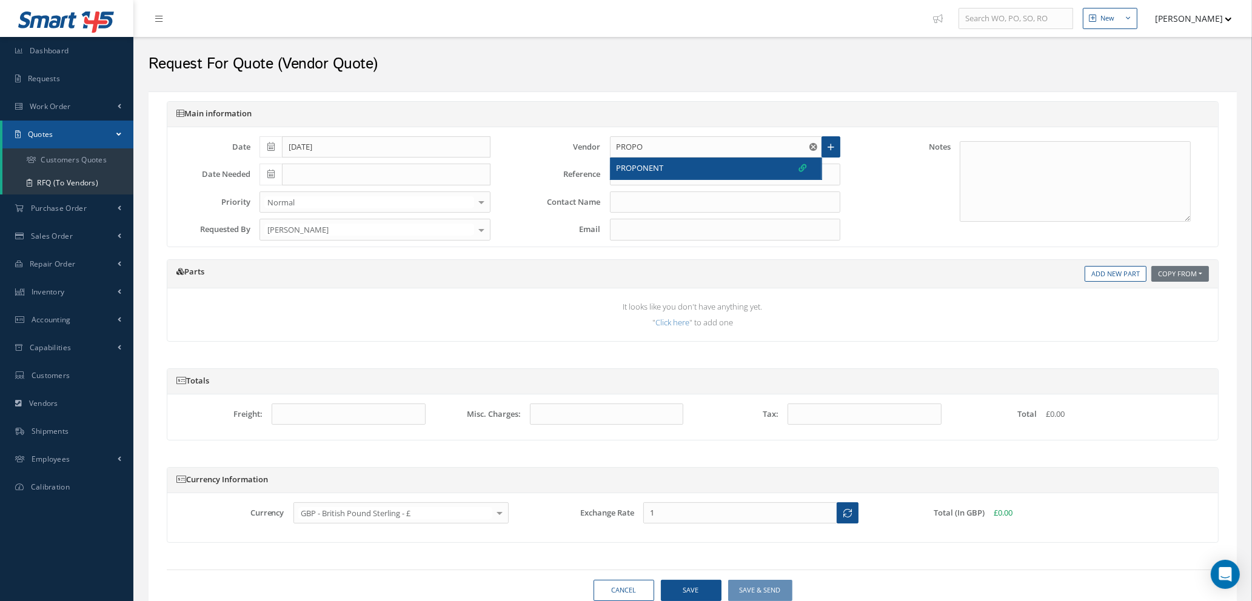
click at [684, 169] on div "PROPONENT" at bounding box center [712, 168] width 190 height 12
type input "PROPONENT"
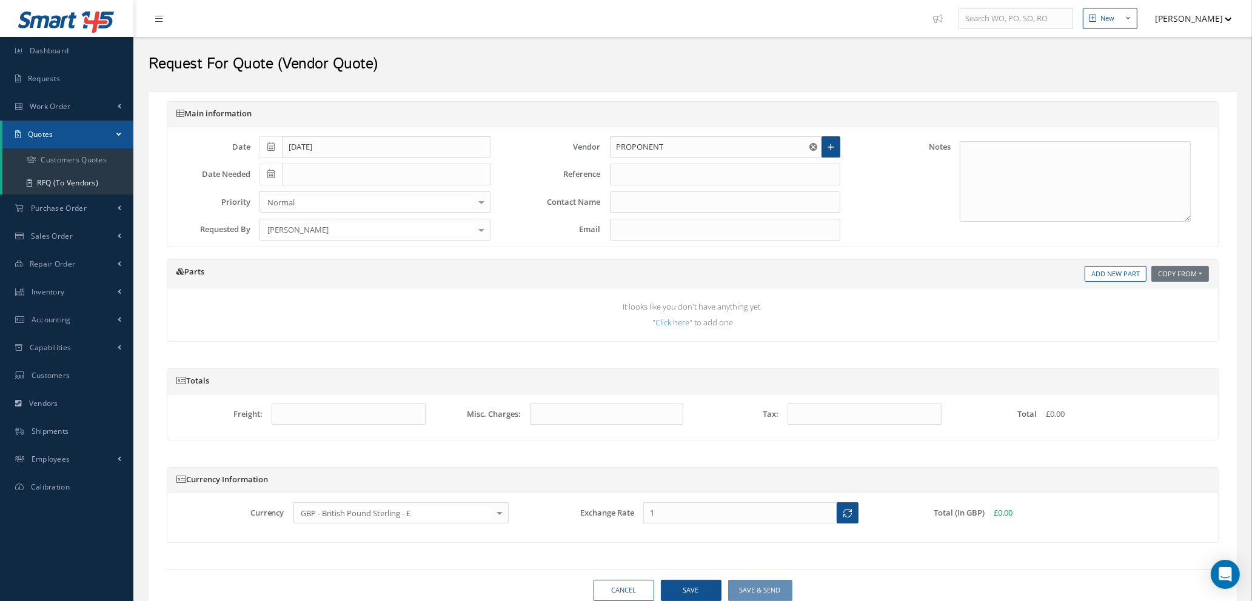
type input "KAT GRIFFITHS"
type input "support@proponent.com"
click at [684, 172] on input "text" at bounding box center [725, 175] width 231 height 22
type input "MIRKO REQ"
click at [1095, 270] on link "Add New Part" at bounding box center [1116, 274] width 62 height 16
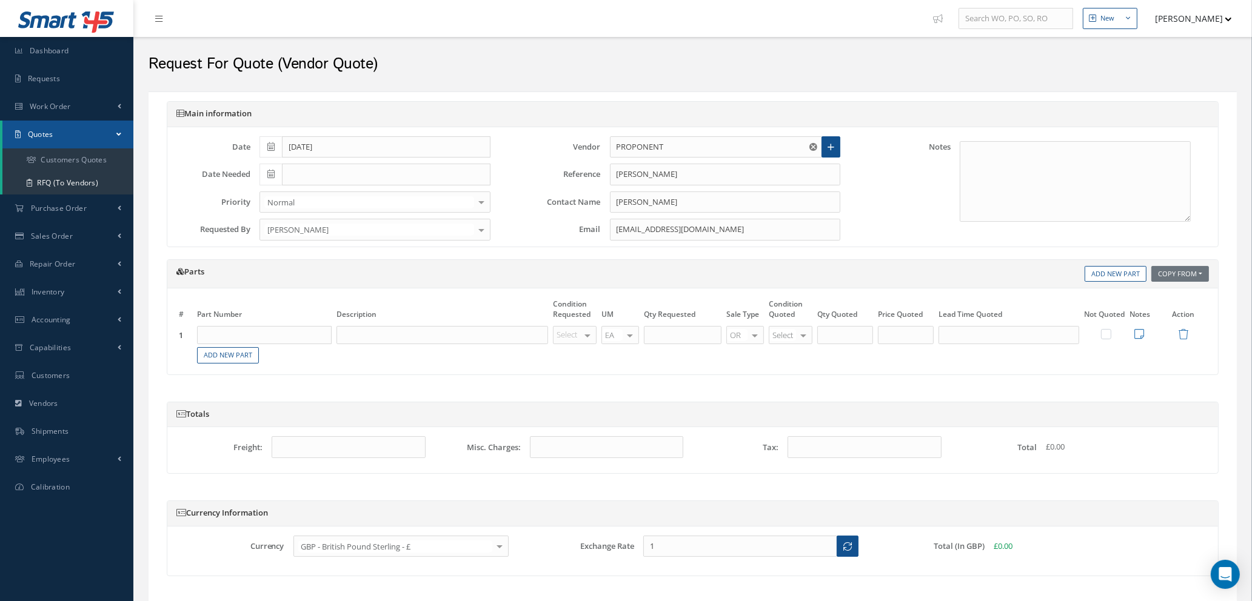
click at [267, 323] on th "Part Number" at bounding box center [264, 311] width 139 height 27
click at [269, 330] on input "text" at bounding box center [264, 335] width 135 height 18
click at [277, 371] on span "ARMREST" at bounding box center [284, 375] width 31 height 10
type input "1016667-051ACH"
type input "ARMREST"
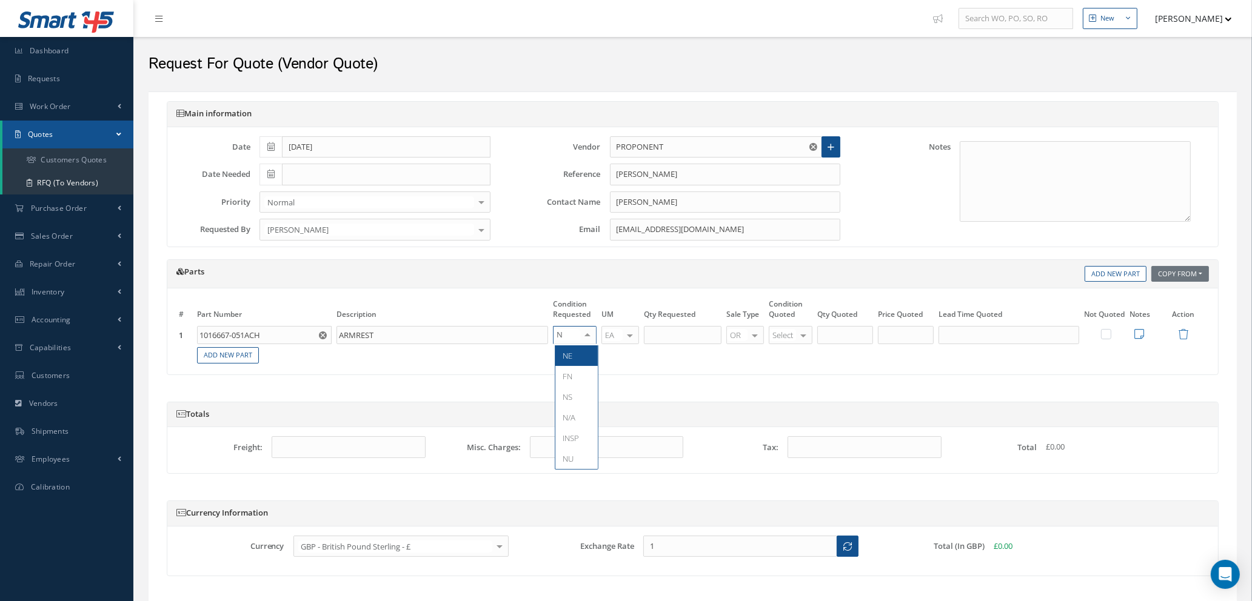
type input "NE"
click at [574, 361] on span "NE" at bounding box center [576, 356] width 42 height 21
click at [675, 330] on input "text" at bounding box center [683, 335] width 78 height 18
type input "50"
click at [799, 335] on div at bounding box center [803, 336] width 17 height 18
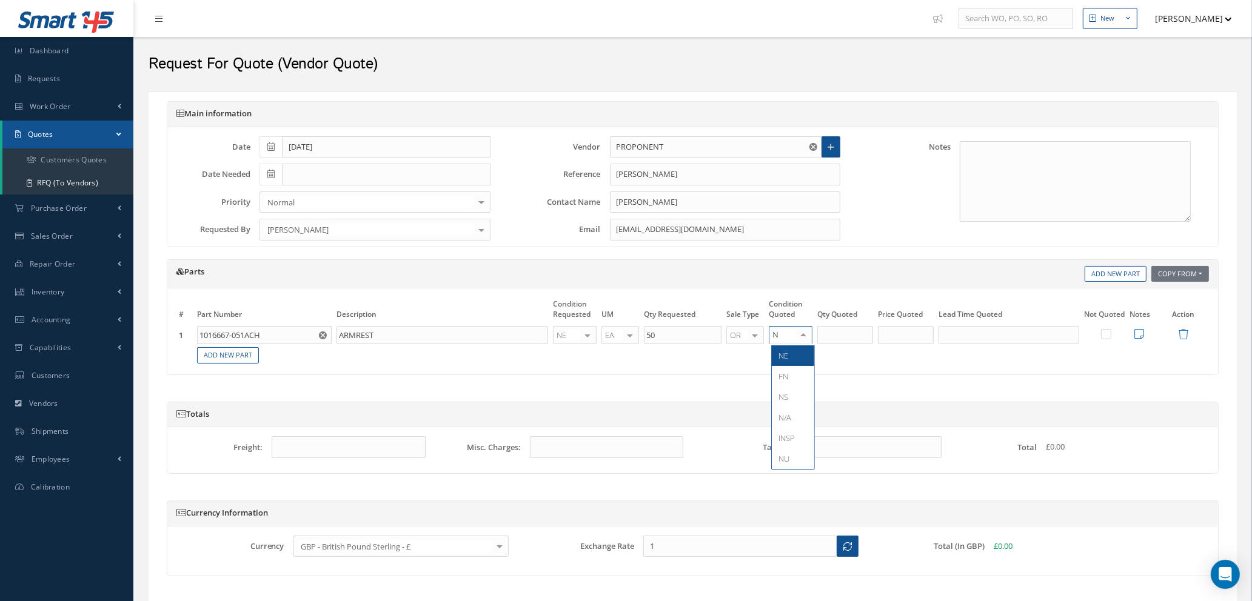
type input "NE"
click at [792, 358] on span "NE" at bounding box center [793, 356] width 42 height 21
type input "50"
drag, startPoint x: 846, startPoint y: 330, endPoint x: 914, endPoint y: 335, distance: 67.4
click at [848, 330] on input "50" at bounding box center [845, 335] width 56 height 18
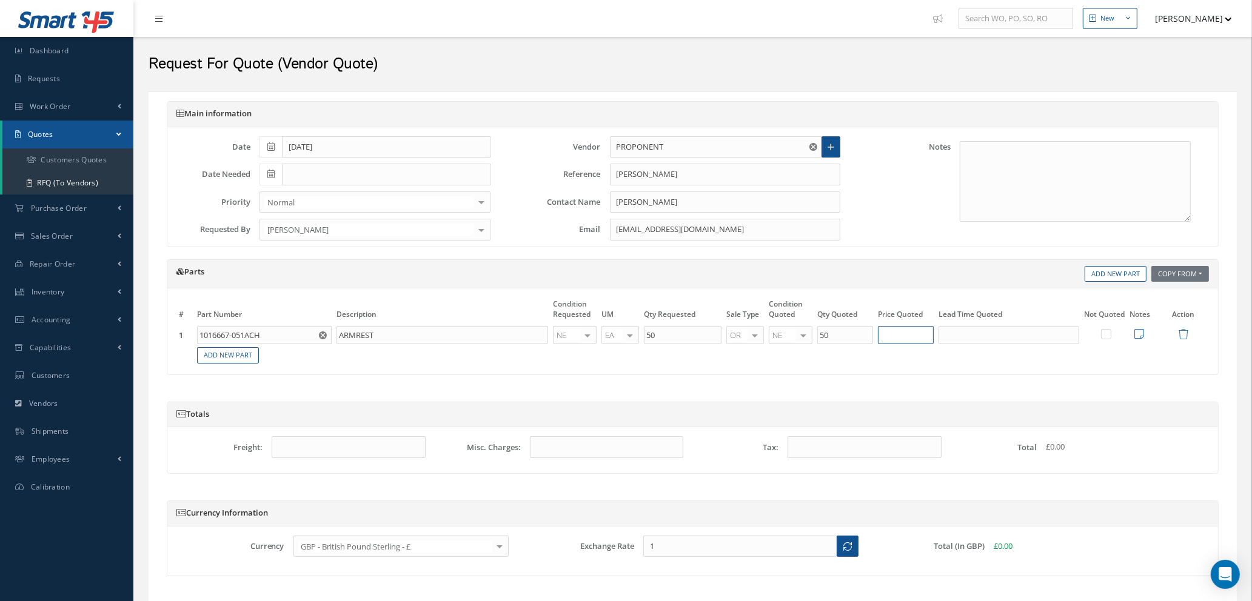
click at [925, 335] on input "text" at bounding box center [906, 335] width 56 height 18
type input "£321.07"
click at [971, 333] on input "text" at bounding box center [1008, 335] width 141 height 18
type input "74 DAYS"
click at [221, 359] on link "Add New Part" at bounding box center [228, 355] width 62 height 16
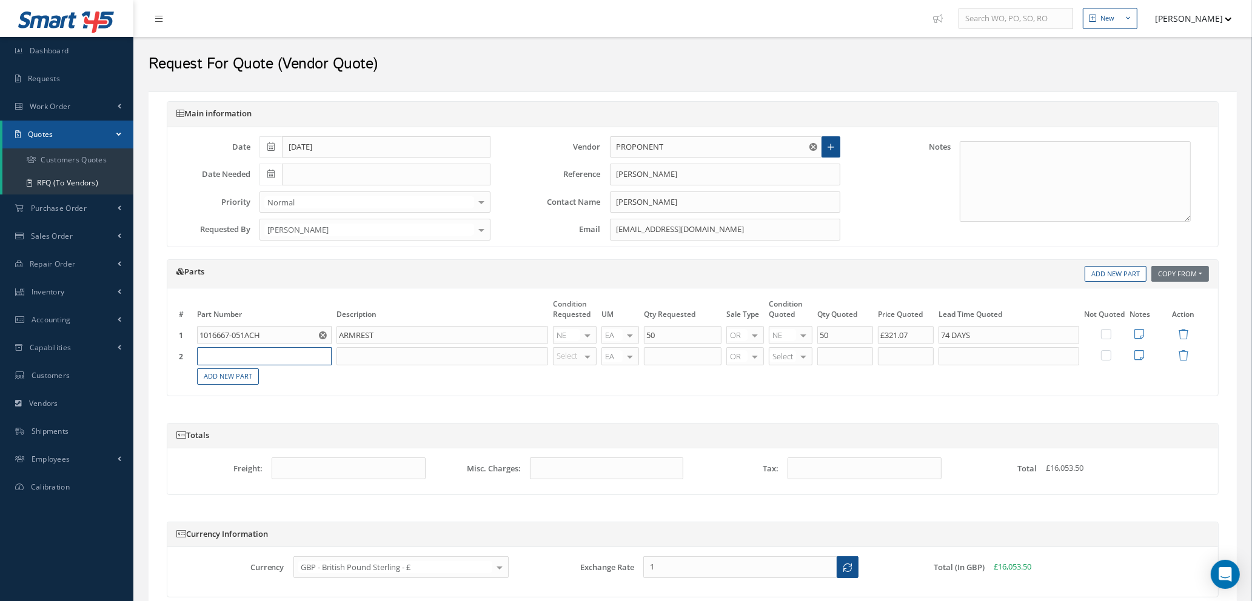
click at [221, 357] on input "text" at bounding box center [264, 356] width 135 height 18
click at [238, 405] on div "1016667-055ACH" at bounding box center [232, 401] width 56 height 21
type input "1016667-055ACH"
type input "ARMREST"
type input "NE"
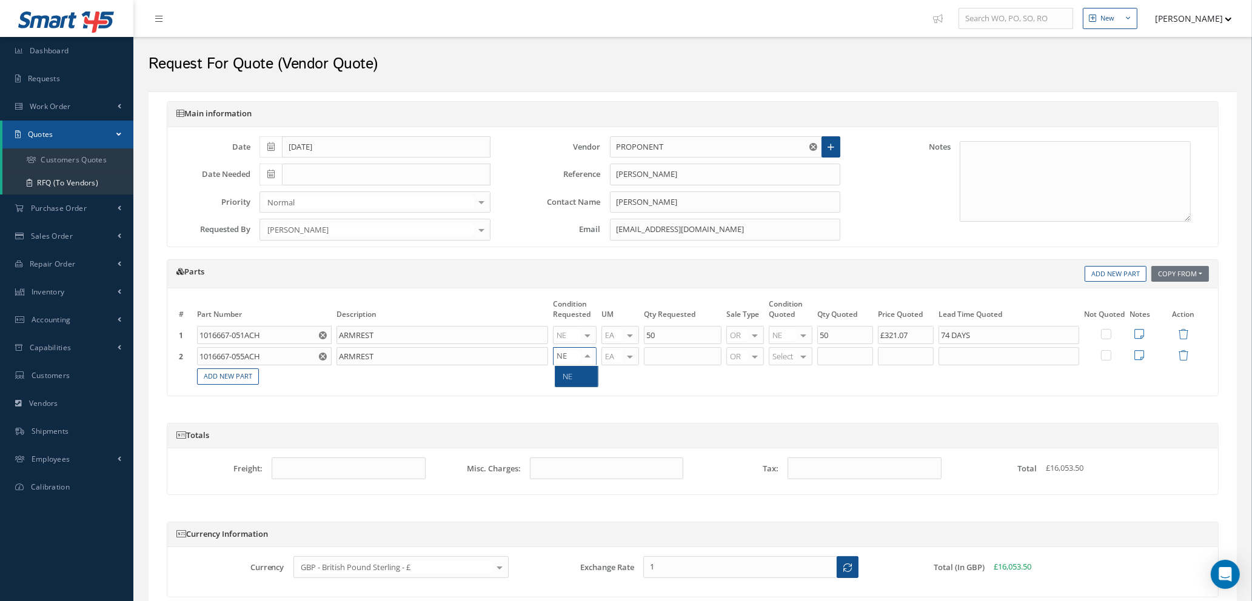
click at [572, 376] on span "NE" at bounding box center [568, 376] width 10 height 11
click at [692, 353] on input "text" at bounding box center [683, 356] width 78 height 18
type input "50"
click at [784, 388] on div "Parts Copy From Work Orders Add New Part # Part Number Description Condition Re…" at bounding box center [693, 327] width 1052 height 137
click at [798, 363] on div "Select Select OH SV RP AR NE FN NS RE FP BER N/A INSP BC AI MD RF SCR TS USE TL…" at bounding box center [791, 356] width 44 height 18
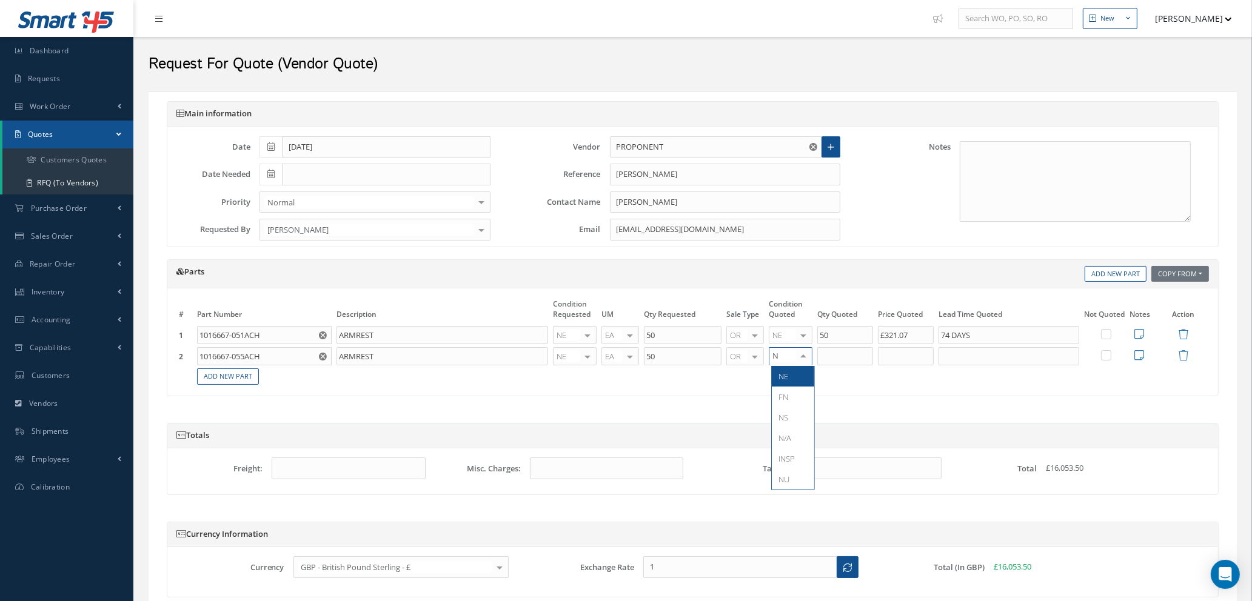
type input "NE"
click at [798, 374] on span "NE" at bounding box center [793, 376] width 42 height 21
type input "50"
click at [838, 358] on input "50" at bounding box center [845, 356] width 56 height 18
click at [911, 355] on input "text" at bounding box center [906, 356] width 56 height 18
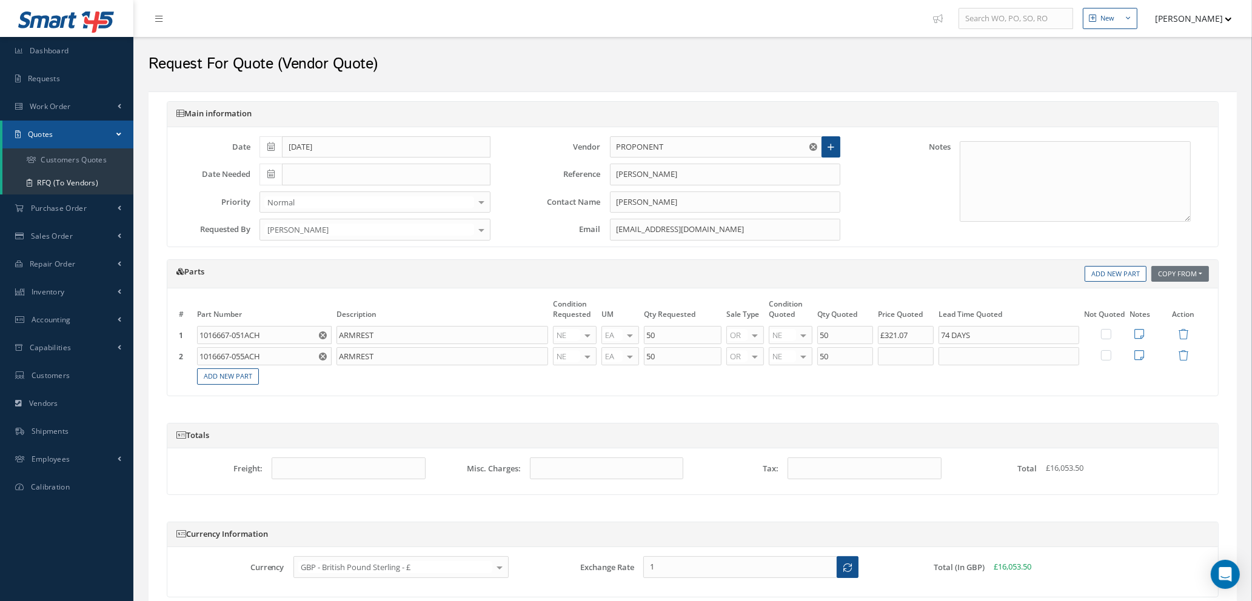
click at [1111, 357] on label at bounding box center [1112, 355] width 3 height 10
click at [1107, 357] on input "checkbox" at bounding box center [1107, 357] width 8 height 8
checkbox input "true"
click at [1140, 354] on icon at bounding box center [1139, 355] width 10 height 11
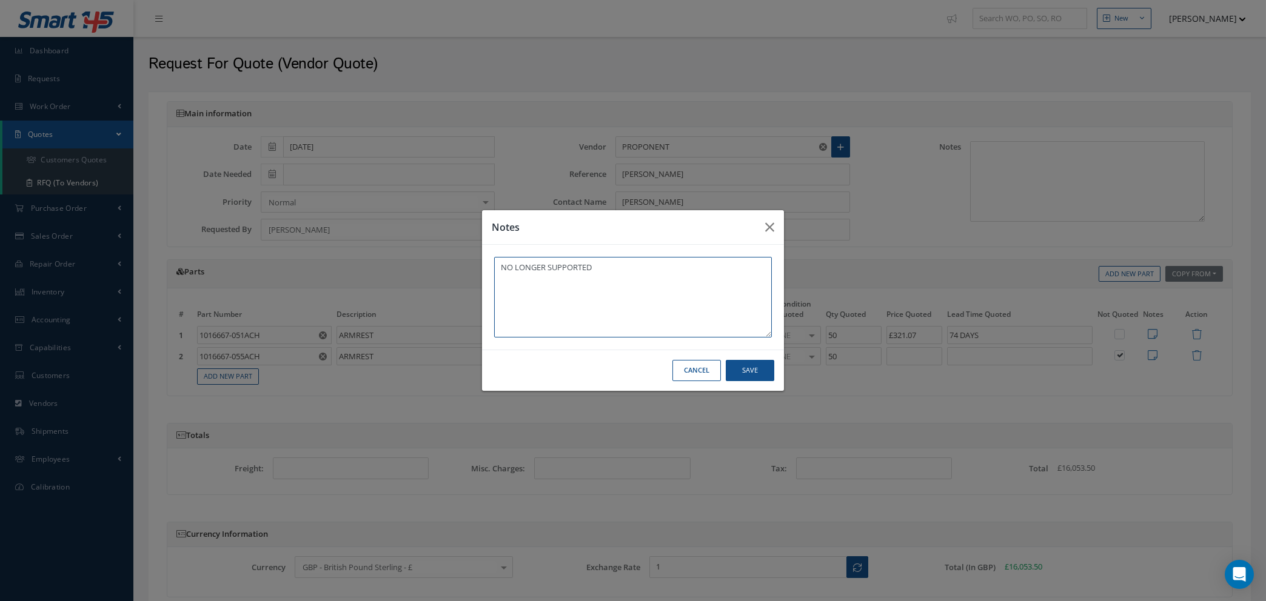
type textarea "NO LONGER SUPPORTED"
click at [0, 0] on button "Save" at bounding box center [0, 0] width 0 height 0
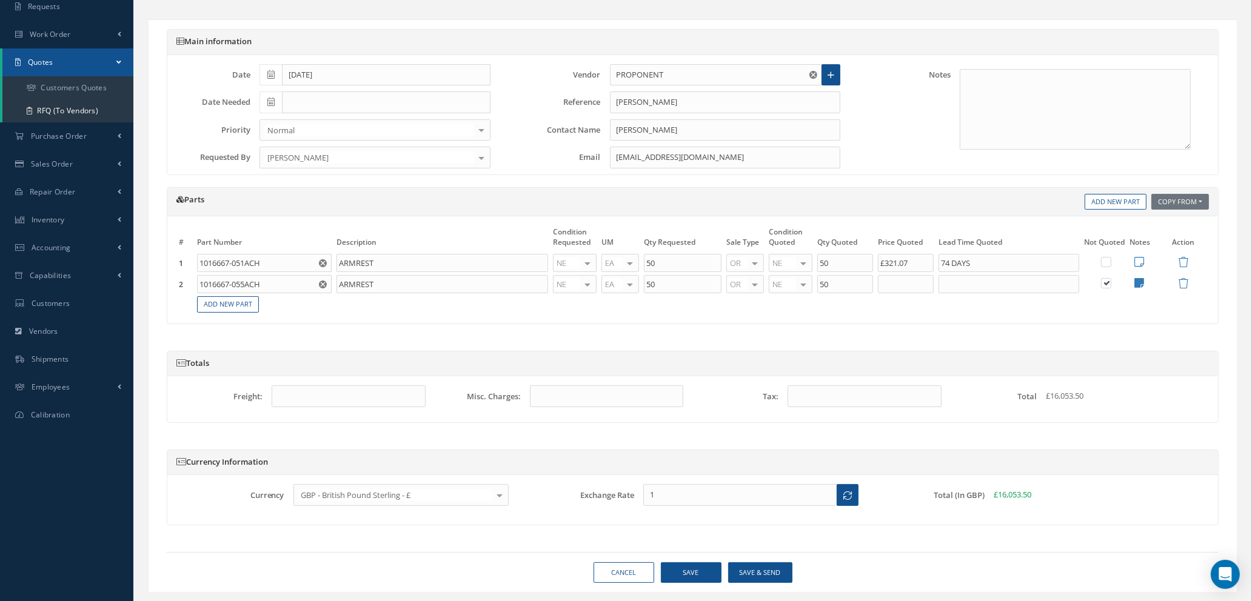
scroll to position [103, 0]
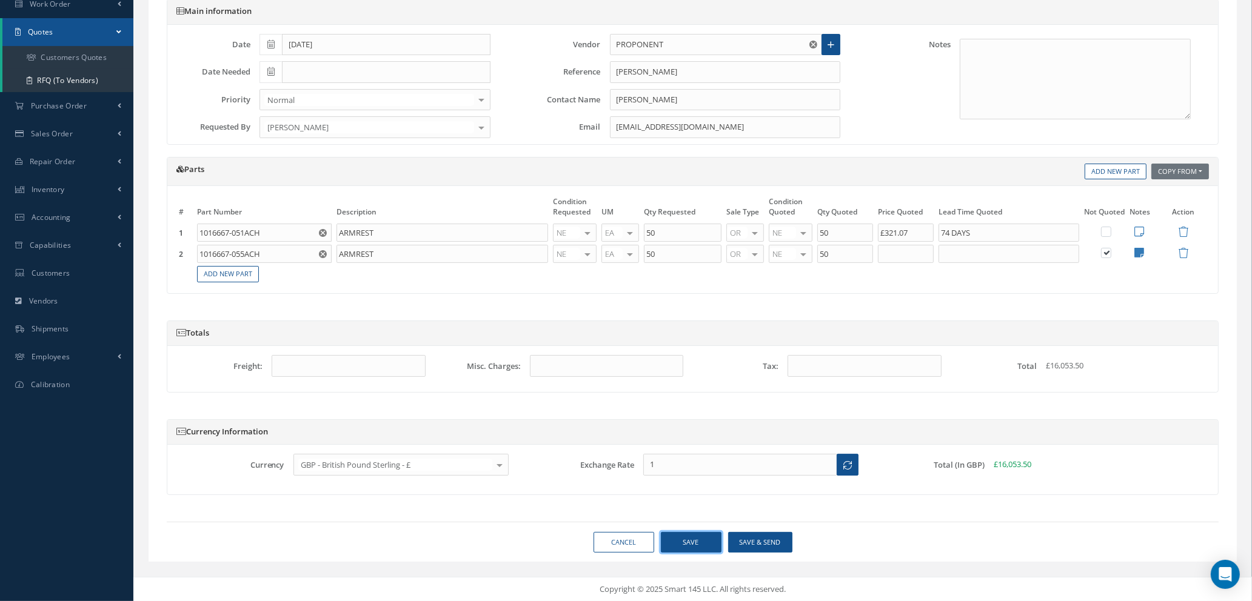
click at [687, 537] on button "Save" at bounding box center [691, 542] width 61 height 21
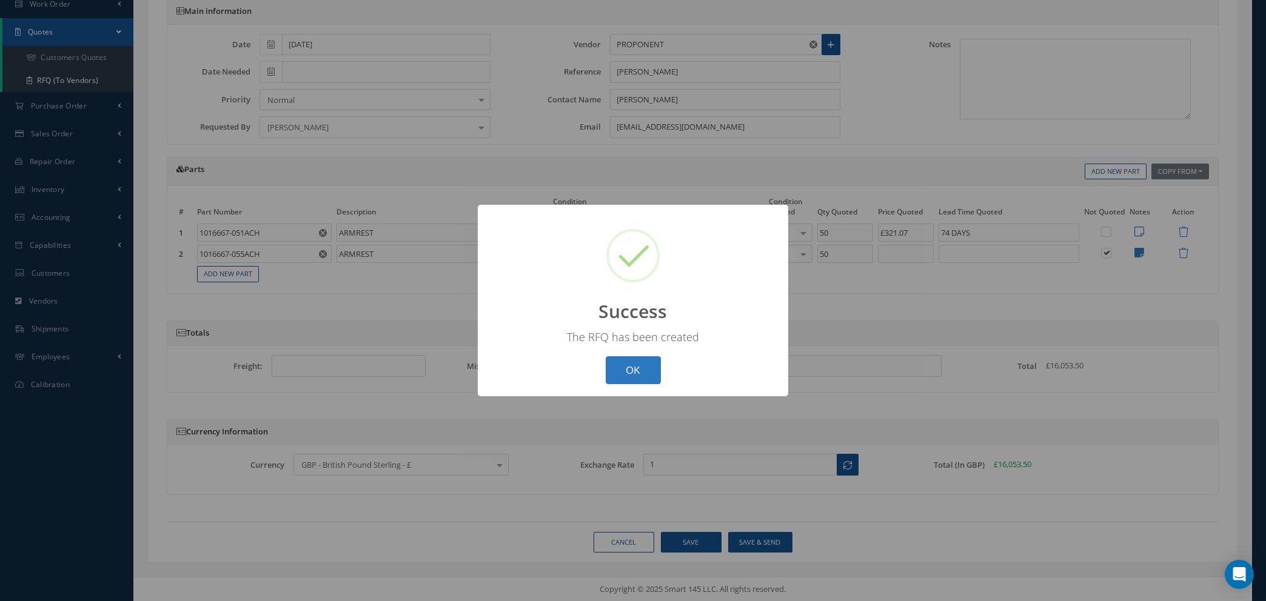
click at [634, 367] on button "OK" at bounding box center [633, 370] width 55 height 28
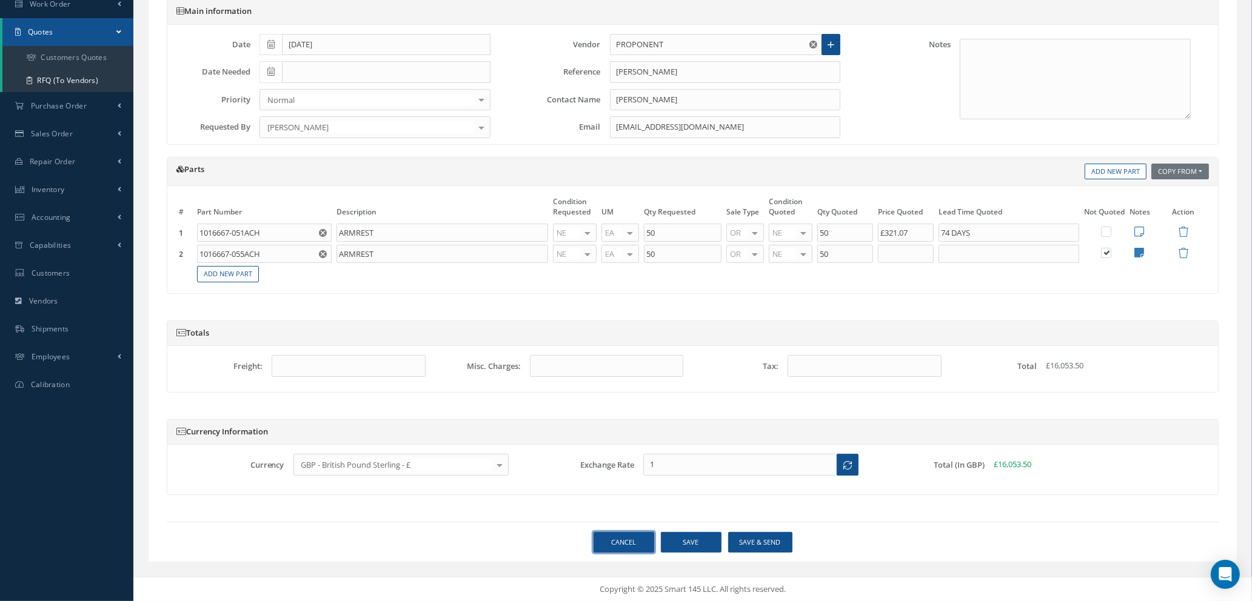
click at [630, 544] on link "Cancel" at bounding box center [624, 542] width 61 height 21
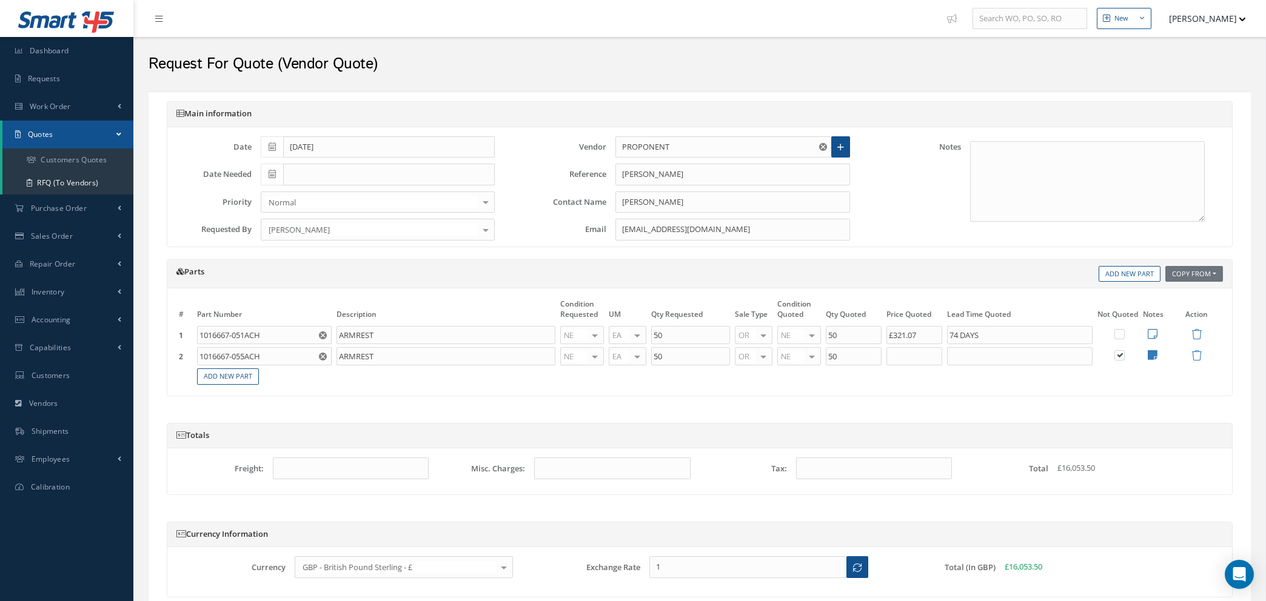
select select "25"
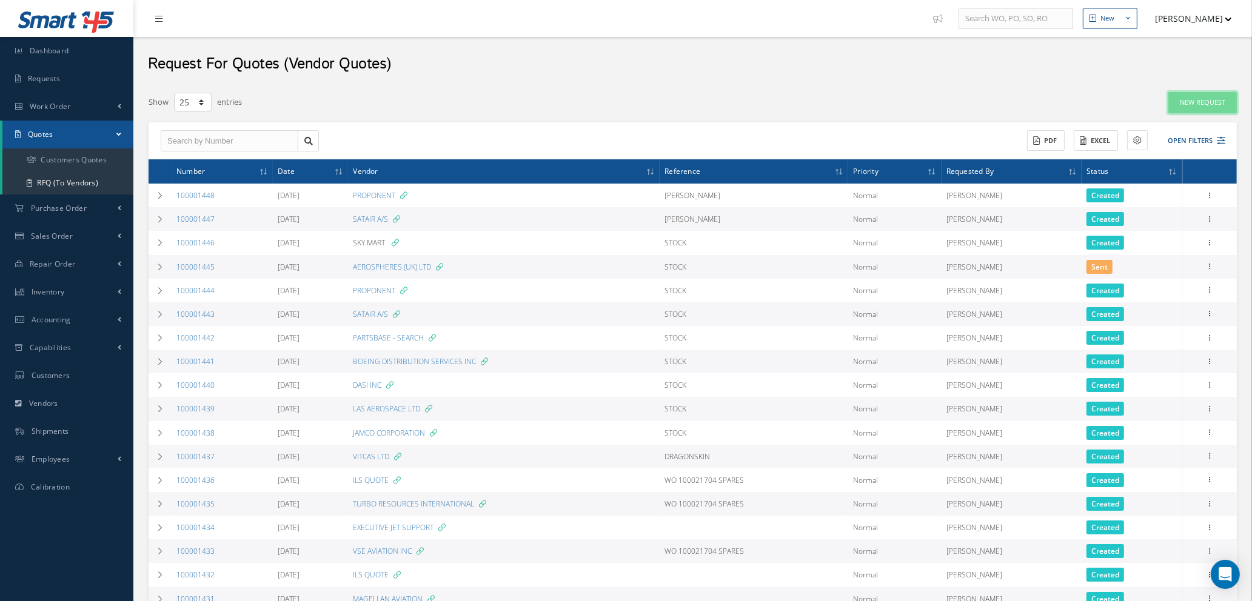
click at [1218, 102] on link "New Request" at bounding box center [1202, 102] width 69 height 21
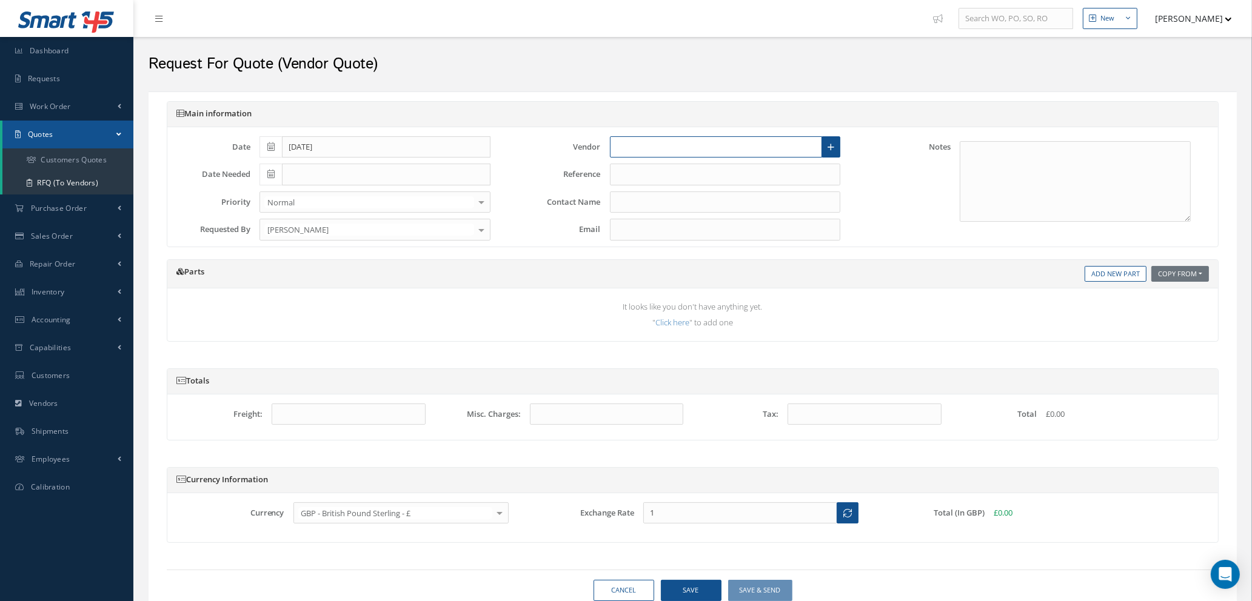
click at [626, 156] on input "text" at bounding box center [716, 147] width 213 height 22
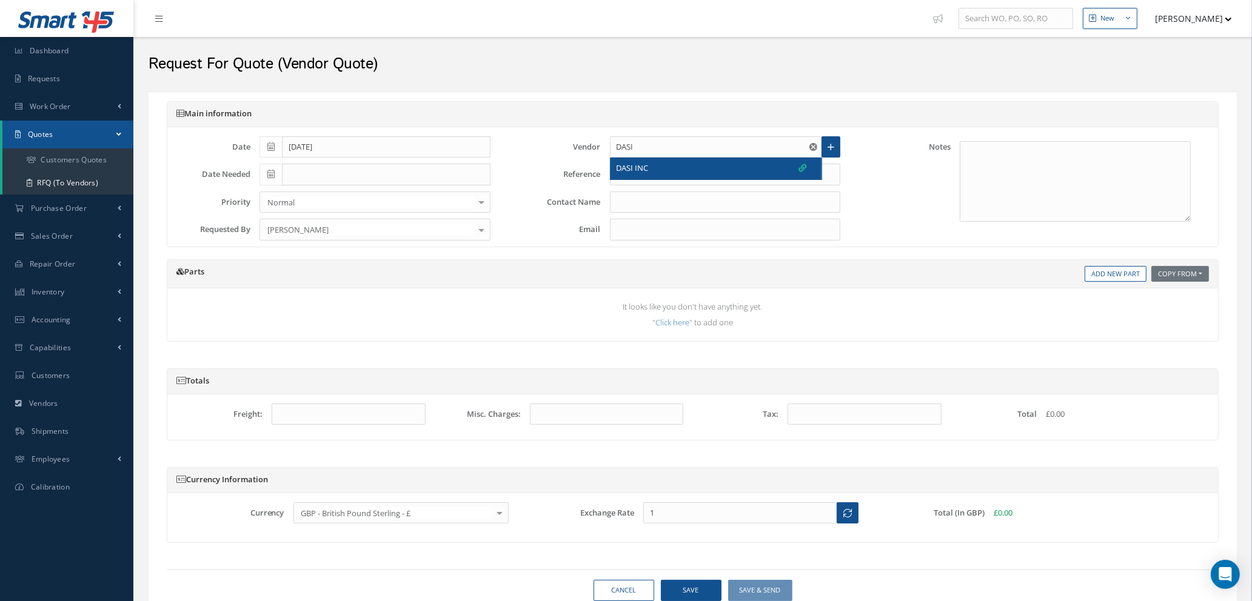
click at [643, 170] on span "DASI INC" at bounding box center [633, 168] width 32 height 12
type input "DASI INC"
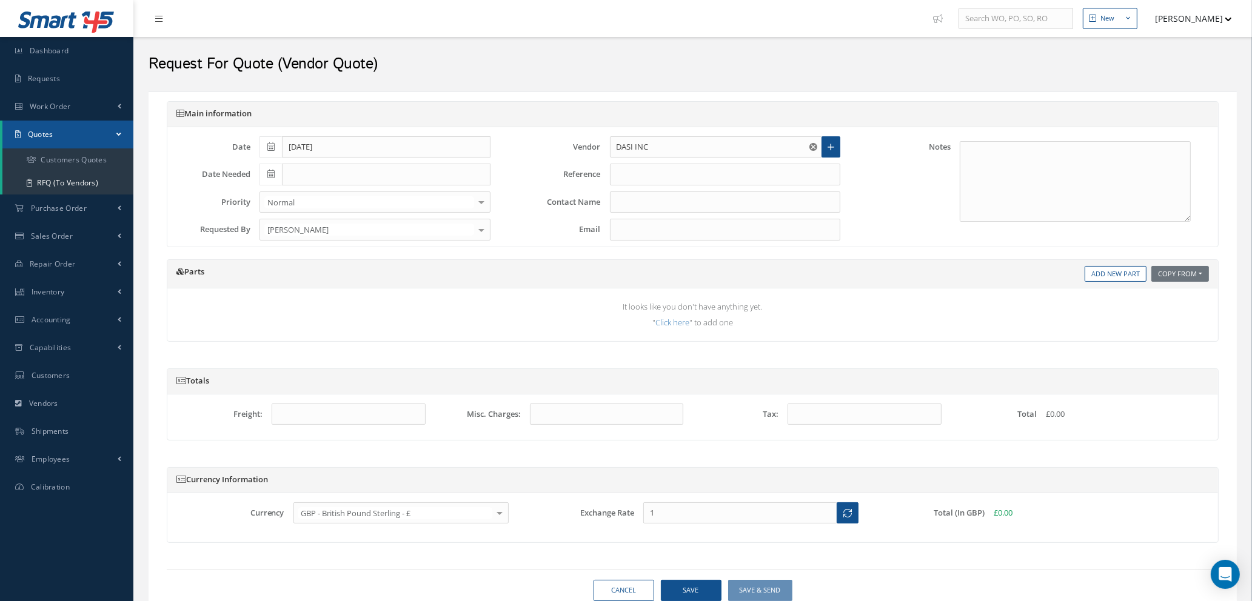
type input "MUHAMMAD ALI"
type input "Muhammad.Ali@dasi.com"
type input "1.3541"
click at [643, 170] on input "text" at bounding box center [725, 175] width 231 height 22
type input "MIRKO REQ"
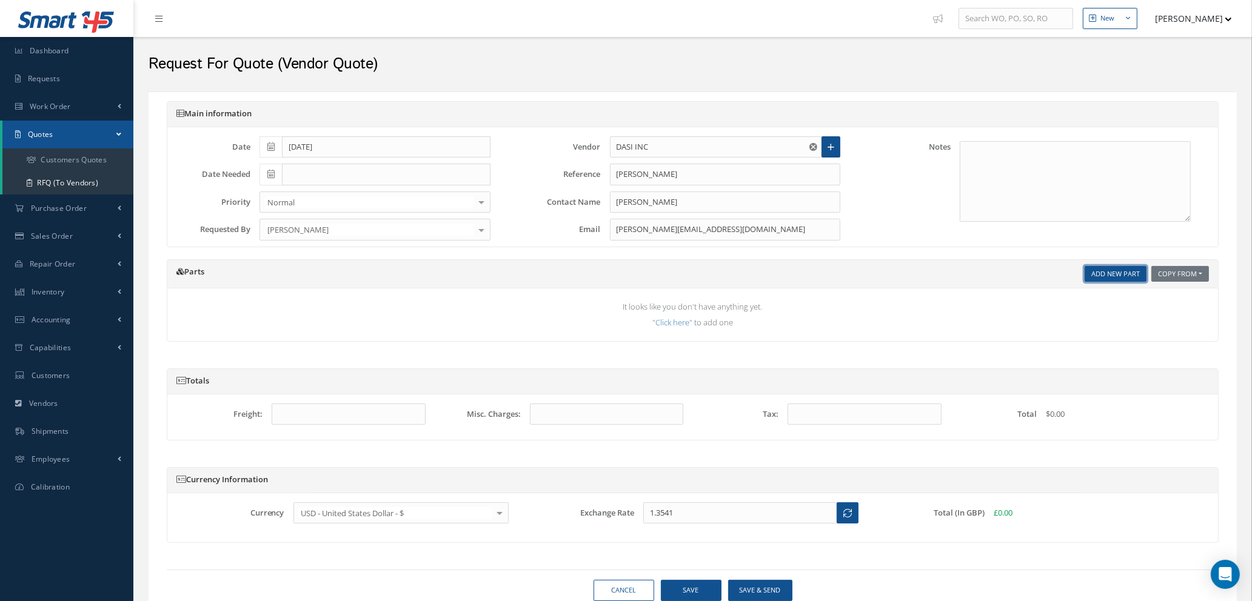
click at [1118, 276] on link "Add New Part" at bounding box center [1116, 274] width 62 height 16
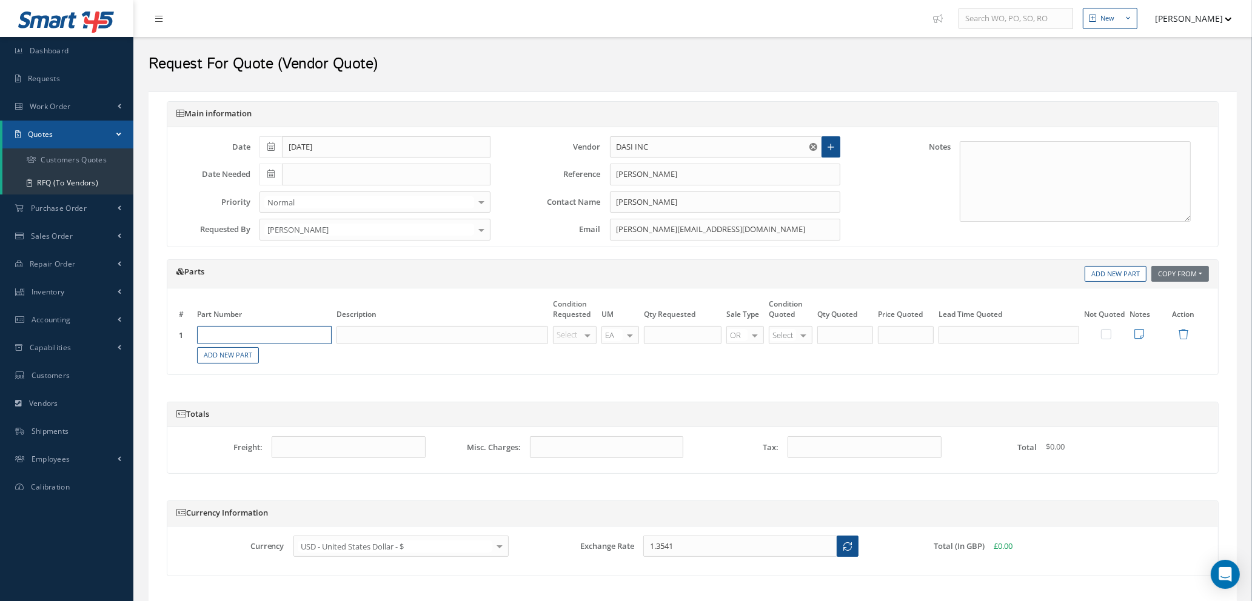
click at [238, 337] on input "text" at bounding box center [264, 335] width 135 height 18
type input "1016667055ACH"
click at [374, 331] on input "text" at bounding box center [442, 335] width 212 height 18
type input "ARMREST"
type input "NE"
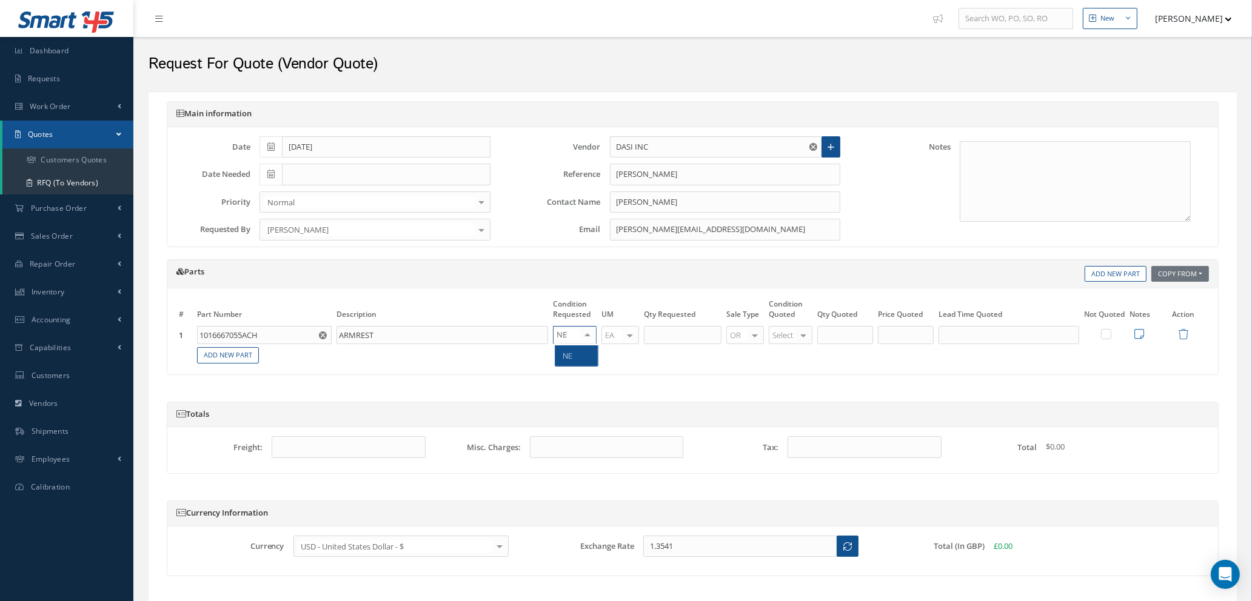
click at [575, 359] on span "NE" at bounding box center [576, 356] width 42 height 21
click at [660, 336] on input "text" at bounding box center [683, 335] width 78 height 18
type input "50"
click at [839, 333] on input "50" at bounding box center [845, 335] width 56 height 18
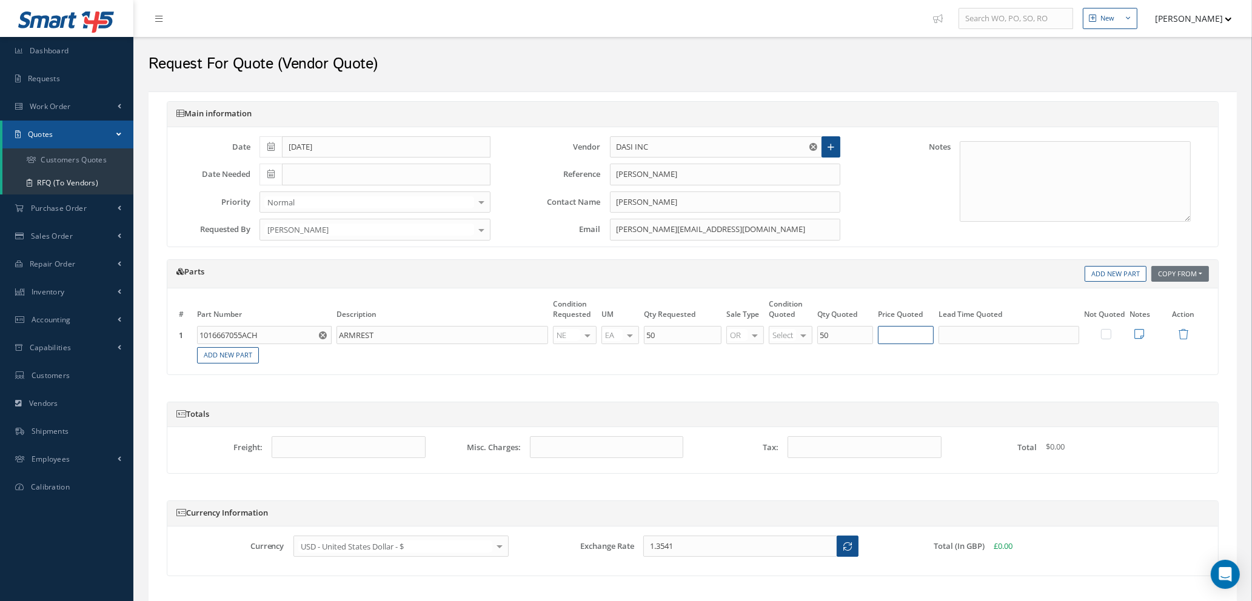
click at [906, 331] on input "text" at bounding box center [906, 335] width 56 height 18
click at [801, 336] on div at bounding box center [803, 336] width 17 height 18
type input "NS"
click at [804, 359] on span "NS" at bounding box center [793, 356] width 42 height 21
click at [921, 334] on input "text" at bounding box center [906, 335] width 56 height 18
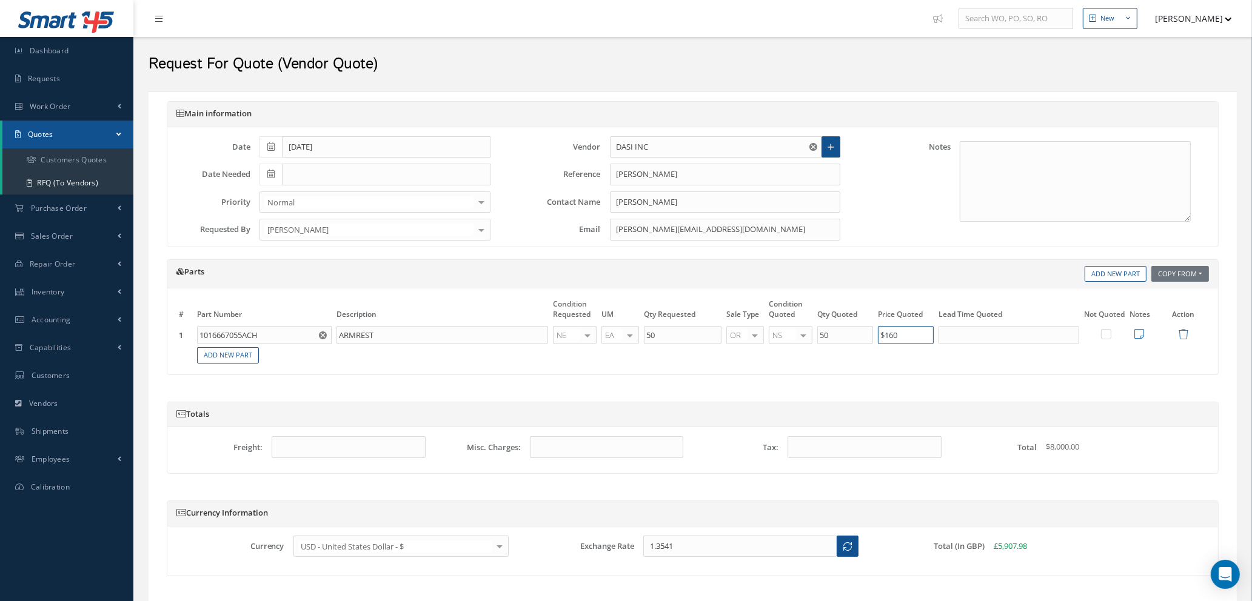
type input "$160"
click at [986, 337] on input "text" at bounding box center [1008, 335] width 141 height 18
type input "5 DAYS"
click at [1137, 330] on icon at bounding box center [1139, 334] width 10 height 11
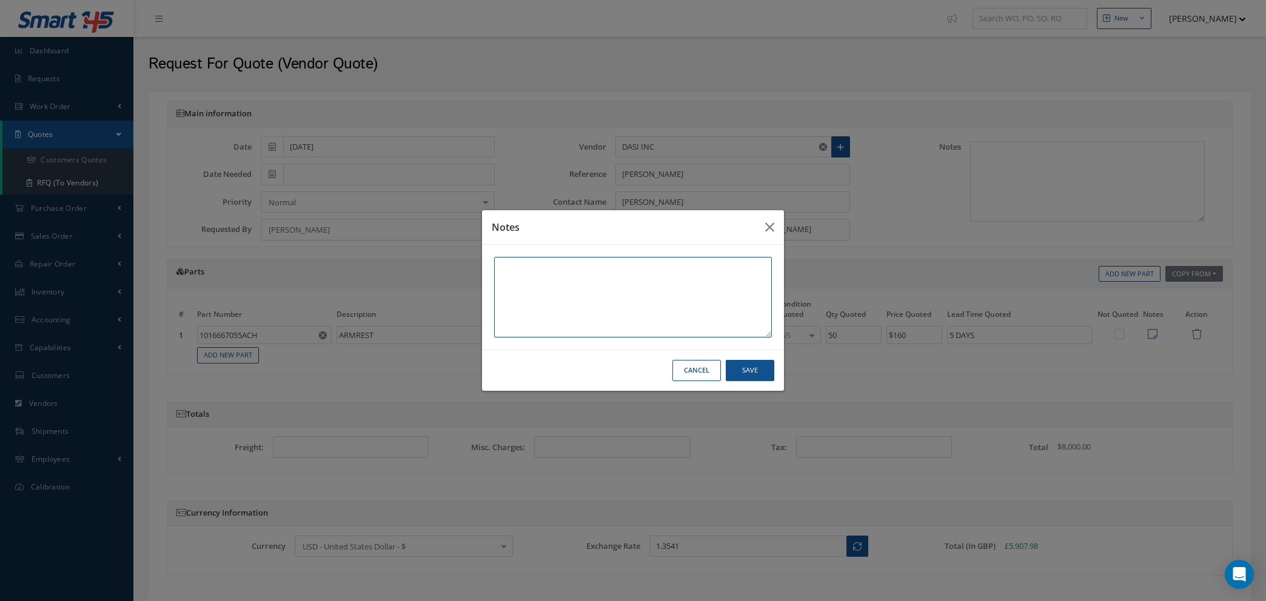
click at [652, 286] on textarea at bounding box center [633, 297] width 278 height 81
type textarea "AW CERT"
click at [0, 0] on button "Save" at bounding box center [0, 0] width 0 height 0
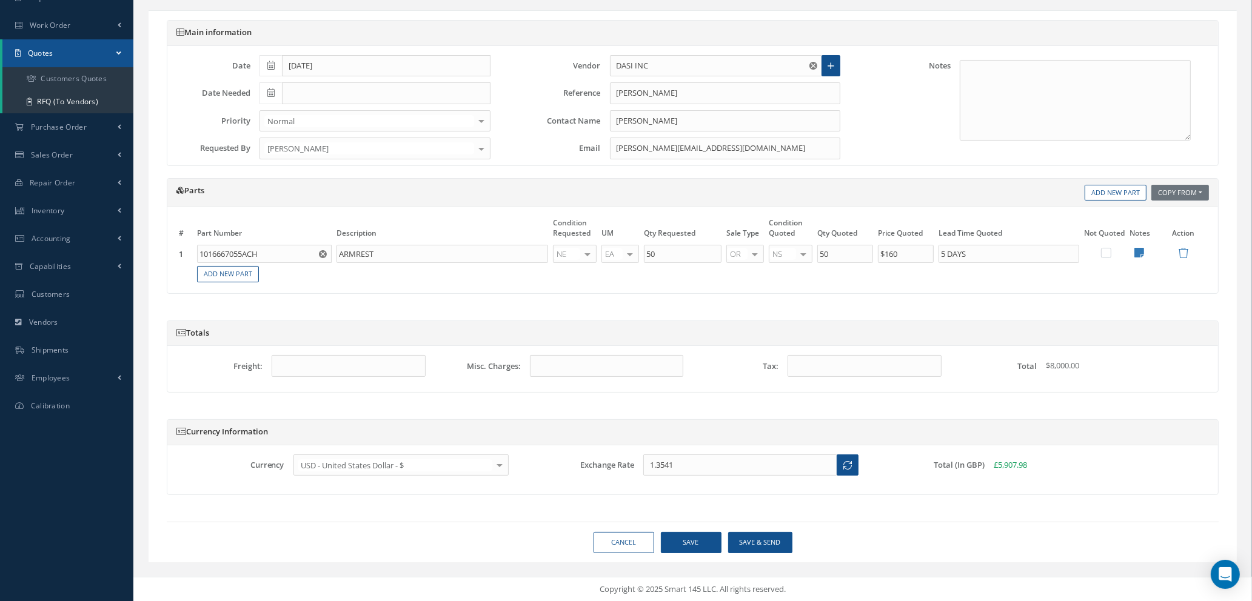
scroll to position [82, 0]
click at [669, 537] on button "Save" at bounding box center [691, 542] width 61 height 21
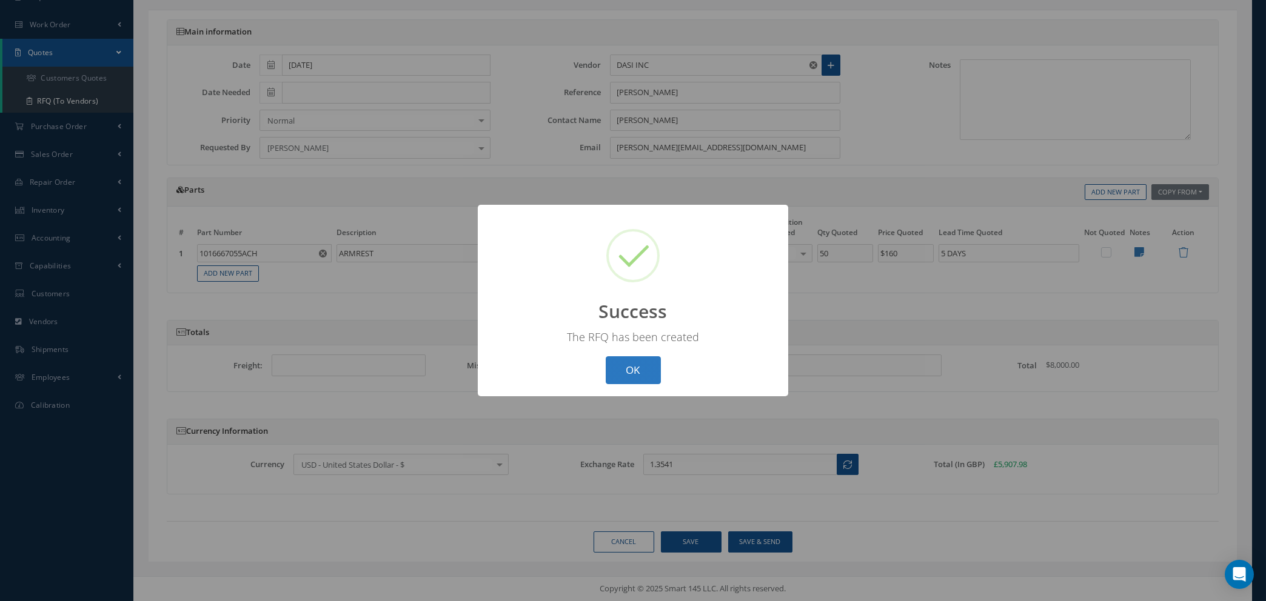
click at [634, 373] on button "OK" at bounding box center [633, 370] width 55 height 28
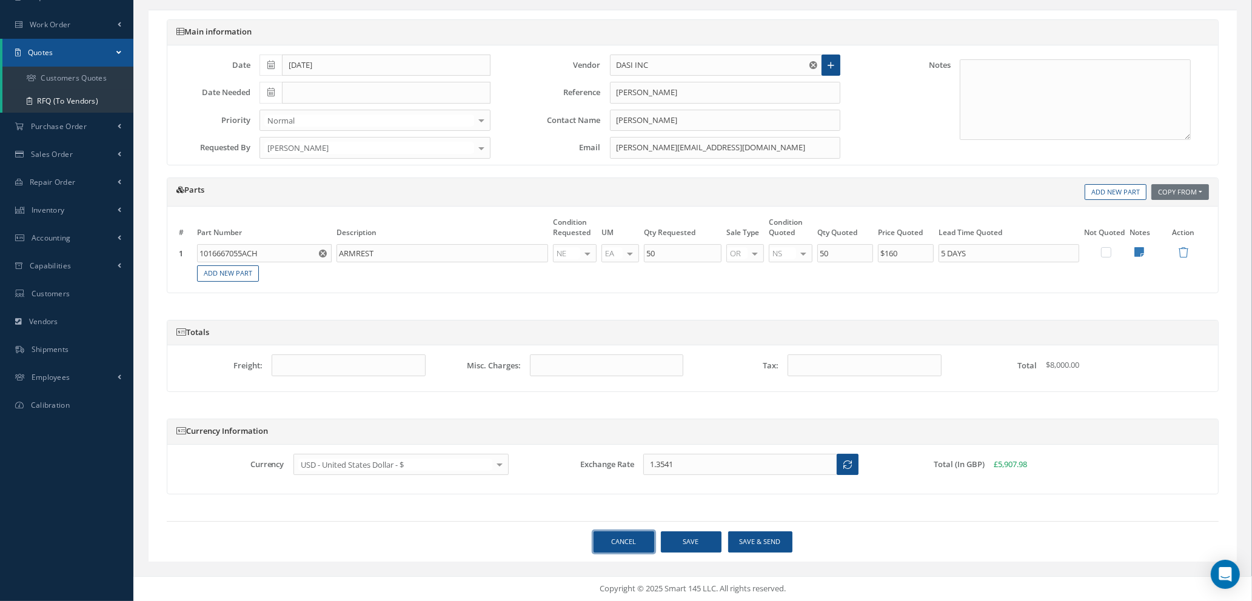
click at [612, 549] on link "Cancel" at bounding box center [624, 542] width 61 height 21
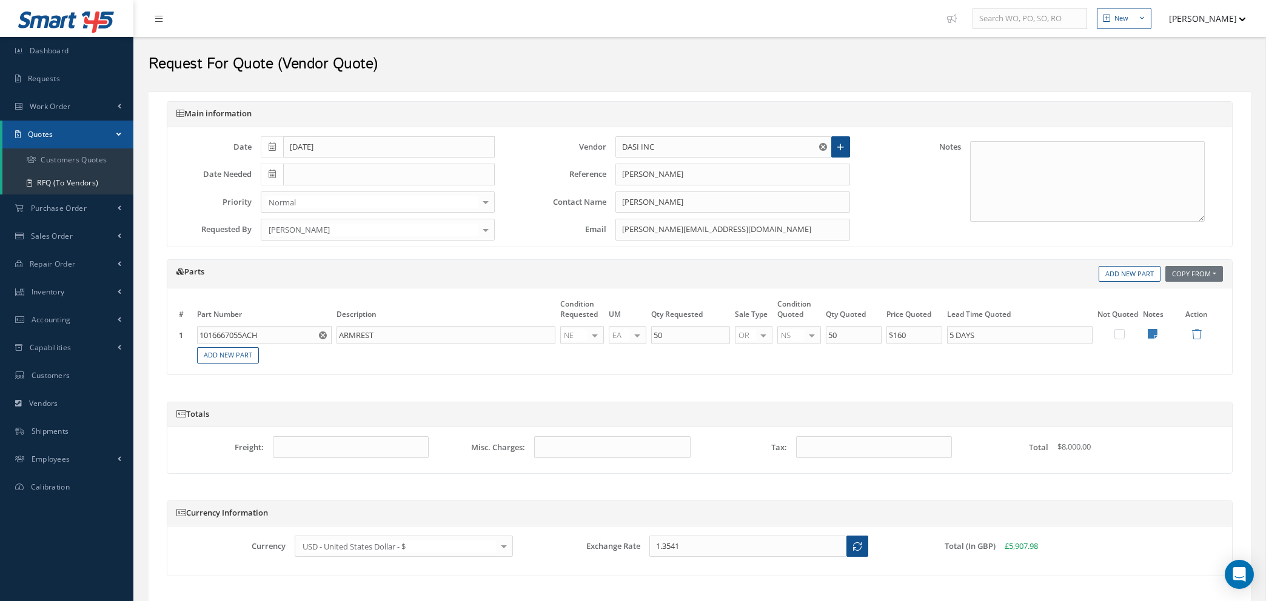
select select "25"
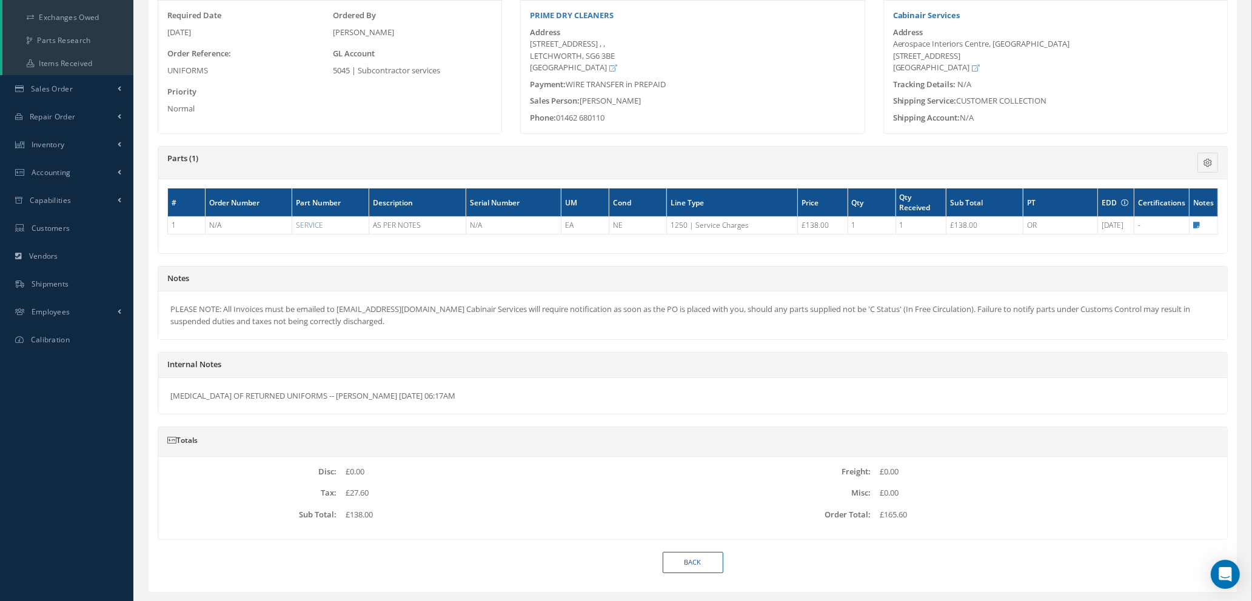
scroll to position [223, 0]
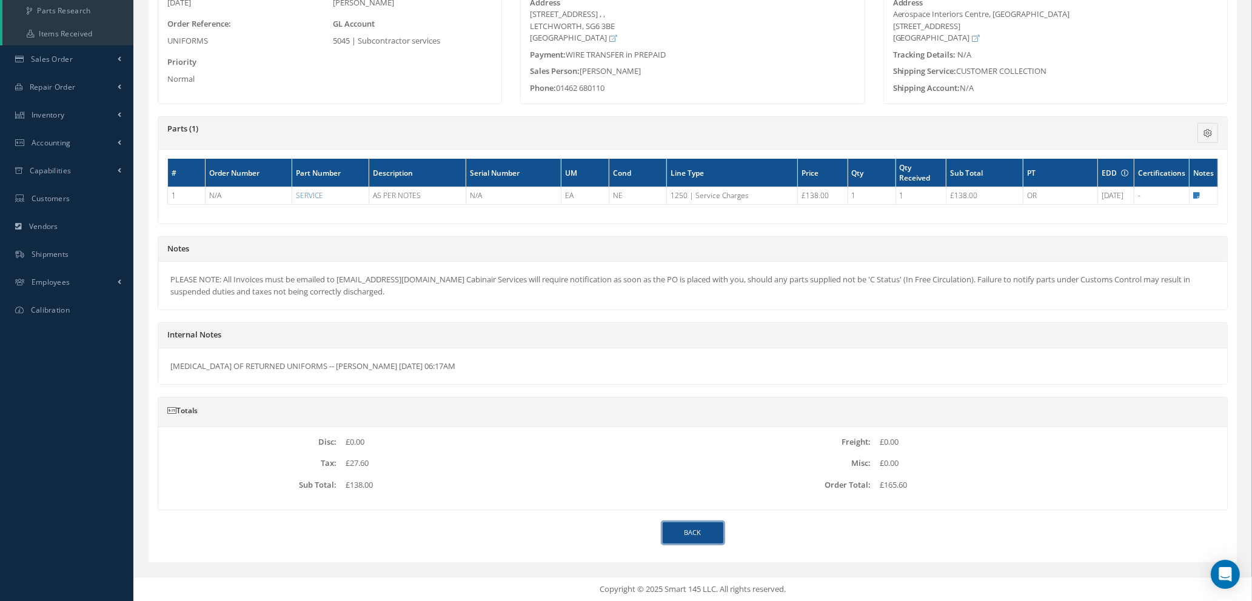
click at [715, 538] on link "Back" at bounding box center [693, 533] width 61 height 21
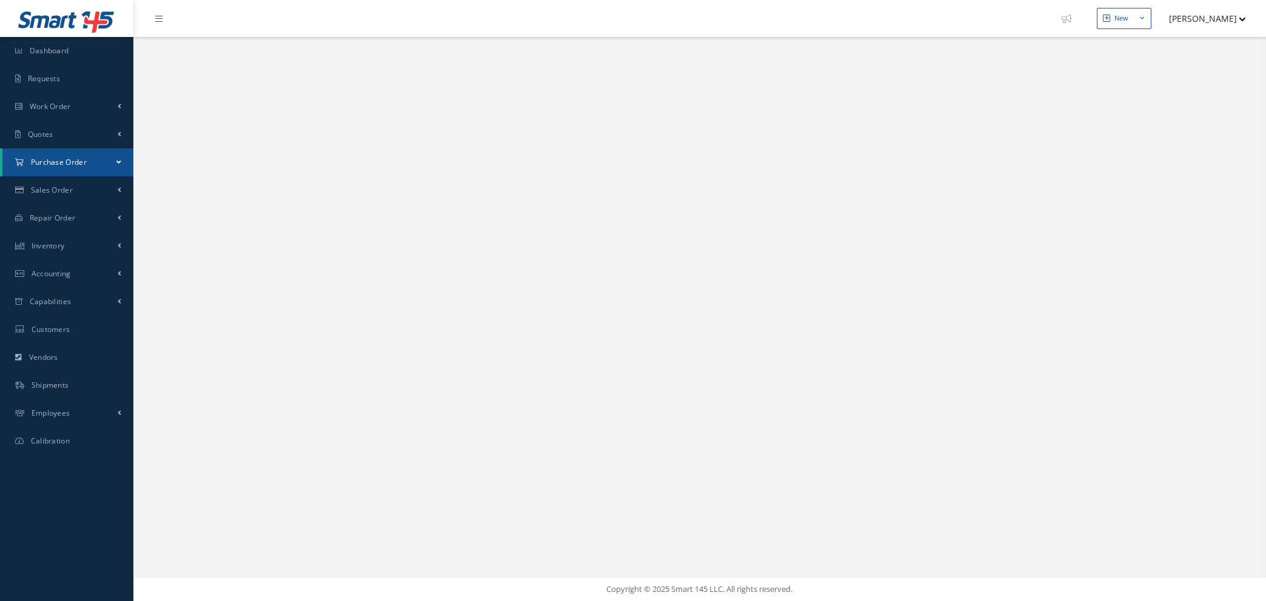
select select "25"
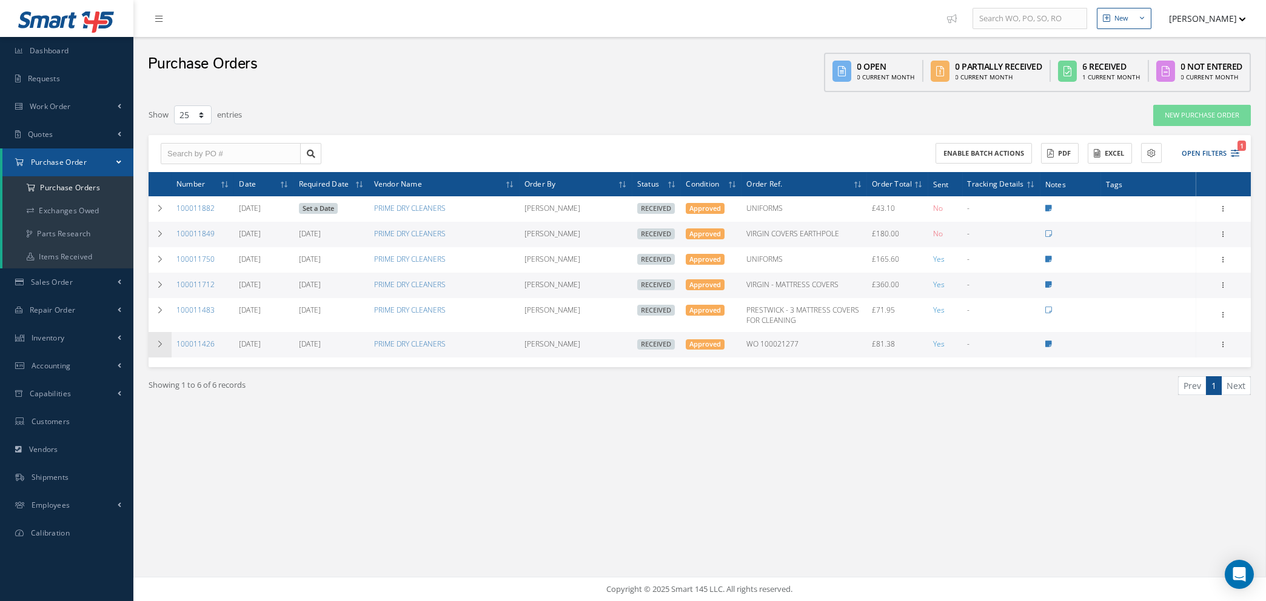
click at [164, 344] on icon at bounding box center [160, 344] width 8 height 7
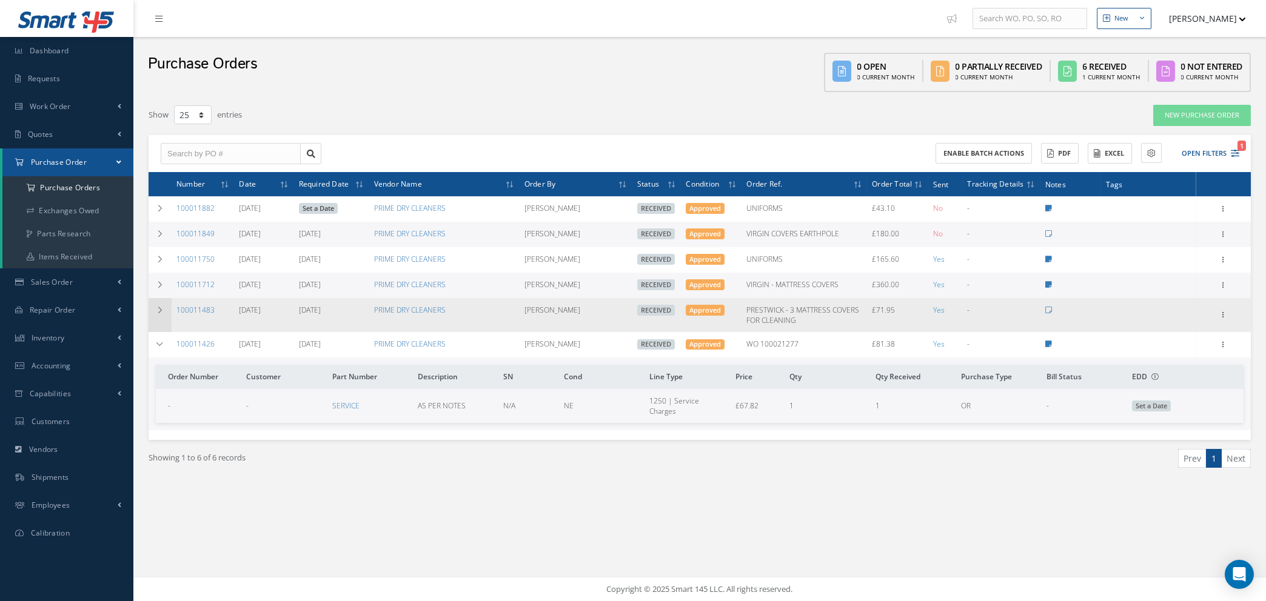
click at [158, 309] on icon at bounding box center [160, 310] width 8 height 7
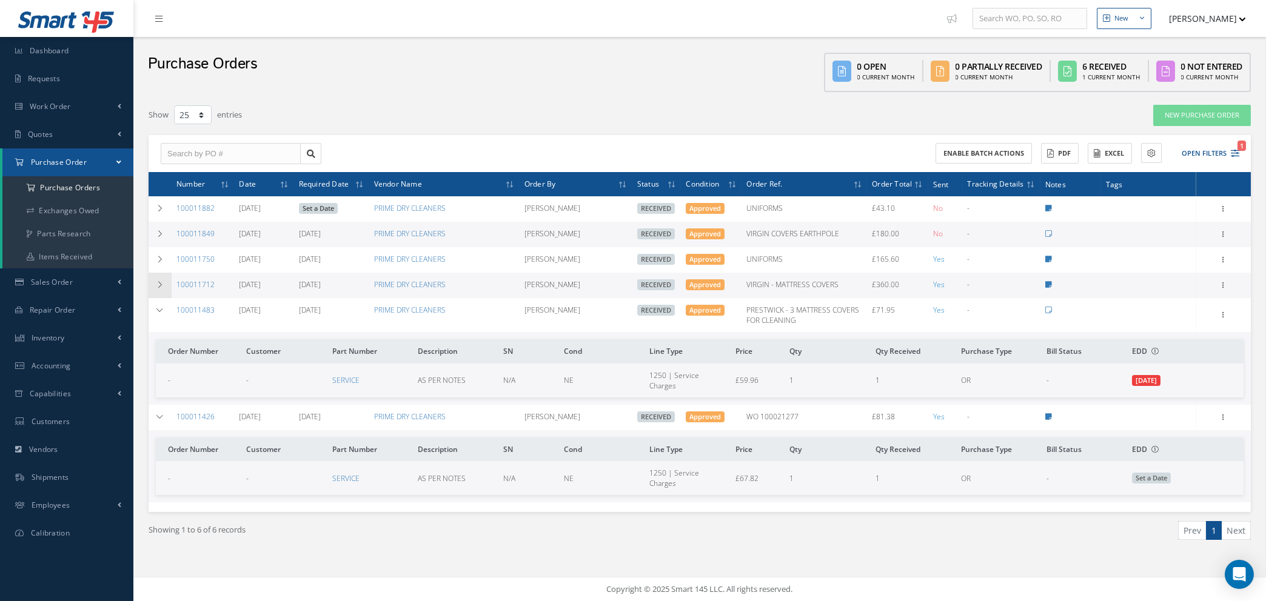
click at [160, 283] on icon at bounding box center [160, 284] width 8 height 7
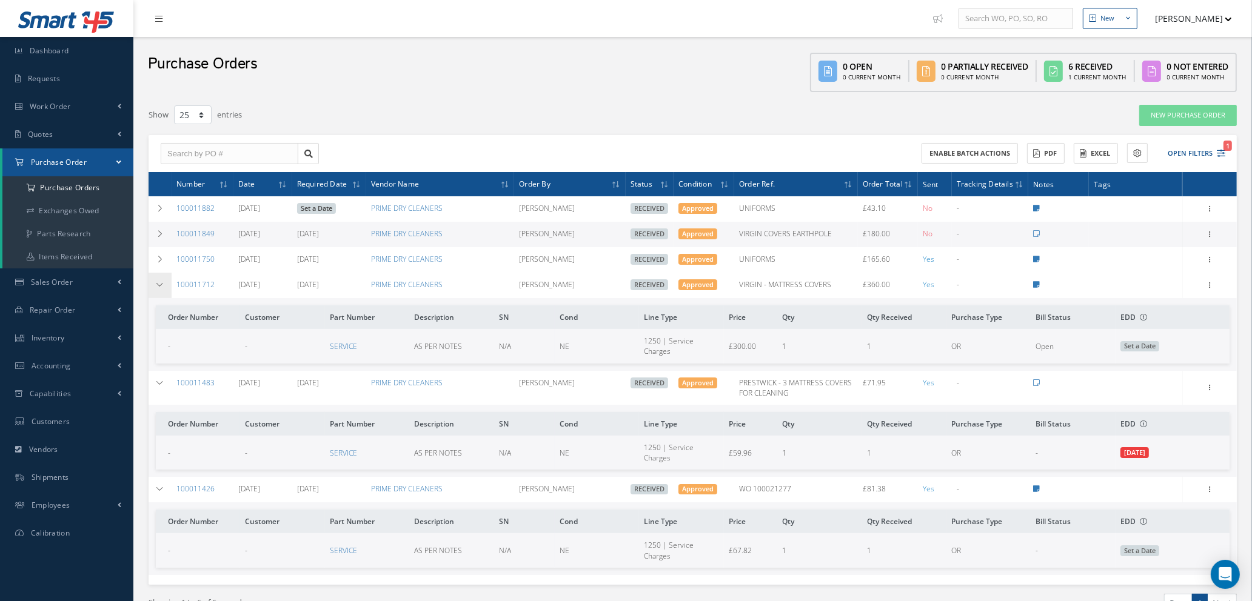
click at [160, 283] on icon at bounding box center [160, 284] width 8 height 7
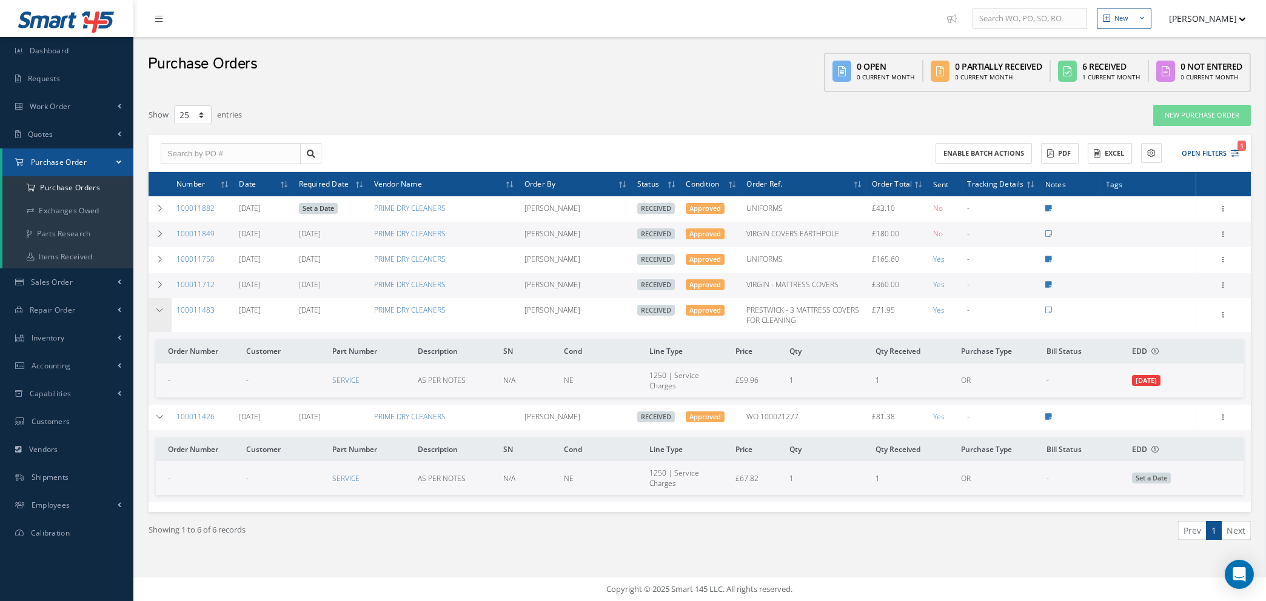
click at [157, 312] on icon at bounding box center [160, 310] width 8 height 7
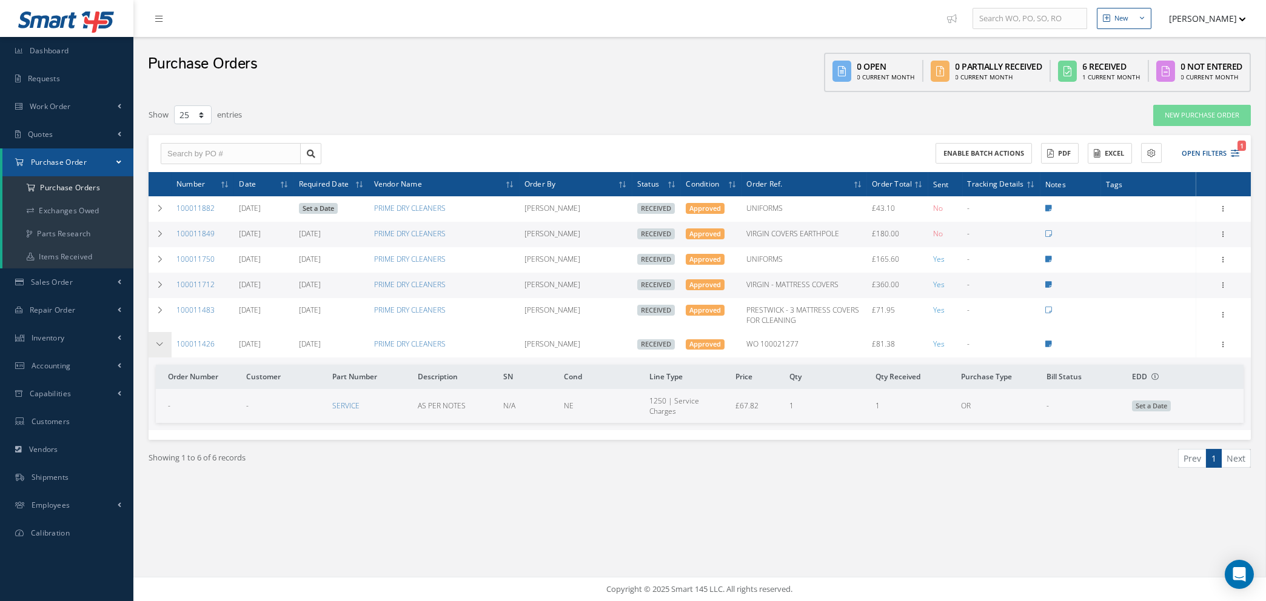
click at [157, 335] on td at bounding box center [160, 344] width 23 height 25
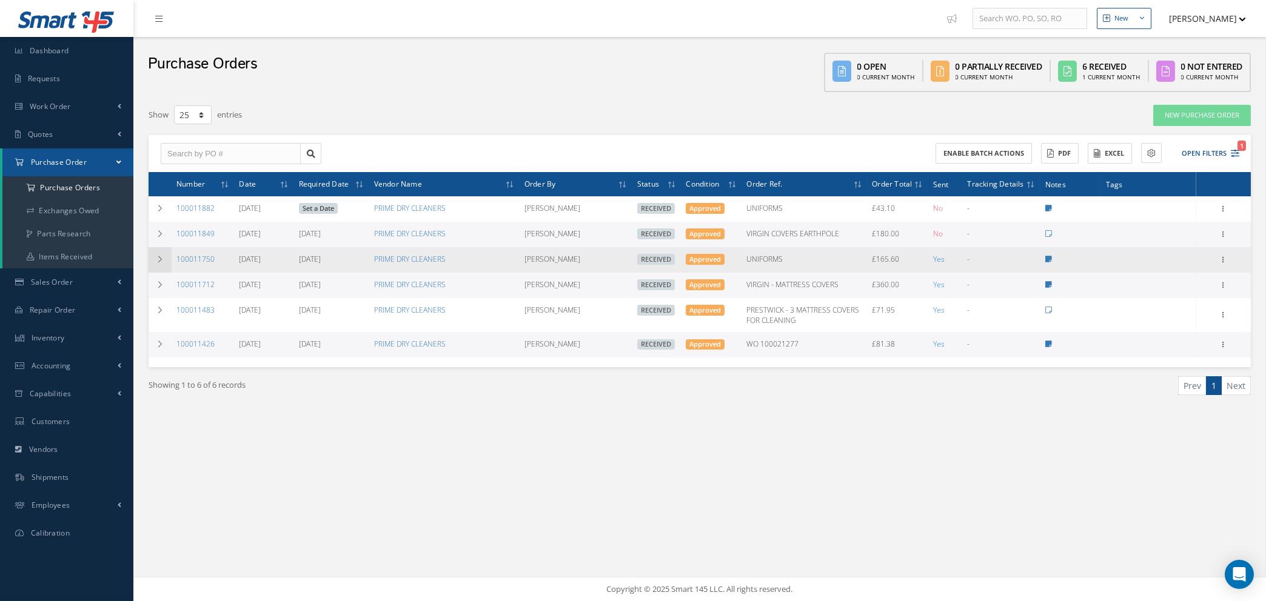
click at [157, 258] on icon at bounding box center [160, 259] width 8 height 7
